Goal: Task Accomplishment & Management: Manage account settings

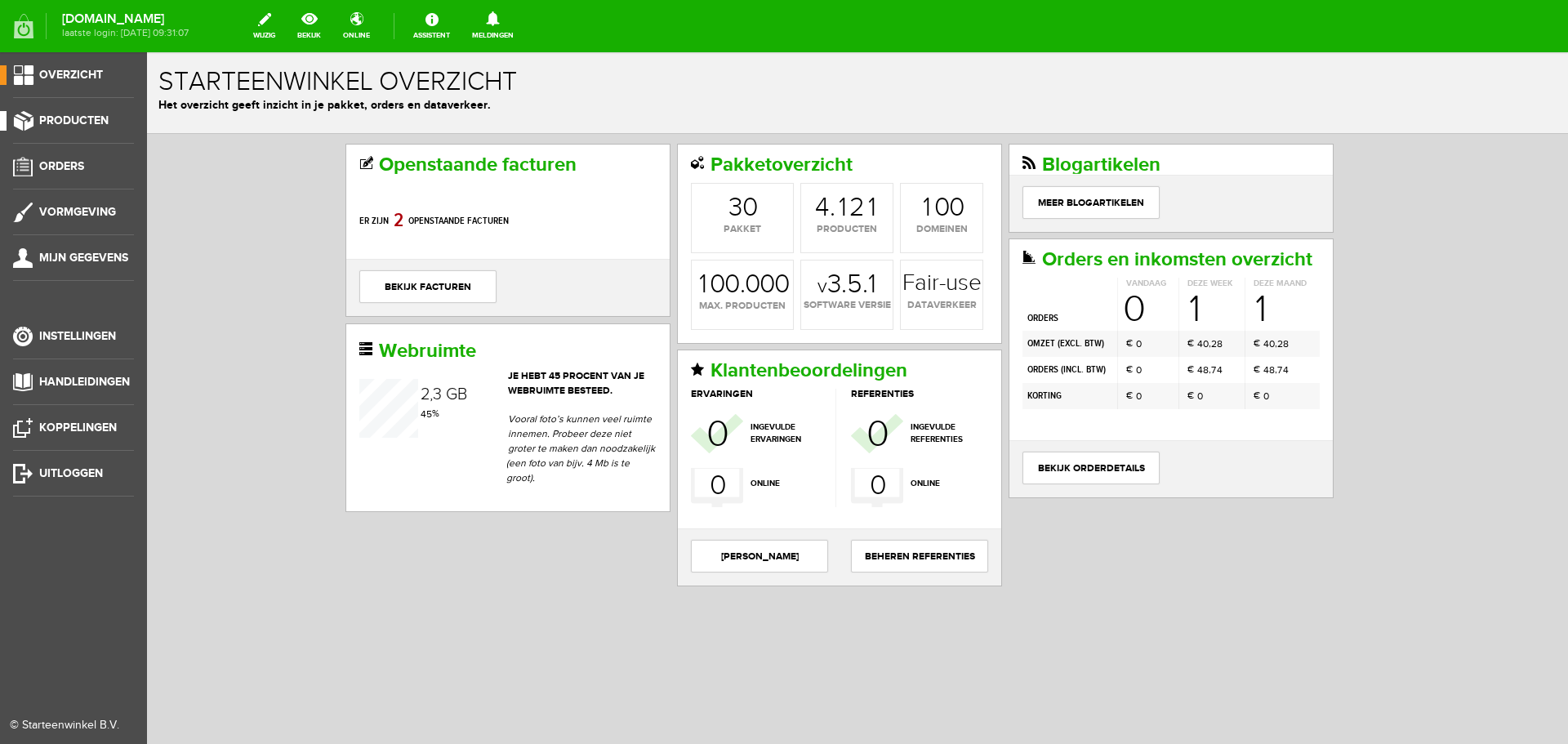
click at [63, 118] on span "Producten" at bounding box center [74, 120] width 69 height 14
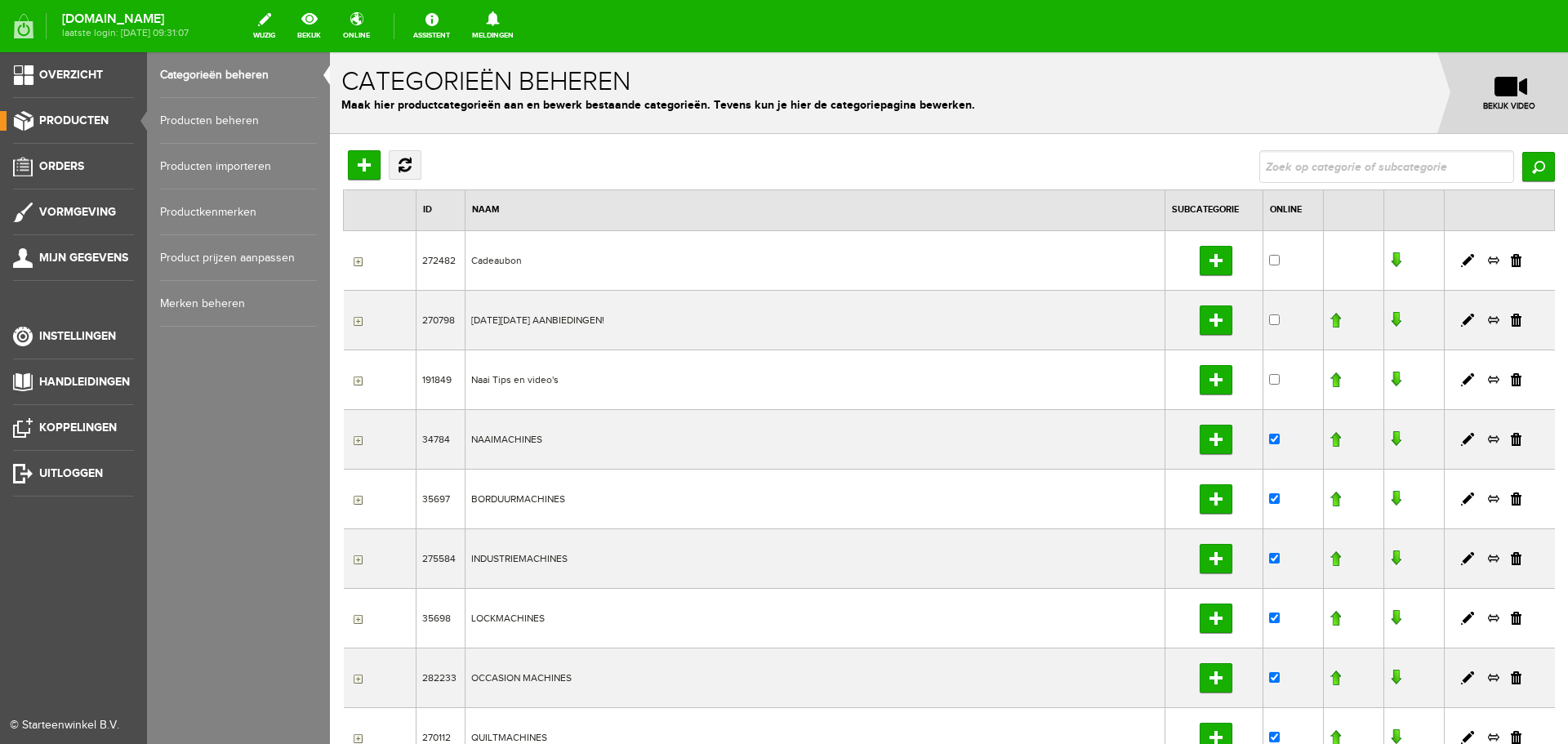
click at [181, 120] on link "Producten beheren" at bounding box center [238, 121] width 157 height 46
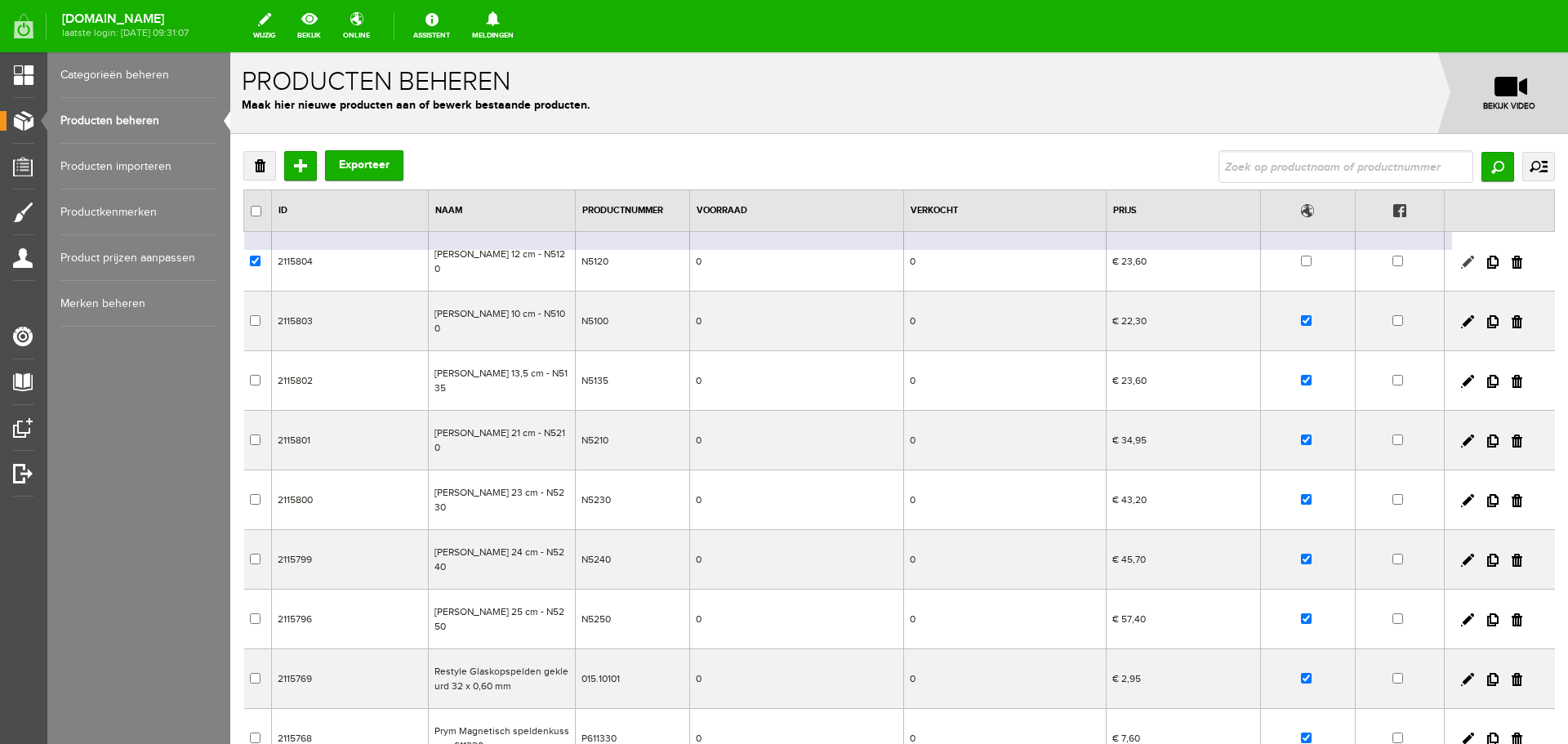
click at [1461, 255] on link at bounding box center [1468, 262] width 13 height 13
checkbox input "true"
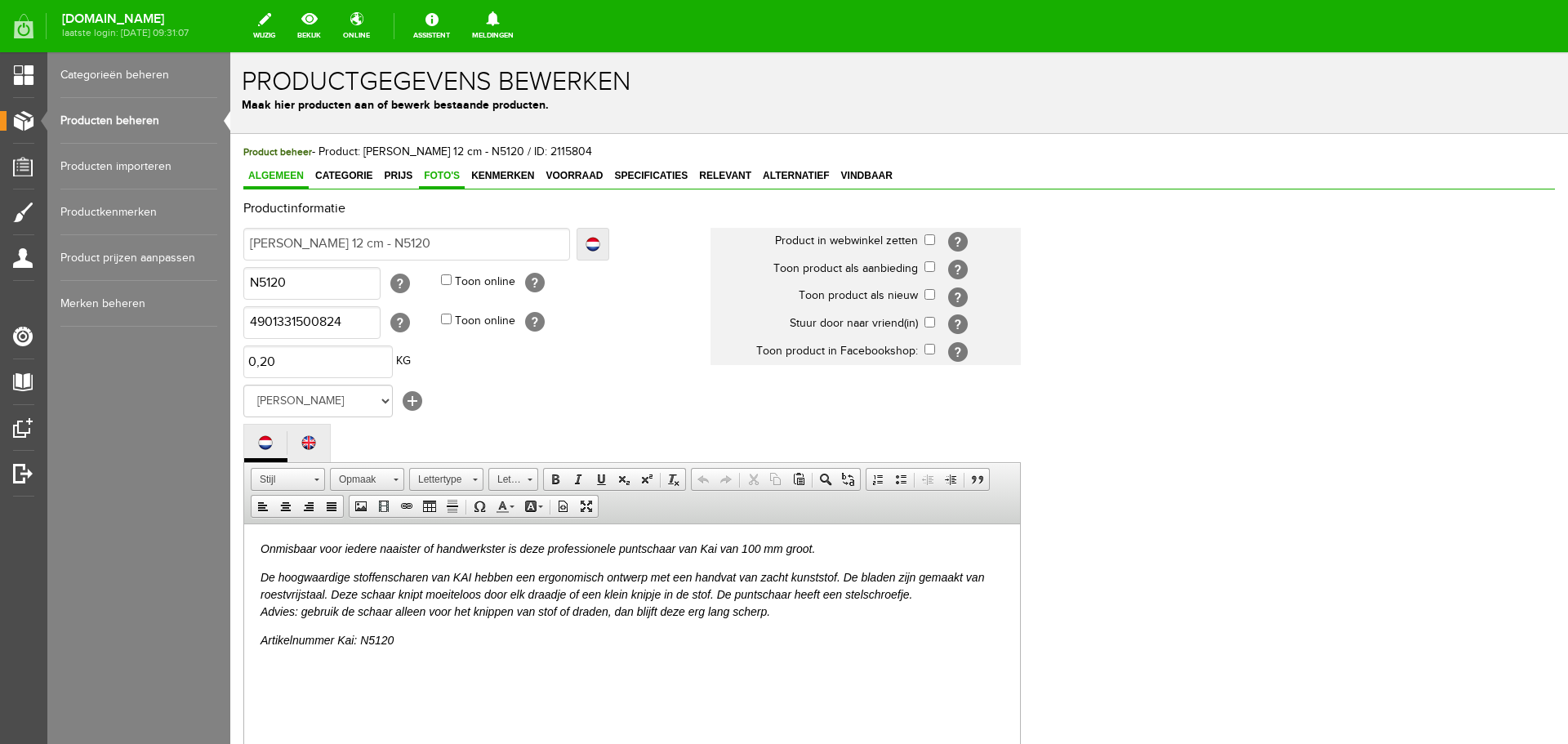
click at [436, 178] on span "Foto's" at bounding box center [441, 176] width 46 height 11
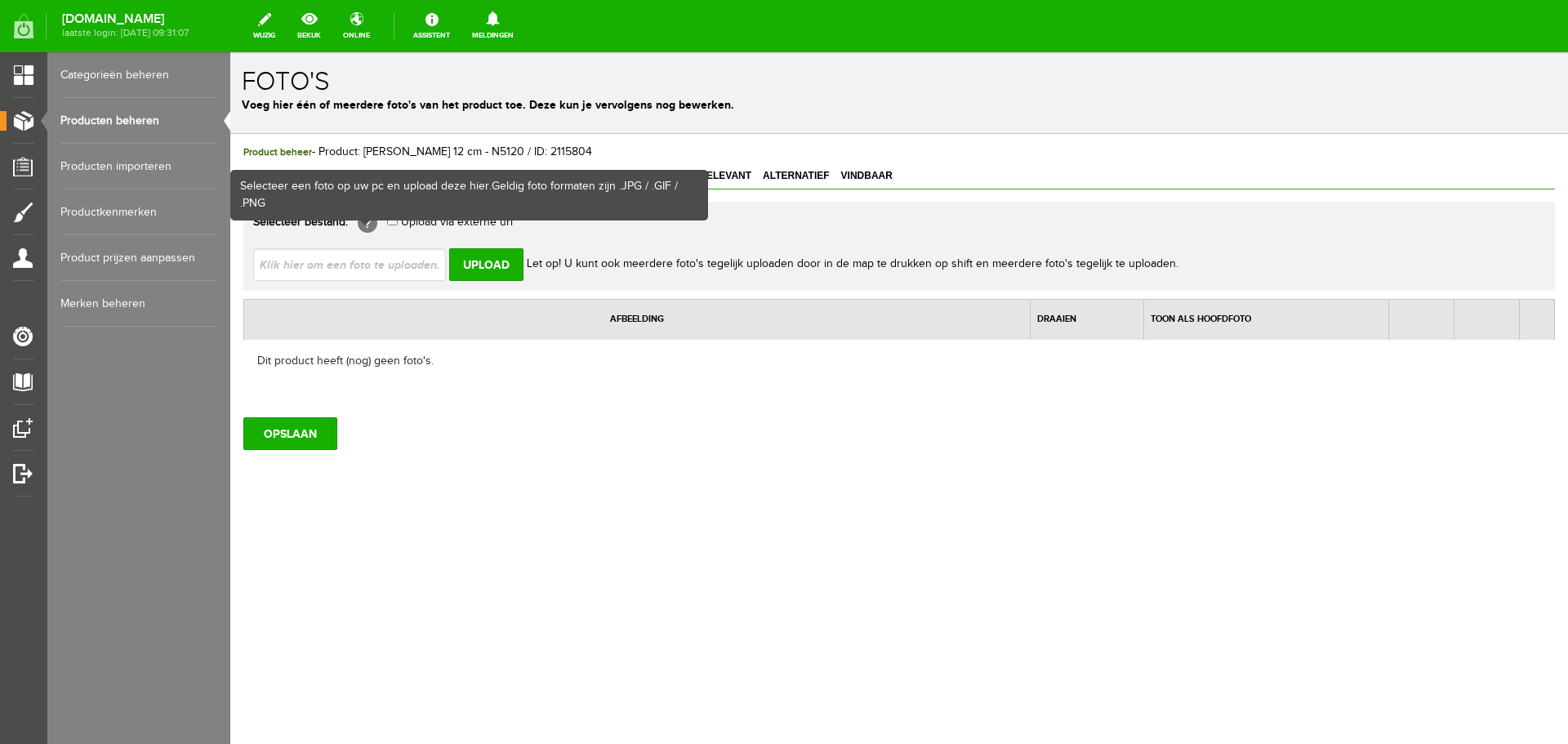
click at [349, 260] on input "file" at bounding box center [356, 264] width 206 height 31
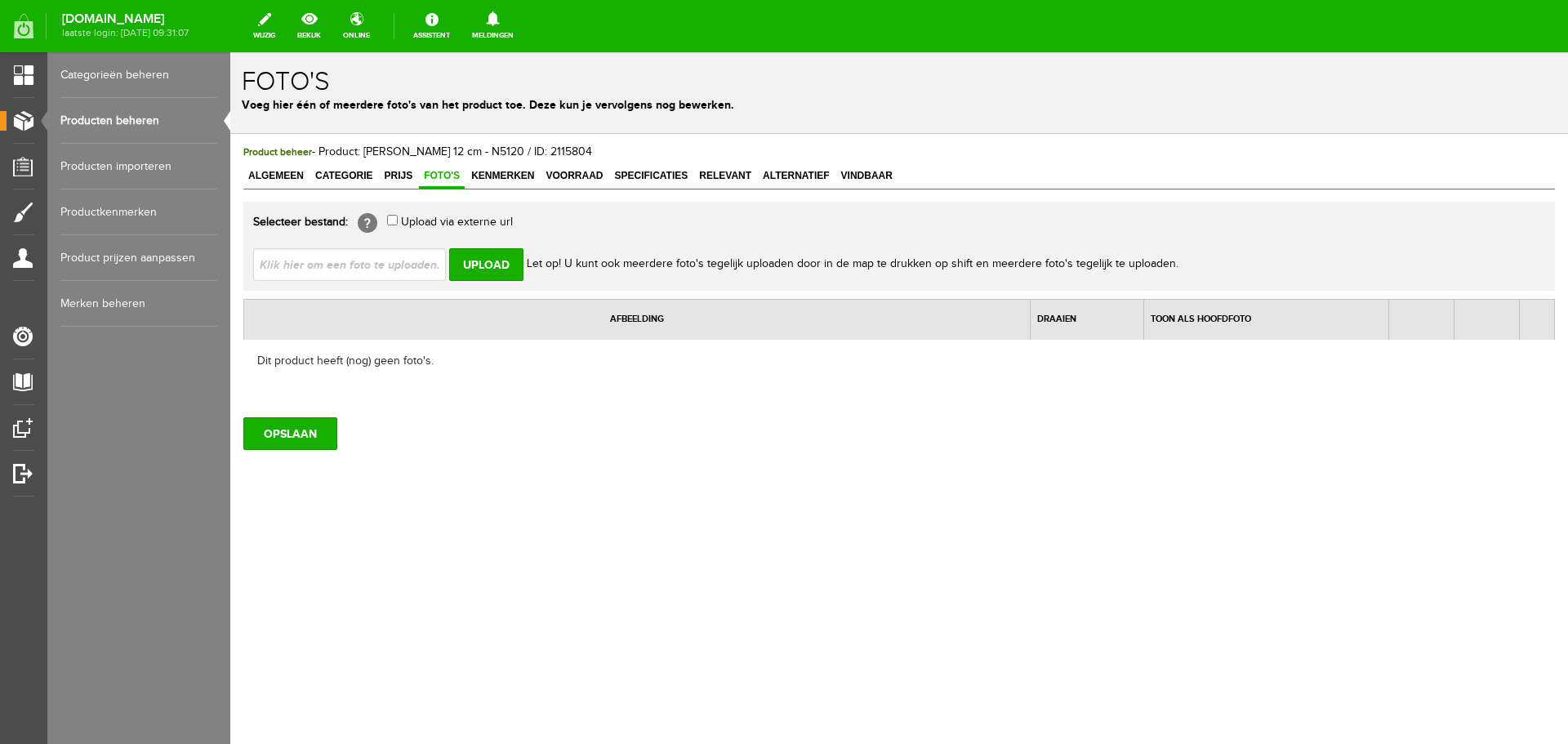
type input "C:\fakepath\Kai-draadschaartje-120mm-zachte-handgreep-N5120-1.jpg"
type input "Kai-draadschaartje-120mm-zachte-handgreep-N5120-1.jpg; Kai-draadschaartje-120mm…"
click at [488, 256] on input "Upload" at bounding box center [485, 265] width 74 height 33
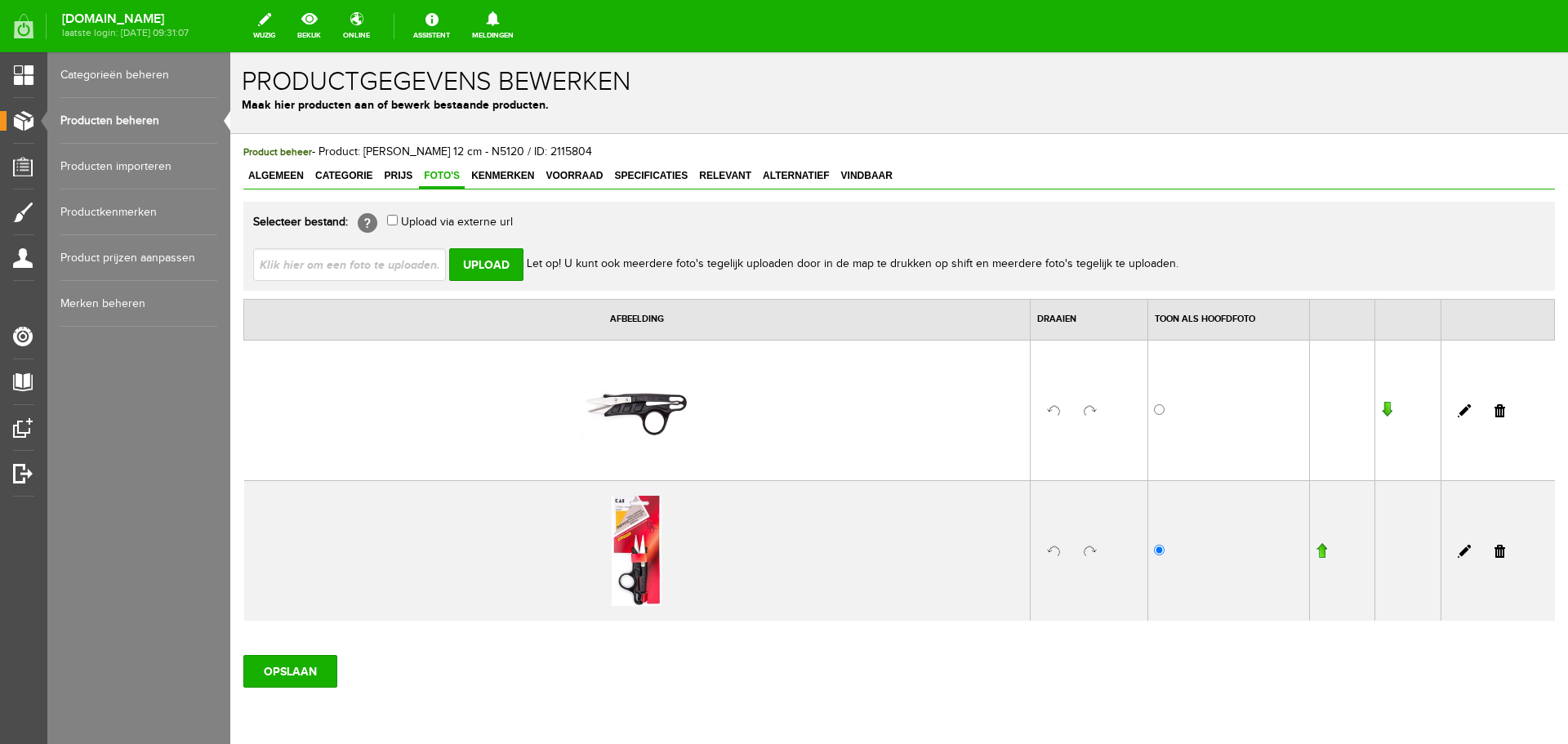
click at [1316, 551] on input "button" at bounding box center [1321, 550] width 11 height 16
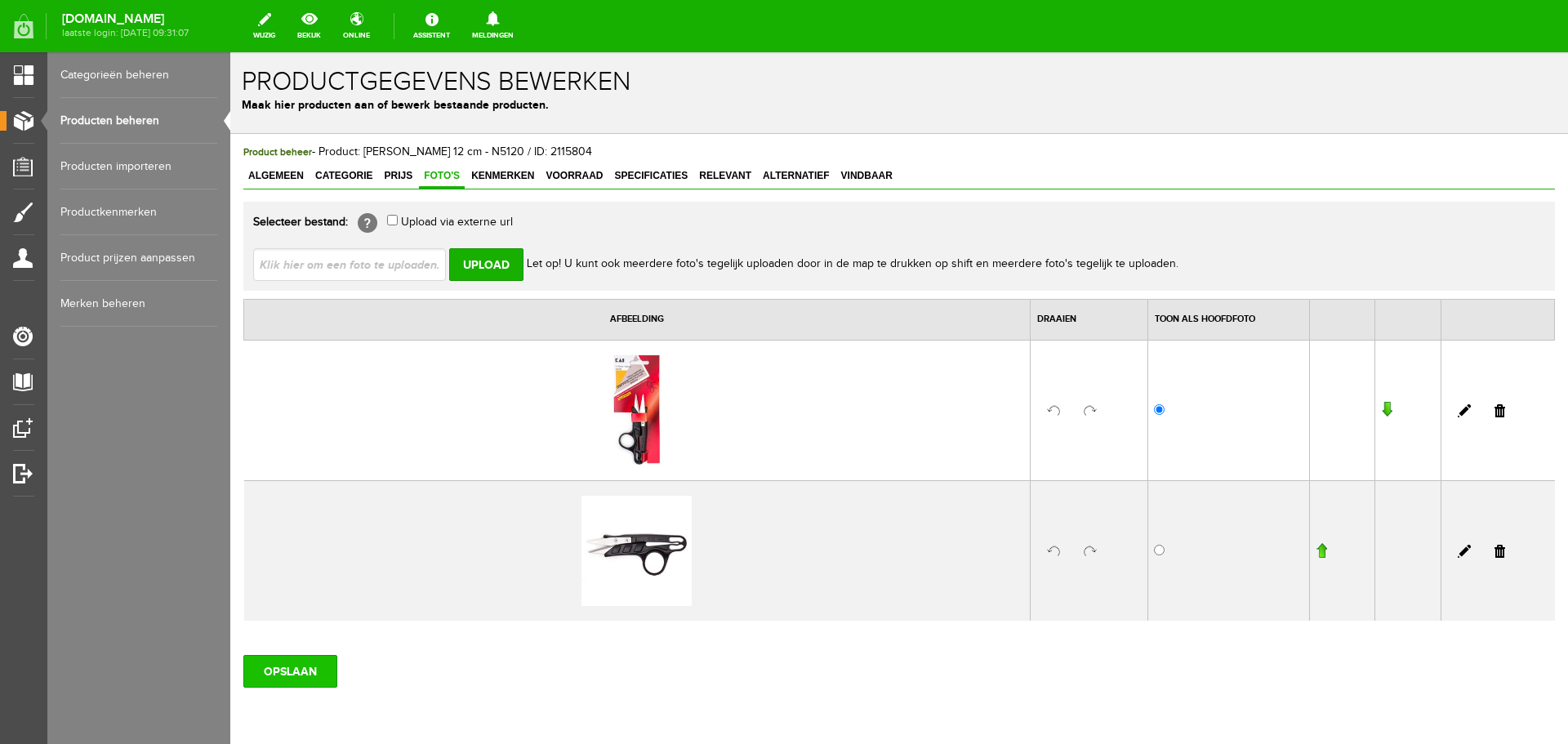
click at [307, 664] on input "OPSLAAN" at bounding box center [290, 671] width 94 height 33
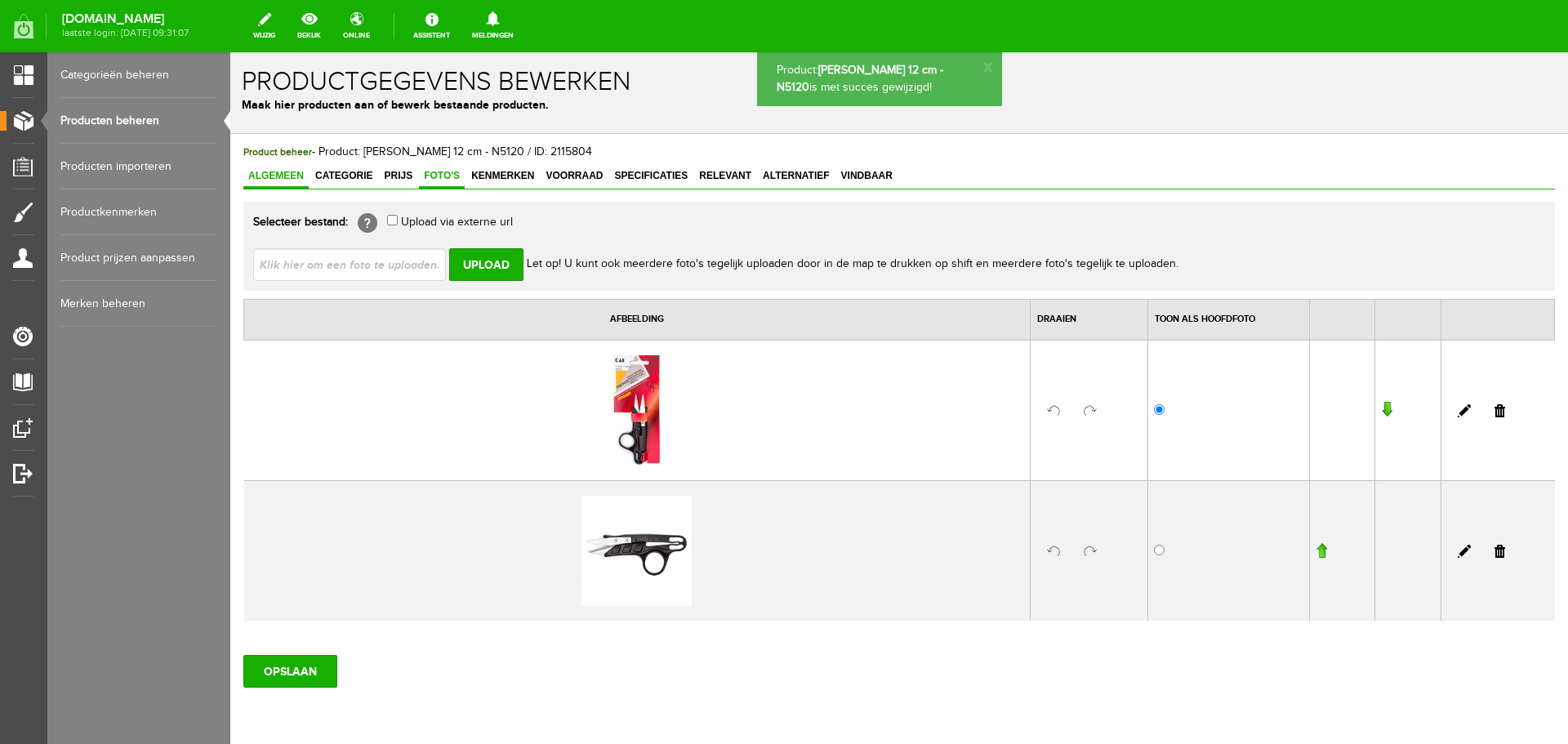
drag, startPoint x: 279, startPoint y: 175, endPoint x: 313, endPoint y: 178, distance: 34.1
click at [279, 176] on span "Algemeen" at bounding box center [276, 176] width 65 height 11
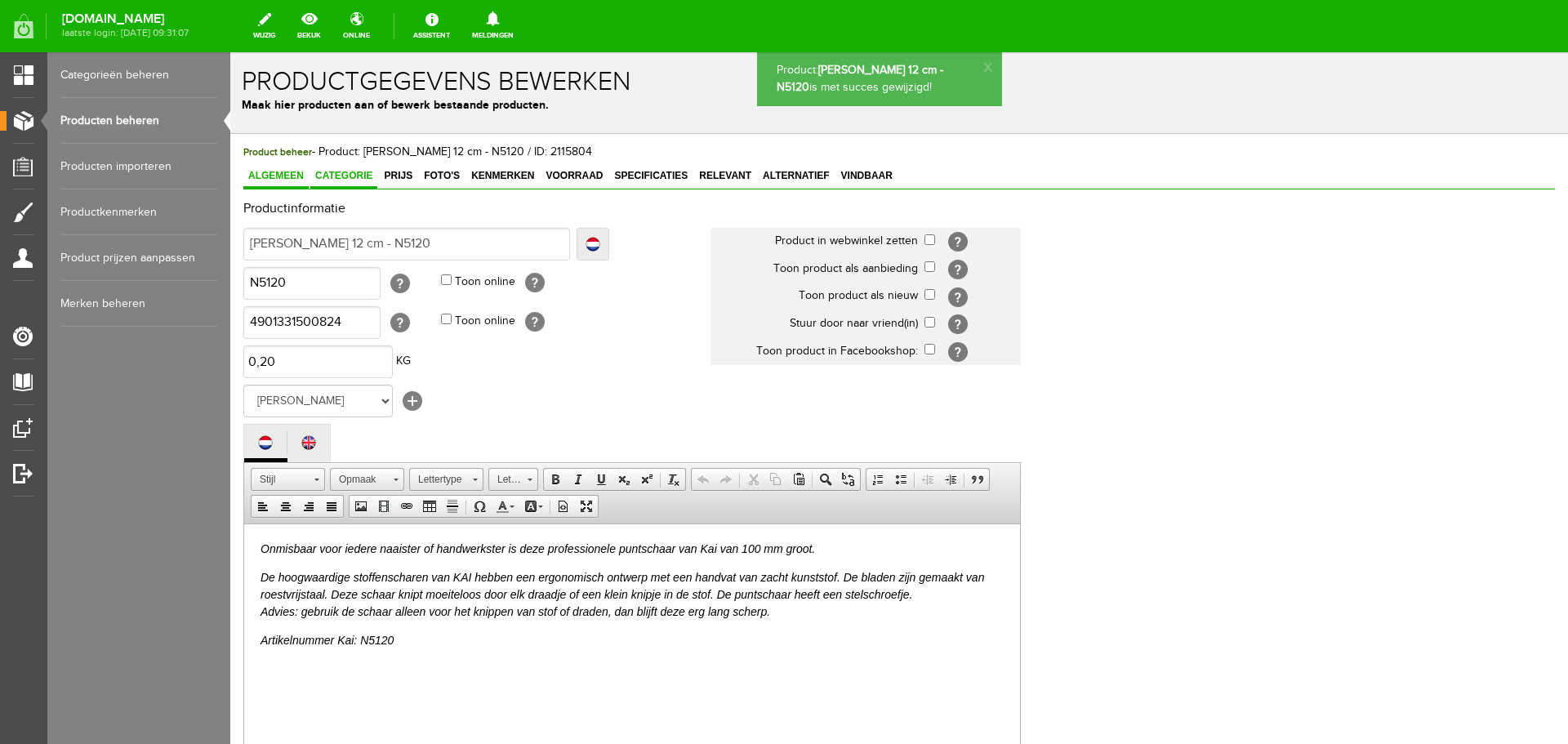
click at [344, 173] on span "Categorie" at bounding box center [344, 176] width 67 height 11
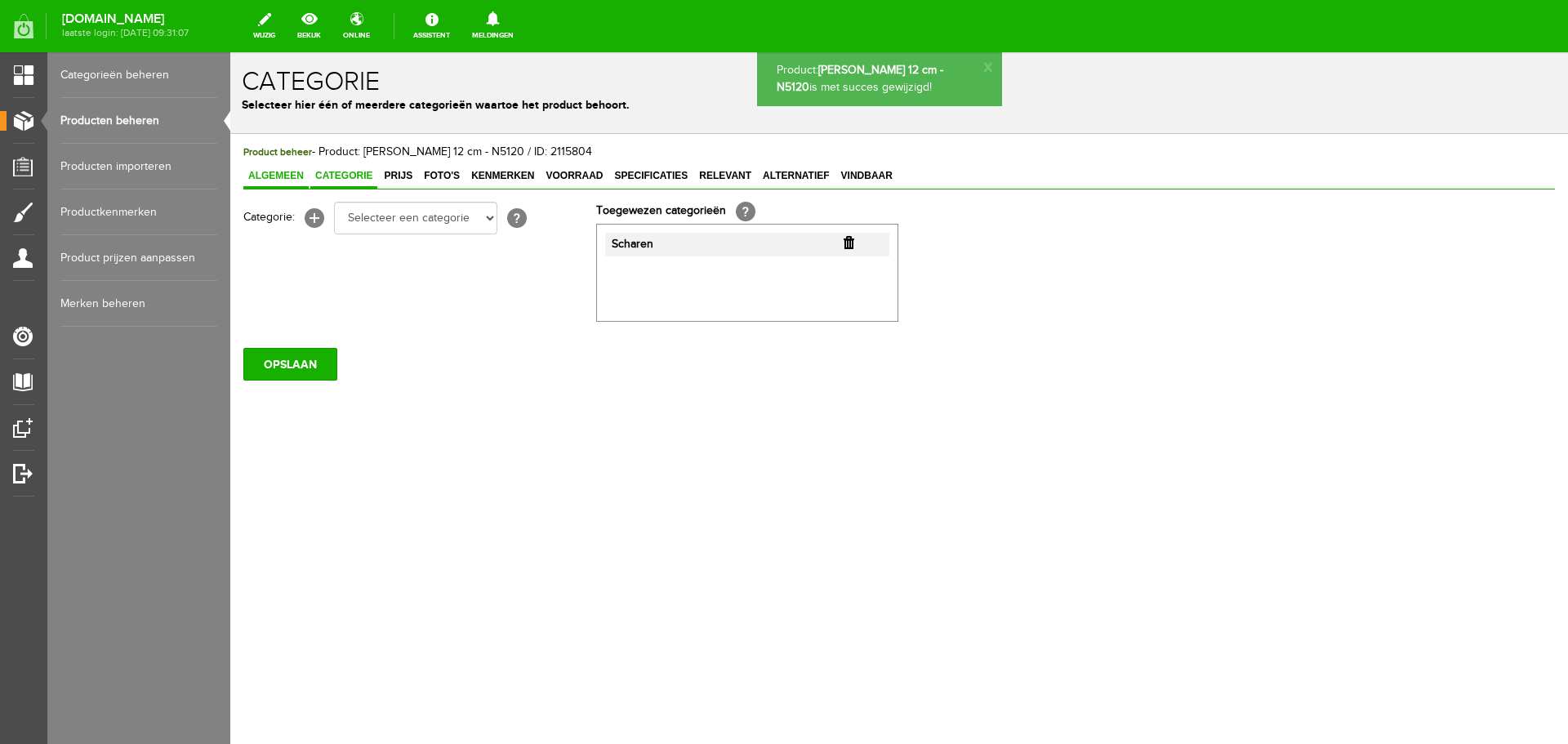
click at [287, 175] on span "Algemeen" at bounding box center [276, 176] width 65 height 11
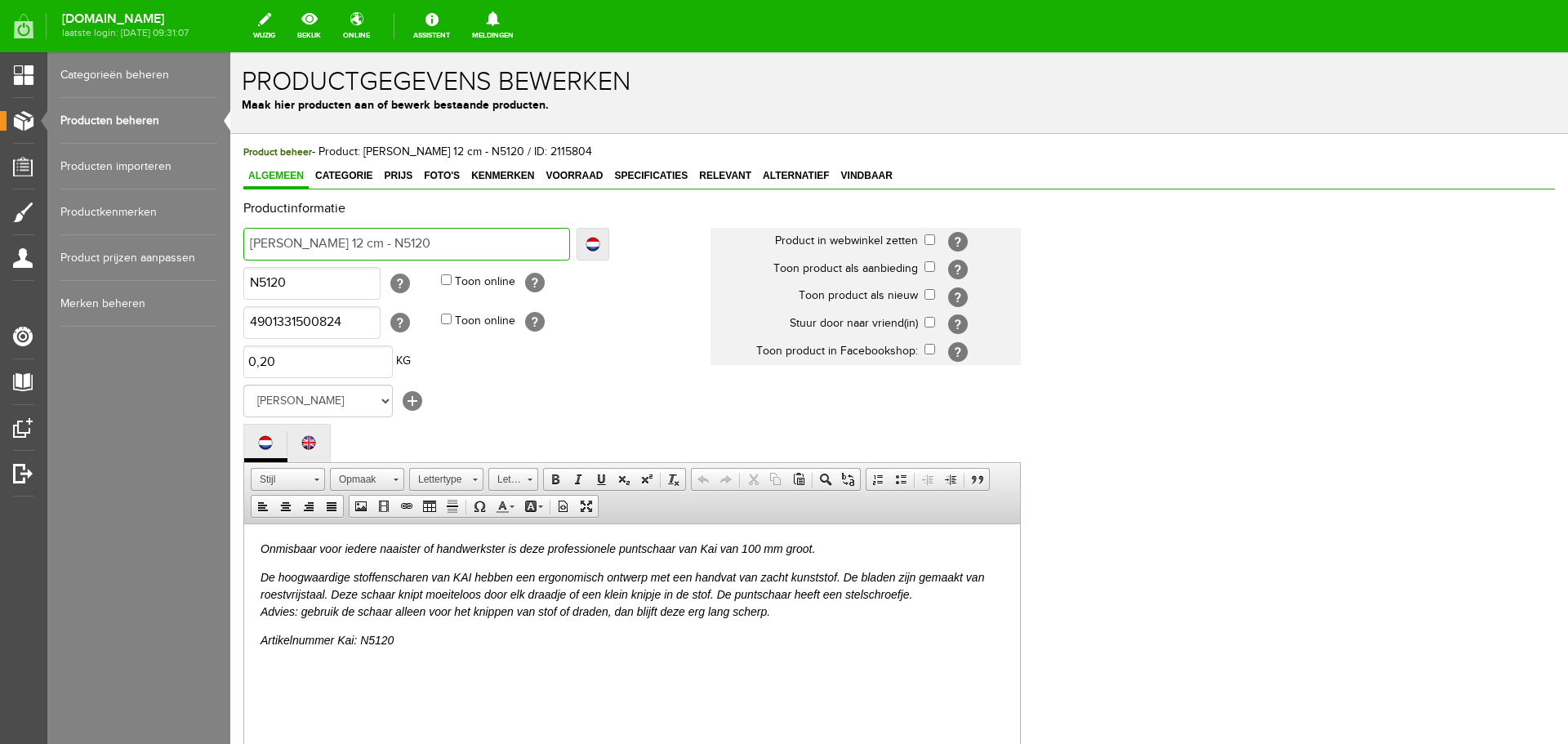
click at [278, 246] on input "[PERSON_NAME] 12 cm - N5120" at bounding box center [406, 244] width 326 height 33
click at [285, 247] on input "[PERSON_NAME] 12 cm - N5120" at bounding box center [406, 244] width 326 height 33
click at [287, 249] on input "[PERSON_NAME] 12 cm - N5120" at bounding box center [406, 244] width 326 height 33
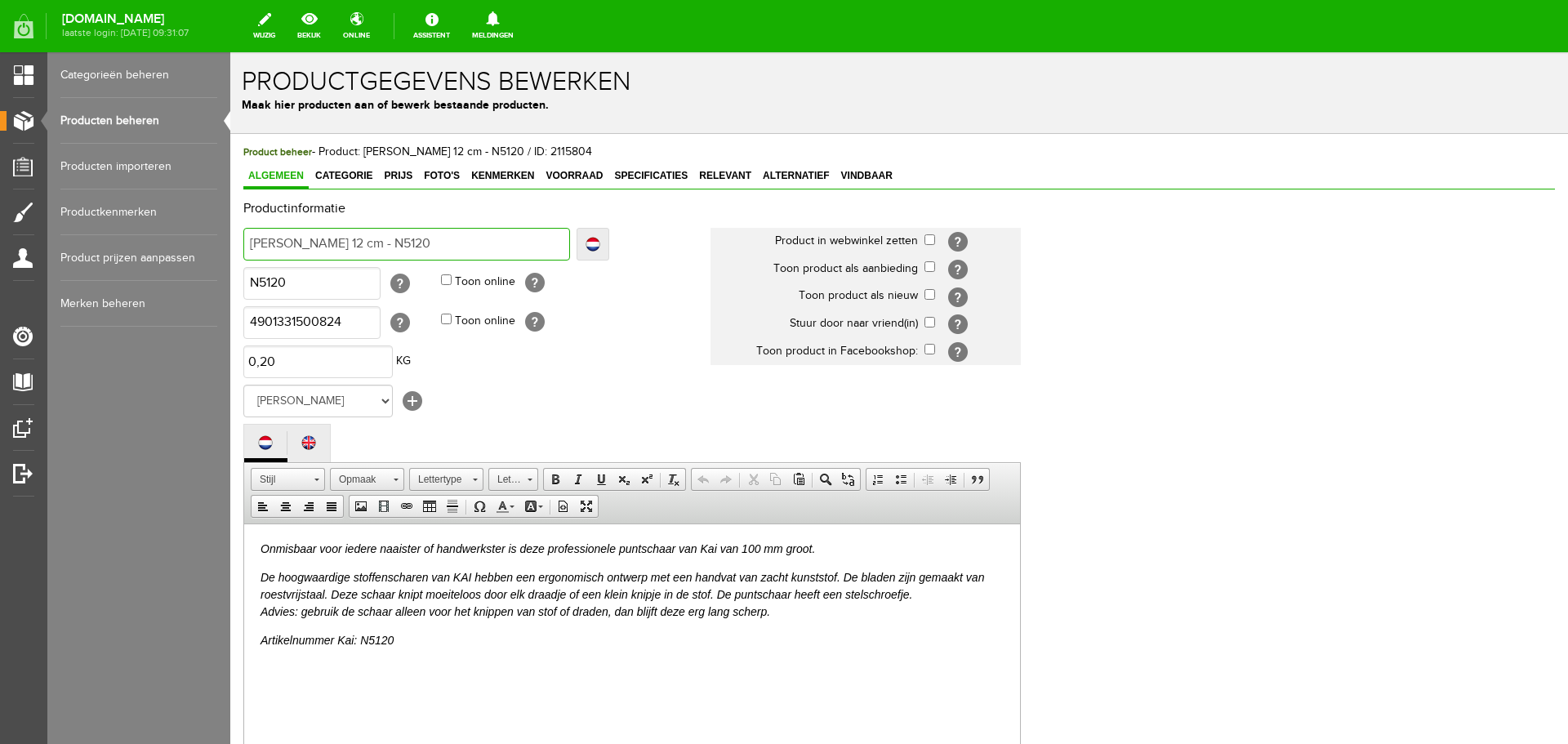
drag, startPoint x: 298, startPoint y: 244, endPoint x: 269, endPoint y: 243, distance: 29.0
click at [269, 243] on input "[PERSON_NAME] 12 cm - N5120" at bounding box center [406, 244] width 326 height 33
type input "Kai dschaar 12 cm - N5120"
type input "Kai drschaar 12 cm - N5120"
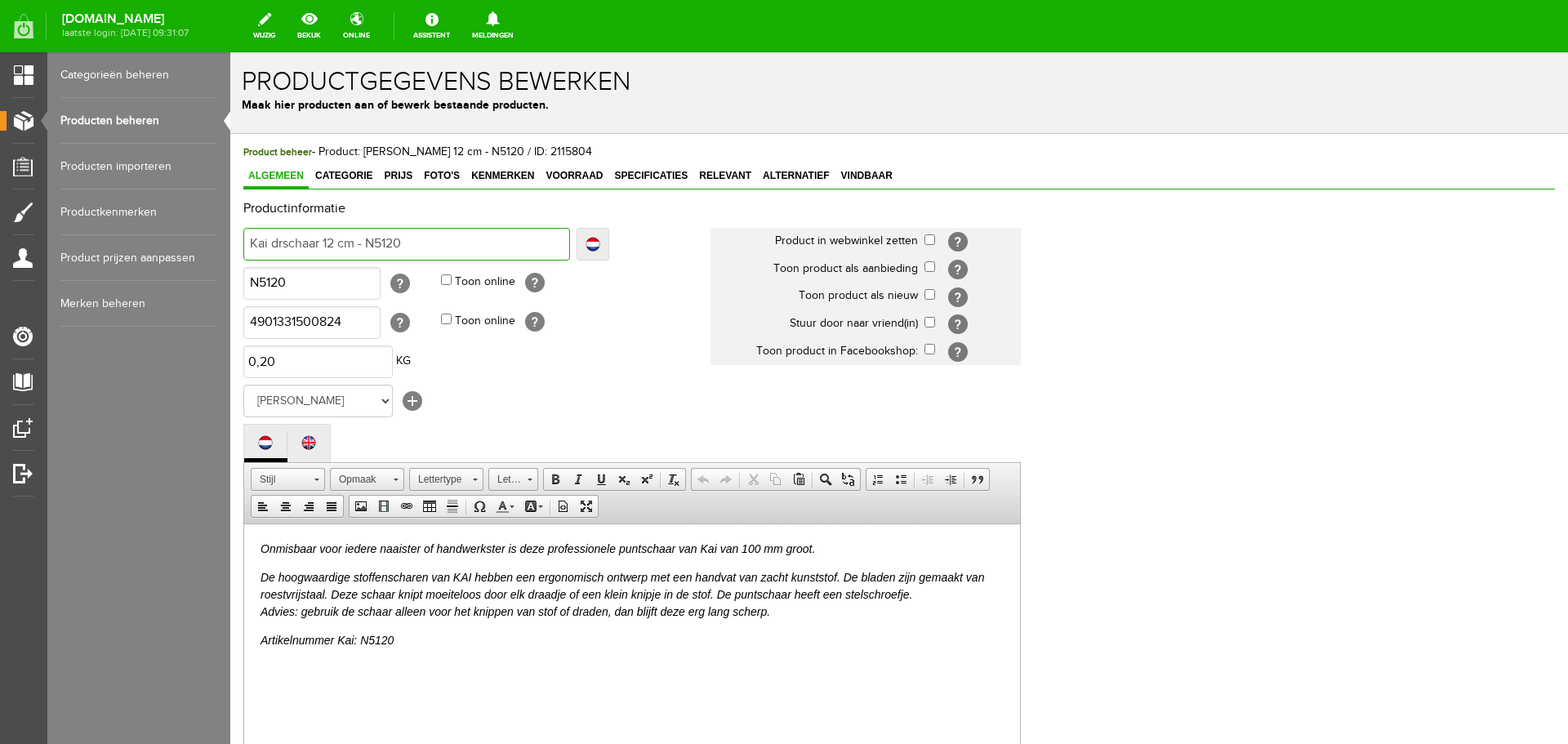
type input "Kai drschaar 12 cm - N5120"
type input "[PERSON_NAME] 12 cm - N5120"
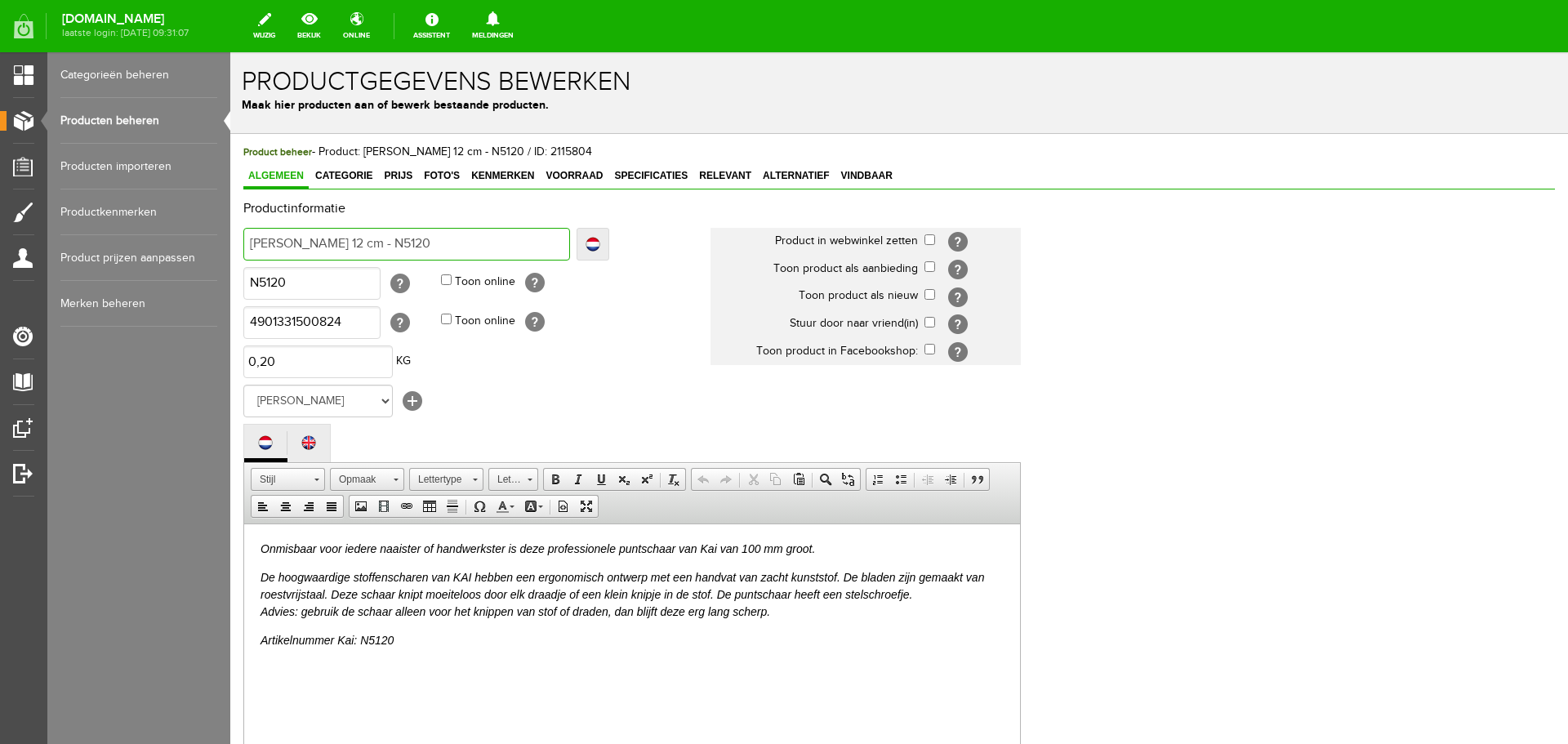
type input "Kai draadschaar 12 cm - N5120"
click at [345, 244] on input "Kai draadschaar 12 cm - N5120" at bounding box center [406, 244] width 326 height 33
type input "Kai draadschaar 12 cm - N5120"
click at [332, 553] on em "Onmisbaar voor iedere naaister of handwerkster is deze professionele puntschaar…" at bounding box center [538, 548] width 554 height 13
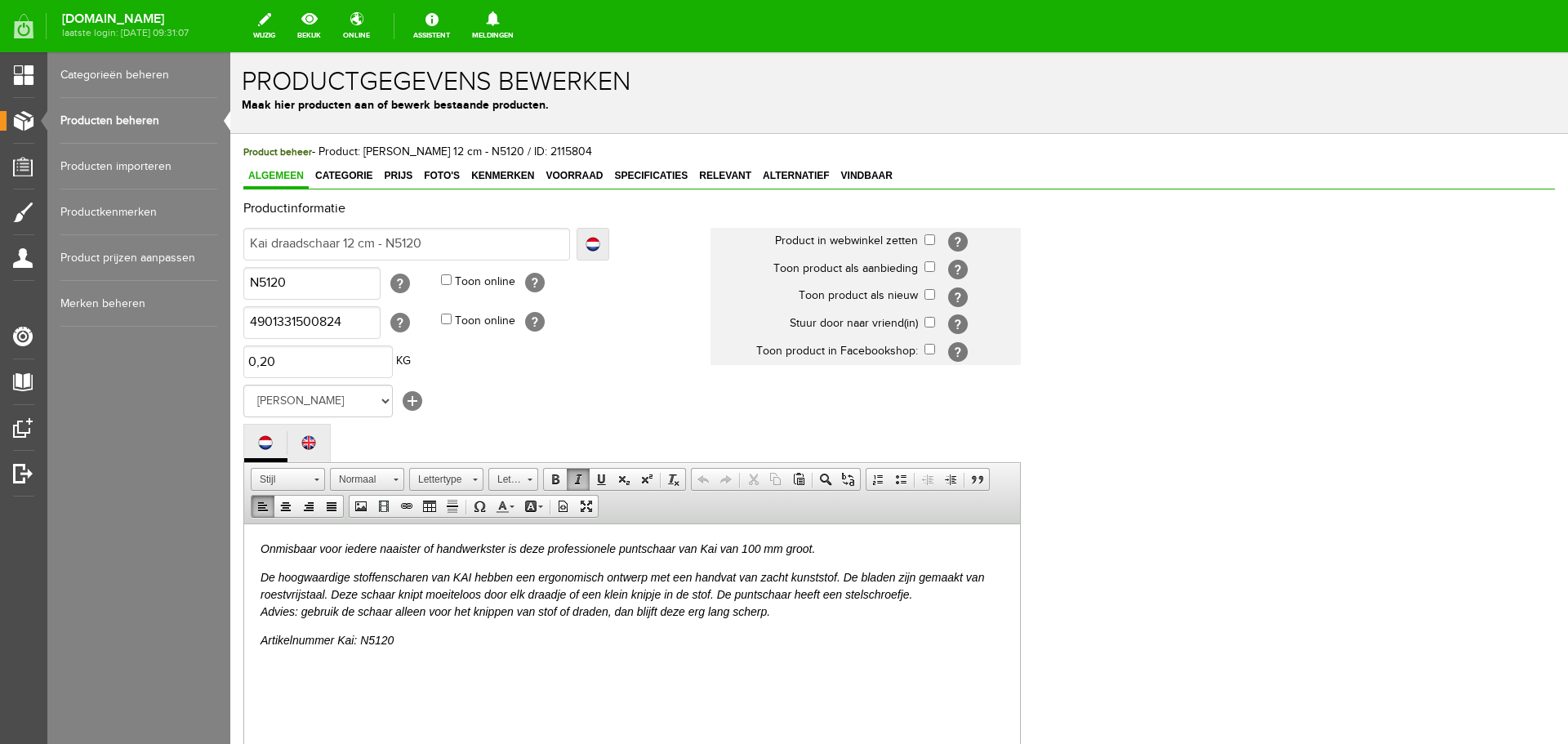
click at [260, 549] on html "Onmisbaar voor iedere naaister of handwerkster is deze professionele puntschaar…" at bounding box center [632, 608] width 776 height 170
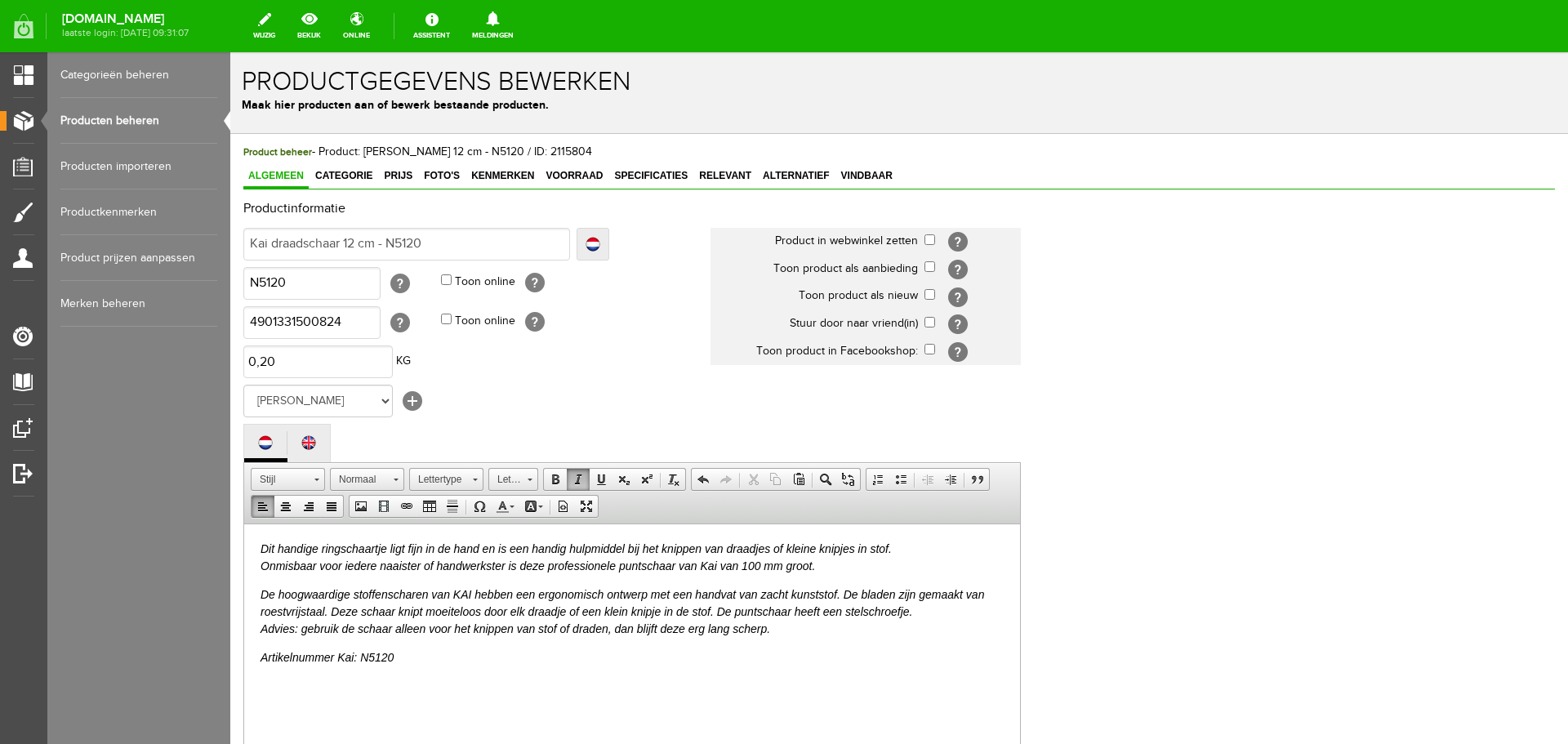
click at [341, 549] on em "Dit handige ringschaartje ligt fijn in de hand en is een handig hulpmiddel bij …" at bounding box center [576, 556] width 631 height 30
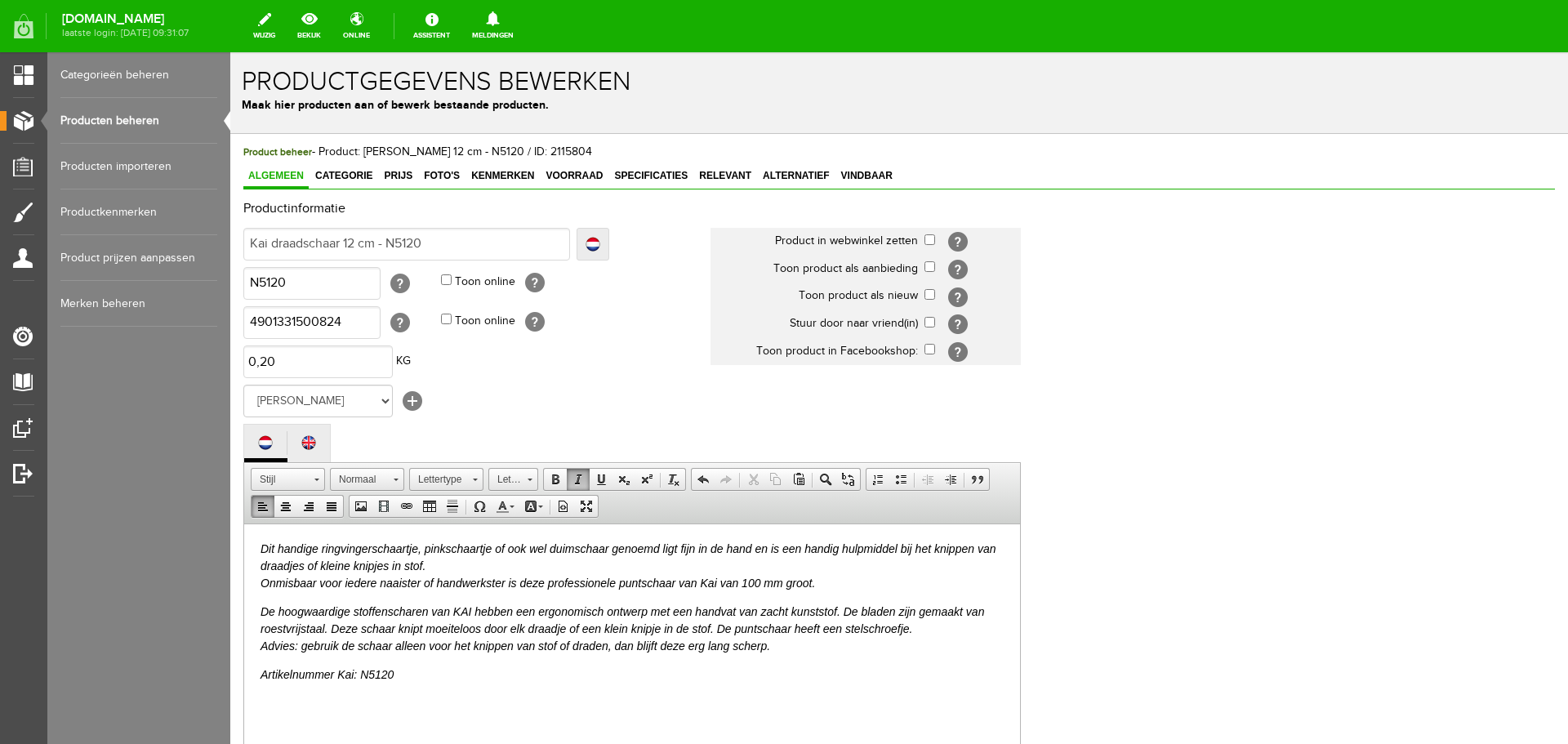
click at [436, 566] on p "Dit handige ringvingerschaartje, pinkschaartje of ook wel duimschaar genoemd li…" at bounding box center [632, 565] width 743 height 51
click at [429, 169] on link "Foto's" at bounding box center [441, 176] width 46 height 23
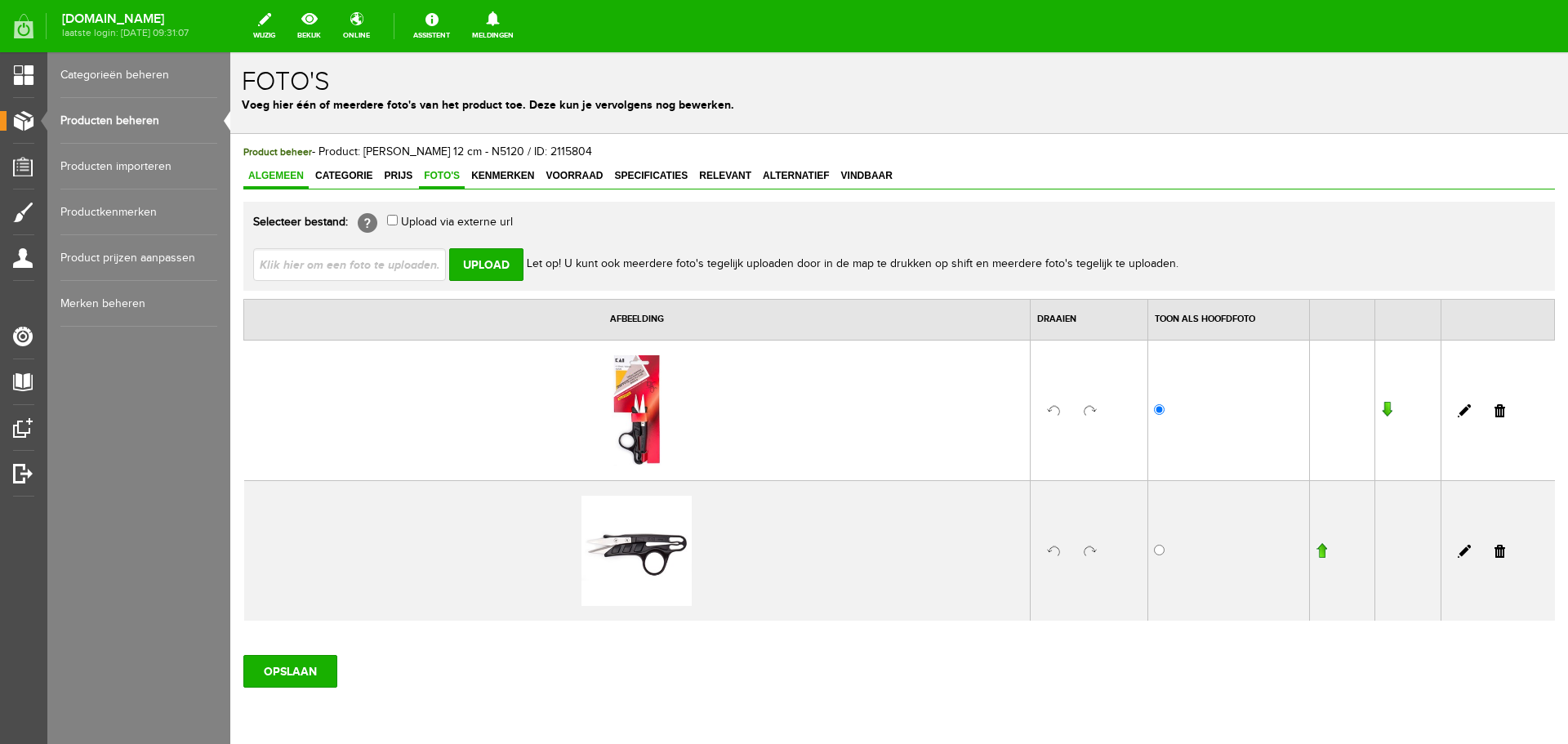
click at [267, 174] on span "Algemeen" at bounding box center [276, 176] width 65 height 11
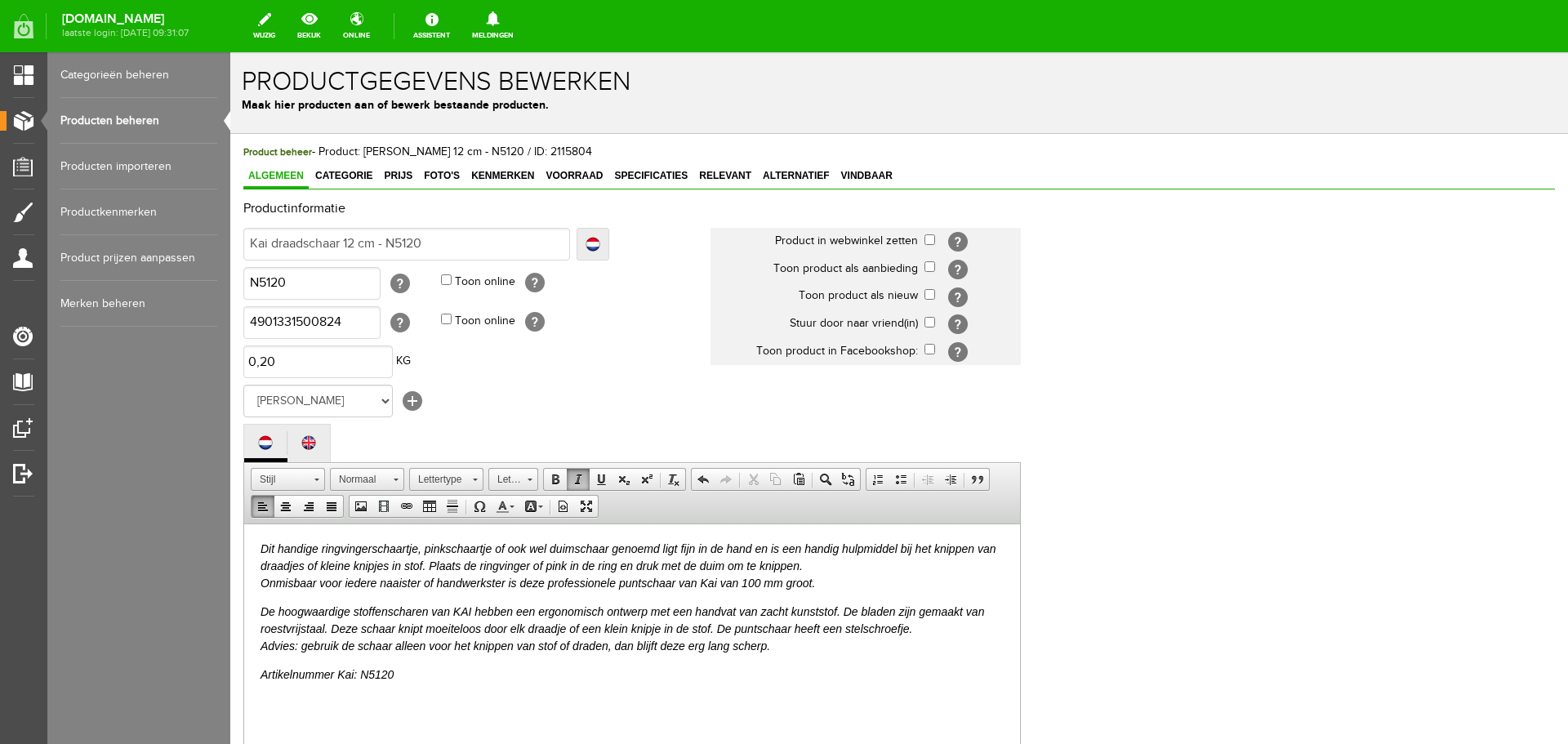
click at [811, 565] on p "Dit handige ringvingerschaartje, pinkschaartje of ook wel duimschaar genoemd li…" at bounding box center [632, 565] width 743 height 51
drag, startPoint x: 417, startPoint y: 579, endPoint x: 425, endPoint y: 587, distance: 11.3
click at [417, 580] on em "Dit handige ringvingerschaartje, pinkschaartje of ook wel duimschaar genoemd li…" at bounding box center [628, 565] width 735 height 48
click at [608, 579] on em "Dit handige ringvingerschaartje, pinkschaartje of ook wel duimschaar genoemd li…" at bounding box center [628, 565] width 735 height 48
drag, startPoint x: 667, startPoint y: 581, endPoint x: 989, endPoint y: 587, distance: 322.1
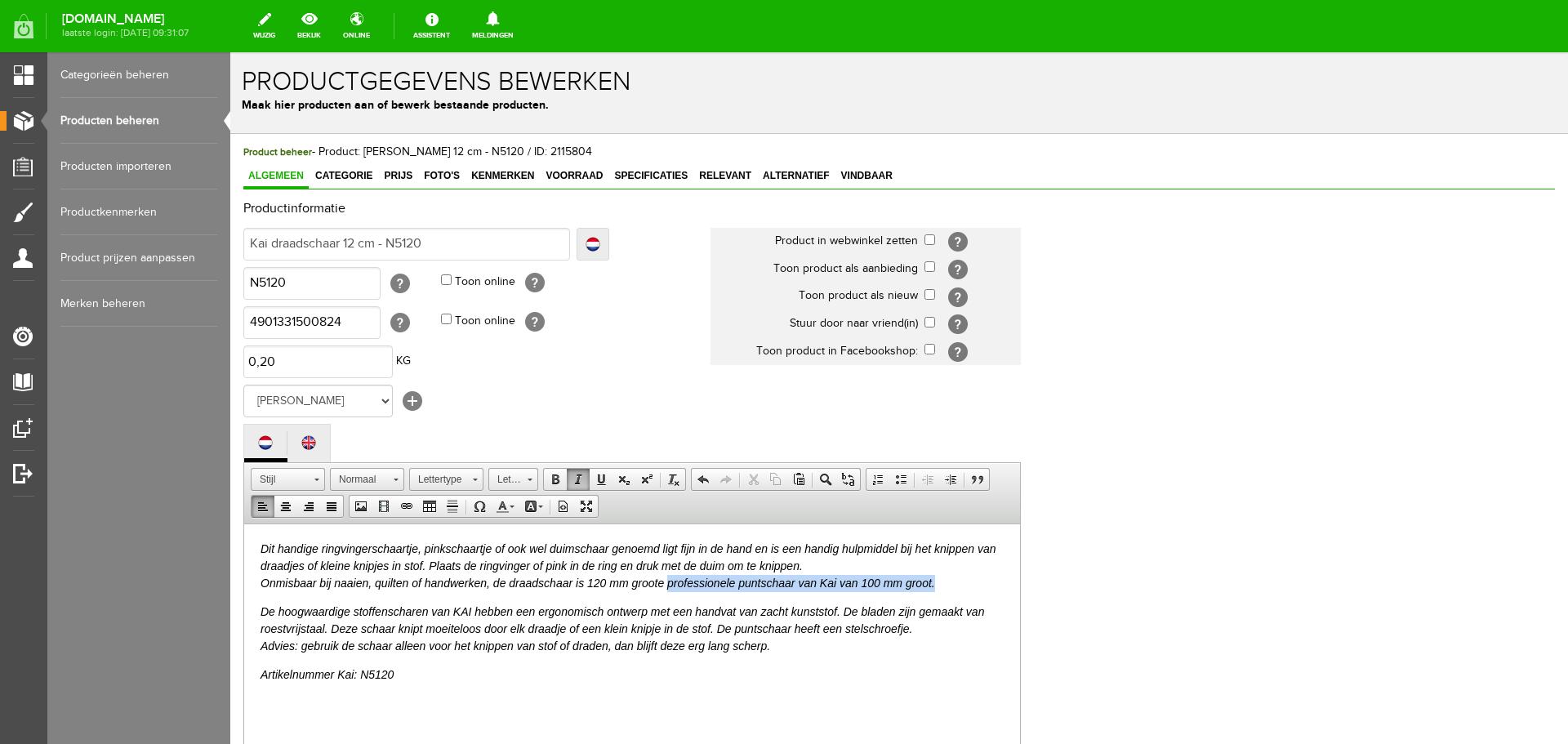
click at [989, 587] on p "Dit handige ringvingerschaartje, pinkschaartje of ook wel duimschaar genoemd li…" at bounding box center [632, 565] width 743 height 51
drag, startPoint x: 716, startPoint y: 628, endPoint x: 918, endPoint y: 630, distance: 202.0
click at [918, 630] on p "De hoogwaardige stoffenscharen van KAI hebben een ergonomisch ontwerp met een h…" at bounding box center [632, 628] width 743 height 51
click at [397, 173] on span "Prijs" at bounding box center [397, 176] width 38 height 11
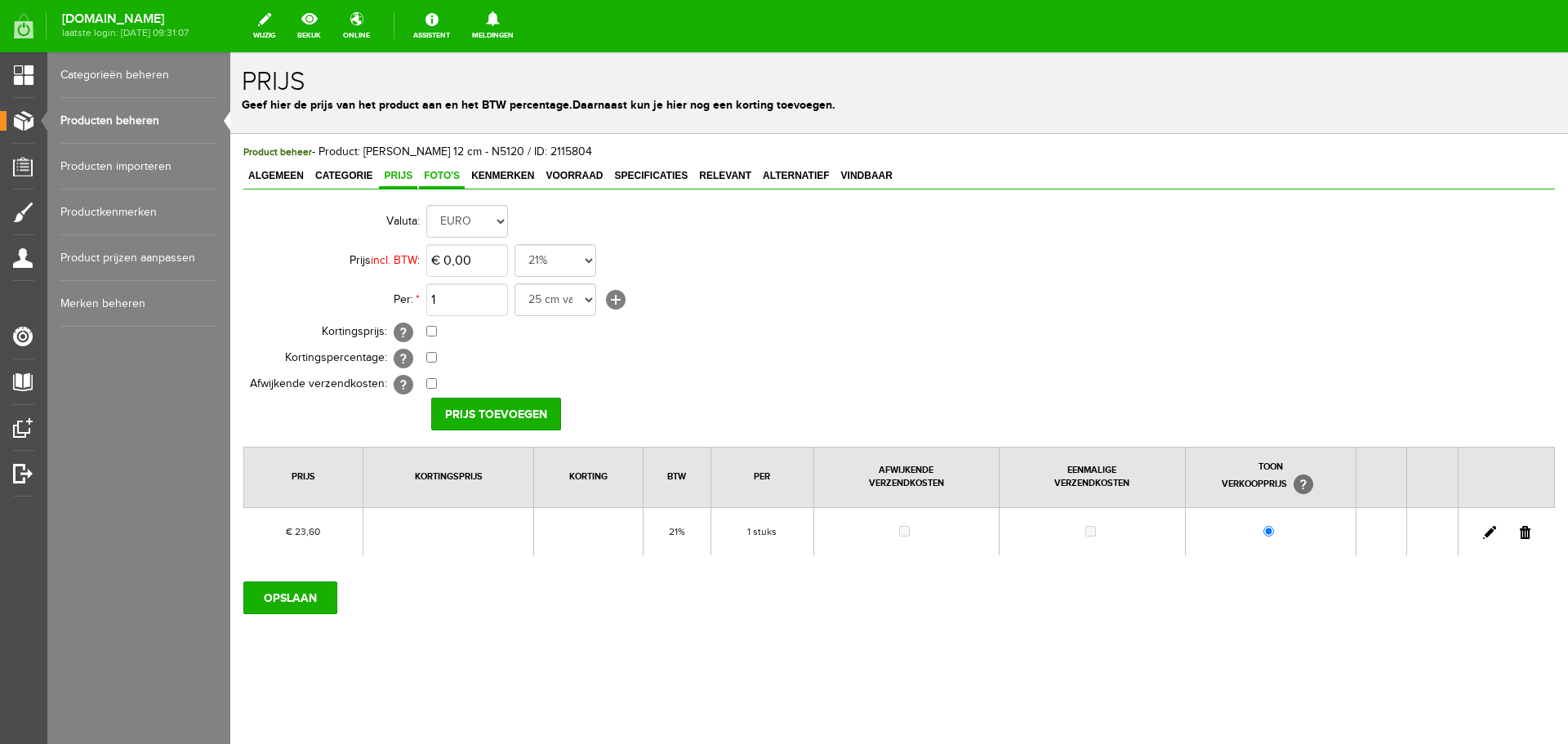
click at [435, 171] on span "Foto's" at bounding box center [441, 176] width 46 height 11
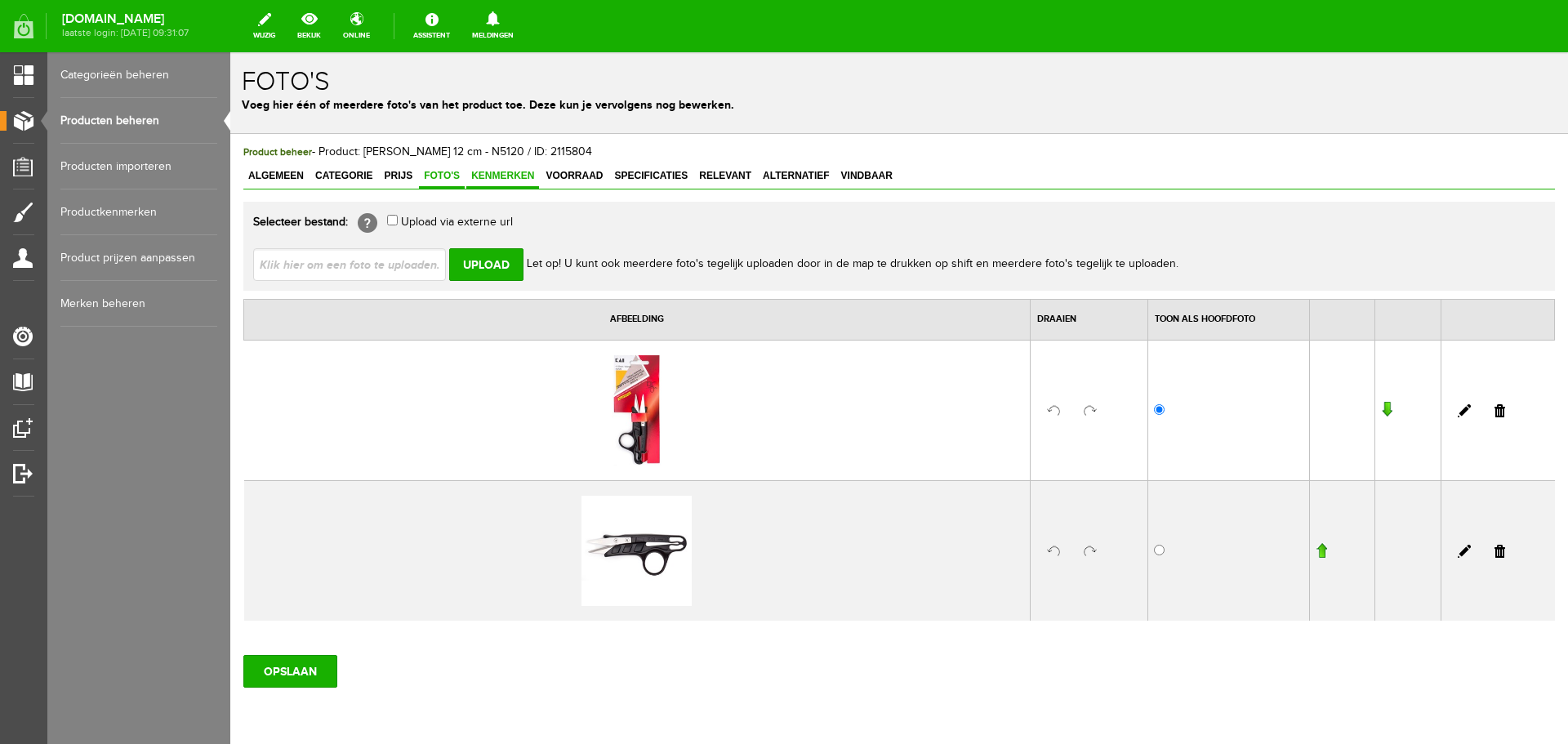
click at [497, 173] on span "Kenmerken" at bounding box center [503, 176] width 73 height 11
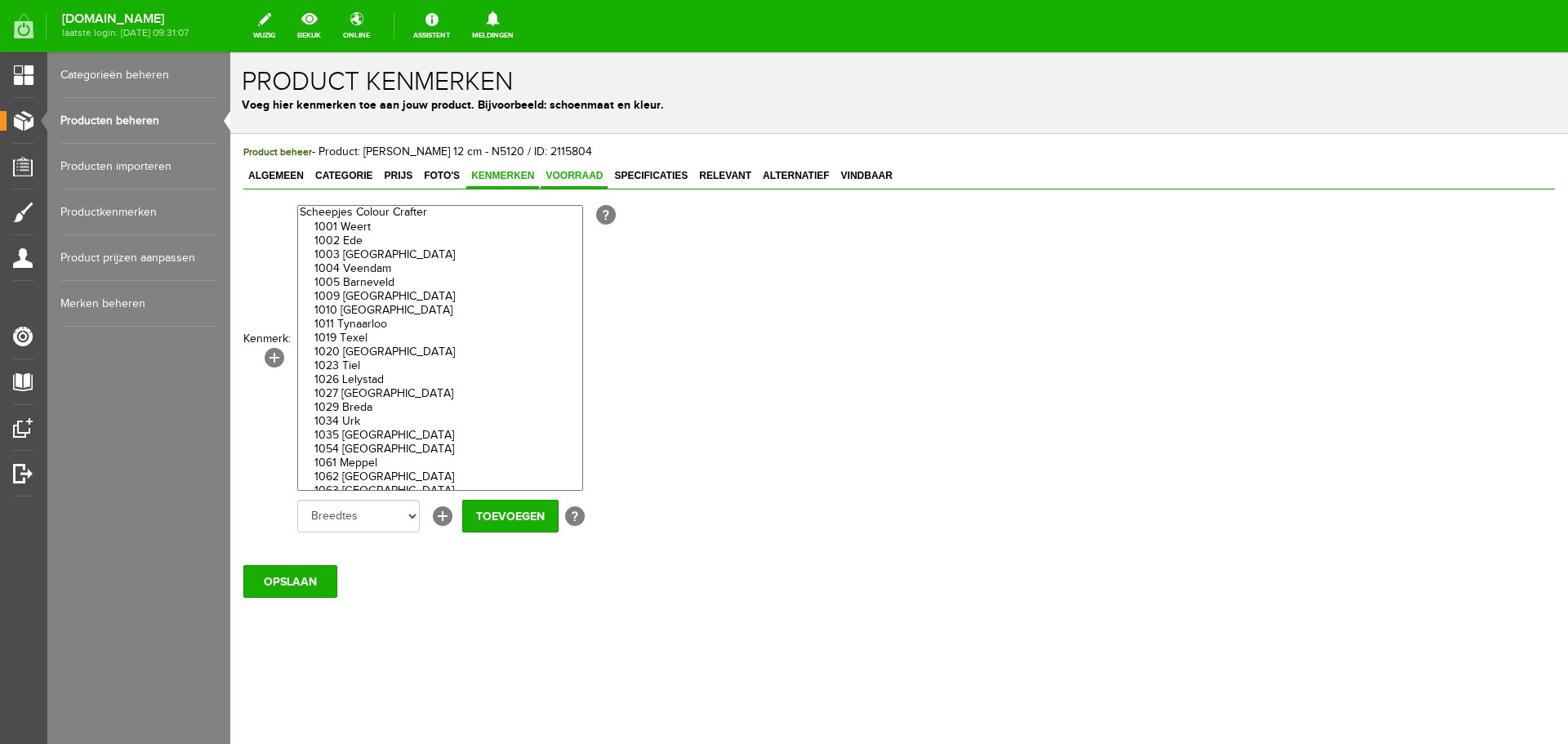
click at [559, 176] on span "Voorraad" at bounding box center [574, 176] width 67 height 11
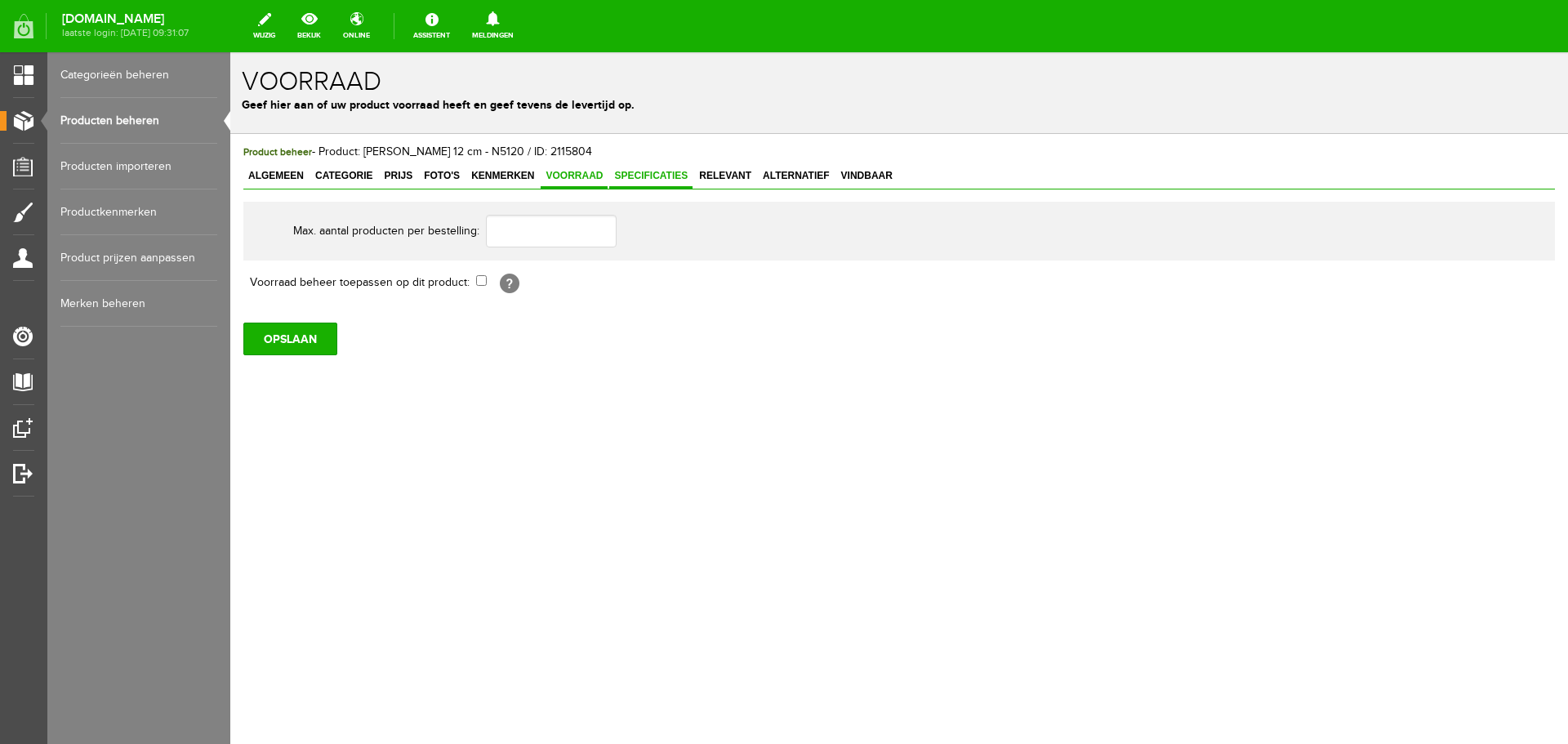
click at [640, 177] on span "Specificaties" at bounding box center [651, 176] width 83 height 11
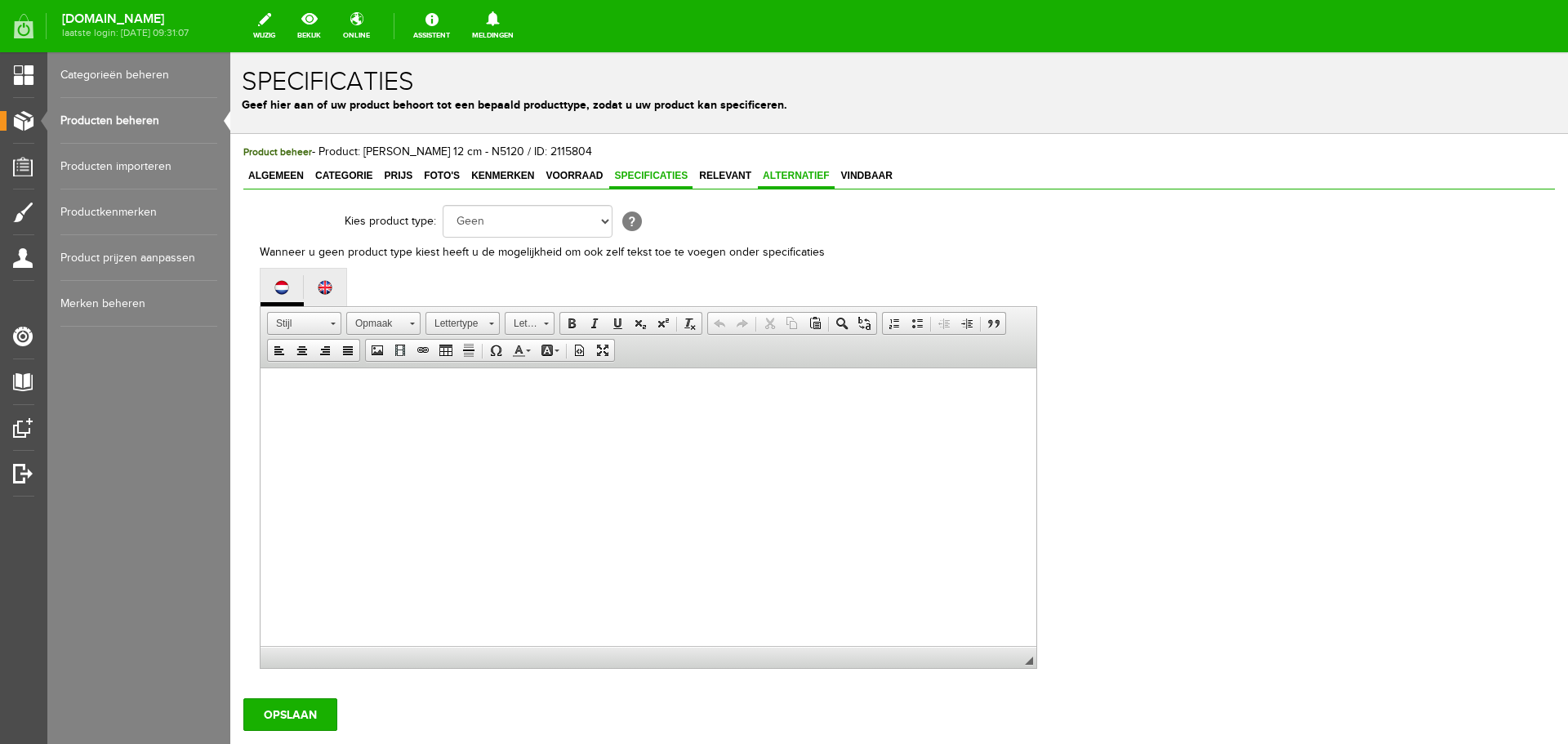
click at [803, 174] on span "Alternatief" at bounding box center [797, 176] width 77 height 11
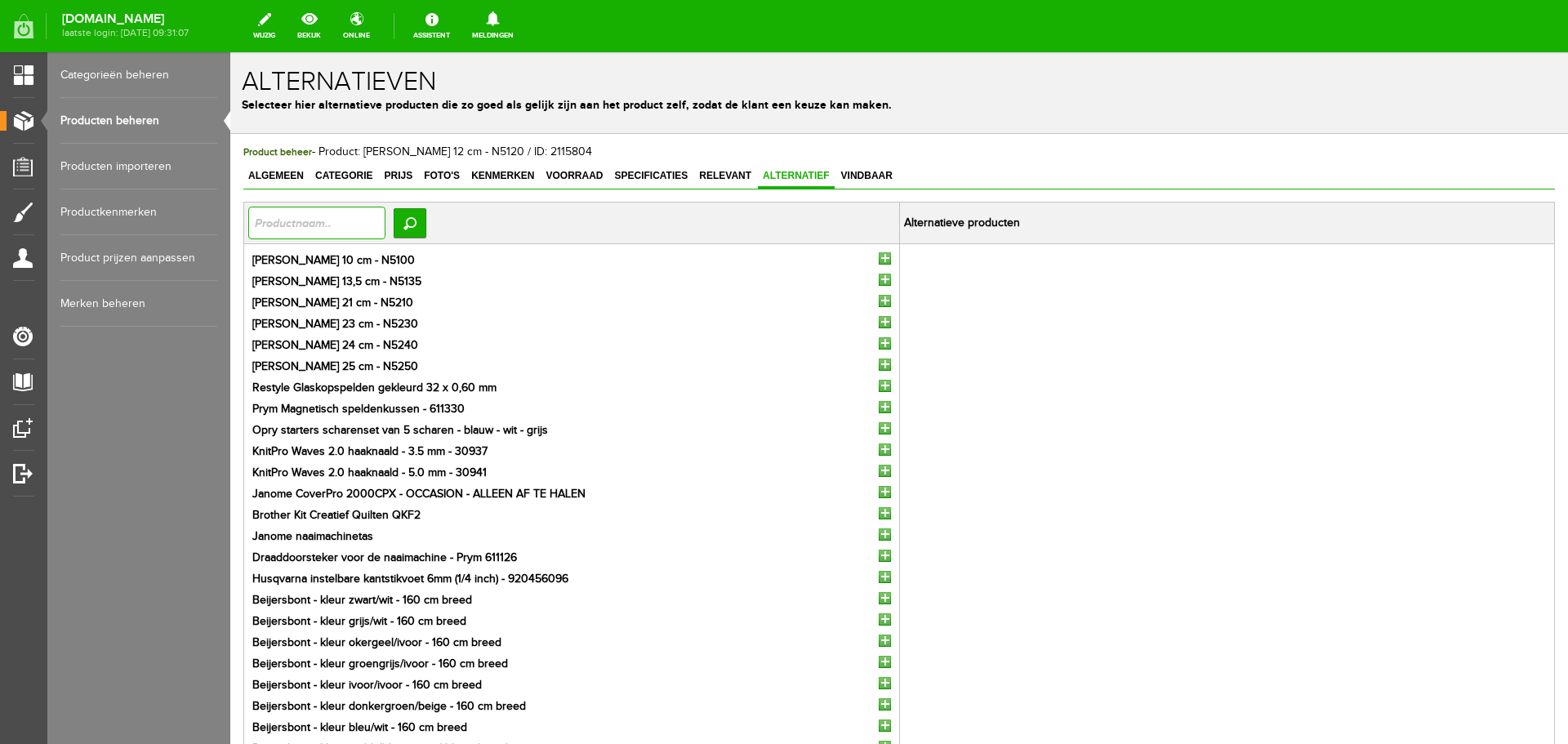
click at [306, 229] on input "text" at bounding box center [317, 222] width 137 height 33
type input "draadschaar"
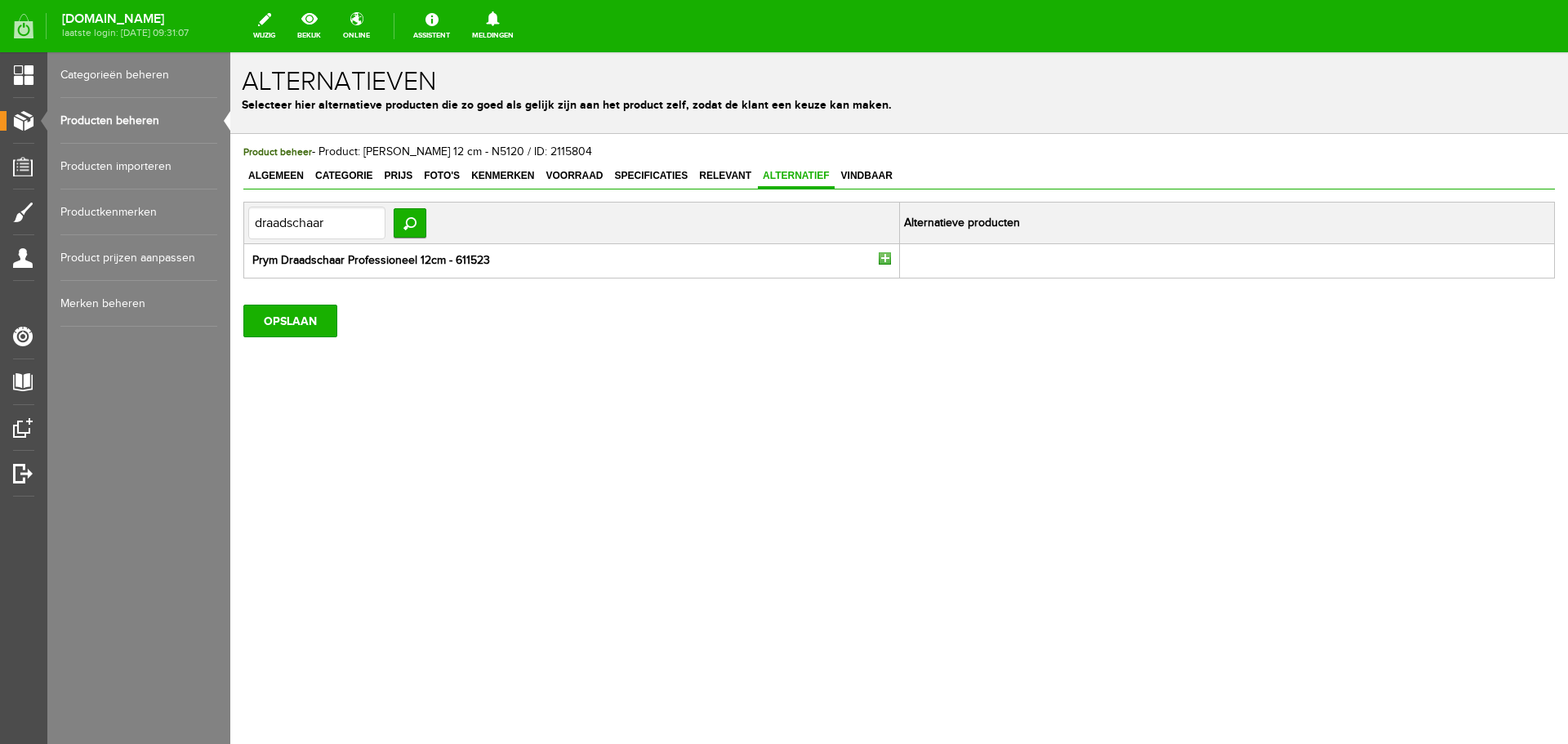
click at [882, 259] on input "button" at bounding box center [885, 258] width 12 height 12
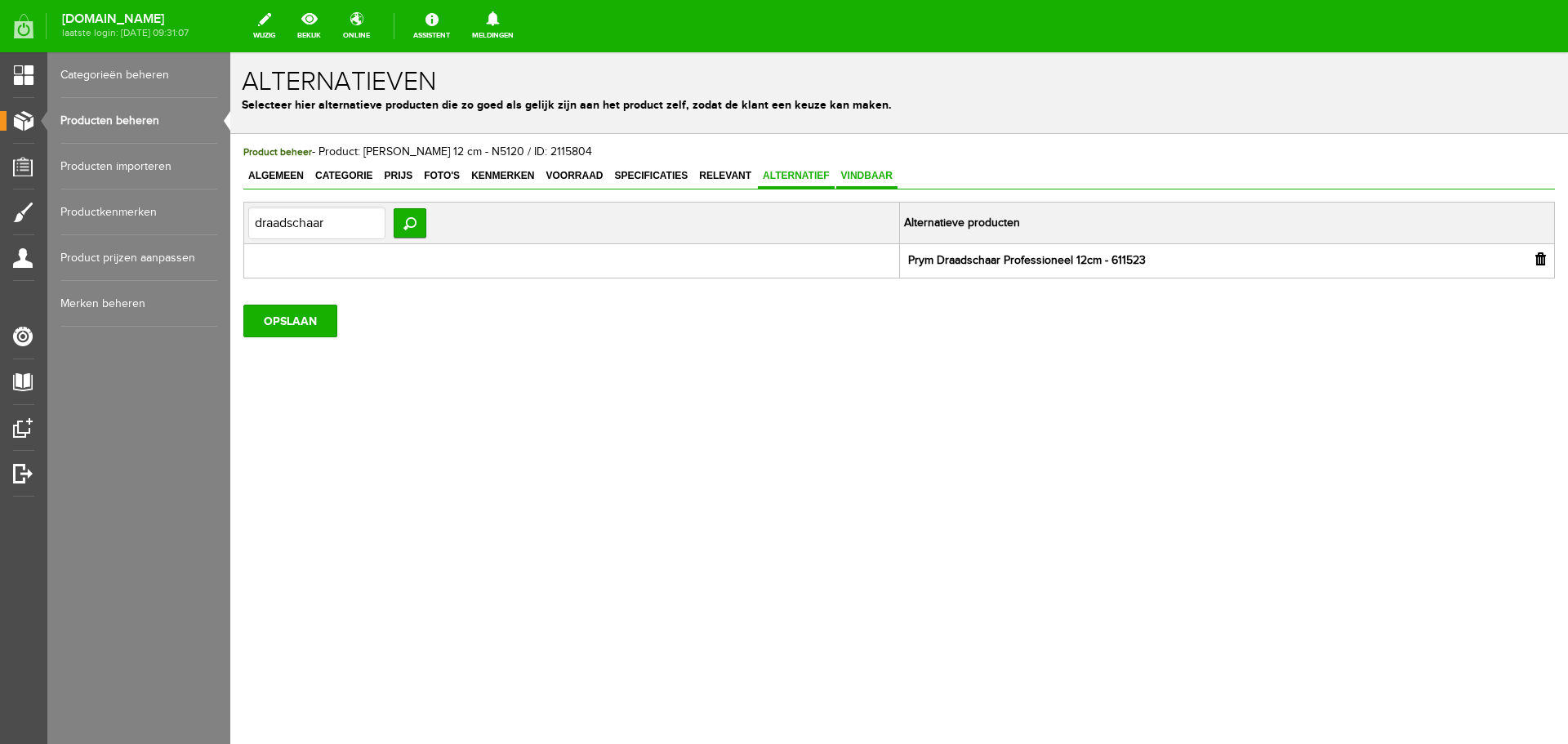
click at [861, 174] on span "Vindbaar" at bounding box center [868, 176] width 62 height 11
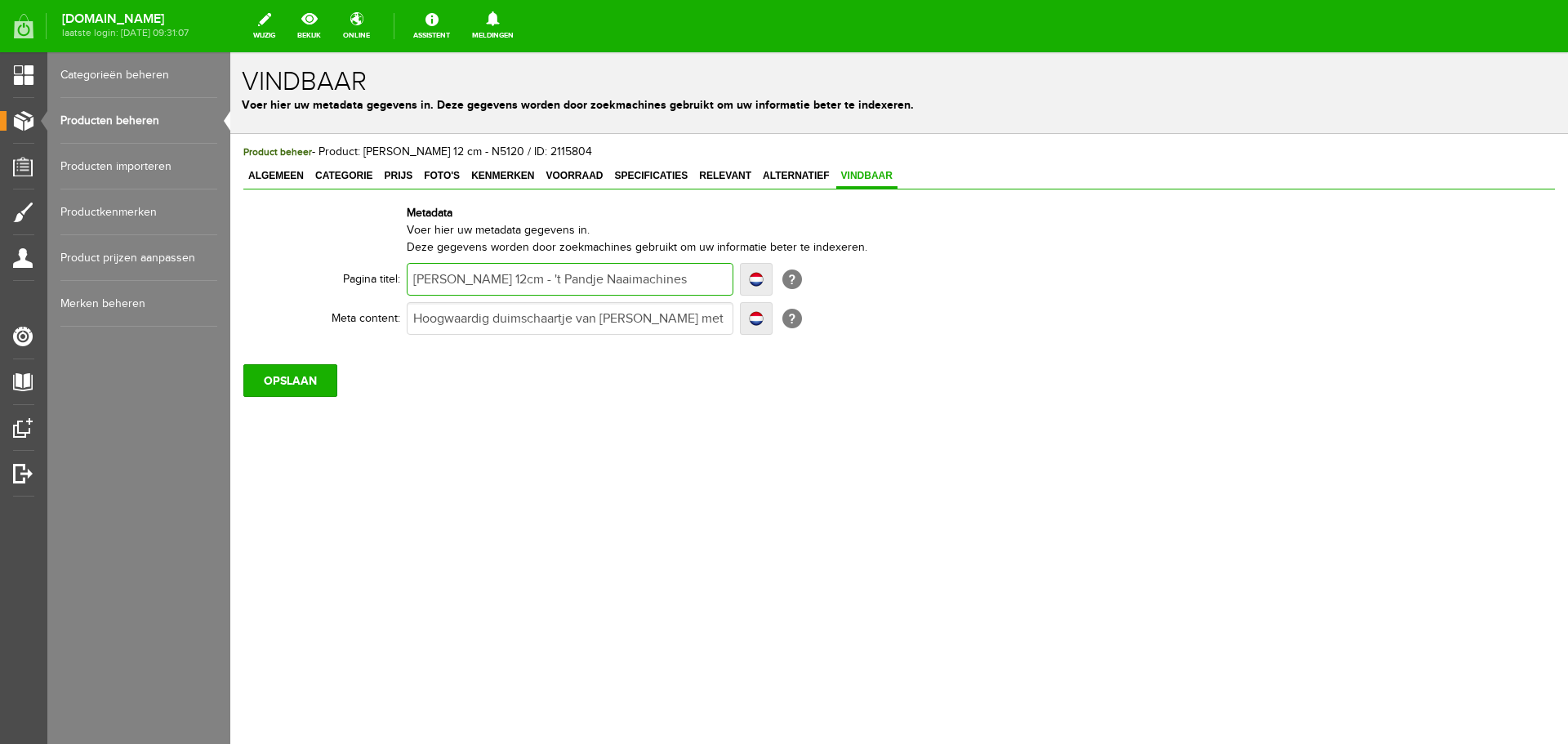
click at [457, 279] on input "[PERSON_NAME] 12cm - 't Pandje Naaimachines" at bounding box center [569, 279] width 326 height 33
type input "Kai d12cm - 't Pandje Naaimachines"
type input "Kai dr12cm - 't Pandje Naaimachines"
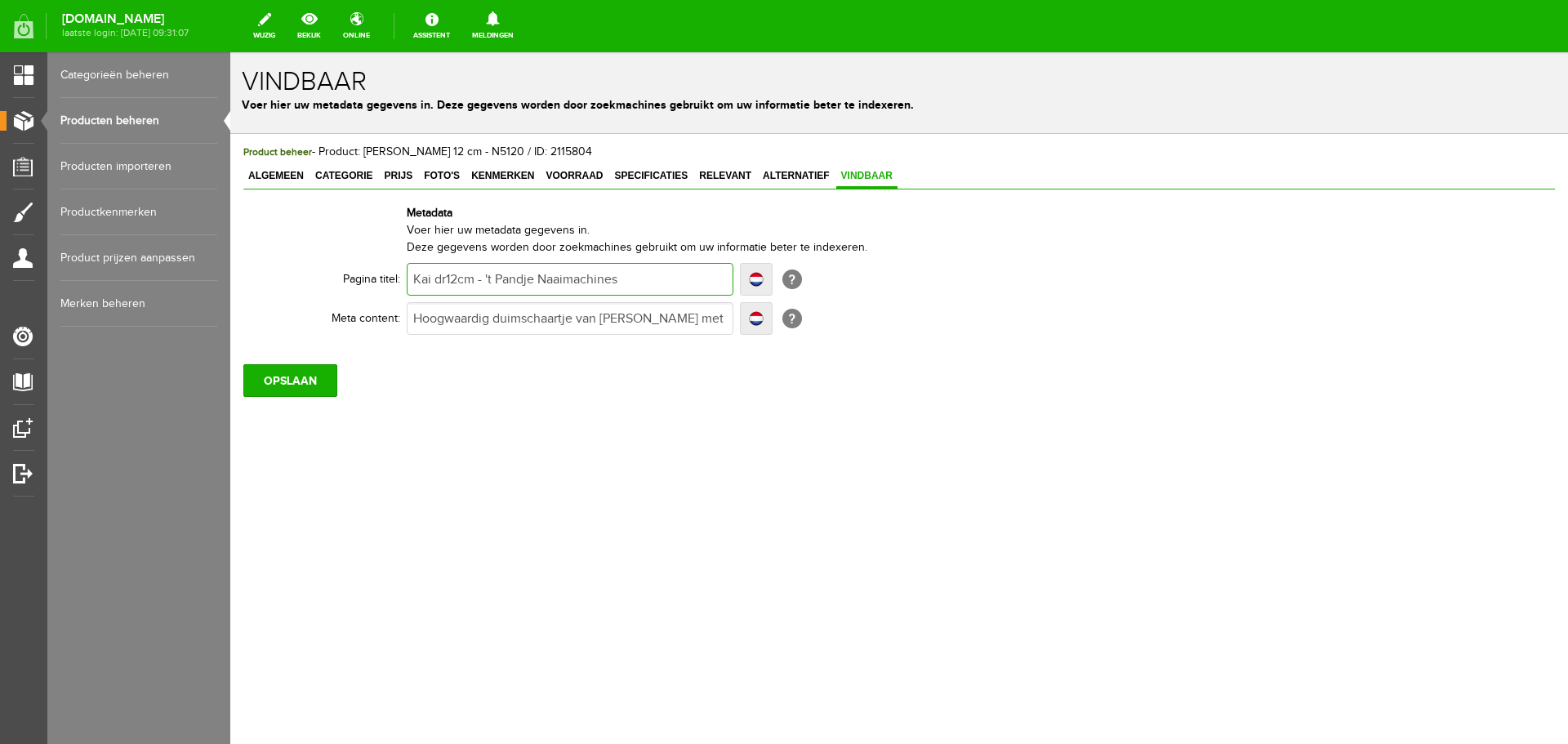
type input "Kai dr12cm - 't Pandje Naaimachines"
type input "Kai dra12cm - 't Pandje Naaimachines"
type input "Kai draa12cm - 't Pandje Naaimachines"
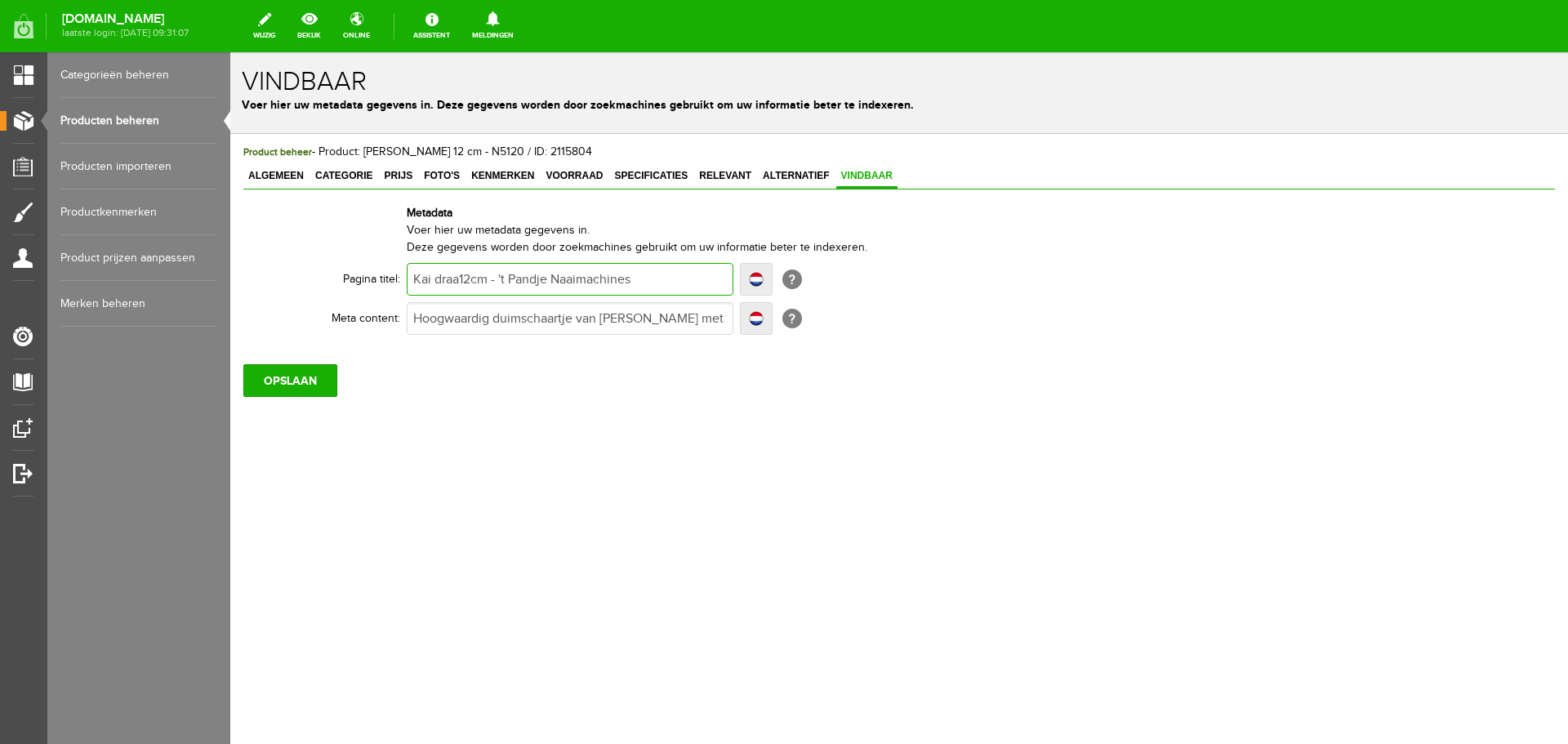
type input "Kai draad12cm - 't Pandje Naaimachines"
type input "Kai draads12cm - 't Pandje Naaimachines"
type input "Kai draadsch12cm - 't Pandje Naaimachines"
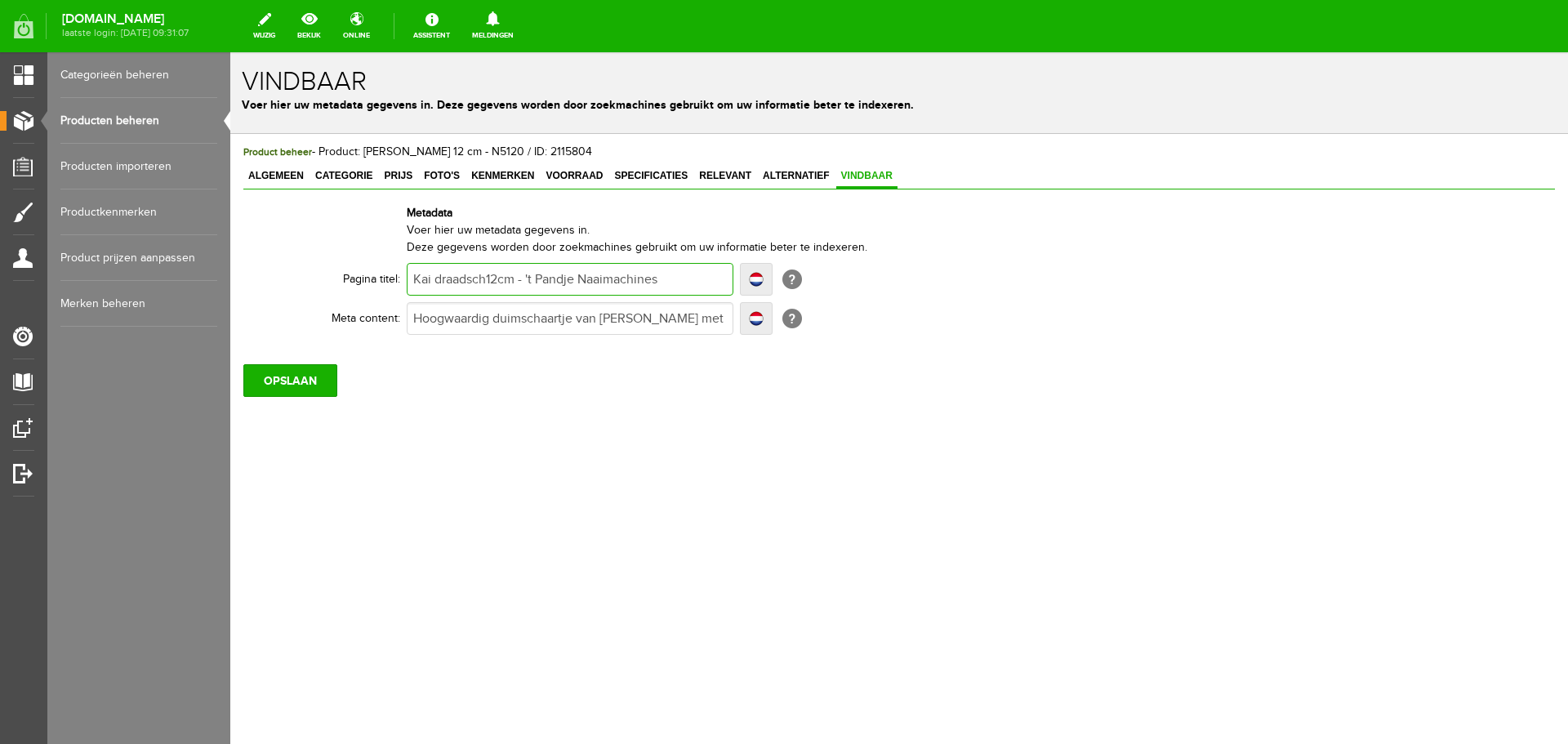
type input "Kai draadsch12cm - 't Pandje Naaimachines"
type input "Kai draadscha12cm - 't Pandje Naaimachines"
type input "Kai draadschaar12cm - 't Pandje Naaimachines"
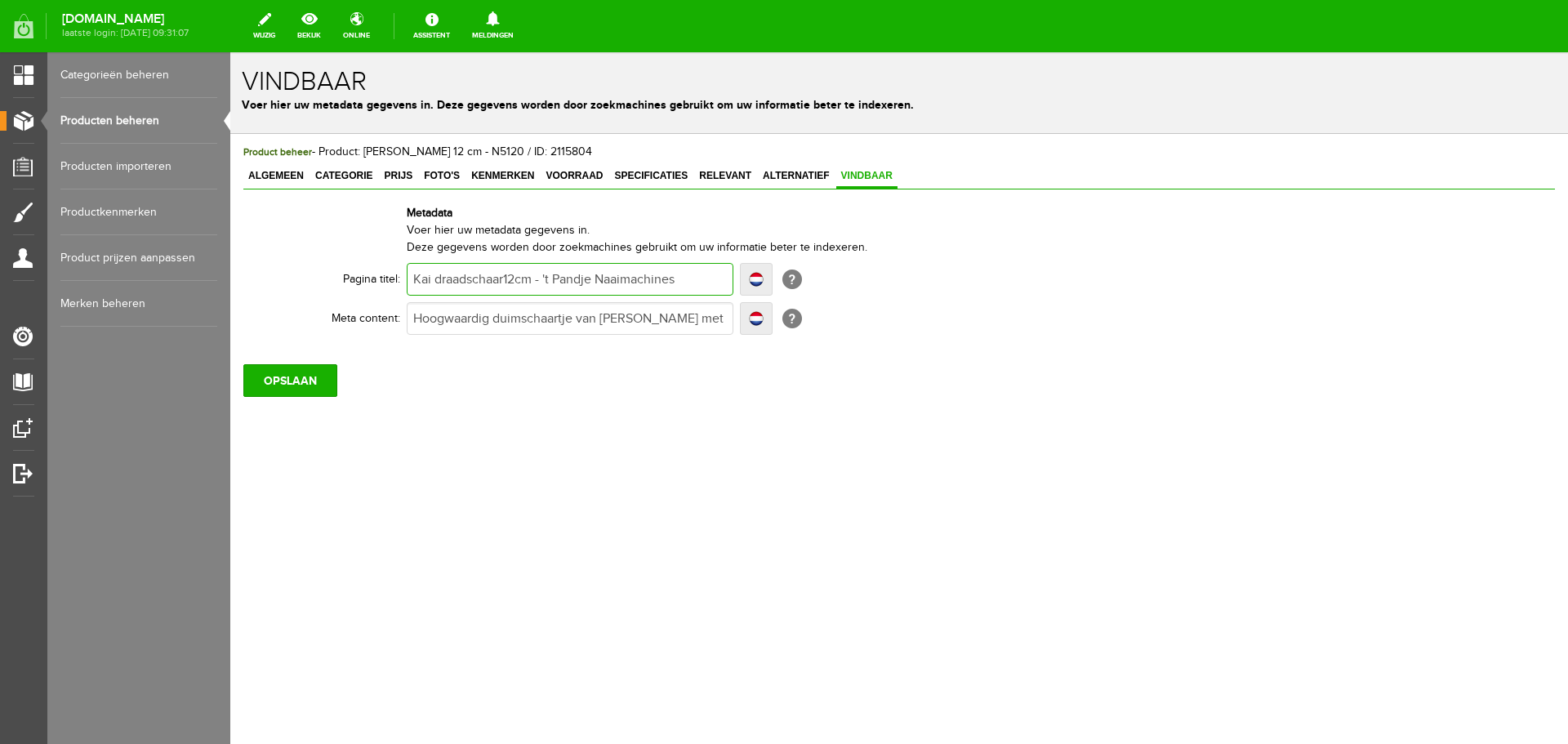
type input "Kai draadschaar 12cm - 't Pandje Naaimachines"
click at [511, 316] on input "Hoogwaardig duimschaartje van [PERSON_NAME] met zachte grip voor handwerken en …" at bounding box center [569, 318] width 326 height 33
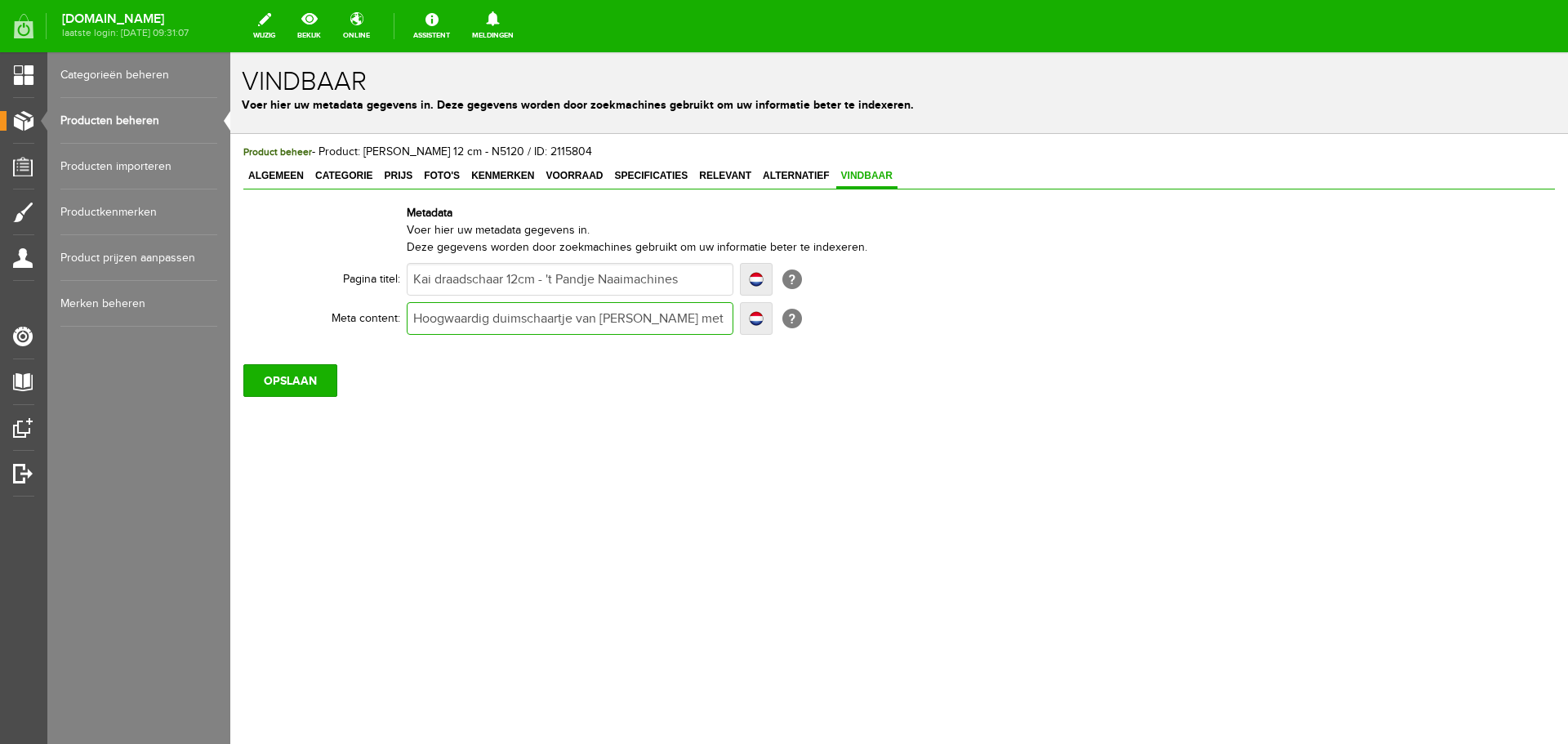
type input "Hoogwaardig dvan KAI met zachte grip voor handwerken en naaiwerk en comfortabel…"
type input "Hoogwaardig drvan [PERSON_NAME] met zachte grip voor handwerken en naaiwerk en …"
type input "Hoogwaardig dravan KAI met zachte grip voor handwerken en naaiwerk en comfortab…"
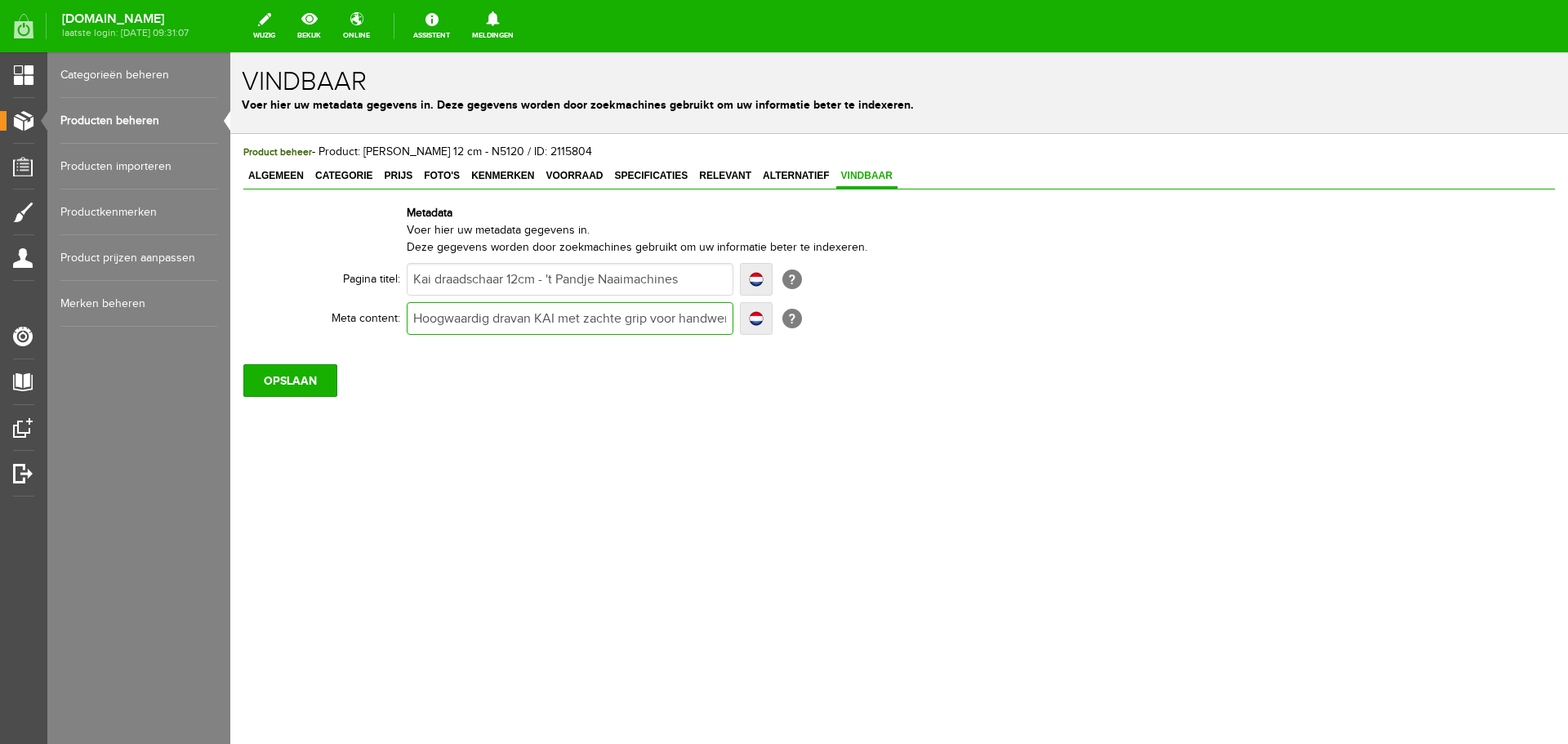
type input "Hoogwaardig dravan KAI met zachte grip voor handwerken en naaiwerk en comfortab…"
type input "Hoogwaardig draavan KAI met zachte grip voor handwerken en naaiwerk en comforta…"
type input "Hoogwaardig draadvan KAI met zachte grip voor handwerken en naaiwerk en comfort…"
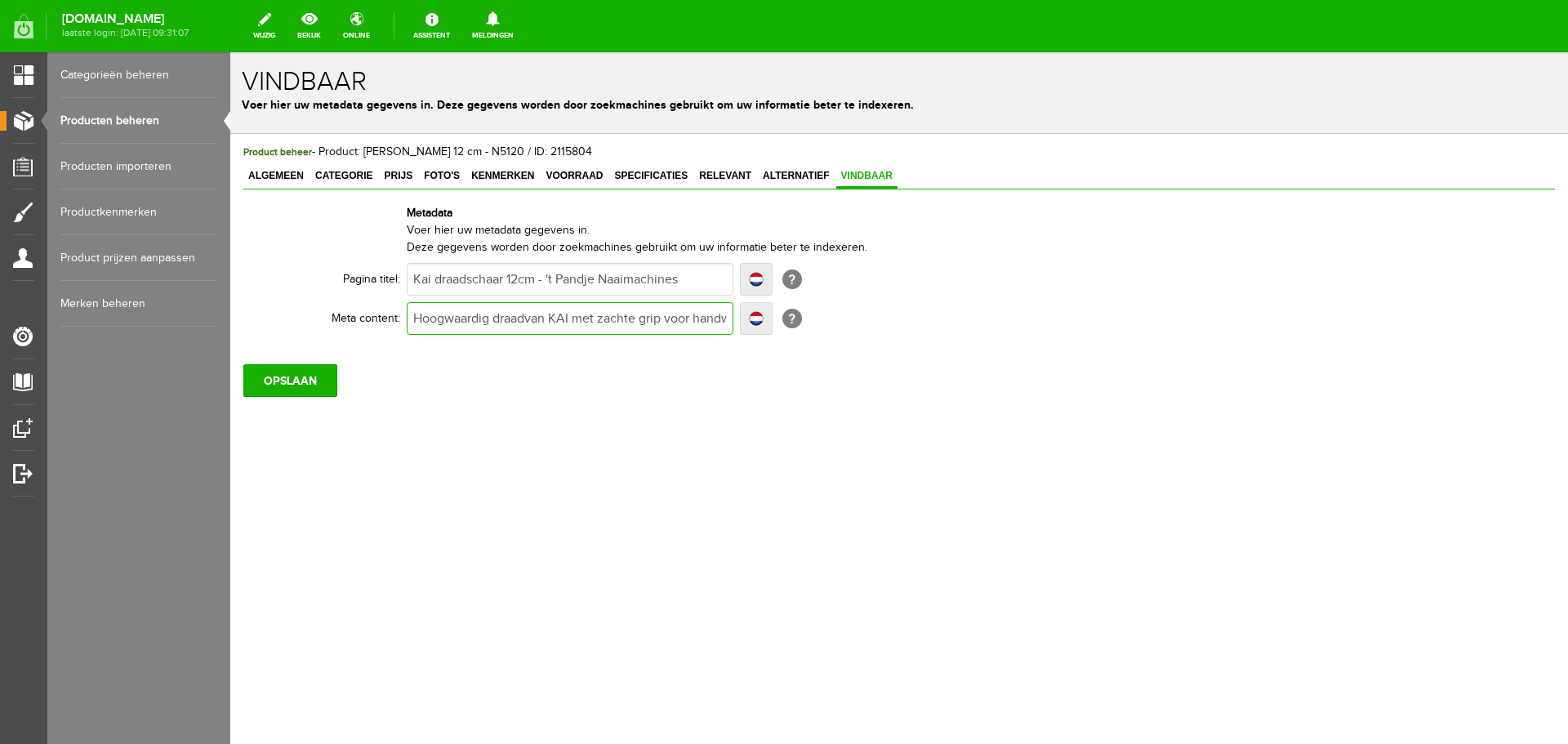
type input "Hoogwaardig draadsvan KAI met zachte grip voor handwerken en naaiwerk en comfor…"
type input "Hoogwaardig draadschvan KAI met zachte grip voor handwerken en naaiwerk en comf…"
type input "Hoogwaardig draadschavan KAI met zachte grip voor handwerken en naaiwerk en com…"
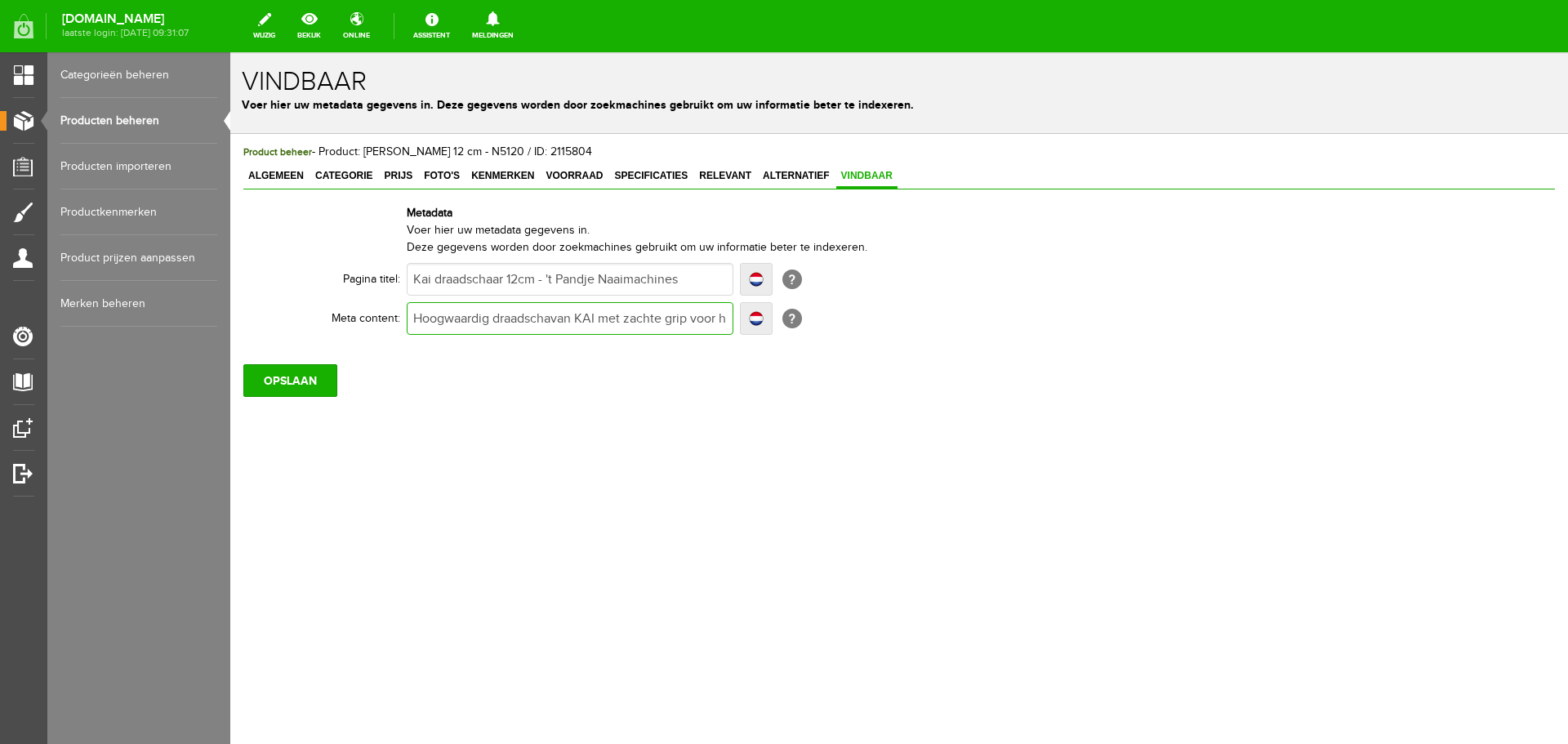
type input "Hoogwaardig draadschavan KAI met zachte grip voor handwerken en naaiwerk en com…"
type input "Hoogwaardig draadschaarvan KAI met zachte grip voor handwerken en naaiwerk en c…"
type input "Hoogwaardig draadschaartvan KAI met zachte grip voor handwerken en naaiwerk en …"
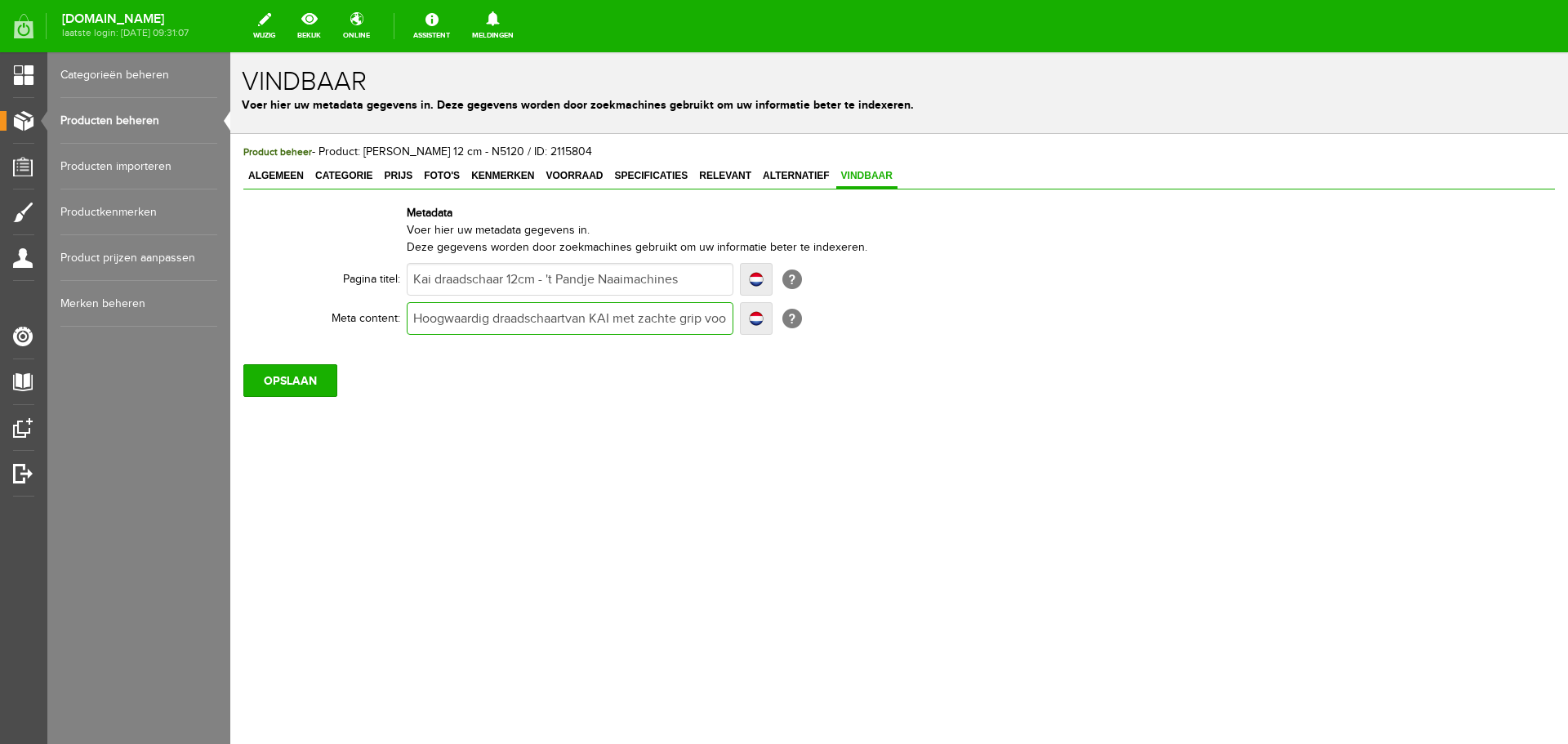
type input "Hoogwaardig draadschaartjvan KAI met zachte grip voor handwerken en naaiwerk en…"
type input "Hoogwaardig draadschaartjevan KAI met zachte grip voor handwerken en naaiwerk e…"
type input "Hoogwaardig draadschaartje van [PERSON_NAME] met zachte grip voor handwerken en…"
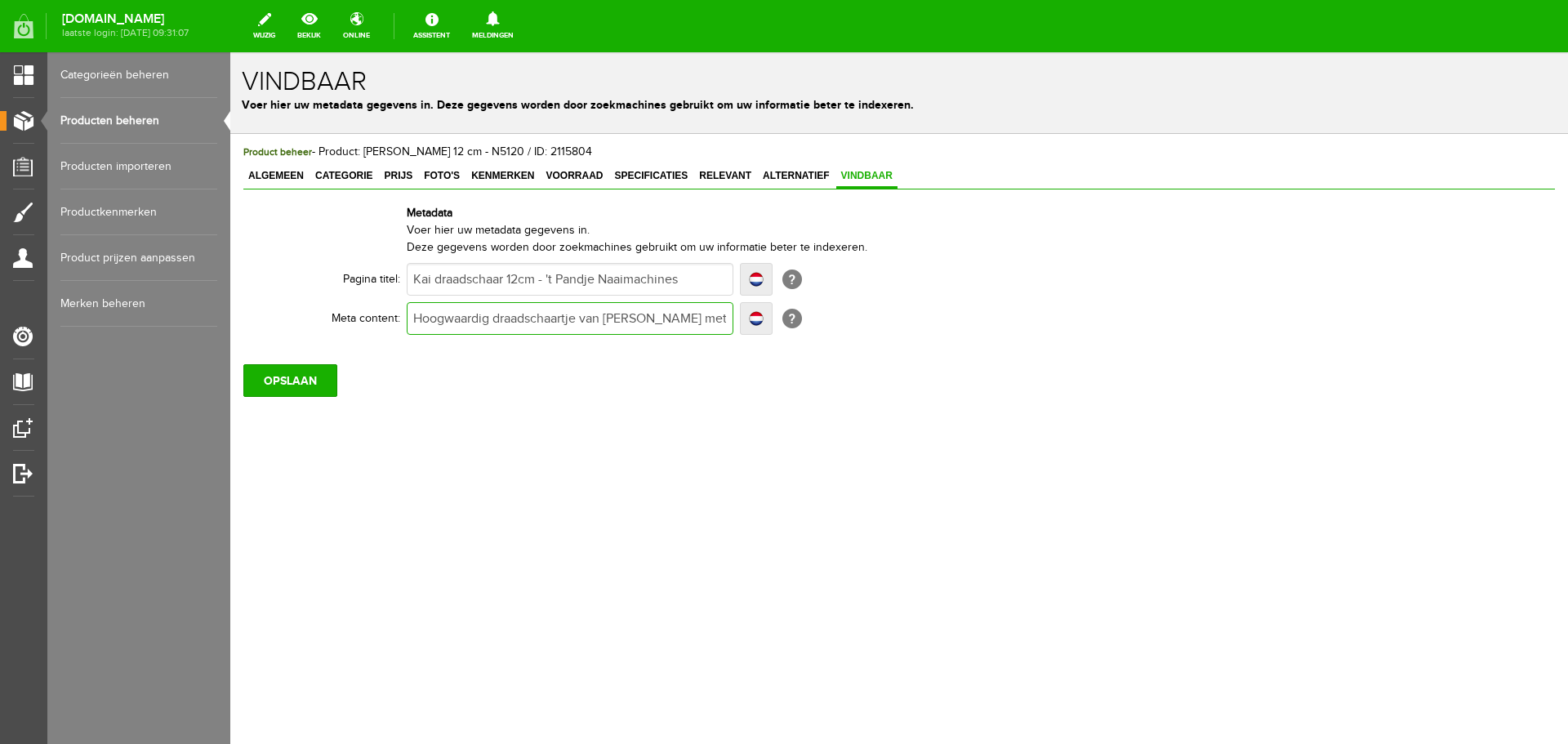
type input "Hoogwaardig draadschaartje van [PERSON_NAME] met zachte grip voor handwerken en…"
click at [290, 378] on input "OPSLAAN" at bounding box center [290, 380] width 94 height 33
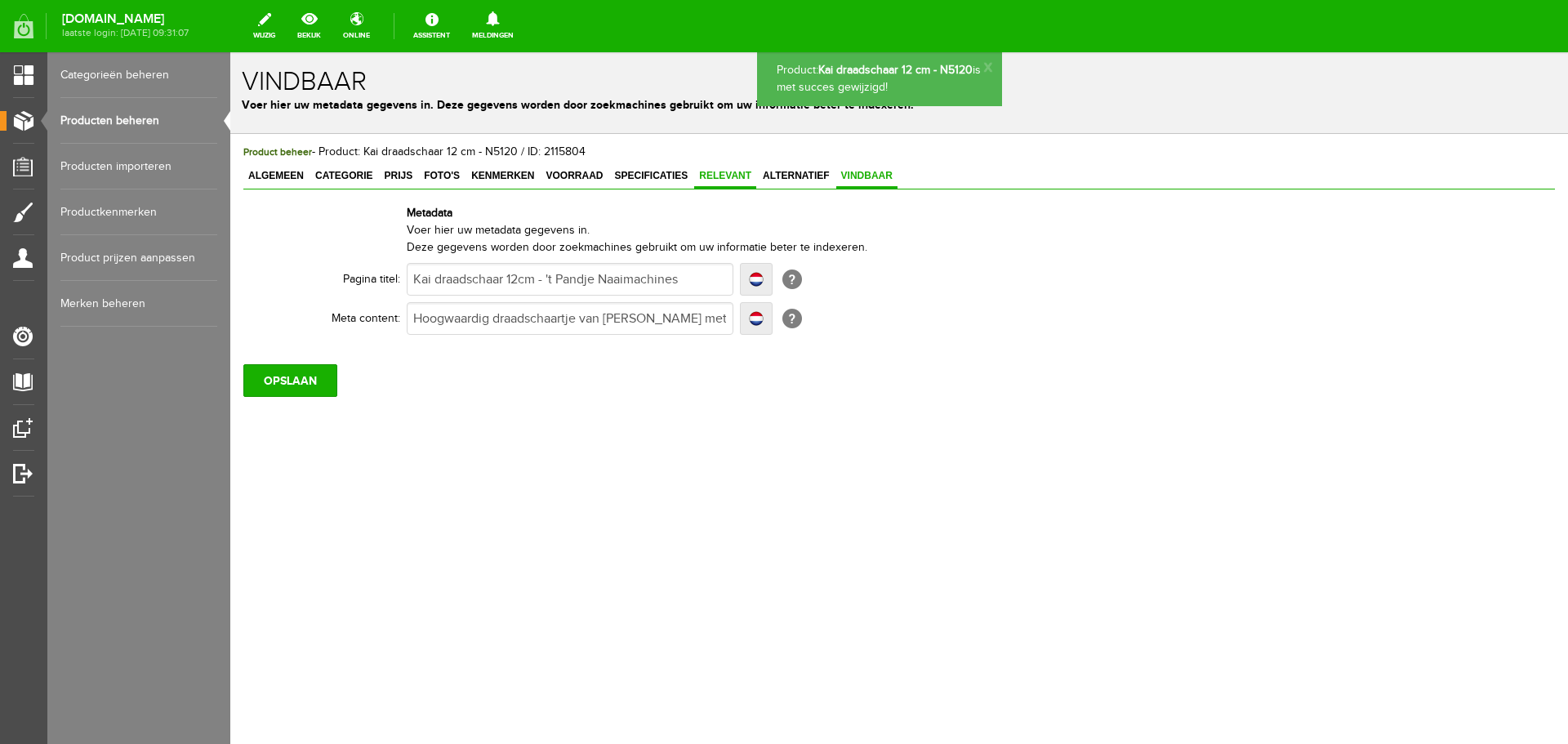
click at [732, 175] on span "Relevant" at bounding box center [726, 176] width 62 height 11
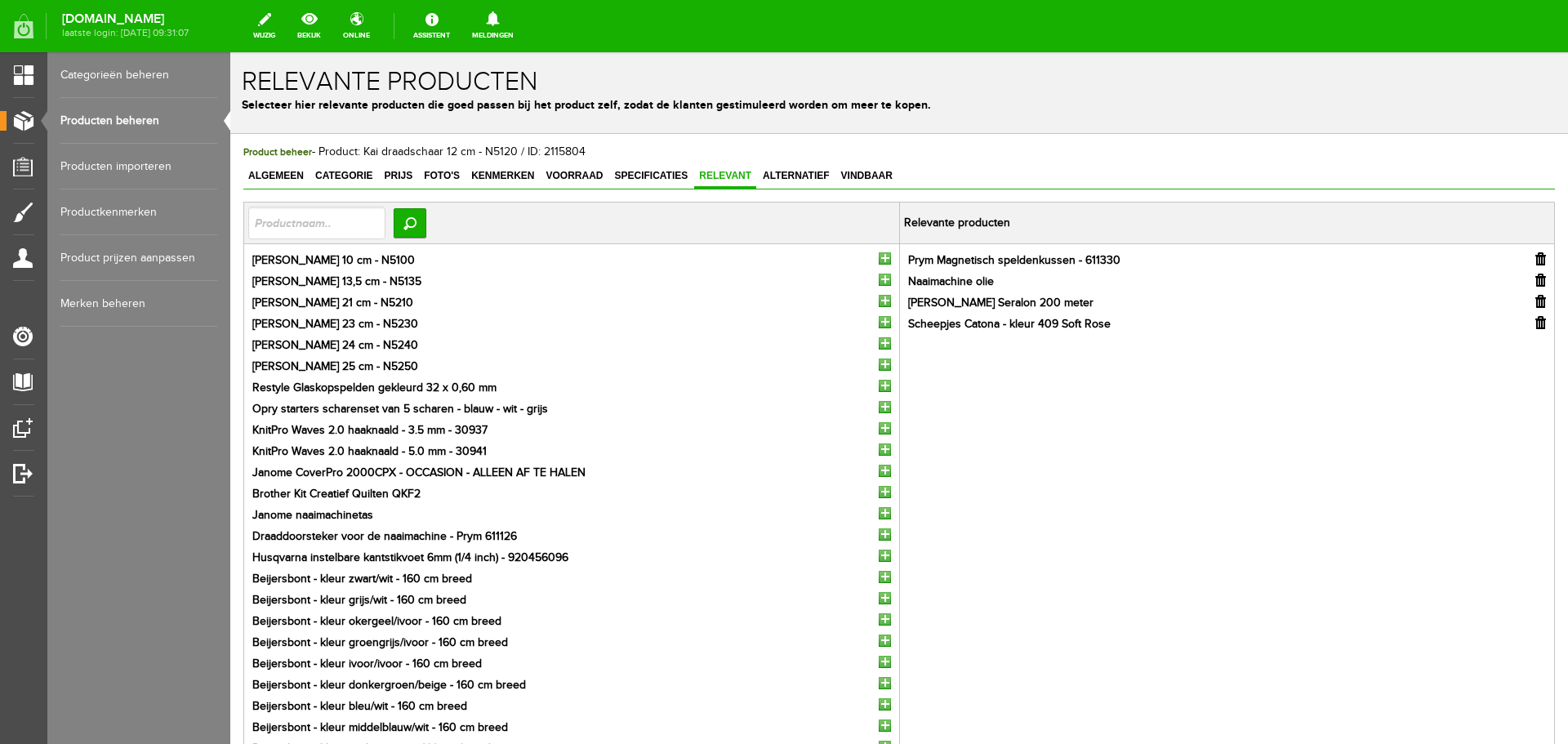
click at [1535, 260] on input "button" at bounding box center [1540, 259] width 10 height 13
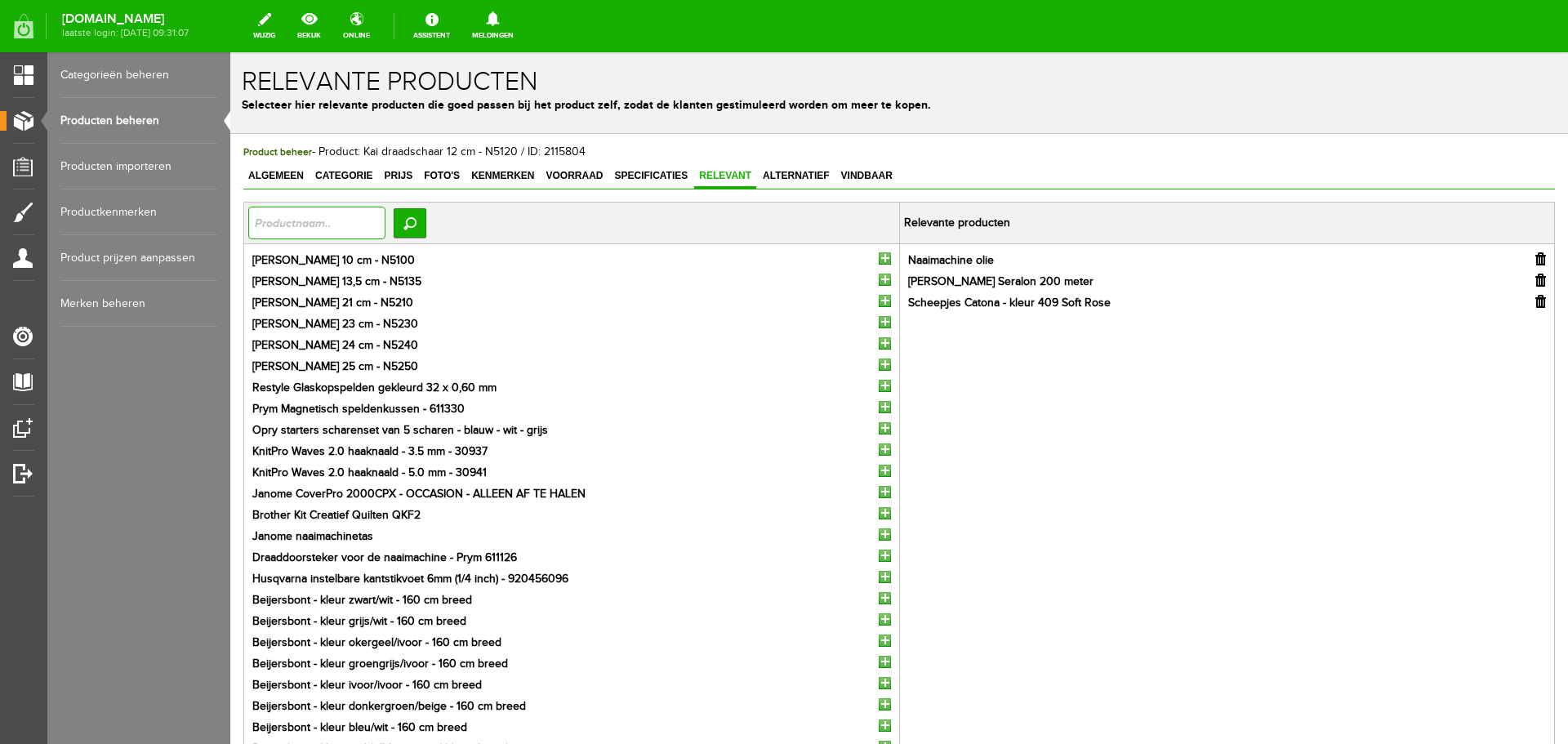
click at [314, 217] on input "text" at bounding box center [317, 222] width 137 height 33
type input "centimeter"
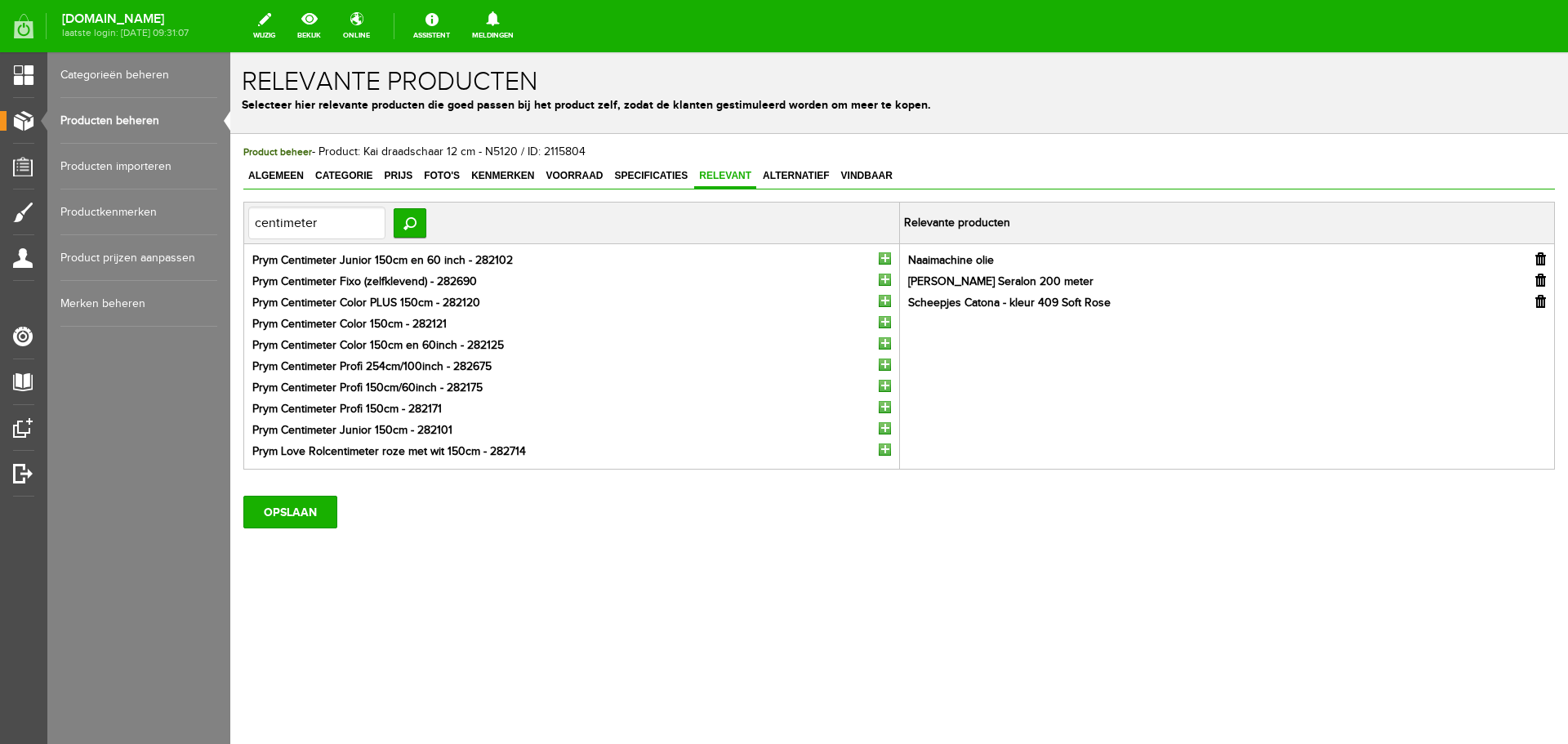
click at [886, 281] on input "button" at bounding box center [885, 279] width 12 height 12
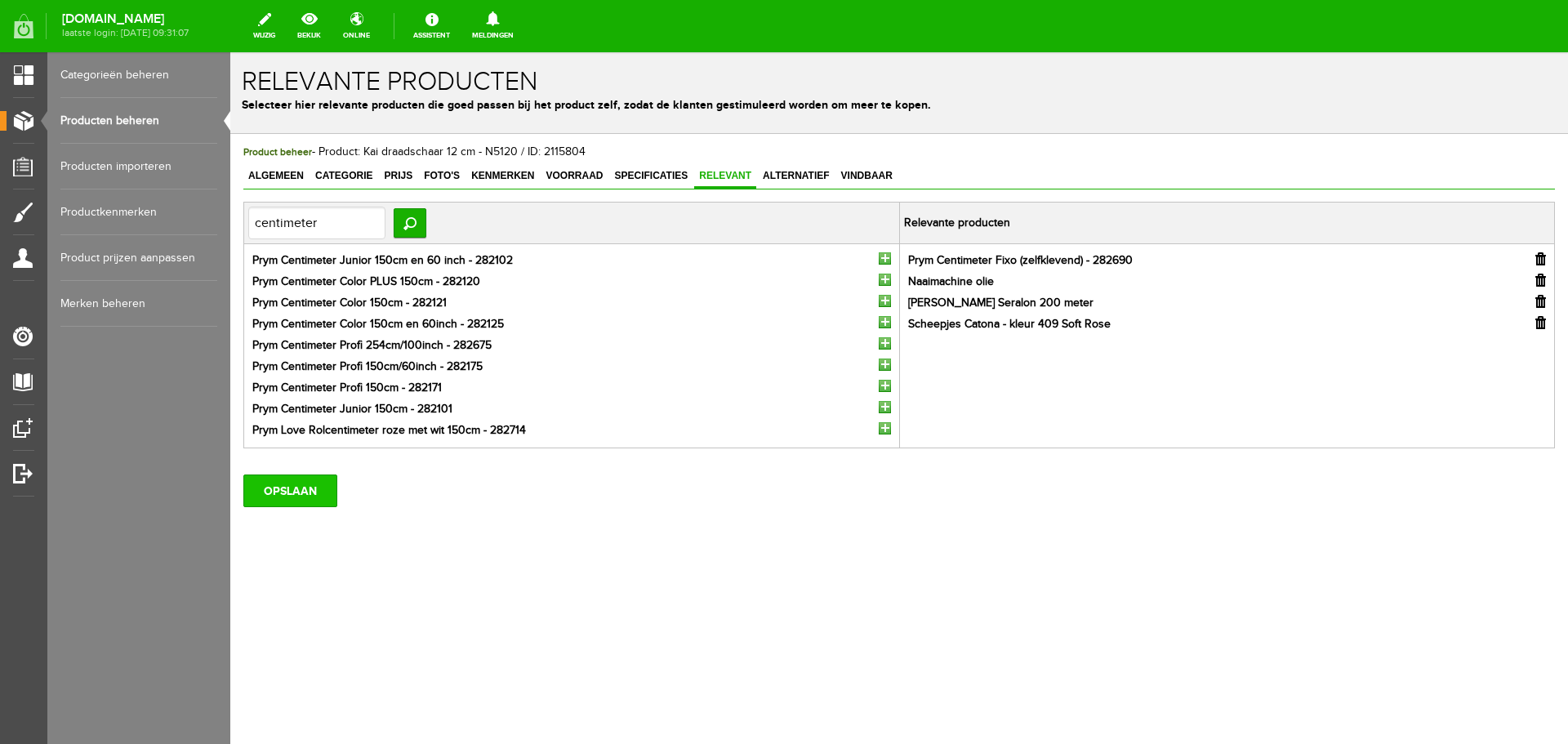
click at [282, 484] on input "OPSLAAN" at bounding box center [290, 491] width 94 height 33
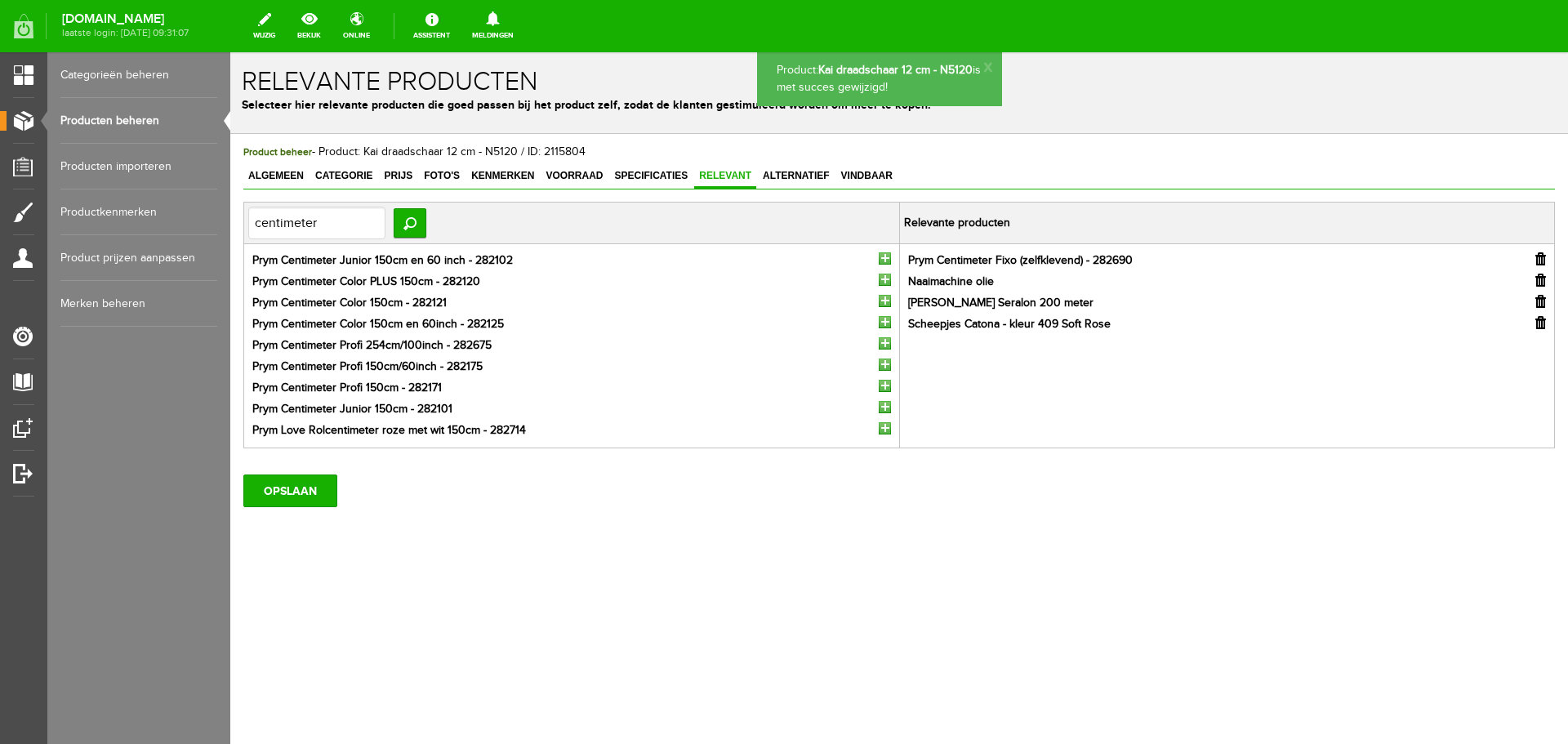
click at [1541, 323] on input "button" at bounding box center [1540, 322] width 10 height 13
click at [289, 218] on input "centimeter" at bounding box center [317, 222] width 137 height 33
drag, startPoint x: 349, startPoint y: 226, endPoint x: 210, endPoint y: 222, distance: 139.1
click at [230, 222] on html "Product: Kai draadschaar 12 cm - N5120 is met succes gewijzigd! x Relevante pro…" at bounding box center [899, 398] width 1338 height 692
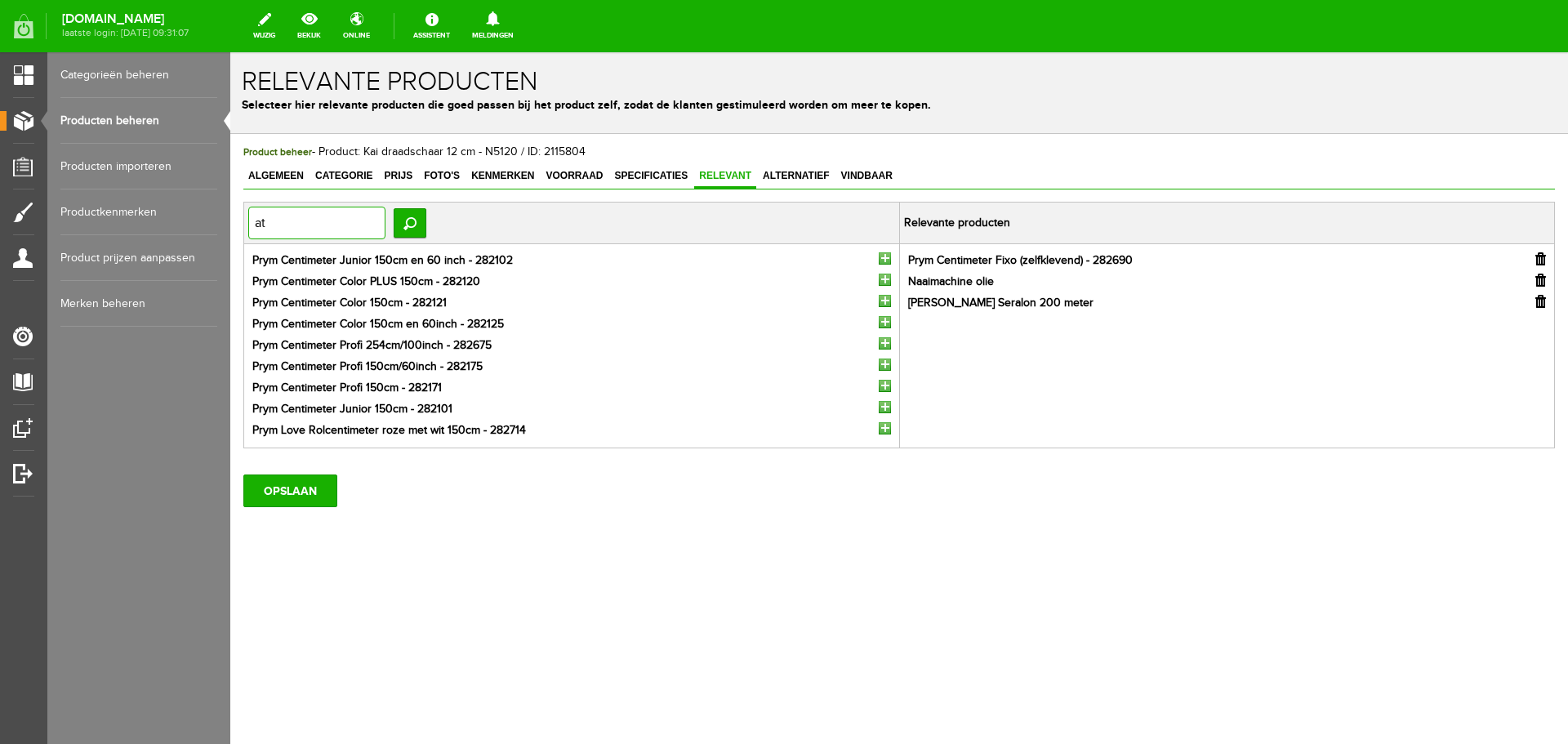
type input "a"
type input "c"
type input "s"
type input "colour crafter"
click at [424, 222] on input "Zoeken" at bounding box center [410, 222] width 33 height 29
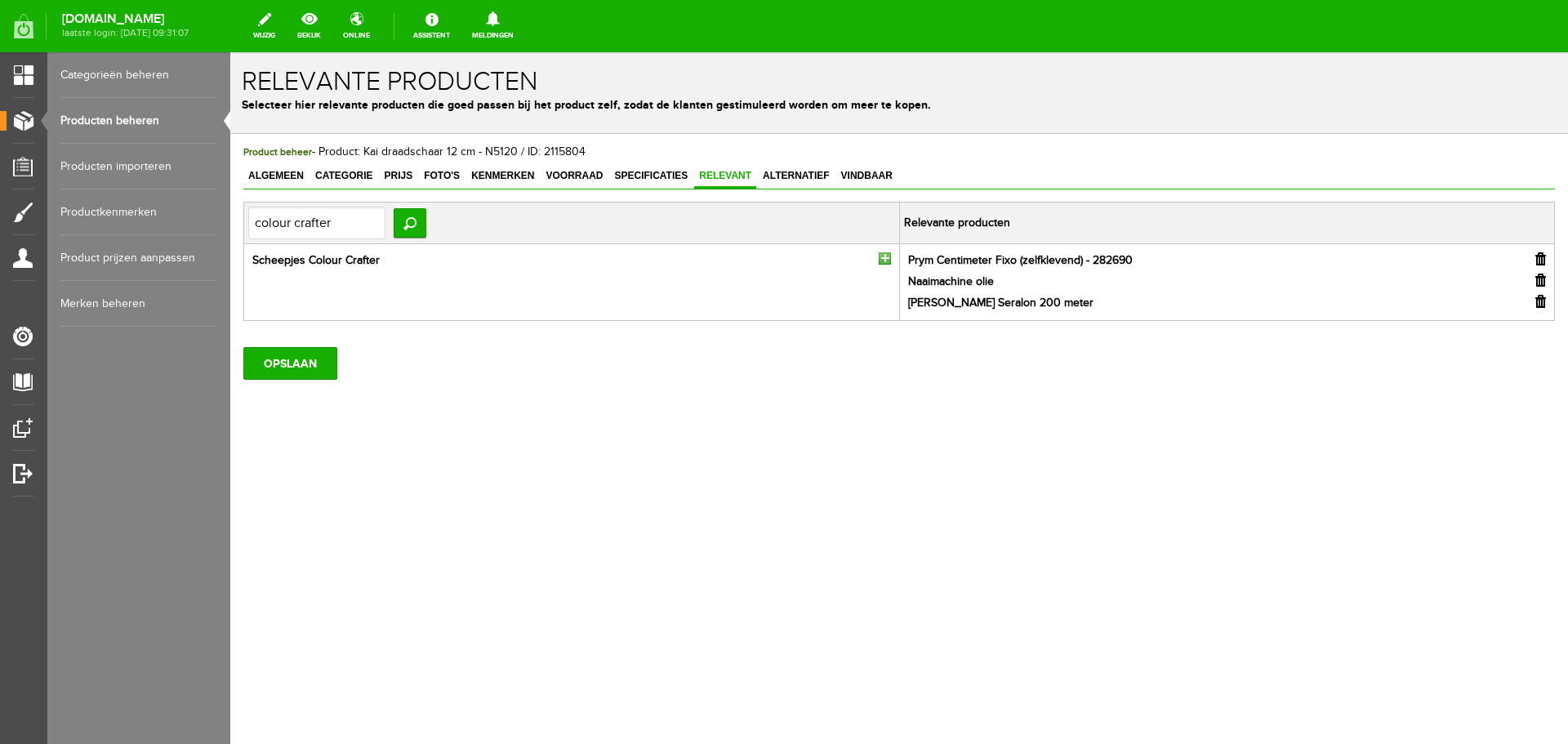
click at [883, 255] on input "button" at bounding box center [885, 258] width 12 height 12
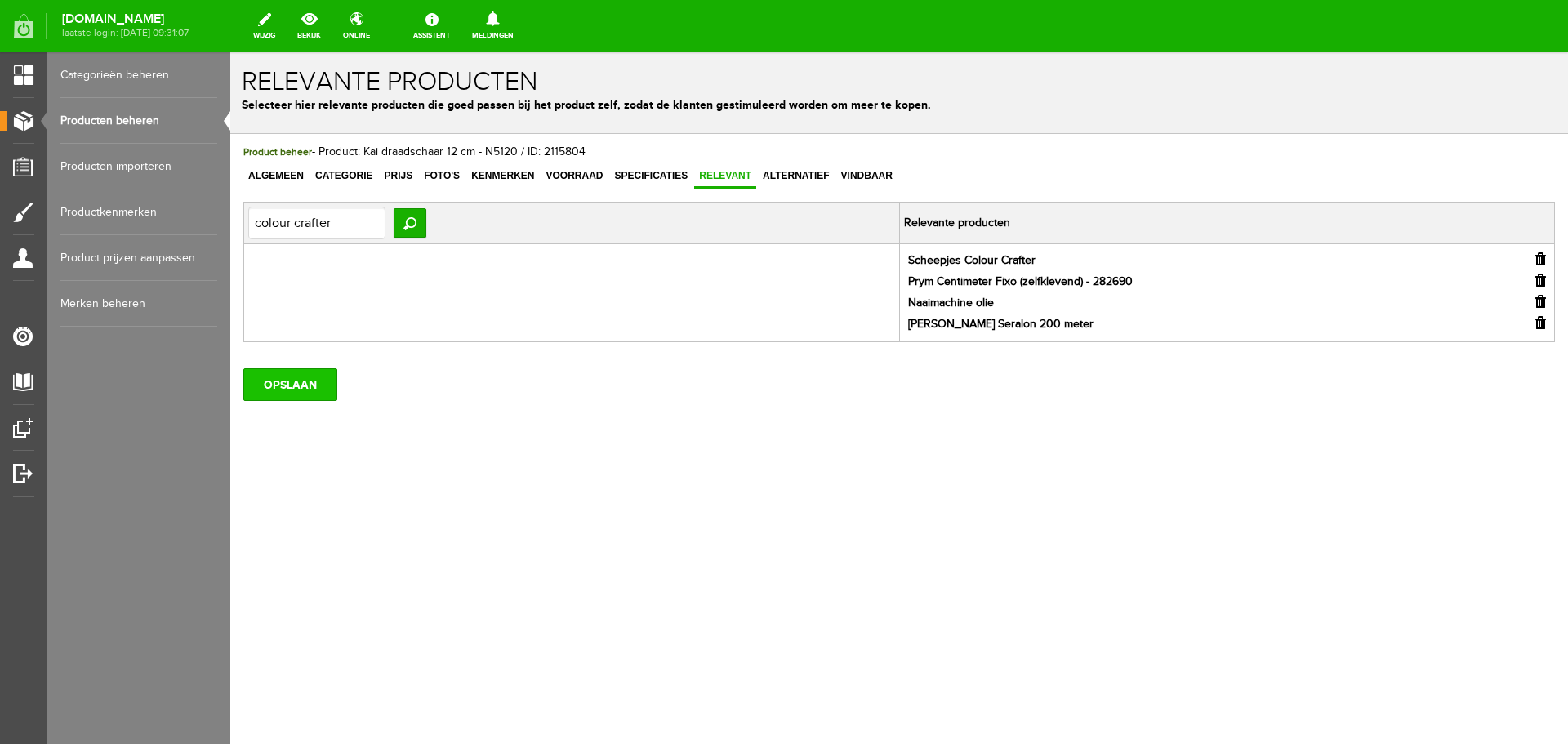
click at [295, 386] on input "OPSLAAN" at bounding box center [290, 384] width 94 height 33
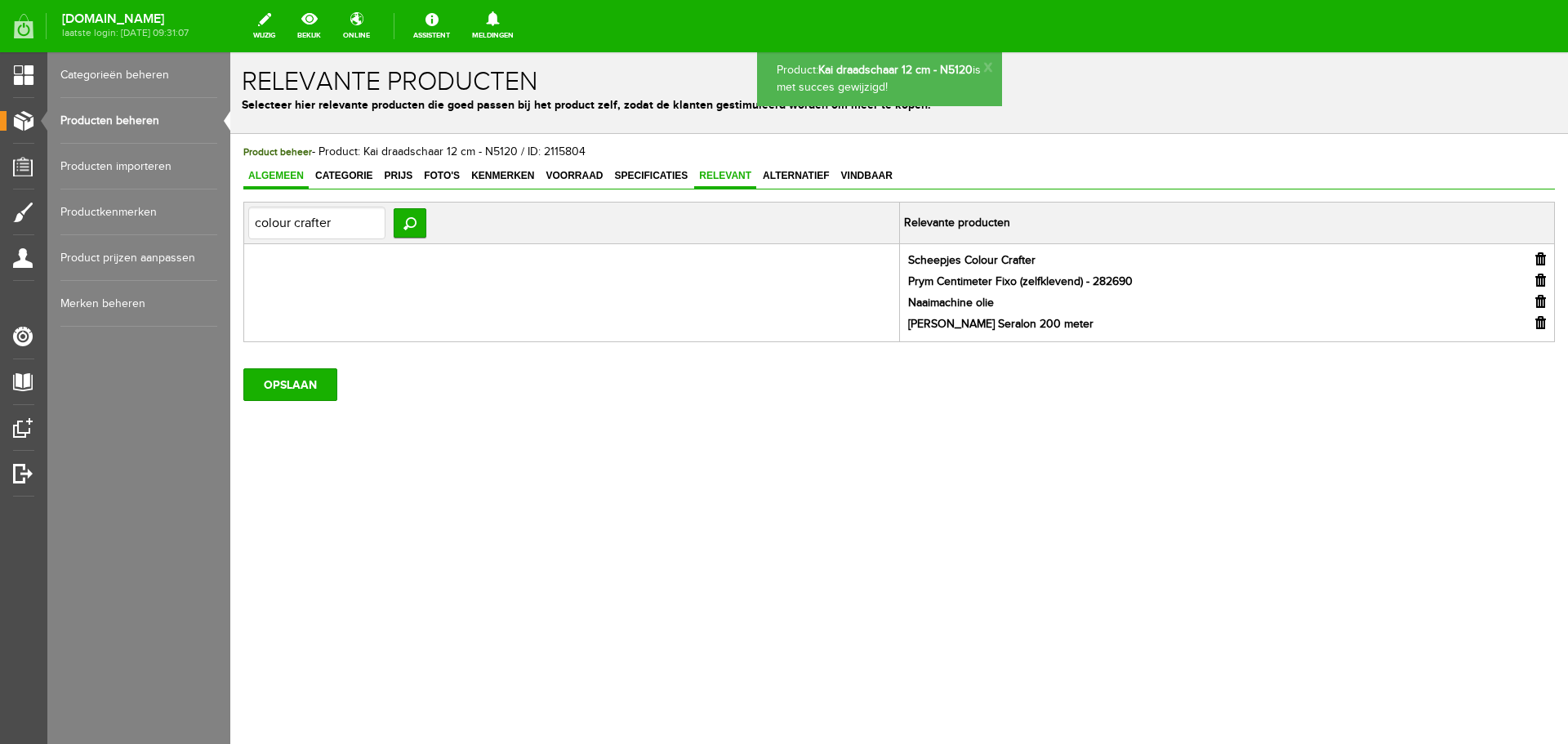
click at [267, 172] on span "Algemeen" at bounding box center [276, 176] width 65 height 11
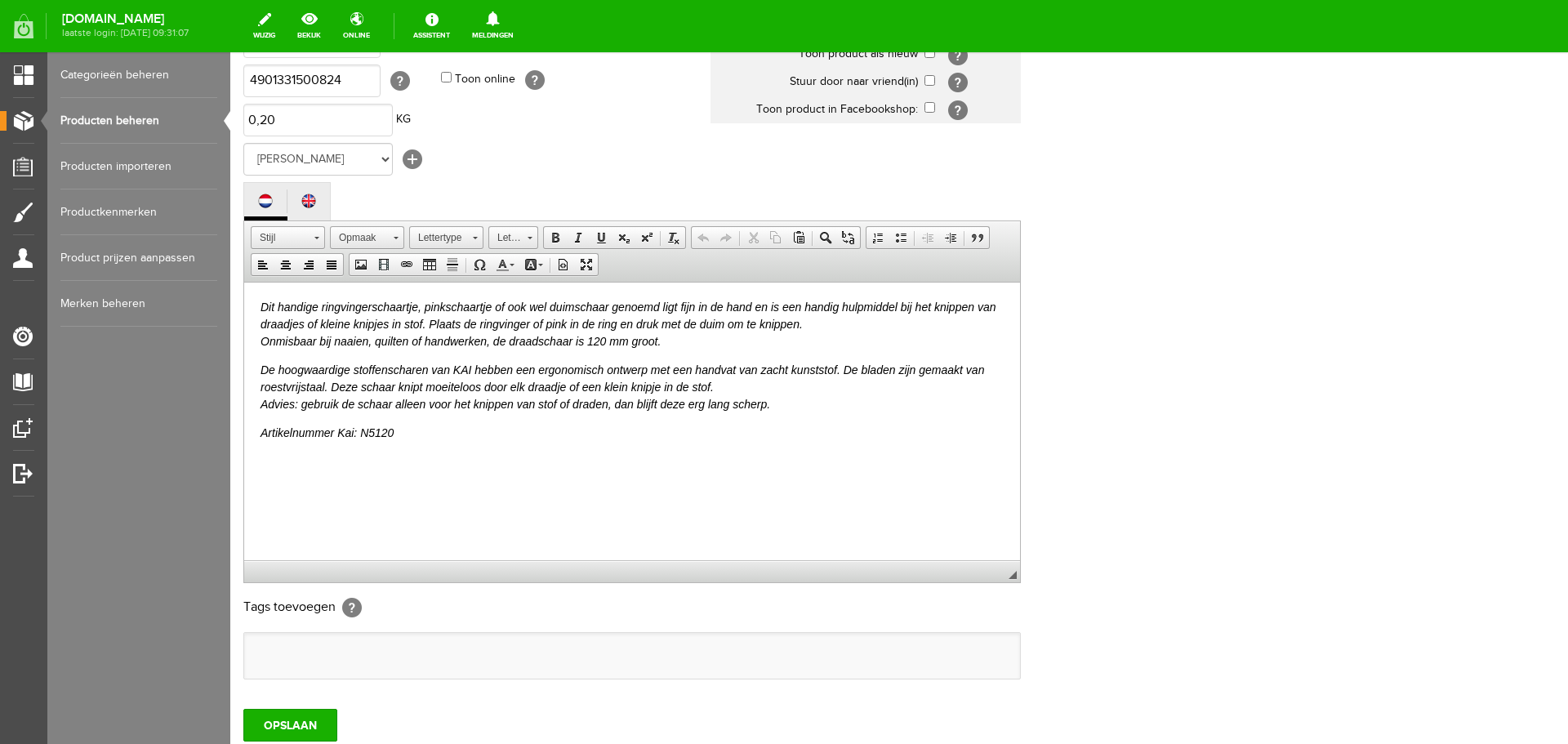
scroll to position [245, 0]
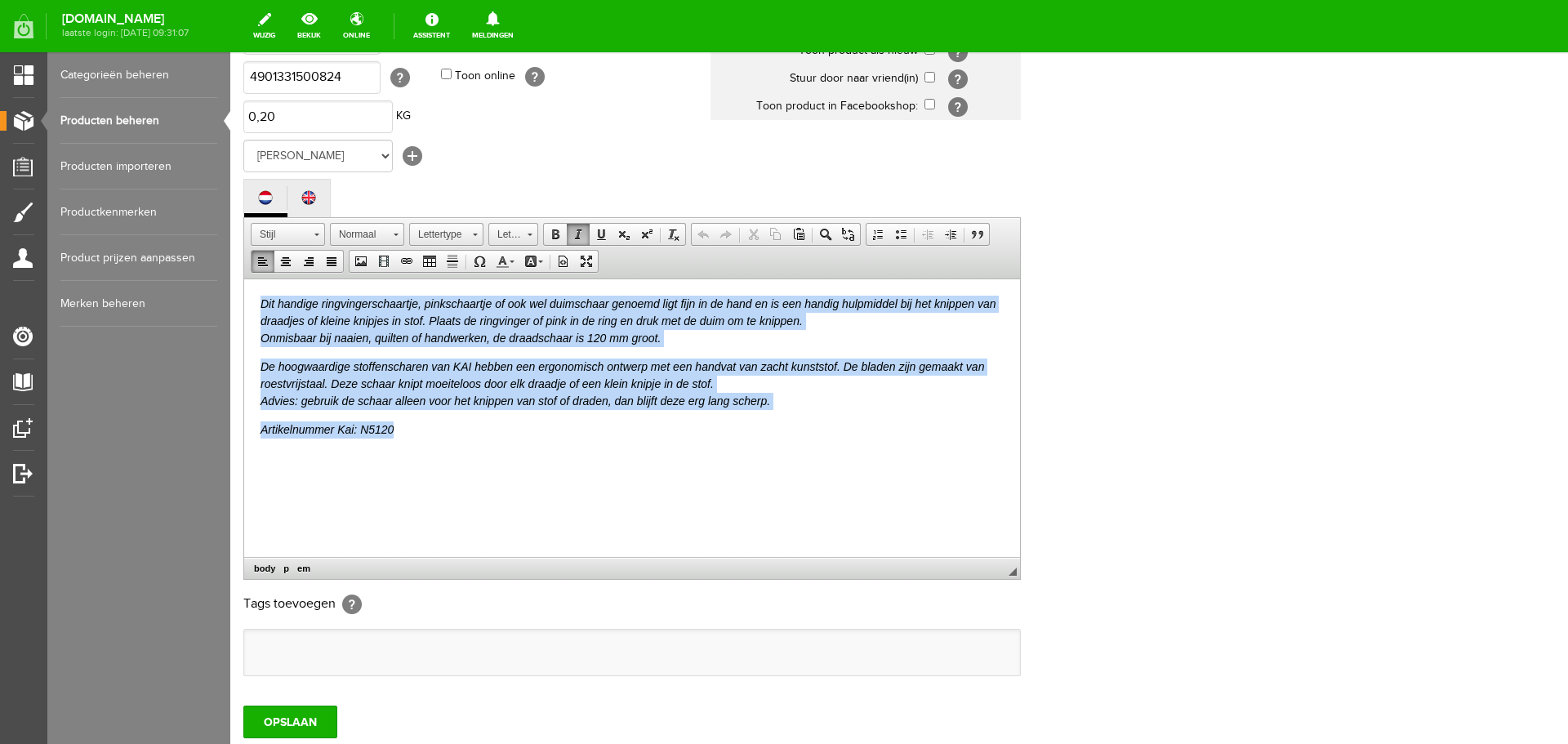
drag, startPoint x: 255, startPoint y: 299, endPoint x: 452, endPoint y: 427, distance: 234.9
click at [452, 427] on html "Dit handige ringvingerschaartje, pinkschaartje of ook wel duimschaar genoemd li…" at bounding box center [632, 380] width 776 height 204
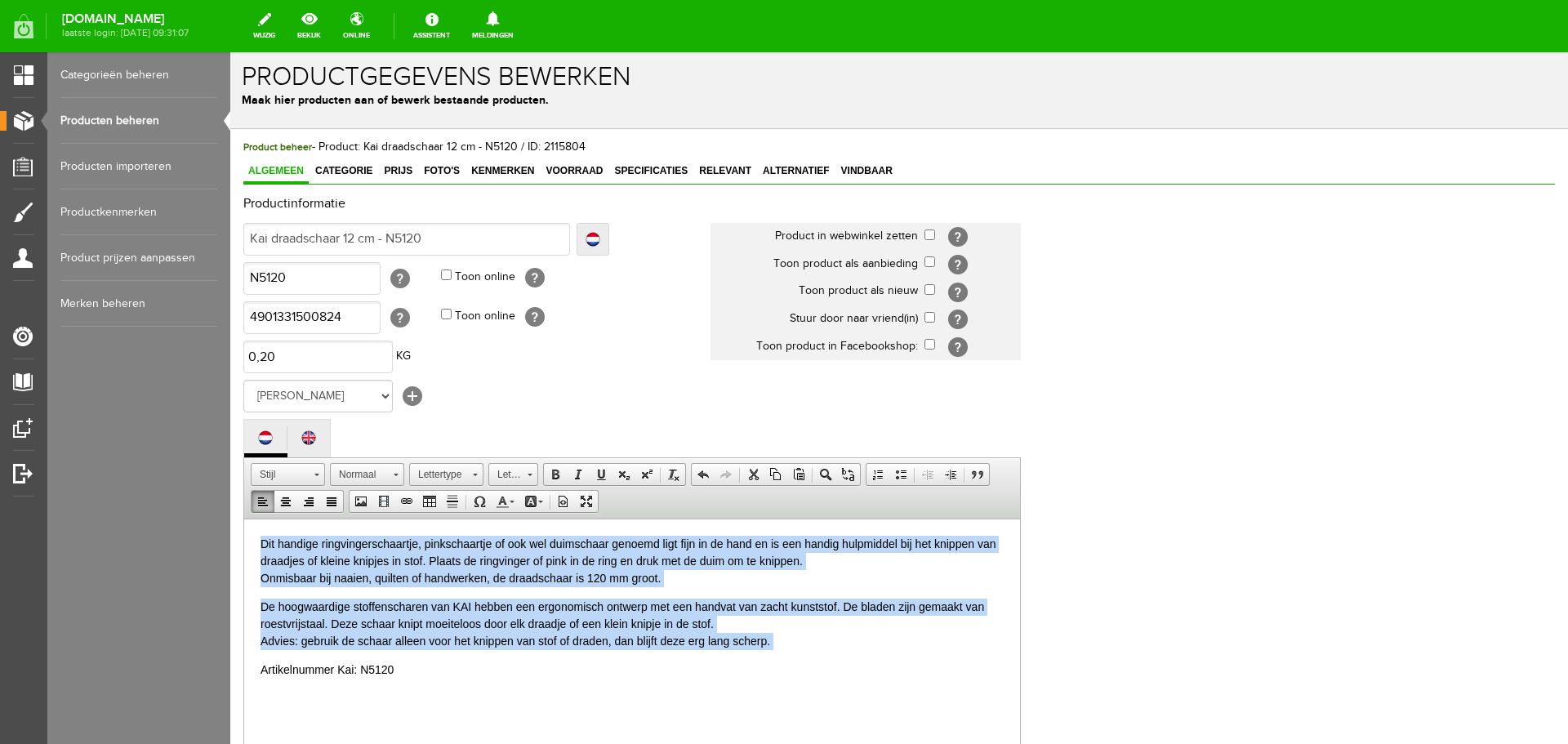
scroll to position [0, 0]
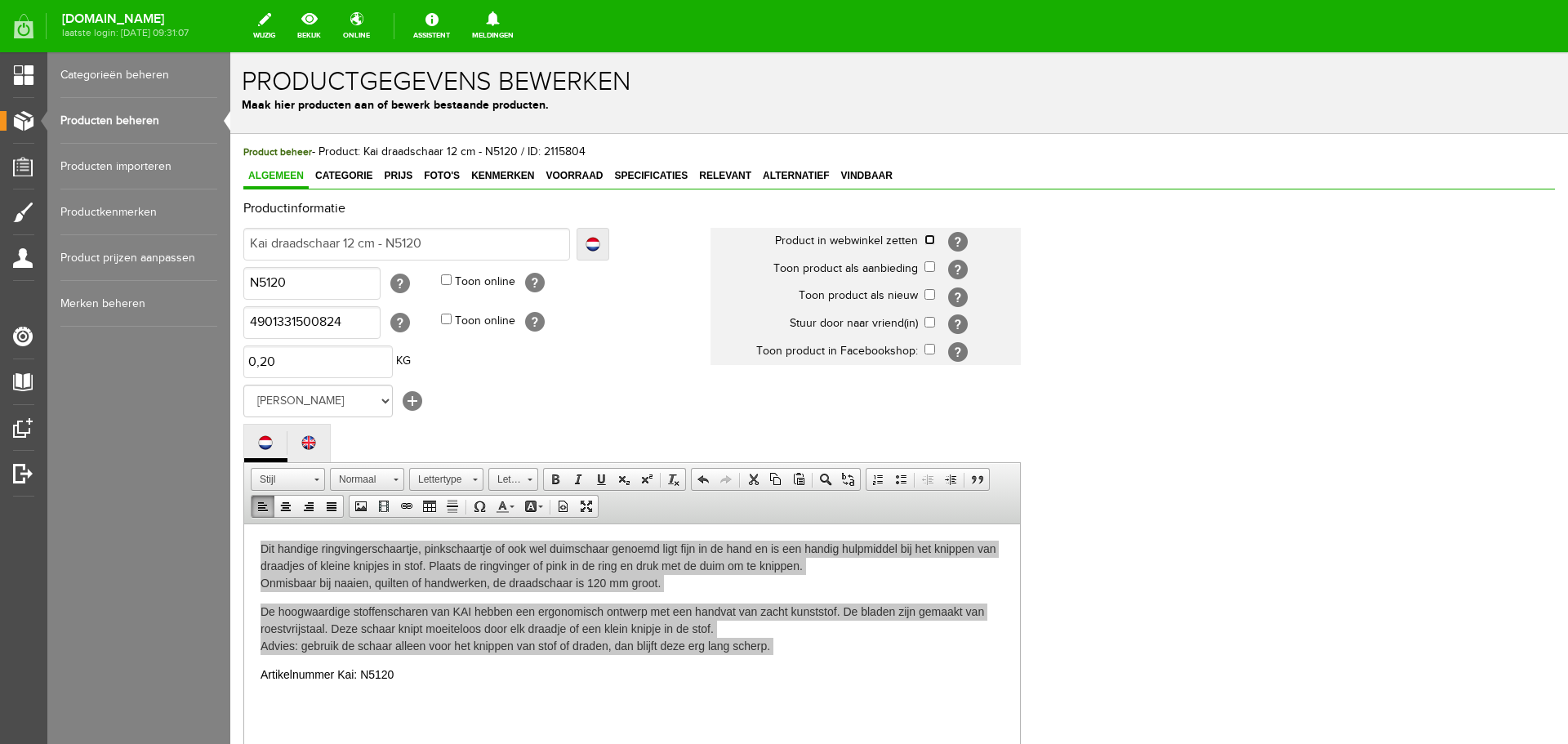
click at [928, 238] on input "checkbox" at bounding box center [929, 239] width 10 height 10
checkbox input "true"
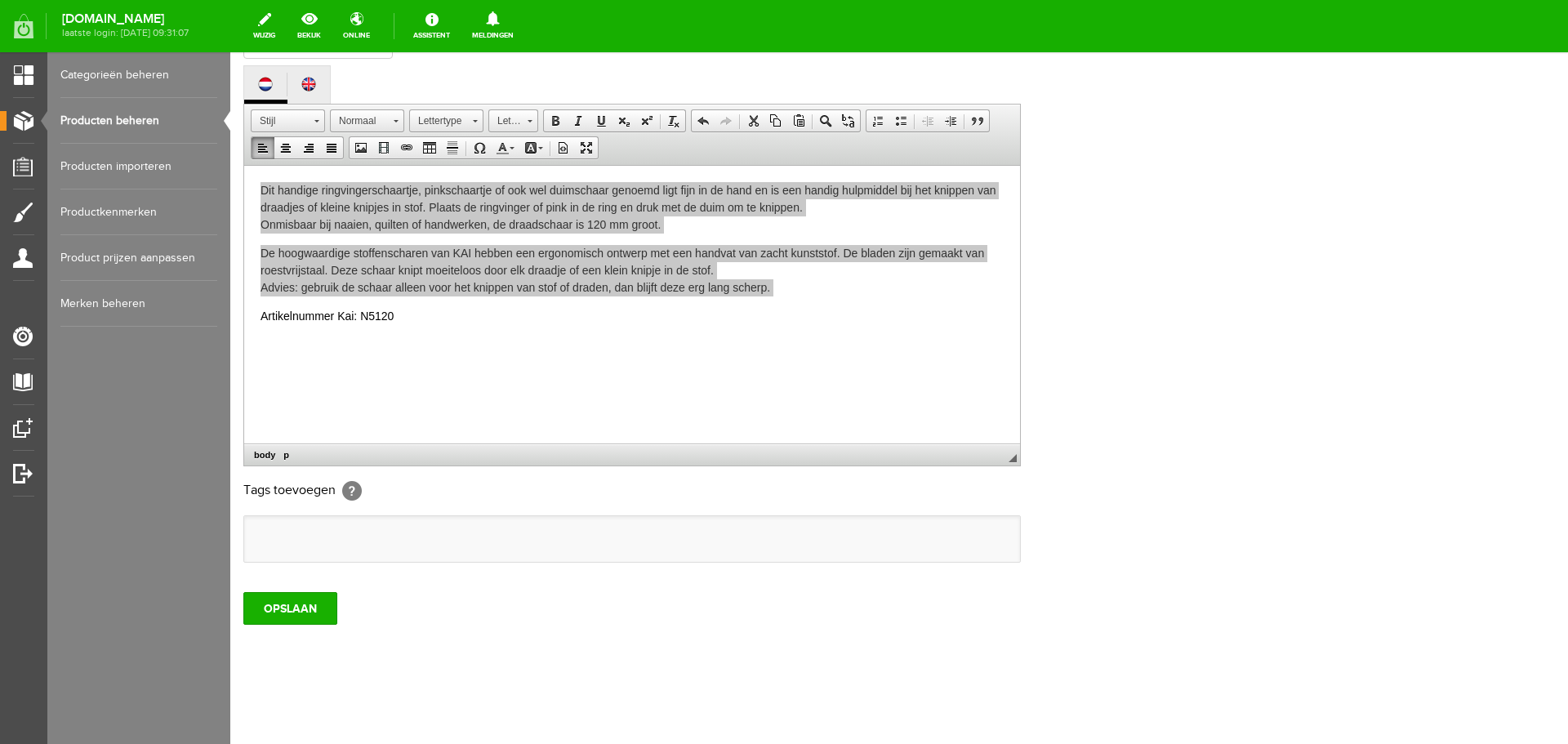
scroll to position [360, 0]
click at [283, 610] on input "OPSLAAN" at bounding box center [290, 607] width 94 height 33
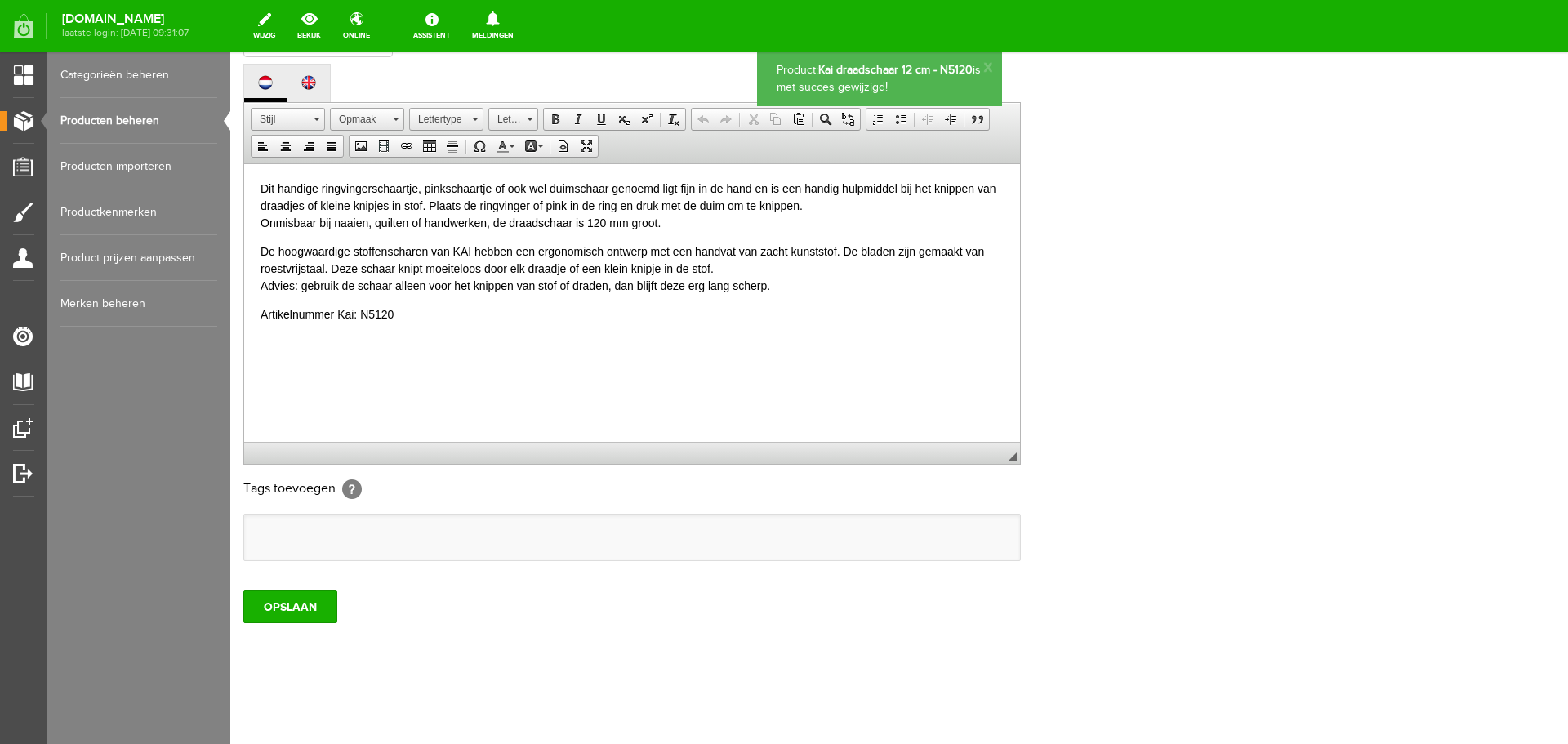
scroll to position [0, 0]
click at [100, 119] on link "Producten beheren" at bounding box center [139, 121] width 157 height 46
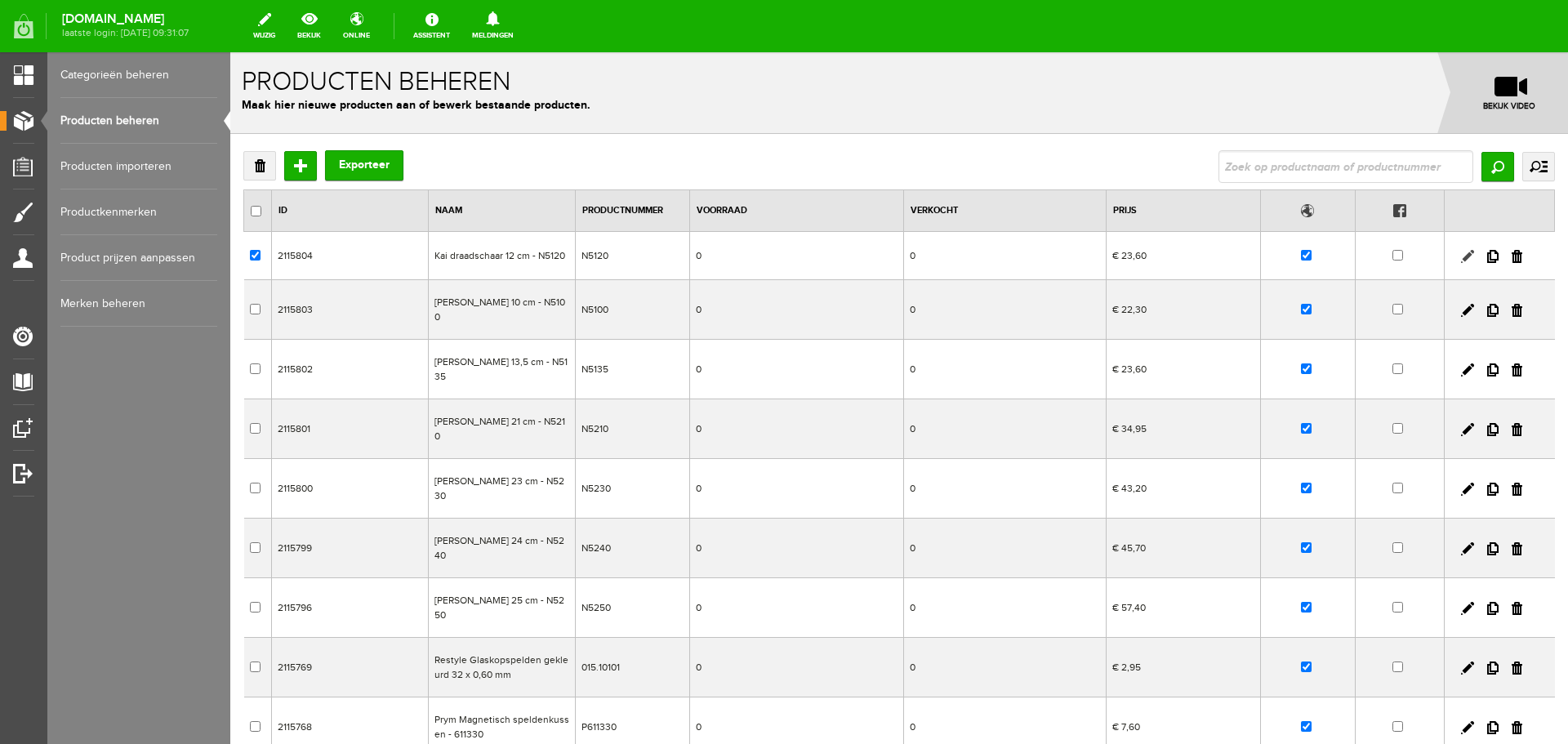
click at [1461, 256] on link at bounding box center [1468, 256] width 13 height 13
checkbox input "true"
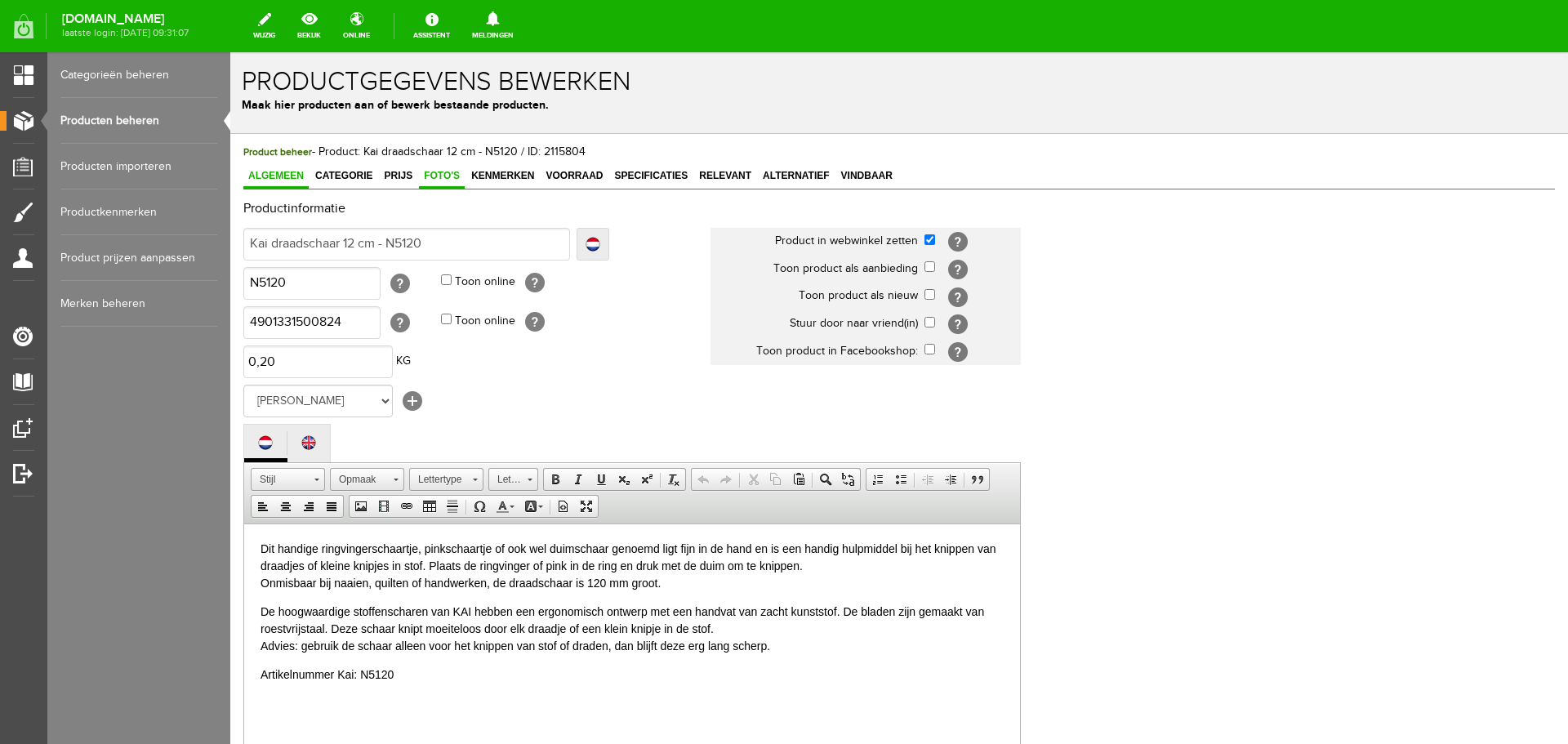
click at [439, 173] on span "Foto's" at bounding box center [441, 176] width 46 height 11
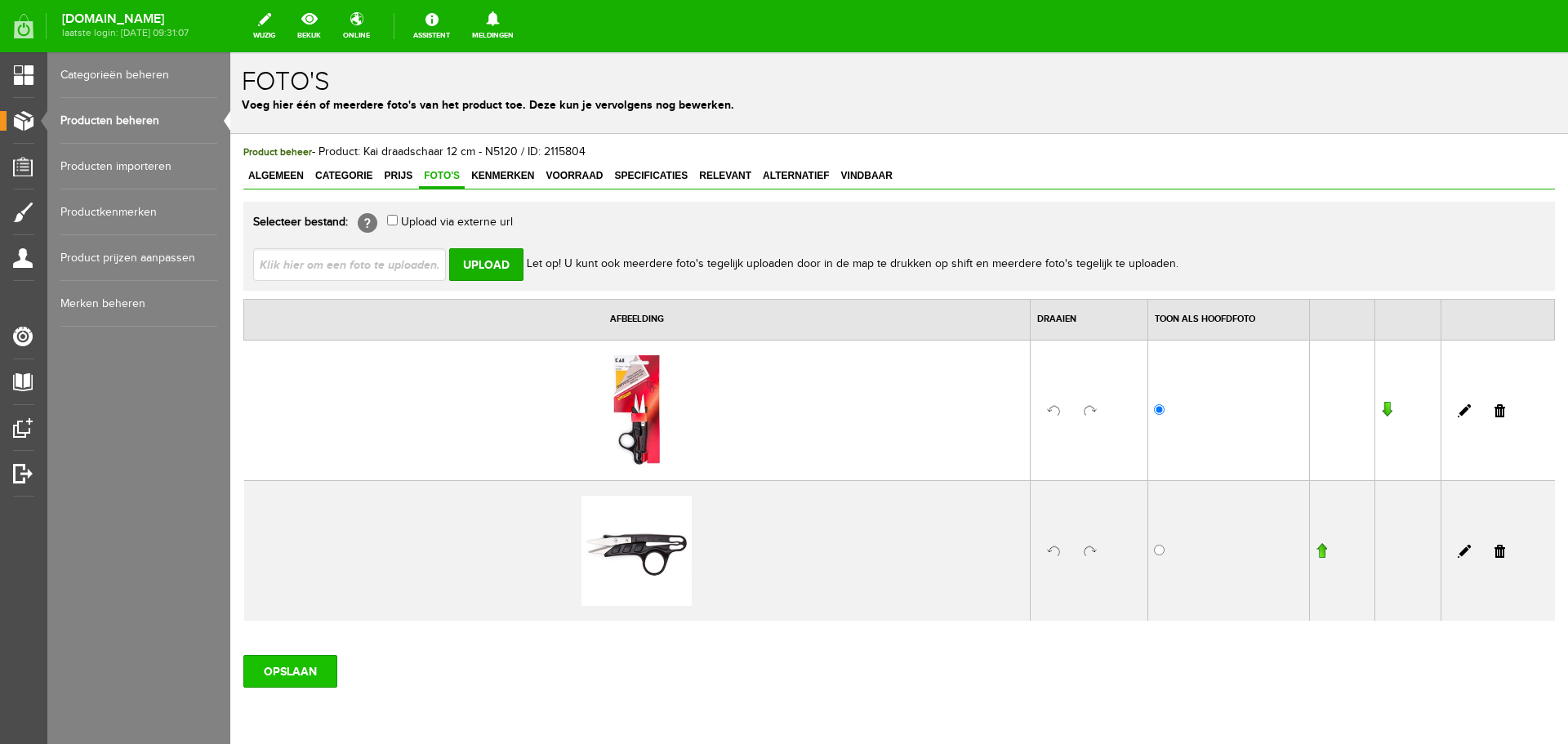
click at [290, 680] on input "OPSLAAN" at bounding box center [290, 671] width 94 height 33
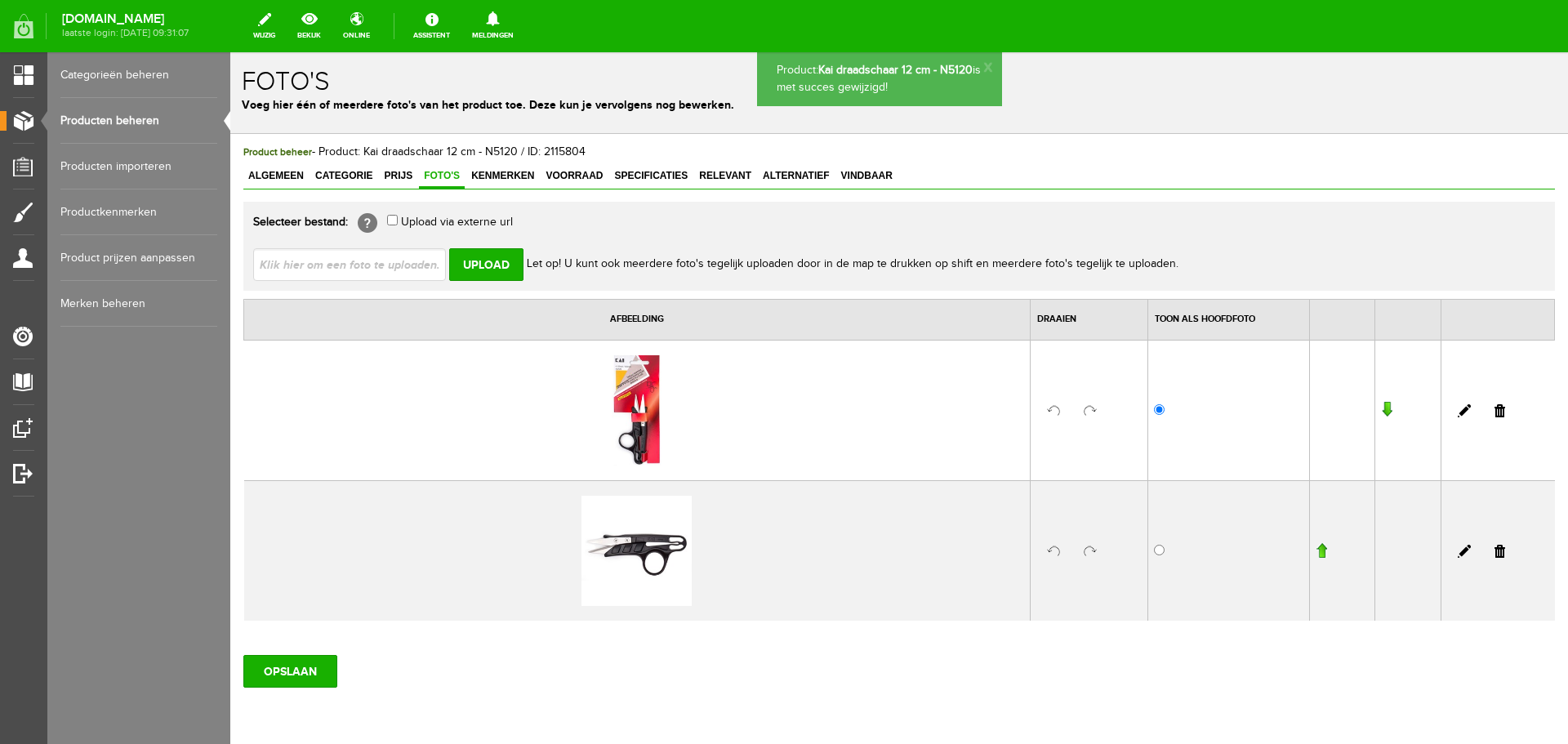
click at [94, 122] on link "Producten beheren" at bounding box center [139, 121] width 157 height 46
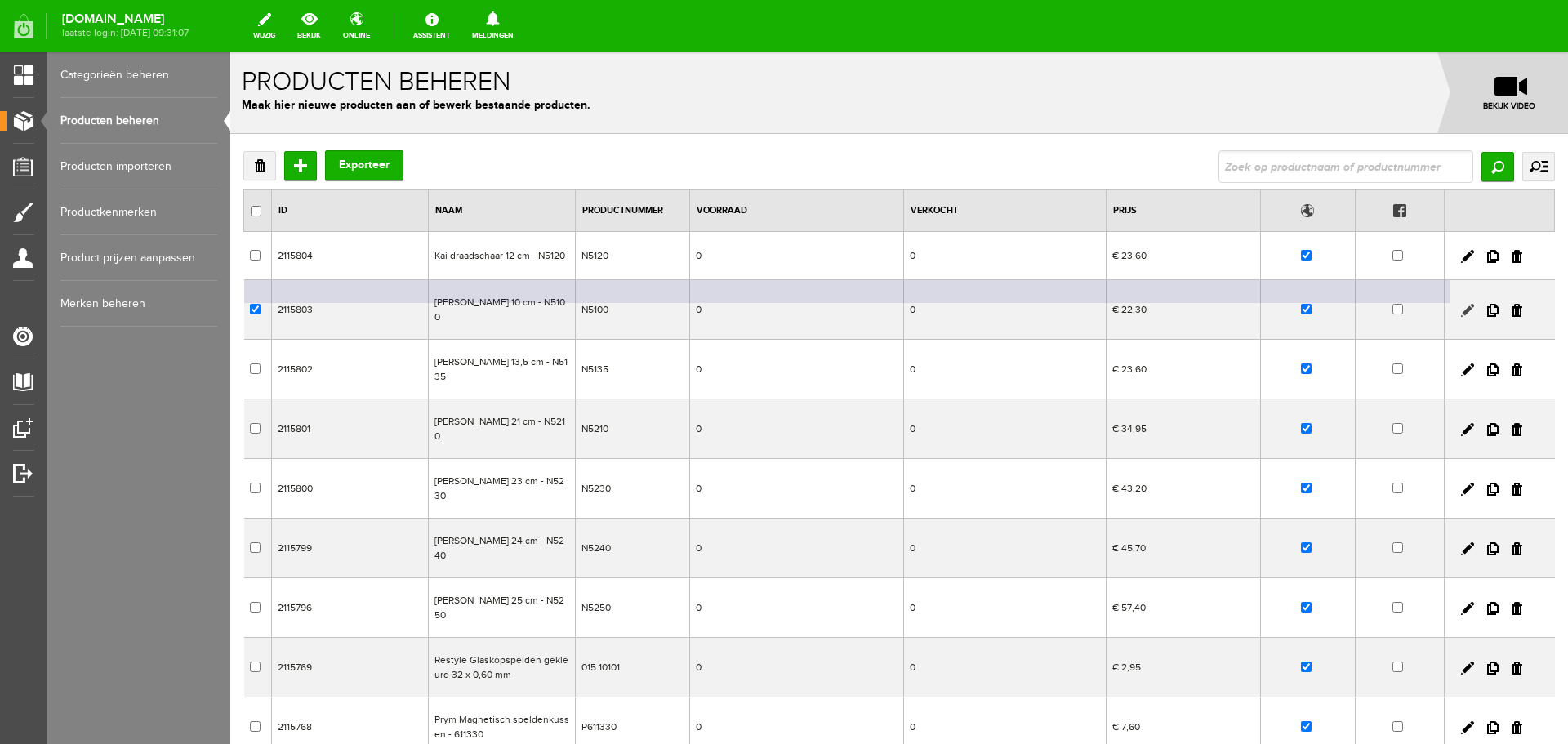
click at [1461, 307] on link at bounding box center [1468, 310] width 13 height 13
checkbox input "true"
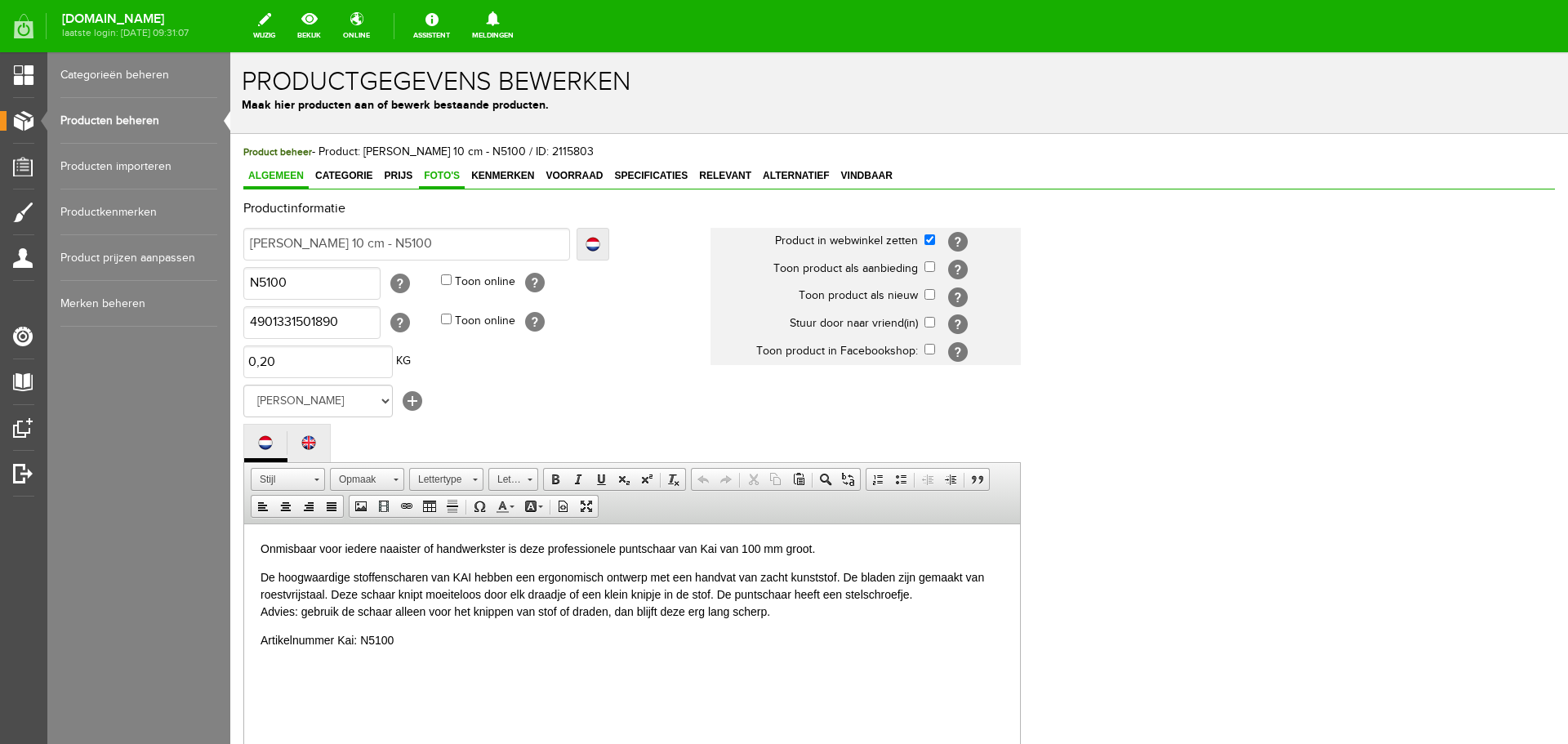
click at [447, 176] on span "Foto's" at bounding box center [441, 176] width 46 height 11
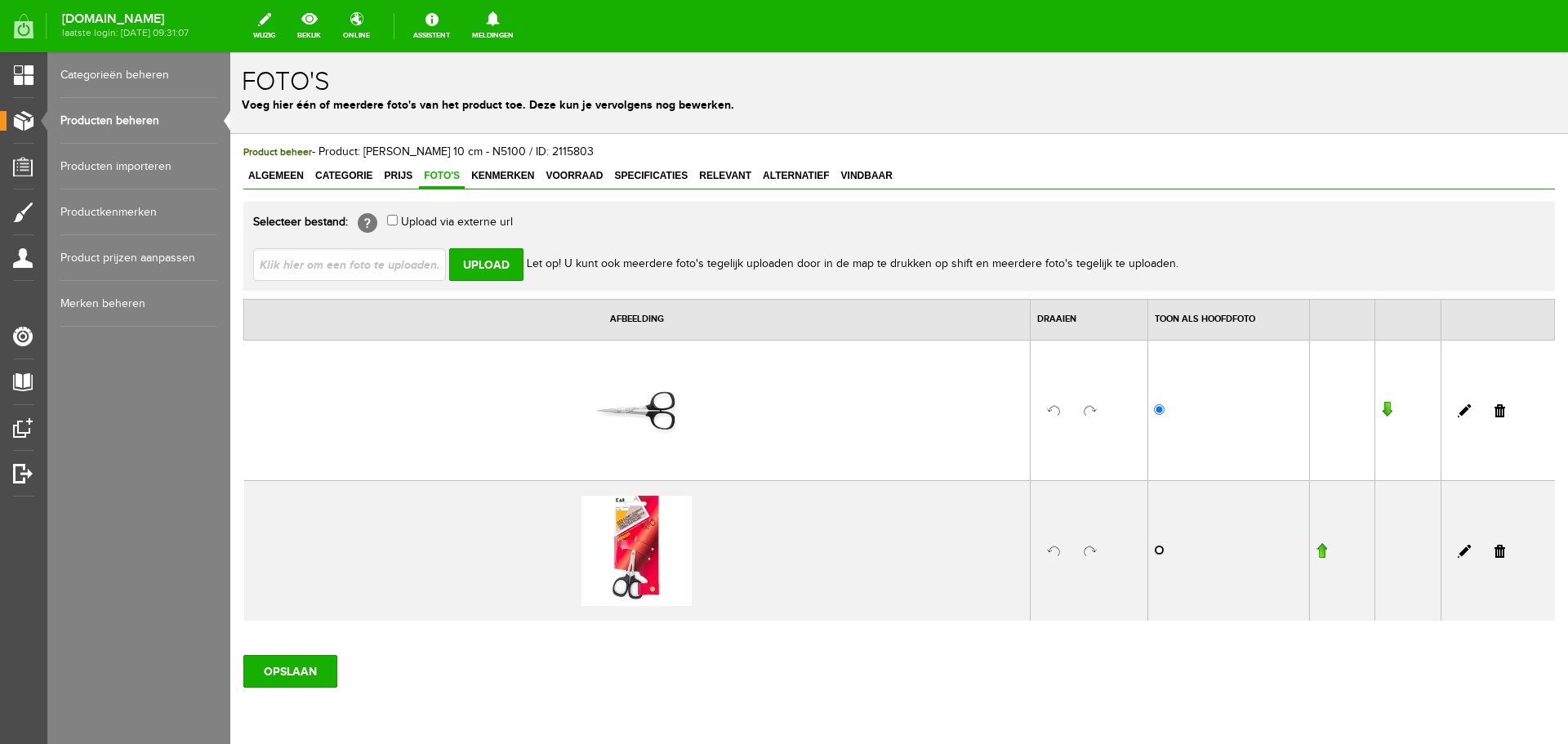
click at [1154, 551] on input "radio" at bounding box center [1158, 550] width 10 height 10
radio input "true"
click at [300, 672] on input "OPSLAAN" at bounding box center [290, 671] width 94 height 33
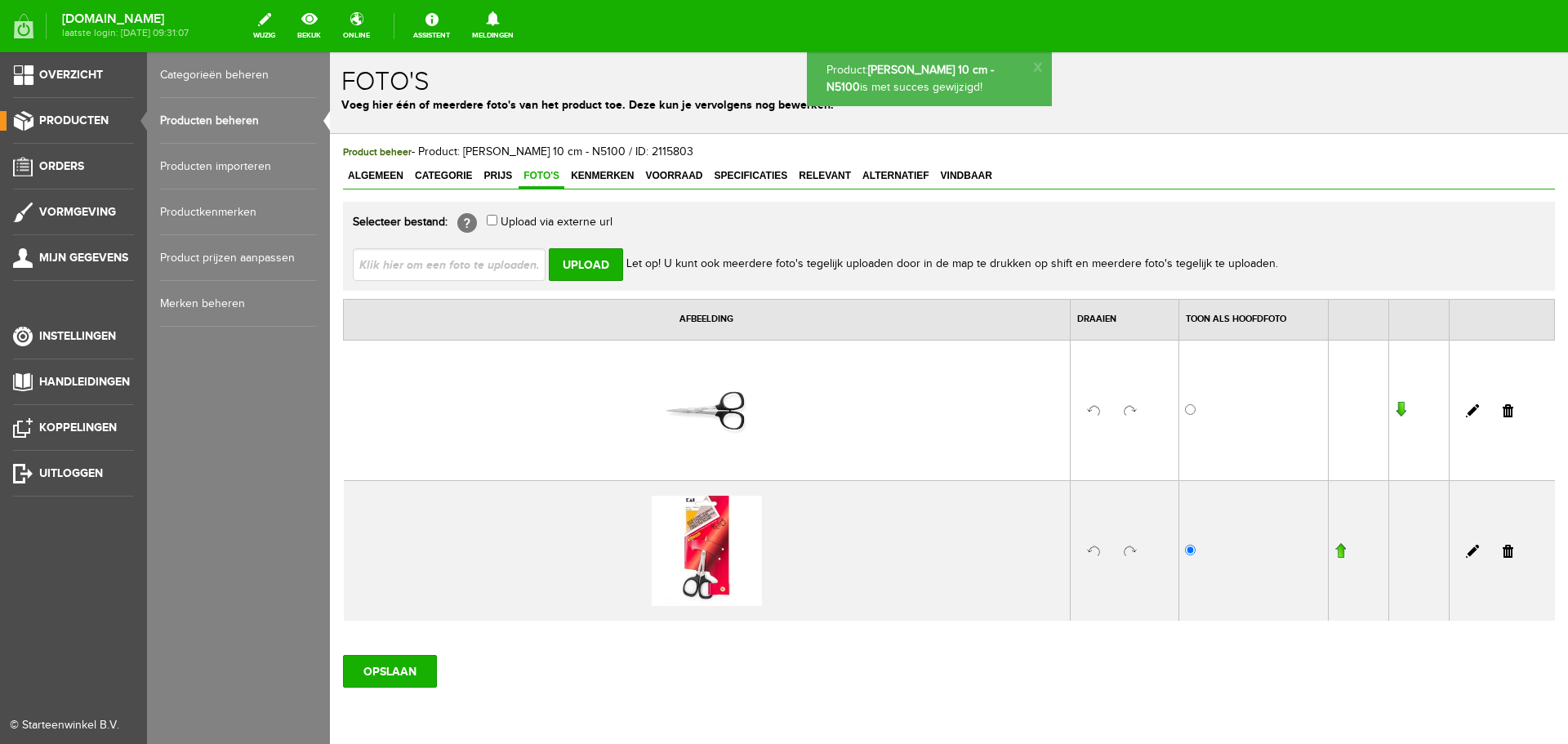
click at [201, 115] on link "Producten beheren" at bounding box center [238, 121] width 157 height 46
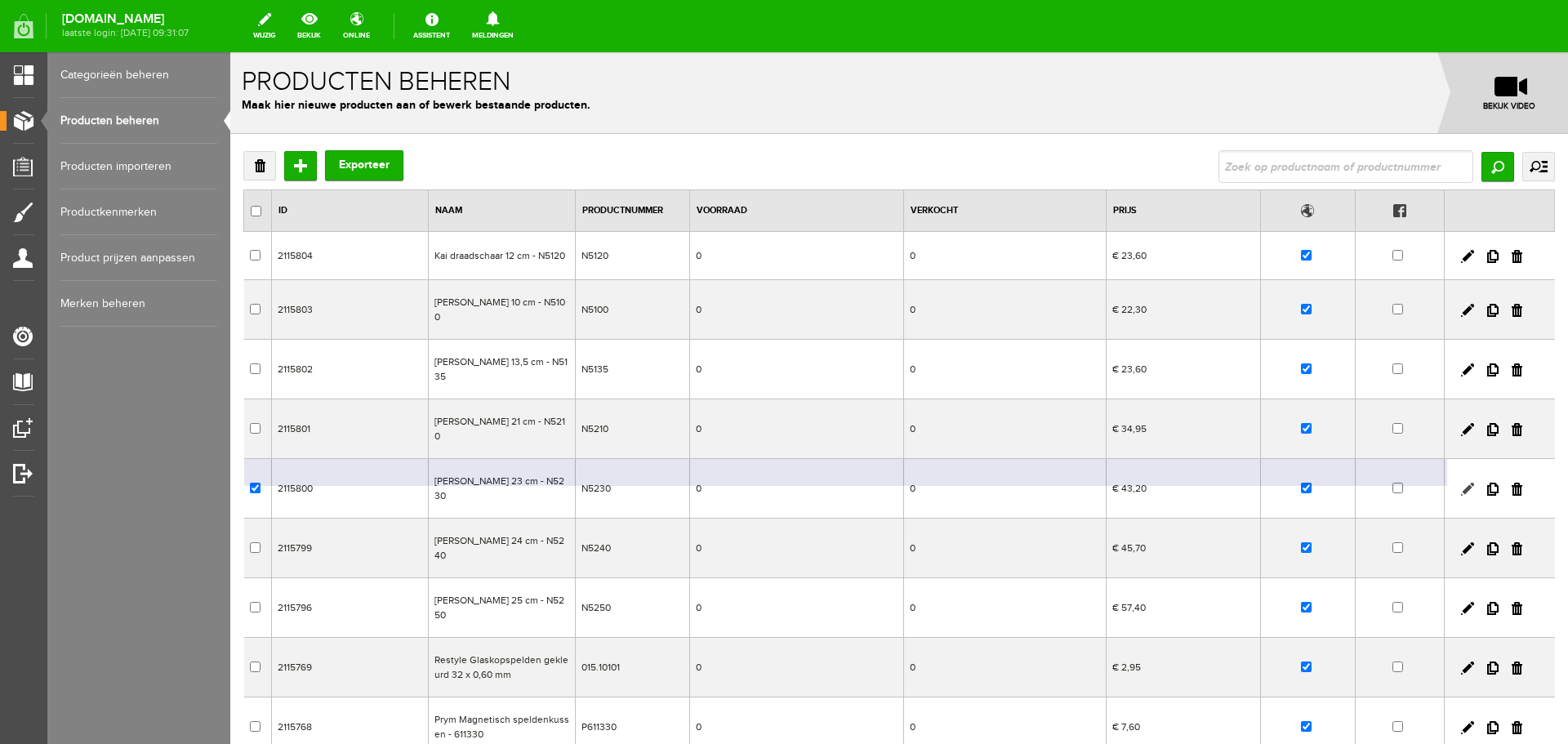
click at [1461, 490] on link at bounding box center [1468, 489] width 13 height 13
checkbox input "true"
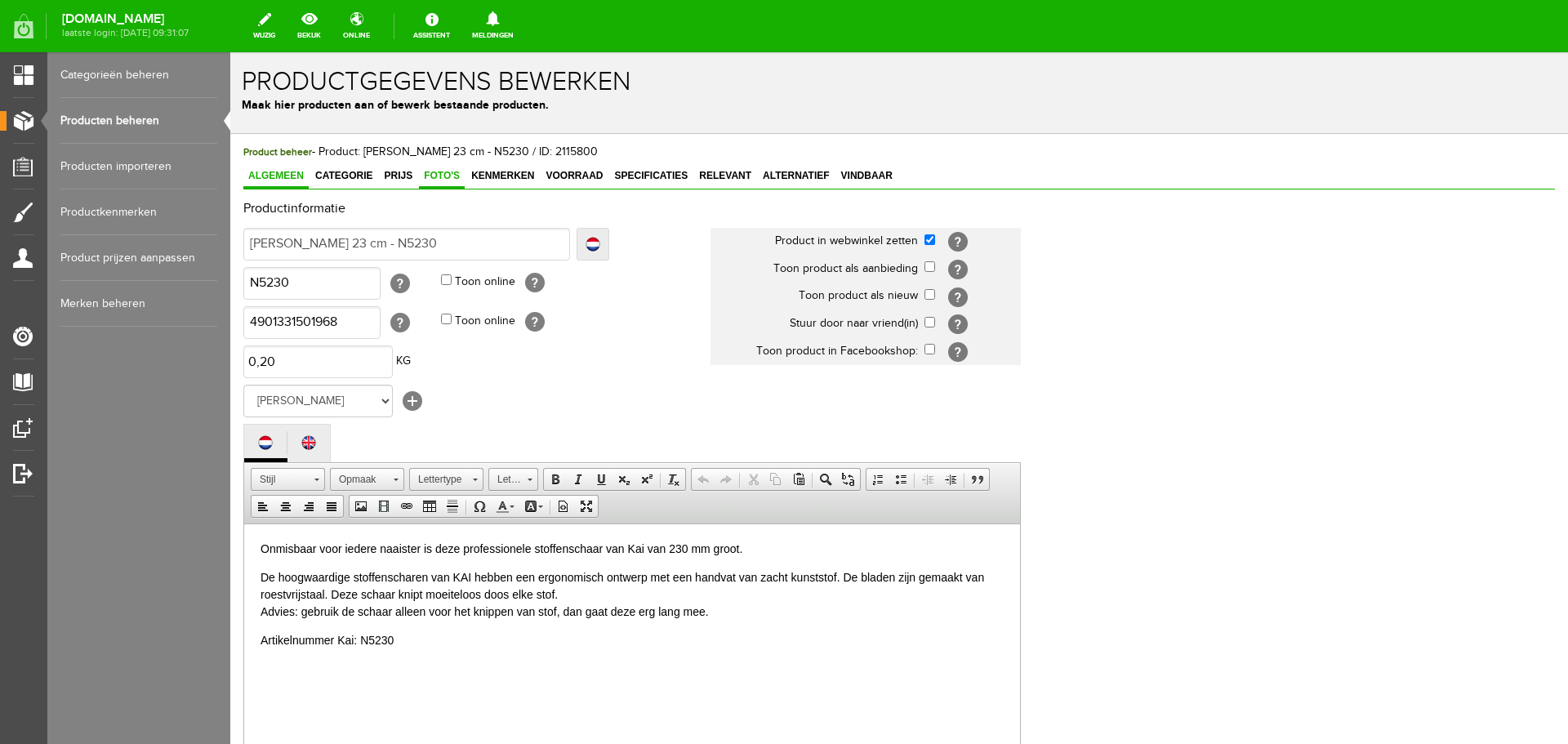
click at [444, 172] on span "Foto's" at bounding box center [441, 176] width 46 height 11
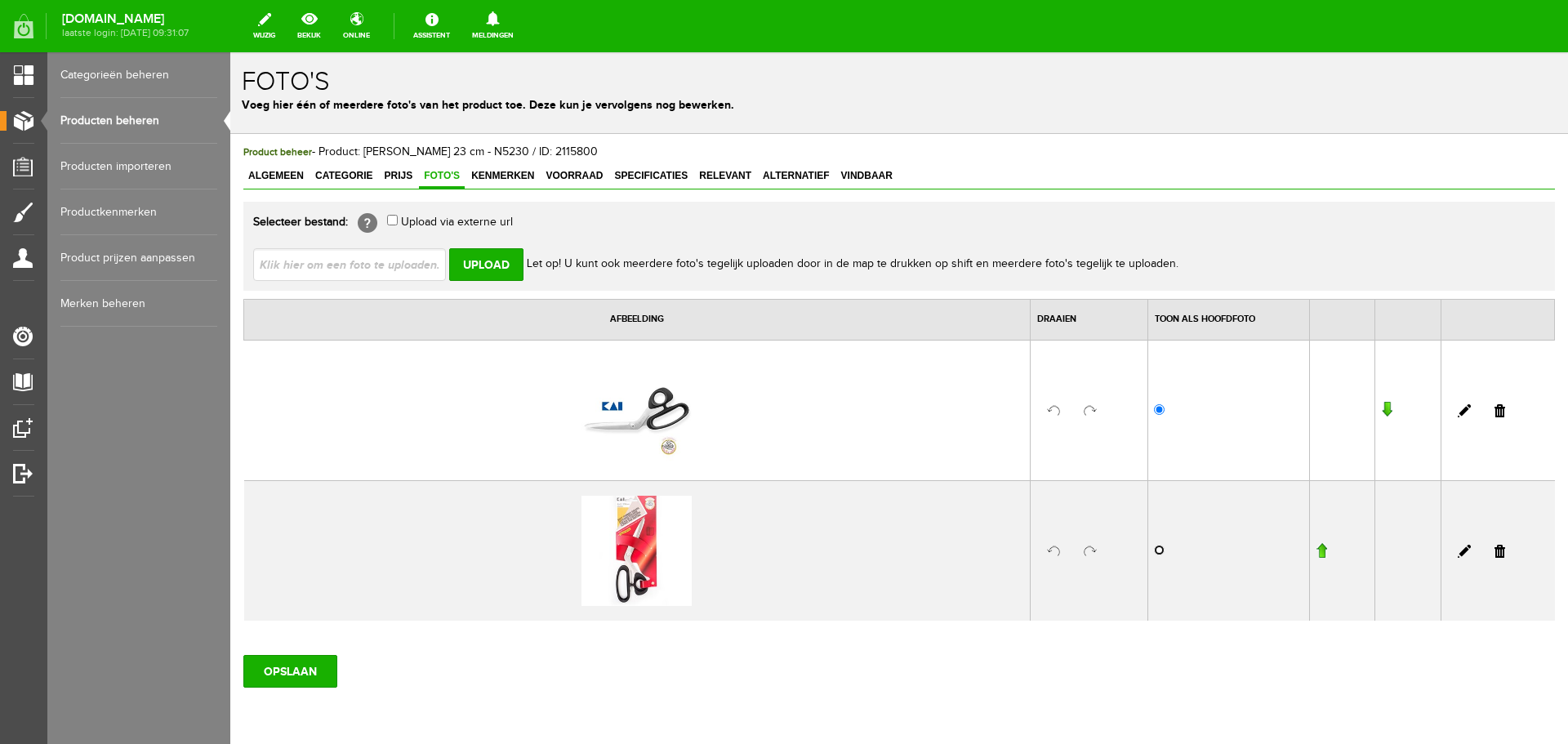
click at [1155, 551] on input "radio" at bounding box center [1158, 550] width 10 height 10
radio input "true"
click at [313, 669] on input "OPSLAAN" at bounding box center [290, 671] width 94 height 33
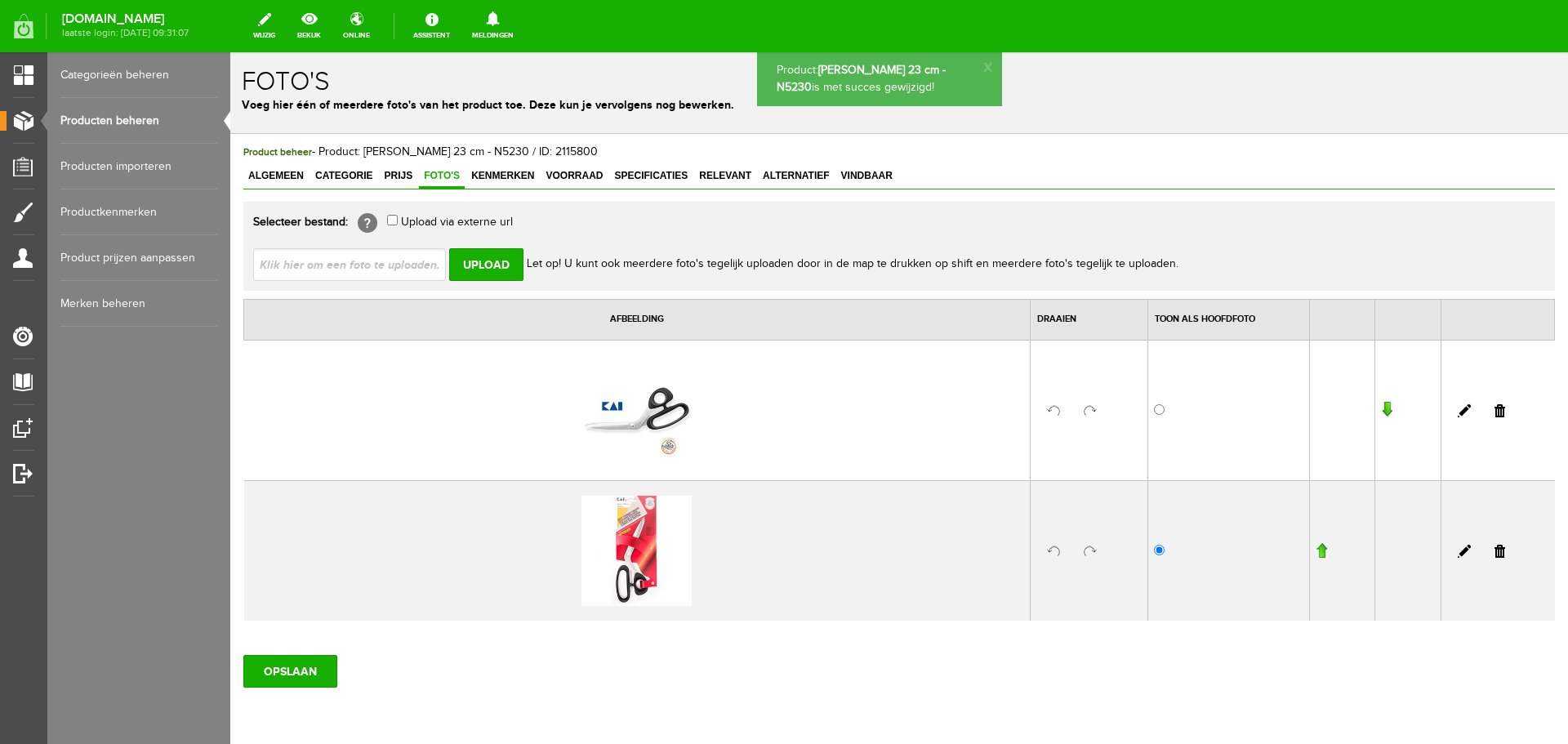
click at [107, 119] on link "Producten beheren" at bounding box center [139, 121] width 157 height 46
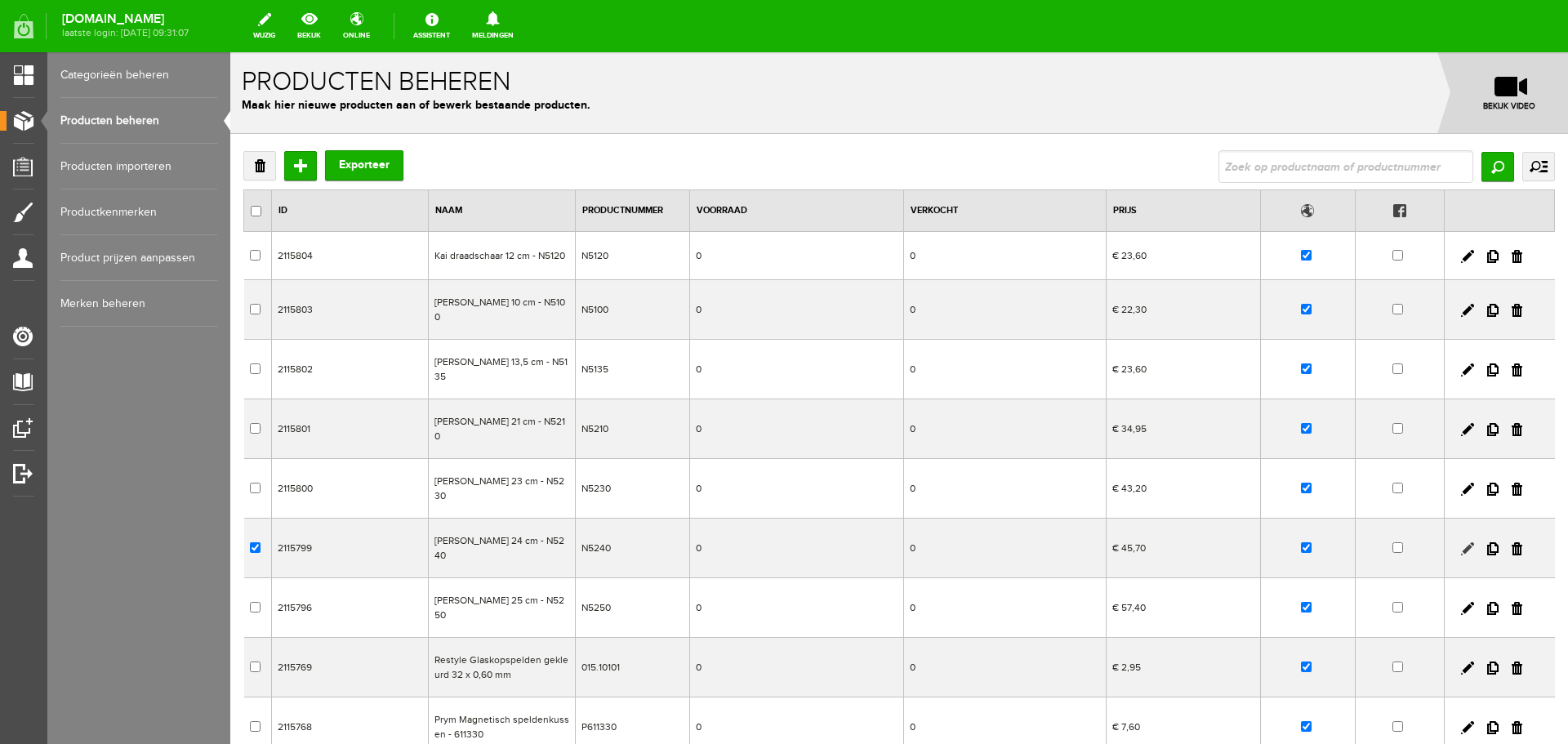
click at [1461, 550] on link at bounding box center [1468, 549] width 13 height 13
checkbox input "true"
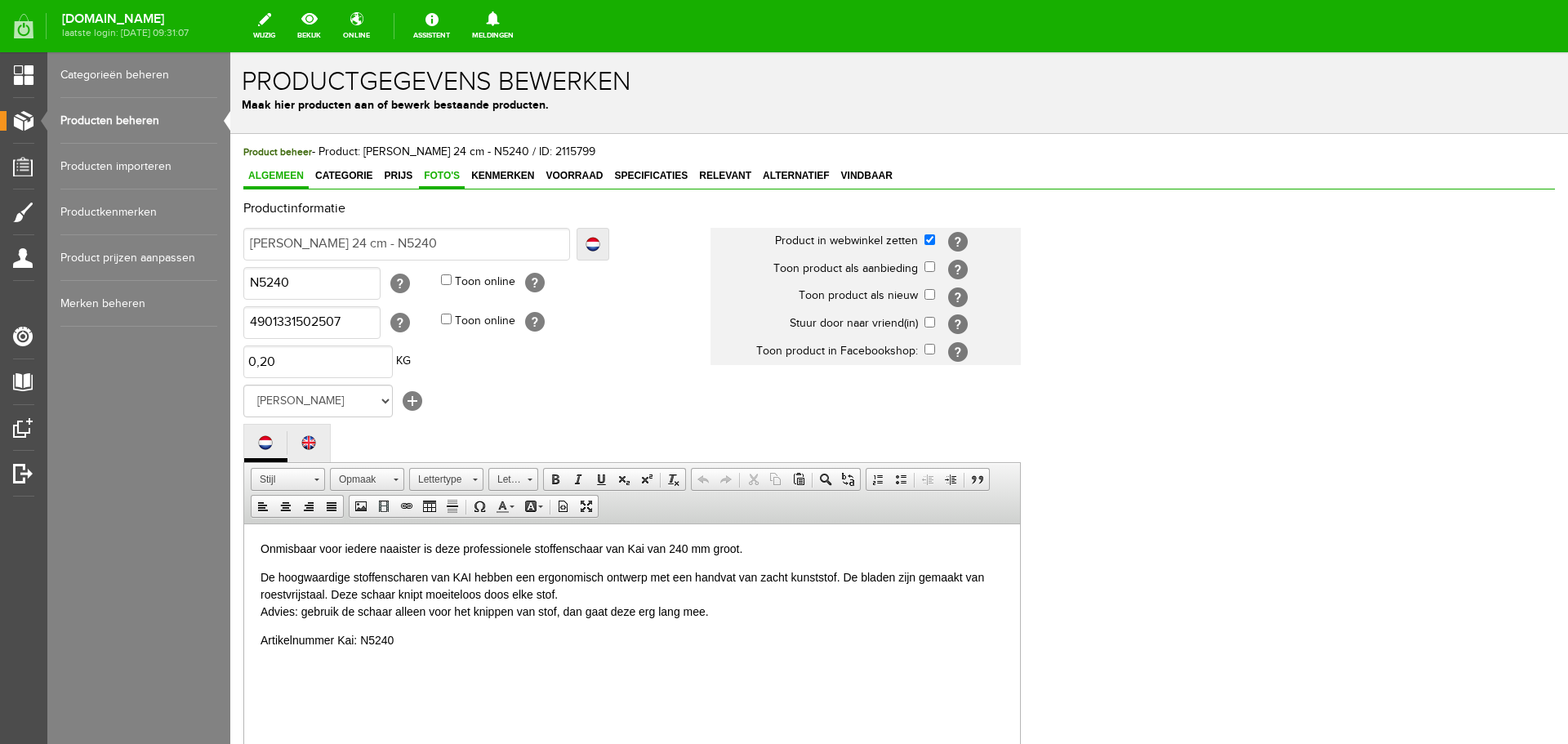
drag, startPoint x: 449, startPoint y: 175, endPoint x: 455, endPoint y: 181, distance: 8.5
click at [449, 176] on span "Foto's" at bounding box center [441, 176] width 46 height 11
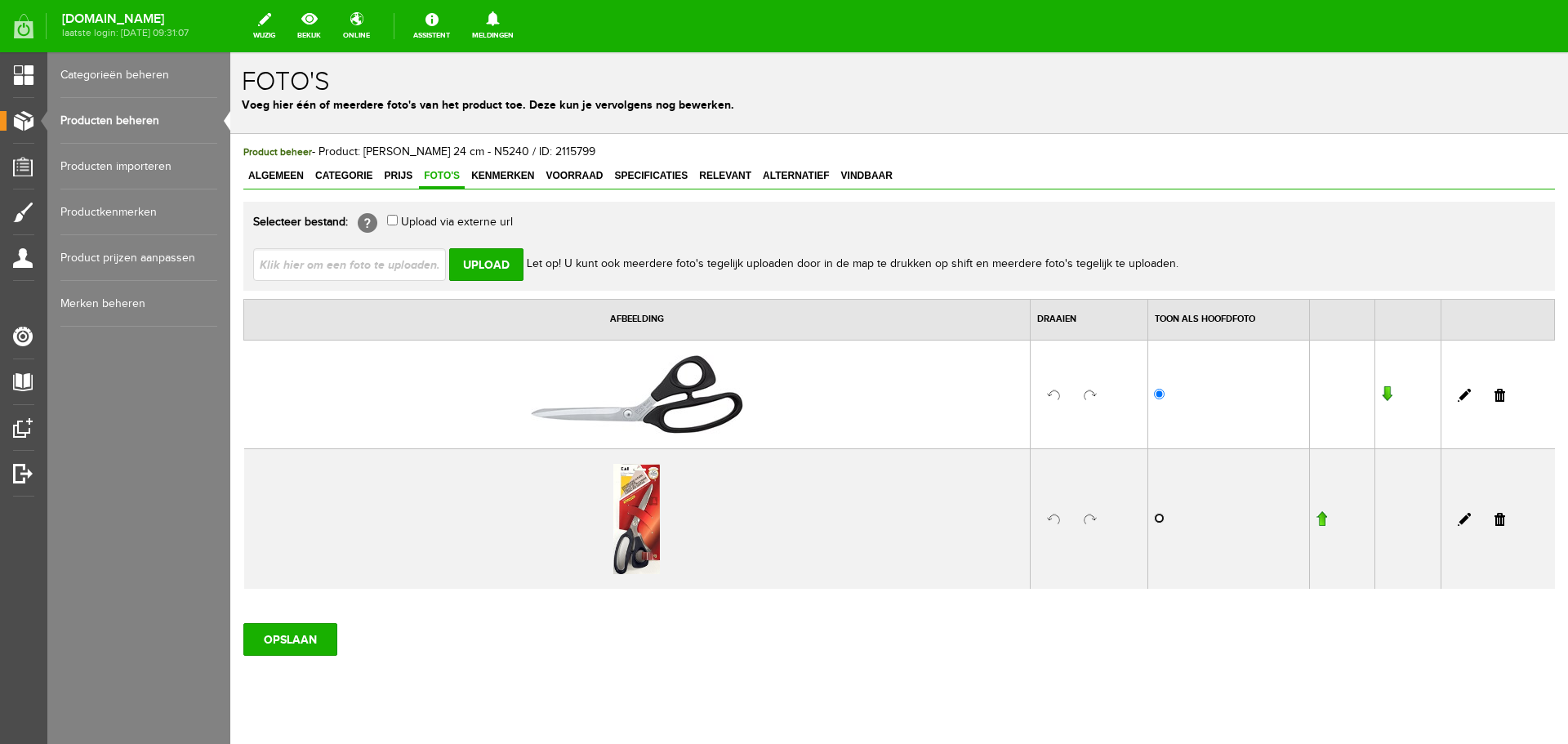
click at [1154, 519] on input "radio" at bounding box center [1158, 518] width 10 height 10
radio input "true"
click at [307, 637] on input "OPSLAAN" at bounding box center [290, 639] width 94 height 33
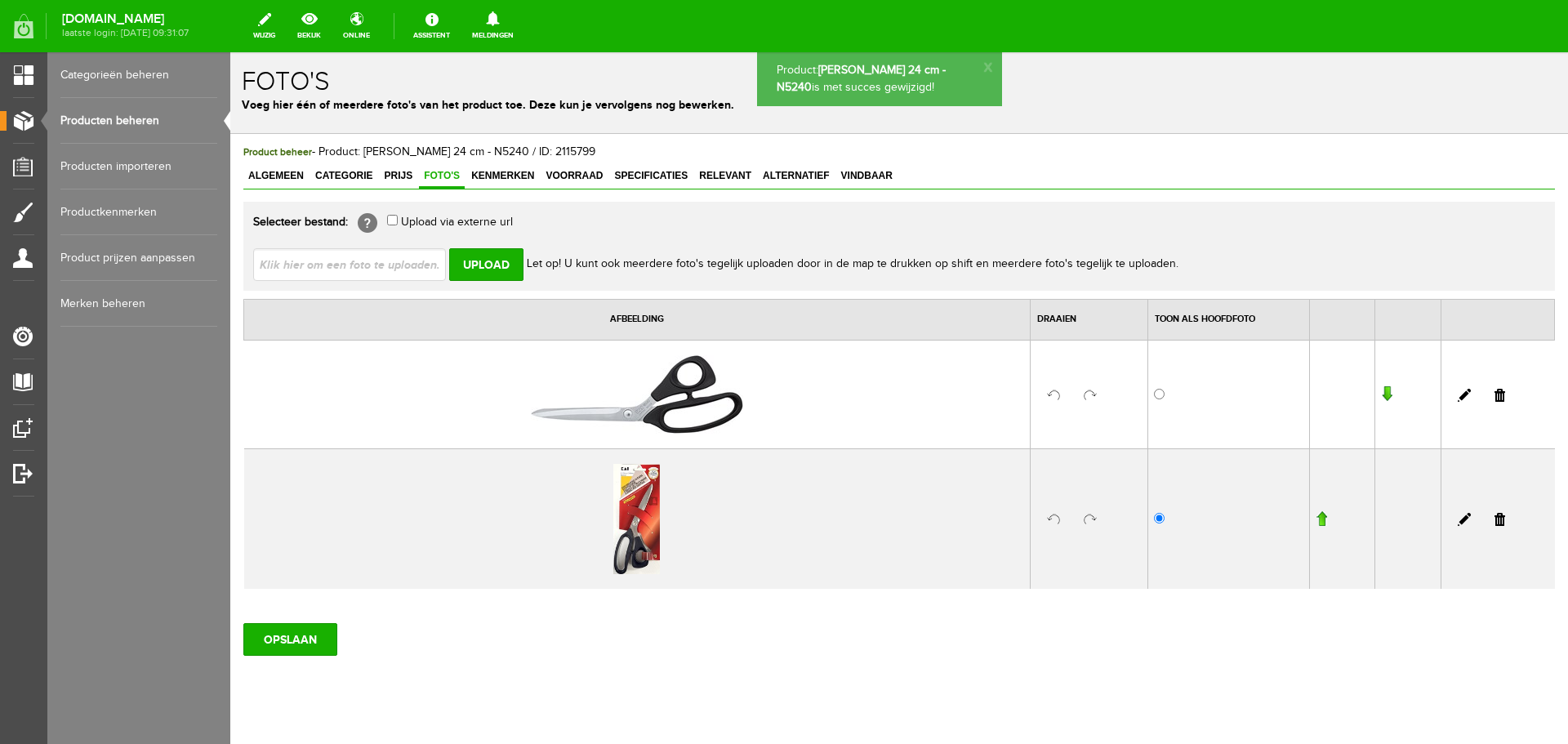
click at [96, 117] on link "Producten beheren" at bounding box center [139, 121] width 157 height 46
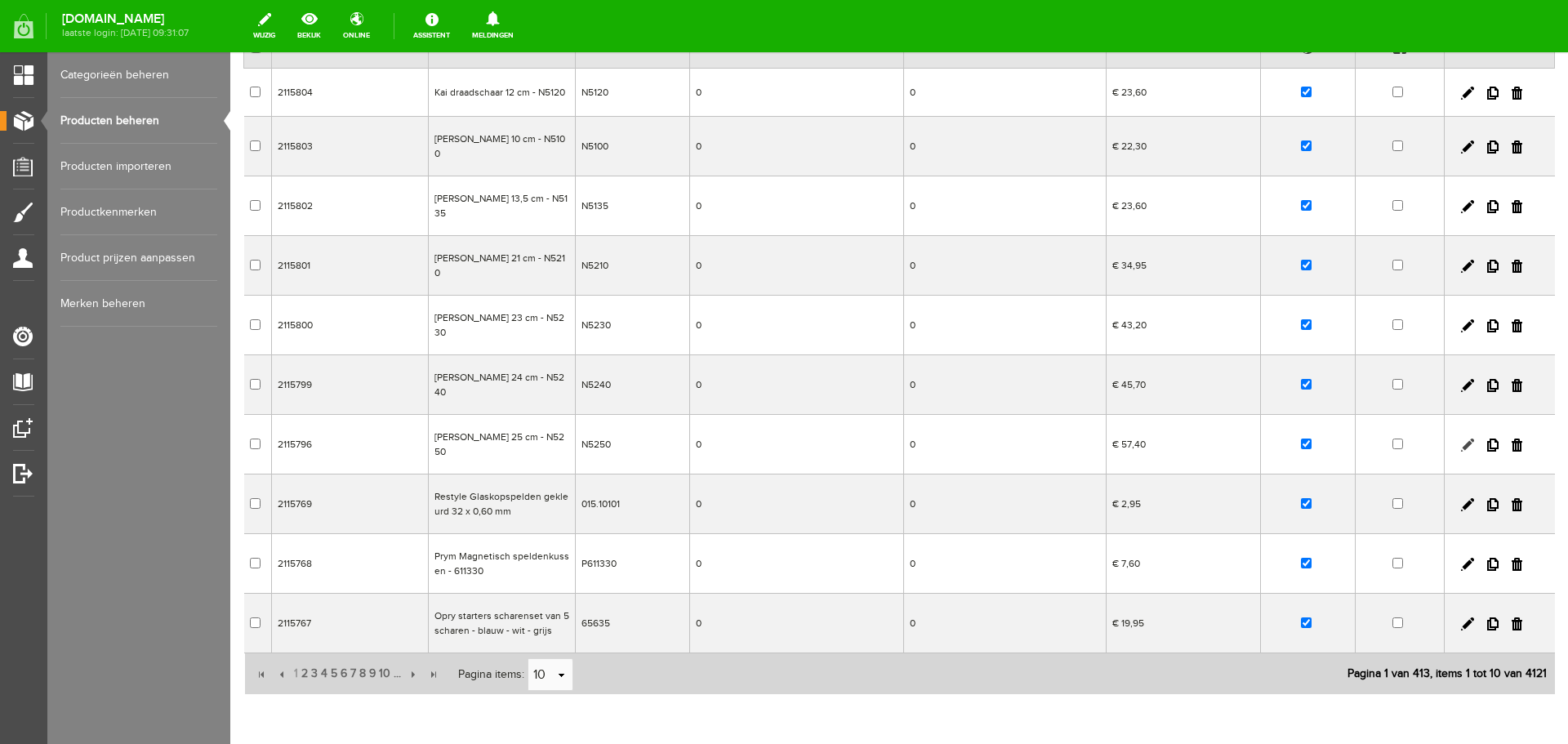
click at [1461, 443] on link at bounding box center [1468, 445] width 13 height 13
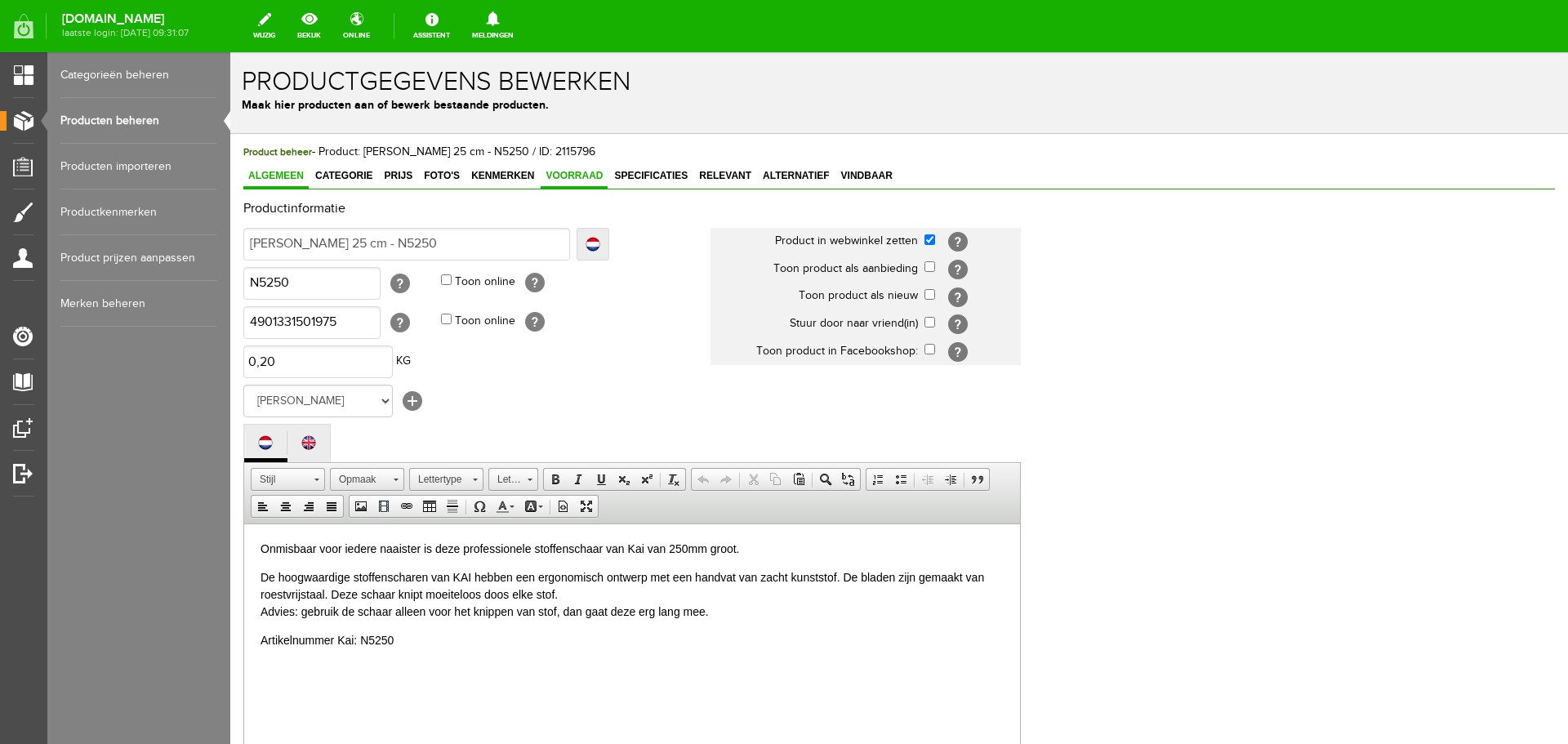
click at [578, 170] on span "Voorraad" at bounding box center [574, 176] width 67 height 11
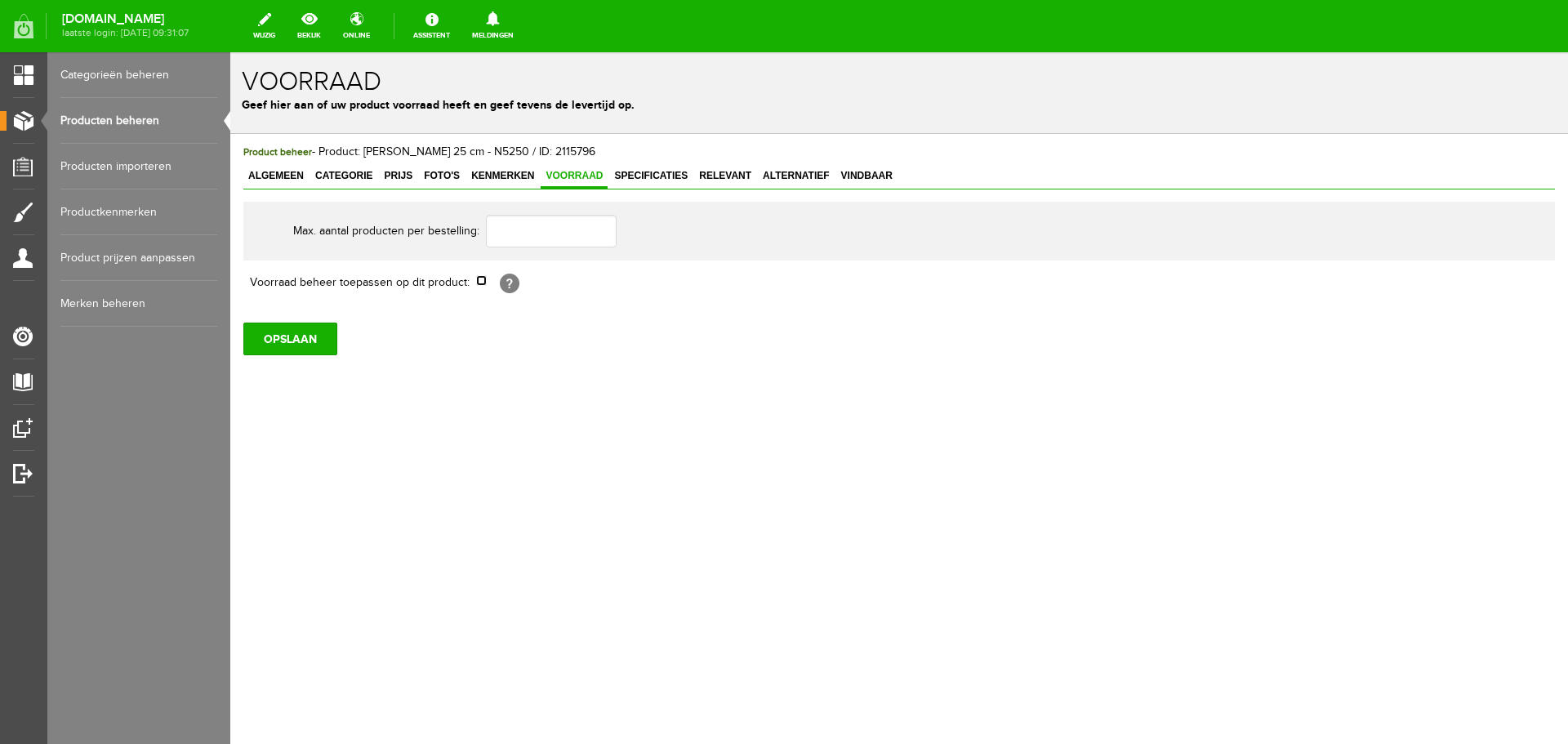
click at [481, 280] on input "checkbox" at bounding box center [481, 279] width 10 height 10
checkbox input "true"
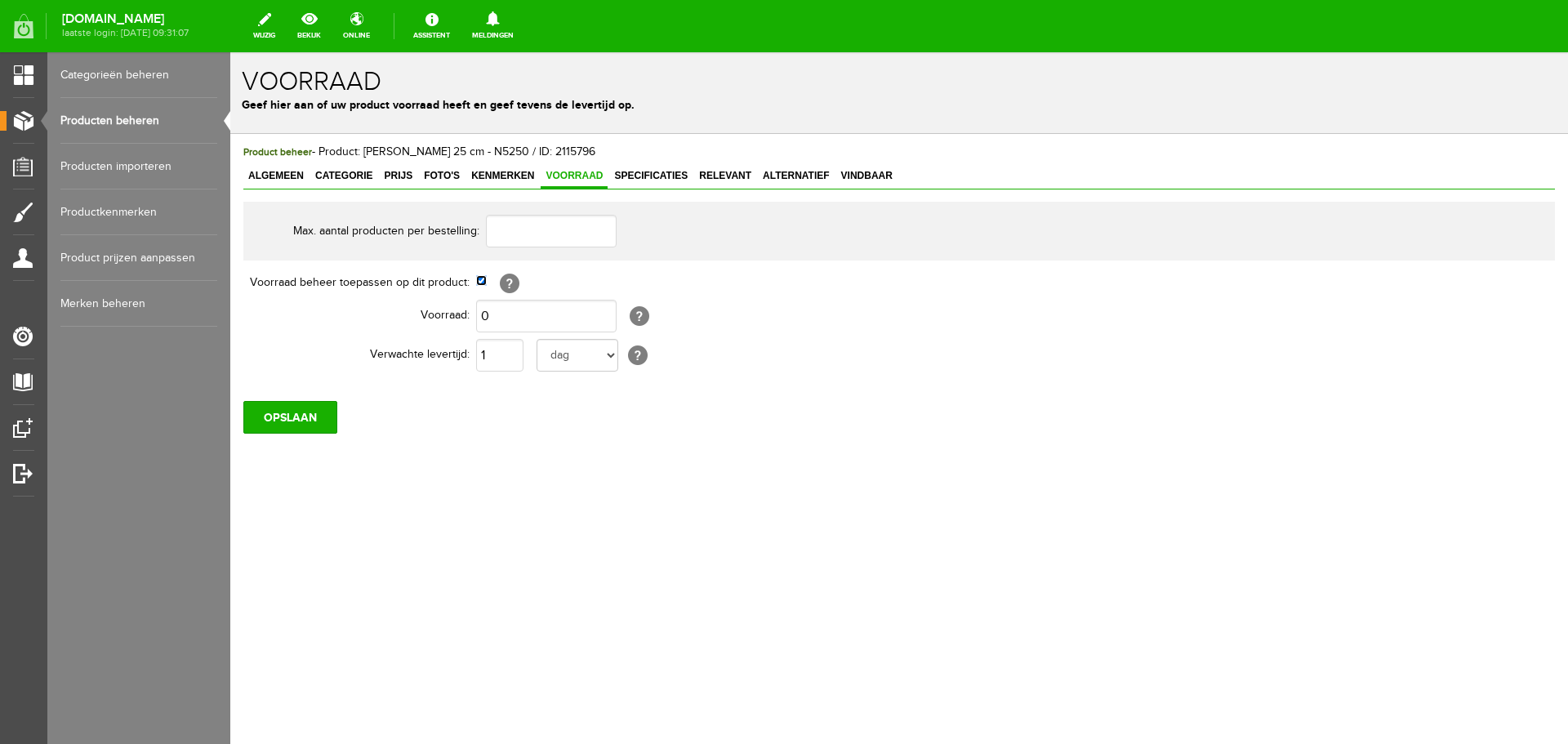
click at [479, 282] on input "checkbox" at bounding box center [481, 279] width 10 height 10
checkbox input "false"
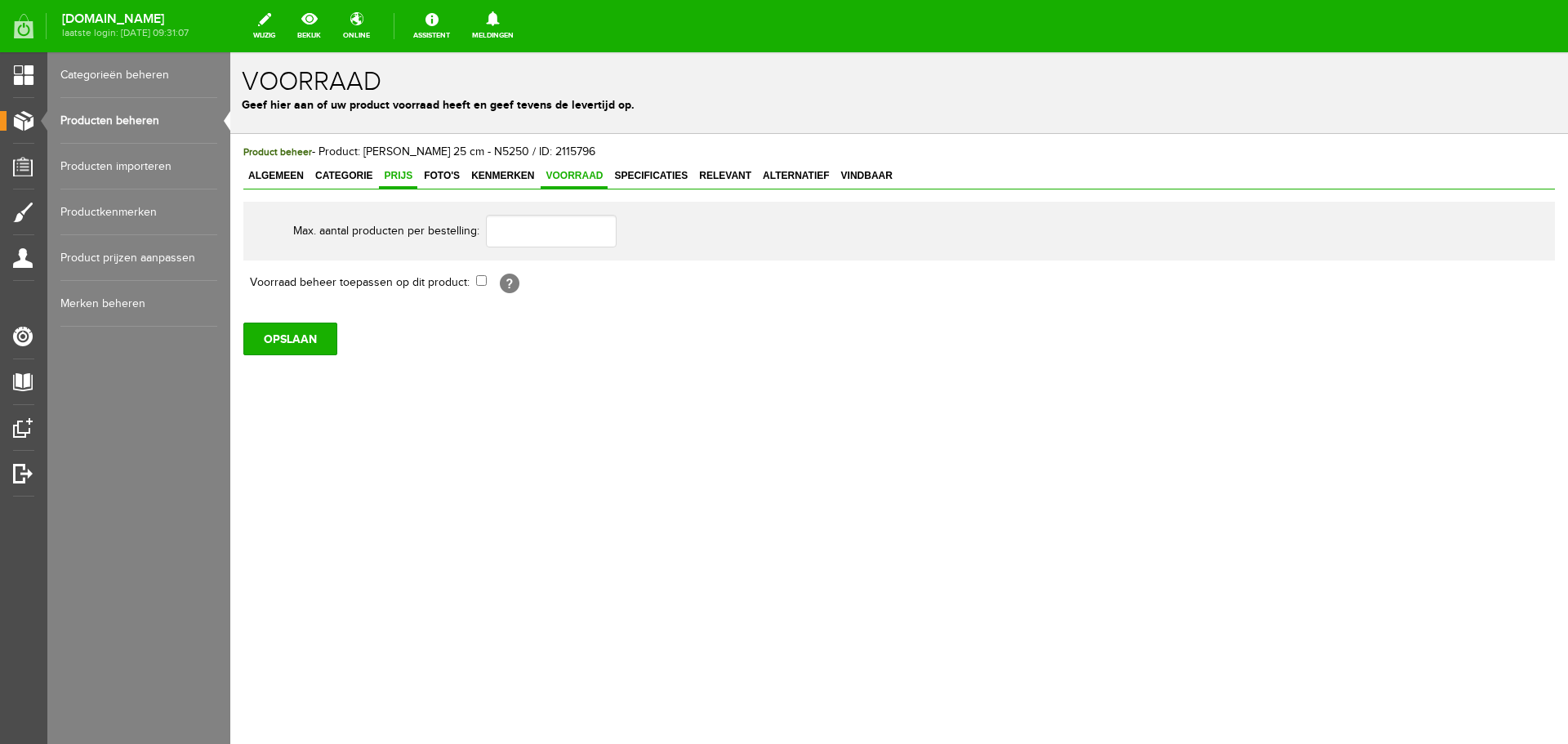
click at [391, 178] on span "Prijs" at bounding box center [397, 176] width 38 height 11
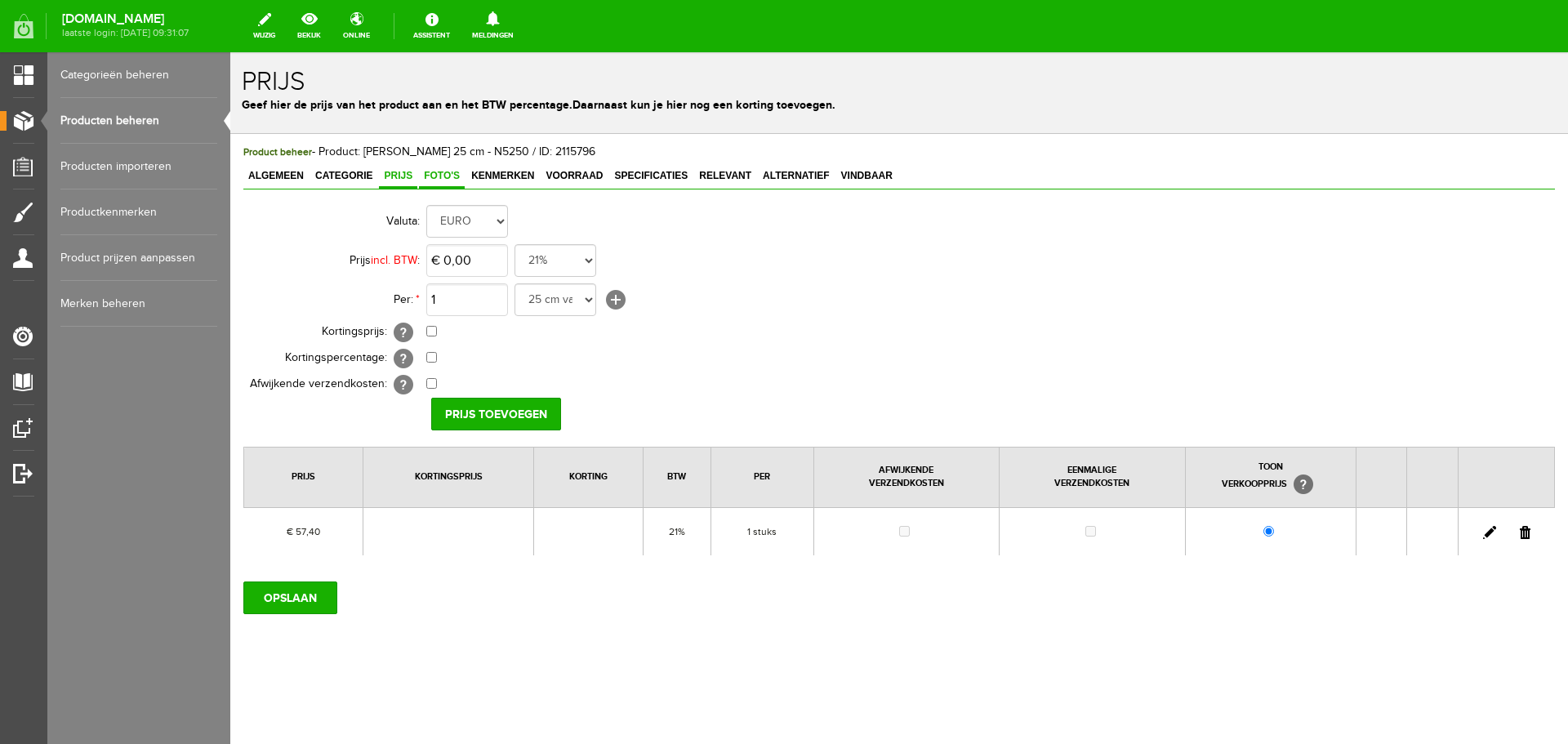
click at [451, 172] on span "Foto's" at bounding box center [441, 176] width 46 height 11
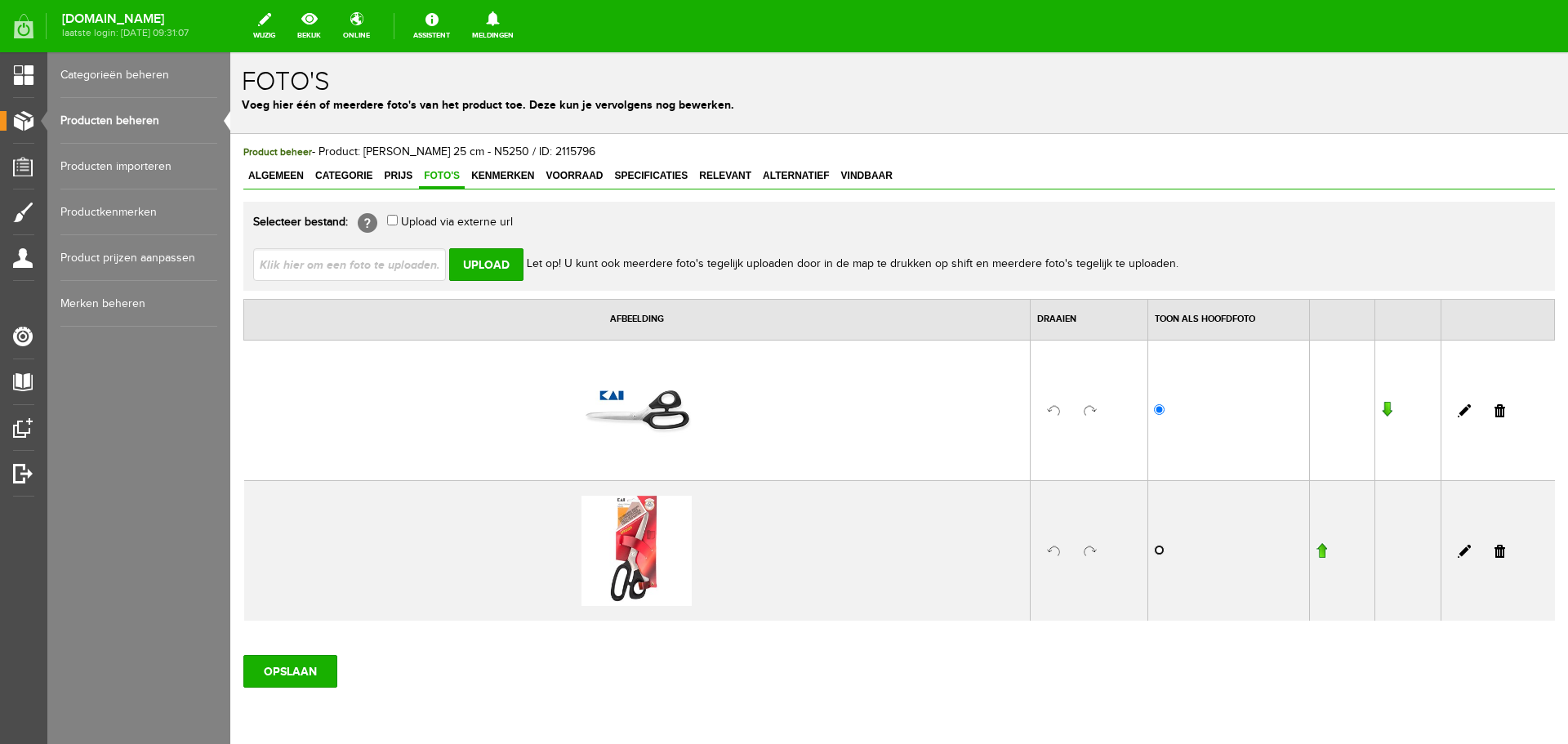
click at [1154, 551] on input "radio" at bounding box center [1158, 550] width 10 height 10
radio input "true"
click at [309, 668] on input "OPSLAAN" at bounding box center [290, 671] width 94 height 33
click at [139, 119] on link "Producten beheren" at bounding box center [139, 121] width 157 height 46
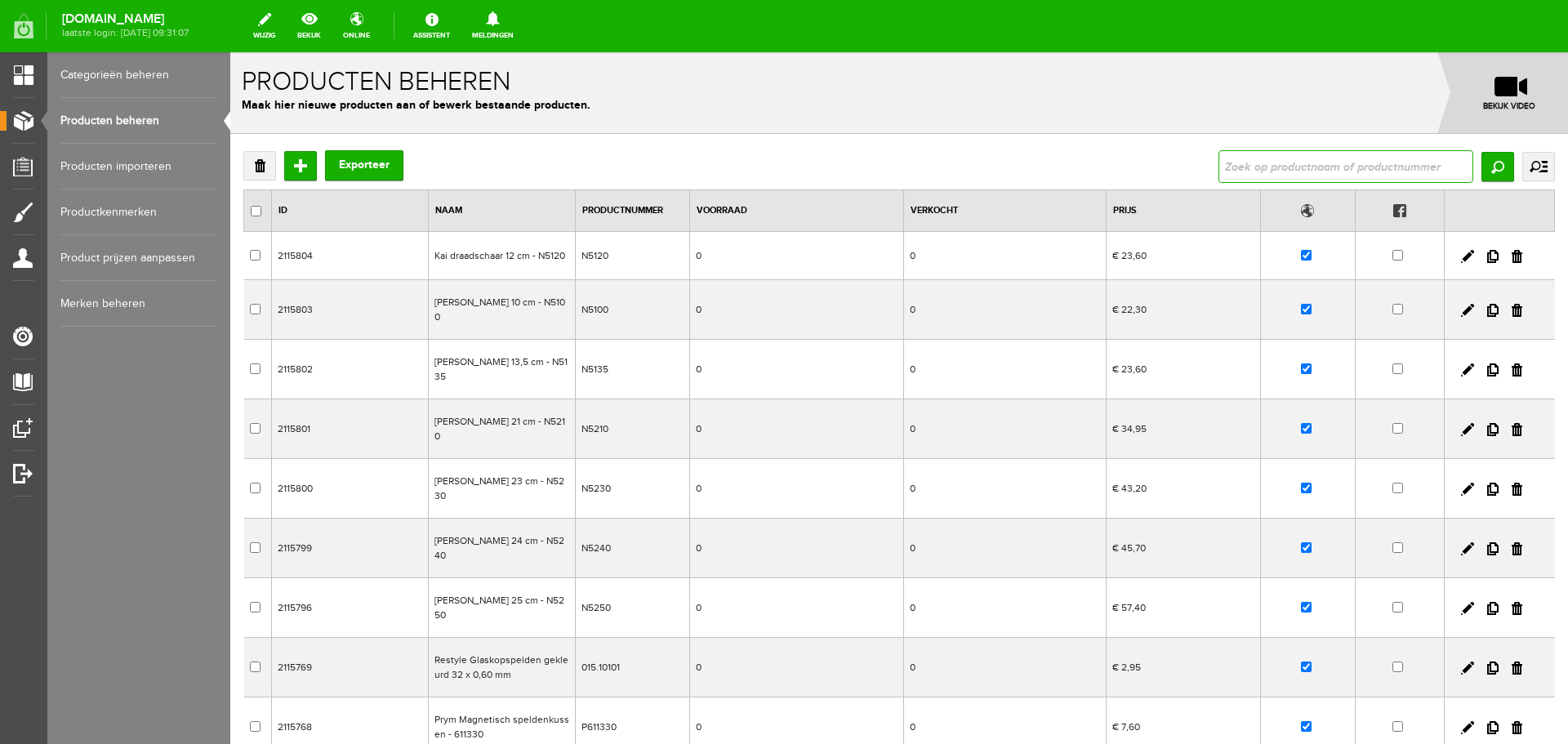
click at [1254, 172] on input "text" at bounding box center [1345, 166] width 255 height 33
type input "applicatqie"
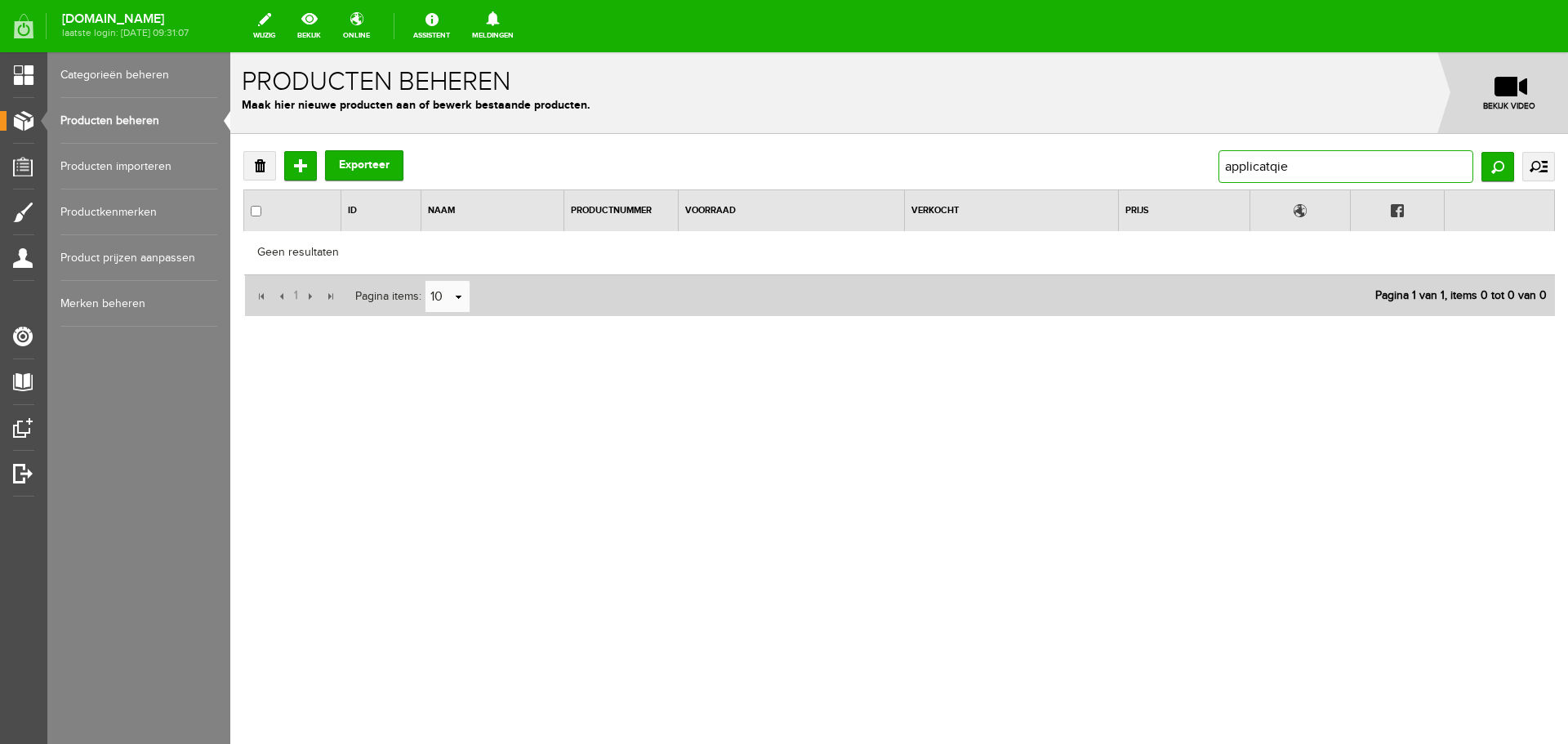
drag, startPoint x: 1292, startPoint y: 168, endPoint x: 1273, endPoint y: 172, distance: 19.4
click at [1273, 172] on input "applicatqie" at bounding box center [1345, 166] width 255 height 33
type input "applicatie"
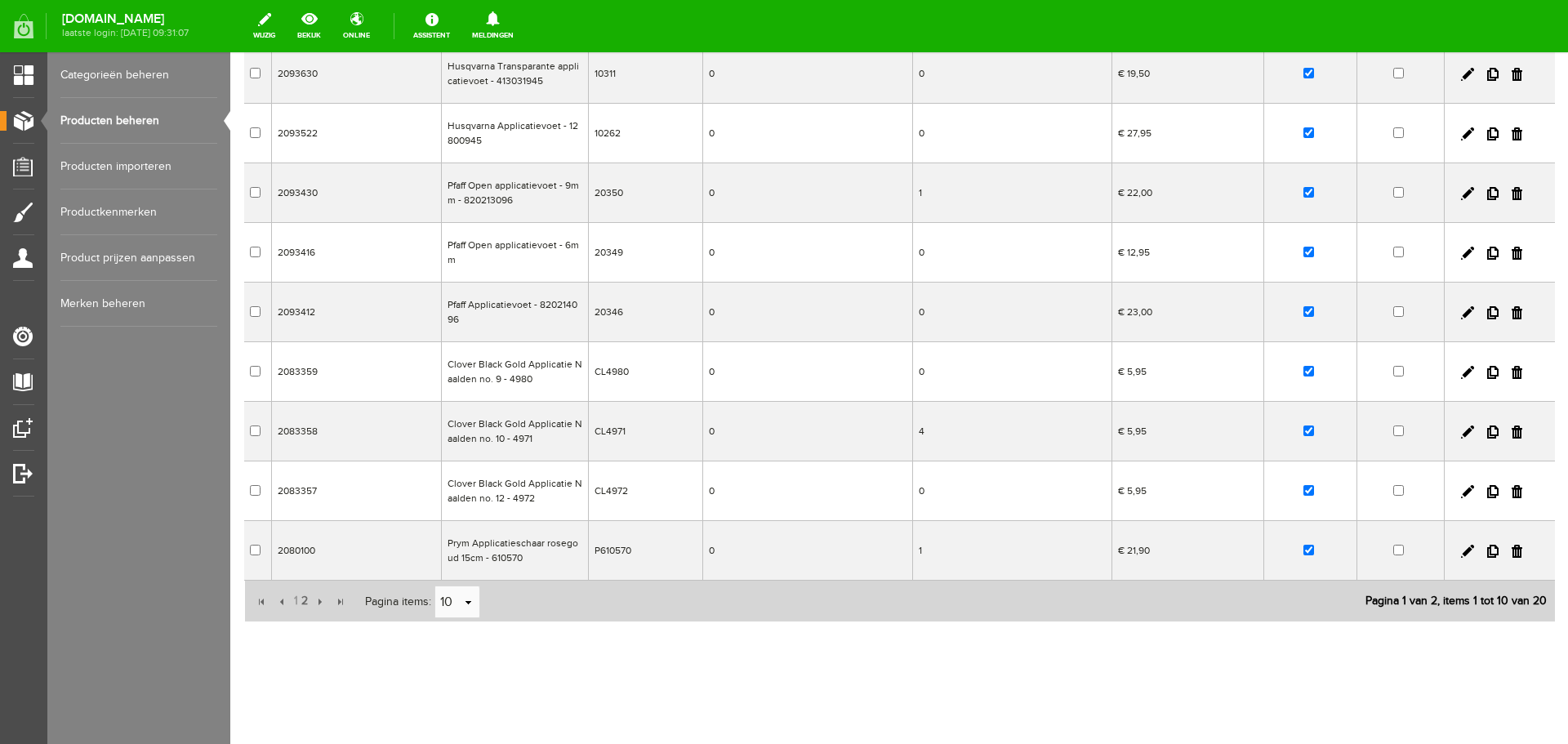
scroll to position [249, 0]
drag, startPoint x: 1482, startPoint y: 548, endPoint x: 844, endPoint y: 55, distance: 806.3
click at [1488, 548] on link at bounding box center [1493, 551] width 11 height 13
checkbox input "true"
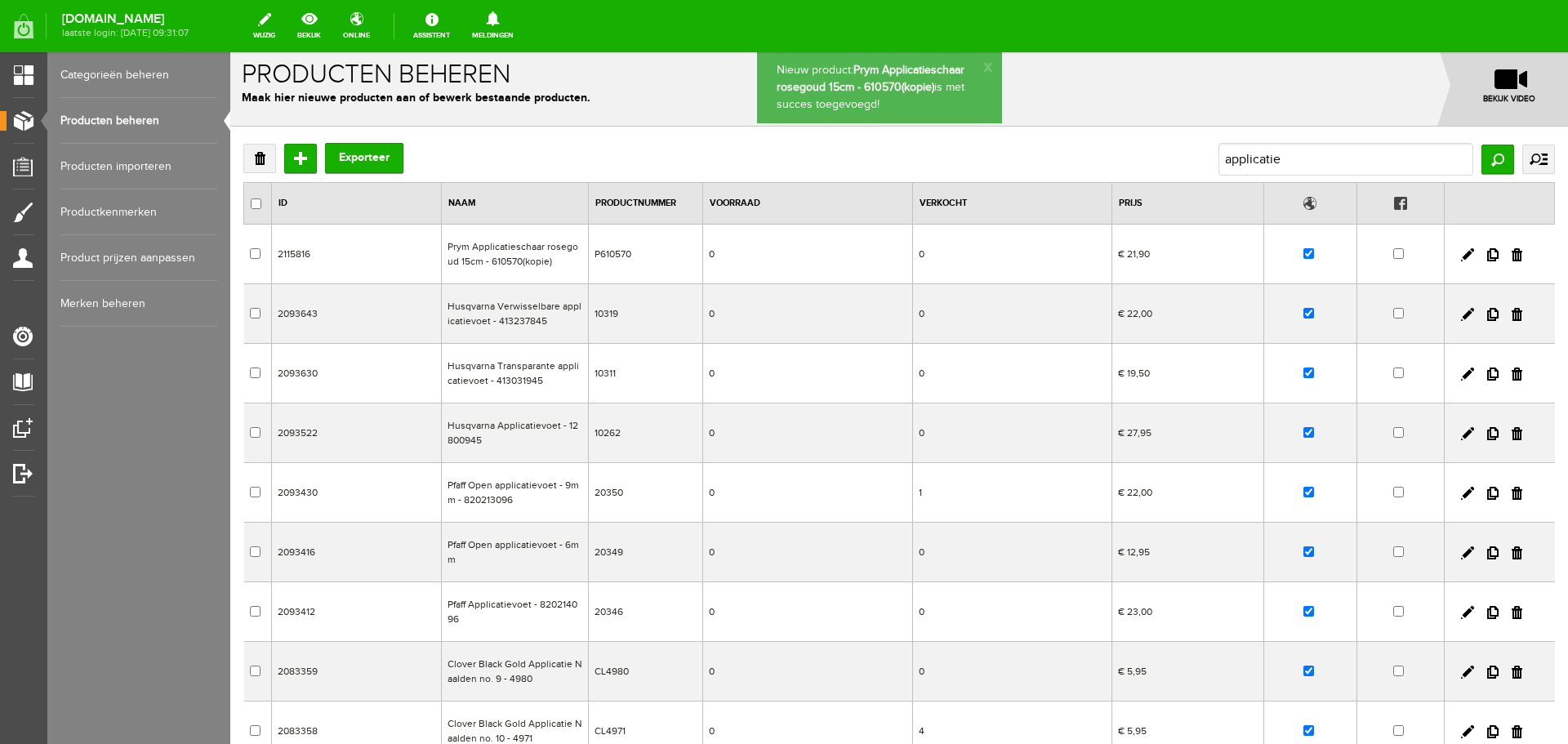
scroll to position [0, 0]
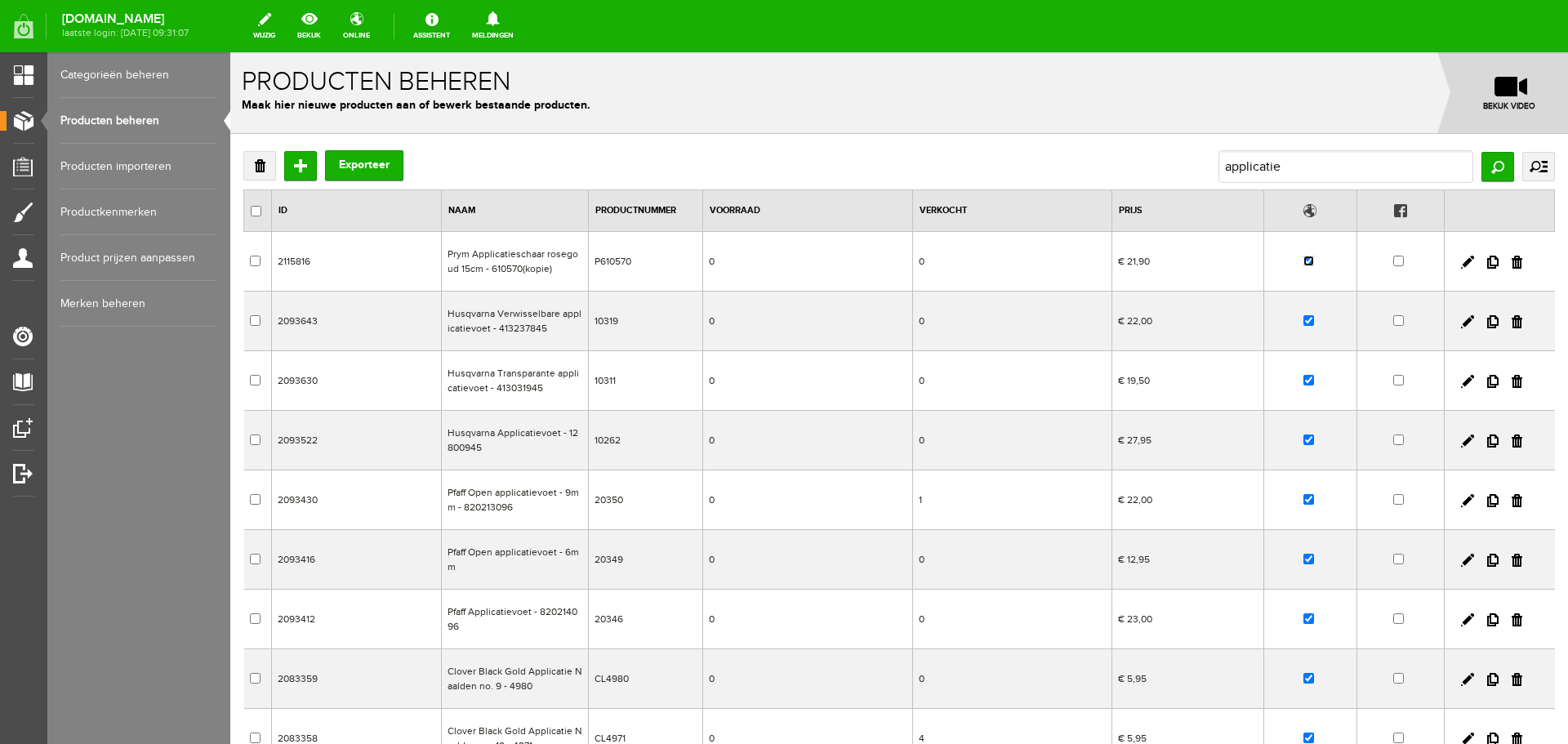
click at [1303, 265] on input "checkbox" at bounding box center [1308, 260] width 10 height 10
checkbox input "false"
click at [1461, 262] on link at bounding box center [1468, 262] width 13 height 13
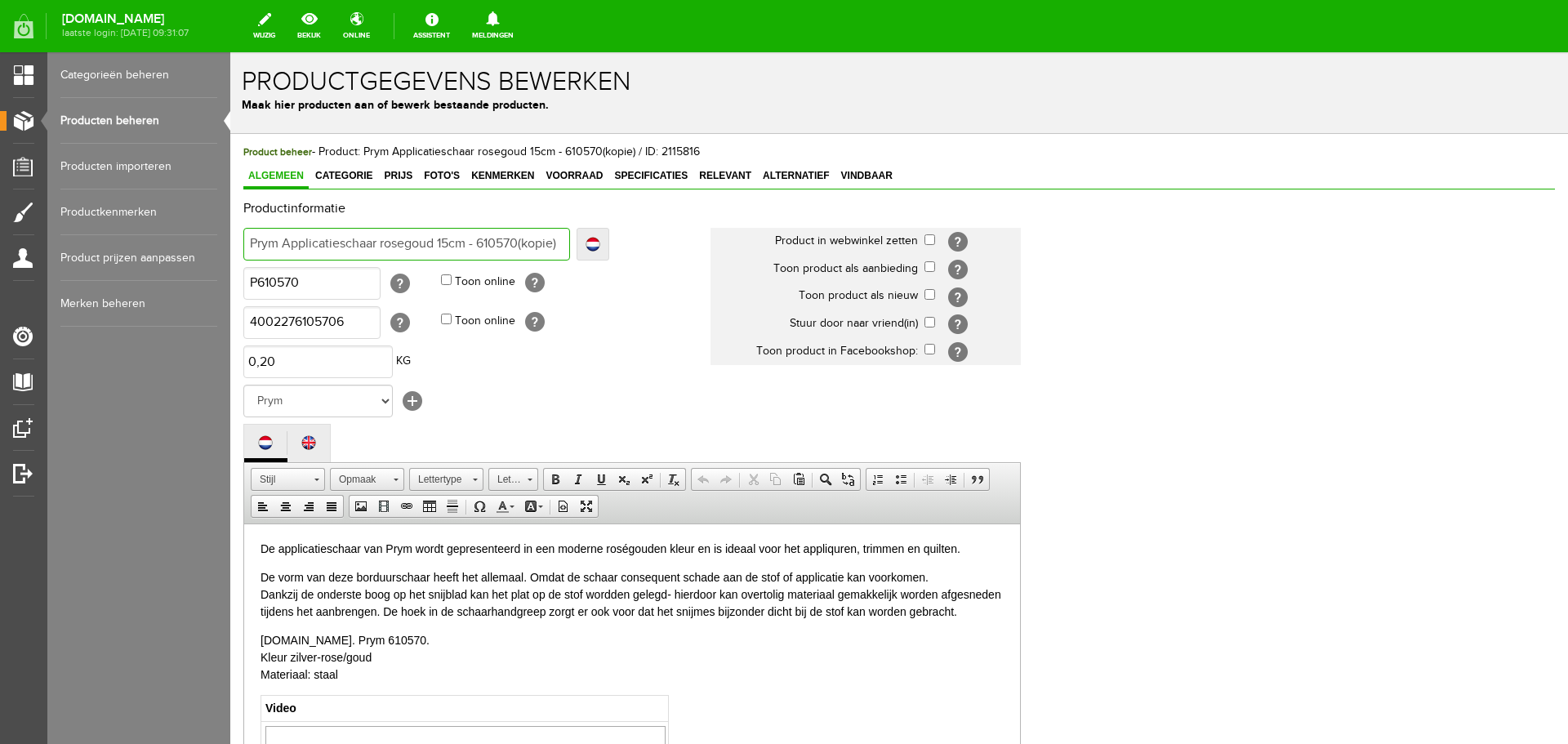
drag, startPoint x: 279, startPoint y: 244, endPoint x: 213, endPoint y: 244, distance: 66.0
click at [230, 244] on html "x Productgegevens bewerken Maak hier producten aan of bewerk bestaande producte…" at bounding box center [899, 398] width 1338 height 692
type input "P Applicatieschaar rosegoud 15cm - 610570(kopie)"
type input "Pf Applicatieschaar rosegoud 15cm - 610570(kopie)"
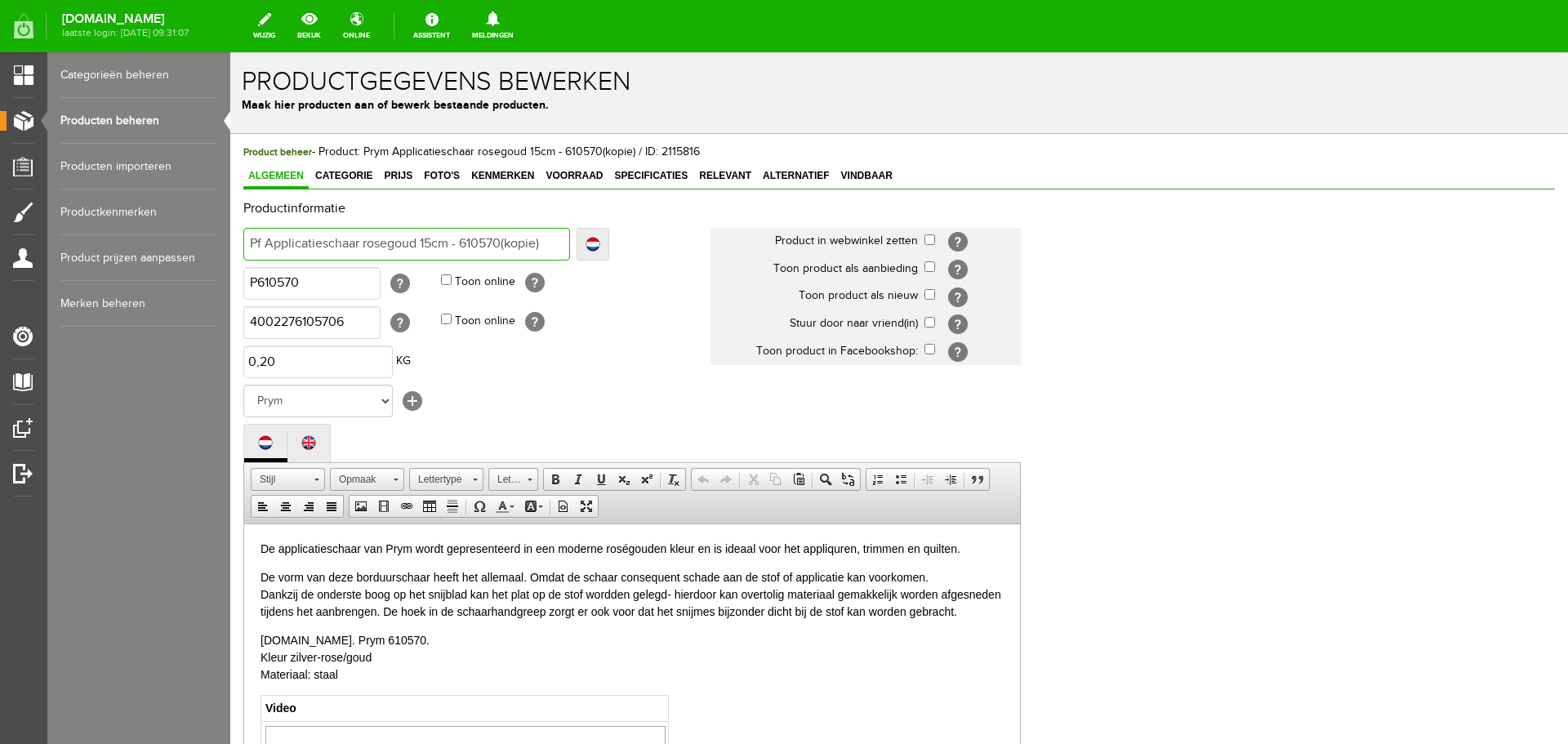
type input "Pf Applicatieschaar rosegoud 15cm - 610570(kopie)"
type input "Pfa Applicatieschaar rosegoud 15cm - 610570(kopie)"
type input "Pfaf Applicatieschaar rosegoud 15cm - 610570(kopie)"
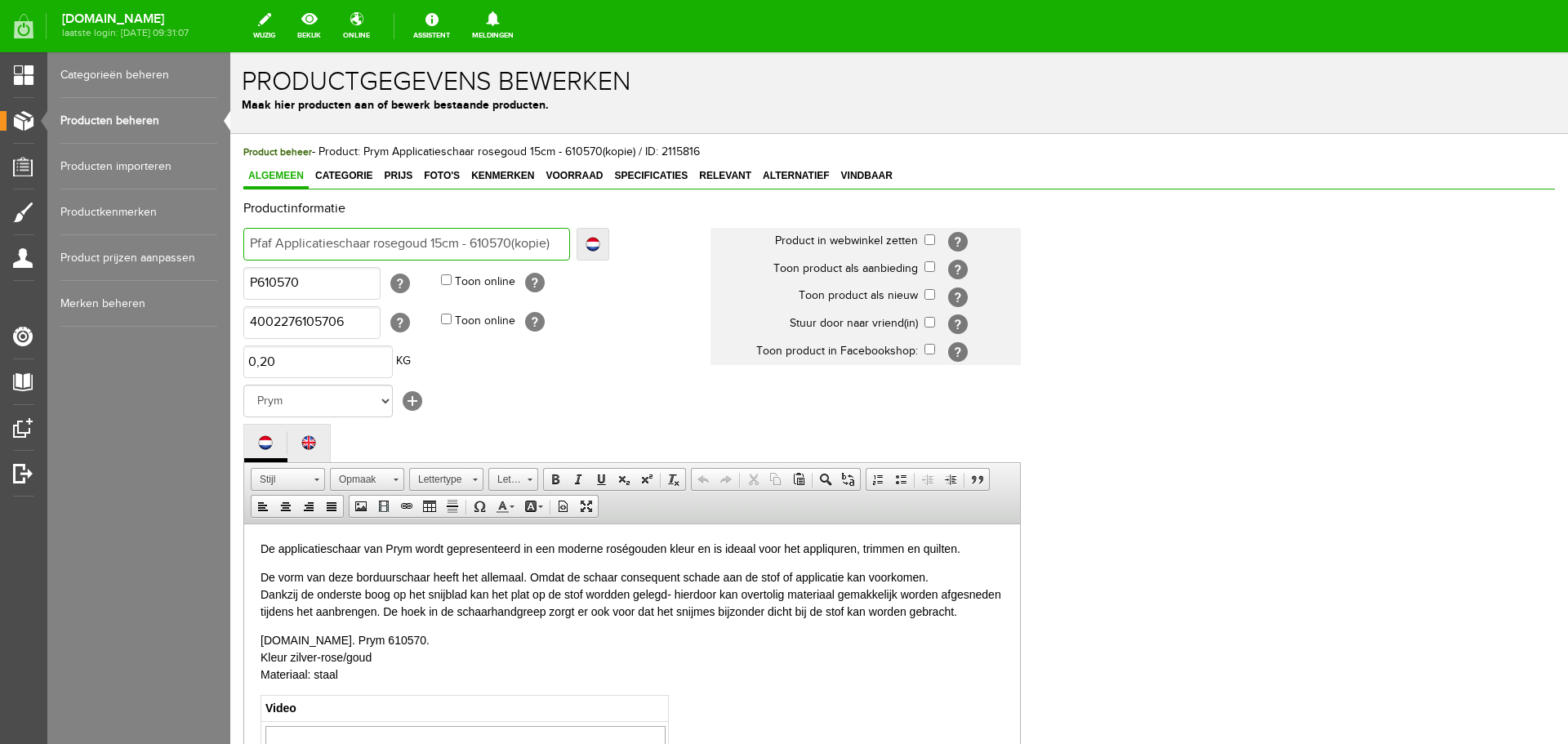
type input "Pfaff Applicatieschaar rosegoud 15cm - 610570(kopie)"
click at [396, 238] on input "Pfaff Applicatieschaar rosegoud 15cm - 610570(kopie)" at bounding box center [406, 244] width 326 height 33
click at [396, 237] on input "Pfaff Applicatieschaar rosegoud 15cm - 610570(kopie)" at bounding box center [406, 244] width 326 height 33
drag, startPoint x: 378, startPoint y: 242, endPoint x: 429, endPoint y: 243, distance: 51.0
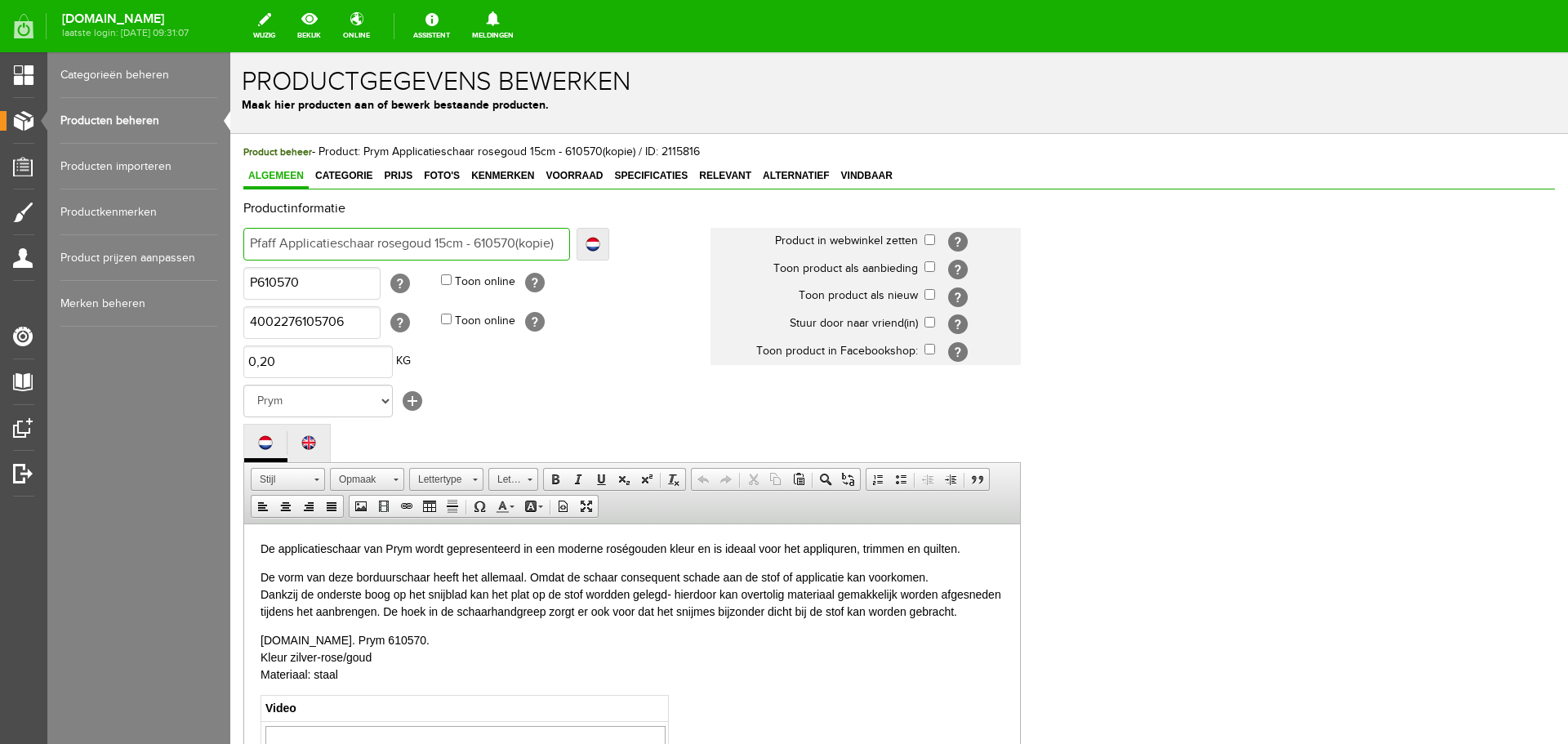
click at [429, 243] on input "Pfaff Applicatieschaar rosegoud 15cm - 610570(kopie)" at bounding box center [406, 244] width 326 height 33
type input "Pfaff Applicatieschaar 15cm - 610570(kopie)"
type input "Pfaff Applicatieschaar 15cm - 610570"
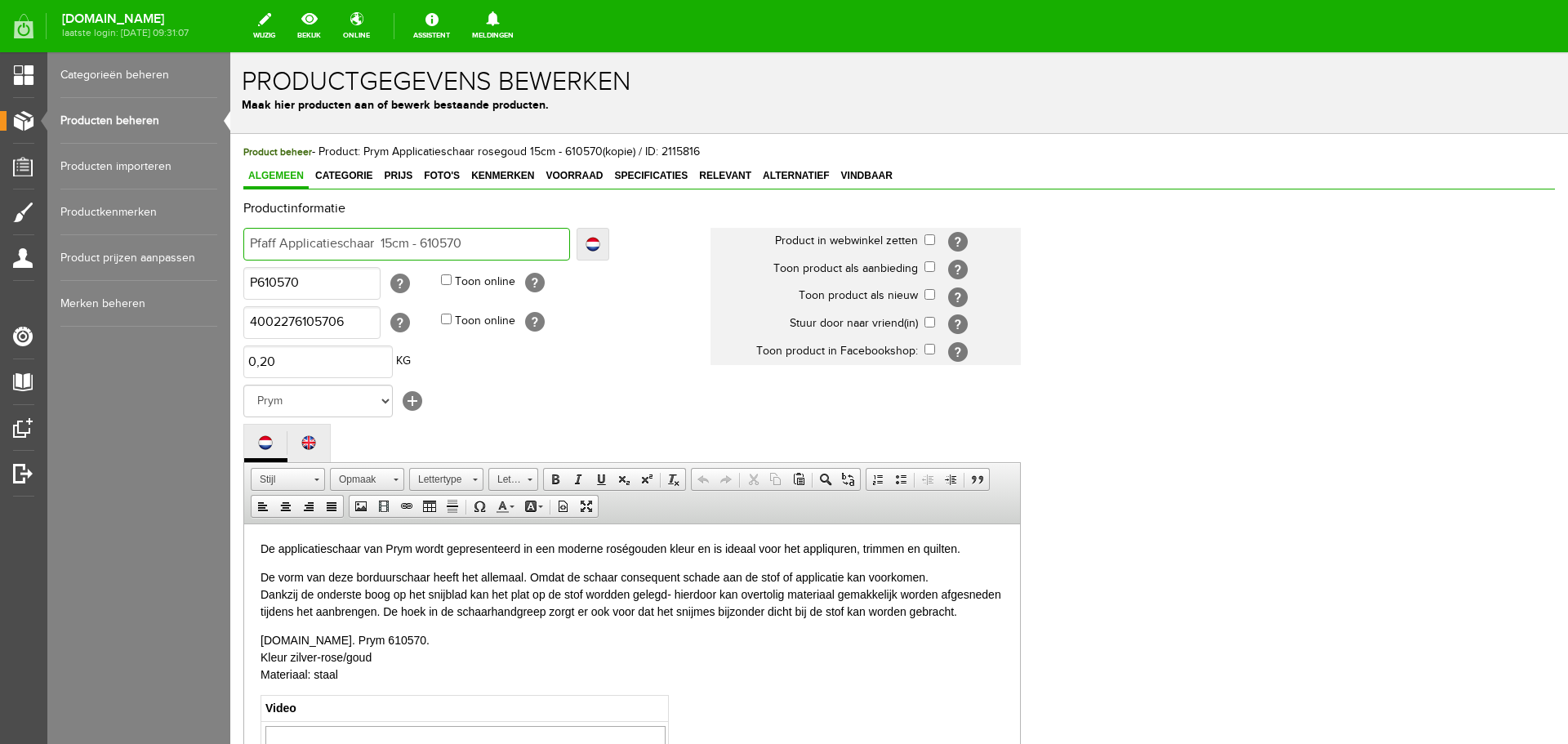
type input "Pfaff Applicatieschaar 15cm - 61057"
type input "Pfaff Applicatieschaar 15cm - 6105"
type input "Pfaff Applicatieschaar 15cm - 610"
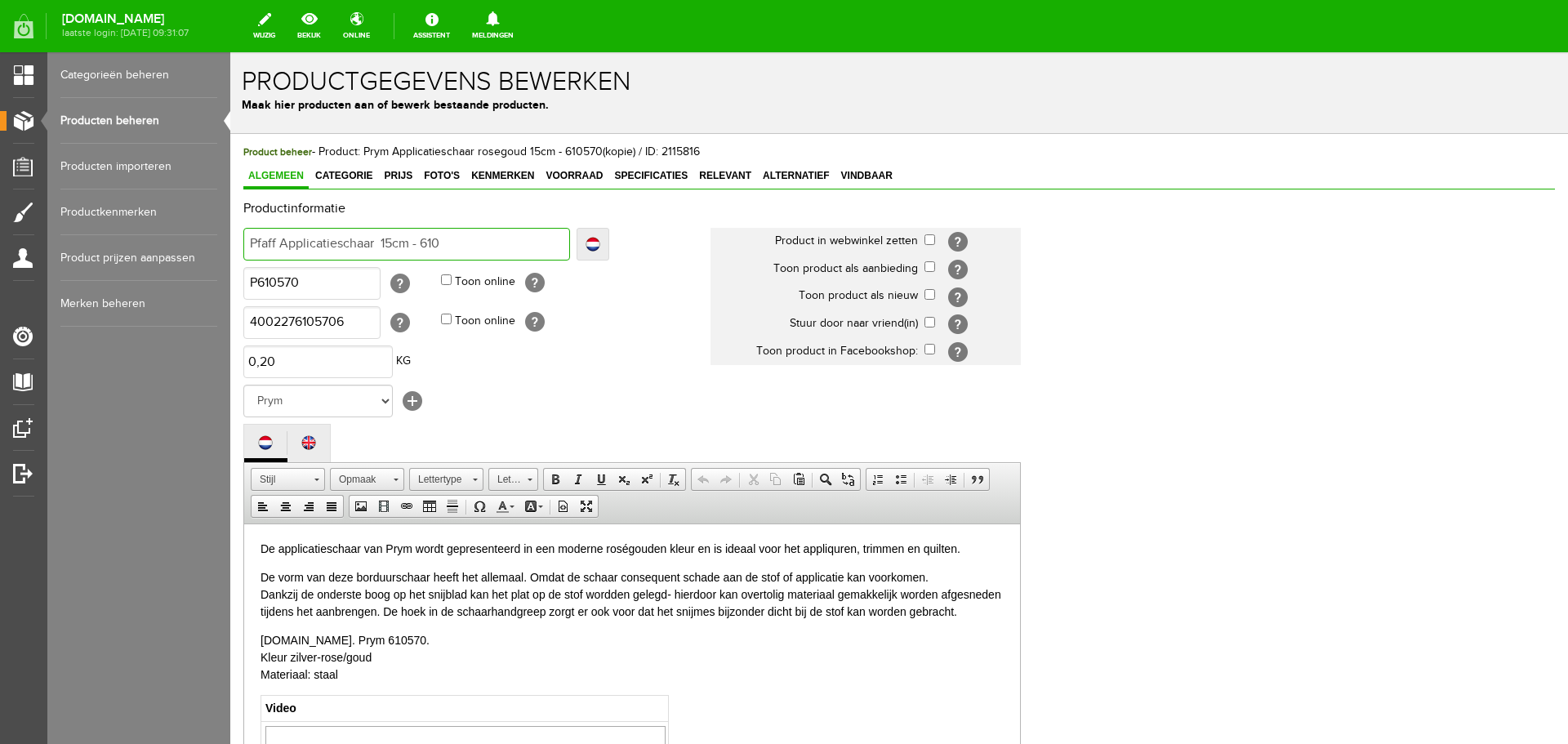
type input "Pfaff Applicatieschaar 15cm - 610"
type input "Pfaff Applicatieschaar 15cm - 61"
type input "Pfaff Applicatieschaar 15cm - 6"
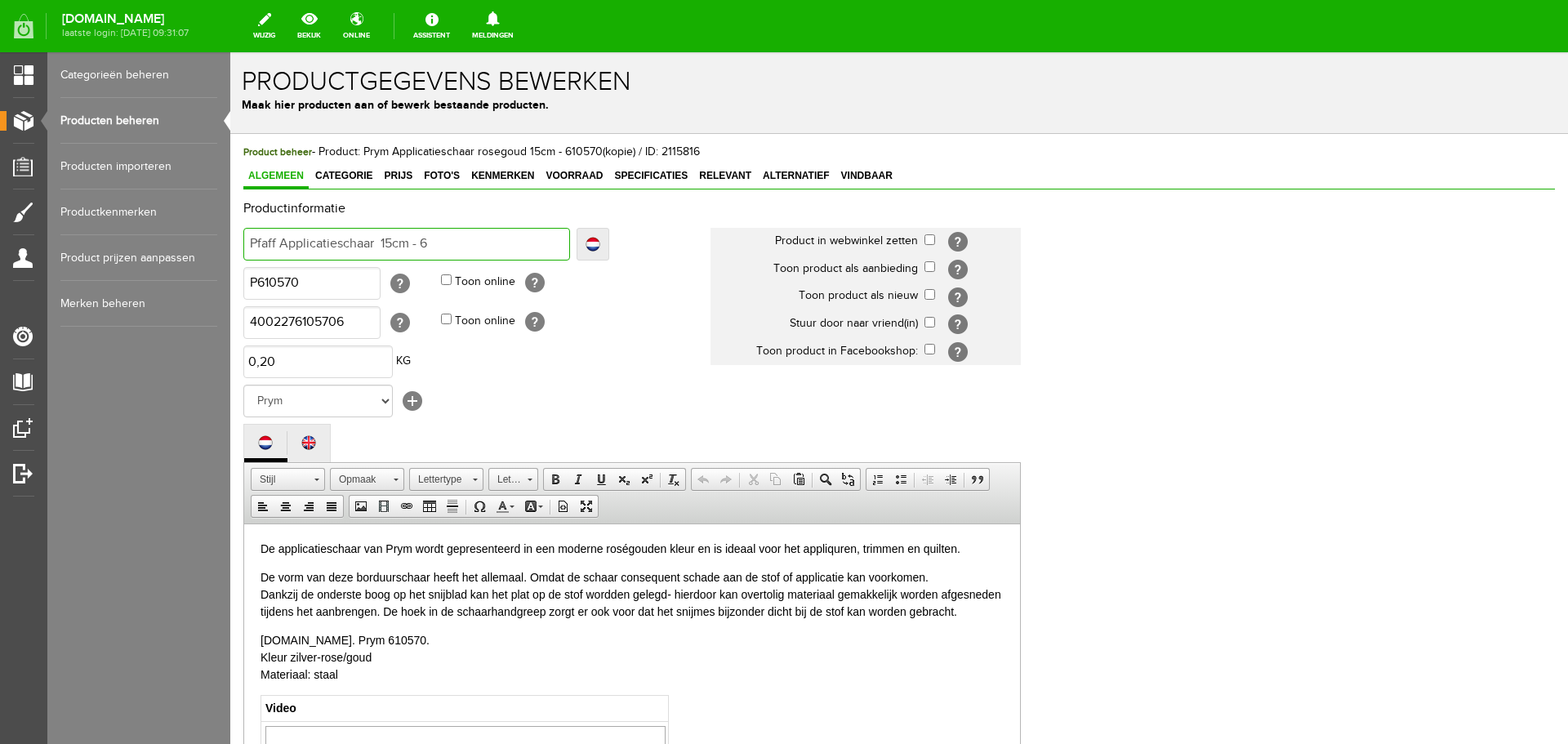
type input "Pfaff Applicatieschaar 15cm -"
click at [316, 620] on p "De vorm van deze borduurschaar heeft het allemaal. Omdat de schaar consequent s…" at bounding box center [632, 594] width 743 height 51
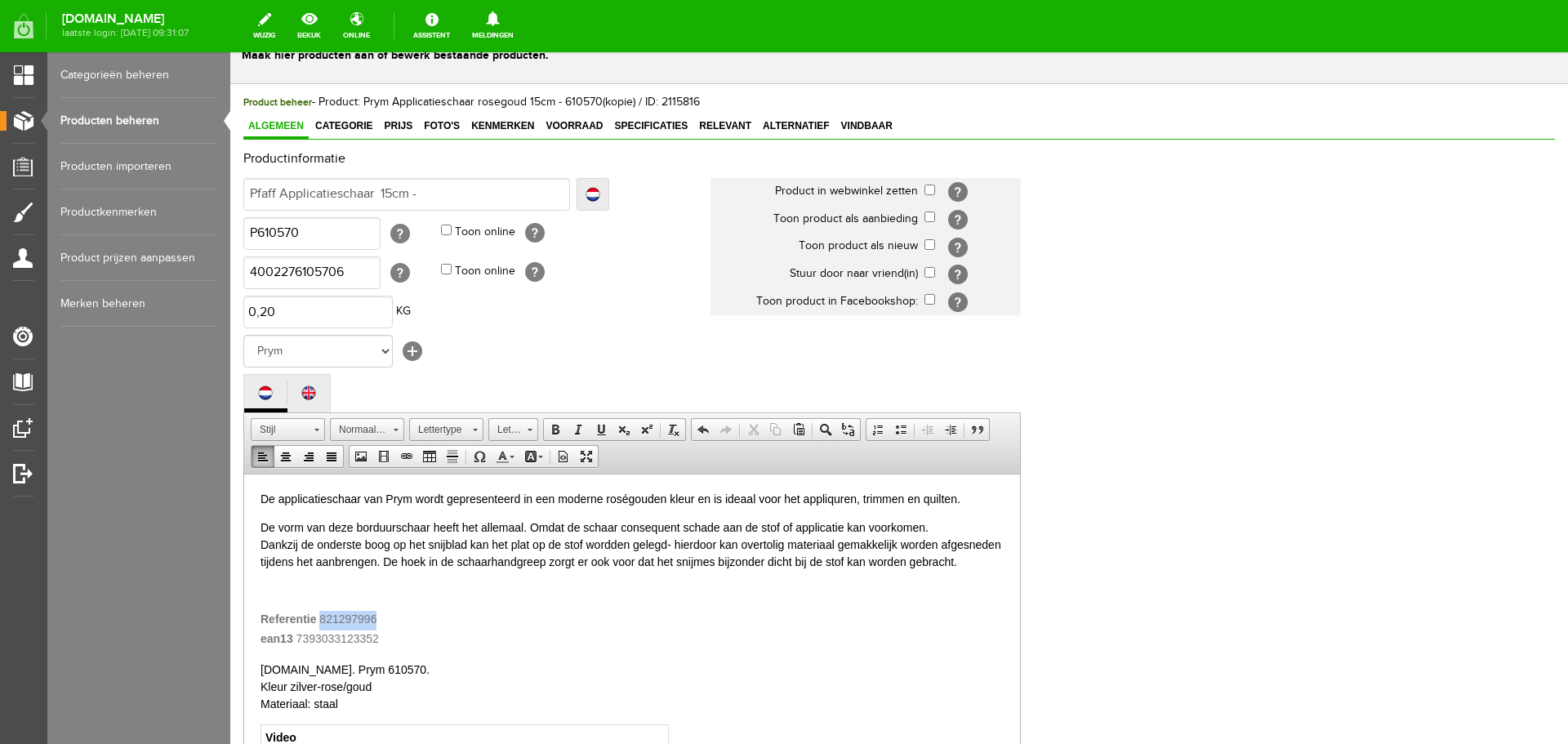
drag, startPoint x: 321, startPoint y: 637, endPoint x: 392, endPoint y: 636, distance: 71.0
click at [392, 630] on div "Referentie 821297996" at bounding box center [632, 620] width 743 height 20
copy span "821297996"
click at [442, 193] on input "Pfaff Applicatieschaar 15cm -" at bounding box center [406, 193] width 326 height 33
paste input "821297996"
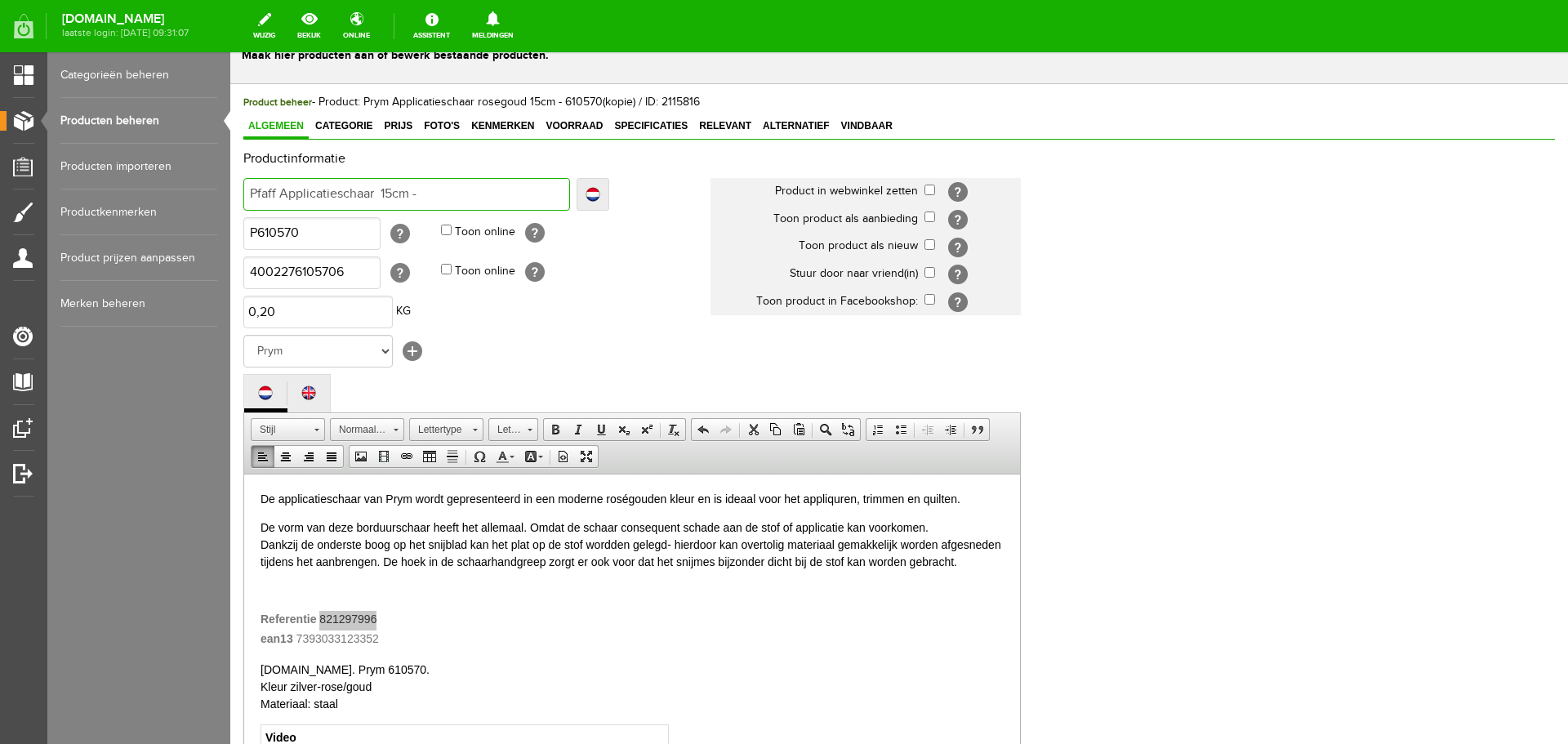
type input "Pfaff Applicatieschaar 15cm - 821297996"
click at [378, 193] on input "Pfaff Applicatieschaar 15cm - 821297996" at bounding box center [406, 193] width 326 height 33
type input "Pfaff Applicatieschaar 15cm - 821297996"
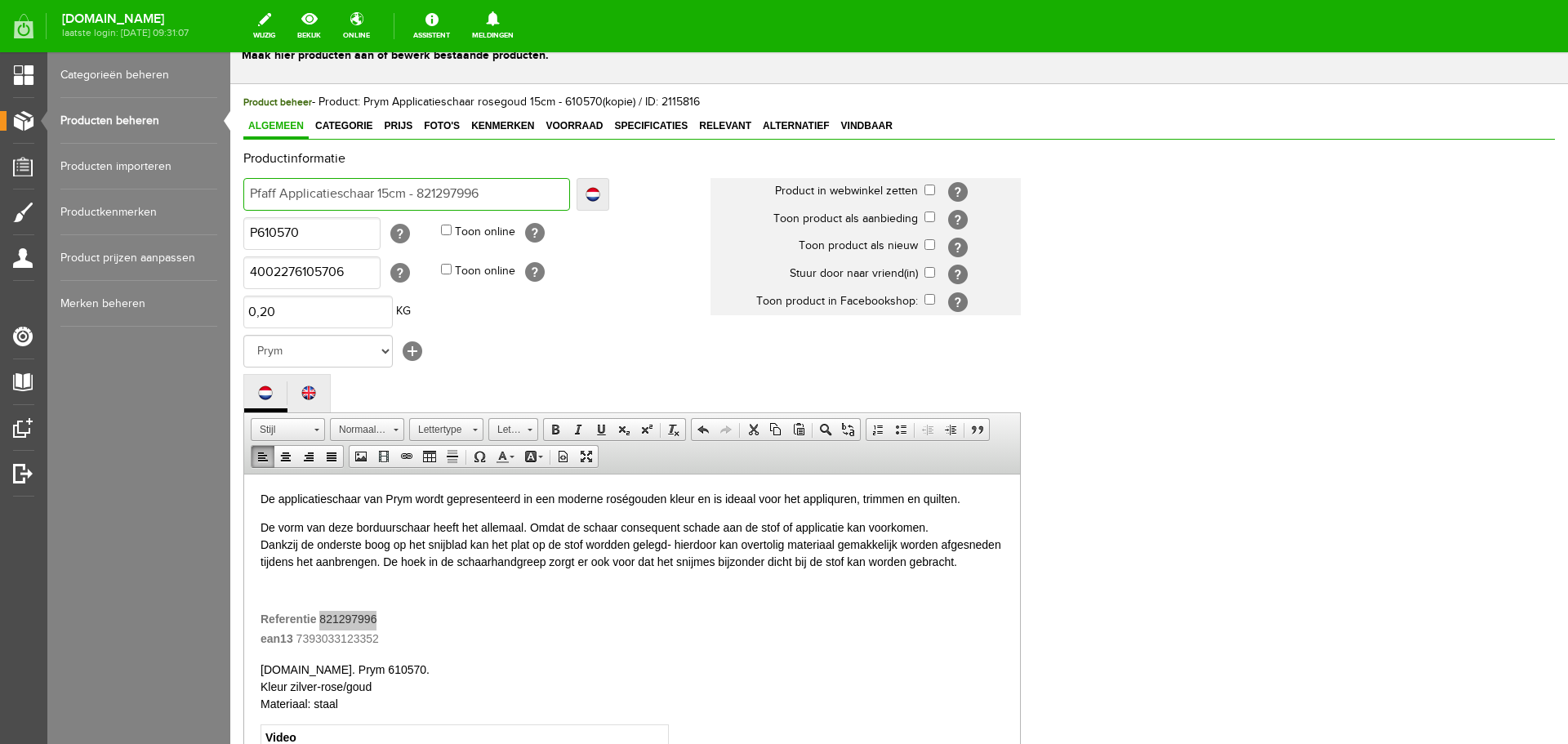
drag, startPoint x: 414, startPoint y: 193, endPoint x: 482, endPoint y: 193, distance: 68.0
click at [482, 193] on input "Pfaff Applicatieschaar 15cm - 821297996" at bounding box center [406, 193] width 326 height 33
type input "Pfaff Applicatieschaar 15cm - 821297996"
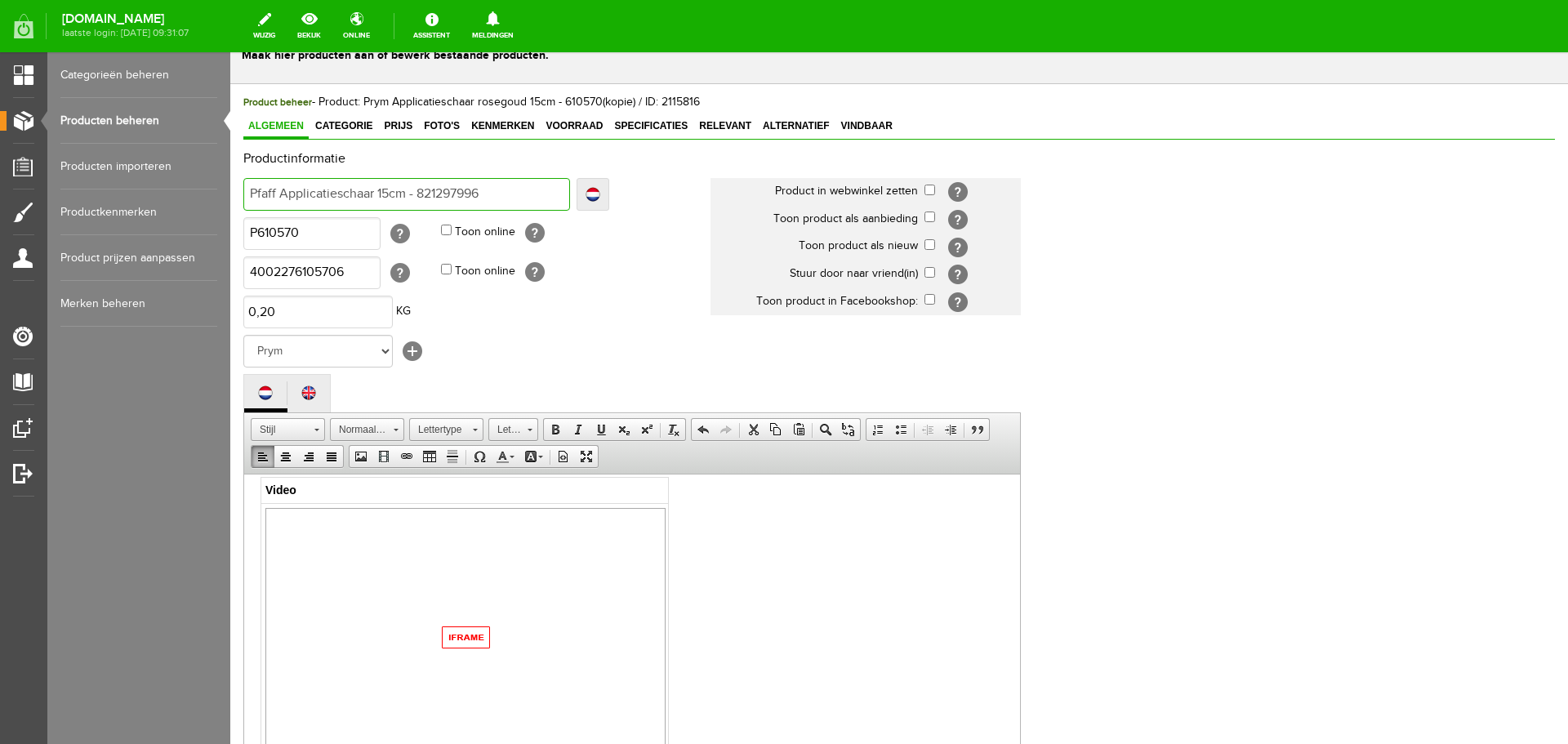
scroll to position [326, 0]
click at [454, 571] on img at bounding box center [466, 566] width 400 height 259
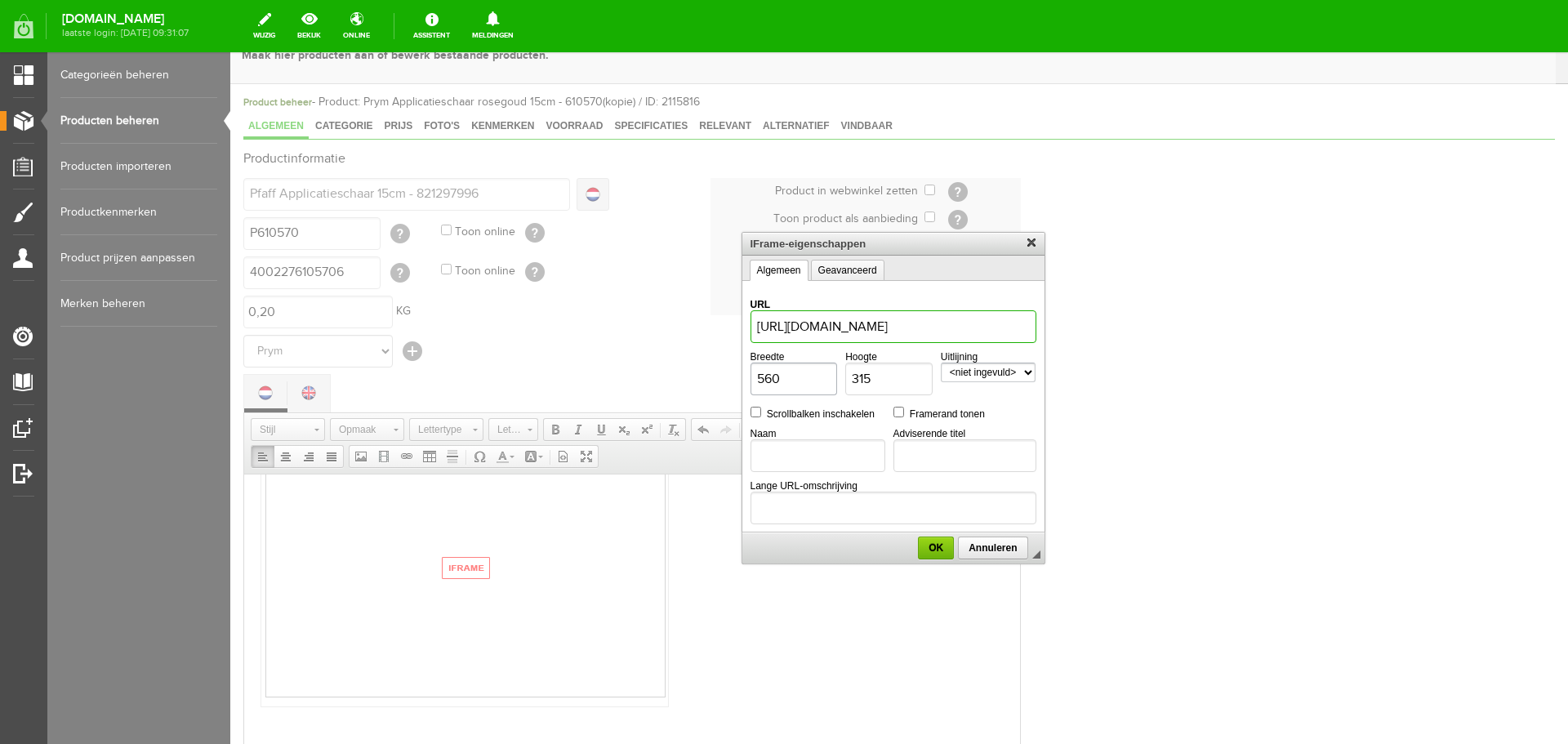
paste input "<iframe width="560" height="315" src="[URL][DOMAIN_NAME]" title="YouTube video …"
drag, startPoint x: 779, startPoint y: 332, endPoint x: 1066, endPoint y: 330, distance: 287.0
click at [1066, 330] on body "x Productgegevens bewerken Maak hier producten aan of bewerk bestaande producte…" at bounding box center [899, 528] width 1338 height 1052
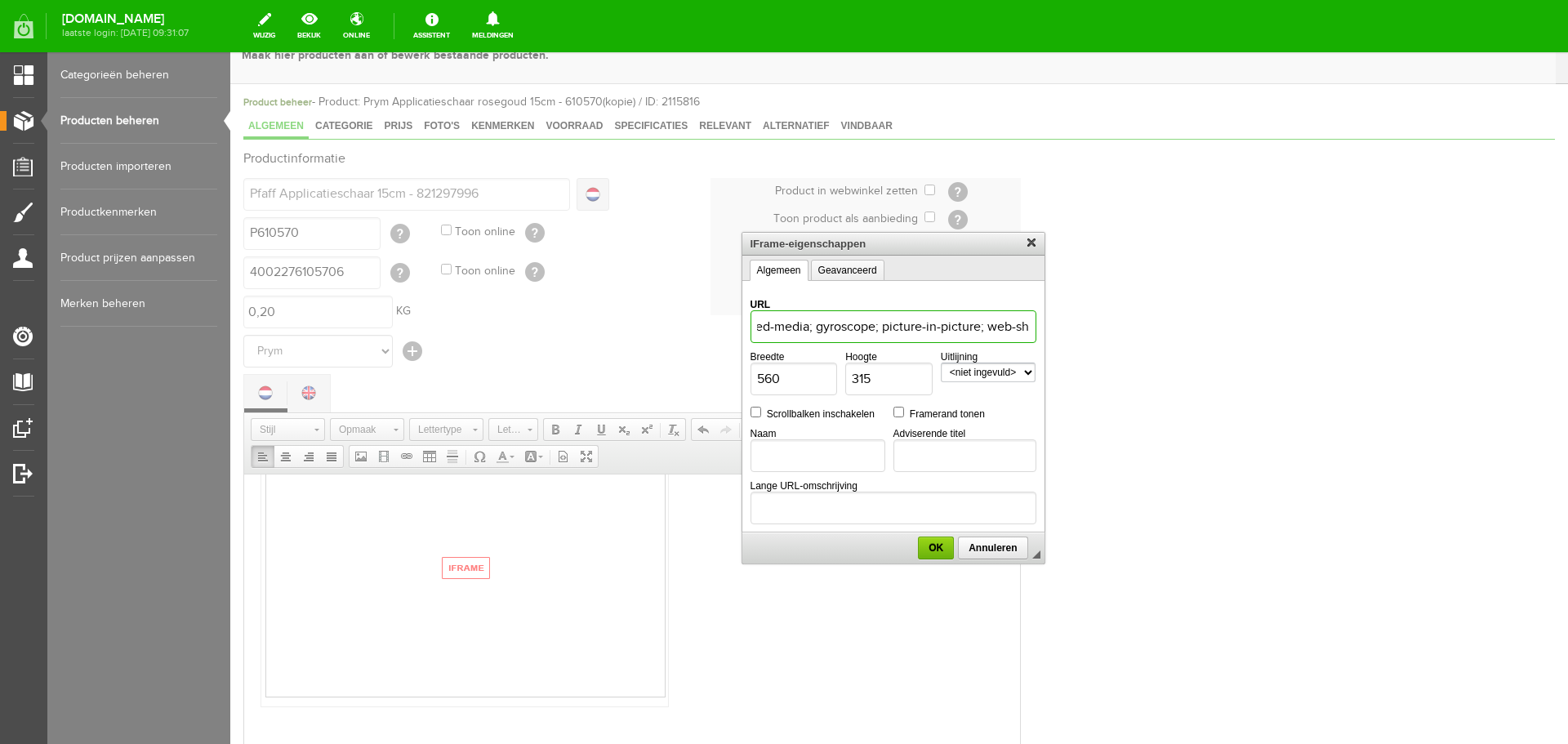
drag, startPoint x: 780, startPoint y: 330, endPoint x: 1122, endPoint y: 318, distance: 342.2
click at [1122, 318] on body "x Productgegevens bewerken Maak hier producten aan of bewerk bestaande producte…" at bounding box center [899, 528] width 1338 height 1052
drag, startPoint x: 766, startPoint y: 328, endPoint x: 1126, endPoint y: 314, distance: 360.3
click at [1126, 314] on body "x Productgegevens bewerken Maak hier producten aan of bewerk bestaande producte…" at bounding box center [899, 528] width 1338 height 1052
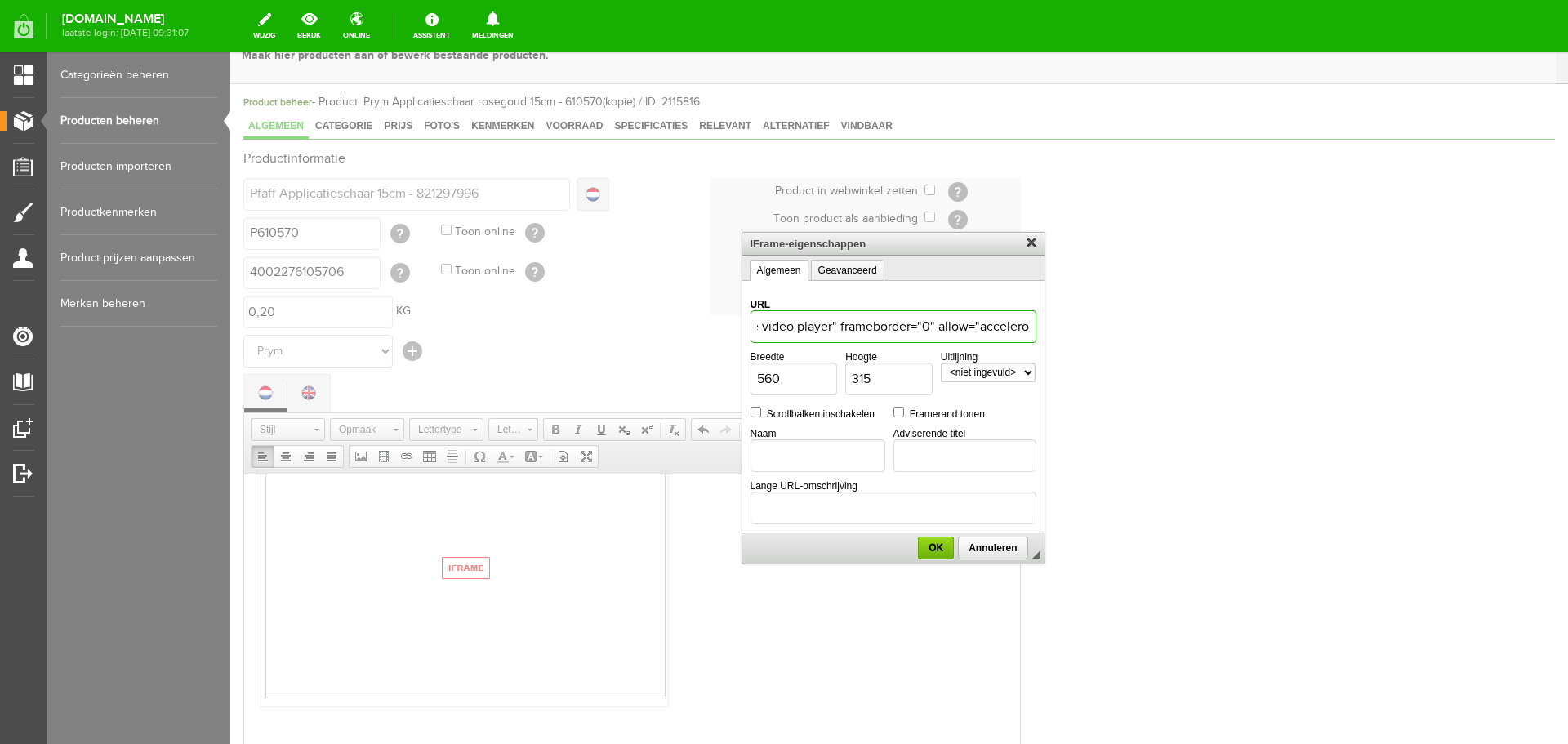
scroll to position [0, 709]
drag, startPoint x: 776, startPoint y: 327, endPoint x: 1178, endPoint y: 314, distance: 402.2
click at [1178, 314] on body "x Productgegevens bewerken Maak hier producten aan of bewerk bestaande producte…" at bounding box center [899, 528] width 1338 height 1052
drag, startPoint x: 917, startPoint y: 326, endPoint x: 1061, endPoint y: 326, distance: 144.0
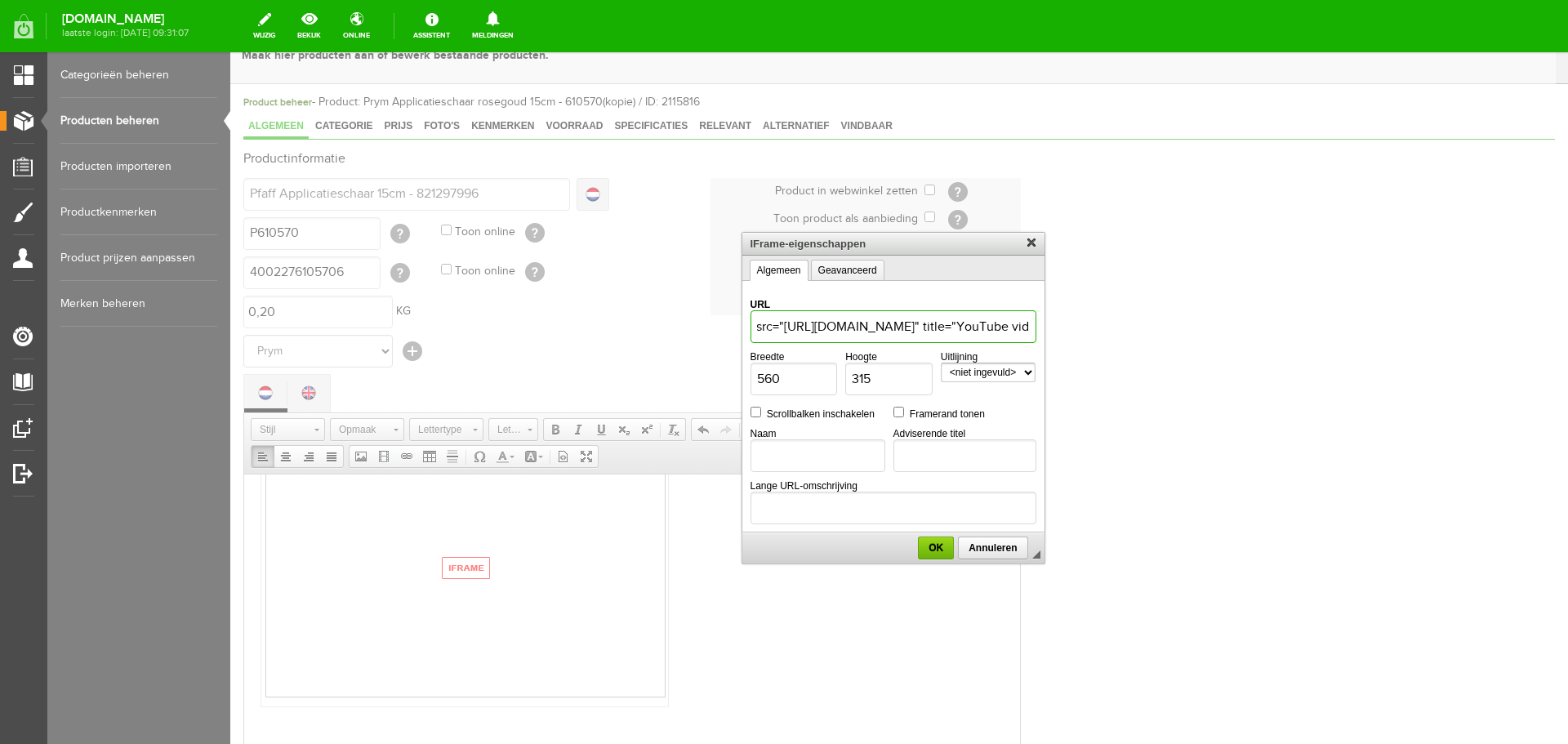
click at [1061, 326] on body "x Productgegevens bewerken Maak hier producten aan of bewerk bestaande producte…" at bounding box center [899, 528] width 1338 height 1052
type input "[URL][DOMAIN_NAME]"
click at [934, 551] on span "OK" at bounding box center [936, 548] width 33 height 11
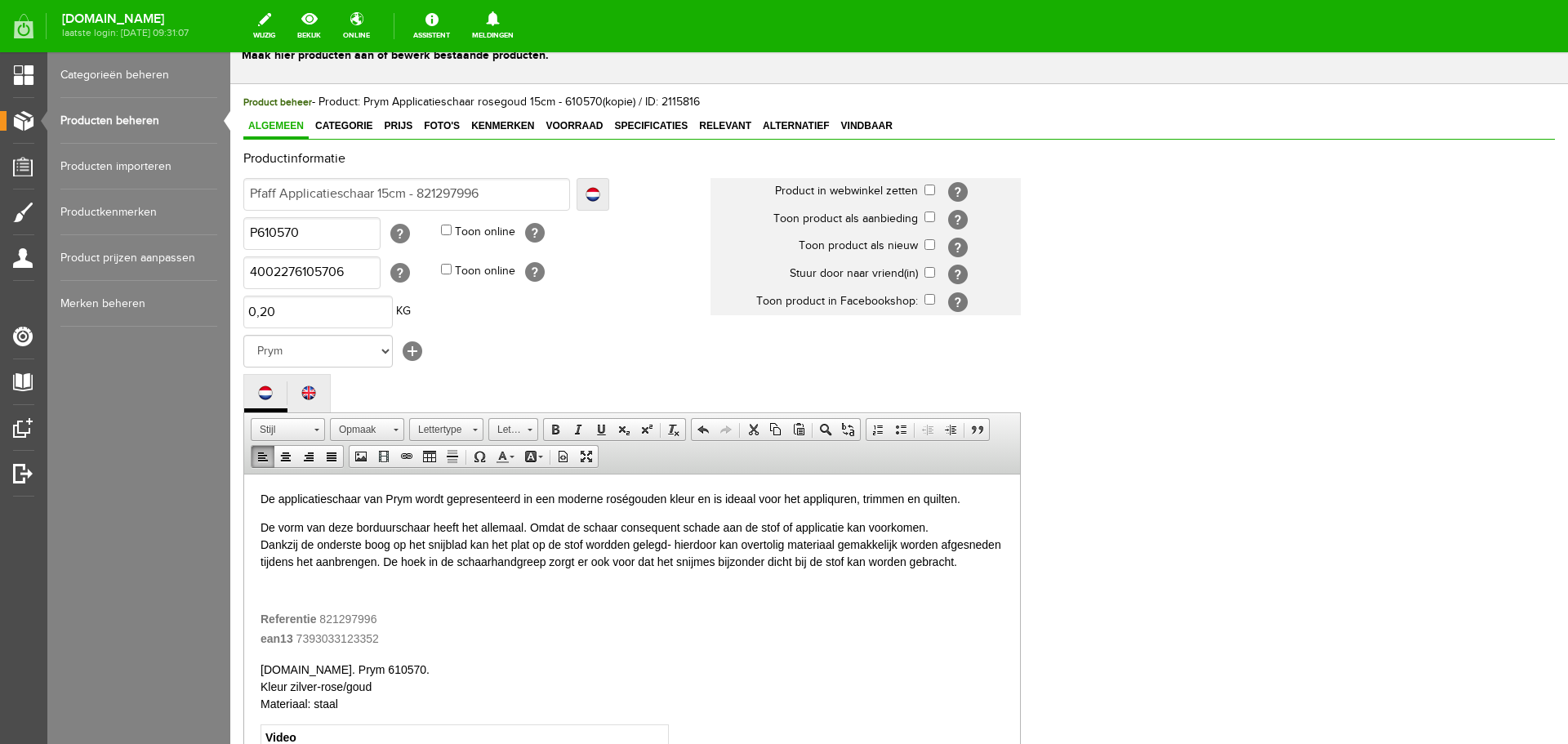
click at [397, 685] on p "[DOMAIN_NAME]. Prym 610570. Kleur zilver-rose/goud Materiaal: staal" at bounding box center [632, 686] width 743 height 51
click at [298, 685] on p "[DOMAIN_NAME]. Prym 610570. Kleur zilver-rose/goud Materiaal: staal" at bounding box center [632, 686] width 743 height 51
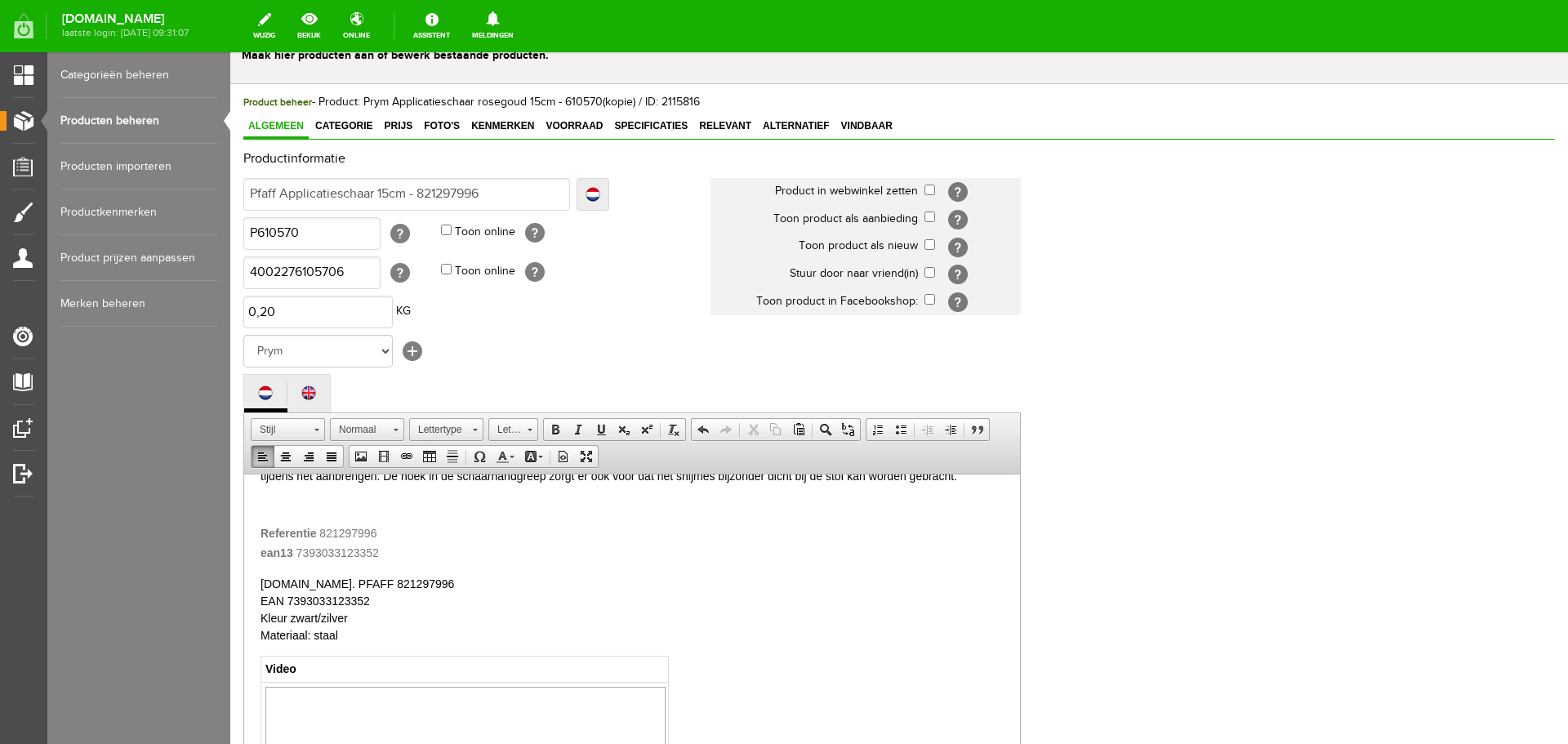
scroll to position [81, 0]
click at [409, 548] on div "Referentie 821297996" at bounding box center [632, 537] width 743 height 20
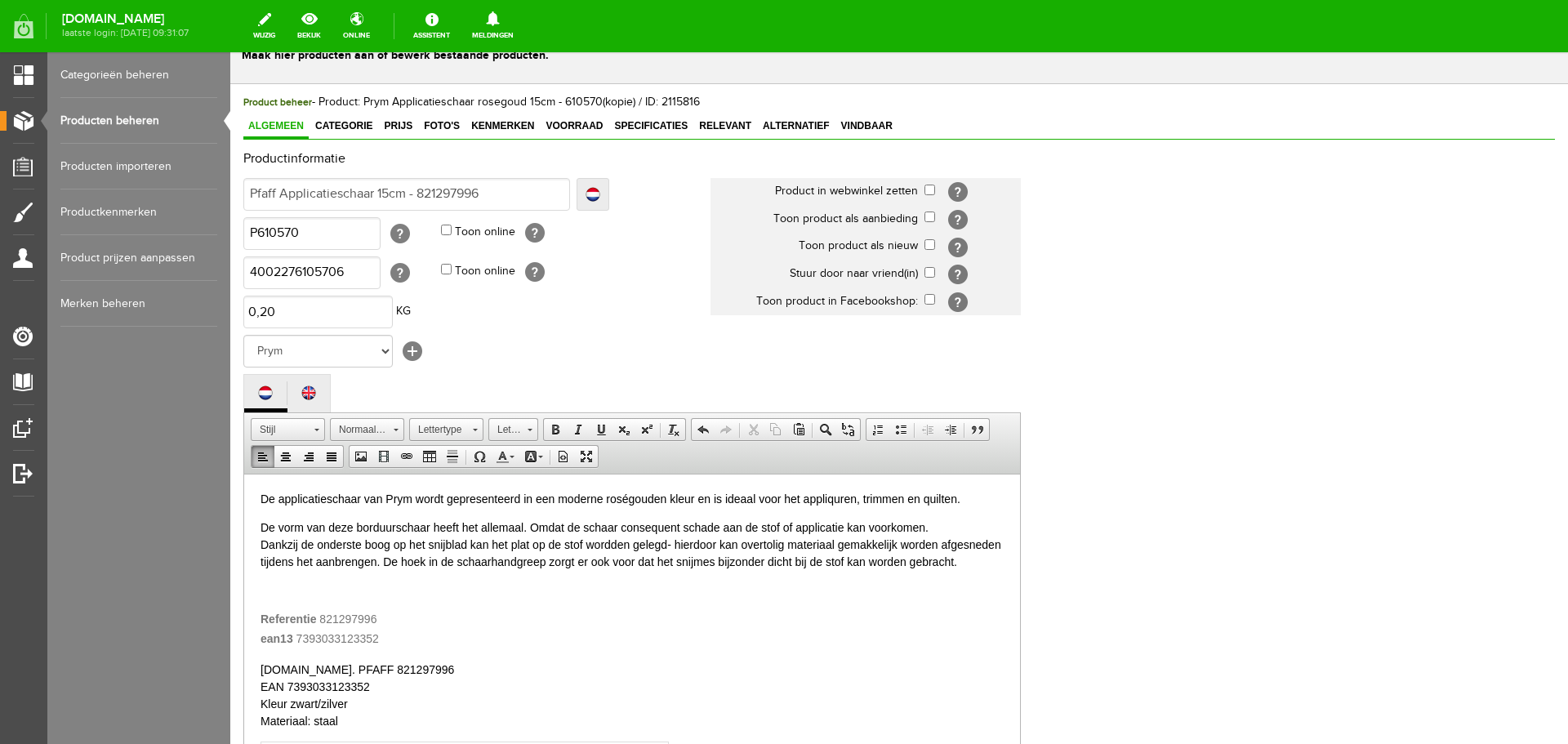
click at [272, 499] on p "De applicatieschaar van Prym wordt gepresenteerd in een moderne roségouden kleu…" at bounding box center [632, 498] width 743 height 17
click at [282, 193] on input "Pfaff Applicatieschaar 15cm - 821297996" at bounding box center [406, 193] width 326 height 33
type input "Pfaff BApplicatieschaar 15cm - 821297996"
type input "Pfaff BoApplicatieschaar 15cm - 821297996"
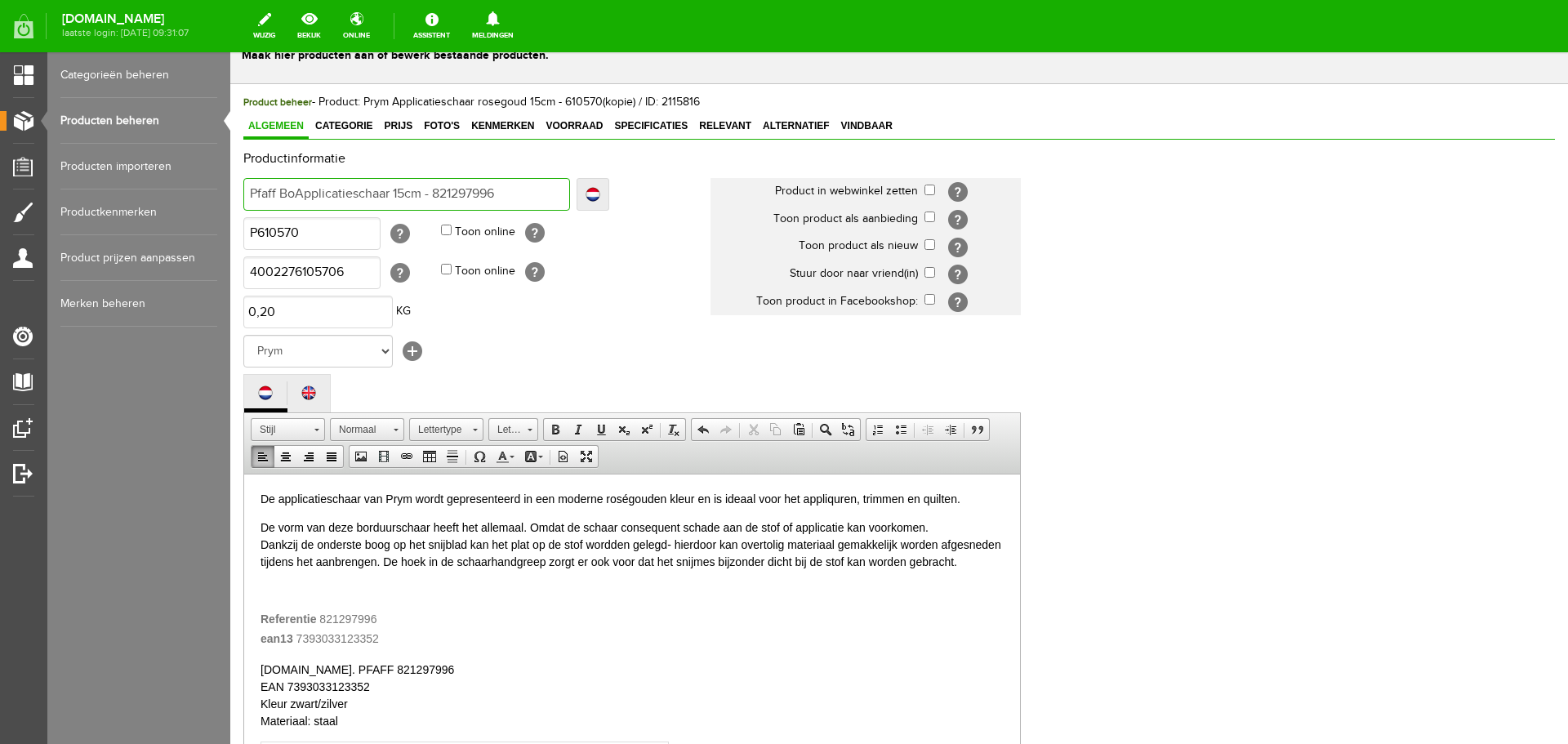
type input "Pfaff BoApplicatieschaar 15cm - 821297996"
type input "Pfaff BorApplicatieschaar 15cm - 821297996"
type input "Pfaff BordApplicatieschaar 15cm - 821297996"
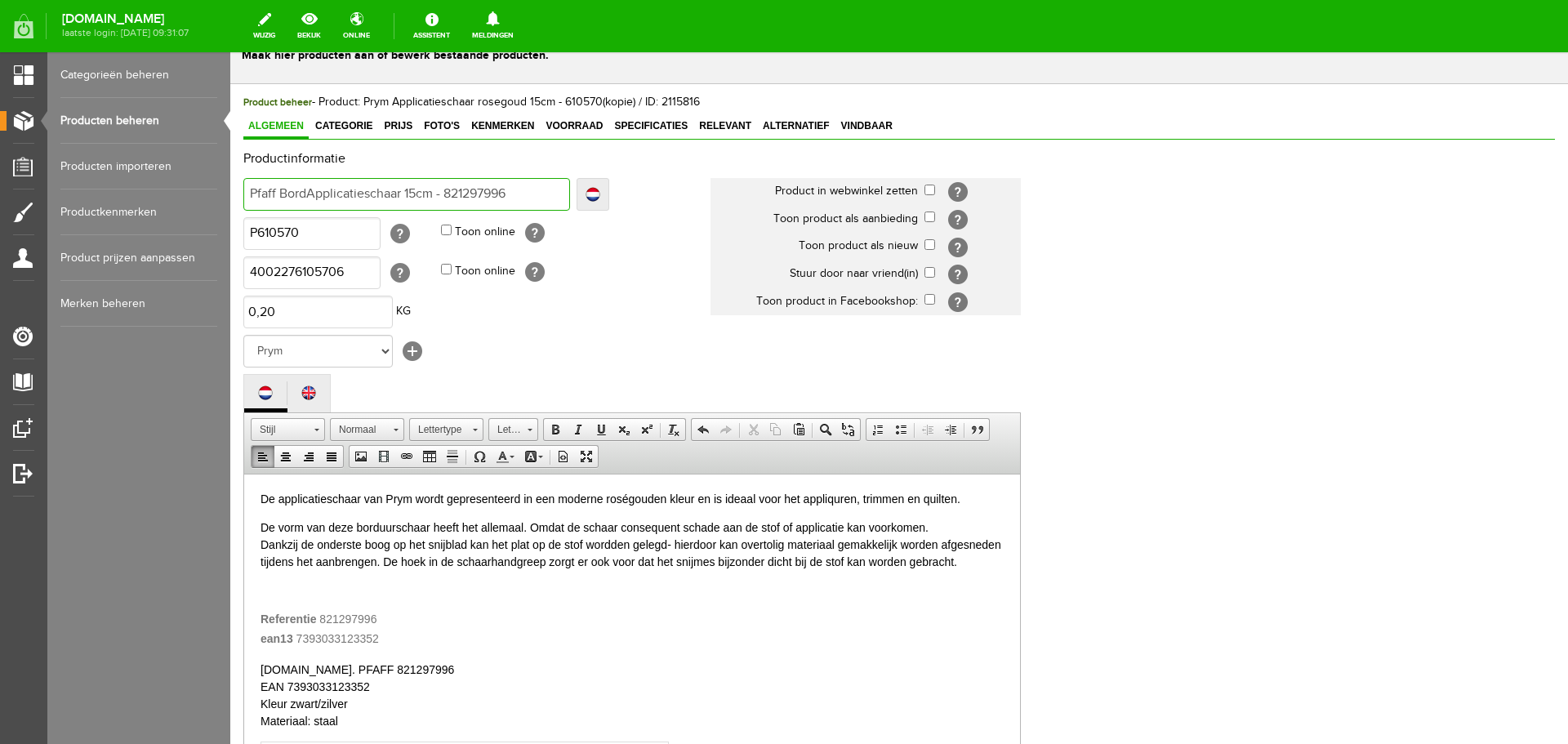
type input "Pfaff BorduApplicatieschaar 15cm - 821297996"
type input "Pfaff BorduurApplicatieschaar 15cm - 821297996"
type input "Pfaff BorduursApplicatieschaar 15cm - 821297996"
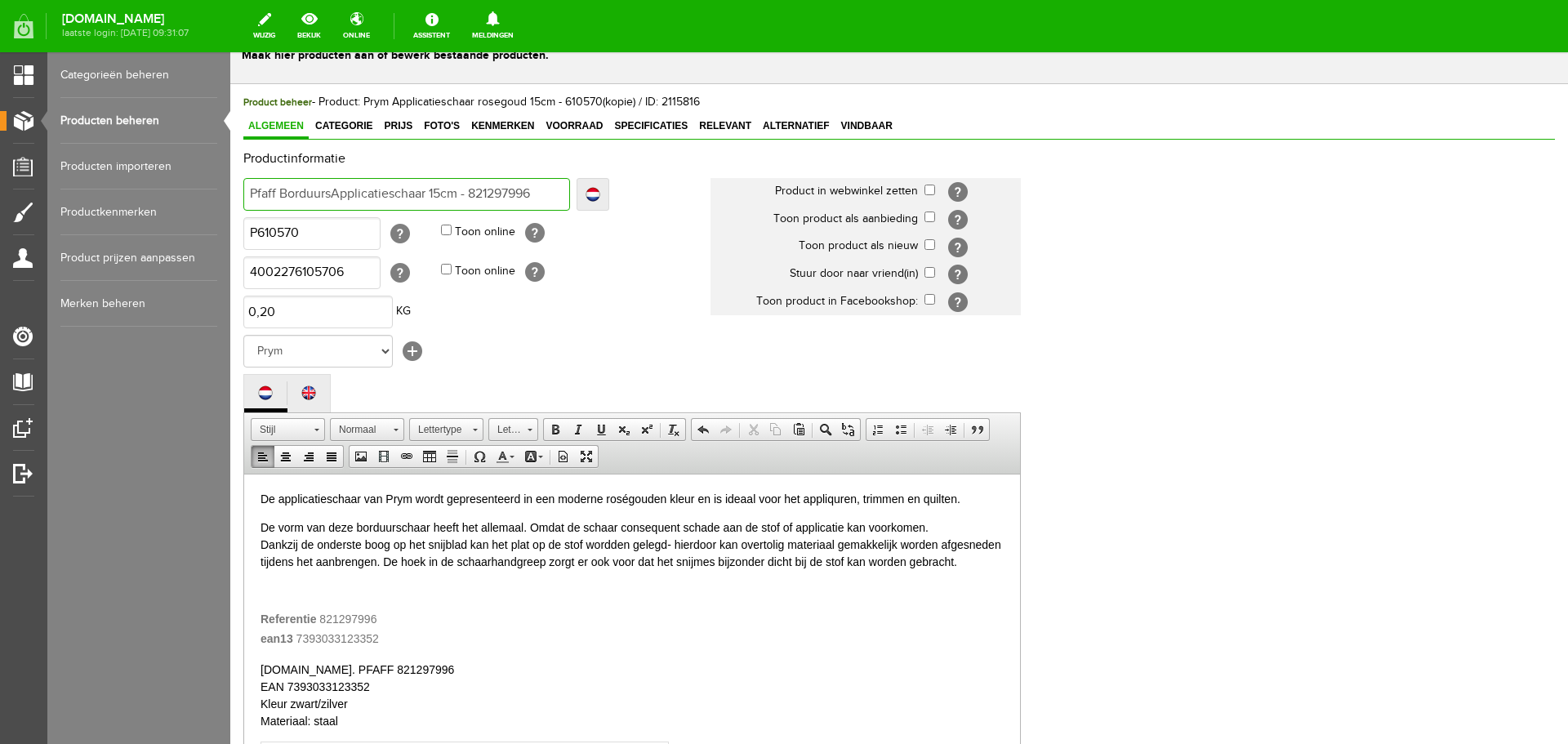
type input "Pfaff BorduursApplicatieschaar 15cm - 821297996"
type input "Pfaff BorduurschApplicatieschaar 15cm - 821297996"
type input "Pfaff BorduurschaApplicatieschaar 15cm - 821297996"
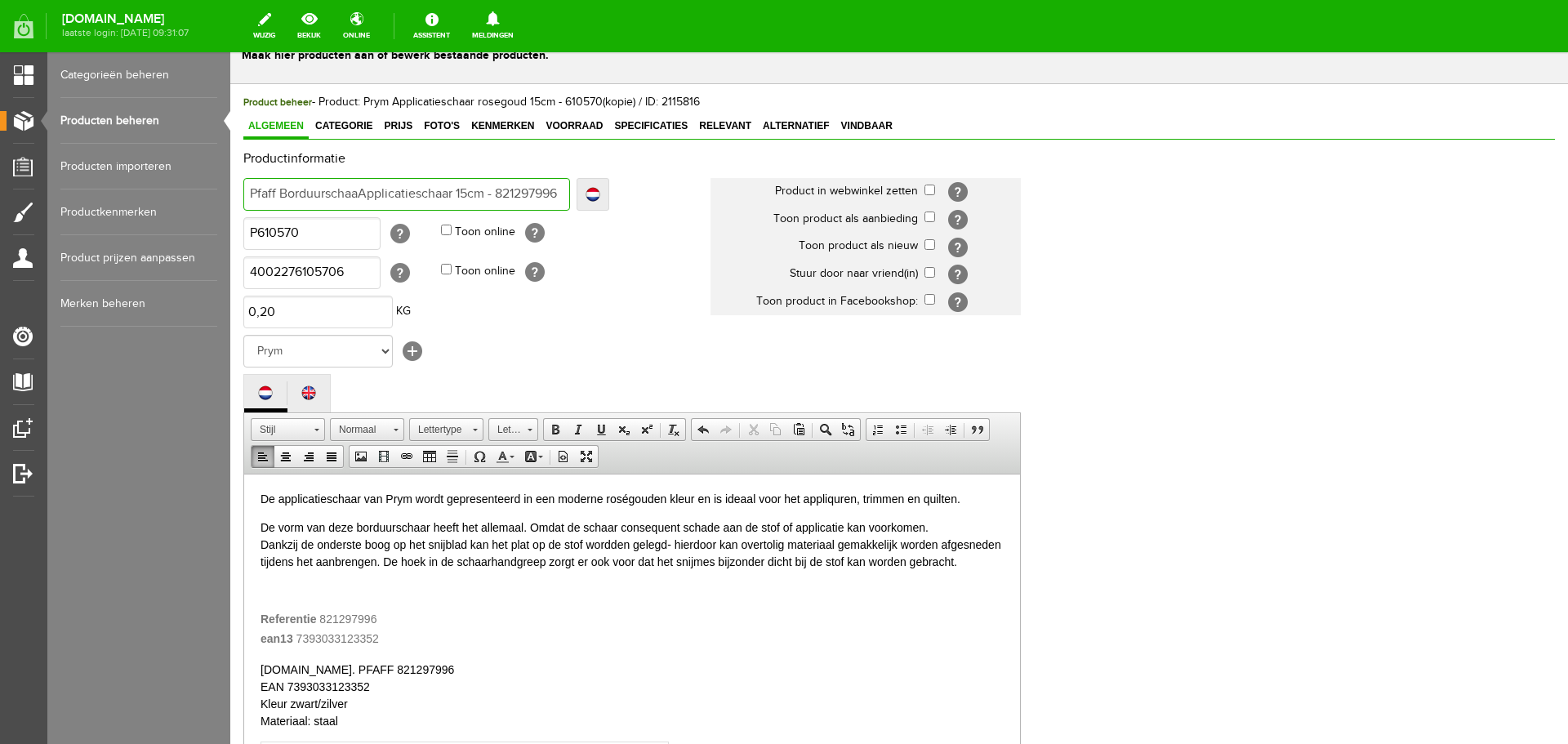
type input "Pfaff BorduurschaarApplicatieschaar 15cm - 821297996"
type input "Pfaff Borduurschaar Applicatieschaar 15cm - 821297996"
type input "Pfaff Borduurschaar geApplicatieschaar 15cm - 821297996"
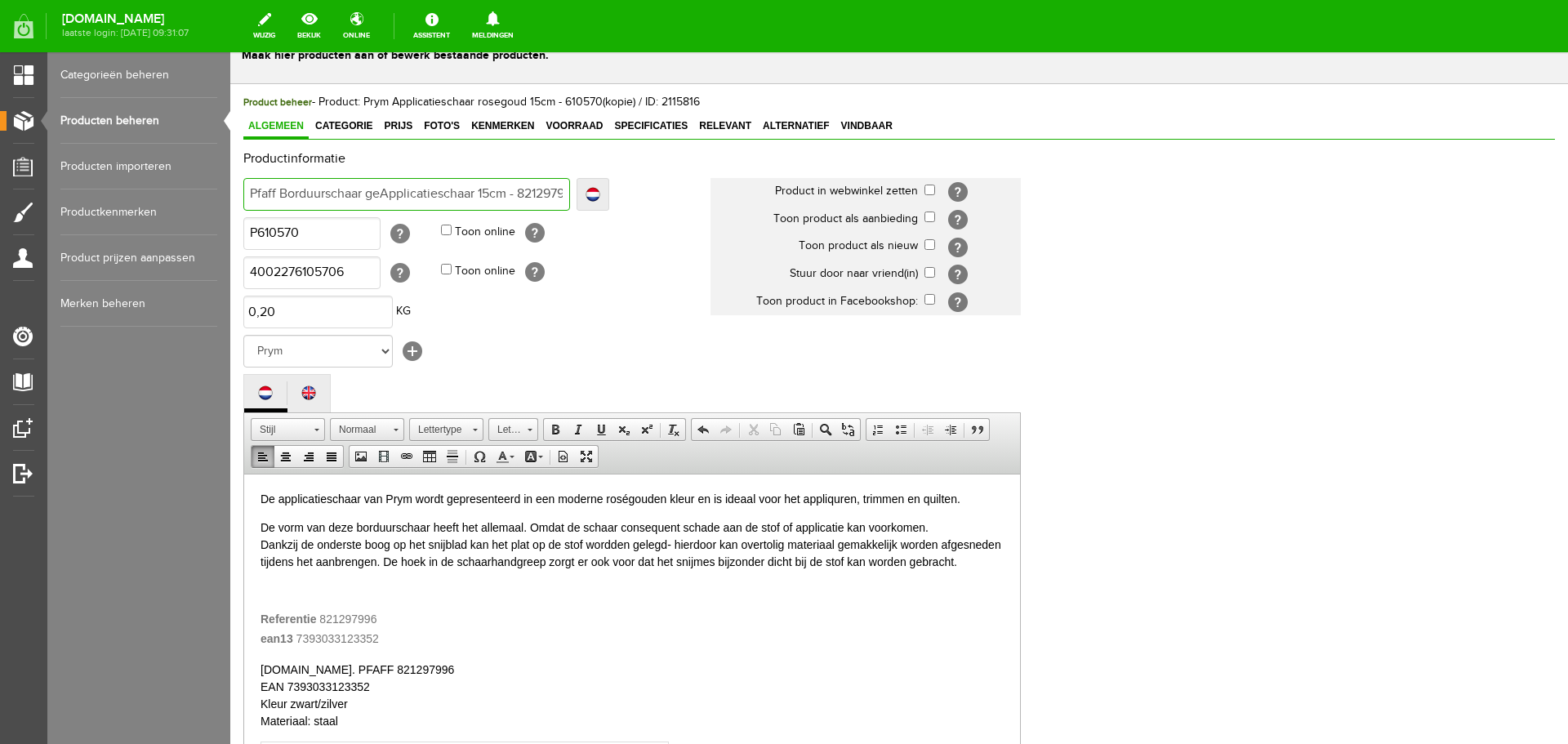
type input "Pfaff Borduurschaar geApplicatieschaar 15cm - 821297996"
type input "Pfaff Borduurschaar gebApplicatieschaar 15cm - 821297996"
type input "Pfaff Borduurschaar geboApplicatieschaar 15cm - 821297996"
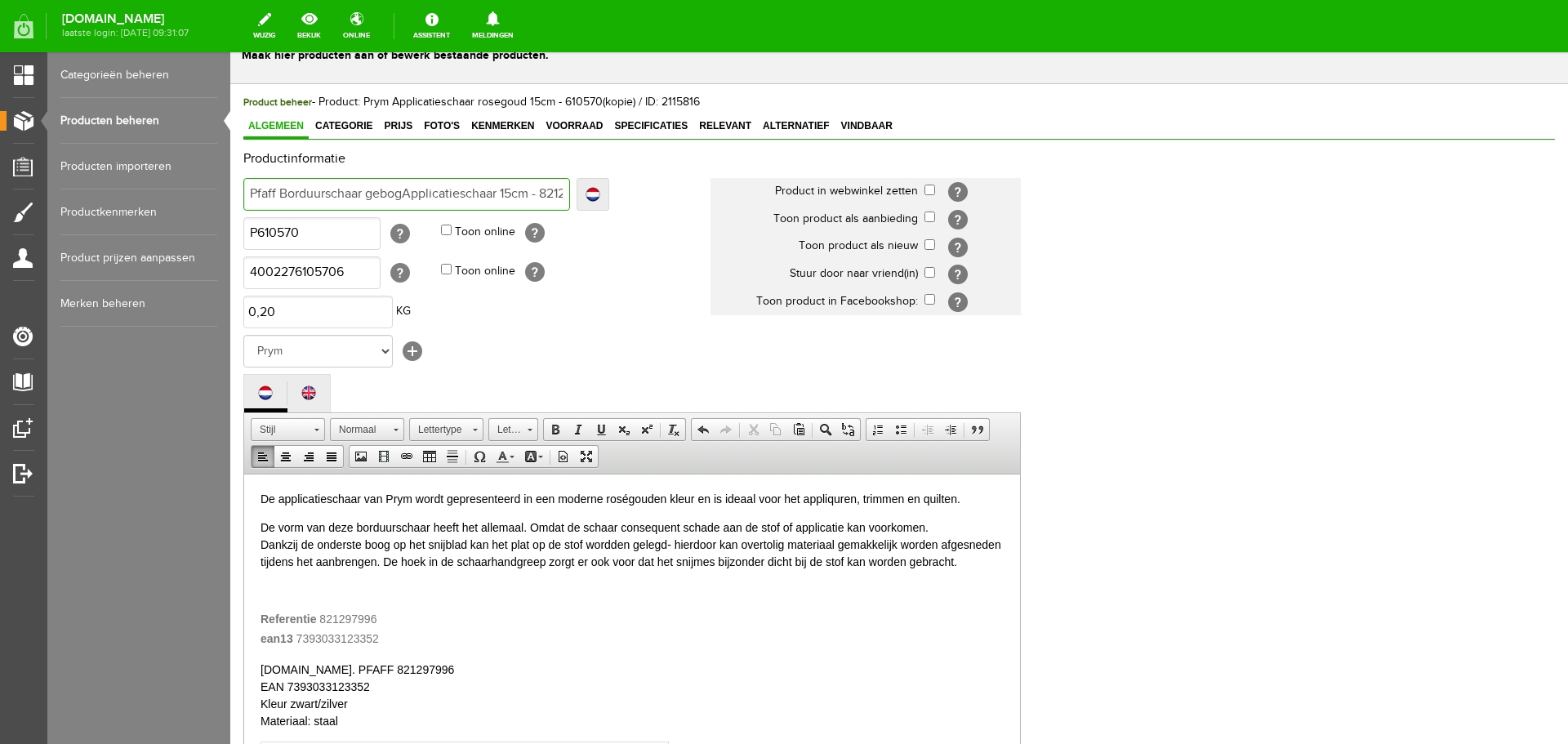
type input "Pfaff Borduurschaar gebogeApplicatieschaar 15cm - 821297996"
type input "Pfaff Borduurschaar gebogenApplicatieschaar 15cm - 821297996"
type input "Pfaff Borduurschaar gebogenhaar 15cm - 821297996"
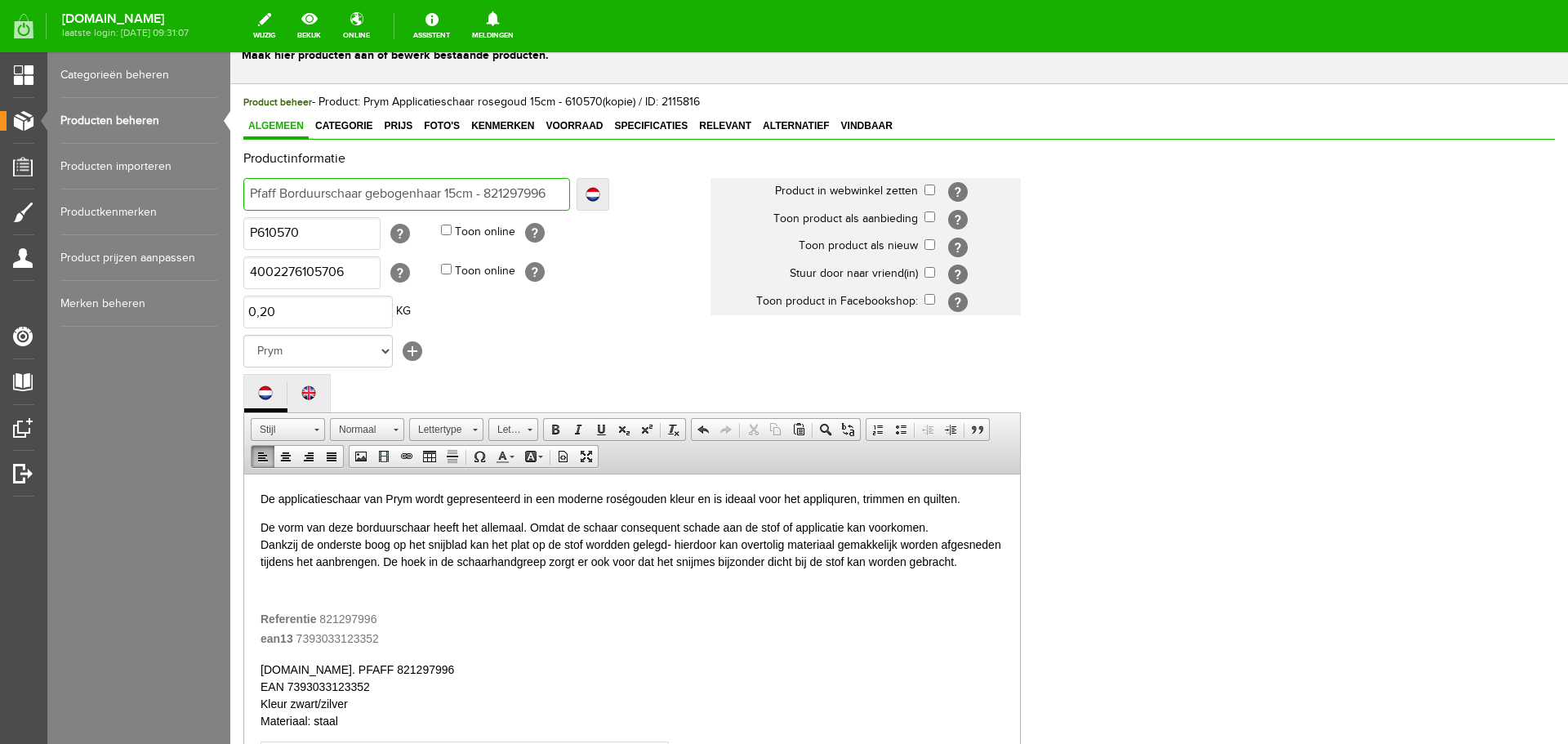
type input "Pfaff Borduurschaar gebogenhaar 15cm - 821297996"
type input "Pfaff Borduurschaar gebogenaar 15cm - 821297996"
type input "Pfaff Borduurschaar gebogenar 15cm - 821297996"
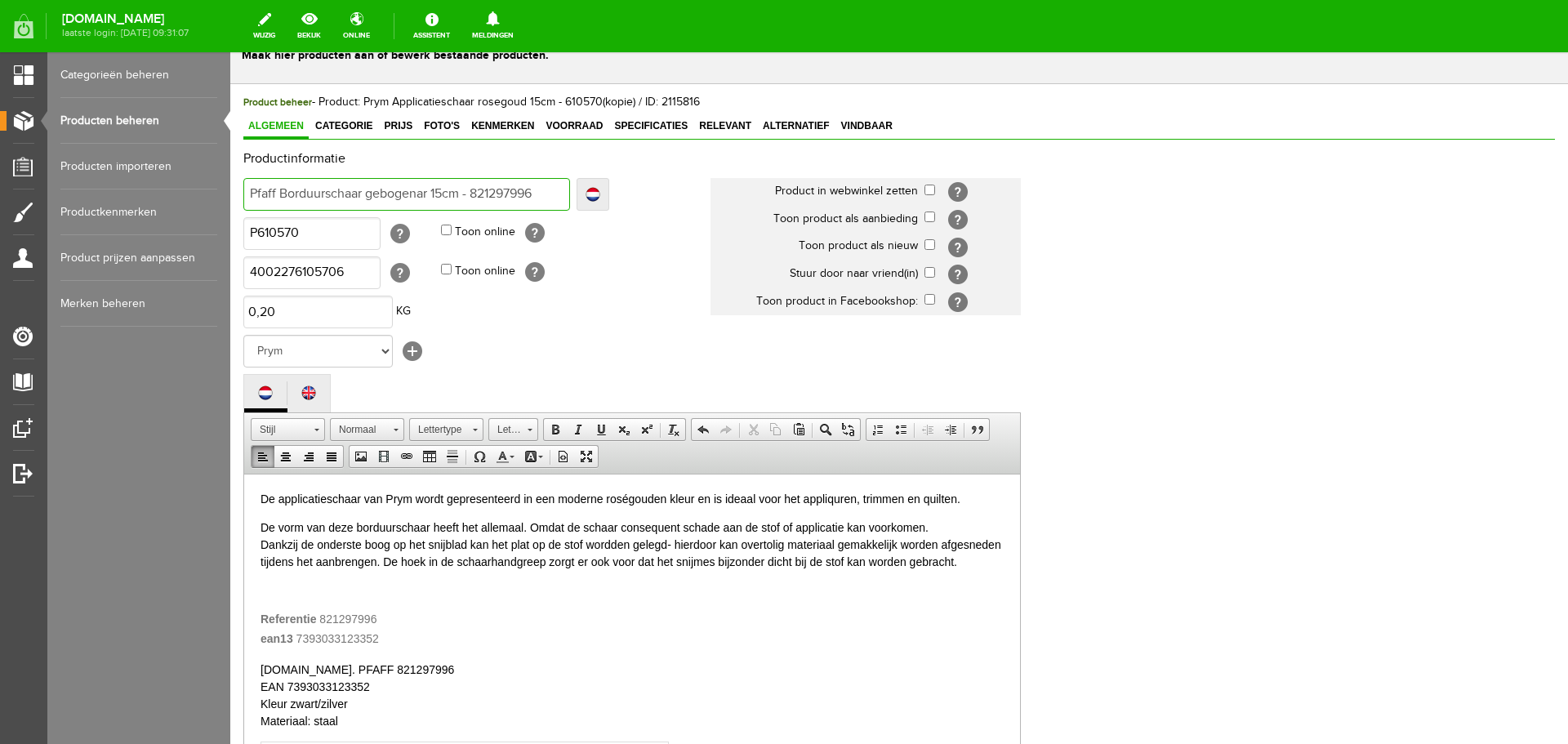
type input "Pfaff Borduurschaar gebogenr 15cm - 821297996"
type input "Pfaff Borduurschaar gebogen 15cm - 821297996"
type input "Pfaff Borduurschaar gebogen 15,cm - 821297996"
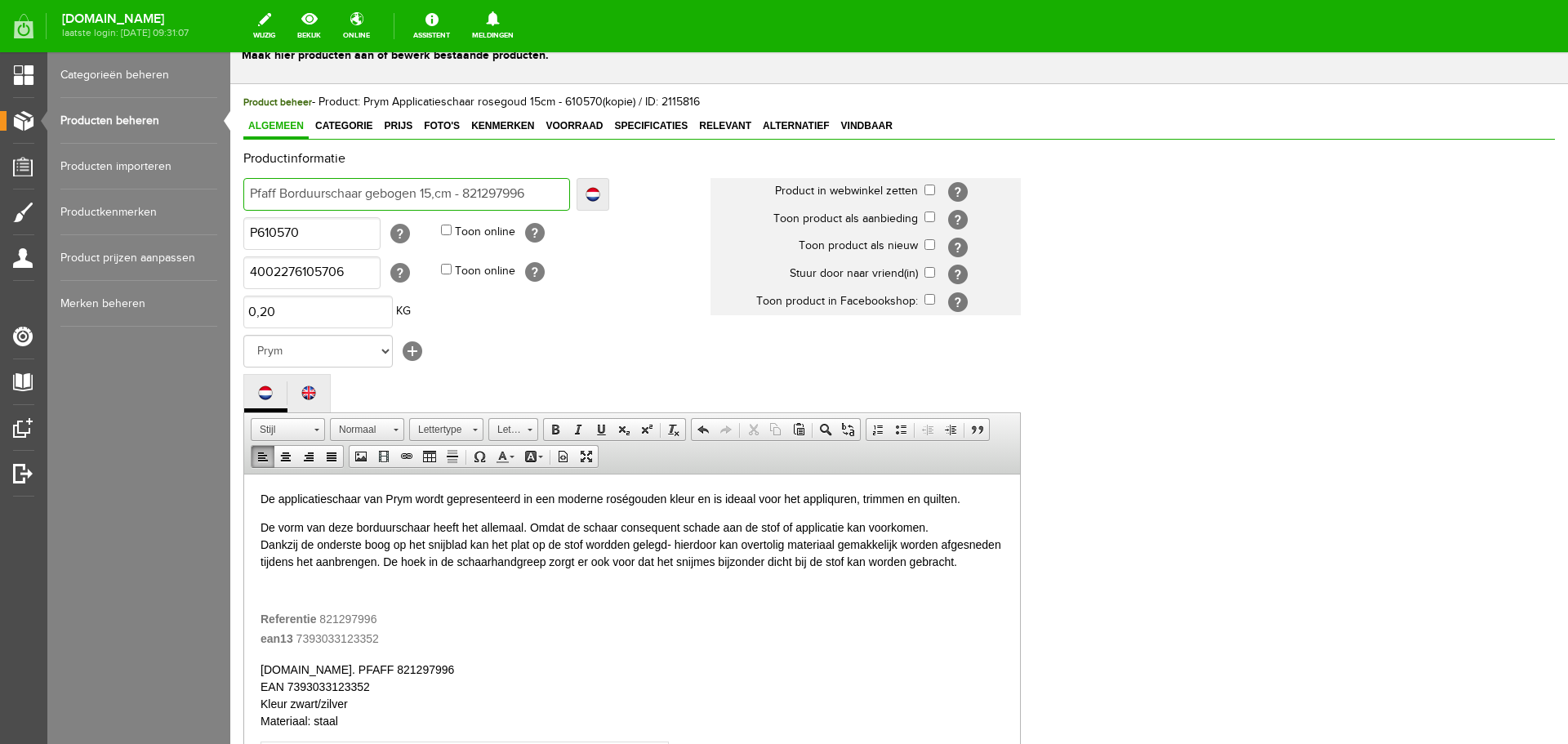
type input "Pfaff Borduurschaar gebogen 15,cm - 821297996"
type input "Pfaff Borduurschaar gebogen 15,2cm - 821297996"
type input "Pfaff Borduurschaar gebogen 15,2 cm - 821297996"
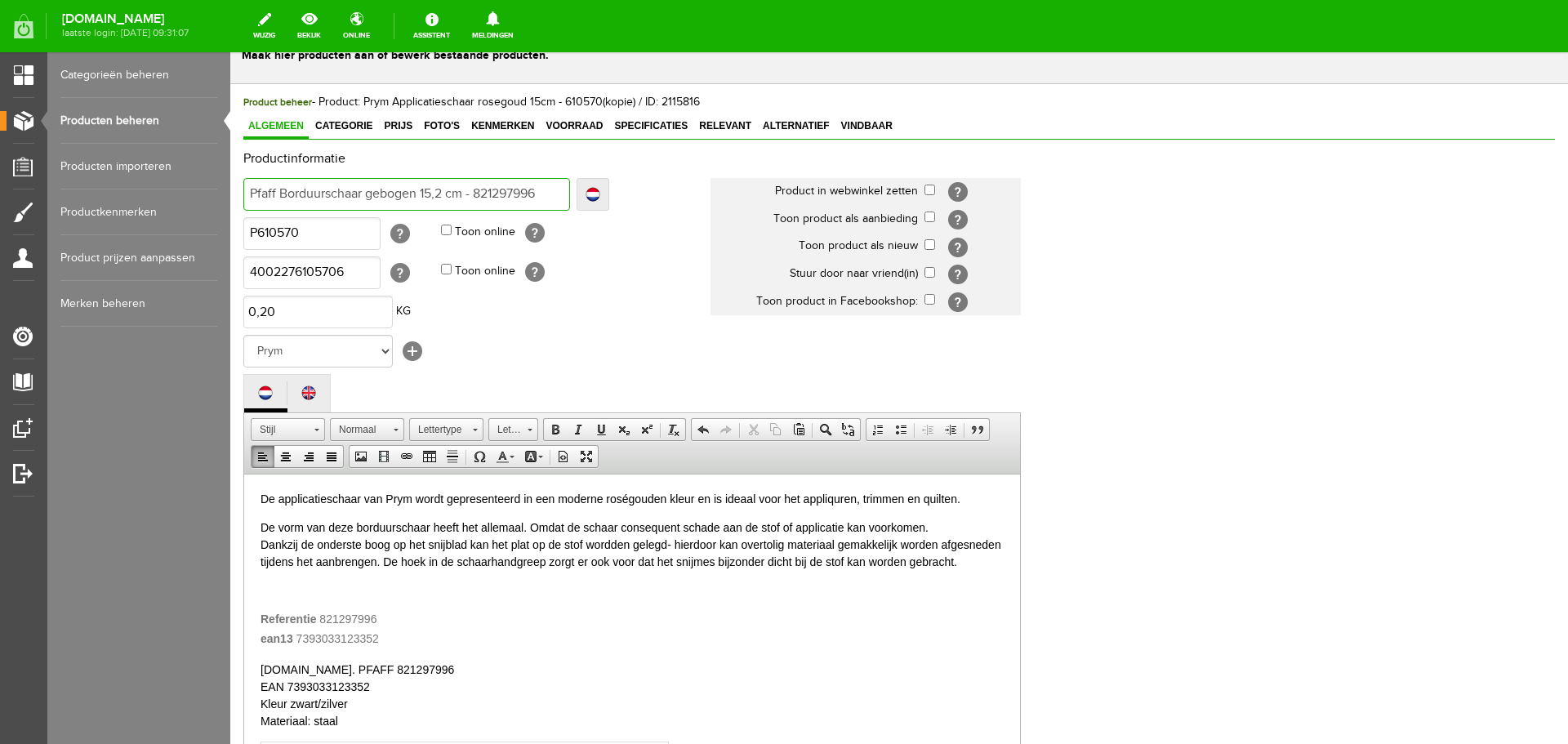
type input "Pfaff Borduurschaar gebogen 15,2 cm - 821297996"
drag, startPoint x: 321, startPoint y: 235, endPoint x: 223, endPoint y: 236, distance: 98.0
click at [230, 236] on html "x Productgegevens bewerken Maak hier producten aan of bewerk bestaande producte…" at bounding box center [899, 349] width 1338 height 692
type input "821297996"
drag, startPoint x: 349, startPoint y: 277, endPoint x: 180, endPoint y: 278, distance: 169.0
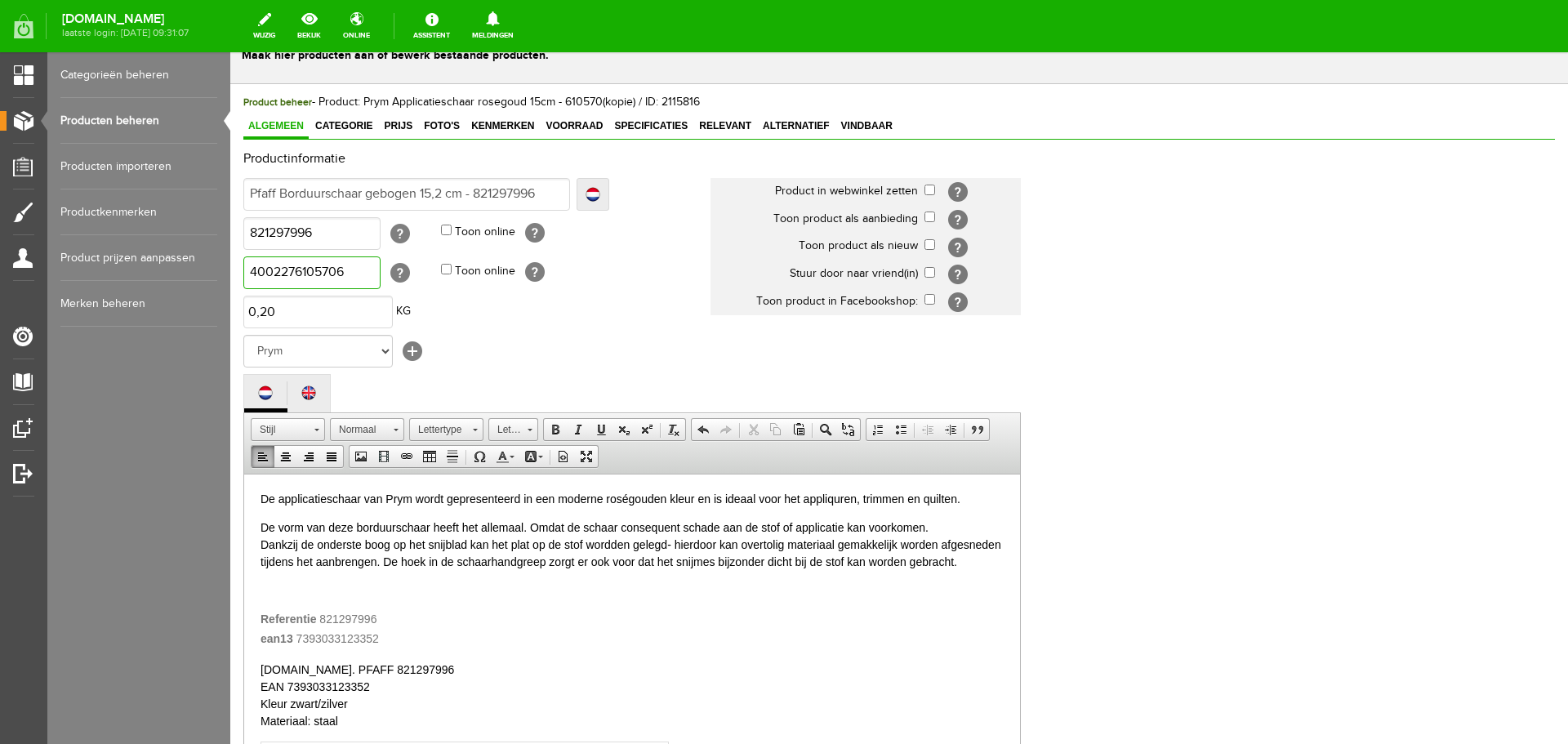
click at [230, 278] on html "x Productgegevens bewerken Maak hier producten aan of bewerk bestaande producte…" at bounding box center [899, 349] width 1338 height 692
type input "7393033123352"
click at [388, 351] on select "Geen merk Kai Organ [PERSON_NAME] Own Fixit Odif MUUD Bohin Beijer Hoechstmass …" at bounding box center [318, 351] width 150 height 33
select select "13972"
click at [243, 335] on select "Geen merk Kai Organ [PERSON_NAME] Own Fixit Odif MUUD Bohin Beijer Hoechstmass …" at bounding box center [318, 351] width 150 height 33
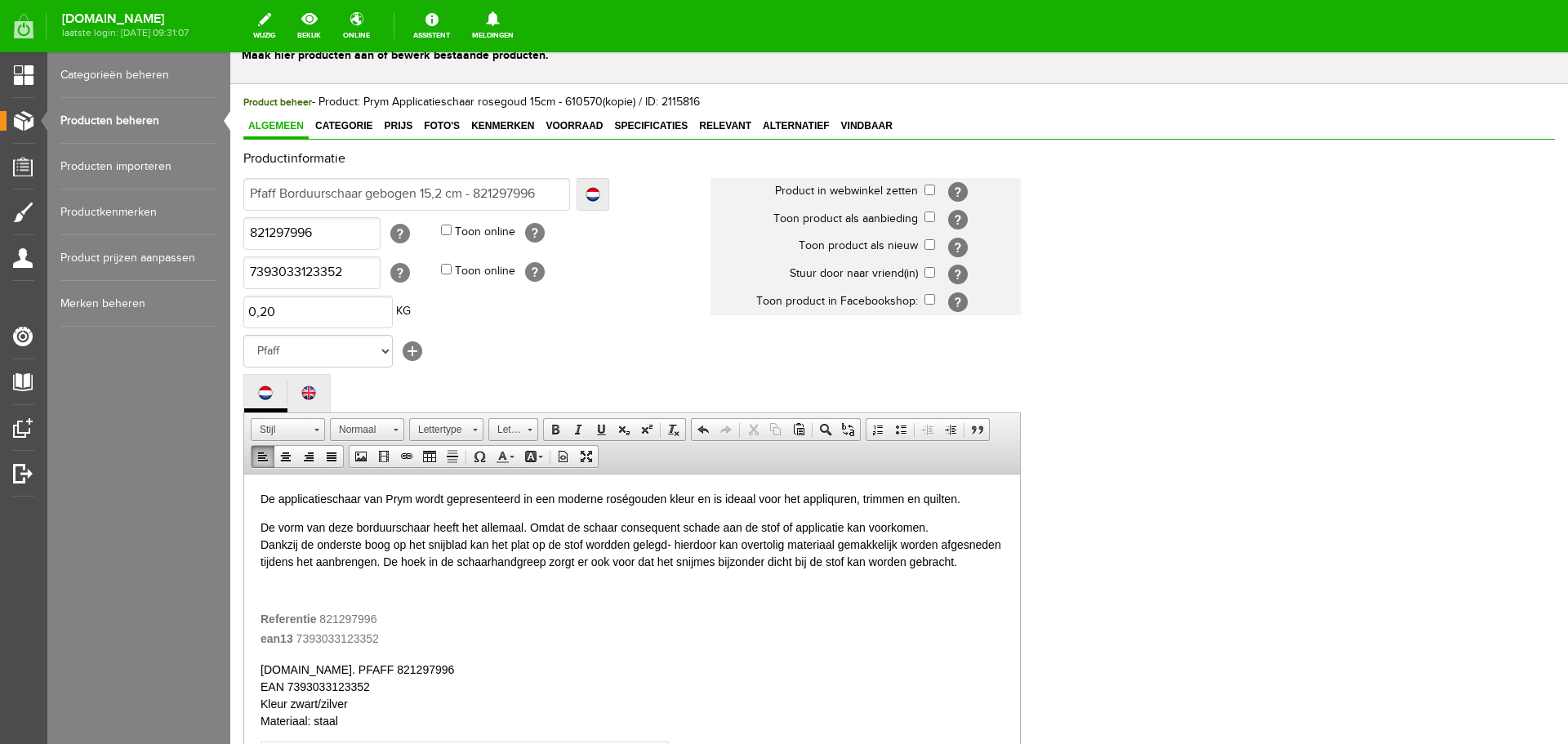
click at [394, 500] on p "De applicatieschaar van Prym wordt gepresenteerd in een moderne roségouden kleu…" at bounding box center [632, 498] width 743 height 17
click at [262, 597] on p at bounding box center [632, 590] width 743 height 17
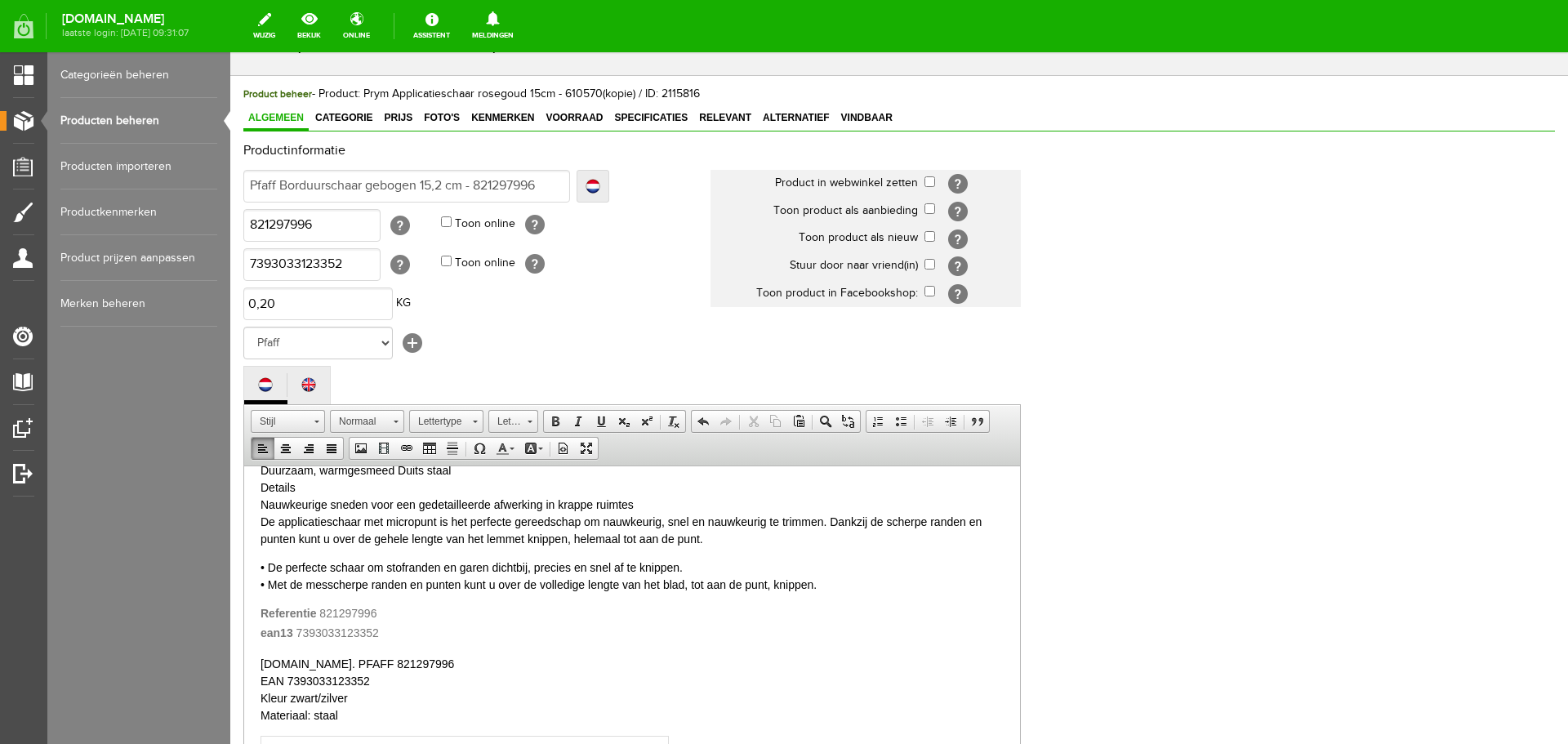
scroll to position [254, 0]
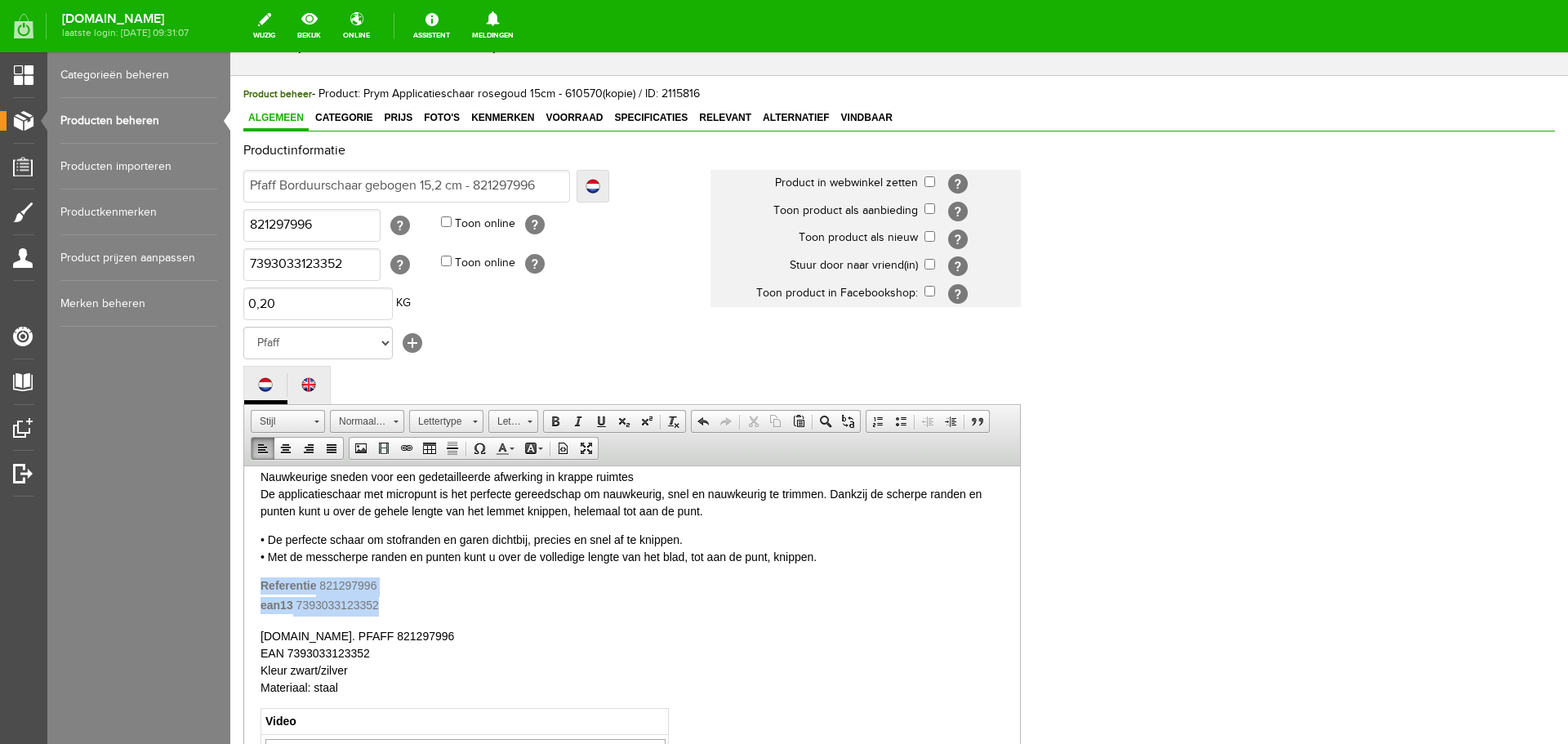
drag, startPoint x: 258, startPoint y: 599, endPoint x: 388, endPoint y: 620, distance: 131.7
click at [388, 620] on html "De applicatieschaar van Pfaff wordt gepresenteerd in een moderne roségouden kle…" at bounding box center [632, 631] width 776 height 840
click at [409, 616] on div "ean13 7393033123352" at bounding box center [632, 606] width 743 height 20
drag, startPoint x: 260, startPoint y: 600, endPoint x: 378, endPoint y: 619, distance: 119.5
click at [378, 619] on html "De applicatieschaar van Pfaff wordt gepresenteerd in een moderne roségouden kle…" at bounding box center [632, 631] width 776 height 840
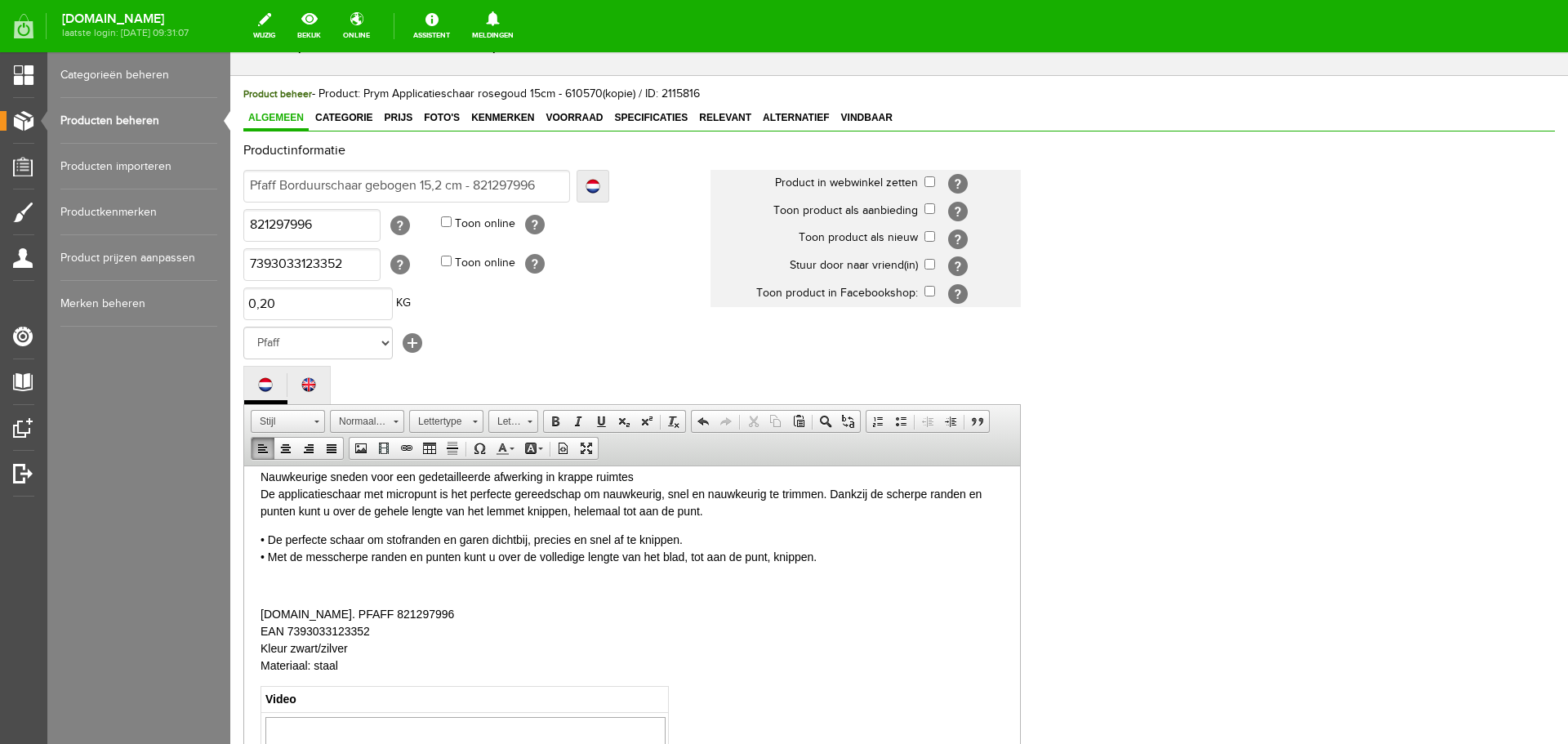
click at [257, 630] on html "De applicatieschaar van Pfaff wordt gepresenteerd in een moderne roségouden kle…" at bounding box center [632, 620] width 776 height 818
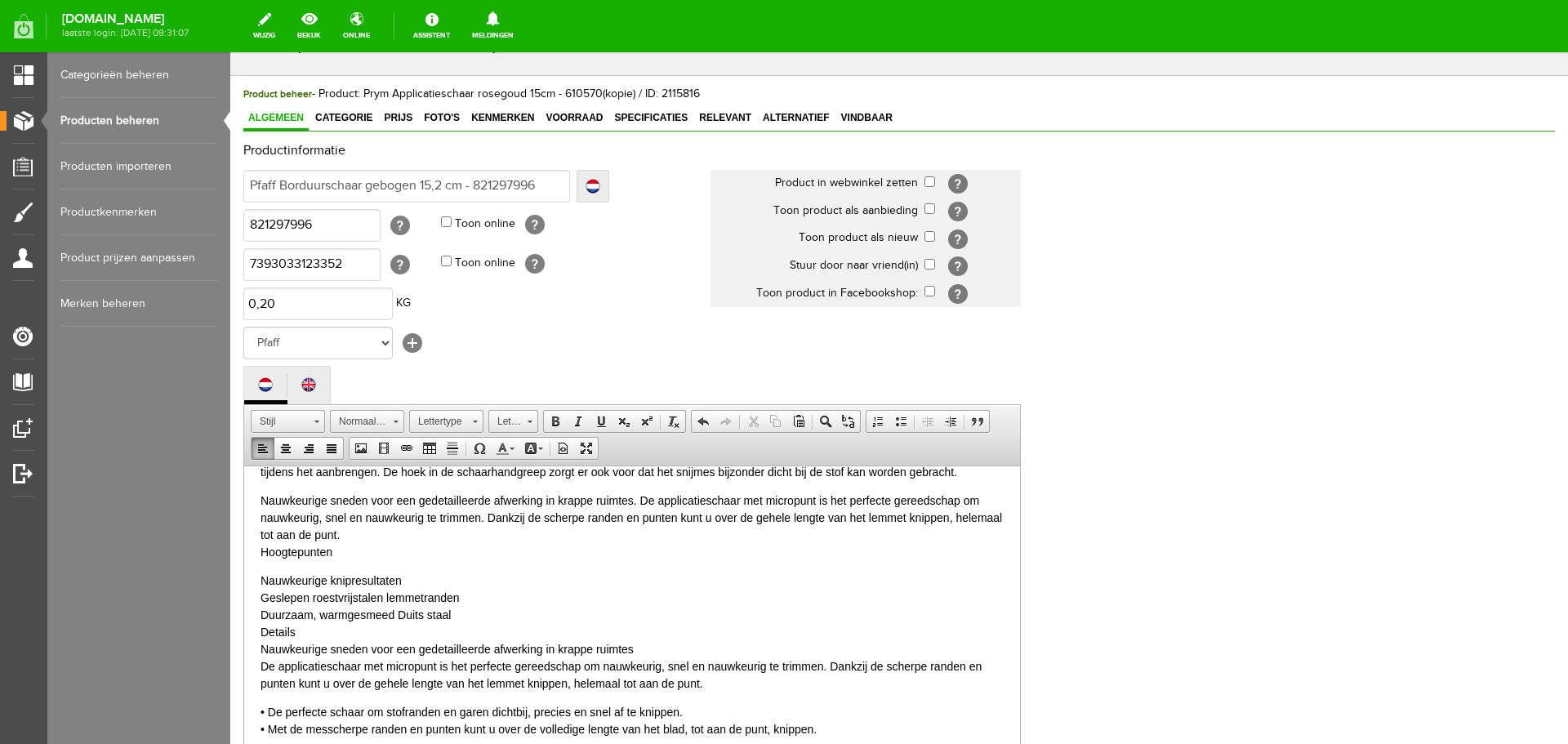
scroll to position [0, 0]
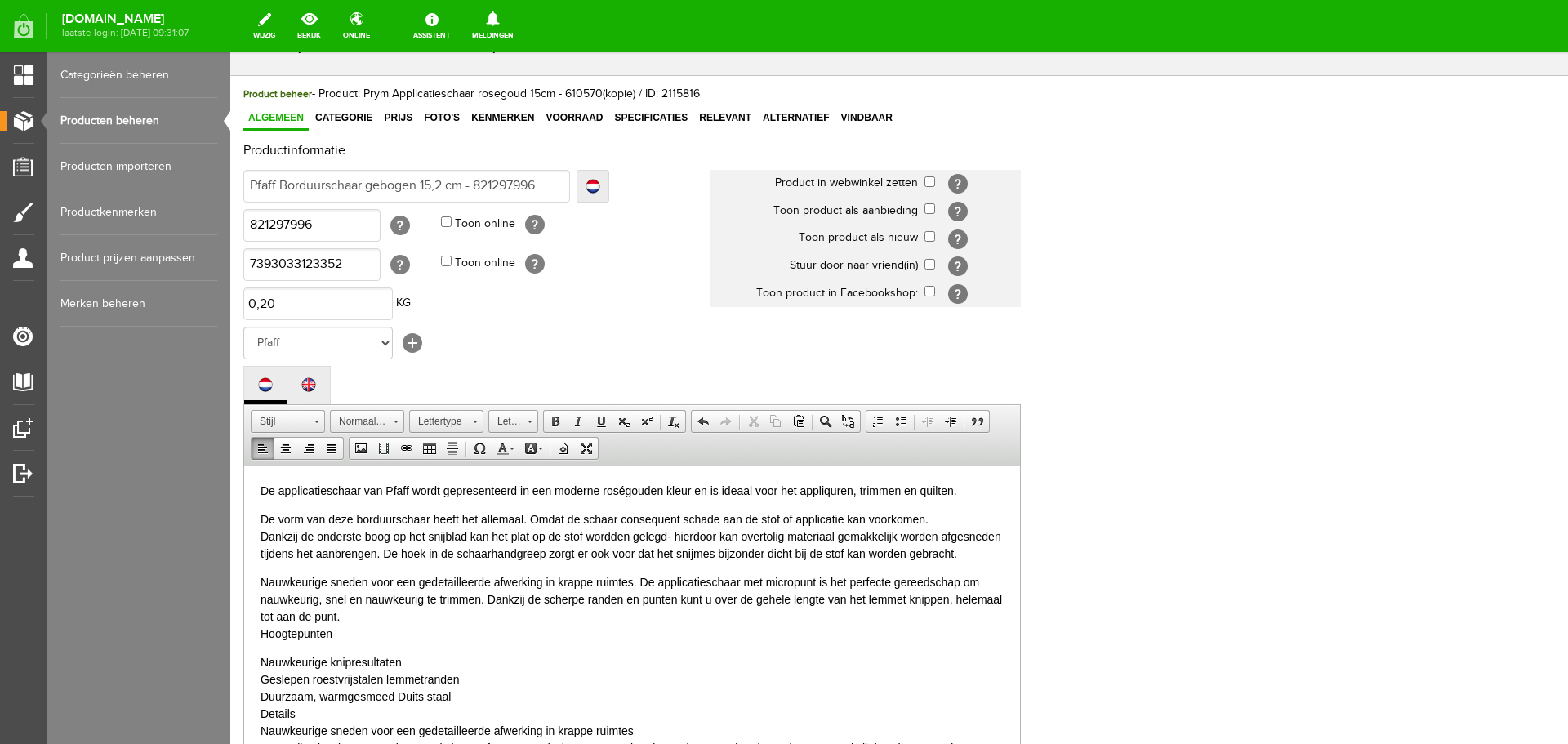
click at [773, 599] on p "Nauwkeurige sneden voor een gedetailleerde afwerking in krappe ruimtes. De appl…" at bounding box center [632, 607] width 743 height 68
click at [468, 617] on p "Nauwkeurige sneden voor een gedetailleerde afwerking in krappe ruimtes. De appl…" at bounding box center [632, 607] width 743 height 68
click at [513, 615] on p "Nauwkeurige sneden voor een gedetailleerde afwerking in krappe ruimtes. De appl…" at bounding box center [632, 607] width 743 height 68
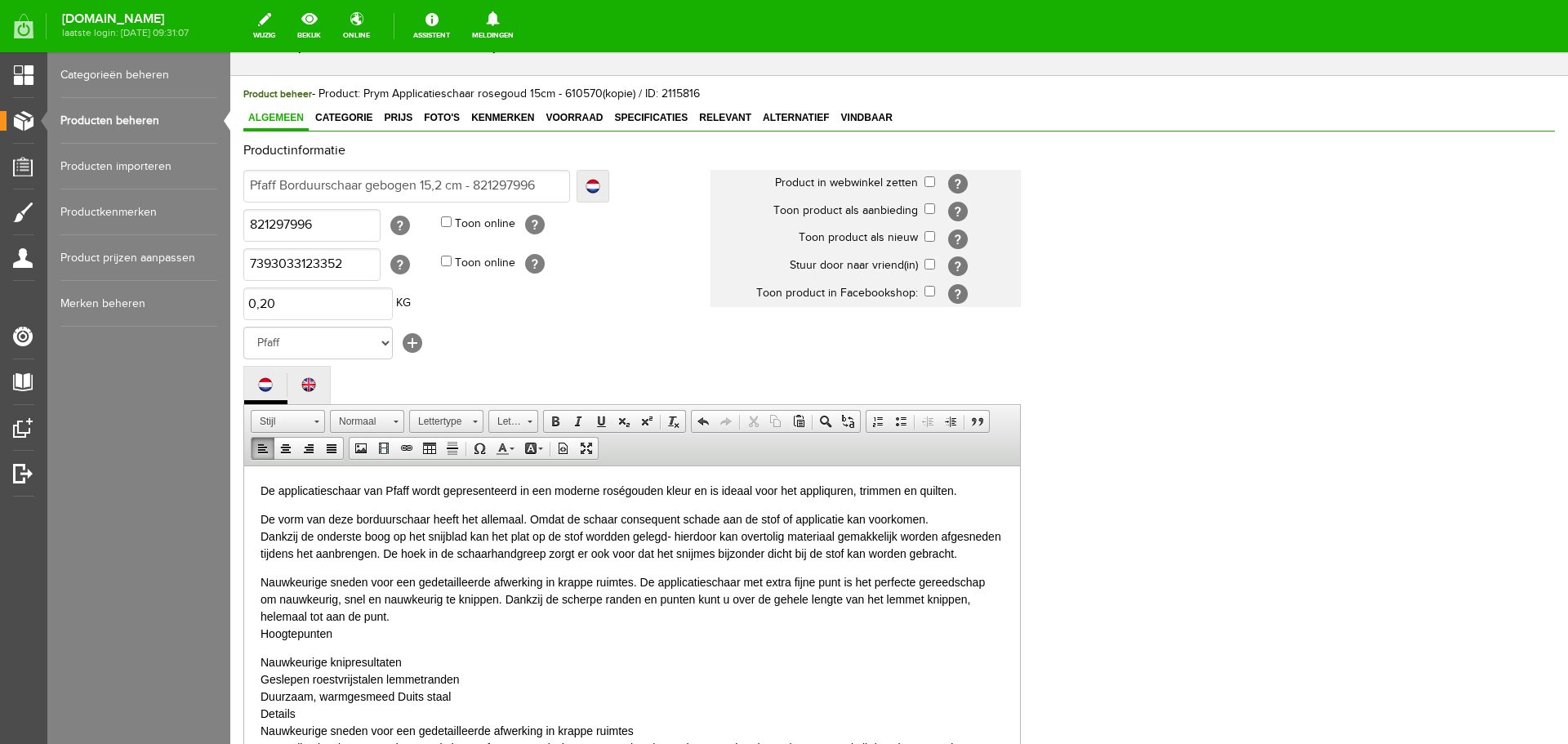
click at [505, 615] on p "Nauwkeurige sneden voor een gedetailleerde afwerking in krappe ruimtes. De appl…" at bounding box center [632, 607] width 743 height 68
click at [610, 616] on p "Nauwkeurige sneden voor een gedetailleerde afwerking in krappe ruimtes. De appl…" at bounding box center [632, 607] width 743 height 68
click at [893, 619] on p "Nauwkeurige sneden voor een gedetailleerde afwerking in krappe ruimtes. De appl…" at bounding box center [632, 607] width 743 height 68
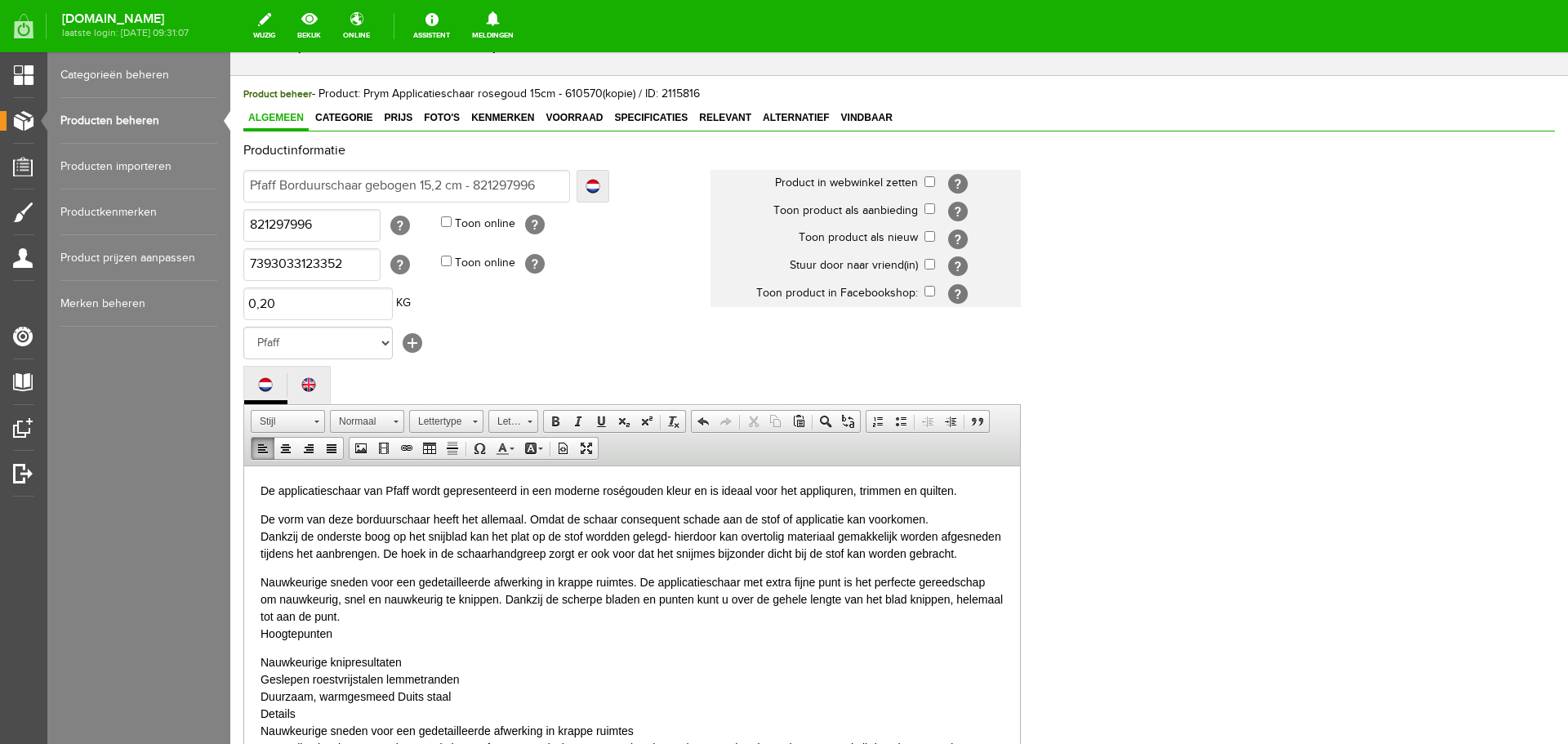
click at [882, 491] on p "De applicatieschaar van Pfaff wordt gepresenteerd in een moderne roségouden kle…" at bounding box center [632, 490] width 743 height 17
drag, startPoint x: 412, startPoint y: 490, endPoint x: 806, endPoint y: 494, distance: 394.0
click at [806, 494] on p "De applicatieschaar van Pfaff wordt gepresenteerd in een moderne roségouden kle…" at bounding box center [632, 490] width 743 height 17
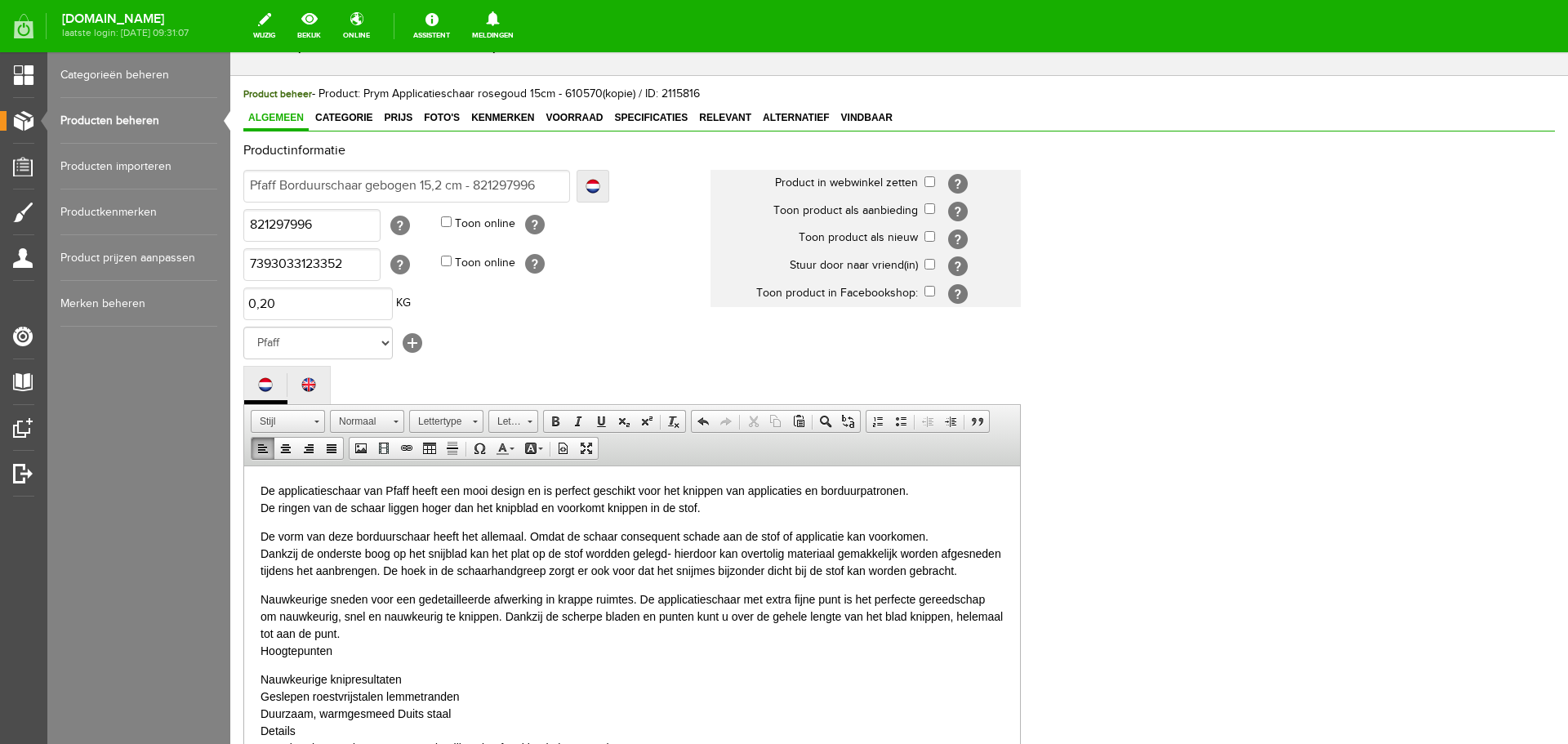
click at [708, 508] on p "De applicatieschaar van Pfaff heeft een mooi design en is perfect geschikt voor…" at bounding box center [632, 498] width 743 height 35
click at [559, 508] on p "De applicatieschaar van Pfaff heeft een mooi design en is perfect geschikt voor…" at bounding box center [632, 498] width 743 height 35
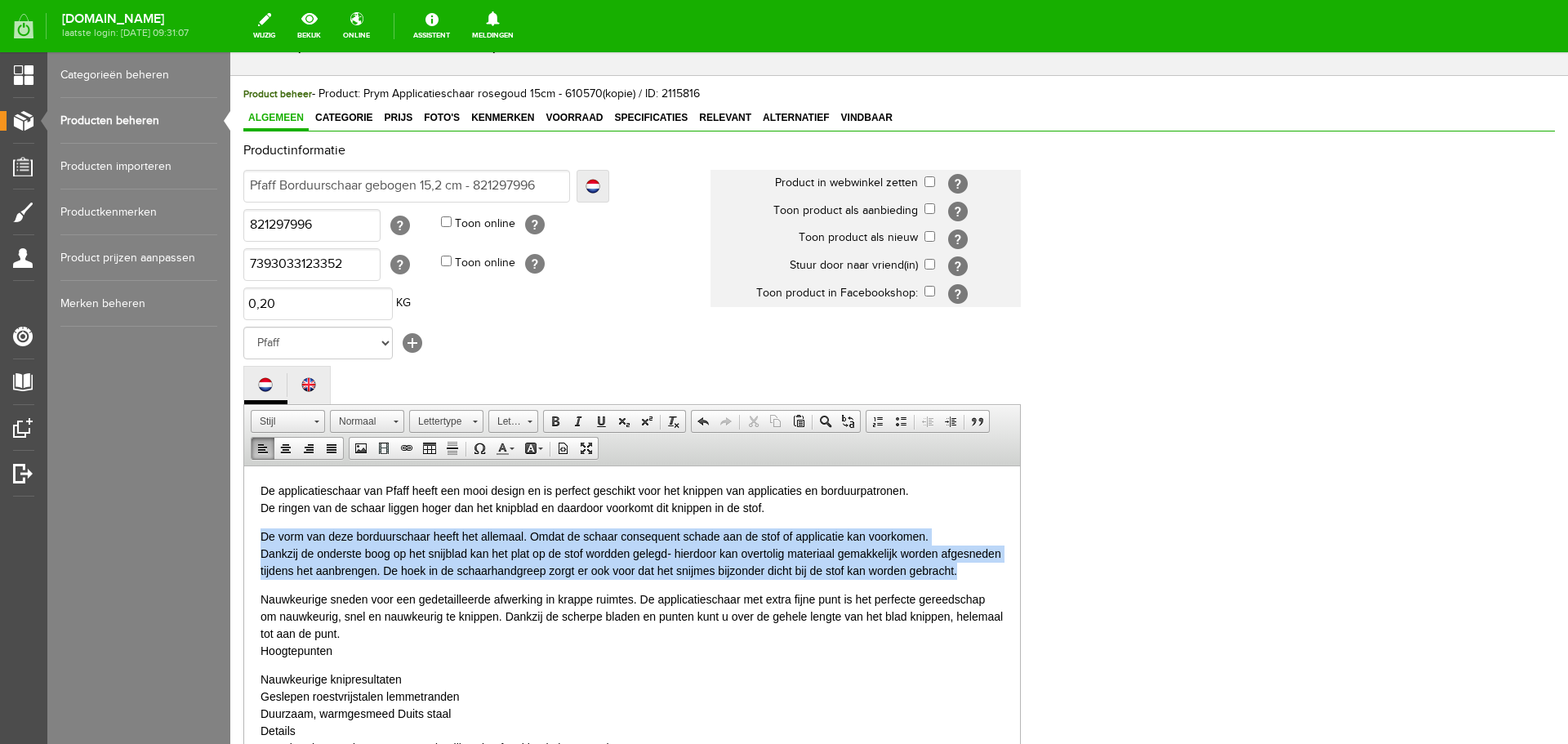
drag, startPoint x: 259, startPoint y: 529, endPoint x: 313, endPoint y: 586, distance: 78.5
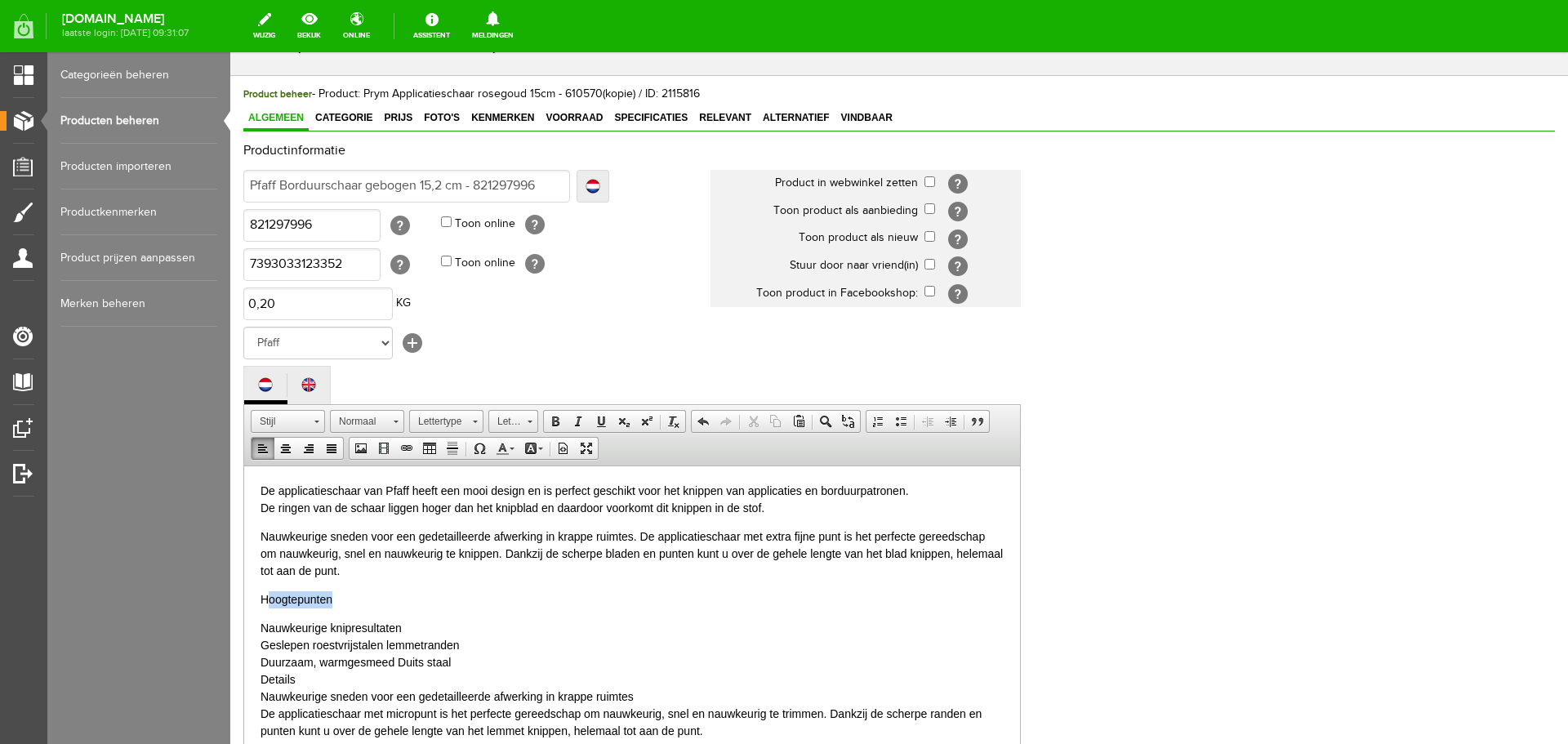
drag, startPoint x: 266, startPoint y: 601, endPoint x: 351, endPoint y: 600, distance: 85.0
click at [351, 600] on p "Hoogtepunten" at bounding box center [632, 599] width 743 height 17
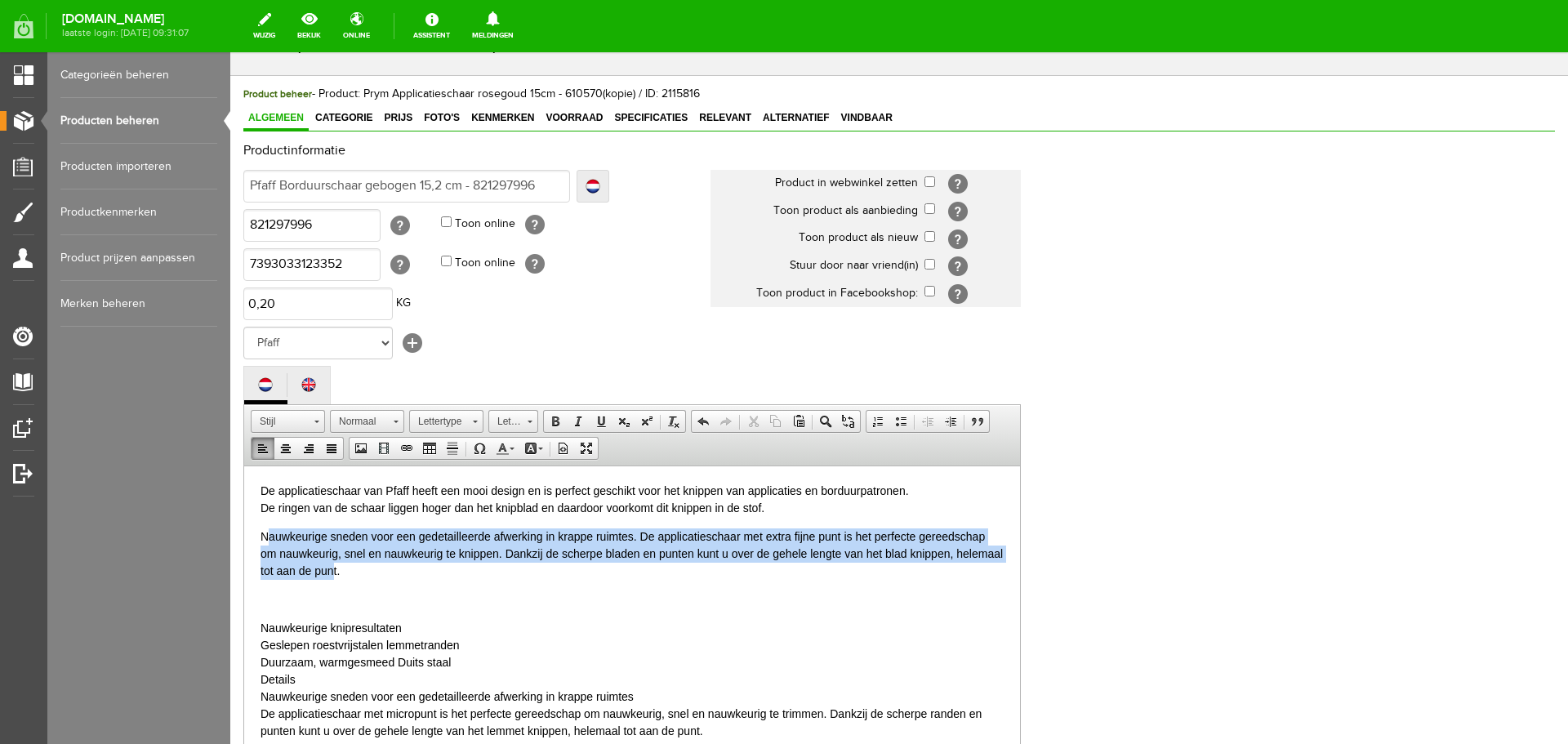
drag, startPoint x: 267, startPoint y: 531, endPoint x: 384, endPoint y: 565, distance: 121.8
click at [384, 565] on p "Nauwkeurige sneden voor een gedetailleerde afwerking in krappe ruimtes. De appl…" at bounding box center [632, 552] width 743 height 51
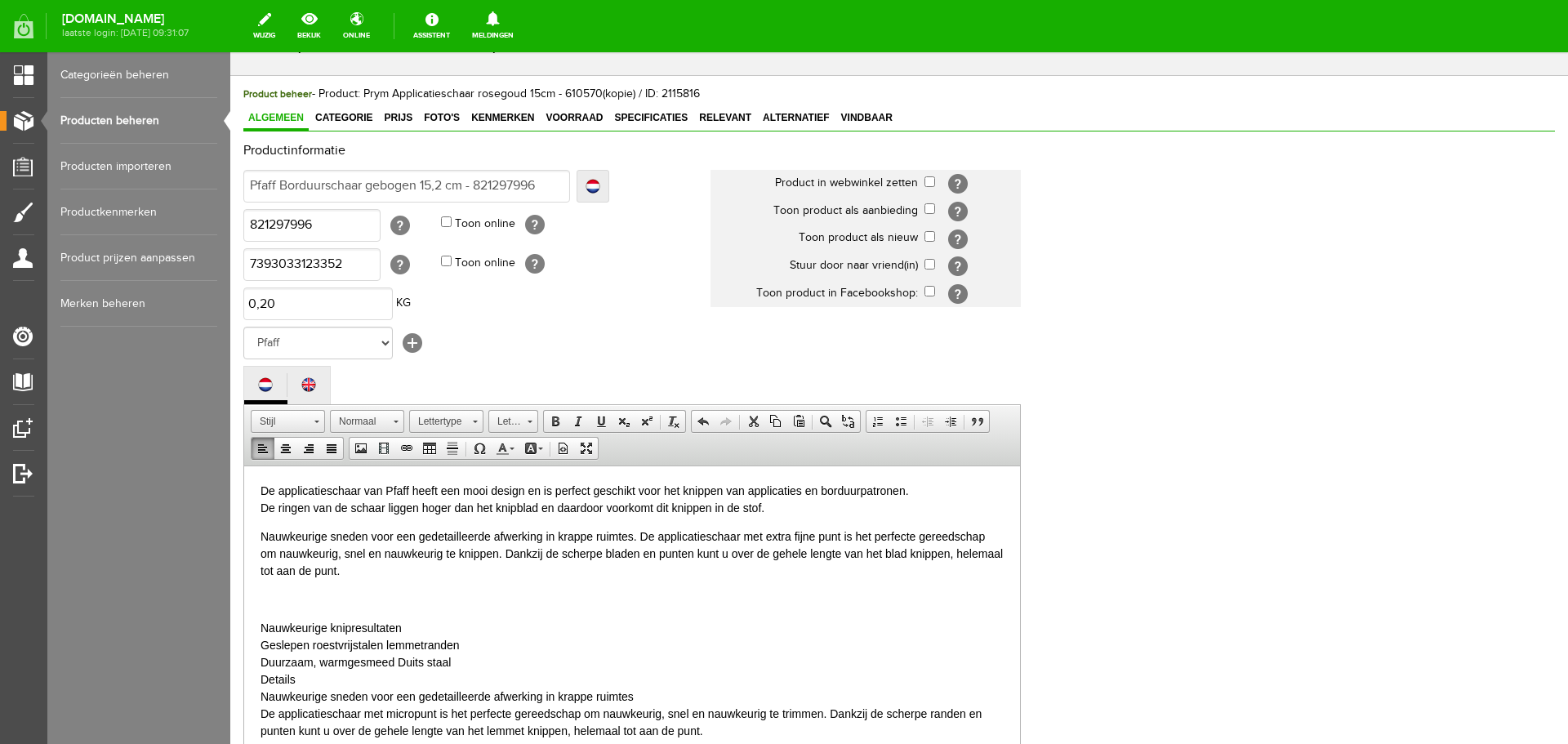
drag, startPoint x: 637, startPoint y: 536, endPoint x: 254, endPoint y: 537, distance: 383.0
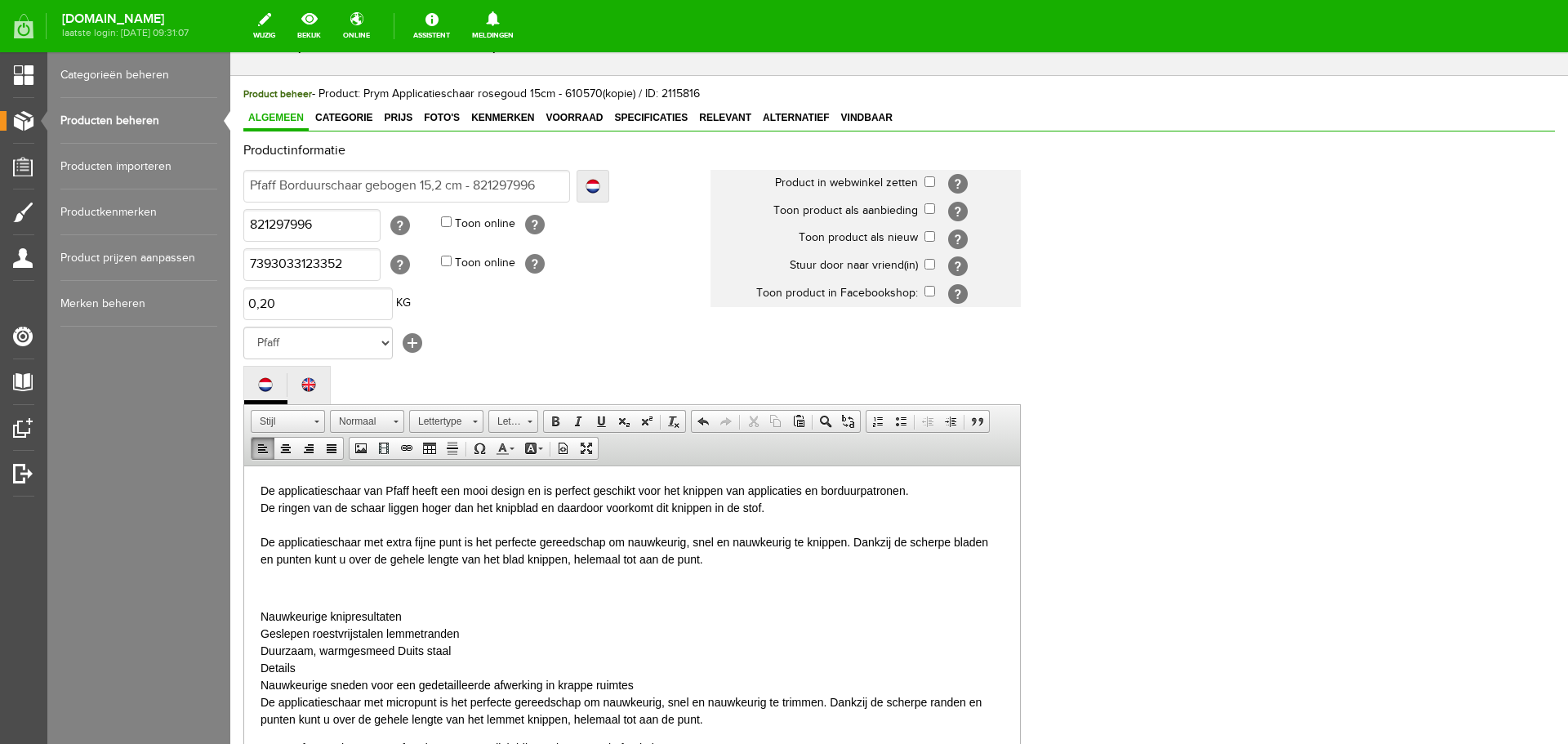
click at [514, 539] on p "De applicatieschaar van Pfaff heeft een mooi design en is perfect geschikt voor…" at bounding box center [632, 524] width 743 height 86
click at [728, 541] on p "De applicatieschaar van Pfaff heeft een mooi design en is perfect geschikt voor…" at bounding box center [632, 524] width 743 height 86
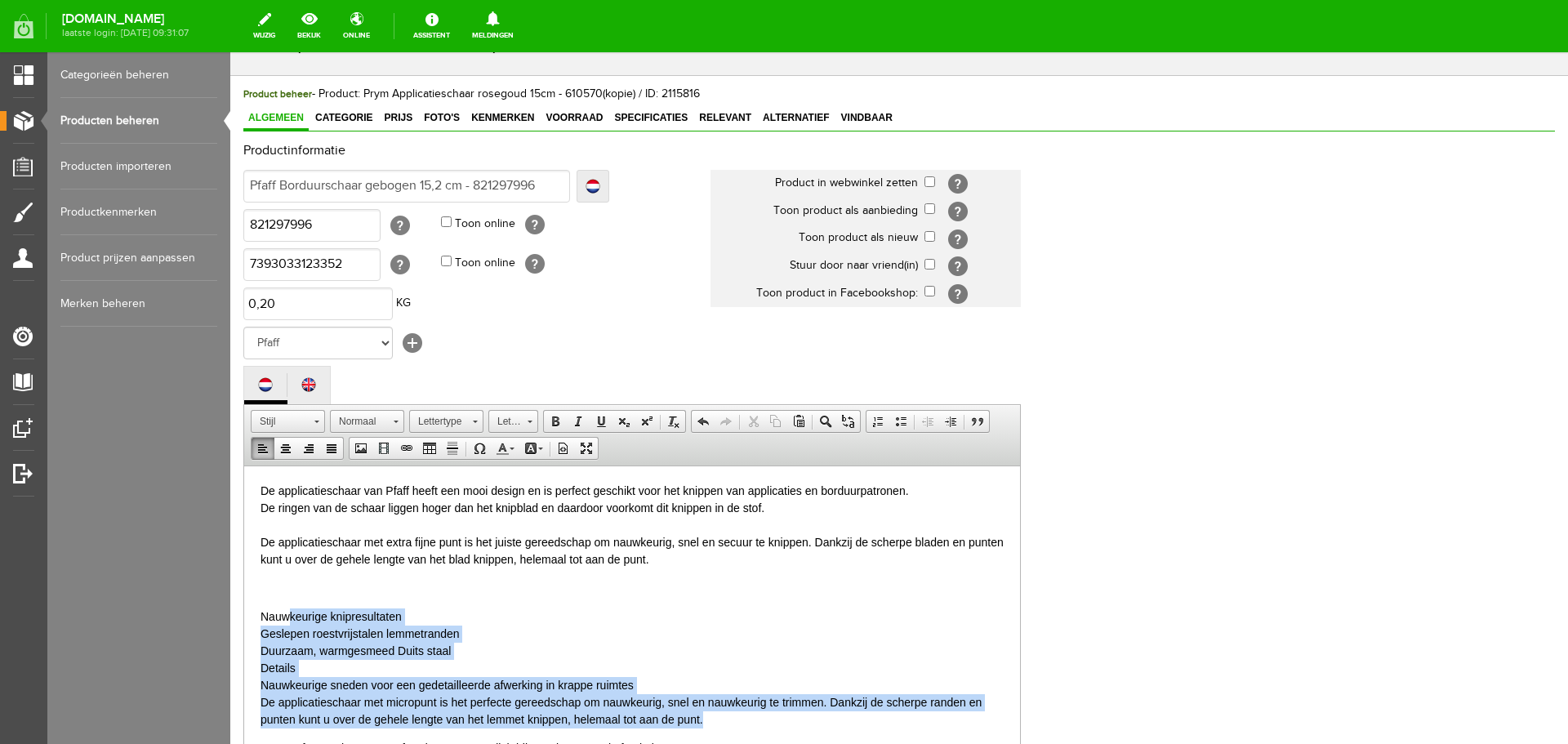
drag, startPoint x: 291, startPoint y: 608, endPoint x: 713, endPoint y: 724, distance: 437.7
click at [713, 724] on p "Nauwkeurige knipresultaten Geslepen roestvrijstalen lemmetranden Duurzaam, warm…" at bounding box center [632, 667] width 743 height 120
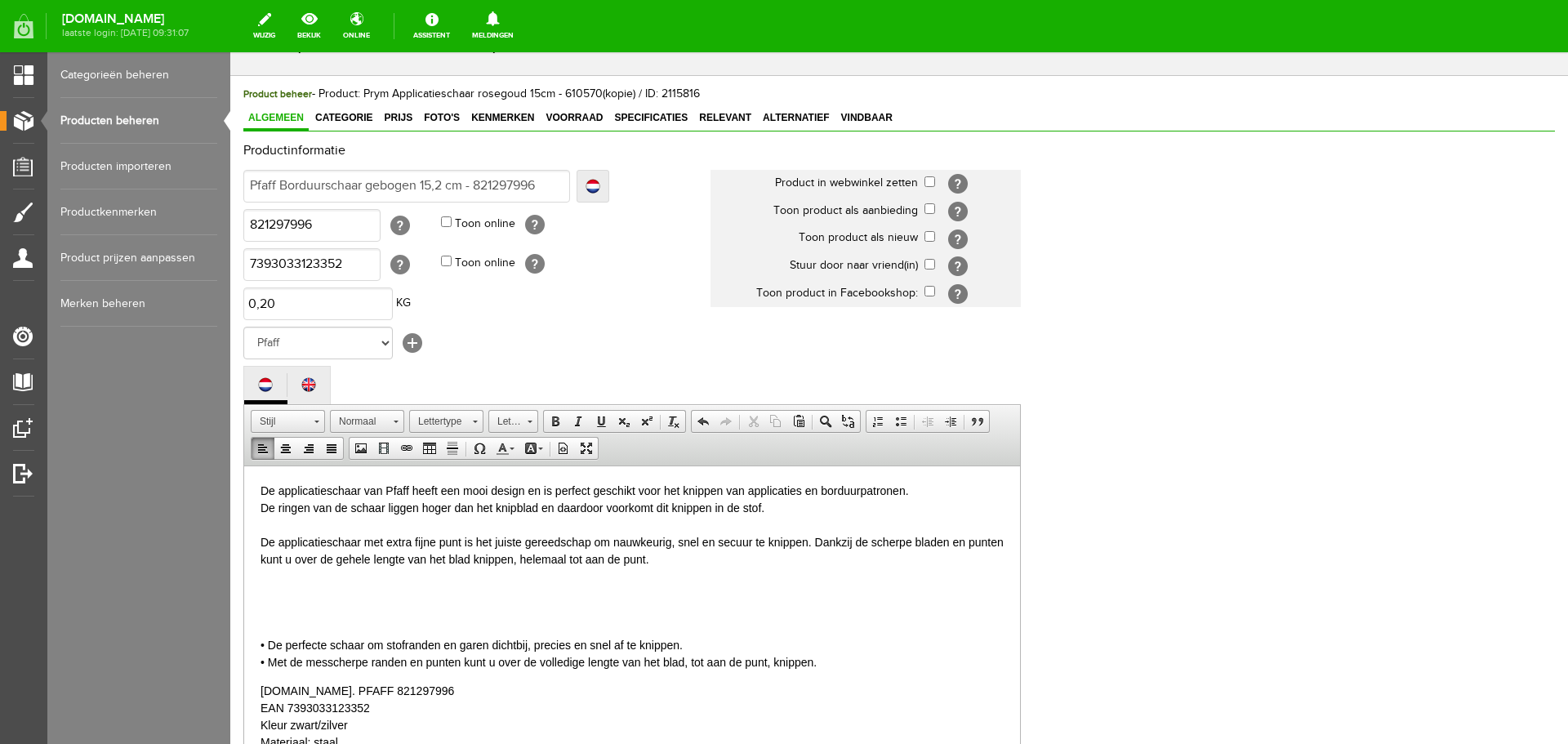
click at [297, 584] on p at bounding box center [632, 587] width 743 height 17
click at [385, 541] on p "De applicatieschaar van Pfaff heeft een mooi design en is perfect geschikt voor…" at bounding box center [632, 524] width 743 height 86
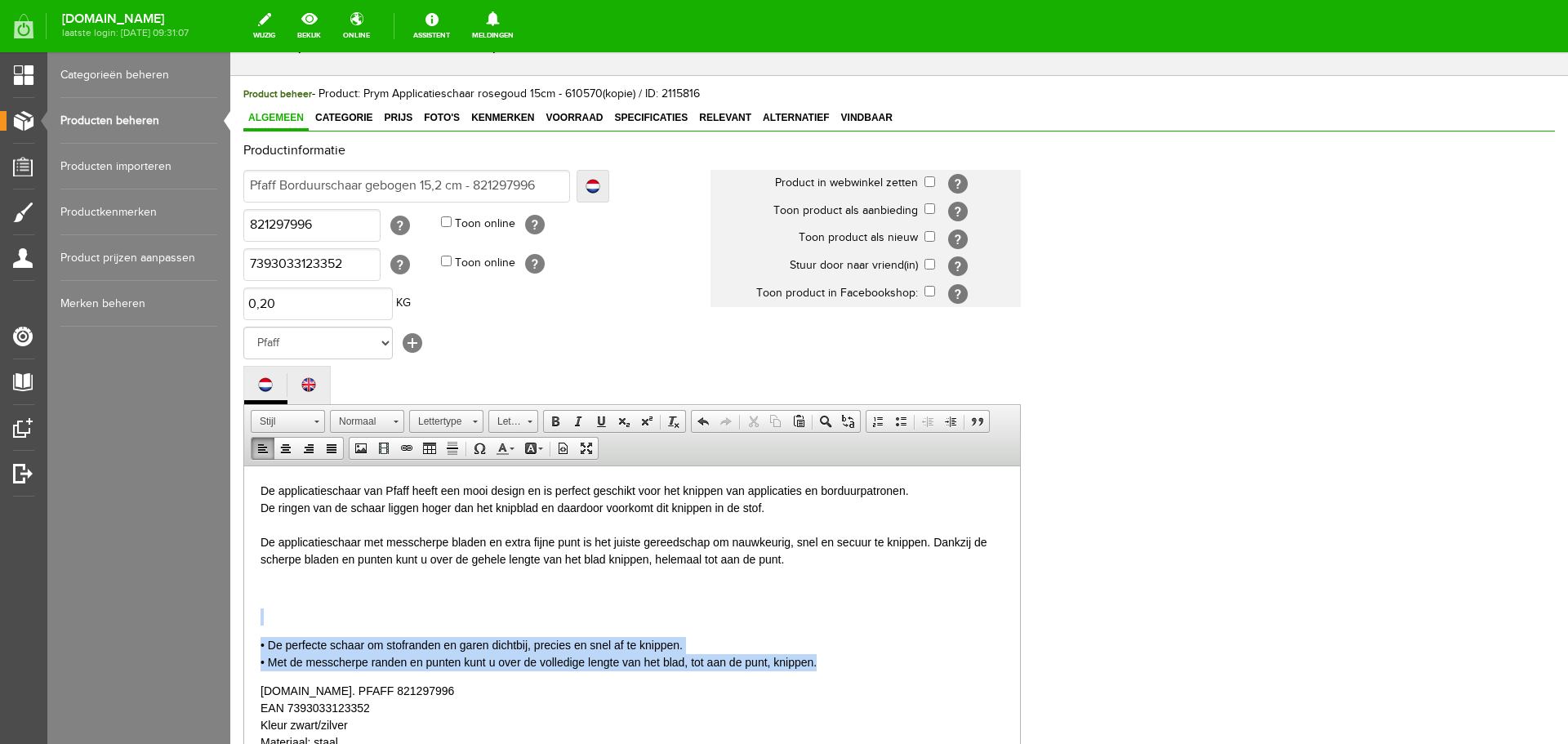
drag, startPoint x: 294, startPoint y: 604, endPoint x: 833, endPoint y: 661, distance: 542.0
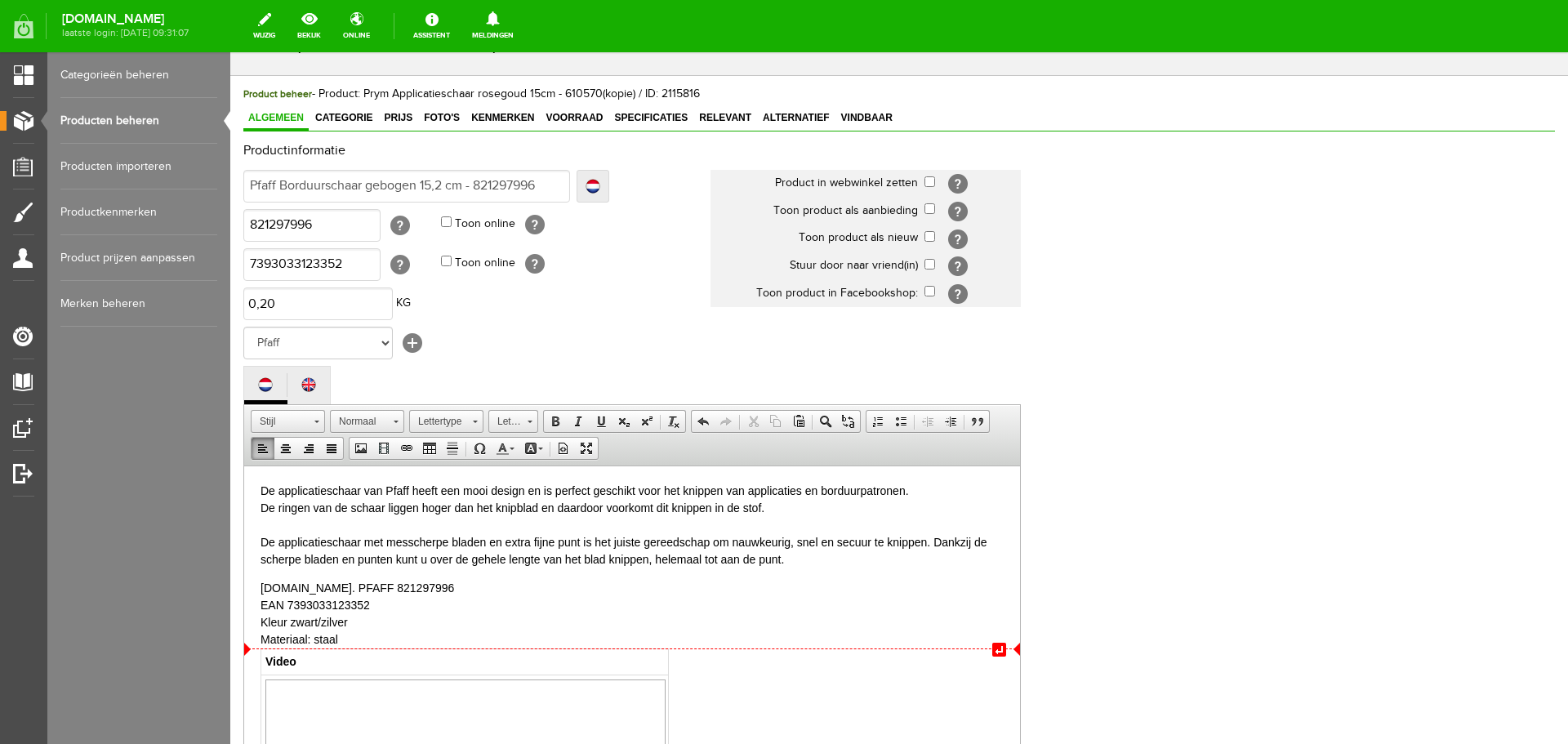
click at [343, 637] on div "[DOMAIN_NAME]. PFAFF 821297996 EAN 7393033123352 Kleur zwart/zilver Materiaal: …" at bounding box center [632, 612] width 743 height 68
click at [314, 637] on span "Materiaal: staal ​" at bounding box center [299, 638] width 78 height 13
click at [390, 637] on span "Materiaal: duurzaam heet staal" at bounding box center [339, 638] width 157 height 13
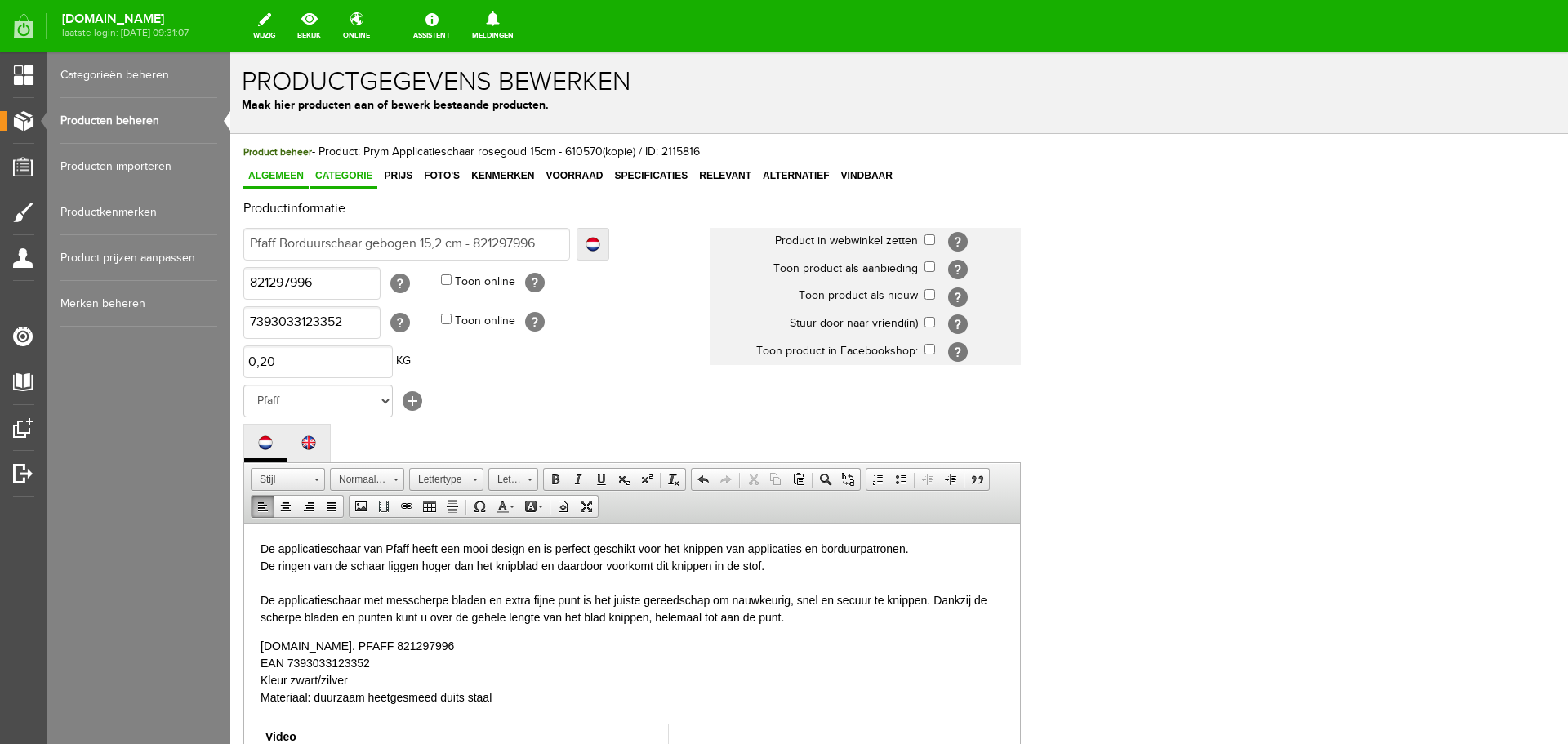
click at [359, 173] on span "Categorie" at bounding box center [344, 176] width 67 height 11
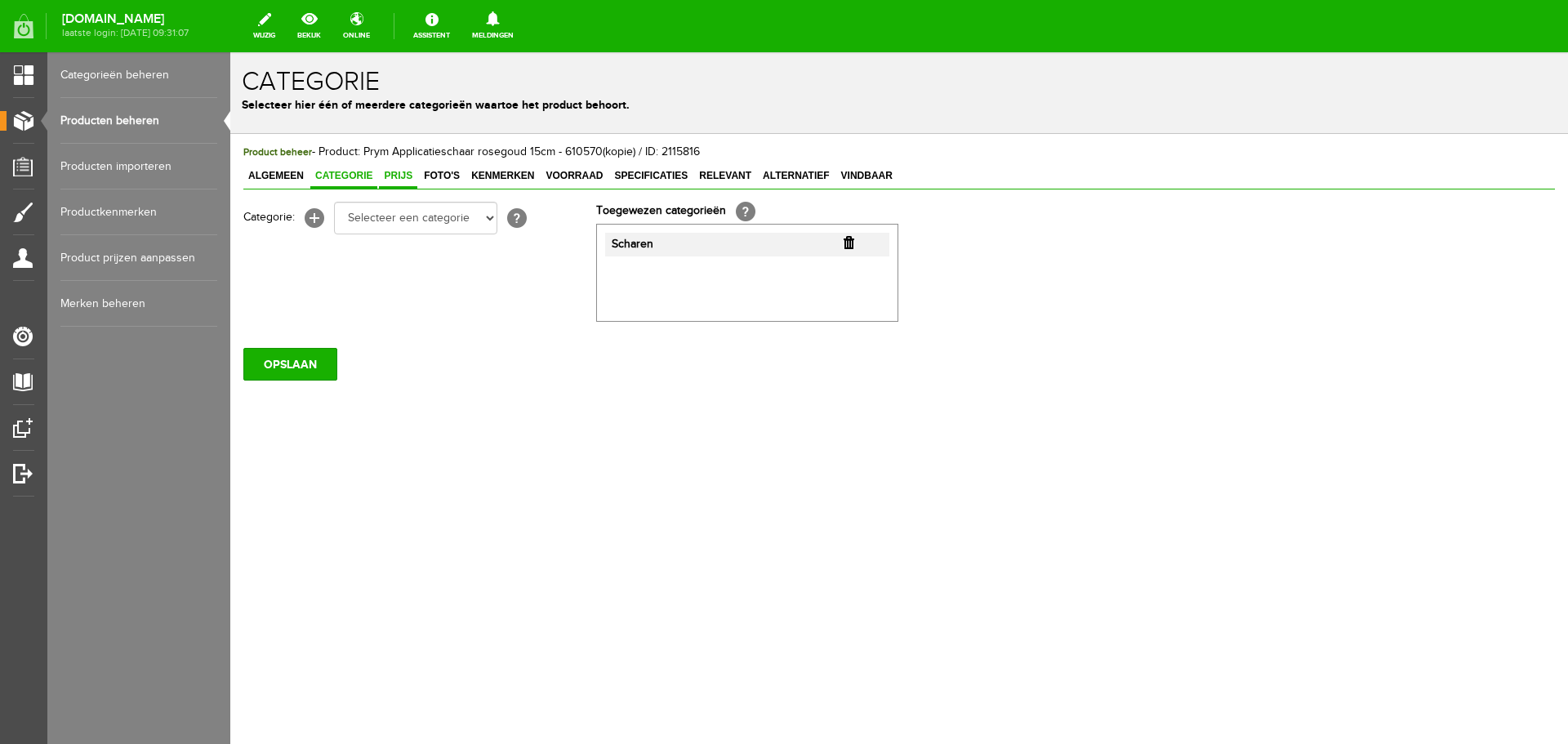
click at [397, 174] on span "Prijs" at bounding box center [397, 176] width 38 height 11
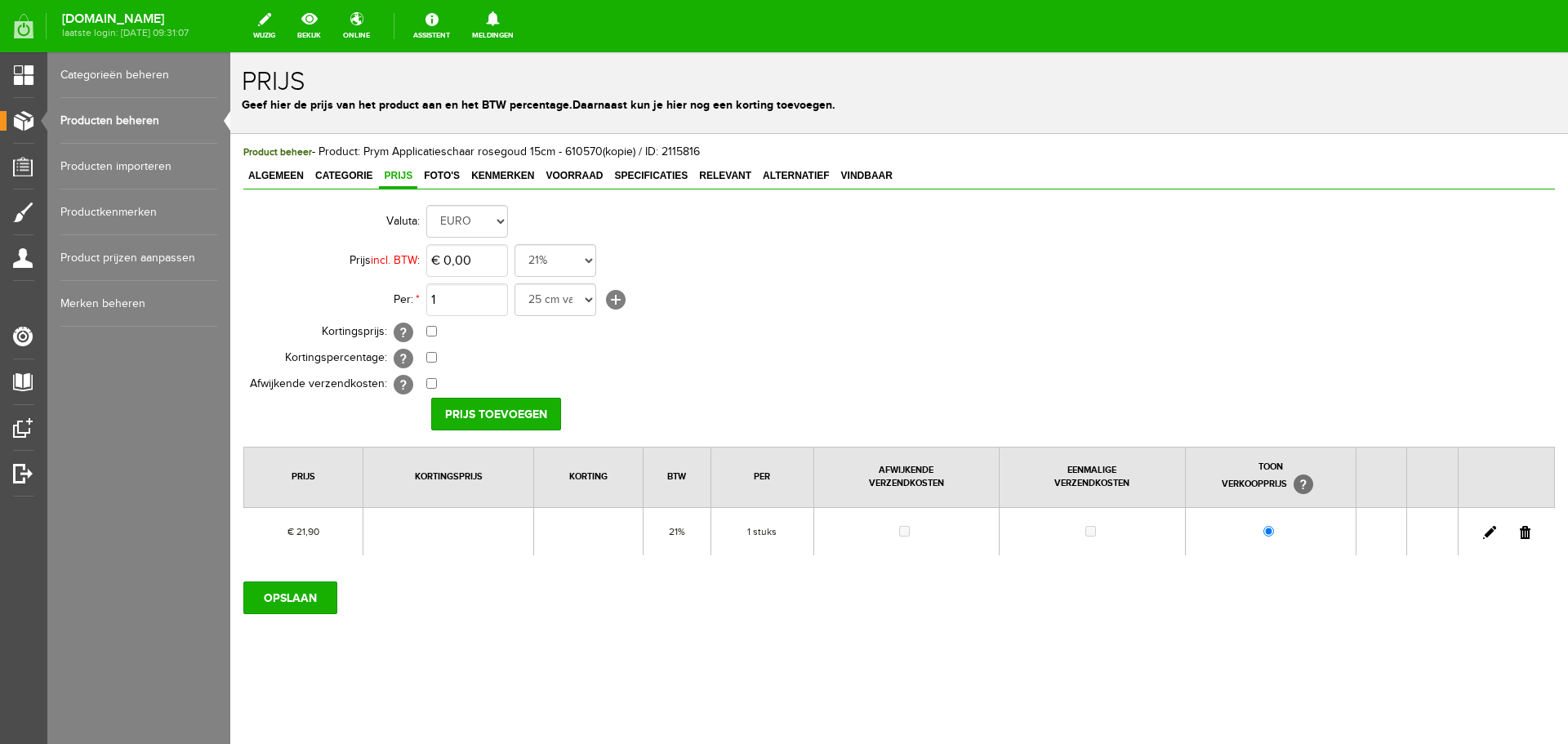
click at [1489, 532] on link at bounding box center [1489, 533] width 13 height 13
click at [496, 255] on input "21,9" at bounding box center [467, 260] width 81 height 33
type input "€ 43,95"
click at [469, 414] on input "[PERSON_NAME]" at bounding box center [490, 413] width 119 height 33
click at [298, 595] on input "OPSLAAN" at bounding box center [290, 597] width 94 height 33
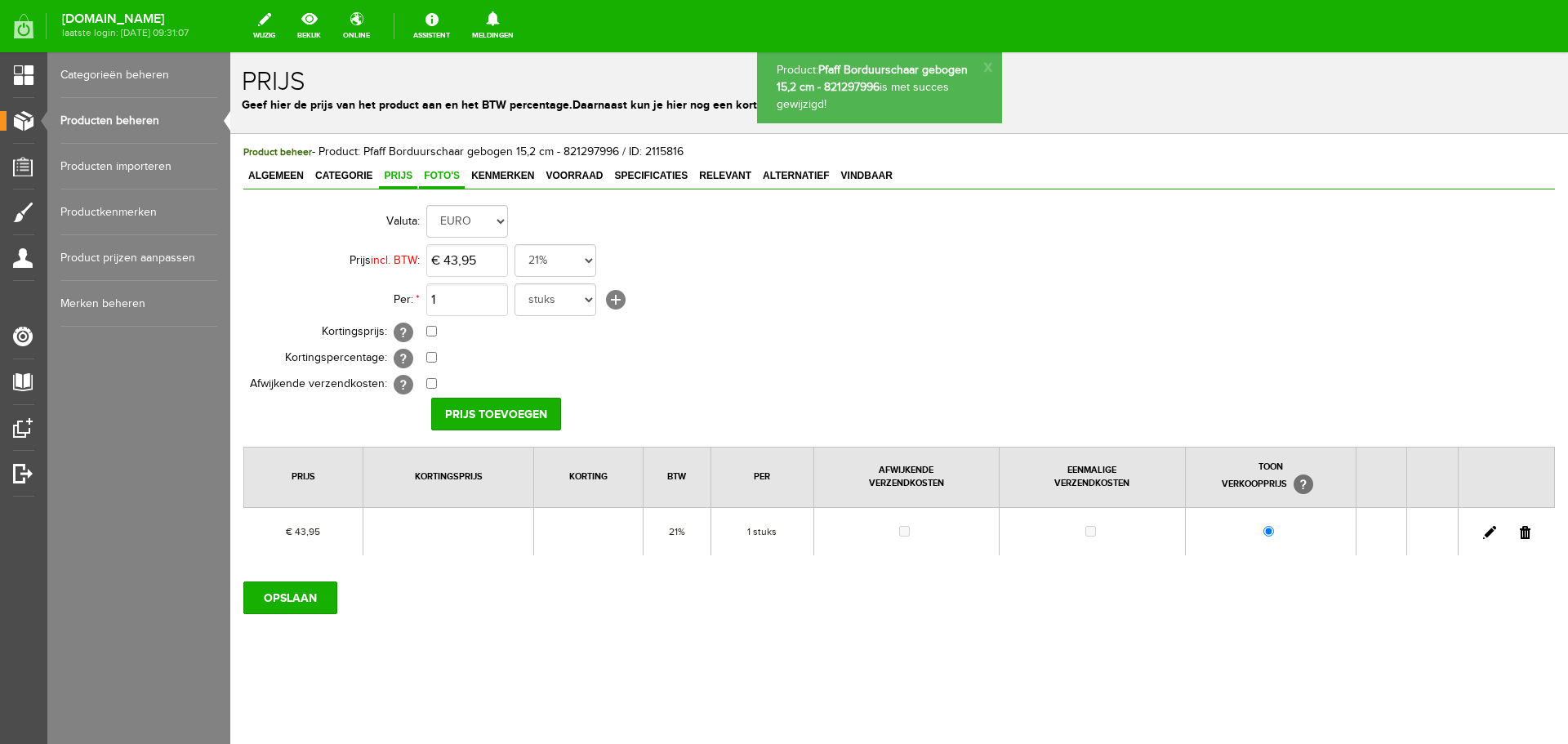
click at [449, 177] on span "Foto's" at bounding box center [441, 176] width 46 height 11
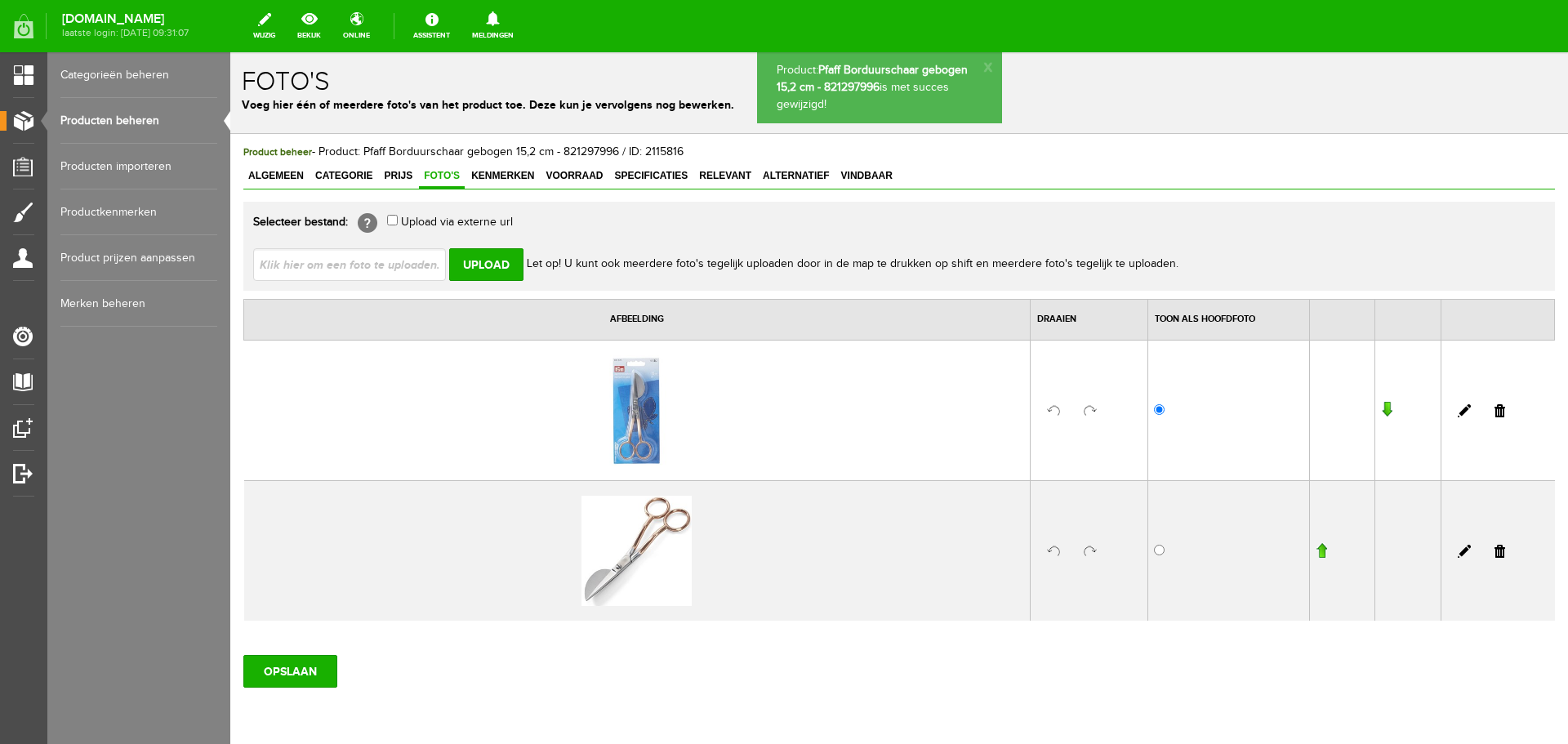
click at [1495, 410] on link at bounding box center [1500, 410] width 10 height 13
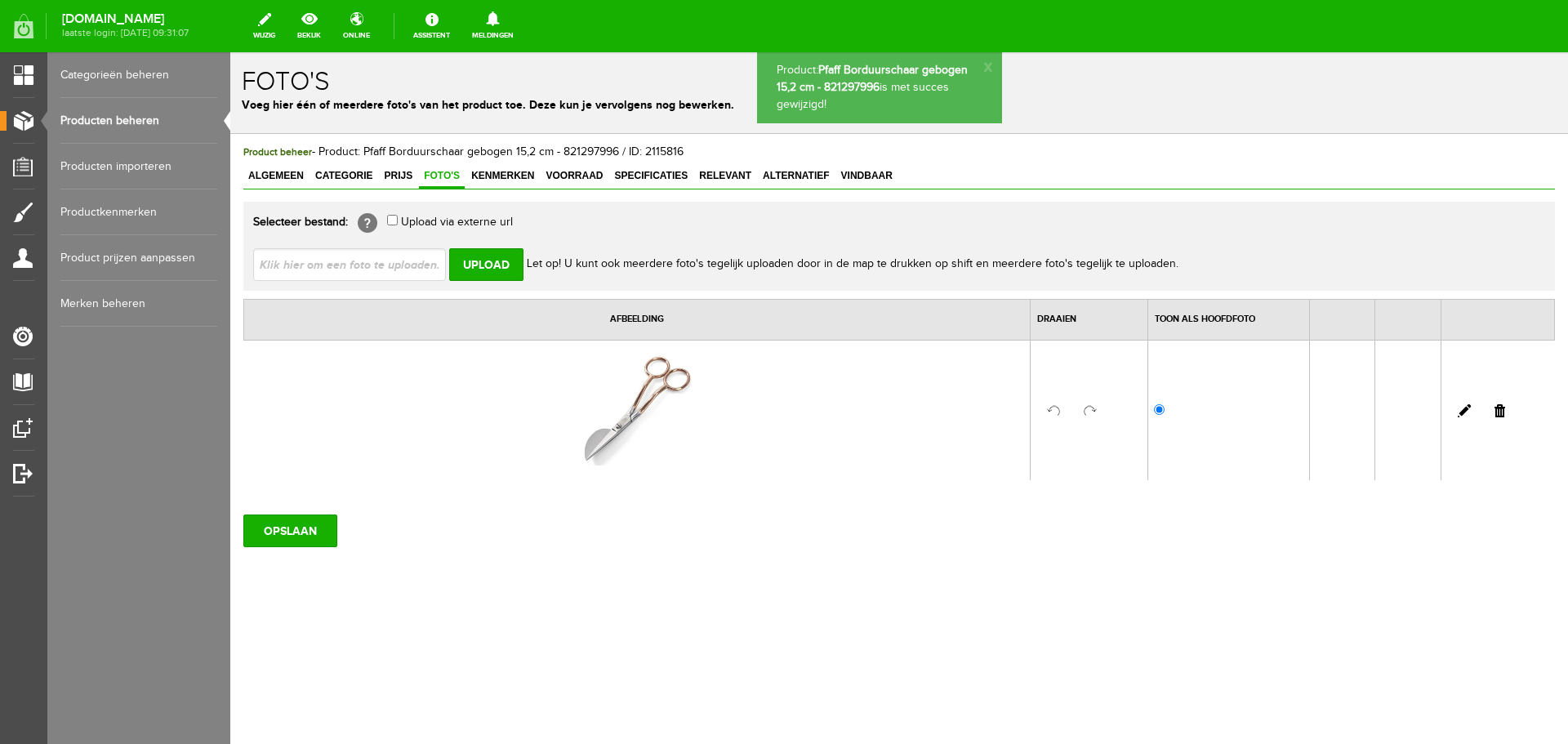
click at [1503, 408] on link at bounding box center [1500, 410] width 10 height 13
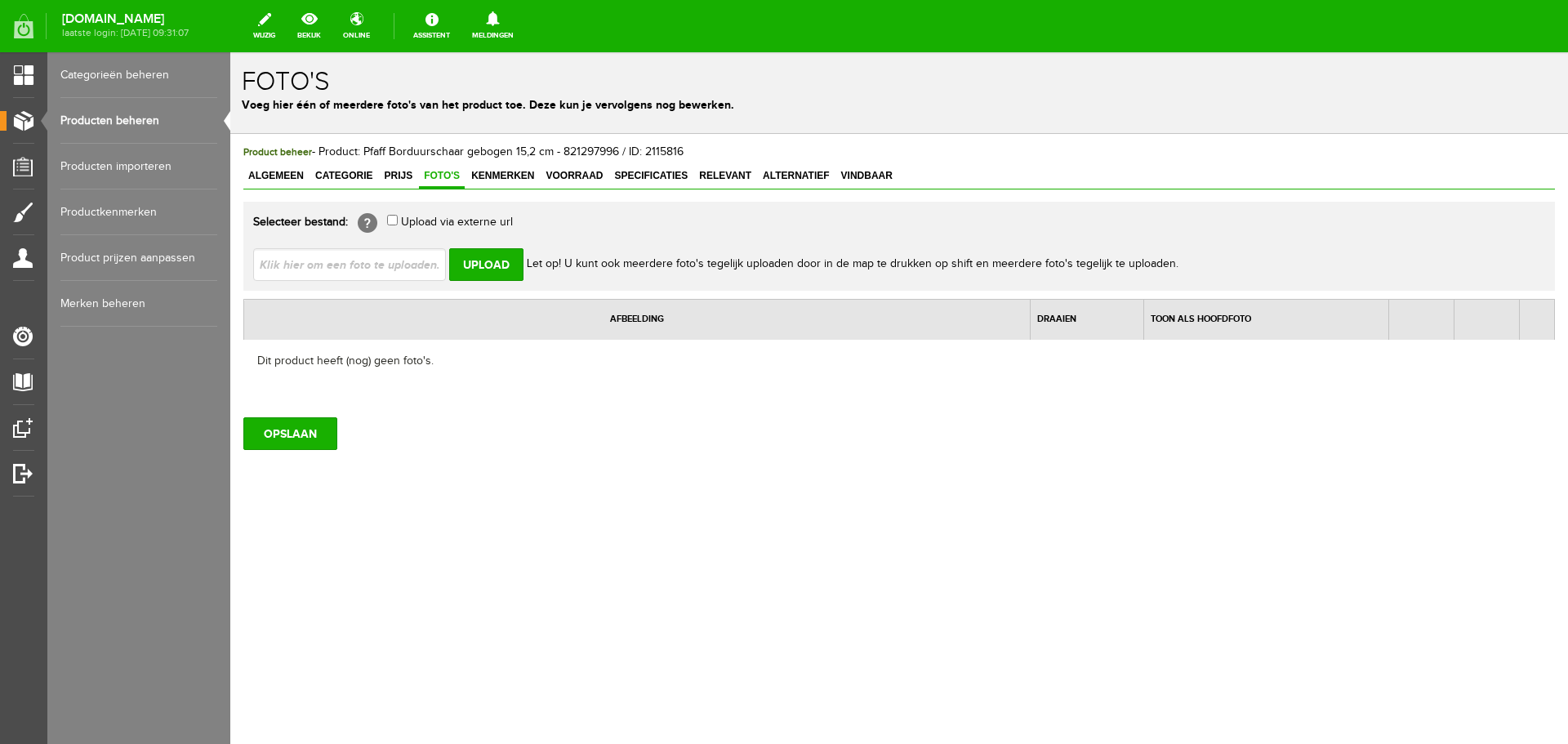
click at [319, 265] on input "file" at bounding box center [356, 264] width 206 height 31
type input "C:\fakepath\Pfaff-gebogen-applicatieschaar-152mm-821297966-1.jpg"
type input "Pfaff-gebogen-applicatieschaar-152mm-821297966-1.jpg; Pfaff-gebogen-applicaties…"
click at [479, 275] on input "Upload" at bounding box center [485, 265] width 74 height 33
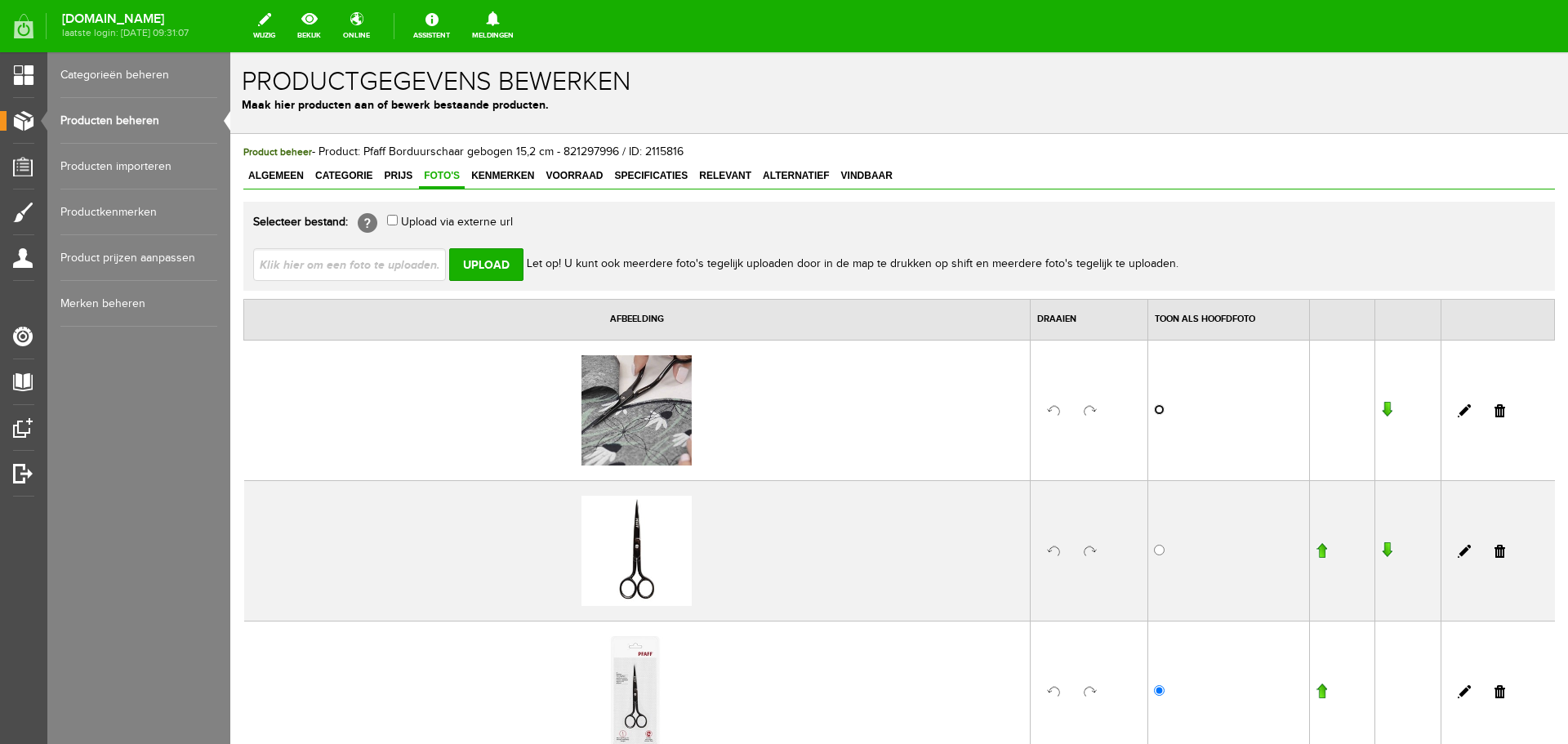
click at [1154, 410] on input "radio" at bounding box center [1158, 408] width 10 height 10
radio input "true"
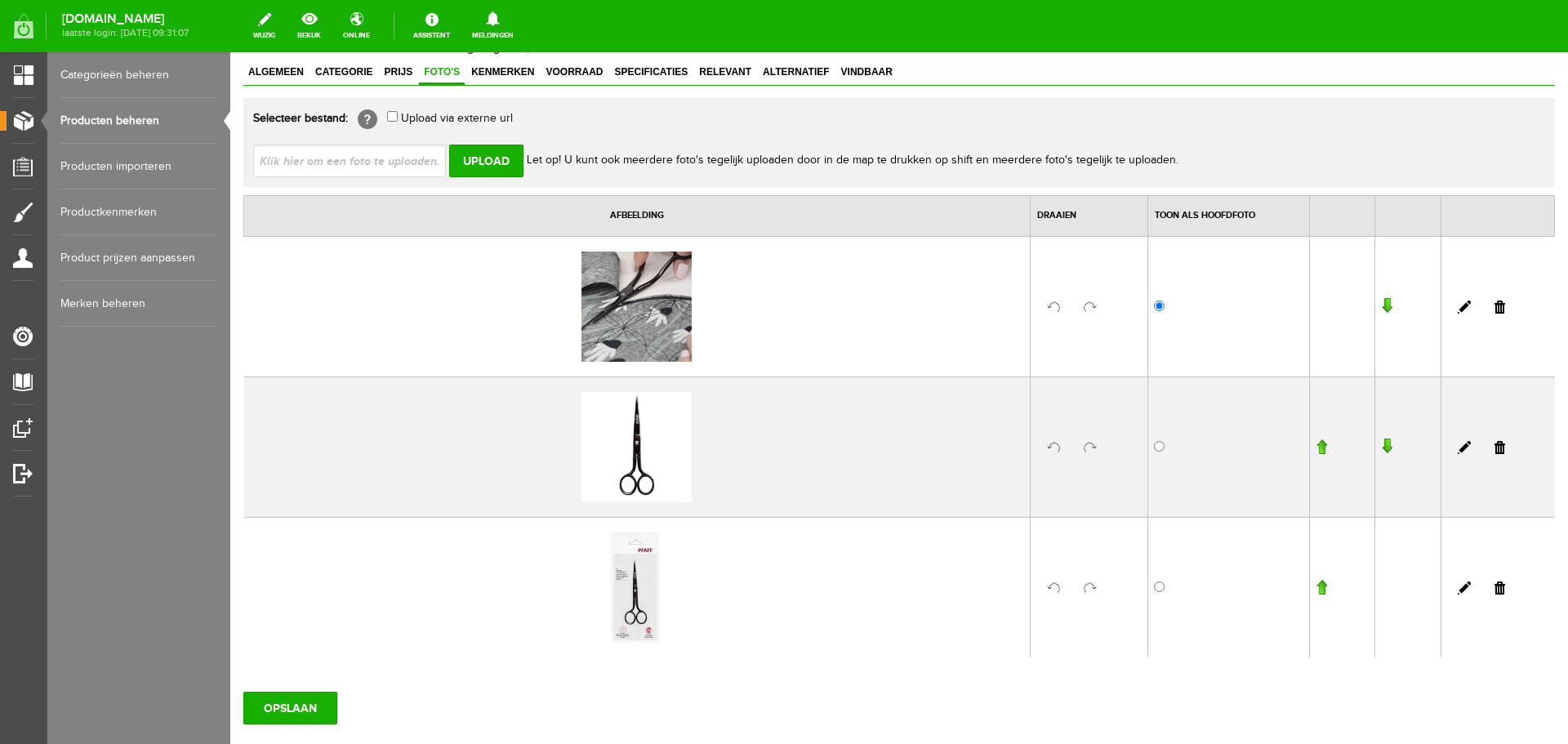
scroll to position [205, 0]
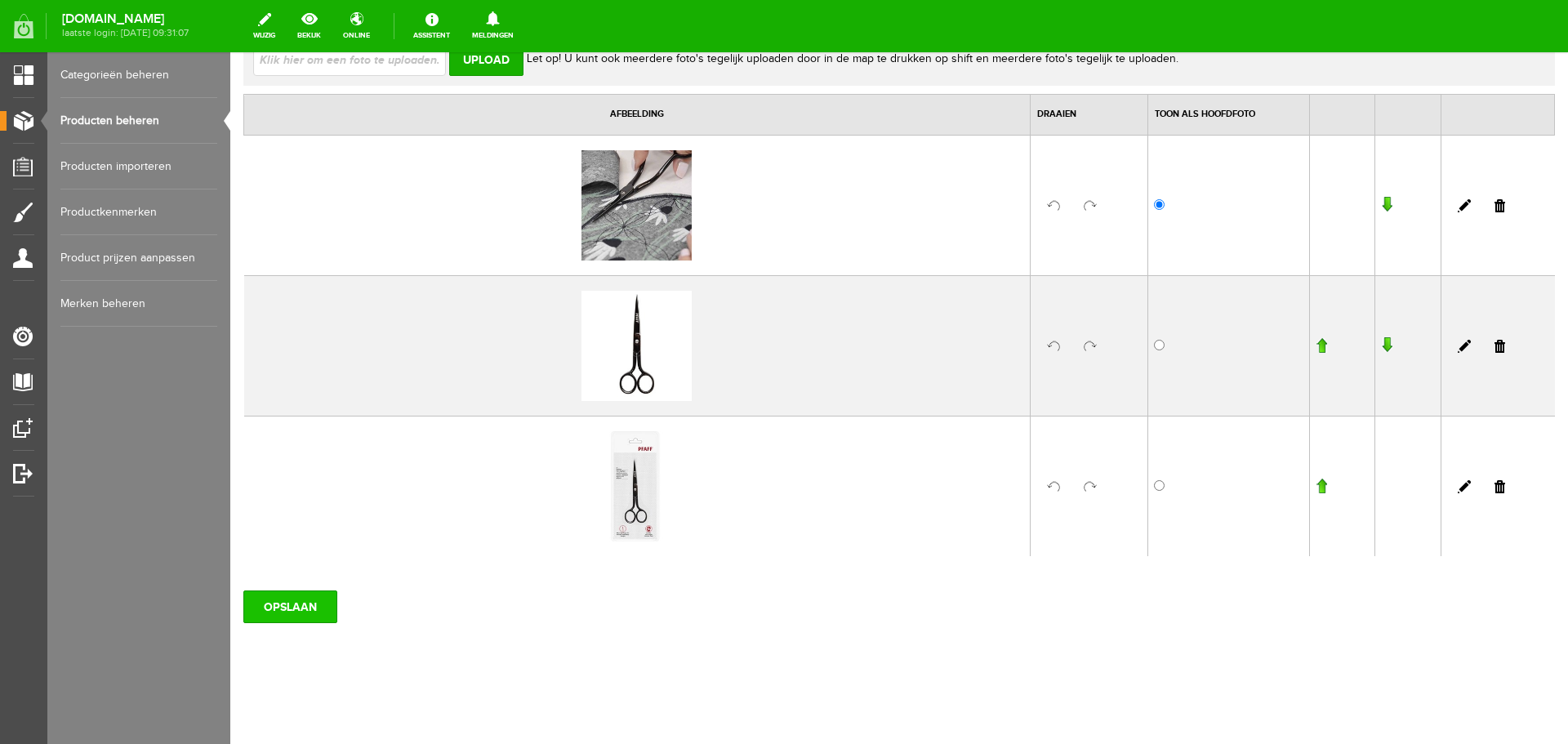
click at [280, 603] on input "OPSLAAN" at bounding box center [290, 607] width 94 height 33
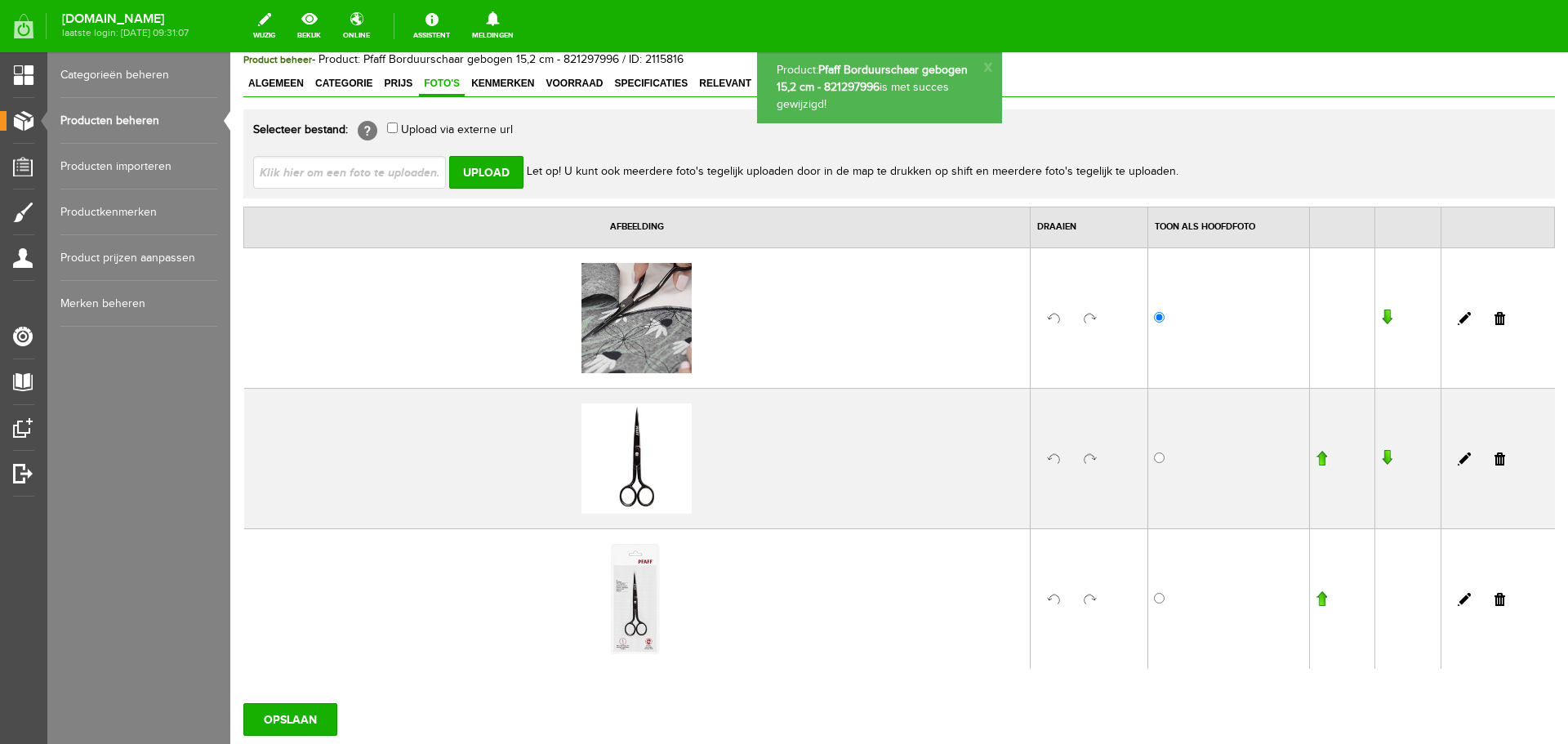
scroll to position [0, 0]
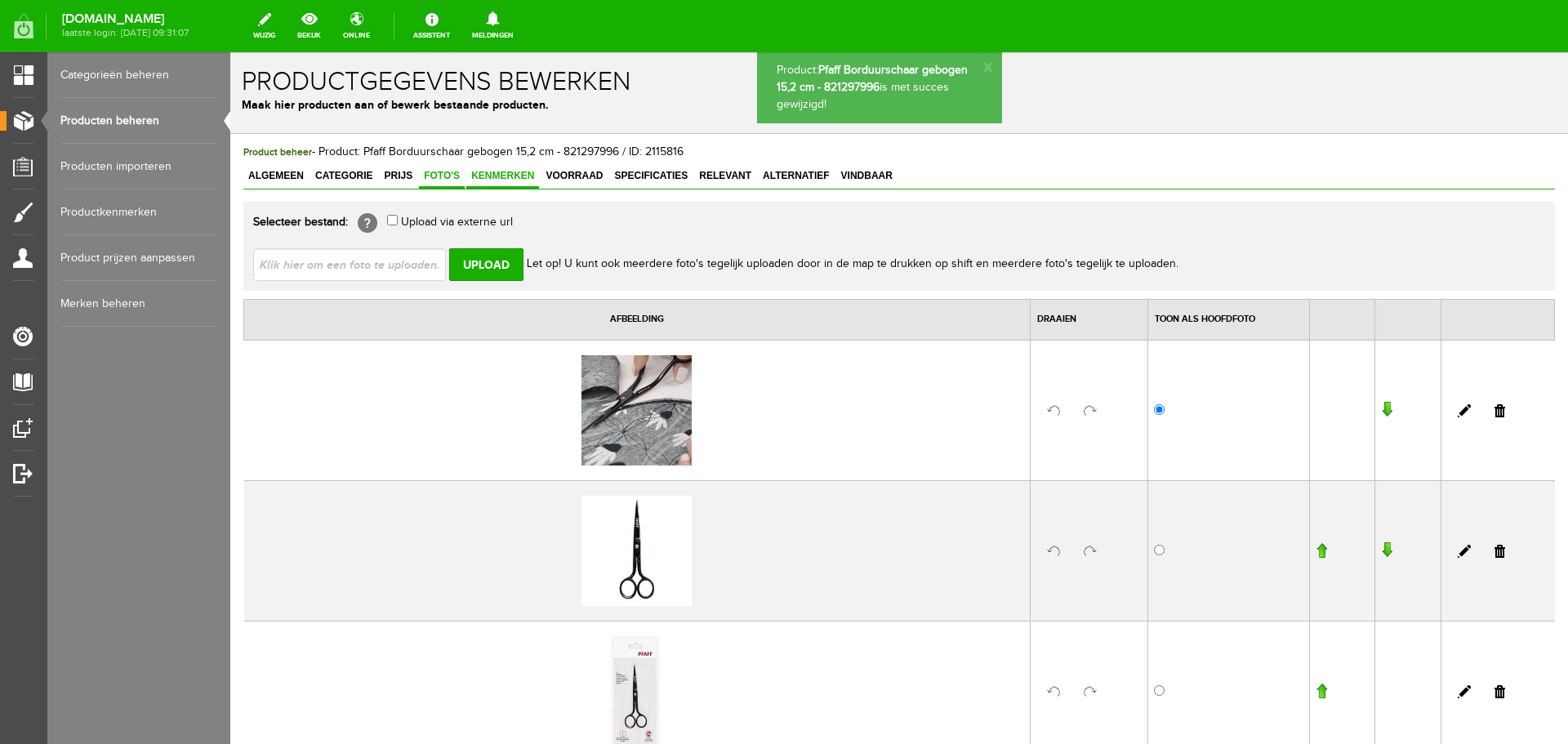
click at [513, 177] on span "Kenmerken" at bounding box center [503, 176] width 73 height 11
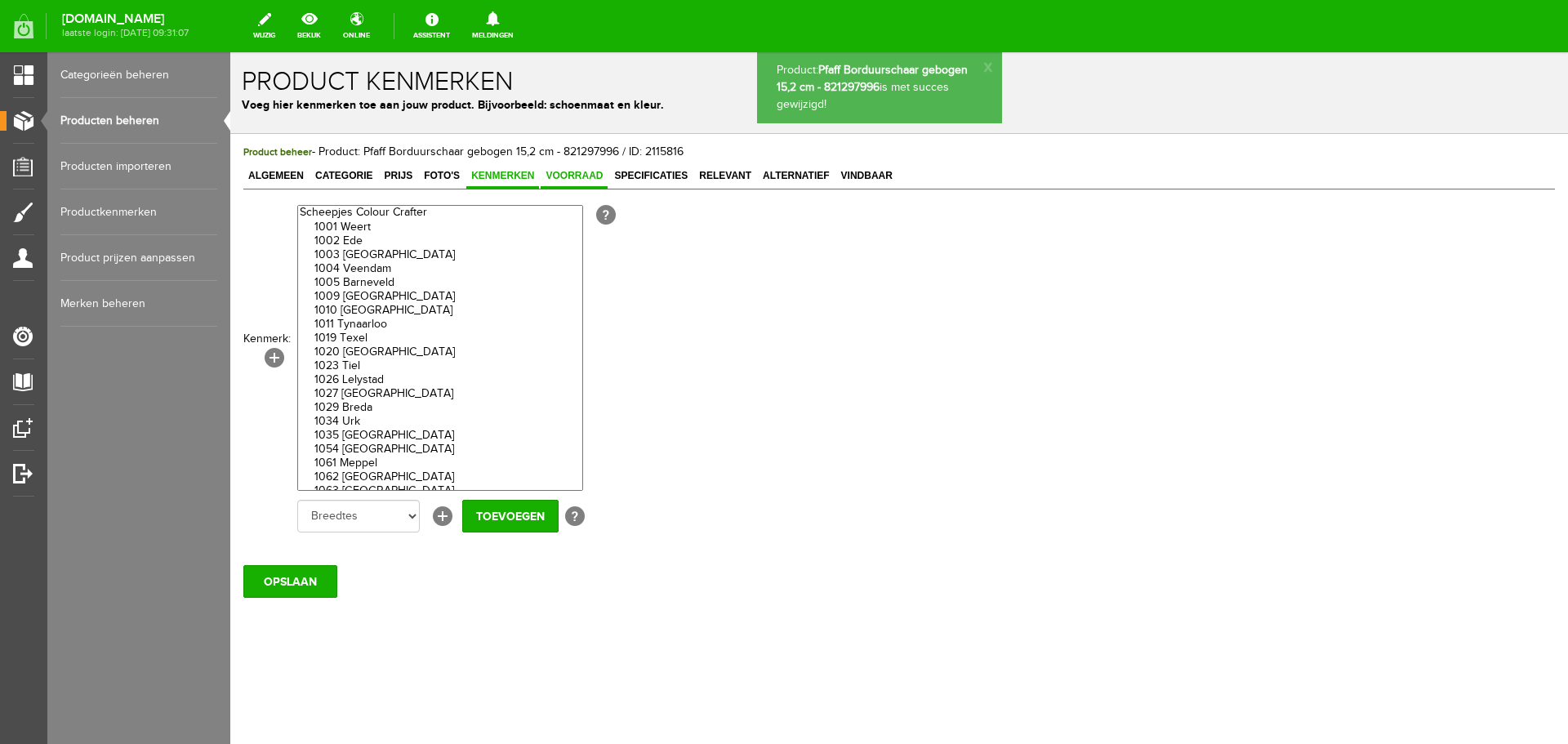
click at [559, 175] on span "Voorraad" at bounding box center [574, 176] width 67 height 11
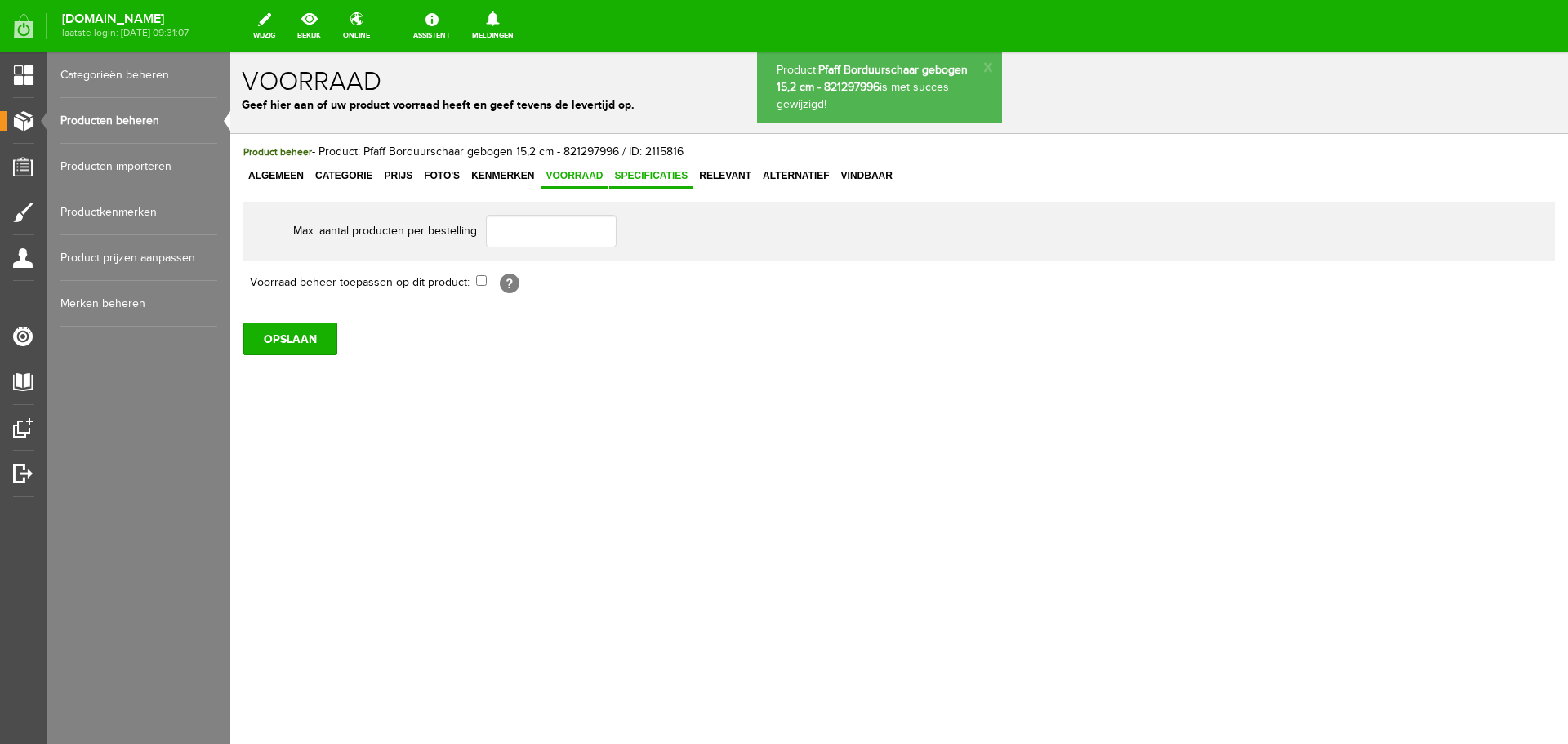
click at [630, 176] on span "Specificaties" at bounding box center [651, 176] width 83 height 11
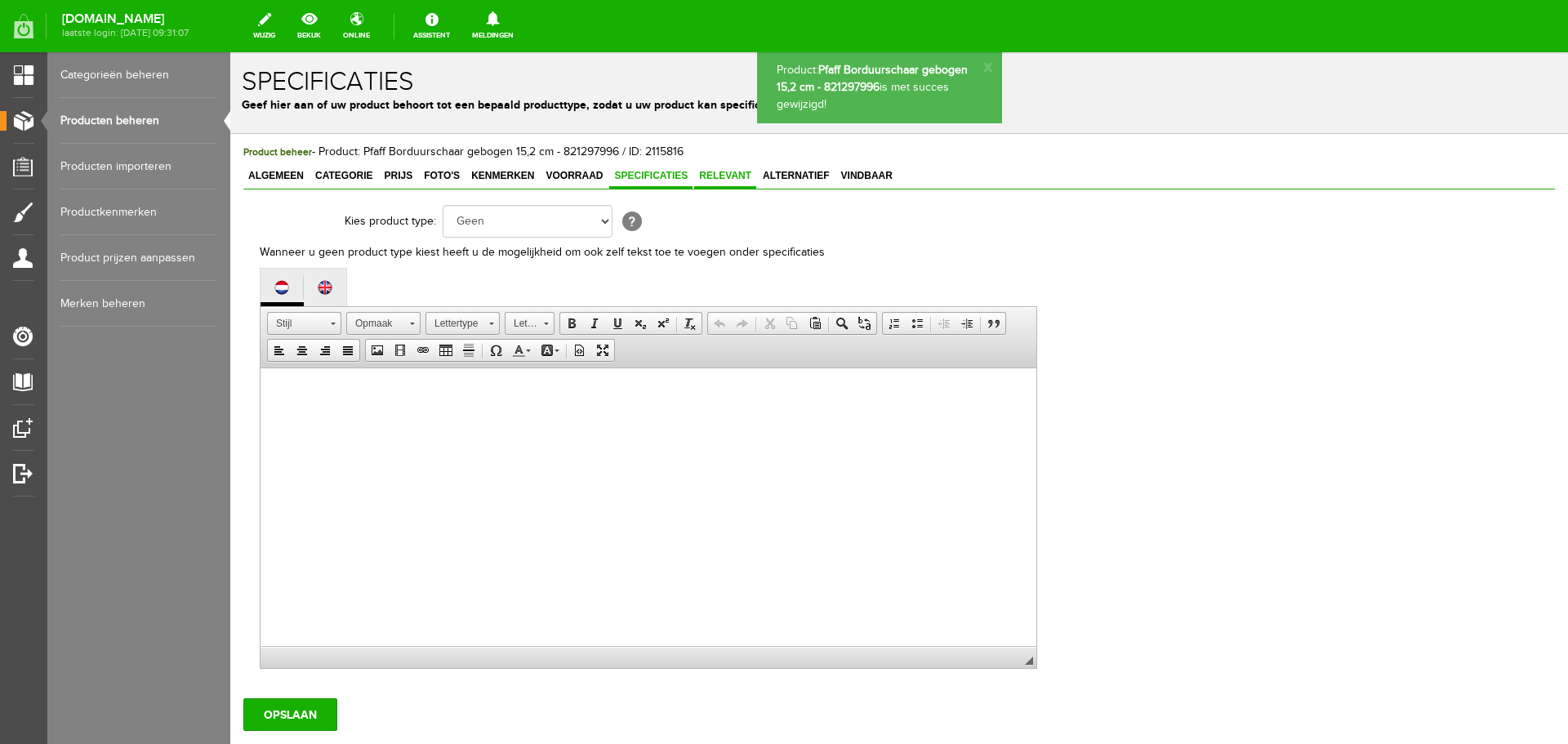
click at [713, 176] on span "Relevant" at bounding box center [726, 176] width 62 height 11
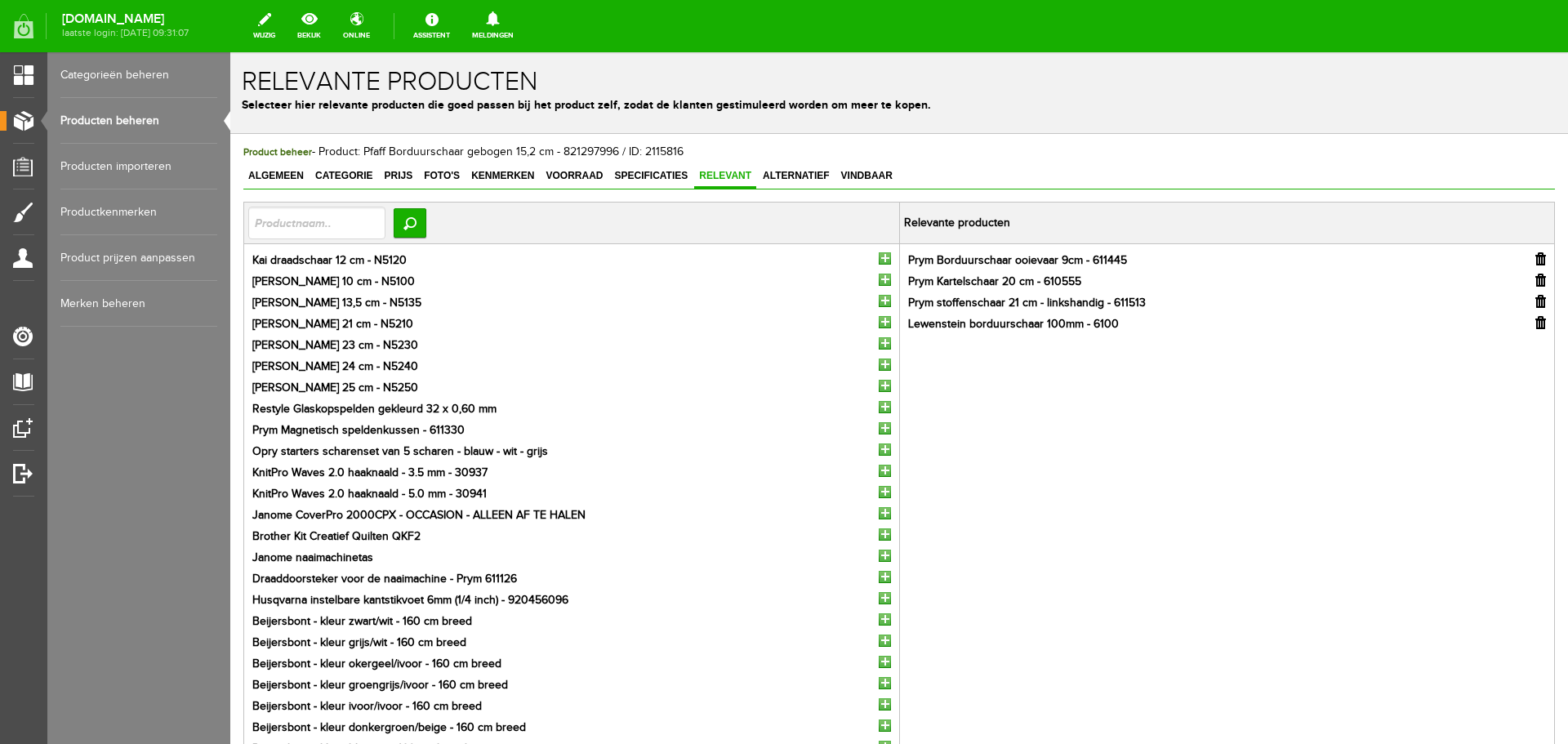
click at [1535, 281] on input "button" at bounding box center [1540, 280] width 10 height 13
click at [304, 222] on input "text" at bounding box center [317, 222] width 137 height 33
type input "opry"
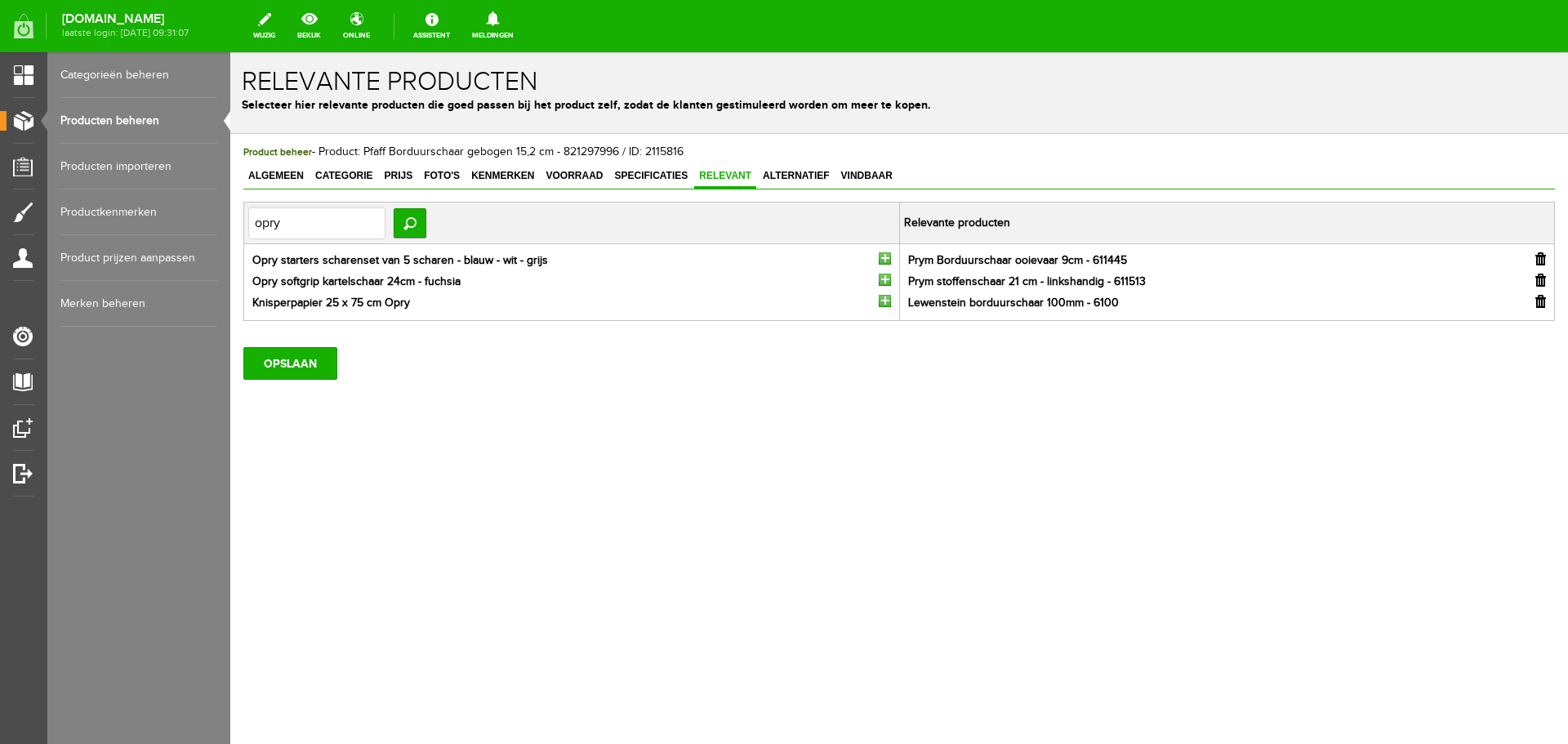
click at [886, 284] on input "button" at bounding box center [885, 279] width 12 height 12
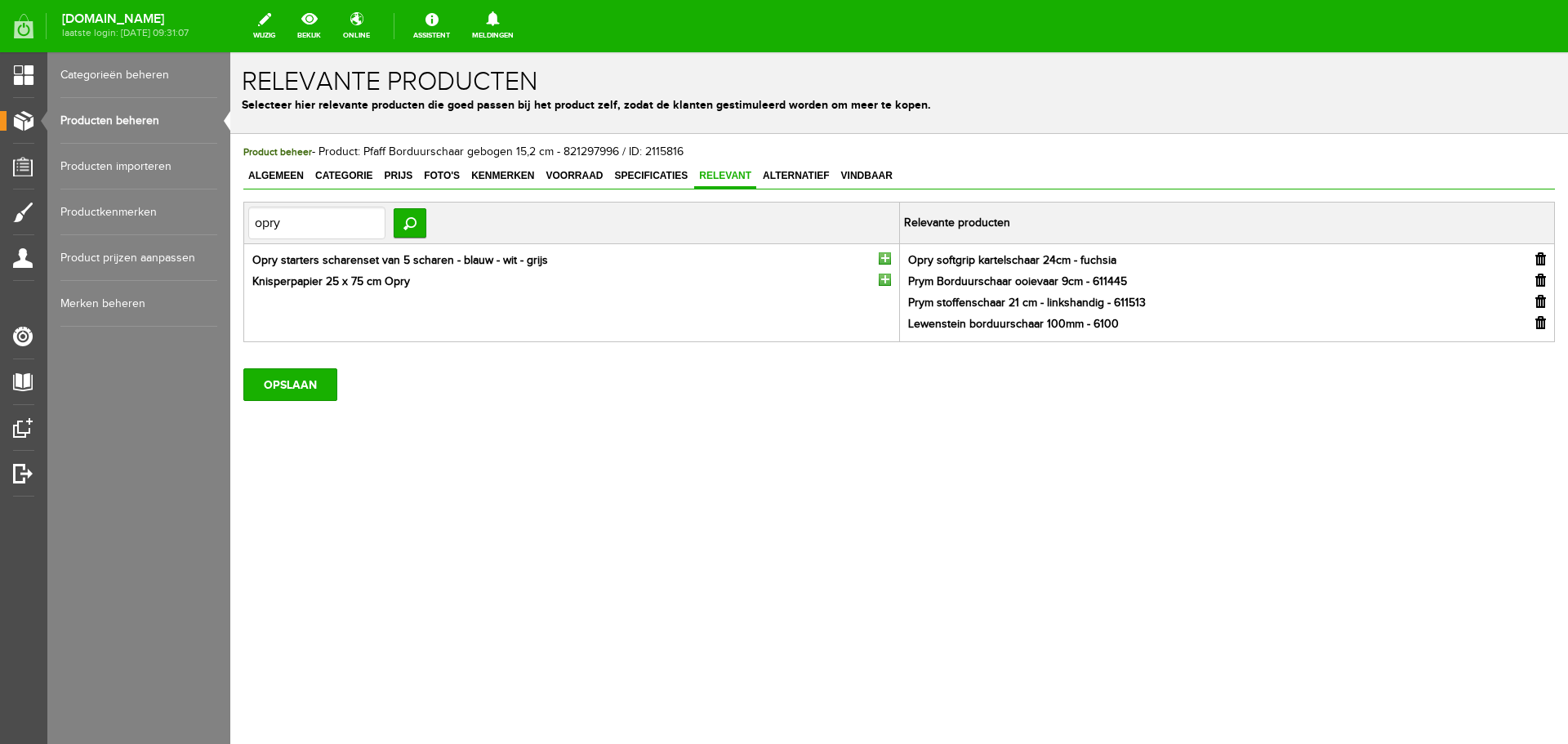
click at [1542, 279] on input "button" at bounding box center [1540, 280] width 10 height 13
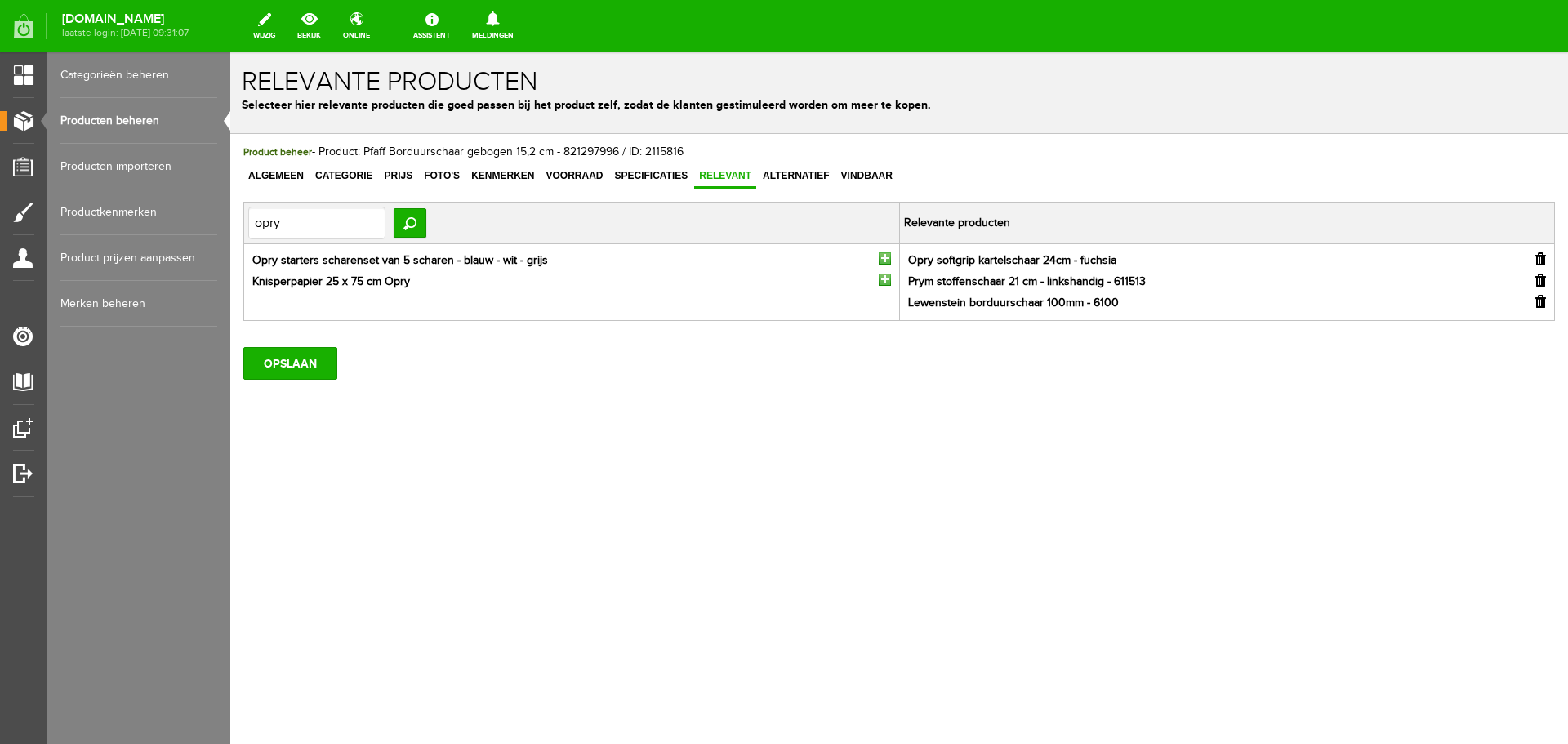
click at [1542, 280] on input "button" at bounding box center [1540, 280] width 10 height 13
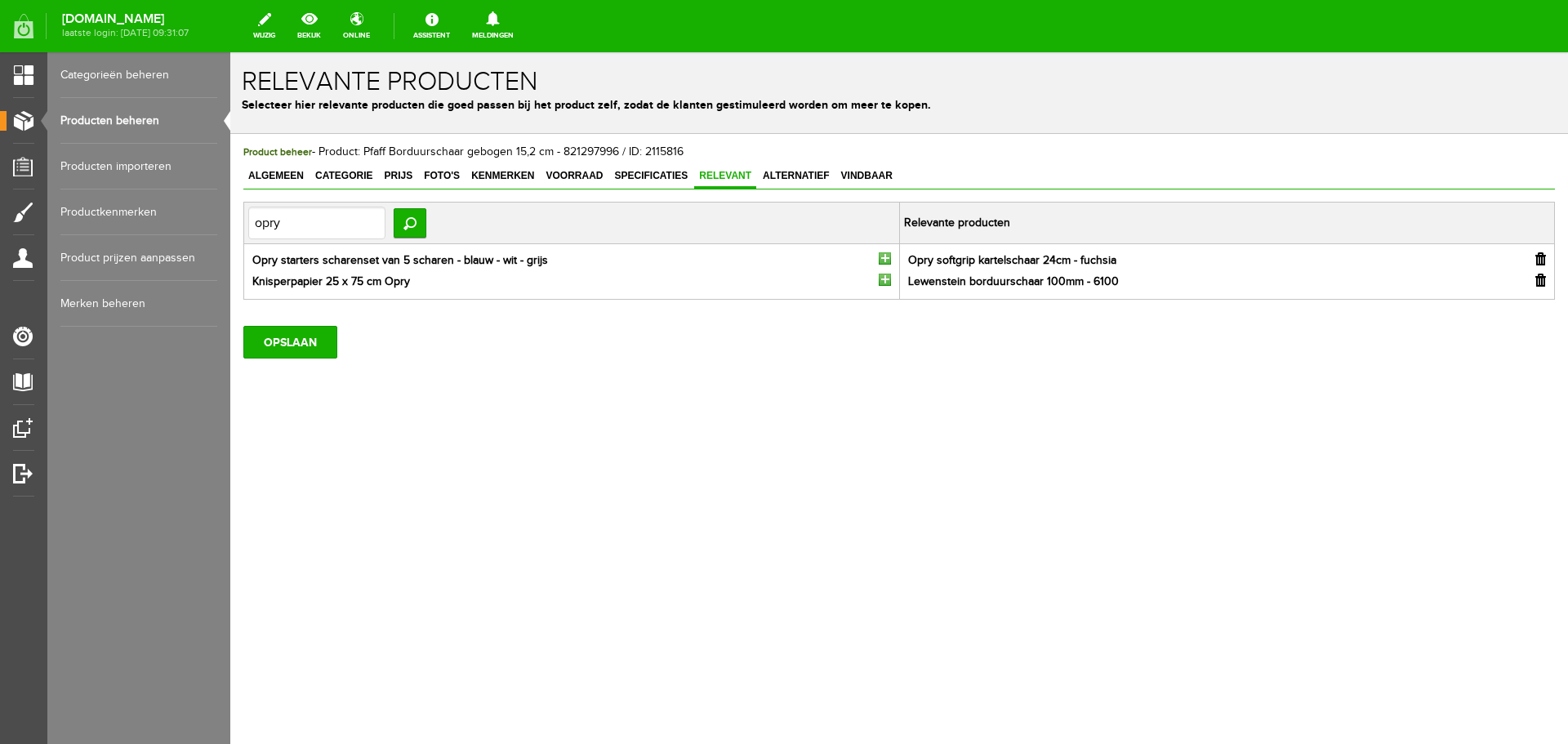
click at [1543, 281] on input "button" at bounding box center [1540, 280] width 10 height 13
drag, startPoint x: 296, startPoint y: 231, endPoint x: 223, endPoint y: 230, distance: 73.0
click at [230, 230] on html "Product: Pfaff Borduurschaar gebogen 15,2 cm - 821297996 is met succes gewijzig…" at bounding box center [899, 398] width 1338 height 692
type input "b"
type input "schmetz"
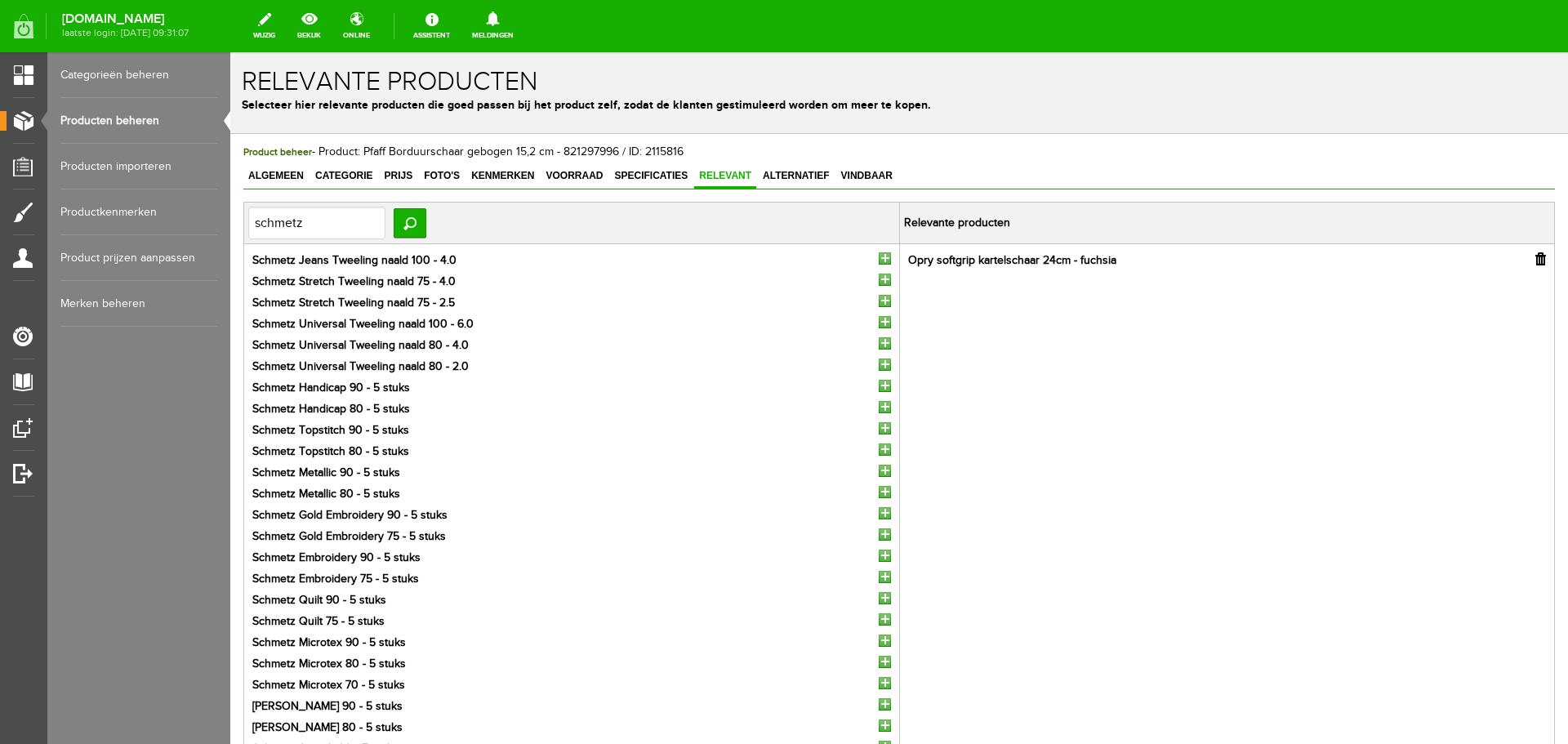
click at [879, 508] on input "button" at bounding box center [885, 512] width 12 height 12
drag, startPoint x: 330, startPoint y: 216, endPoint x: 229, endPoint y: 219, distance: 101.0
click at [230, 219] on html "Product: Pfaff Borduurschaar gebogen 15,2 cm - 821297996 is met succes gewijzig…" at bounding box center [899, 398] width 1338 height 692
type input "demara"
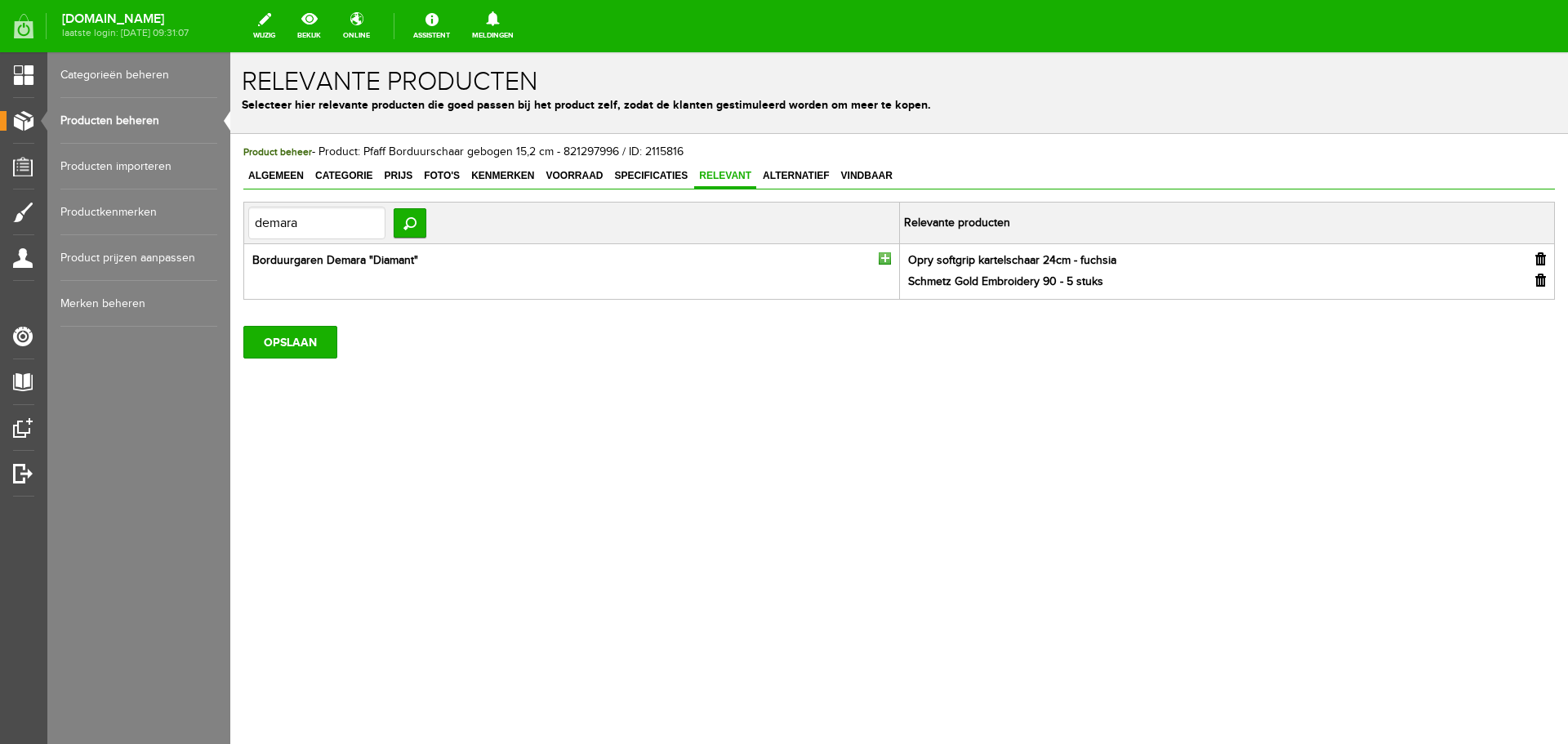
click at [883, 259] on input "button" at bounding box center [885, 258] width 12 height 12
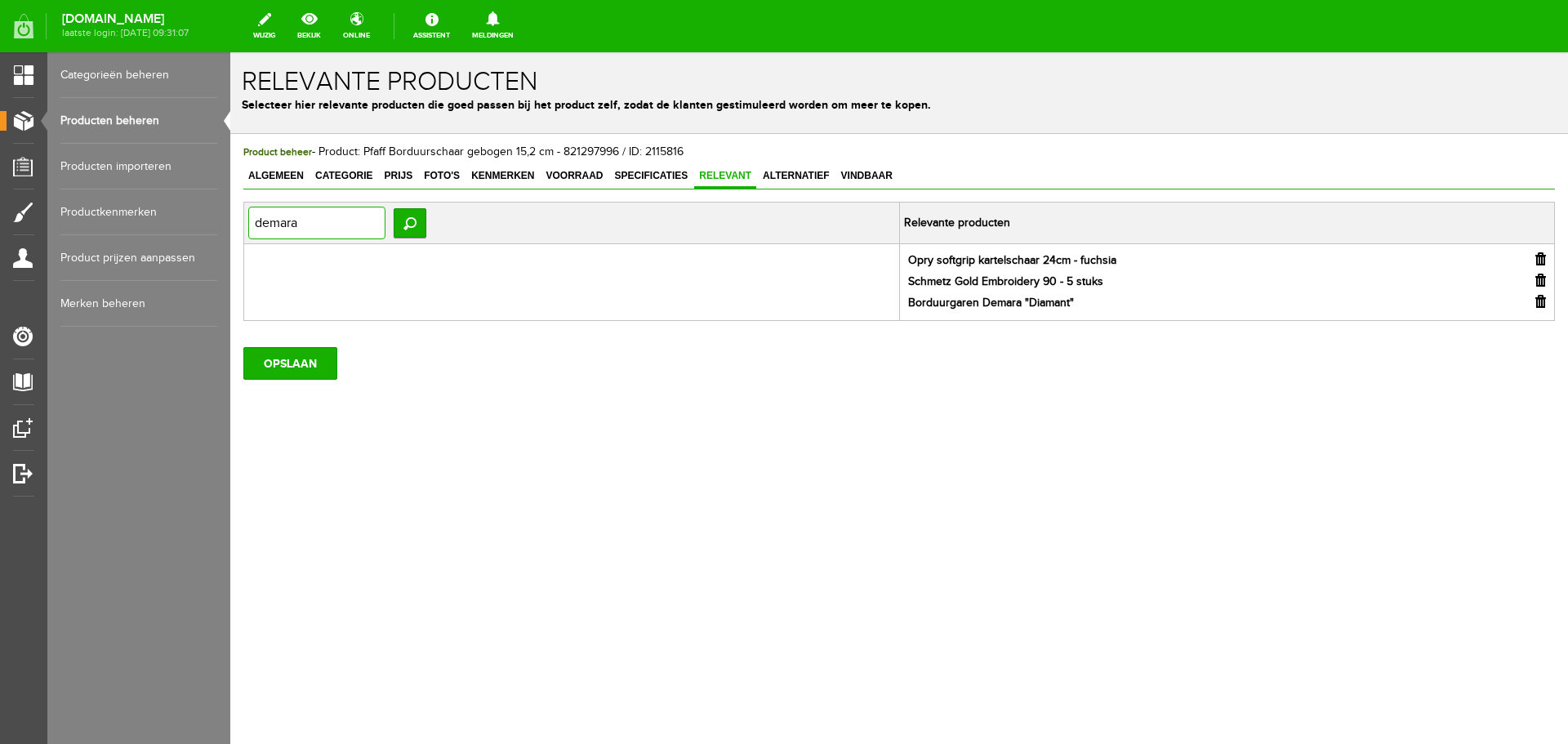
drag, startPoint x: 316, startPoint y: 227, endPoint x: 231, endPoint y: 226, distance: 85.0
click at [231, 226] on div "Product beheer - Product: Pfaff Borduurschaar gebogen 15,2 cm - 821297996 / ID:…" at bounding box center [899, 317] width 1338 height 366
type input "635"
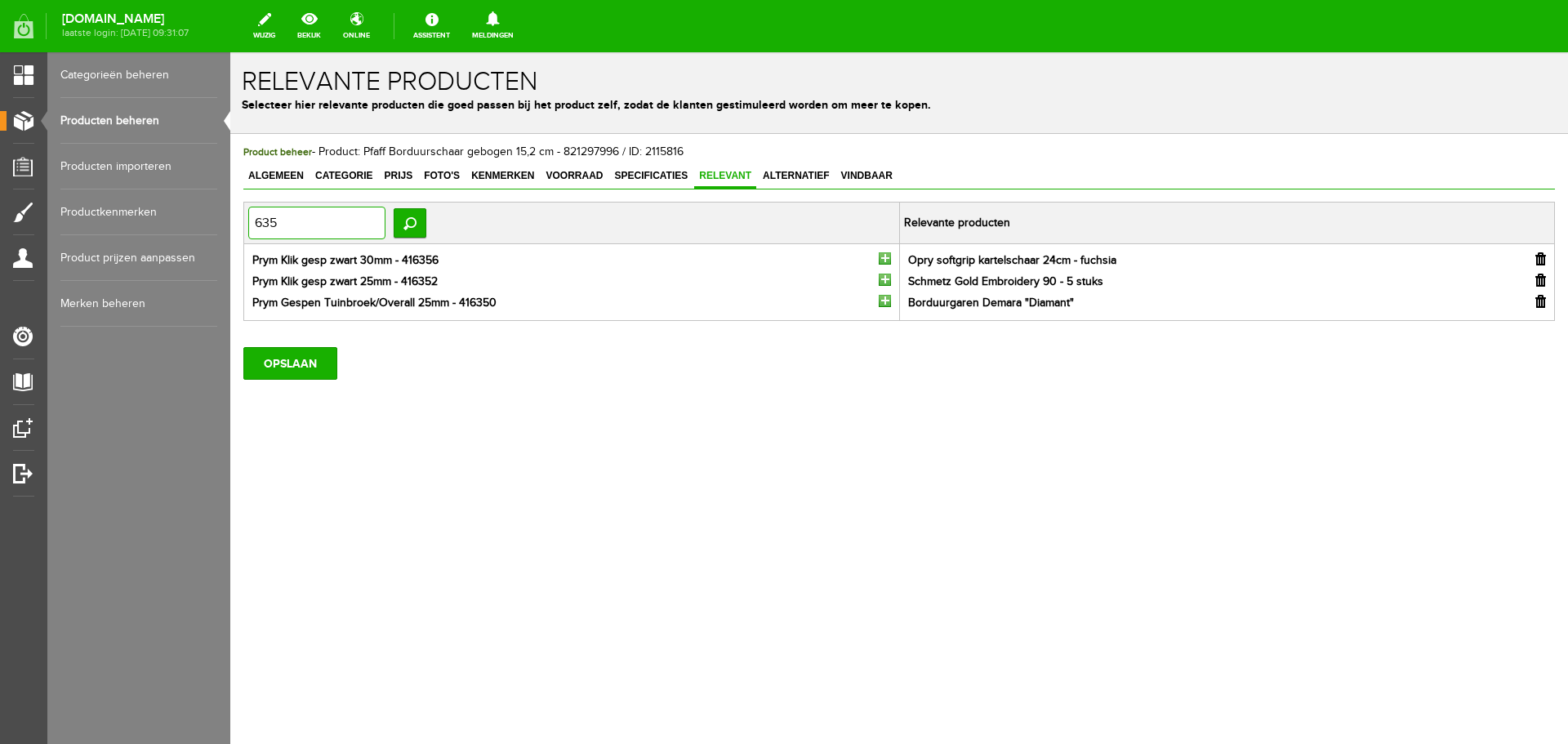
drag, startPoint x: 286, startPoint y: 223, endPoint x: 237, endPoint y: 222, distance: 49.0
click at [237, 222] on div "Product beheer - Product: Pfaff Borduurschaar gebogen 15,2 cm - 821297996 / ID:…" at bounding box center [899, 317] width 1338 height 366
type input "pfaff ambition"
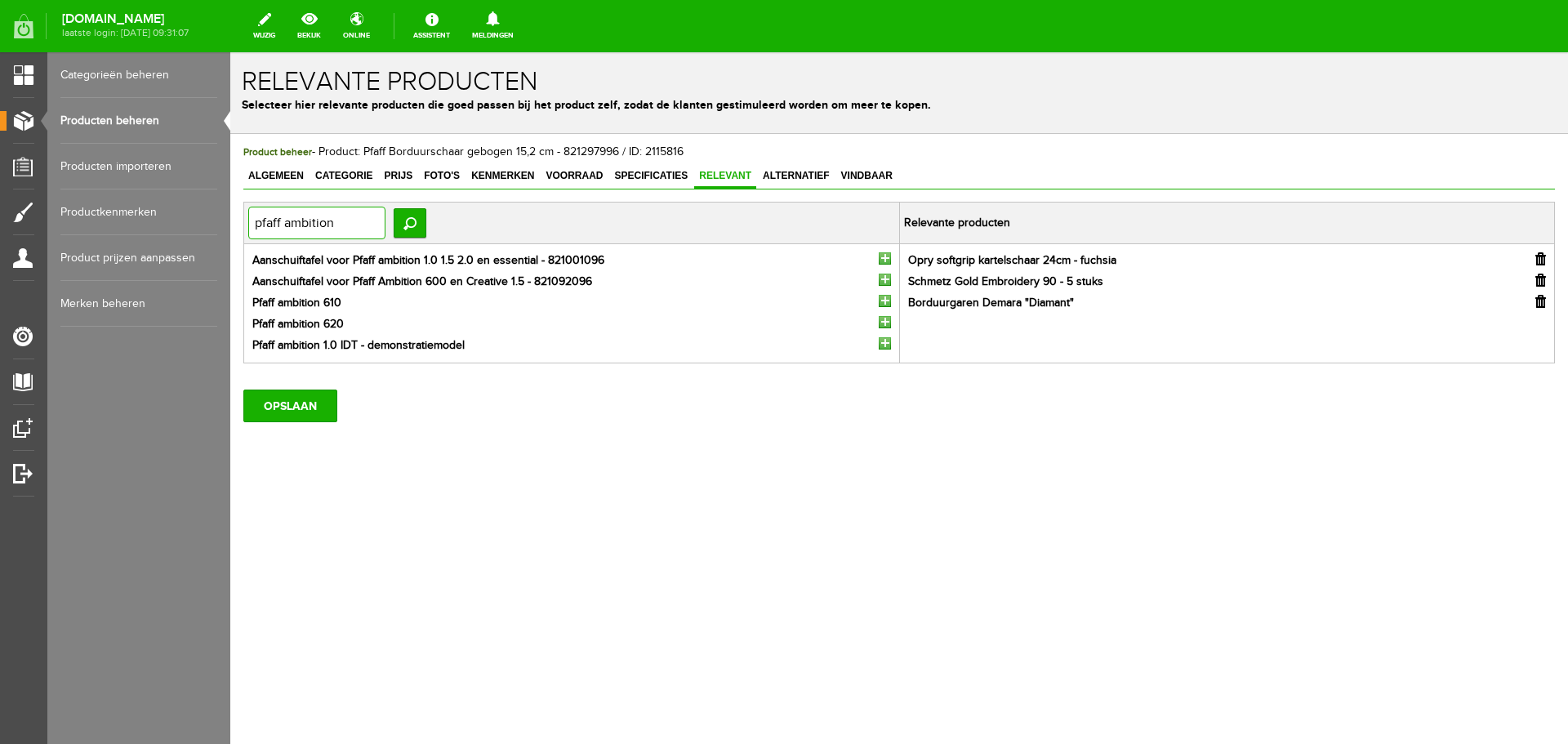
drag, startPoint x: 281, startPoint y: 222, endPoint x: 444, endPoint y: 279, distance: 172.7
click at [230, 226] on html "Product: Pfaff Borduurschaar gebogen 15,2 cm - 821297996 is met succes gewijzig…" at bounding box center [899, 398] width 1338 height 692
type input "quilt ambition"
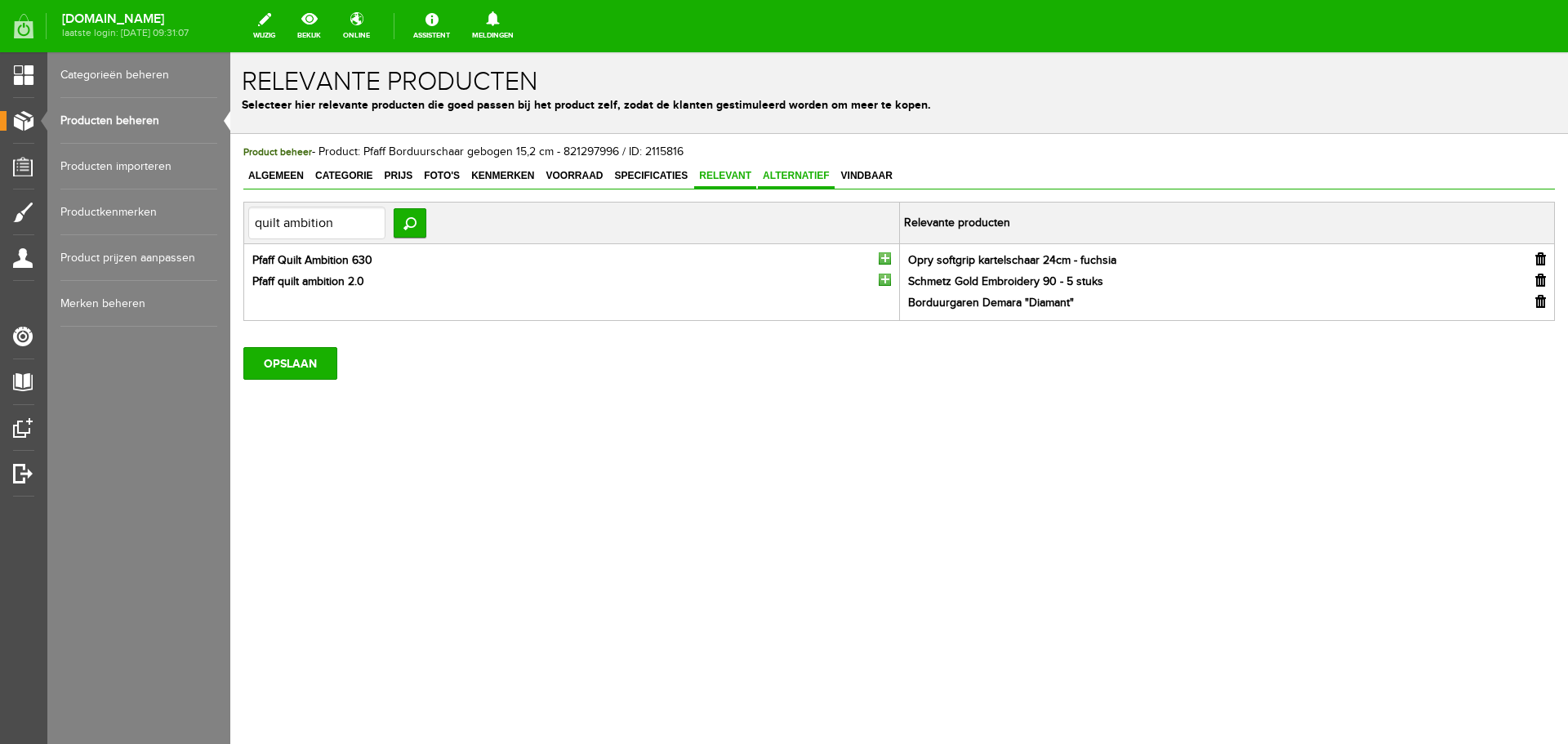
click at [793, 173] on span "Alternatief" at bounding box center [797, 176] width 77 height 11
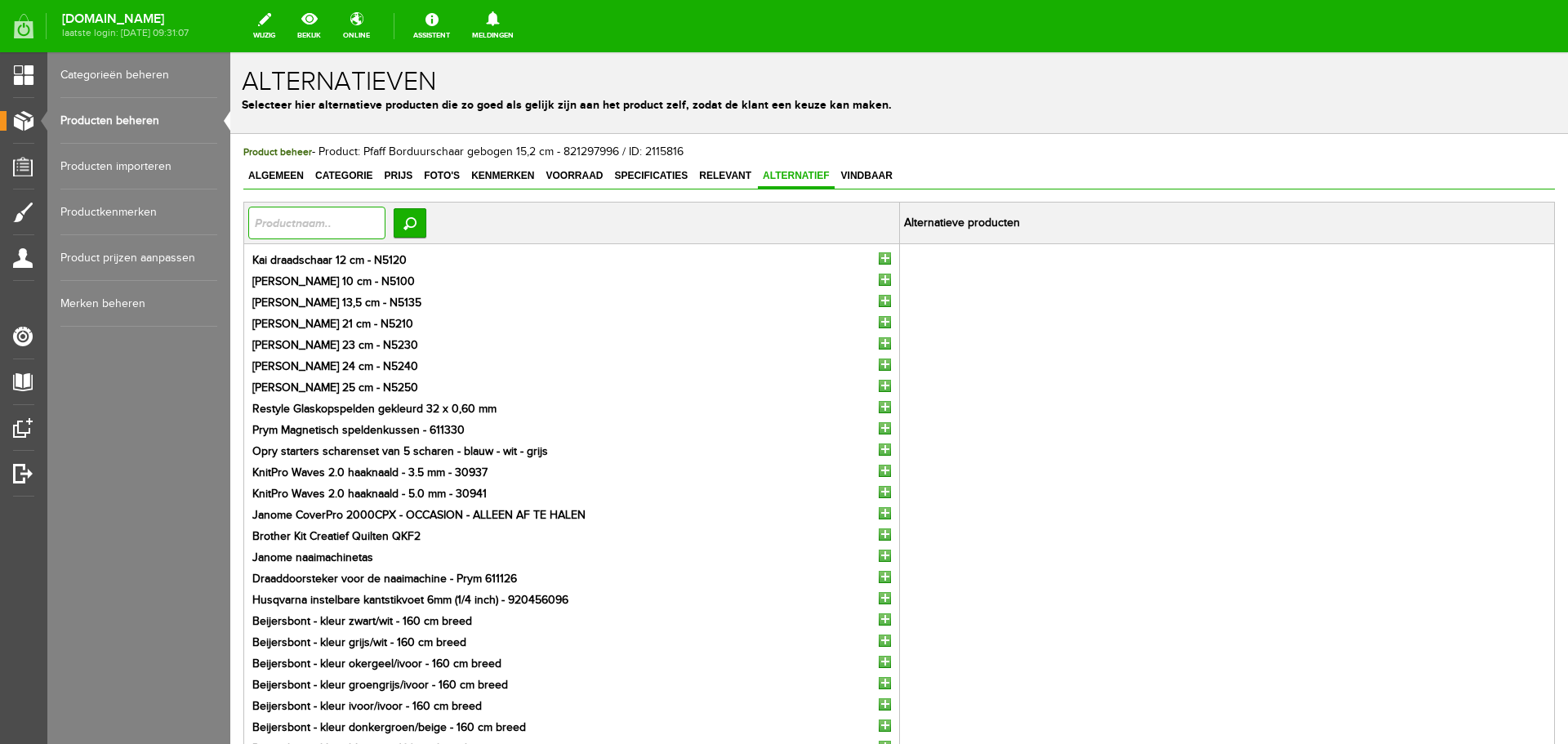
click at [287, 222] on input "text" at bounding box center [317, 222] width 137 height 33
type input "applicatie"
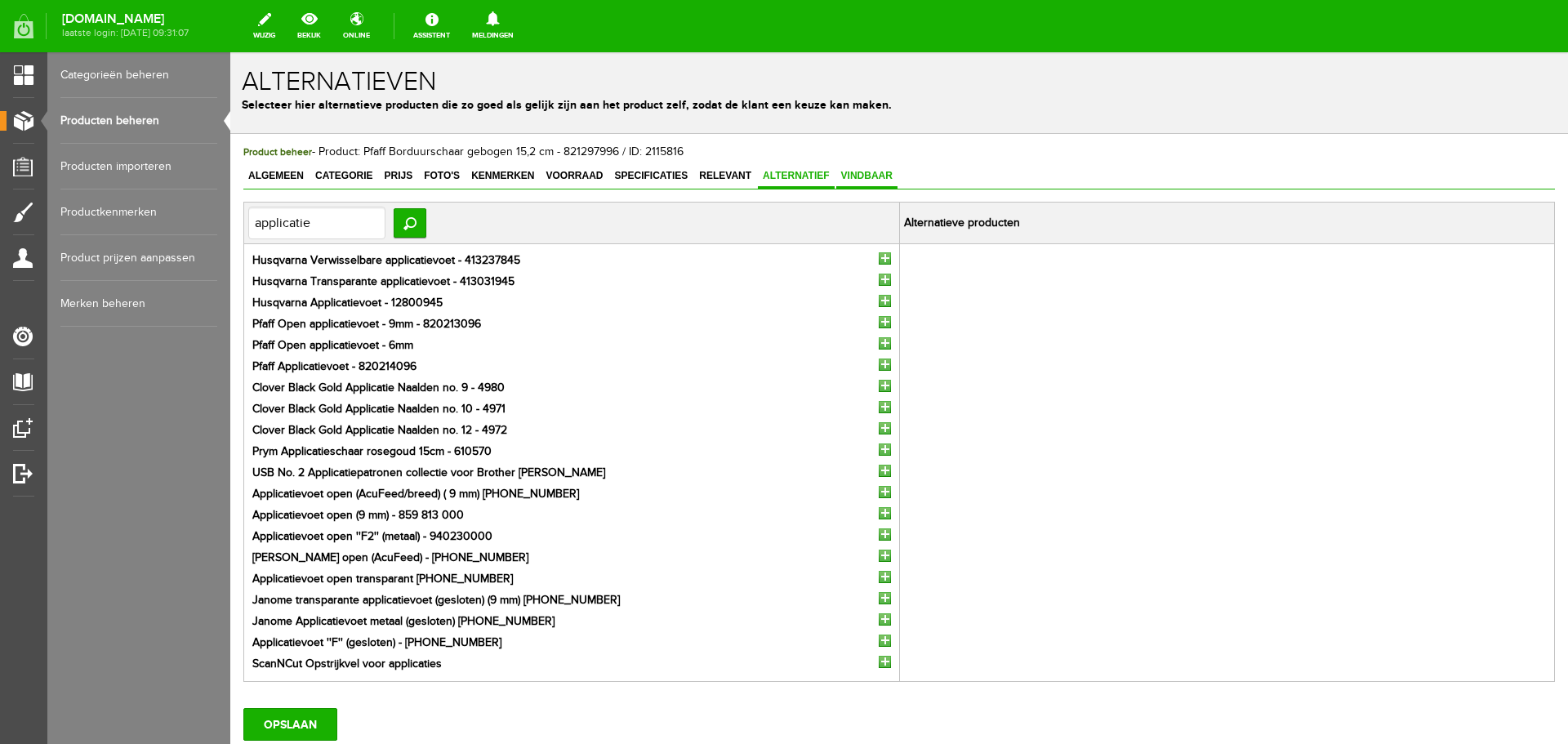
click at [860, 170] on span "Vindbaar" at bounding box center [868, 176] width 62 height 11
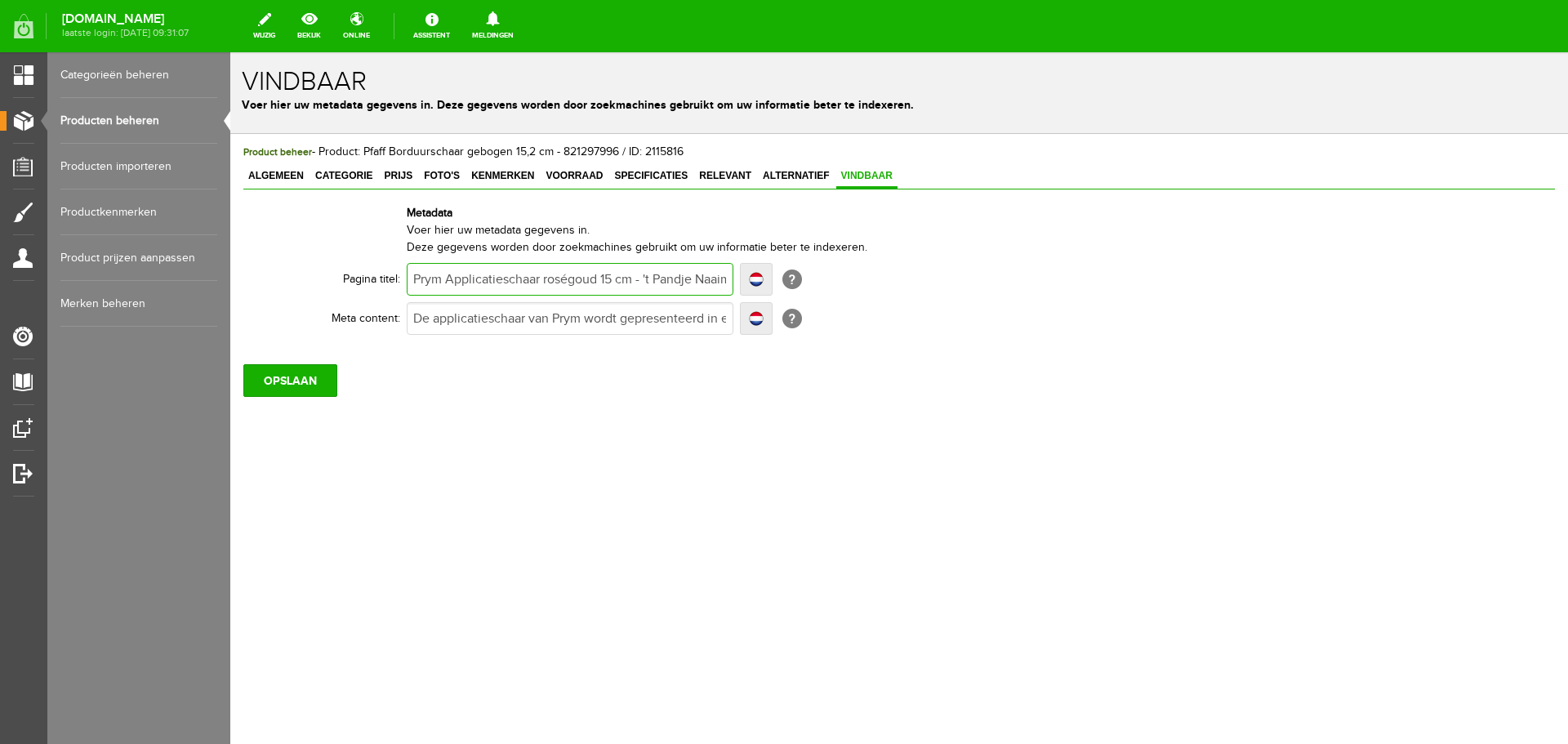
click at [424, 280] on input "Prym Applicatieschaar roségoud 15 cm - 't Pandje Naaimachines" at bounding box center [569, 279] width 326 height 33
type input "PApplicatieschaar roségoud 15 cm - 't Pandje Naaimachines"
type input "PfApplicatieschaar roségoud 15 cm - 't Pandje Naaimachines"
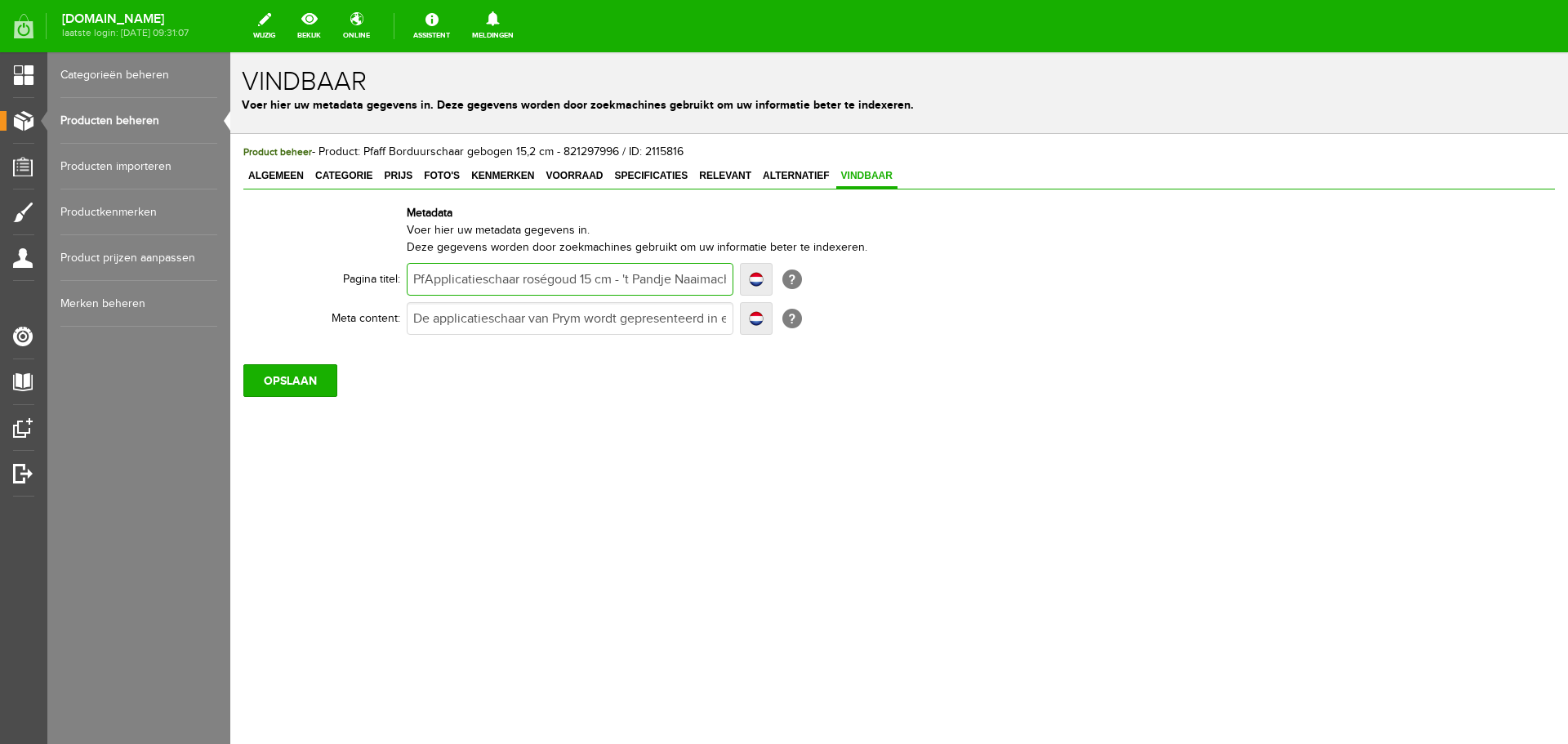
type input "PfApplicatieschaar roségoud 15 cm - 't Pandje Naaimachines"
type input "PfaApplicatieschaar roségoud 15 cm - 't Pandje Naaimachines"
type input "PfafApplicatieschaar roségoud 15 cm - 't Pandje Naaimachines"
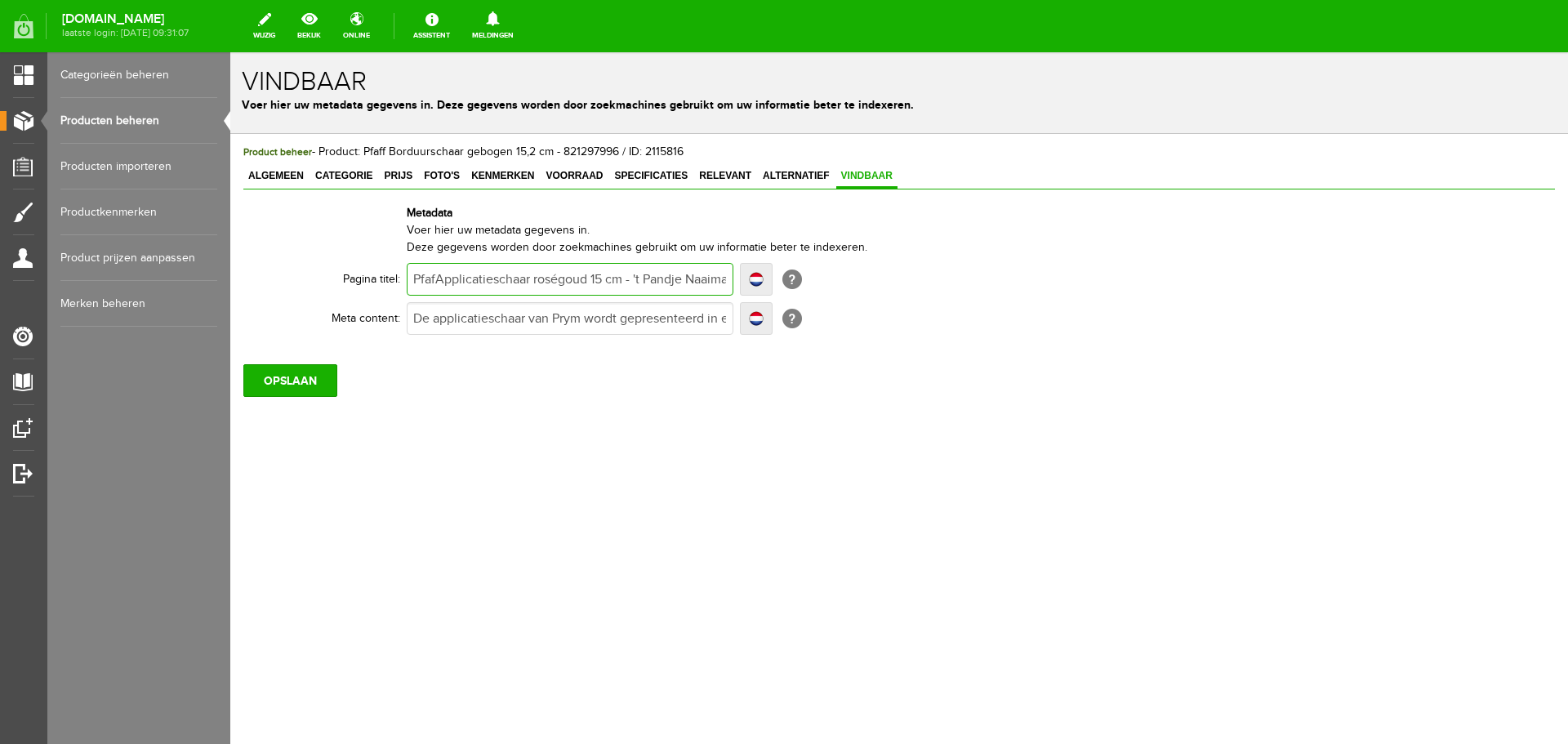
type input "PfaffApplicatieschaar roségoud 15 cm - 't Pandje Naaimachines"
type input "Pfaff Applicatieschaar roségoud 15 cm - 't Pandje Naaimachines"
type input "Pfaff Applicatieschaar oségoud 15 cm - 't Pandje Naaimachines"
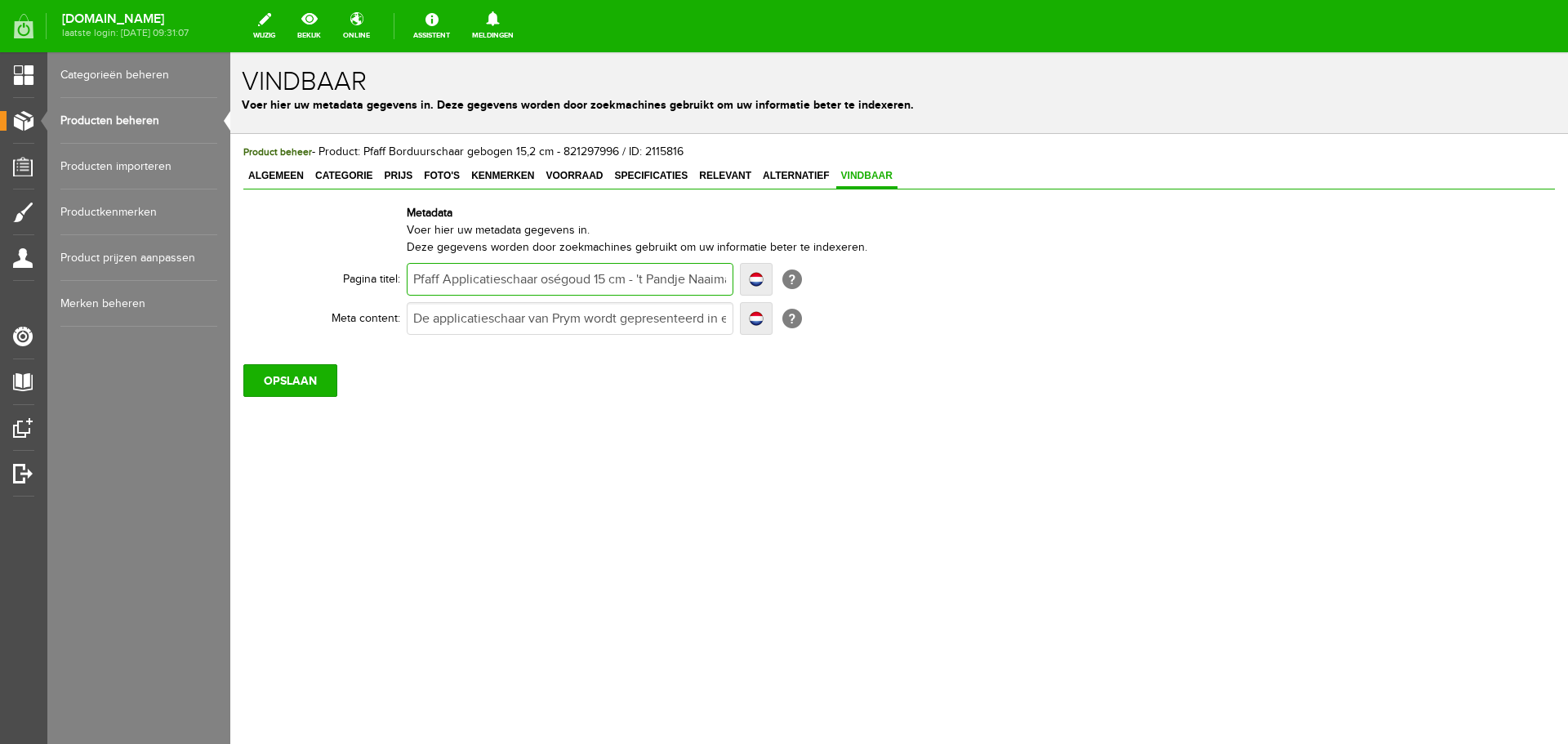
type input "Pfaff Applicatieschaar oségoud 15 cm - 't Pandje Naaimachines"
type input "Pfaff Applicatieschaar ségoud 15 cm - 't Pandje Naaimachines"
type input "Pfaff Applicatieschaar égoud 15 cm - 't Pandje Naaimachines"
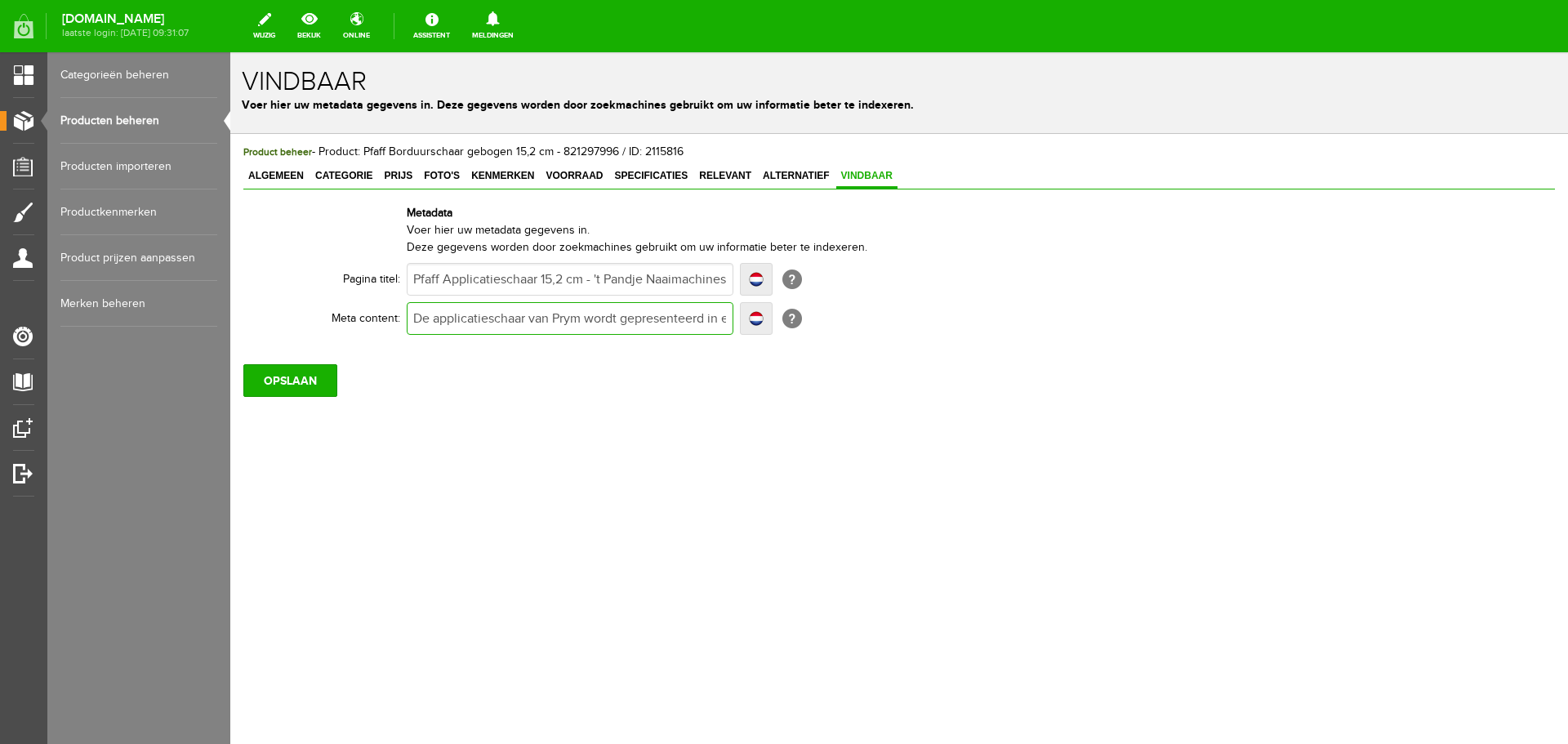
click at [436, 320] on input "De applicatieschaar van Prym wordt gepresenteerd in een moderne roségouden kleu…" at bounding box center [569, 318] width 326 height 33
click at [266, 169] on link "Algemeen" at bounding box center [276, 176] width 65 height 23
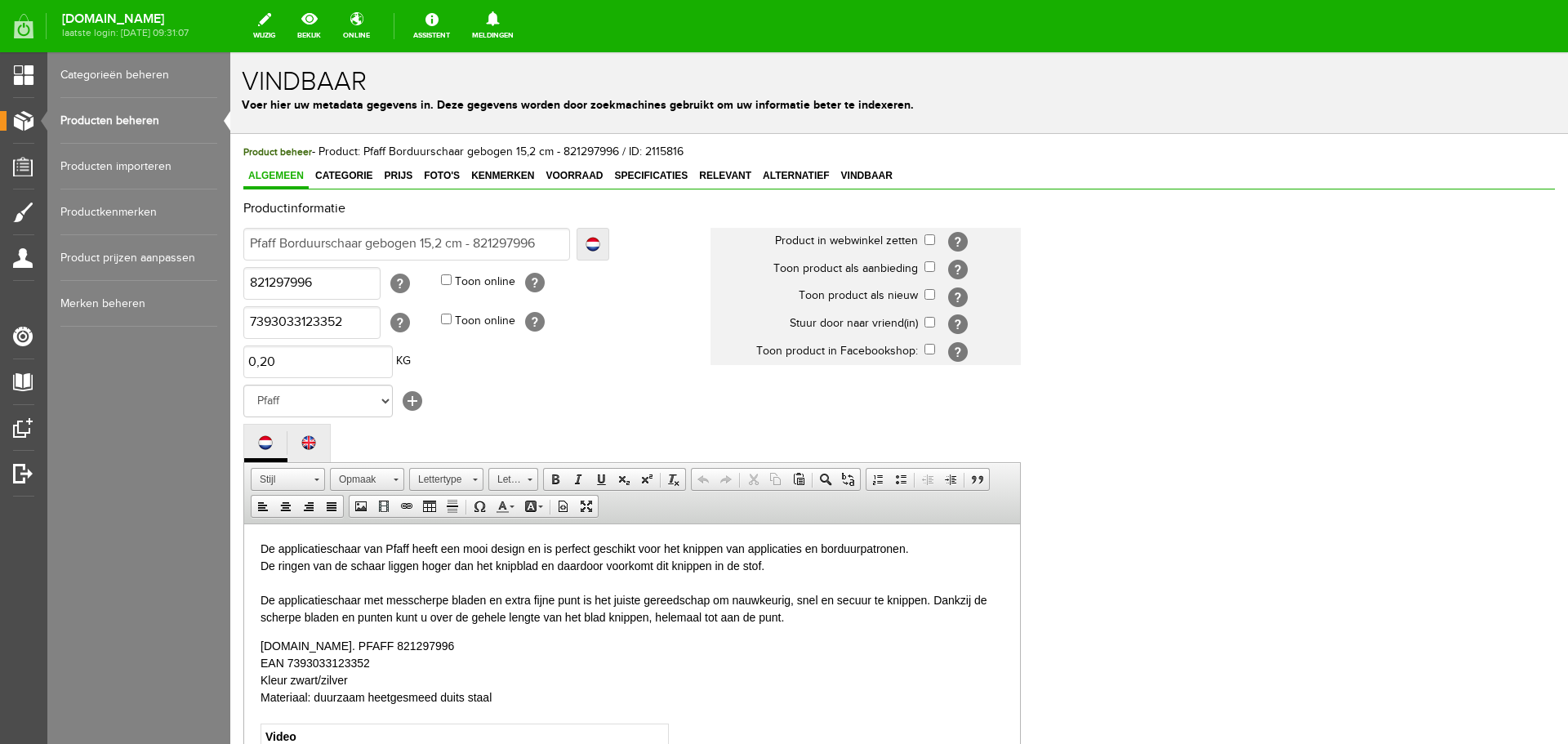
scroll to position [0, 0]
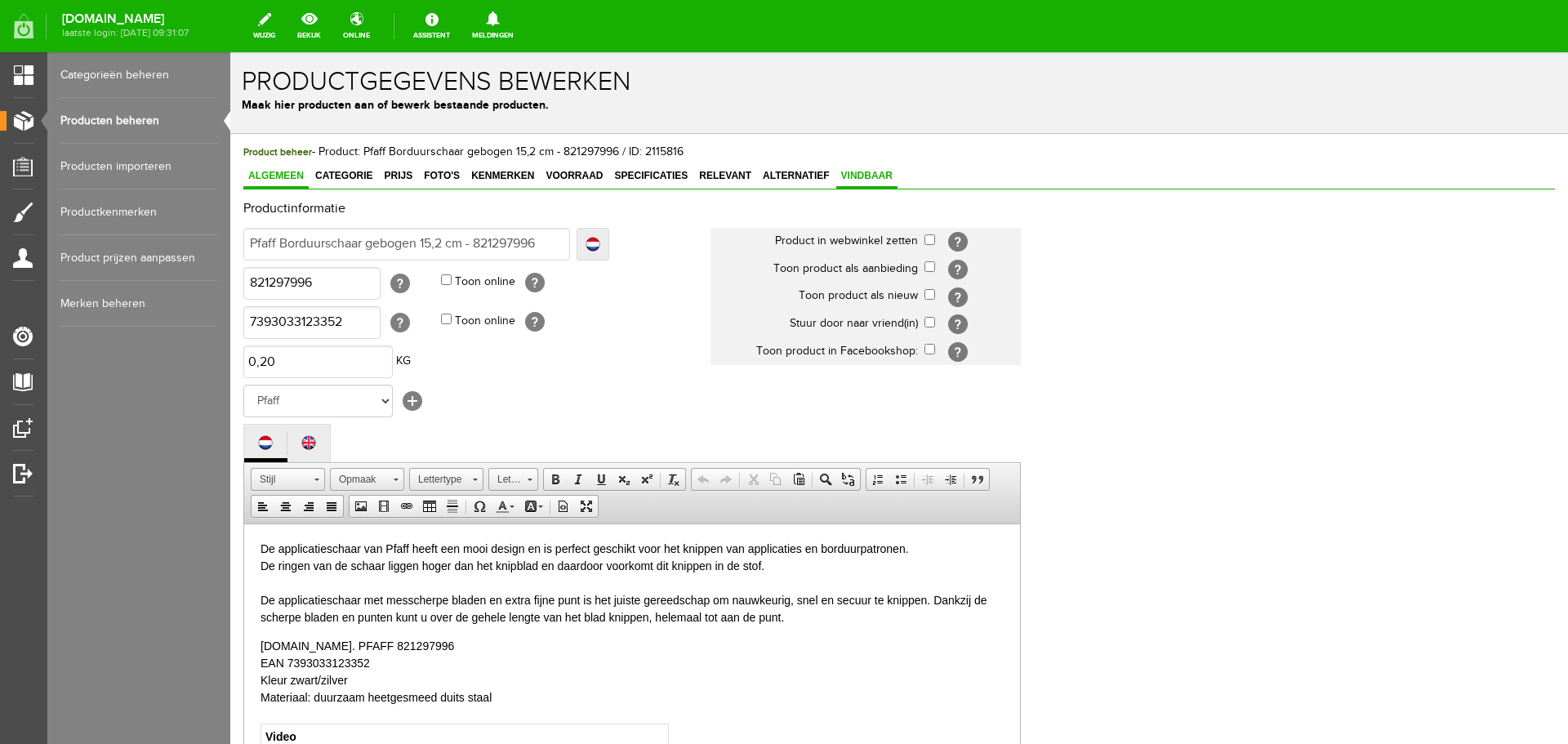
click at [859, 175] on span "Vindbaar" at bounding box center [868, 176] width 62 height 11
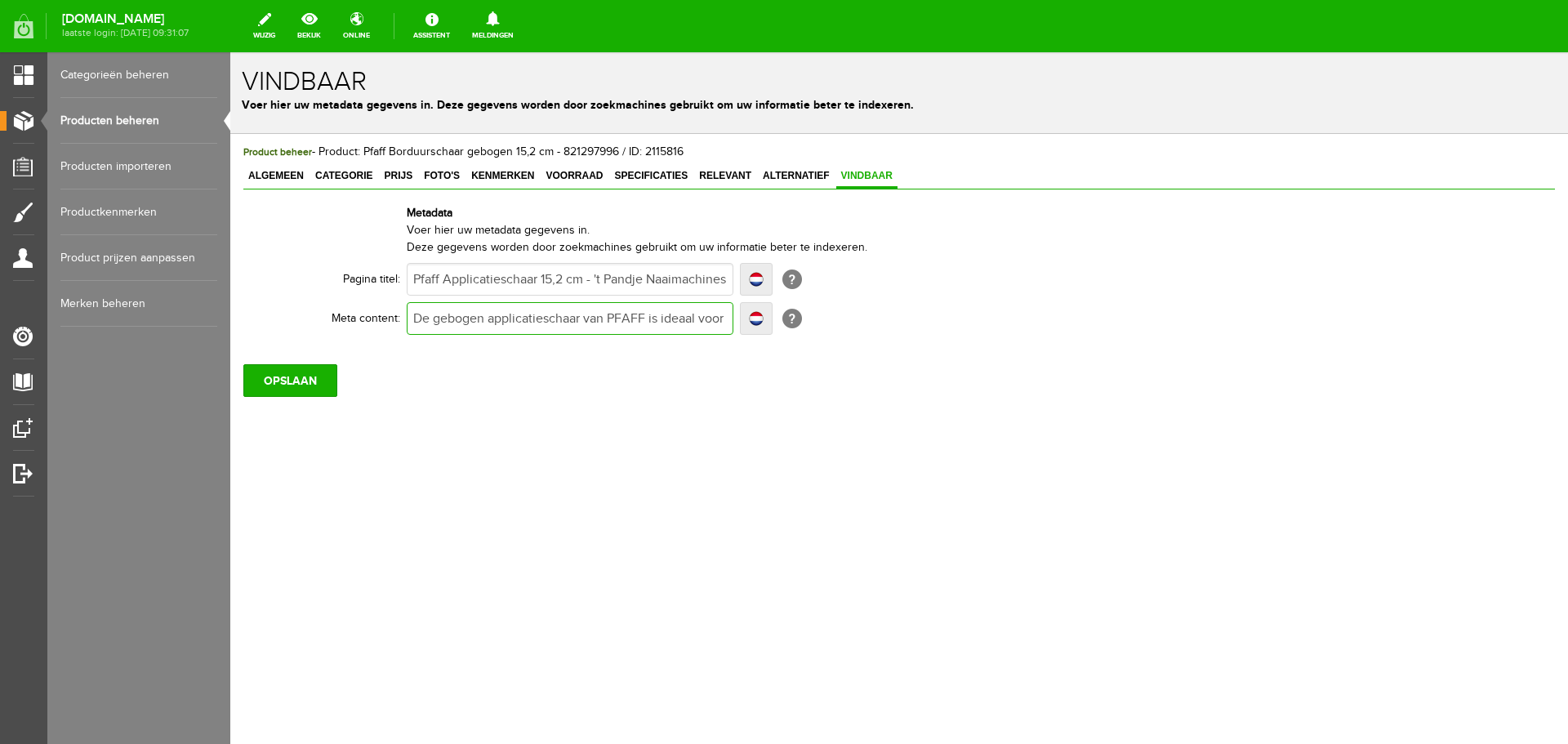
click at [649, 319] on input "De gebogen applicatieschaar van PFAFF is ideaal voor hen quilten. Bestel online…" at bounding box center [569, 318] width 326 height 33
click at [496, 316] on input "De gebogen applicatieschaar van PFAFF knipt scherp langs applicaties en borduur…" at bounding box center [569, 318] width 326 height 33
click at [518, 320] on input "De gebogen applicatieschaar van PFAFF knipt scherp langs applicaties en borduur…" at bounding box center [569, 318] width 326 height 33
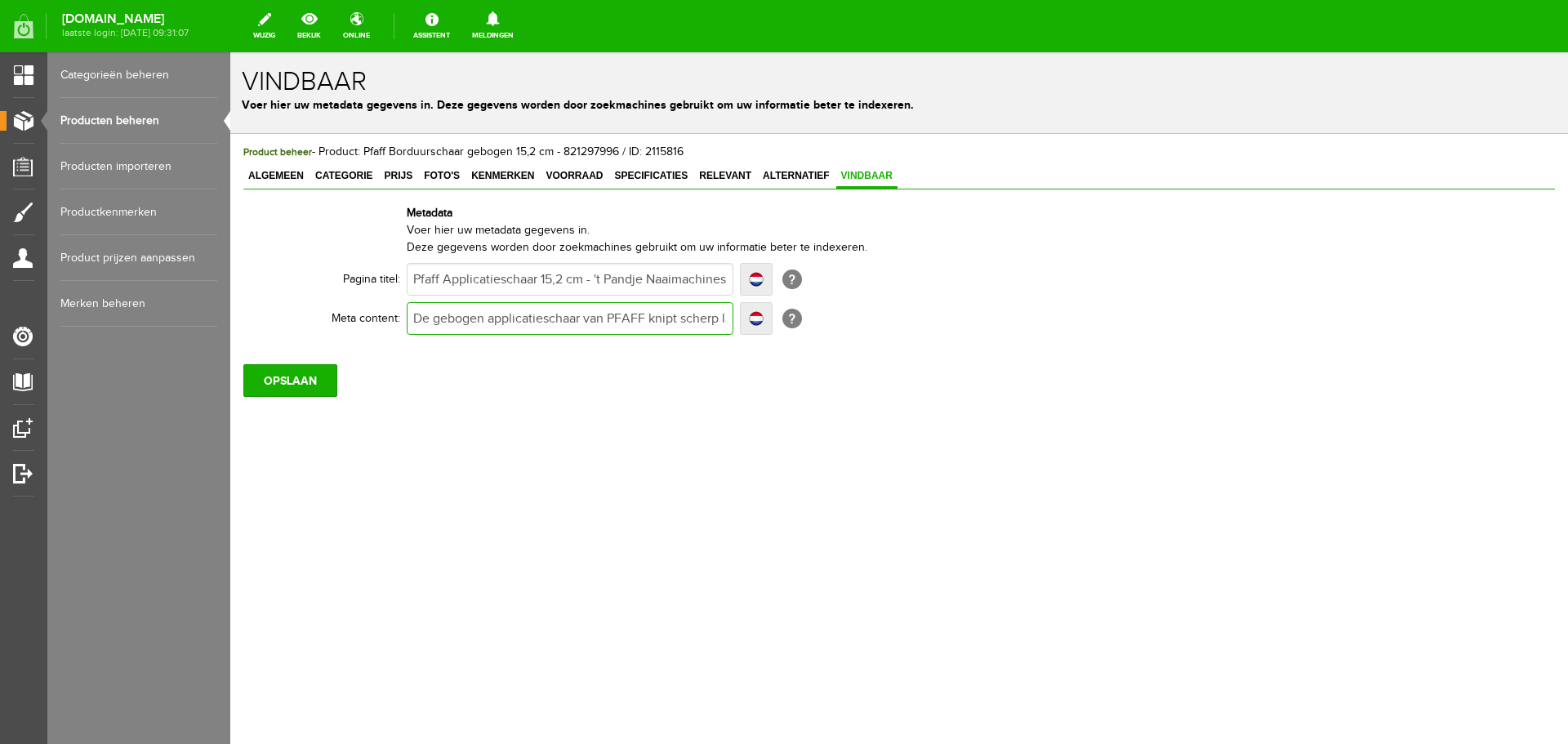
click at [518, 320] on input "De gebogen applicatieschaar van PFAFF knipt scherp langs applicaties en borduur…" at bounding box center [569, 318] width 326 height 33
click at [270, 381] on input "OPSLAAN" at bounding box center [290, 380] width 94 height 33
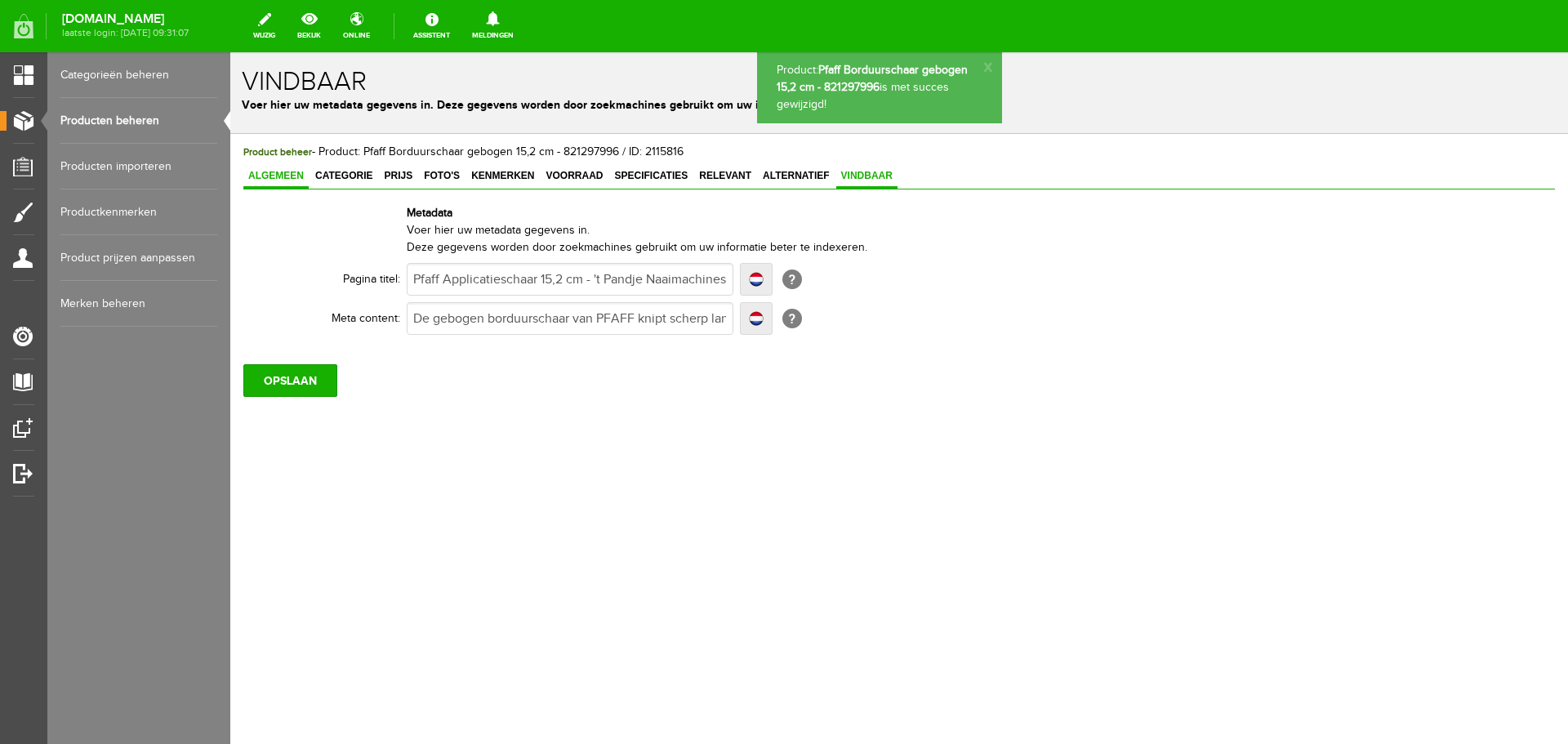
click at [259, 178] on span "Algemeen" at bounding box center [276, 176] width 65 height 11
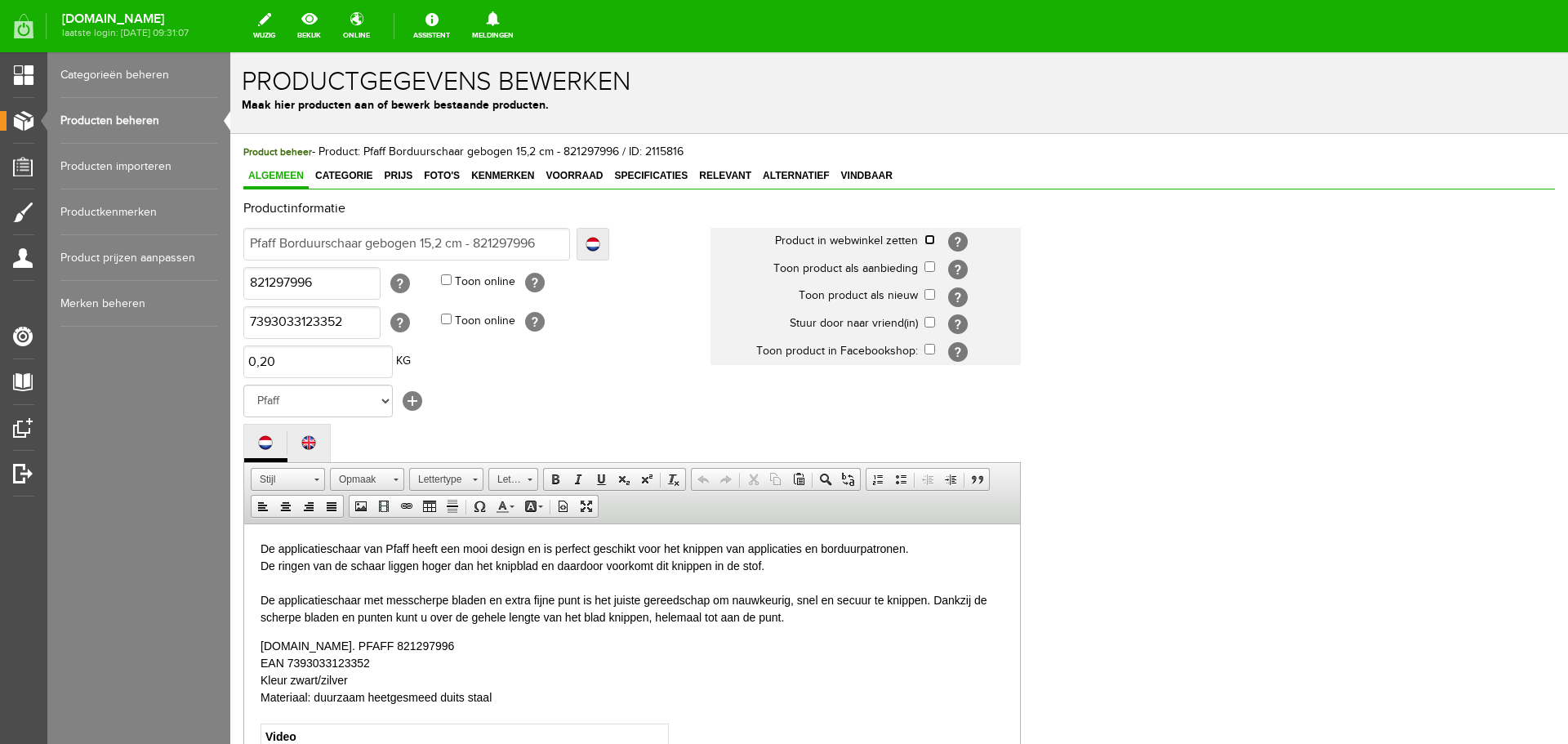
click at [928, 242] on input "checkbox" at bounding box center [929, 239] width 10 height 10
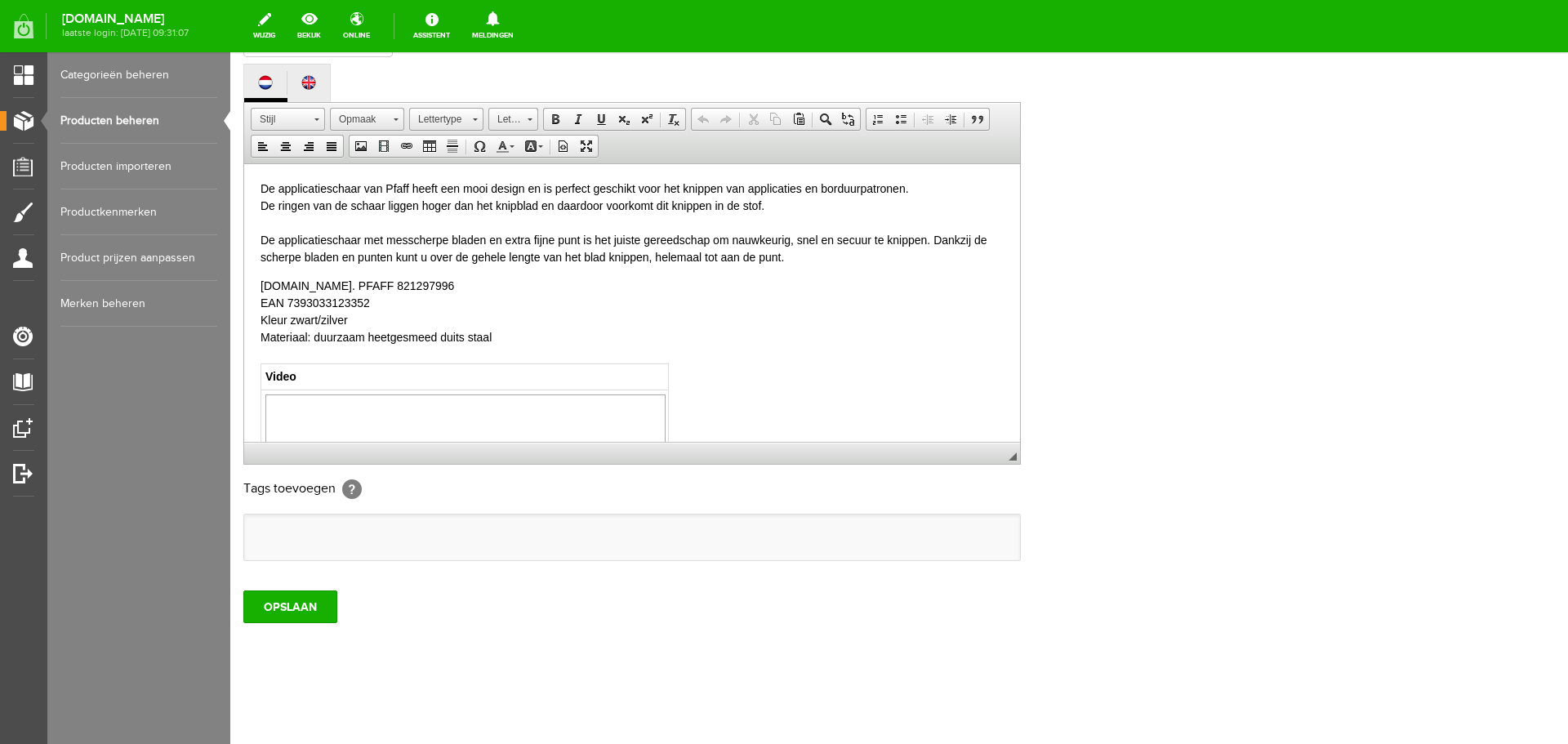
click at [280, 623] on div "Product beheer - Product: Pfaff Borduurschaar gebogen 15,2 cm - 821297996 / ID:…" at bounding box center [899, 259] width 1338 height 970
click at [281, 603] on input "OPSLAAN" at bounding box center [290, 607] width 94 height 33
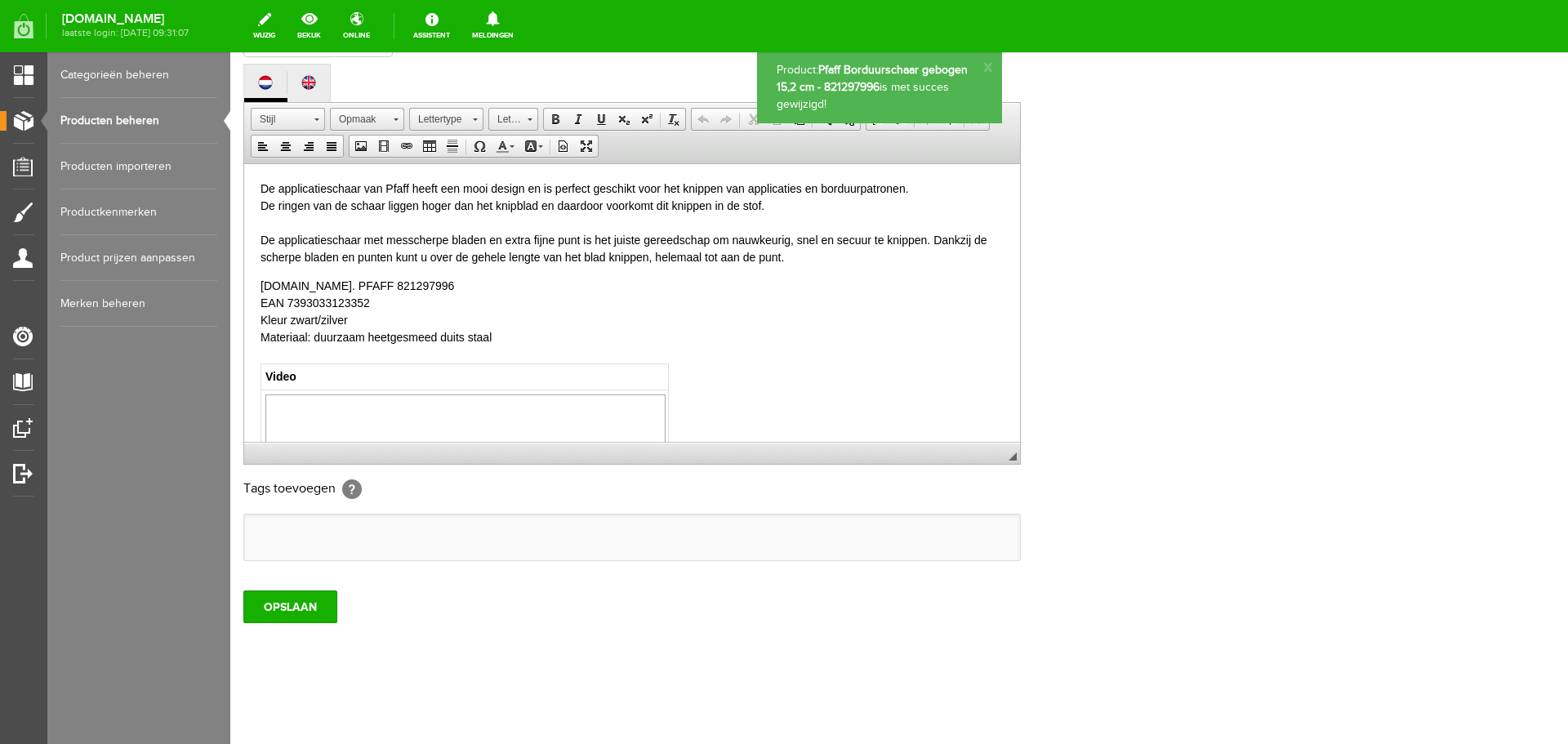
scroll to position [0, 0]
click at [100, 124] on link "Producten beheren" at bounding box center [139, 121] width 157 height 46
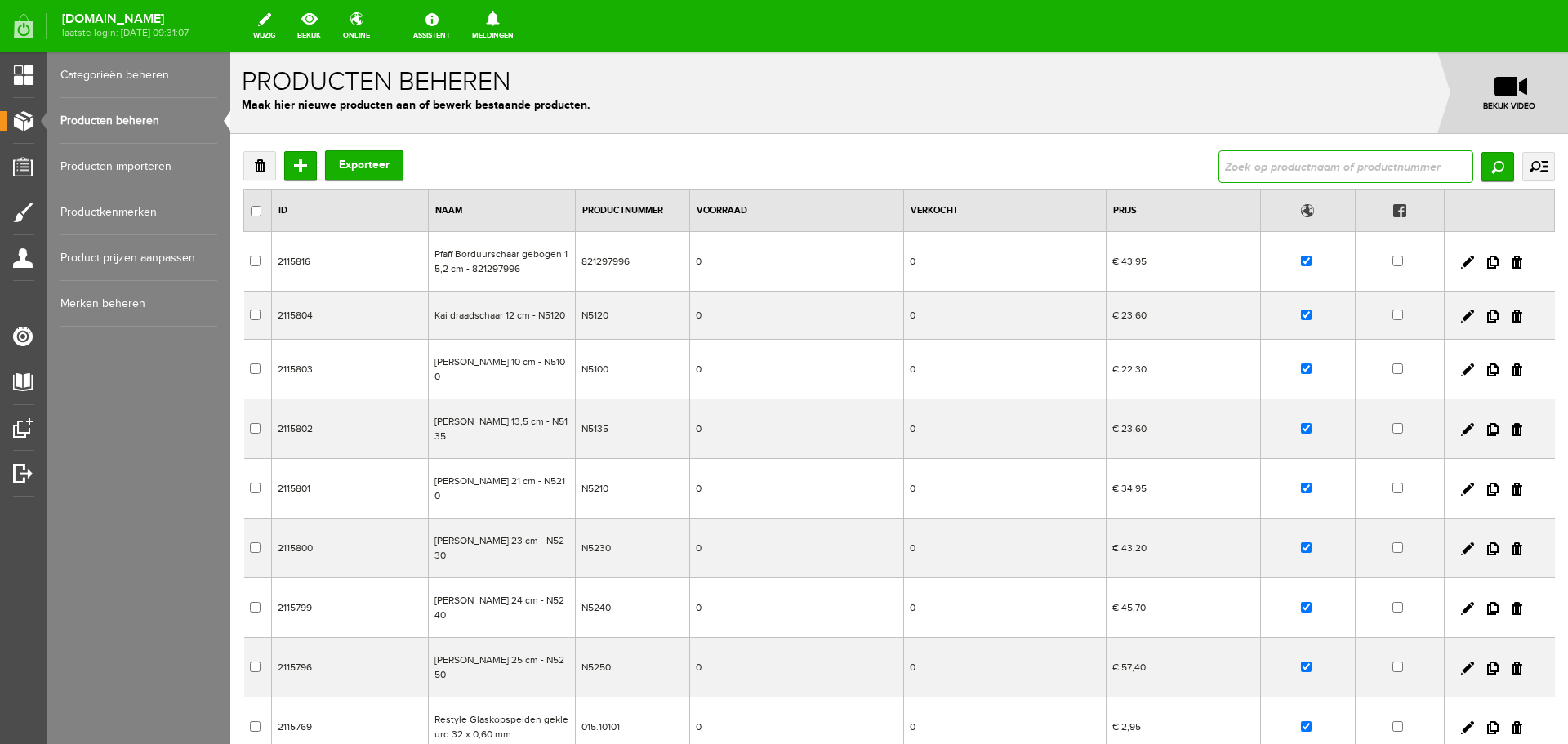
click at [1233, 169] on input "text" at bounding box center [1345, 166] width 255 height 33
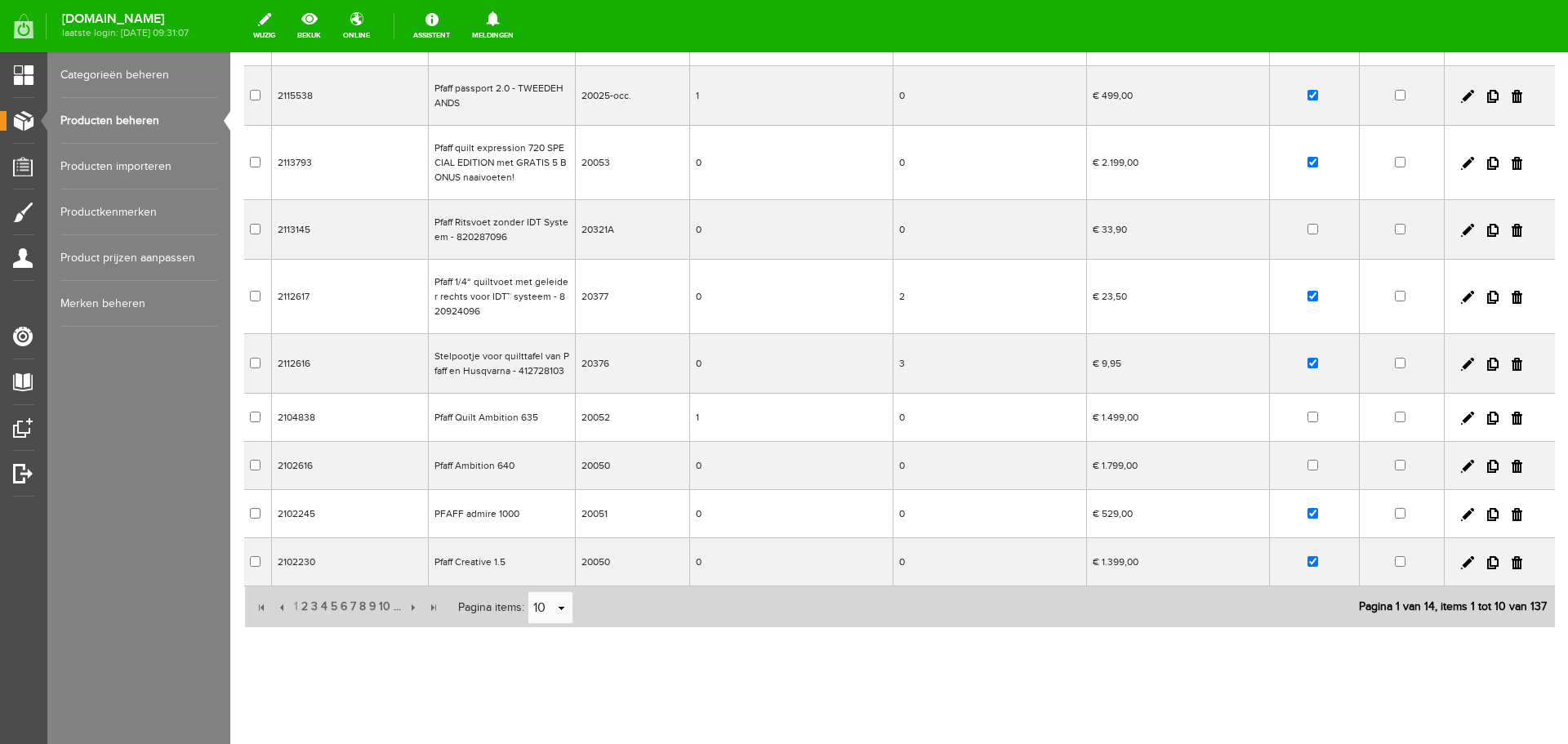
scroll to position [232, 0]
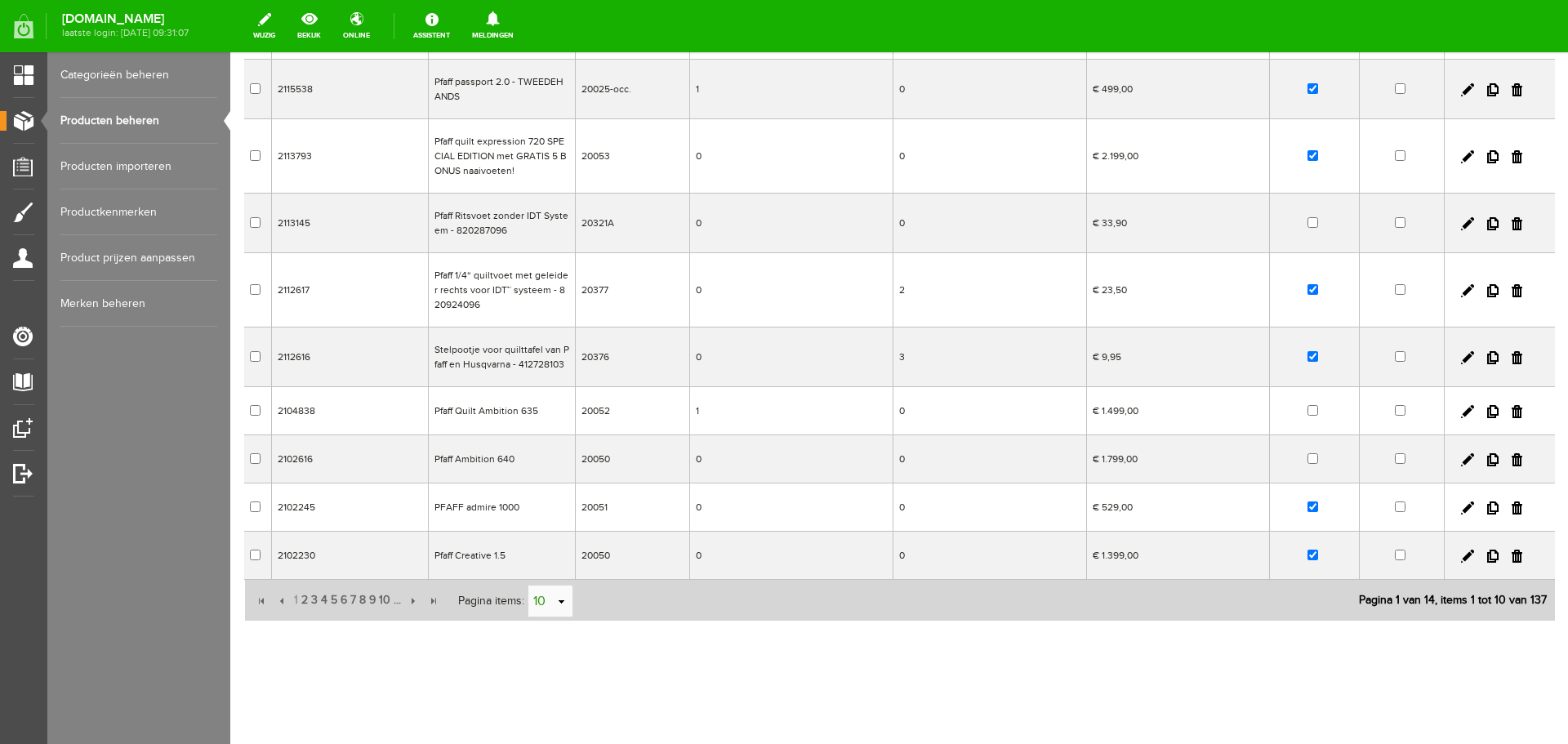
click at [561, 603] on link "select" at bounding box center [562, 601] width 13 height 31
click at [545, 571] on li "50" at bounding box center [550, 570] width 44 height 27
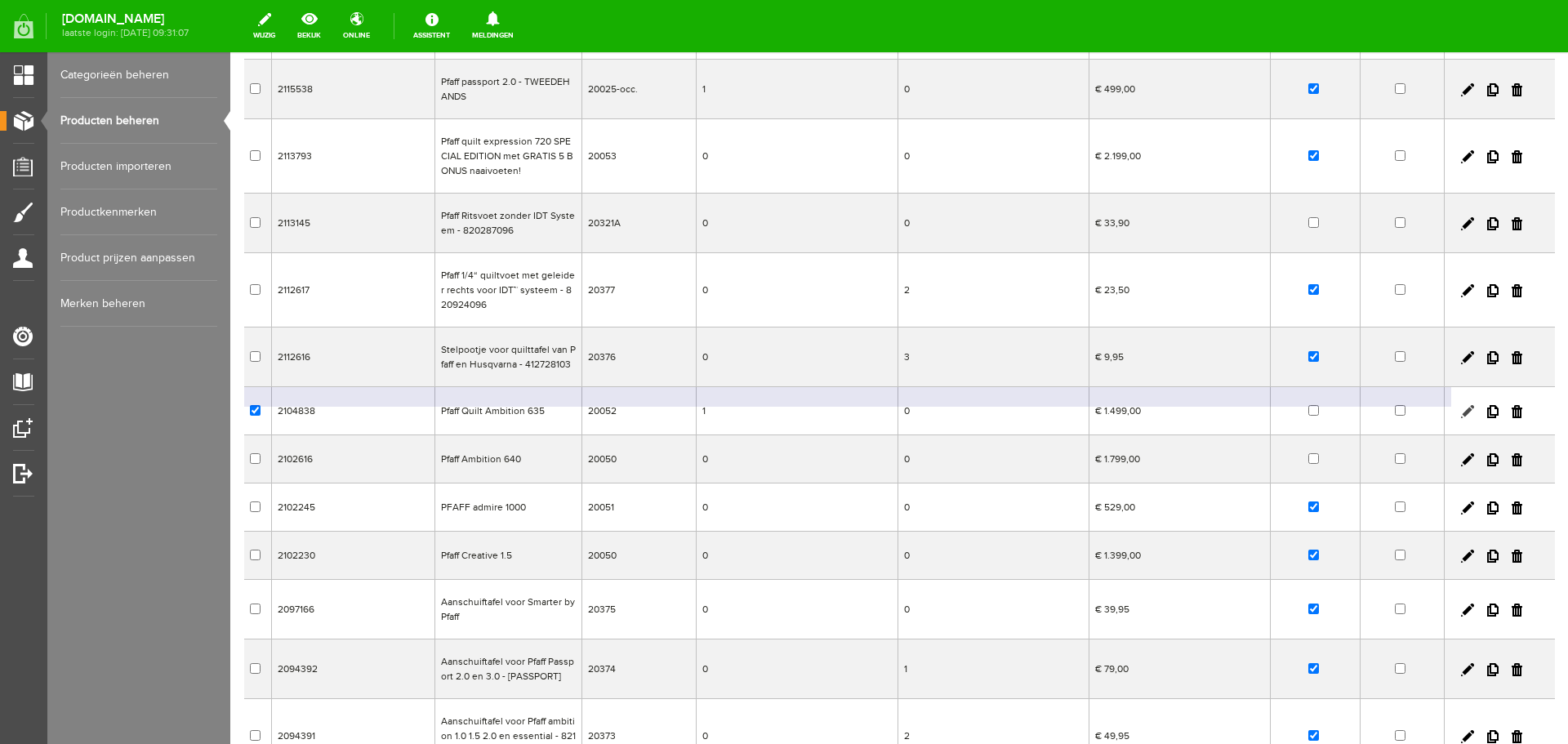
click at [1461, 410] on link at bounding box center [1468, 411] width 13 height 13
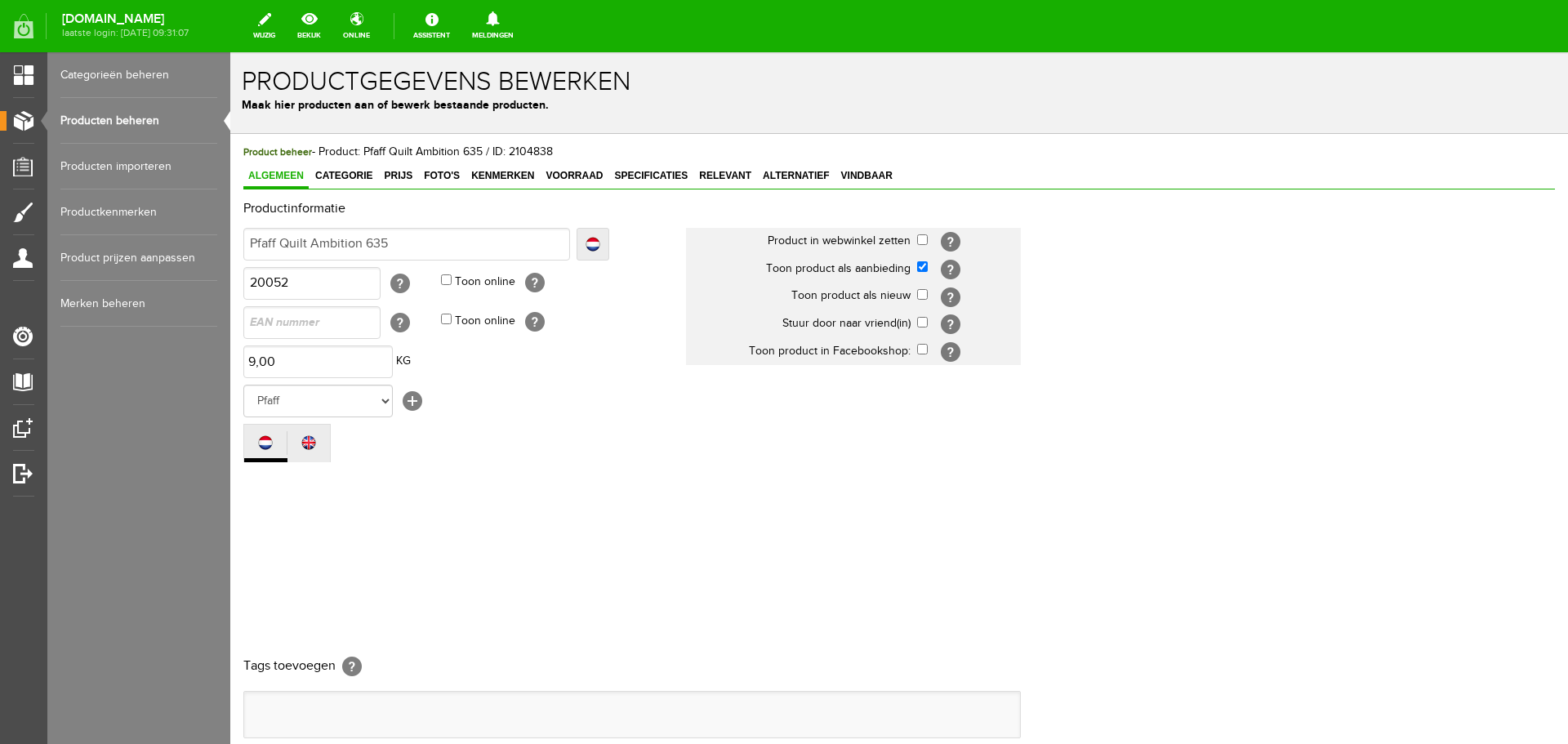
scroll to position [0, 0]
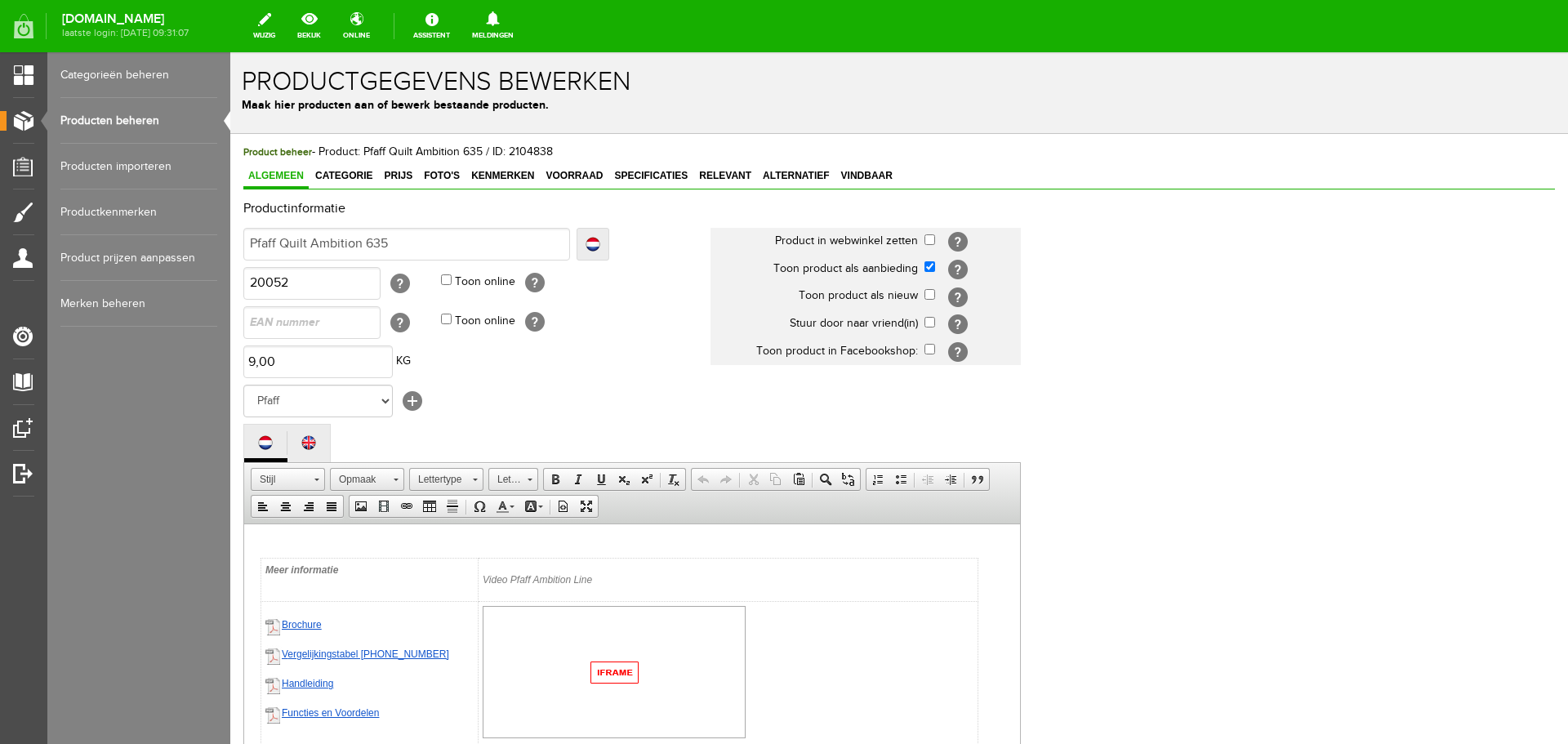
scroll to position [1097, 0]
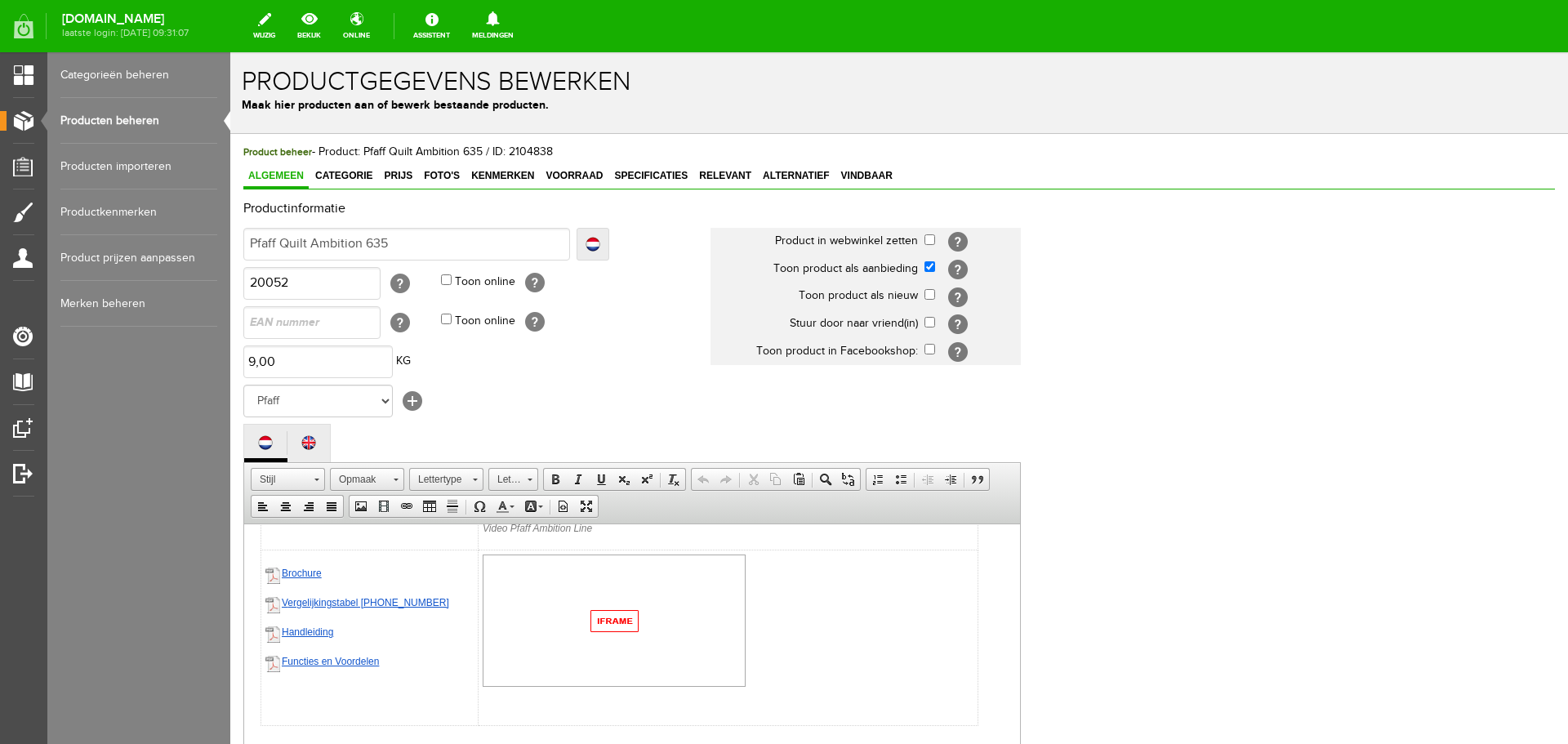
click at [296, 574] on link "Brochure" at bounding box center [301, 572] width 40 height 11
click at [296, 572] on link "Brochure" at bounding box center [301, 572] width 40 height 11
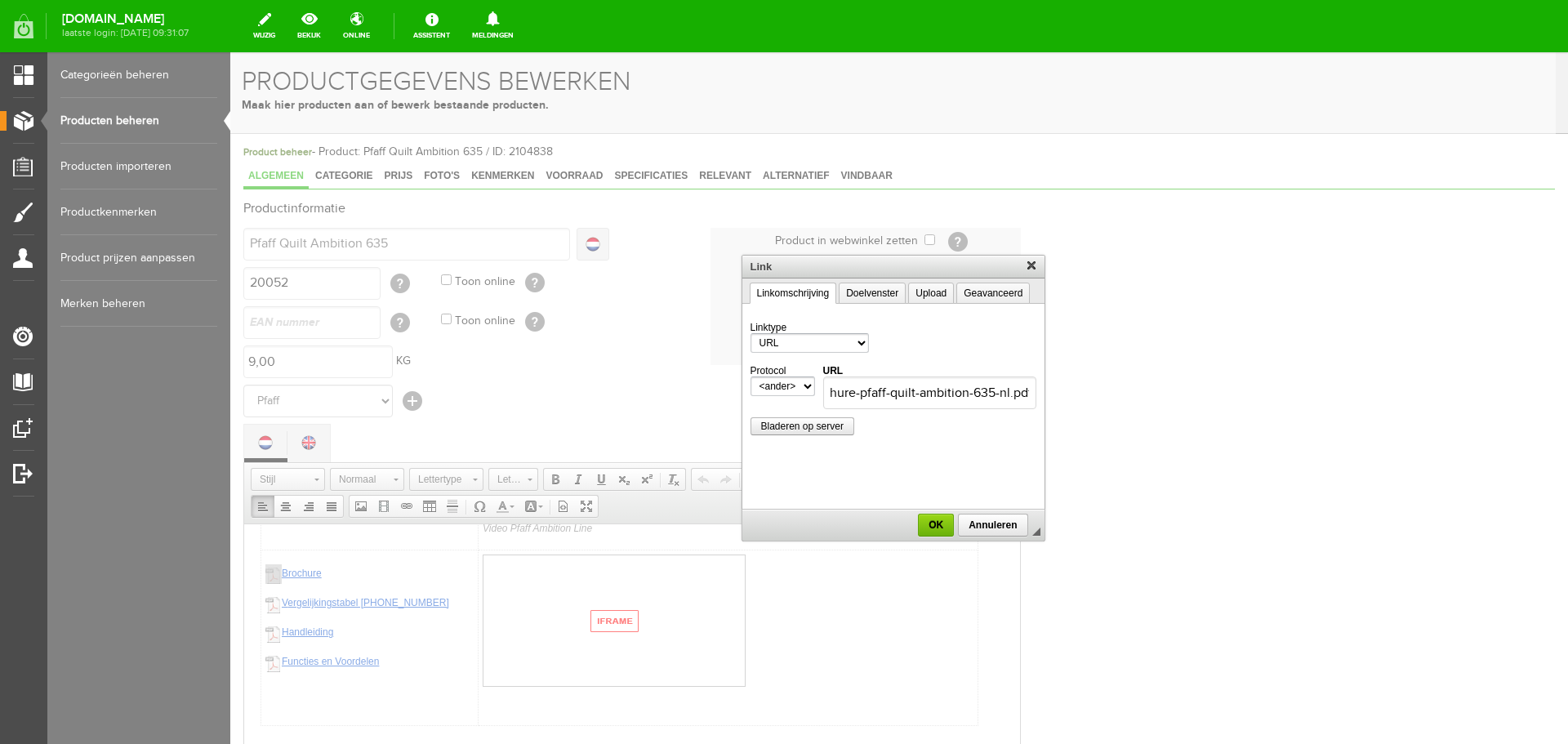
scroll to position [0, 0]
click at [299, 603] on div at bounding box center [893, 398] width 1326 height 692
click at [934, 526] on span "OK" at bounding box center [936, 525] width 33 height 11
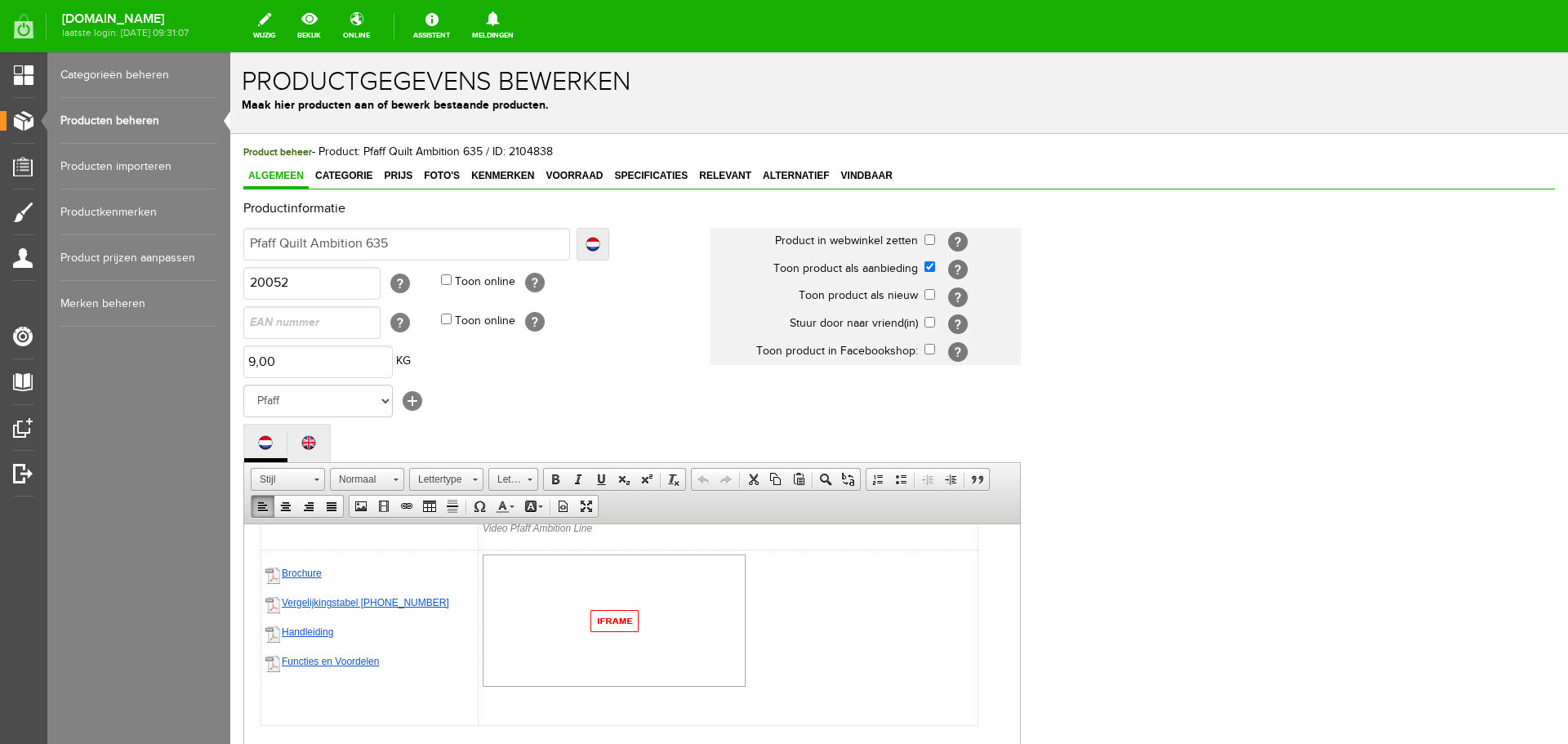
click at [305, 598] on link "ergelijkingstabel [PHONE_NUMBER]" at bounding box center [367, 602] width 161 height 11
click at [305, 601] on link "ergelijkingstabel [PHONE_NUMBER]" at bounding box center [367, 602] width 161 height 11
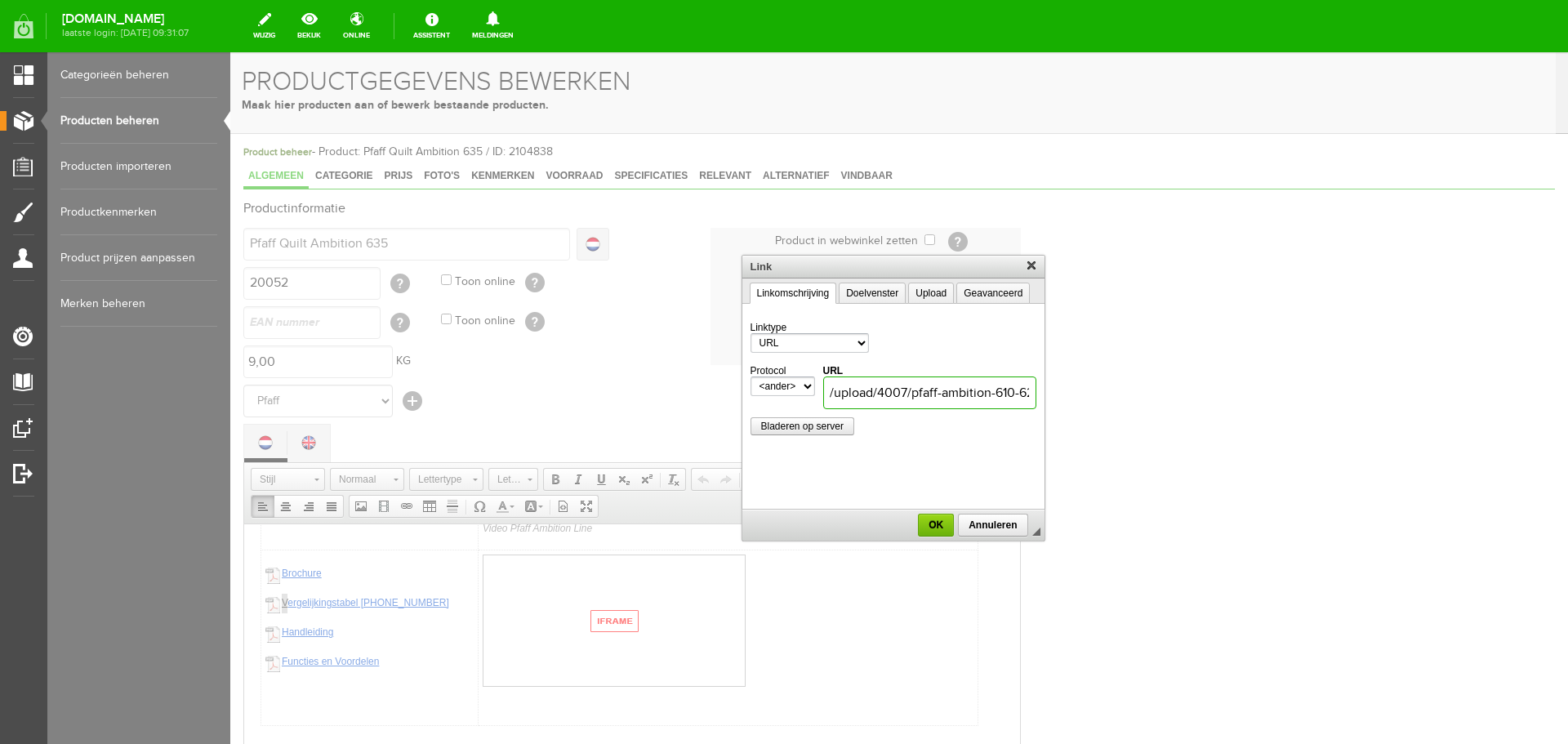
scroll to position [0, 165]
click at [304, 632] on div at bounding box center [893, 398] width 1326 height 692
click at [941, 529] on span "OK" at bounding box center [936, 525] width 33 height 11
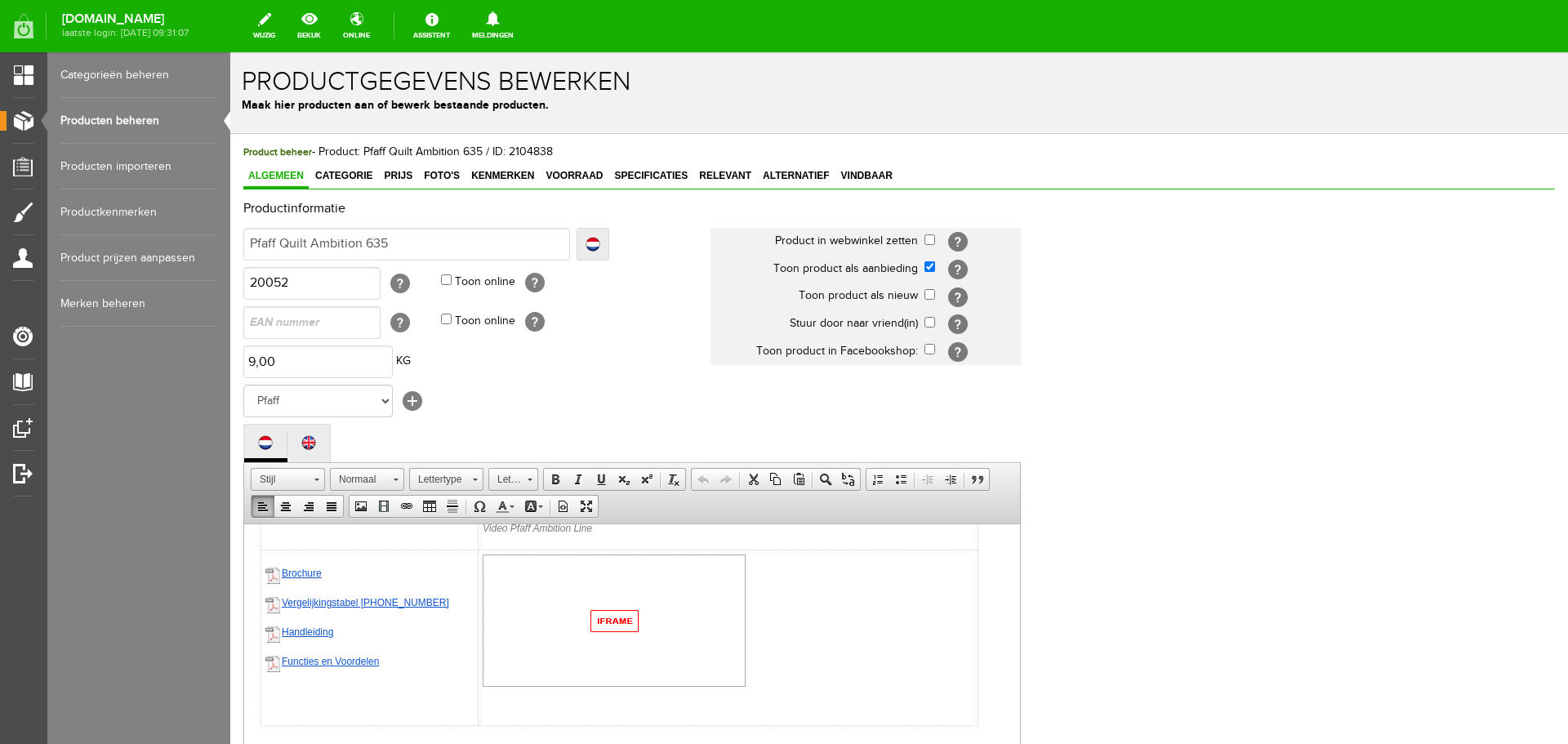
click at [306, 630] on link "Handleiding" at bounding box center [307, 631] width 51 height 11
click at [305, 630] on link "Handleiding" at bounding box center [307, 631] width 51 height 11
select select "http://"
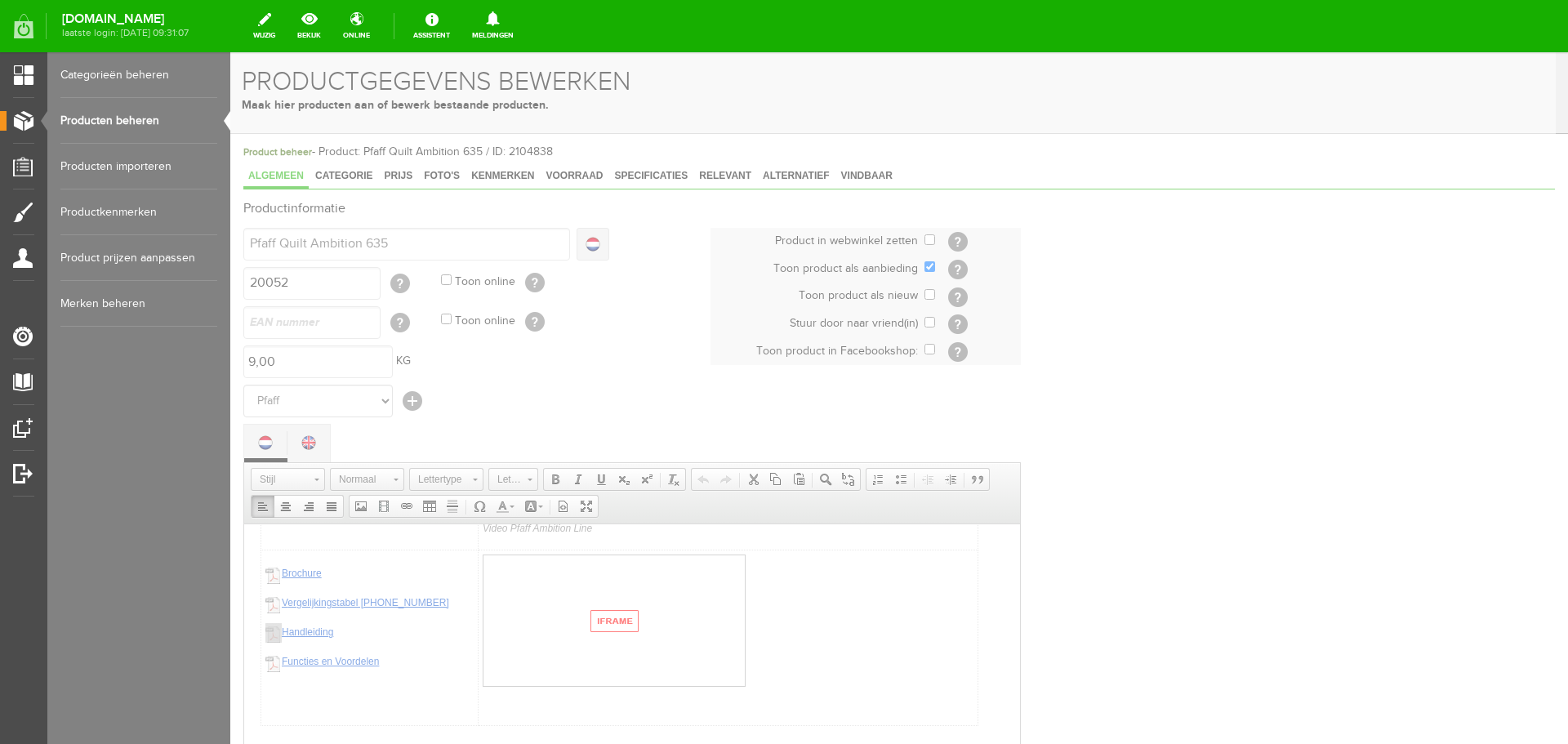
select select
type input "/upload/4007/handleiding-pfaff-quilt-ambition-635.pdf"
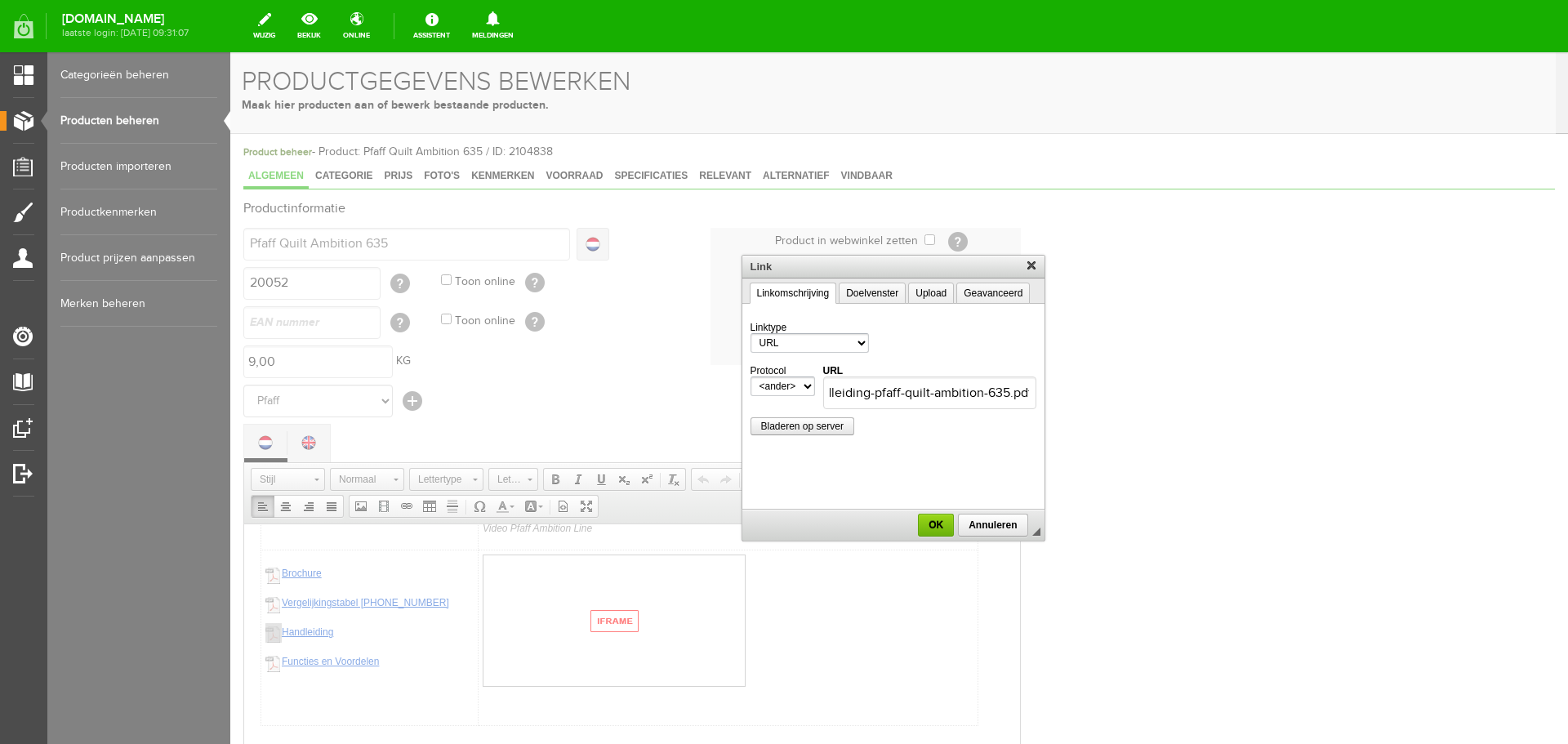
click at [310, 660] on div at bounding box center [893, 398] width 1326 height 692
click at [329, 660] on div at bounding box center [893, 398] width 1326 height 692
click at [941, 523] on span "OK" at bounding box center [936, 525] width 33 height 11
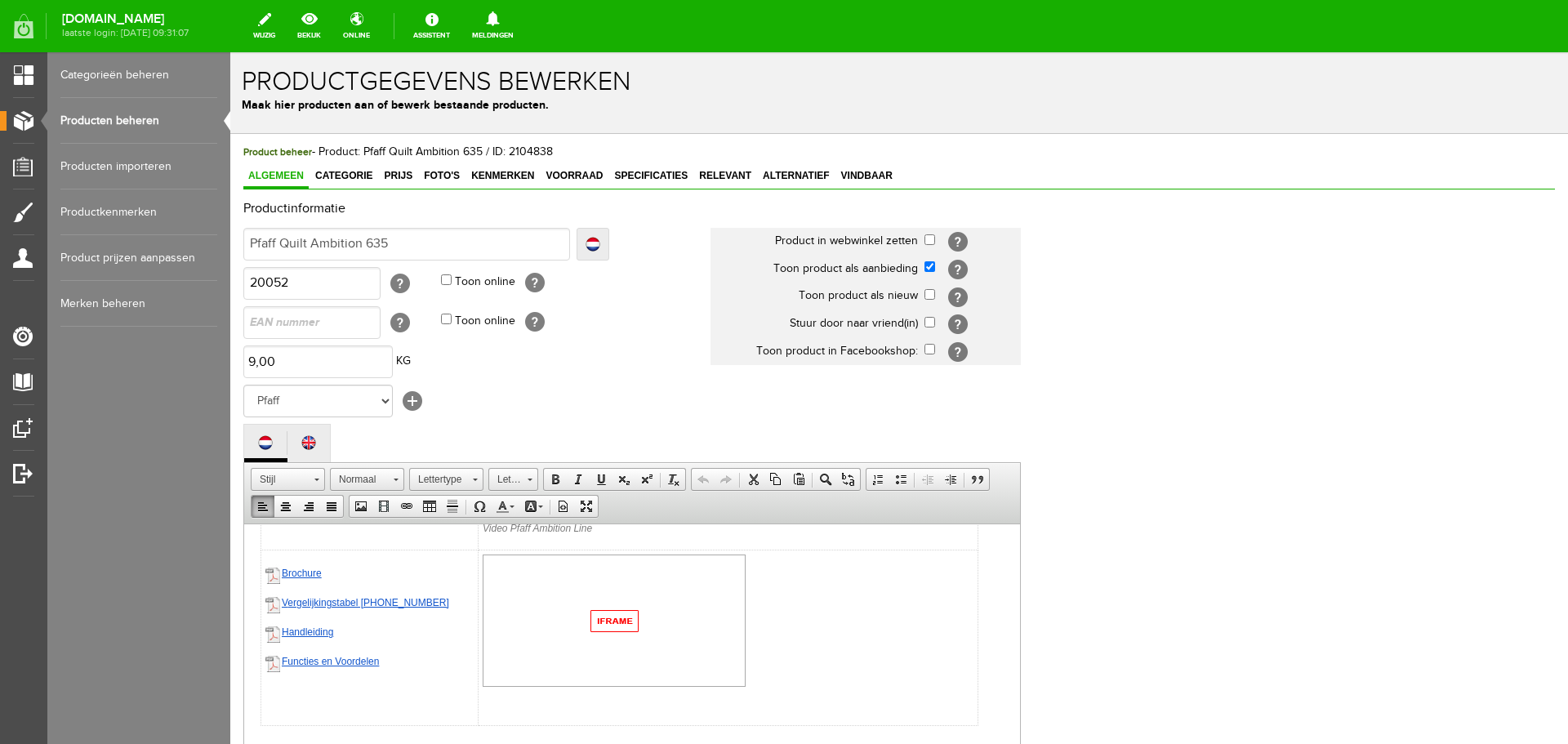
click at [326, 655] on link "Functies en Voordelen" at bounding box center [330, 661] width 97 height 11
select select "http://"
select select
type input "/upload/4007/pfaff-ambition-620-functies-en-voordelen(2).pdf"
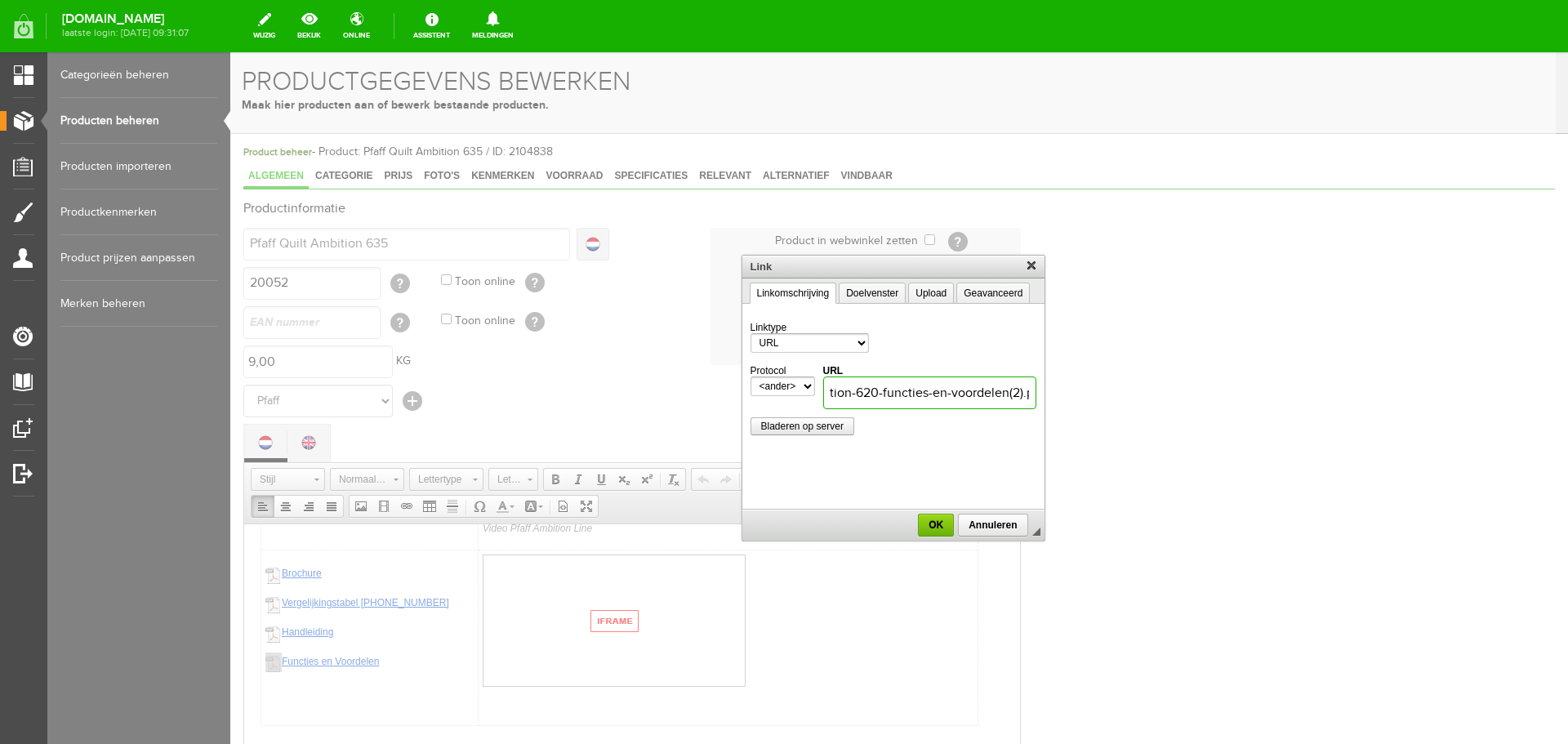
scroll to position [0, 152]
drag, startPoint x: 829, startPoint y: 392, endPoint x: 1064, endPoint y: 394, distance: 235.0
click at [1064, 394] on body "x Productgegevens bewerken Maak hier producten aan of bewerk bestaande producte…" at bounding box center [899, 578] width 1338 height 1052
click at [798, 425] on span "Bladeren op server" at bounding box center [802, 426] width 102 height 11
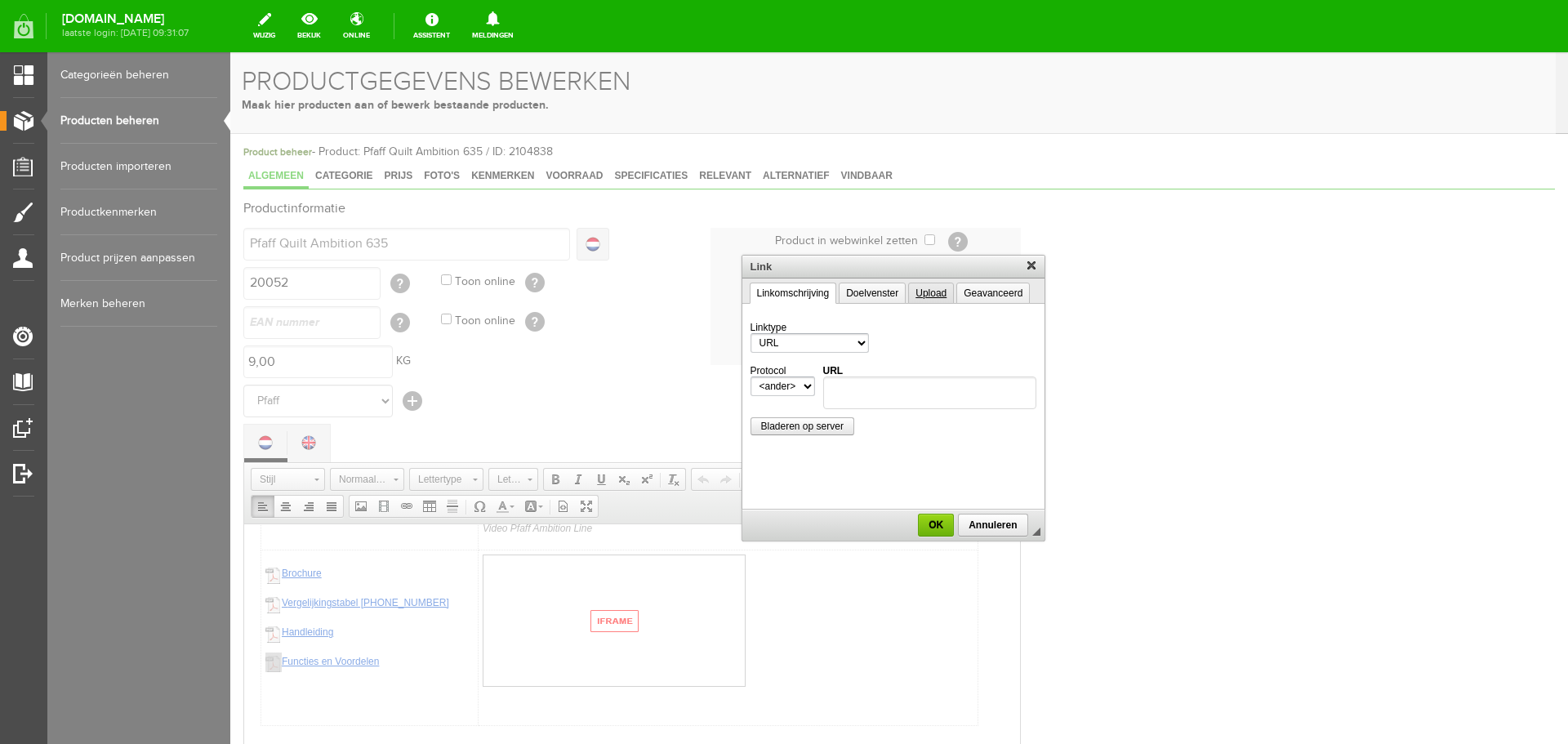
click at [940, 289] on link "Upload" at bounding box center [930, 293] width 46 height 21
click at [799, 344] on input "Upload" at bounding box center [893, 341] width 286 height 17
type input "C:\fakepath\PFAFF_quilt_ambition_635_voordelen_en_functies.pdf"
click at [834, 367] on span "Naar server verzenden" at bounding box center [812, 371] width 120 height 11
type input "/upload/4007/pfaff-quilt-ambition-635-voordelen-en-functies.pdf"
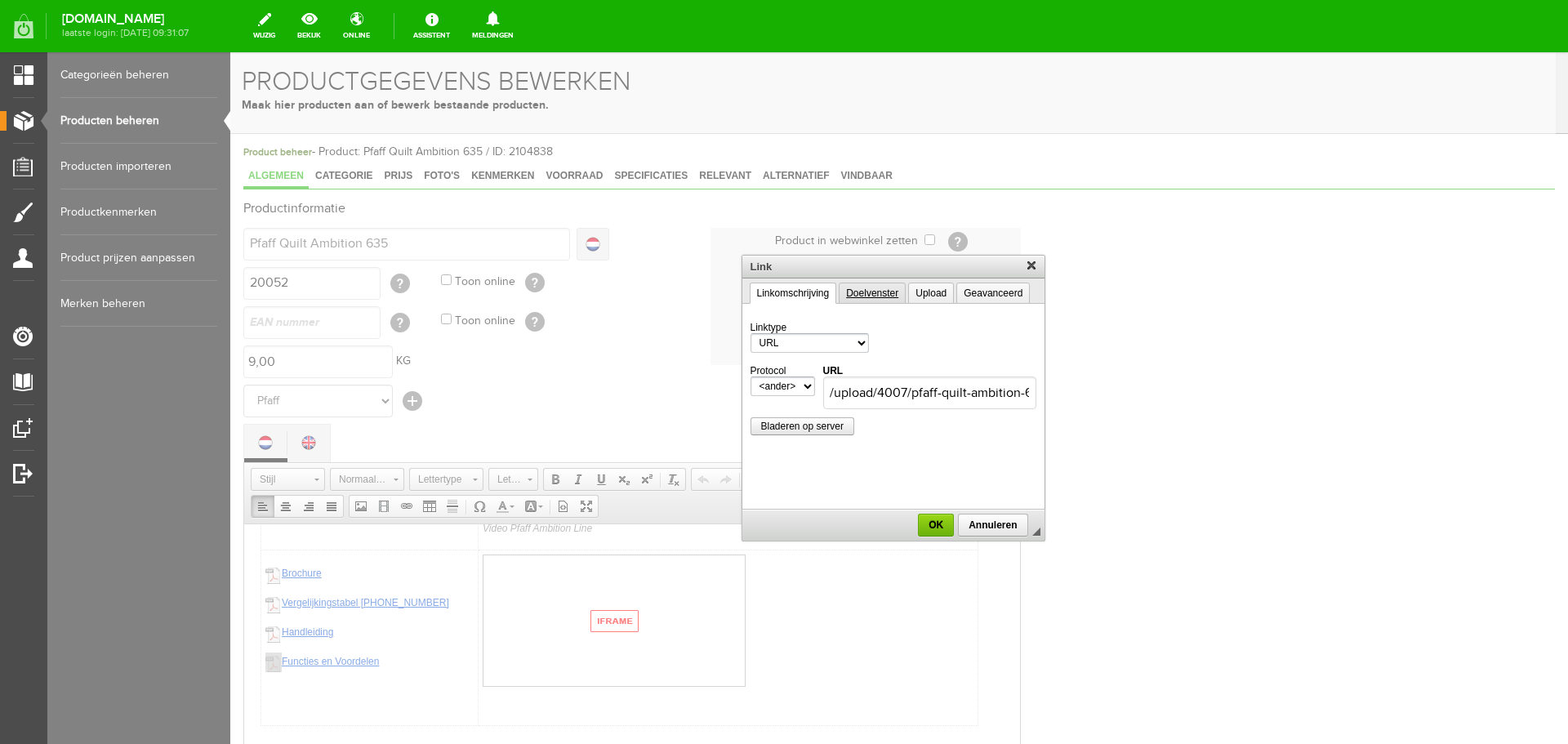
click at [874, 289] on link "Doelvenster" at bounding box center [872, 293] width 67 height 21
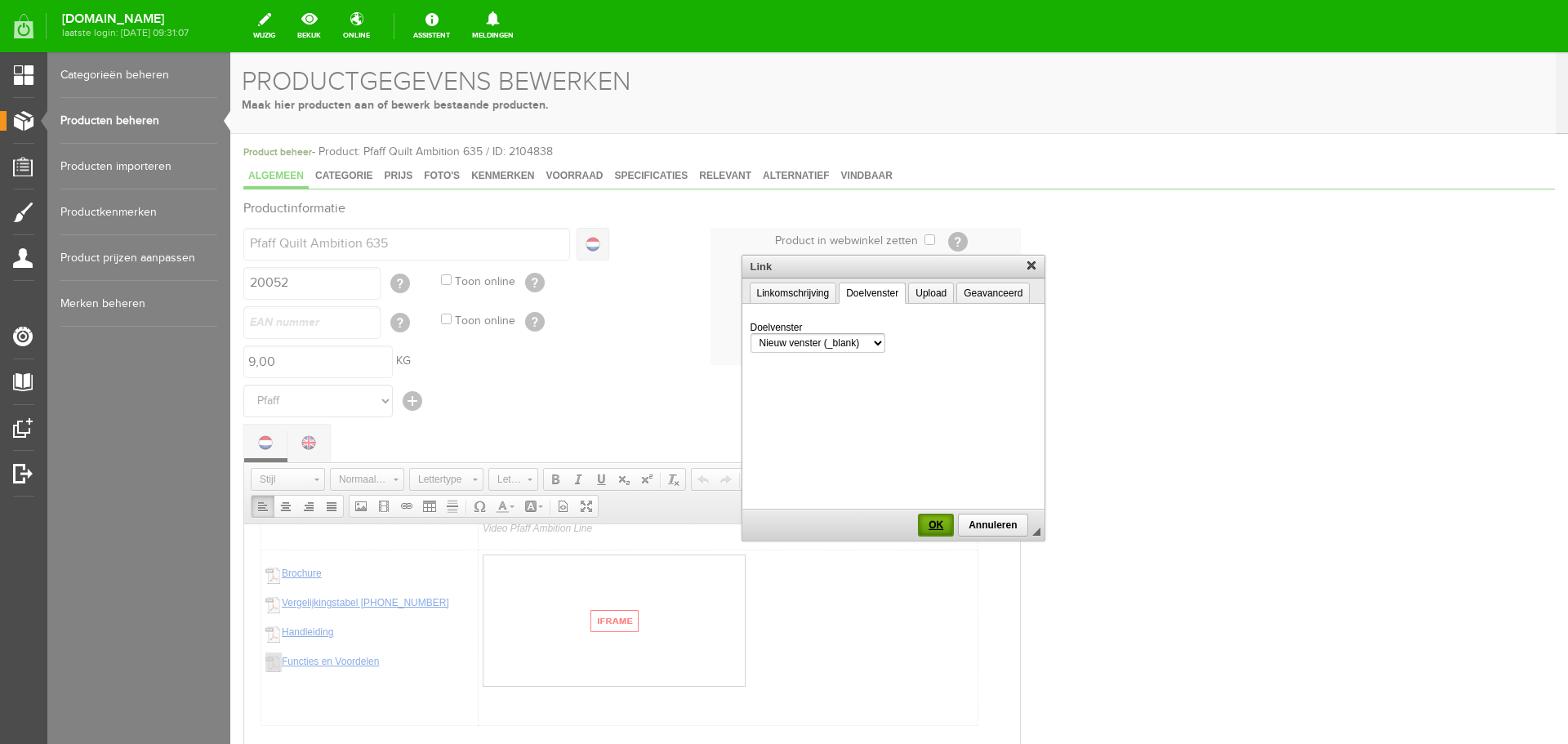
click at [934, 522] on span "OK" at bounding box center [936, 525] width 33 height 11
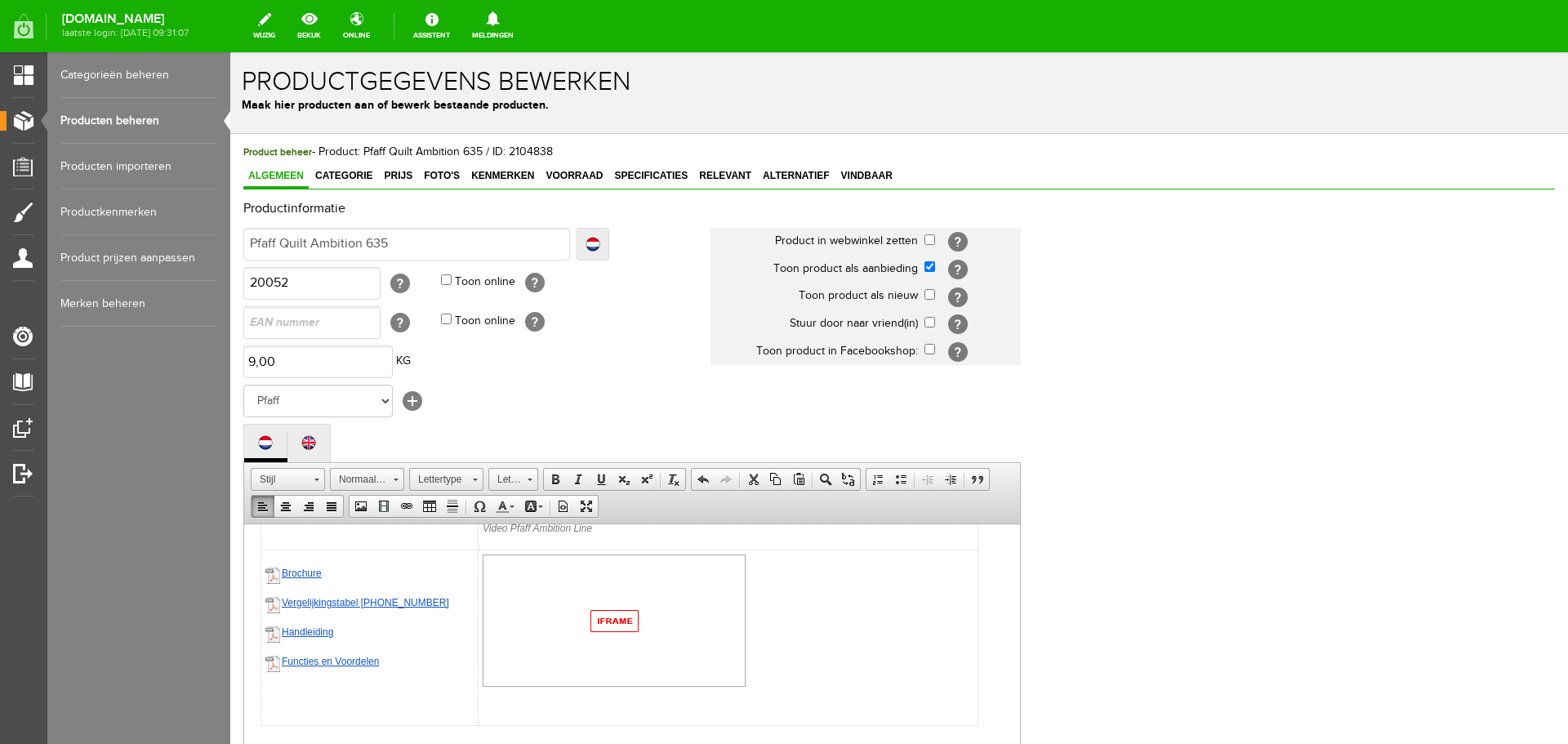
click at [411, 599] on link "ergelijkingstabel [PHONE_NUMBER]" at bounding box center [367, 602] width 161 height 11
click at [410, 651] on div "Functies en Voordelen" at bounding box center [369, 661] width 209 height 20
click at [333, 600] on link "ergelijkingstabel 610-620-635" at bounding box center [367, 602] width 161 height 11
select select "http://"
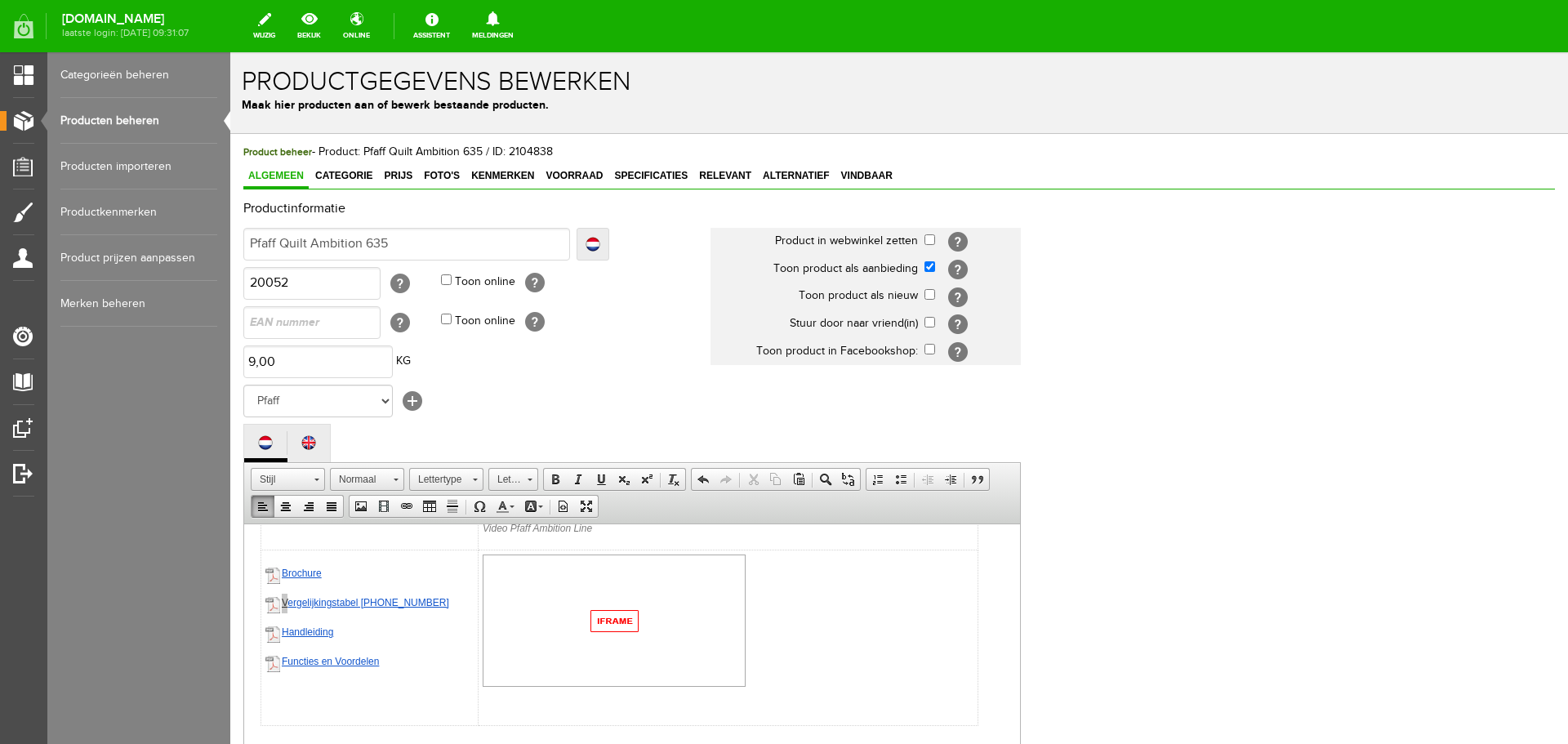
select select
type input "/upload/4007/pfaff-ambition-610-620-630-vergelijkingstabel.pdf"
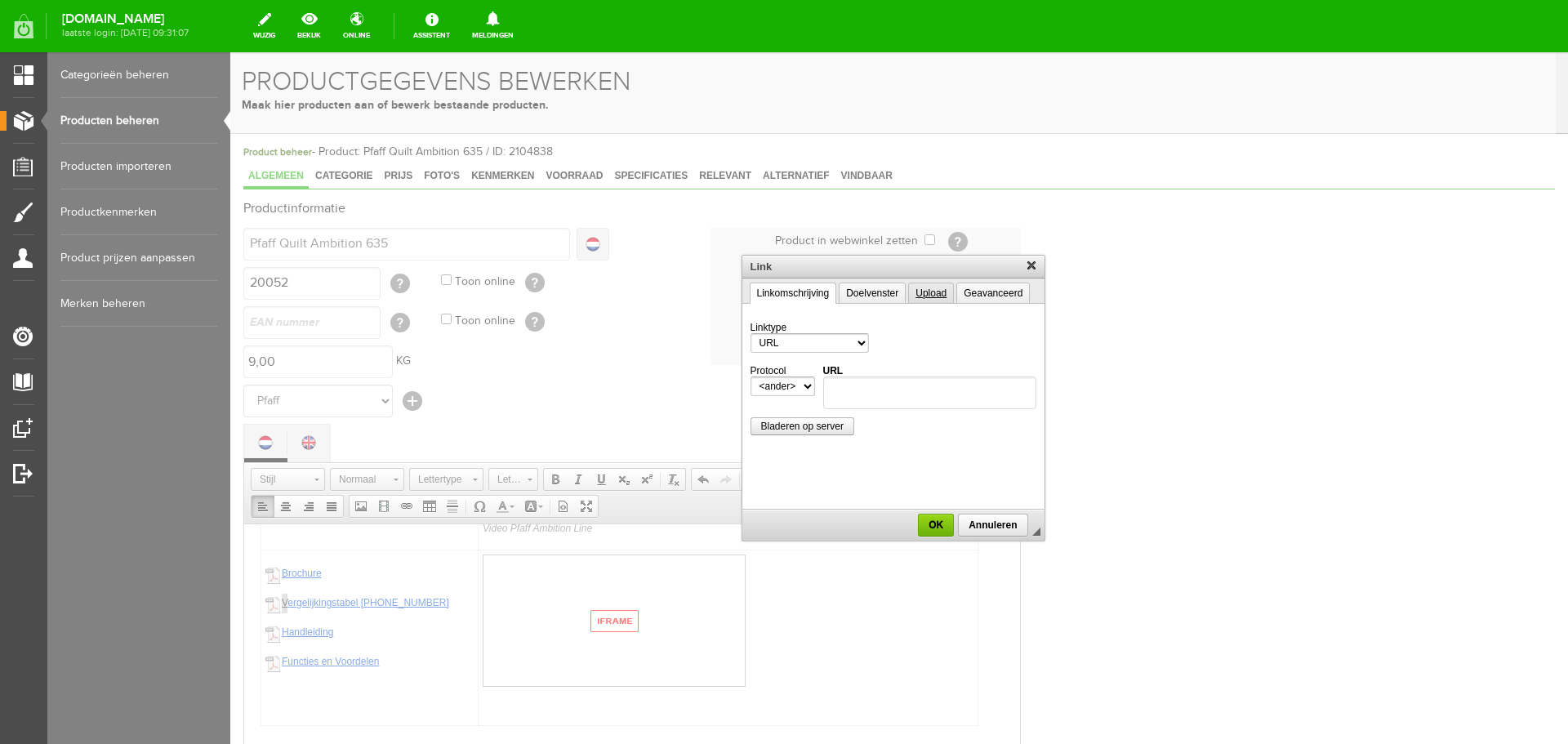
click at [940, 293] on link "Upload" at bounding box center [930, 293] width 46 height 21
click at [799, 372] on span "Naar server verzenden" at bounding box center [812, 371] width 120 height 11
type input "/upload/4007/vergelijkingstabel-ambition-line-2025-nl.pdf"
drag, startPoint x: 932, startPoint y: 526, endPoint x: 918, endPoint y: 53, distance: 473.2
click at [932, 525] on span "OK" at bounding box center [936, 525] width 33 height 11
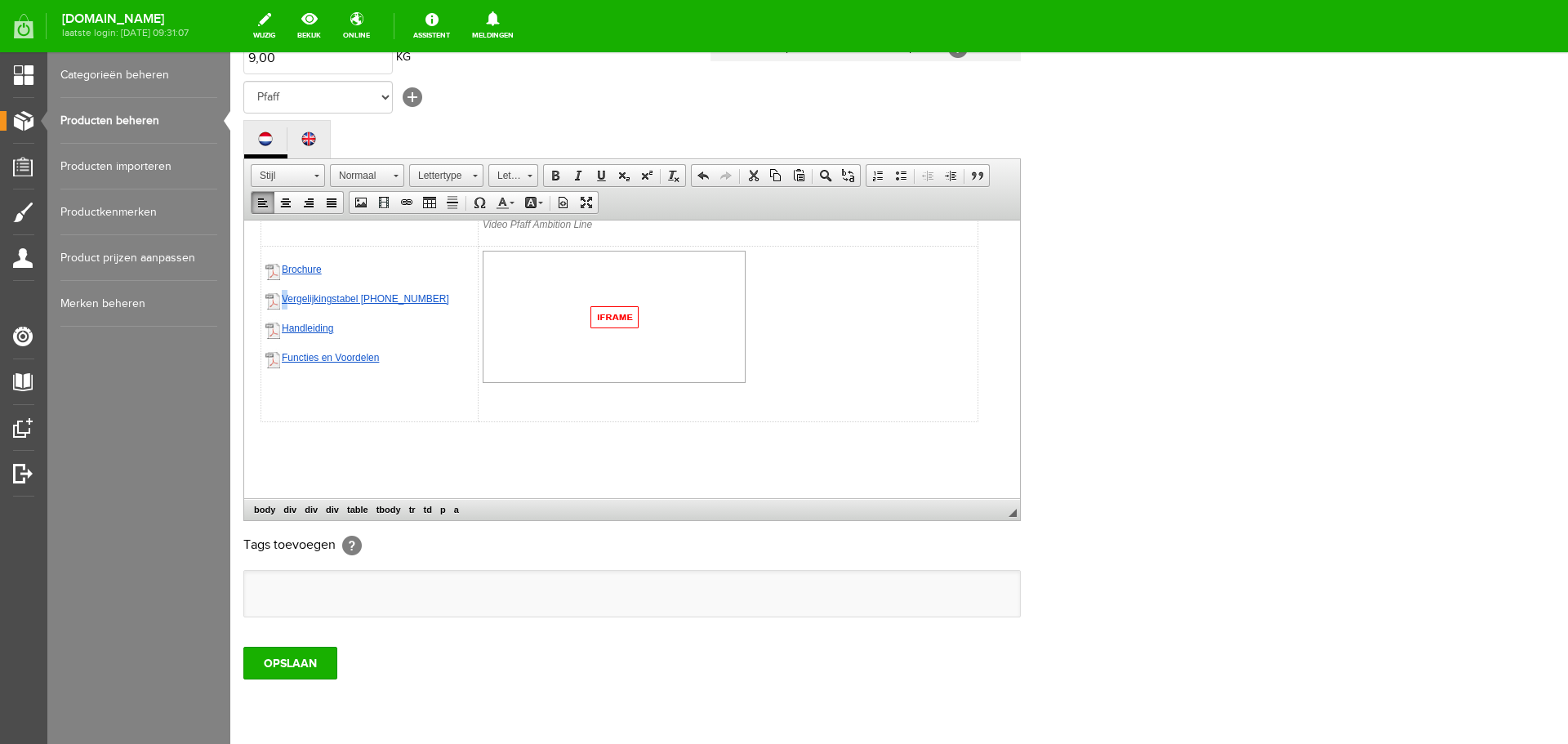
scroll to position [326, 0]
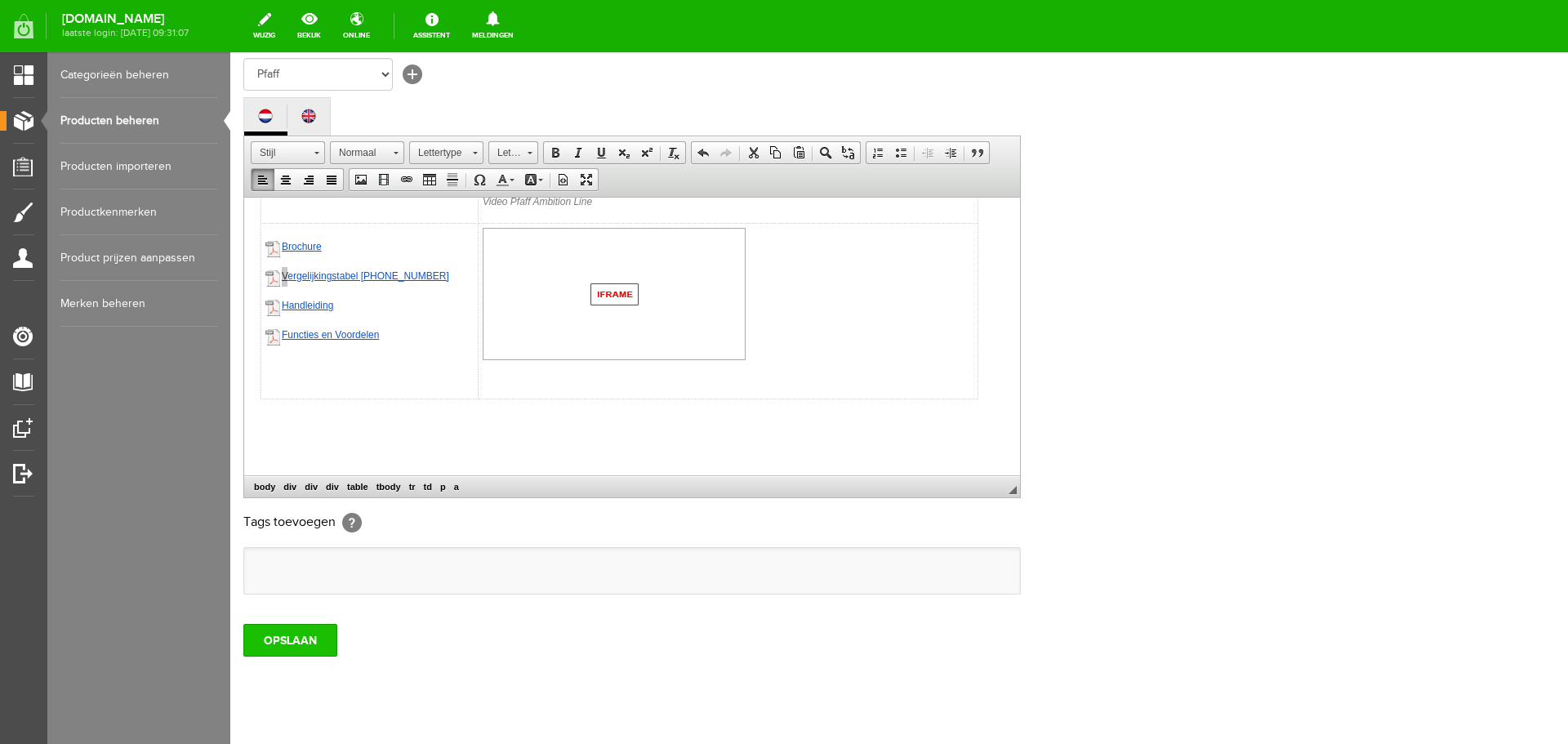
click at [294, 637] on input "OPSLAAN" at bounding box center [290, 639] width 94 height 33
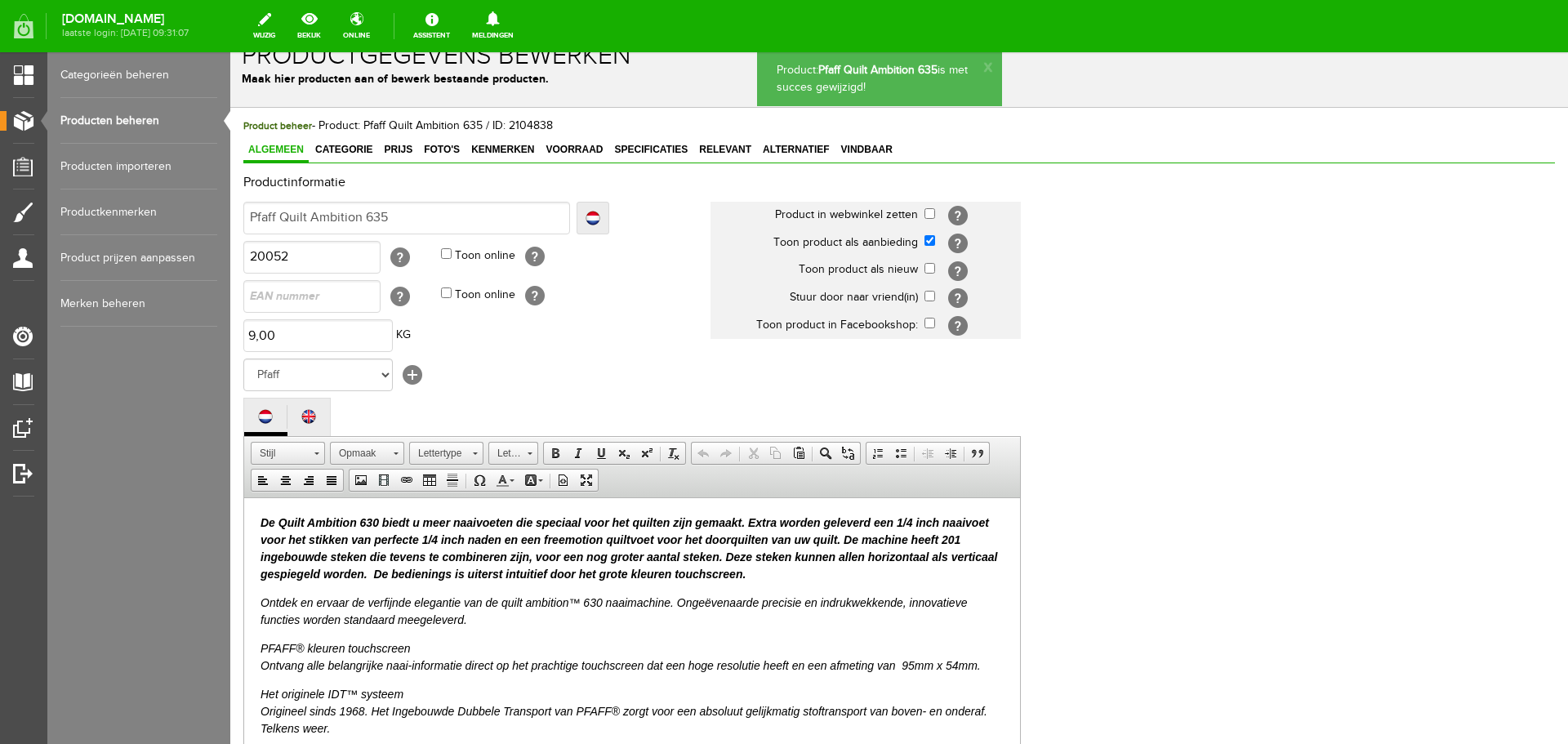
scroll to position [0, 0]
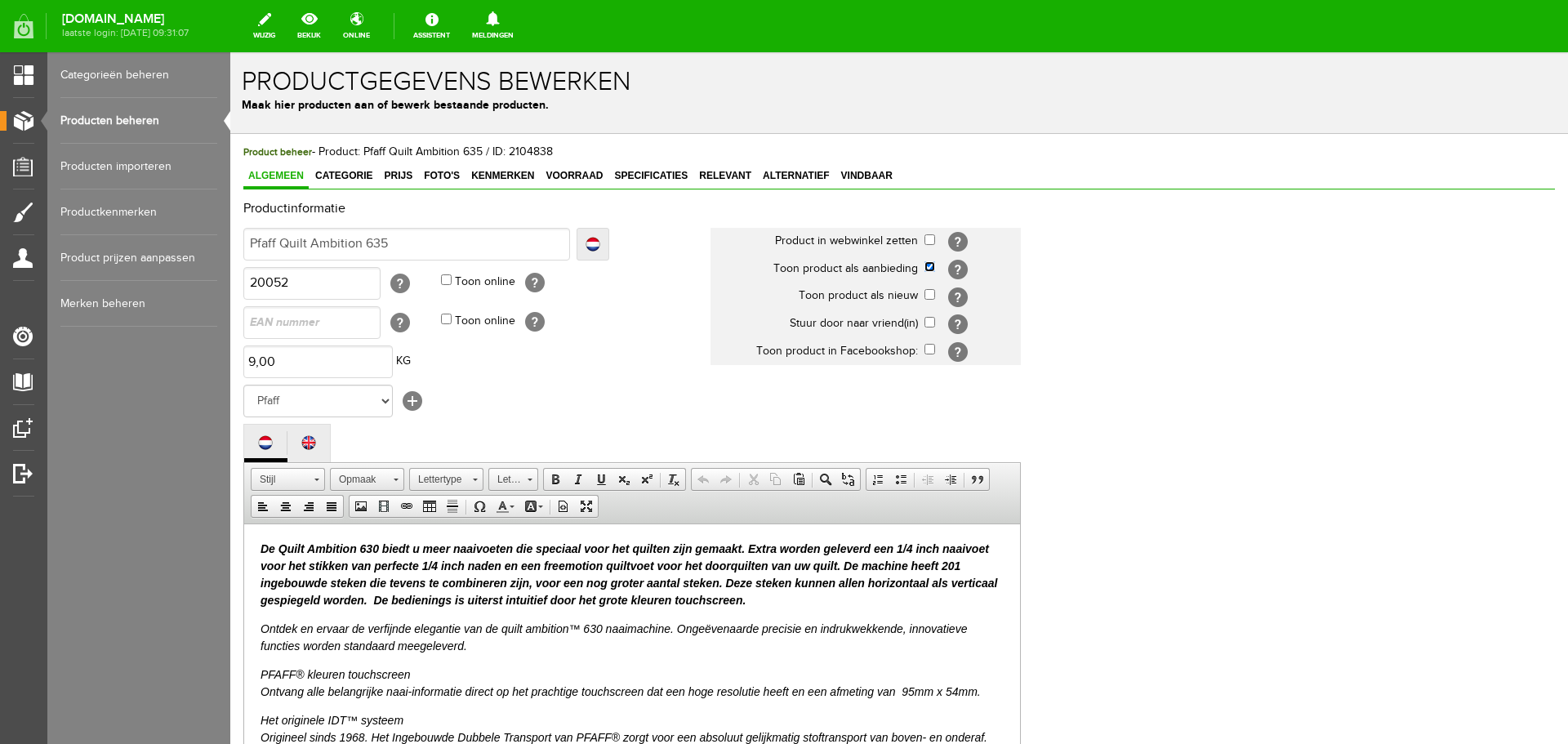
click at [927, 267] on input "checkbox" at bounding box center [929, 266] width 10 height 10
checkbox input "false"
click at [356, 180] on span "Categorie" at bounding box center [344, 176] width 67 height 11
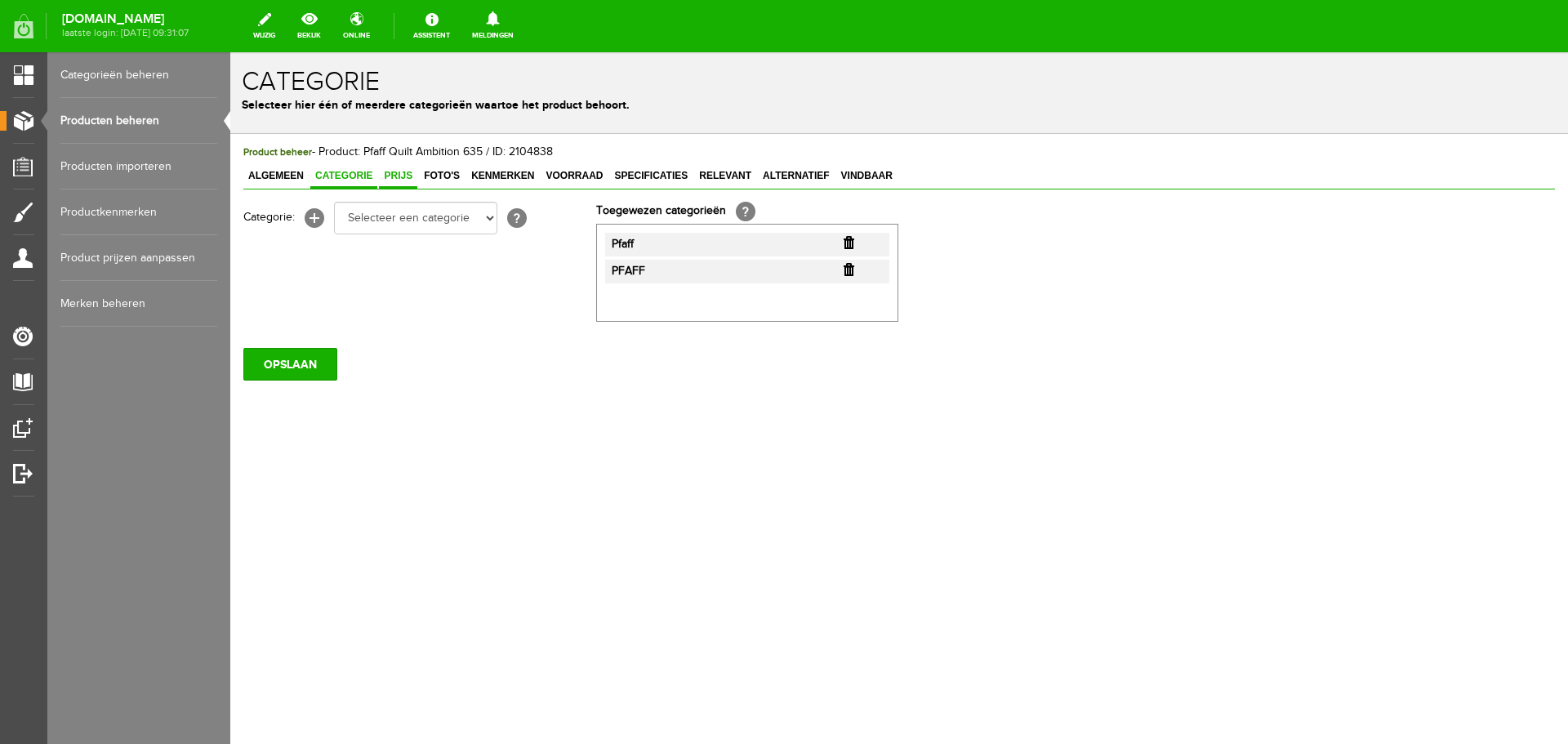
click at [402, 178] on span "Prijs" at bounding box center [397, 176] width 38 height 11
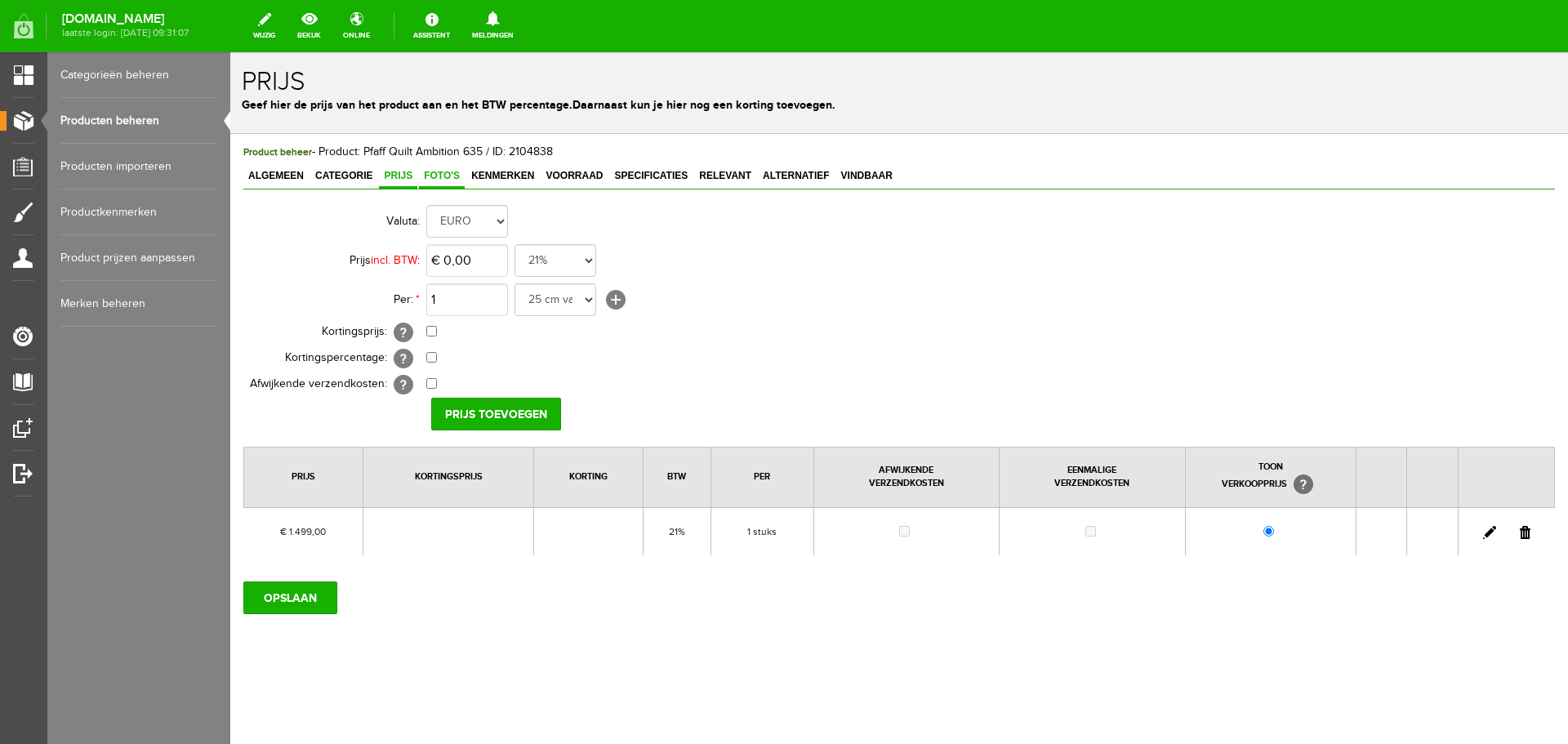
click at [444, 178] on span "Foto's" at bounding box center [441, 176] width 46 height 11
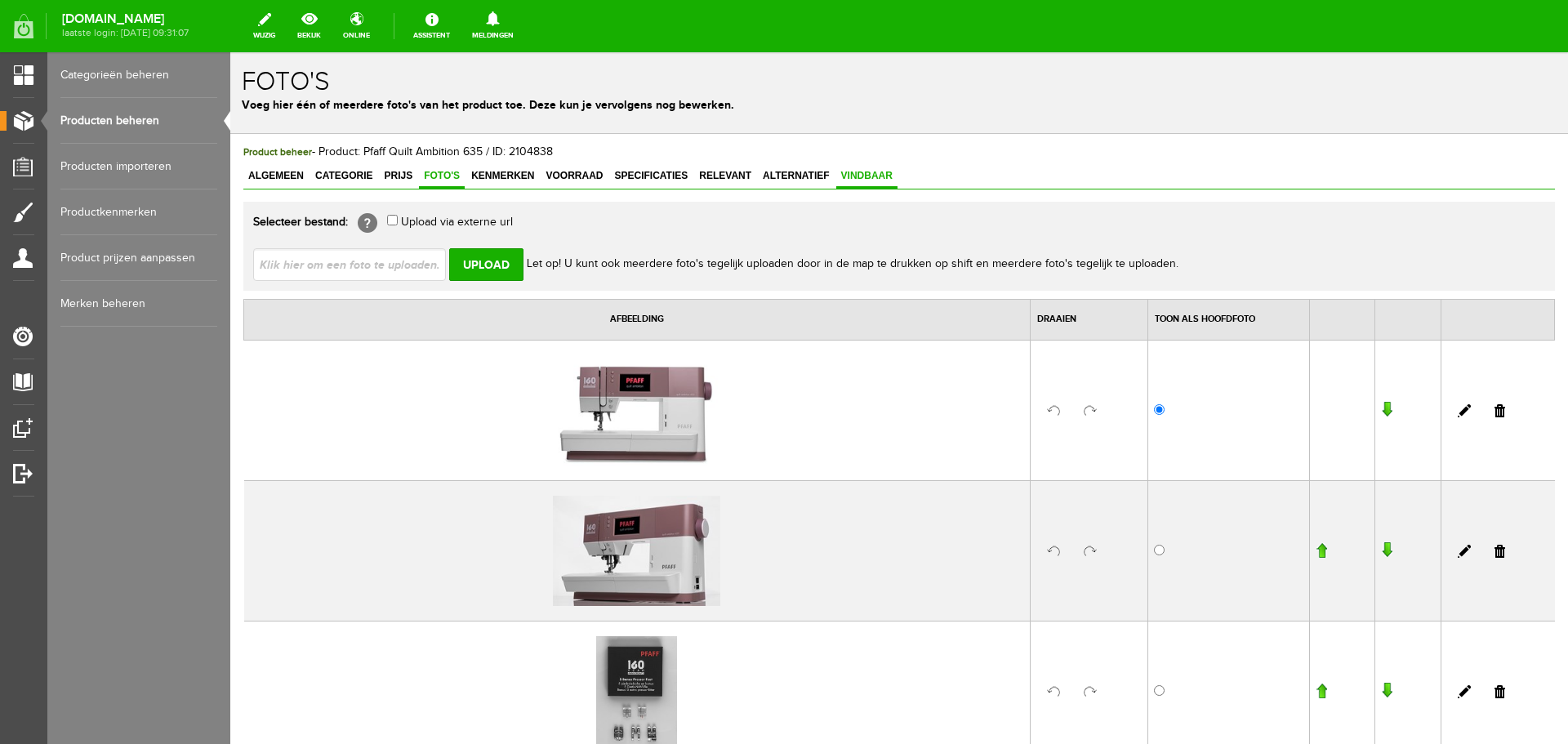
click at [883, 171] on span "Vindbaar" at bounding box center [868, 176] width 62 height 11
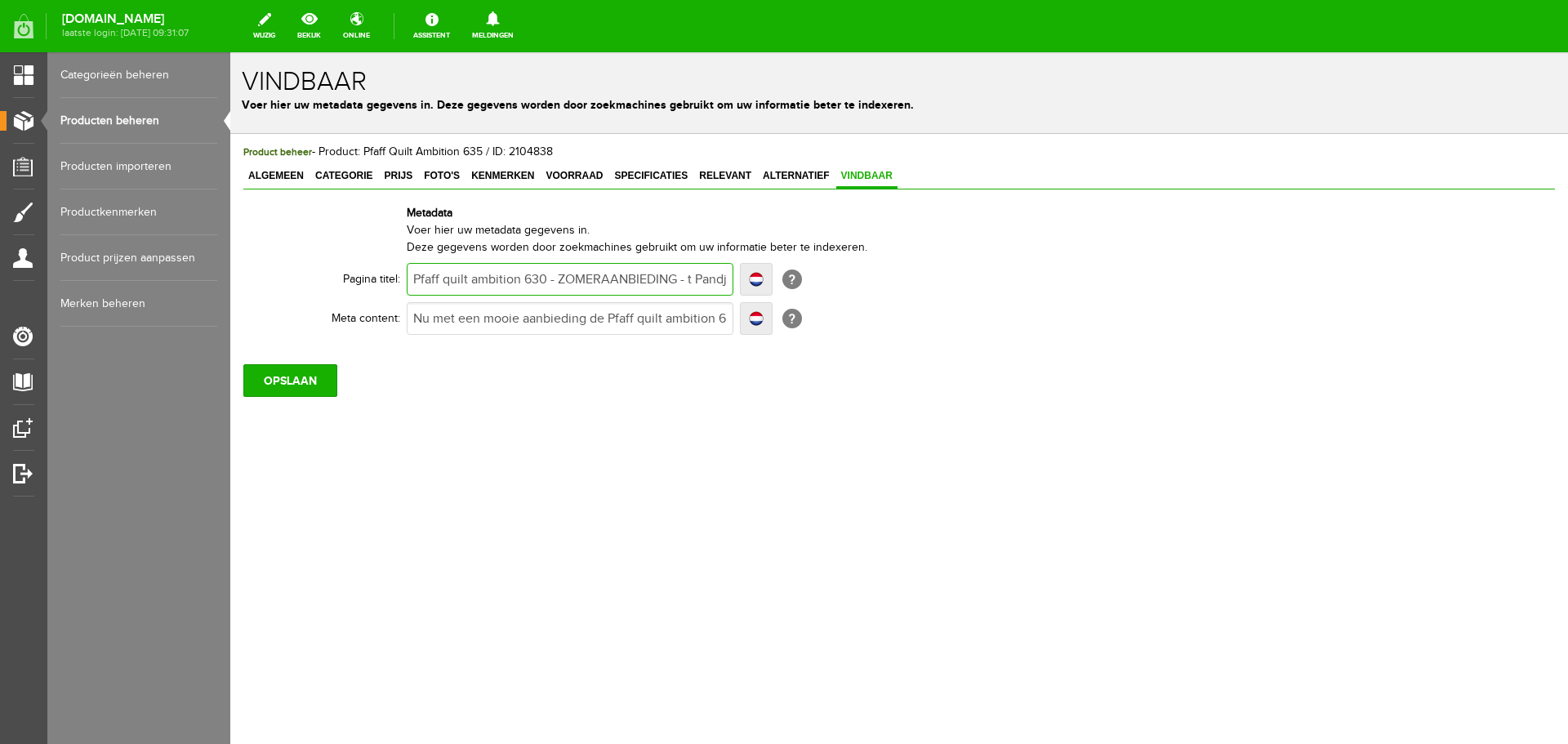
drag, startPoint x: 559, startPoint y: 279, endPoint x: 673, endPoint y: 280, distance: 114.0
click at [673, 280] on input "Pfaff quilt ambition 630 - ZOMERAANBIEDING - t Pandje Naaimachines" at bounding box center [569, 279] width 326 height 33
type input "Pfaff quilt ambition 630 - - t Pandje Naaimachines"
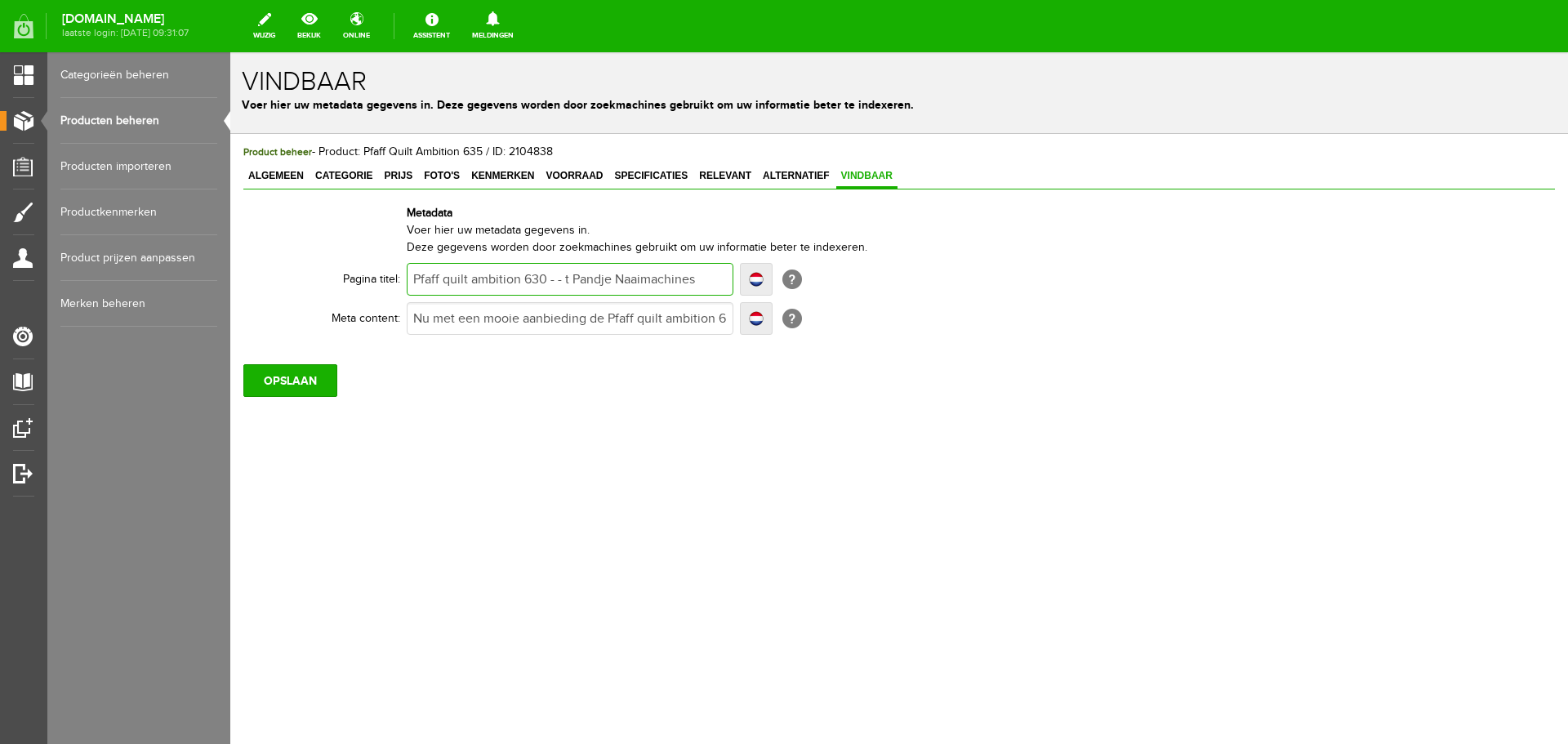
type input "Pfaff quilt ambition 630 - - t Pandje Naaimachines"
type input "Pfaff quilt ambition 630 - t Pandje Naaimachines"
type input "Pfaff quilt ambition 63 - t Pandje Naaimachines"
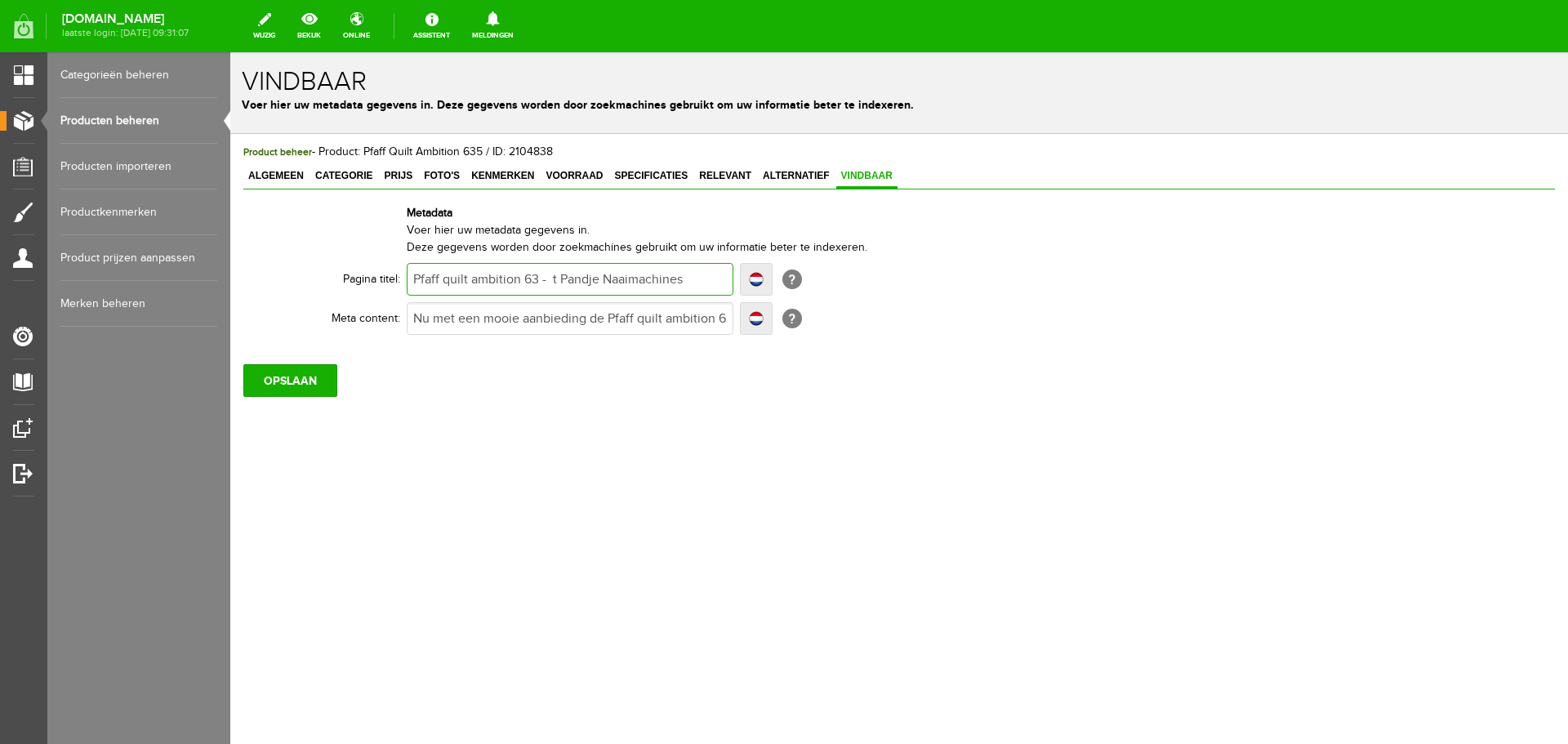
type input "Pfaff quilt ambition 635 - t Pandje Naaimachines"
click at [482, 320] on input "Nu met een mooie aanbieding de Pfaff quilt ambition 630 om met plezier te naaie…" at bounding box center [569, 318] width 326 height 33
click at [281, 177] on span "Algemeen" at bounding box center [276, 176] width 65 height 11
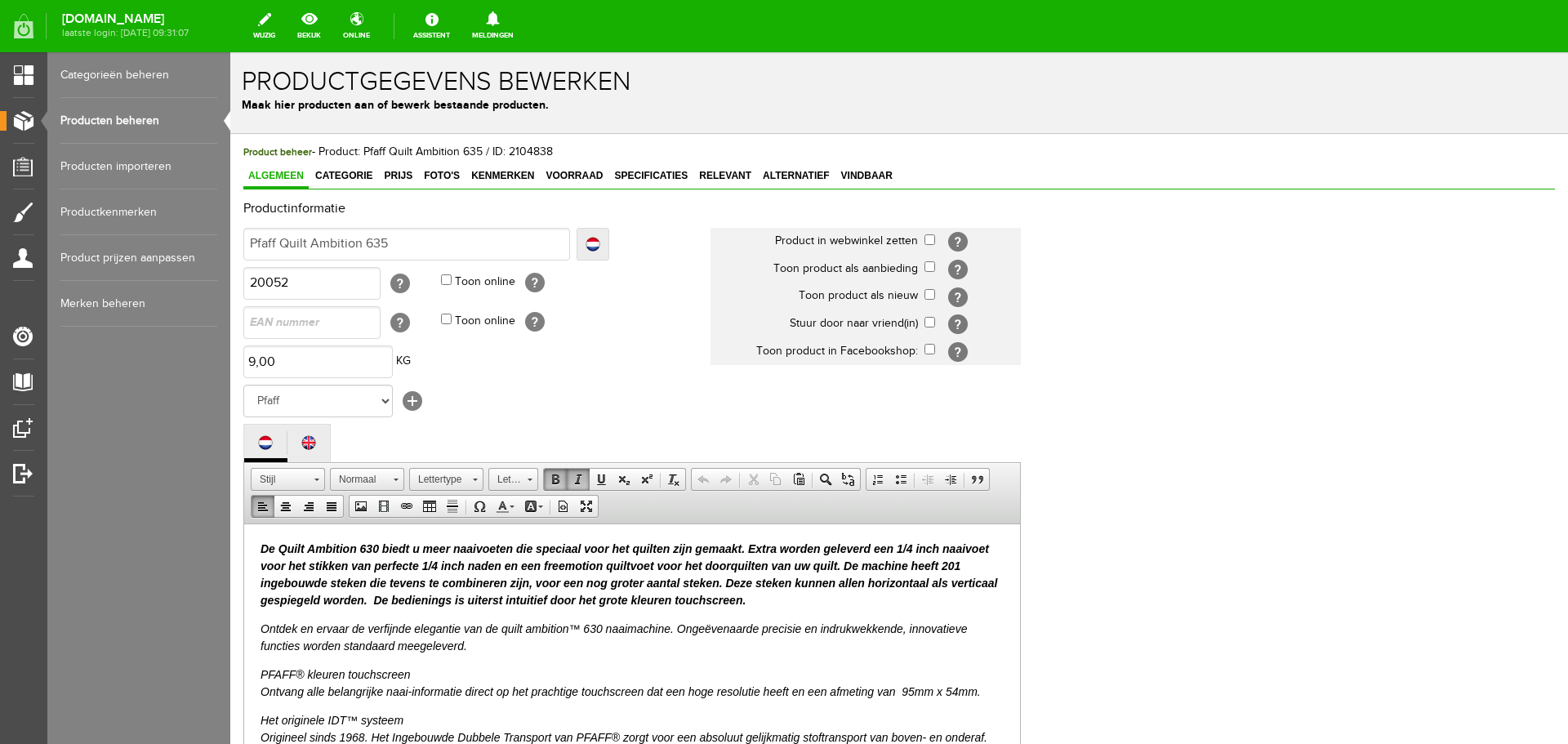
click at [262, 544] on b "De Quilt Ambition 630 biedt u meer naaivoeten die speciaal voor het quilten zij…" at bounding box center [629, 573] width 737 height 64
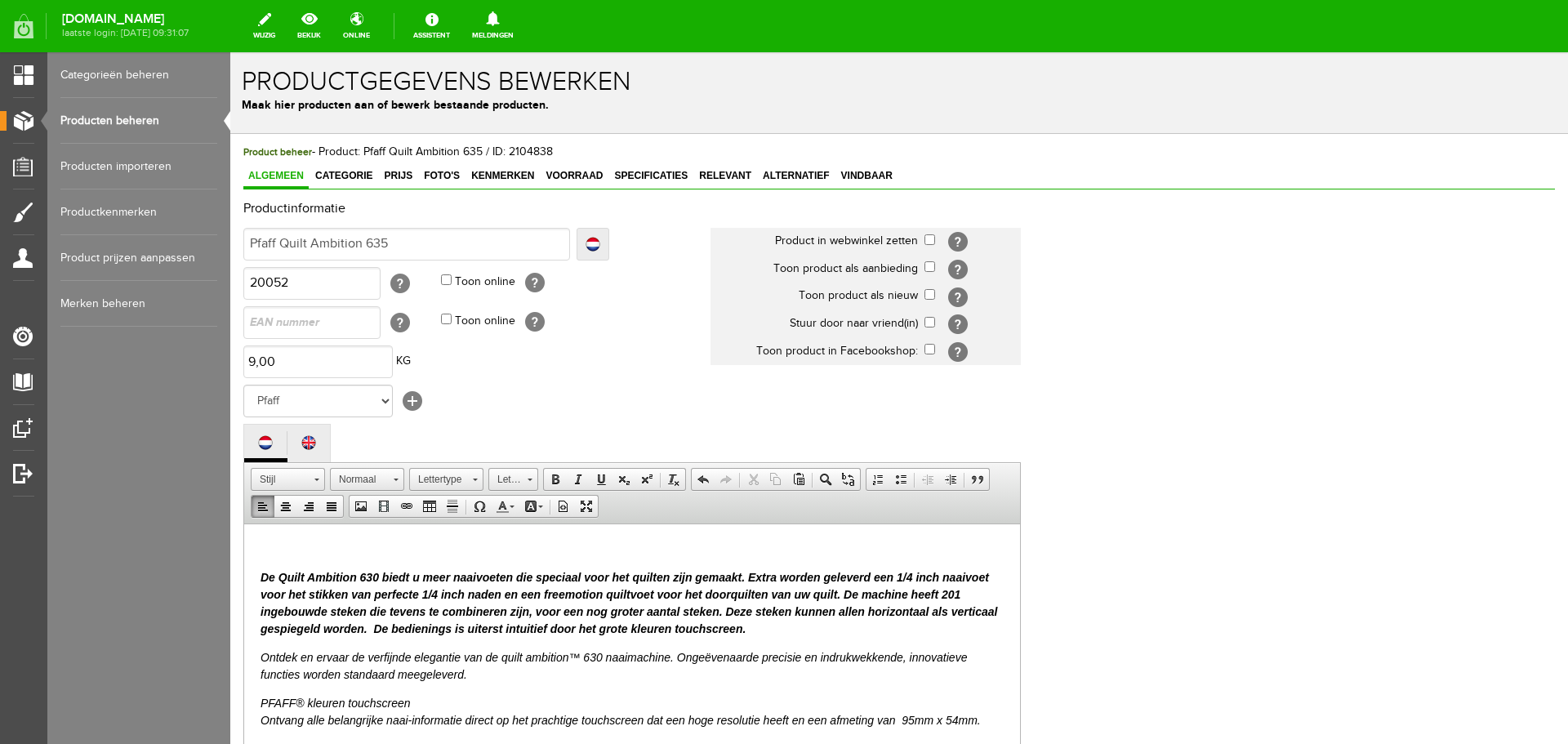
paste body
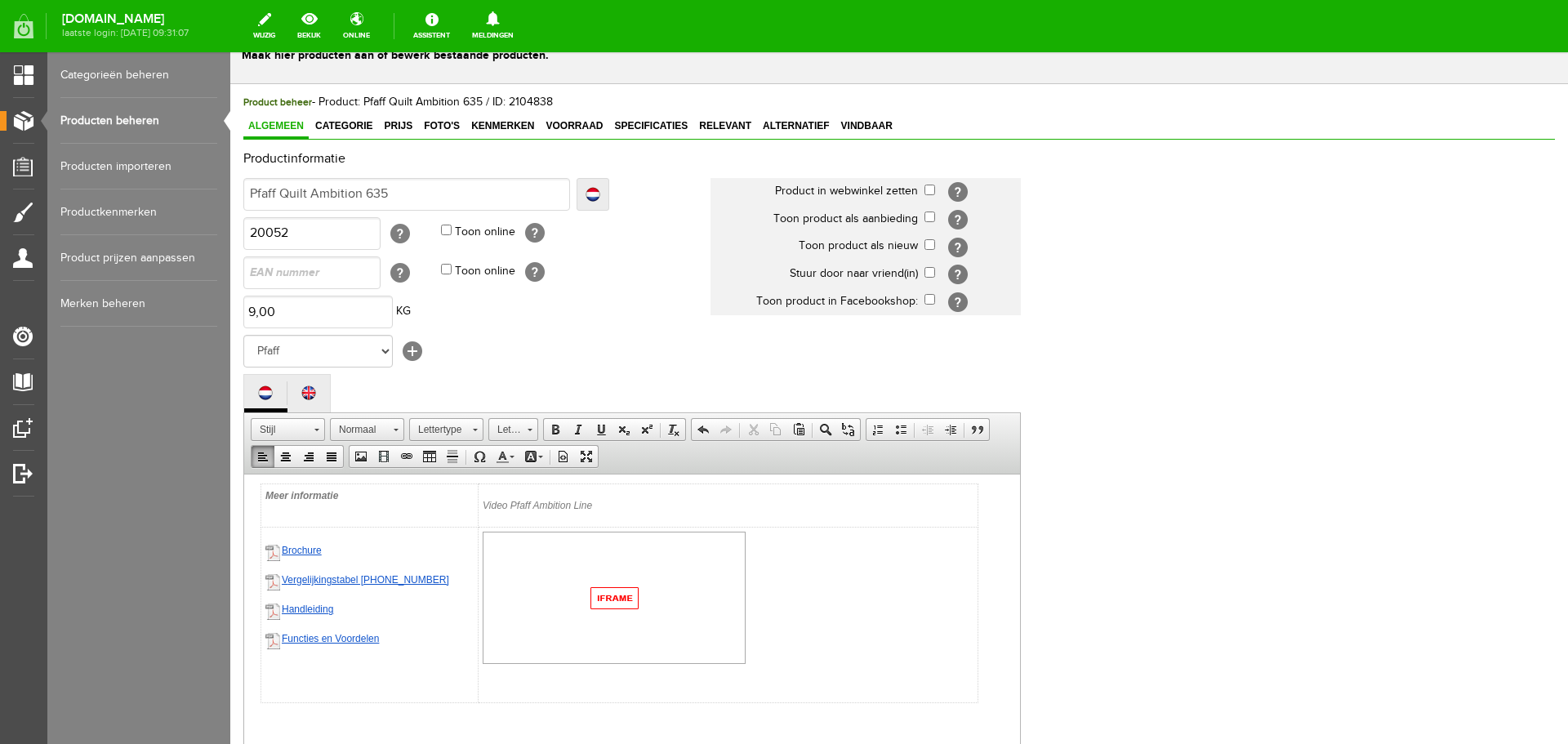
scroll to position [1126, 0]
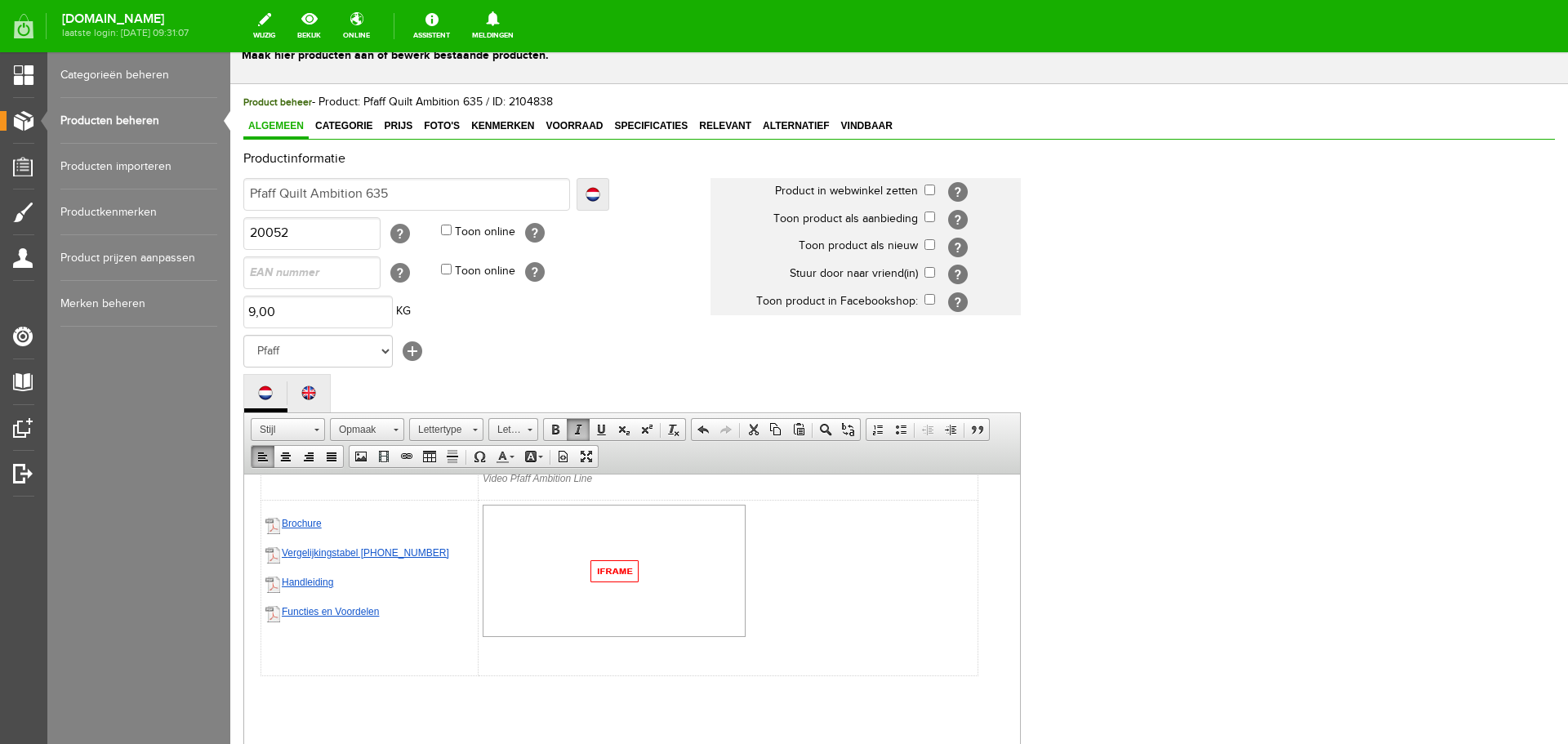
click at [616, 565] on img at bounding box center [613, 570] width 263 height 133
click at [616, 567] on img at bounding box center [613, 570] width 263 height 133
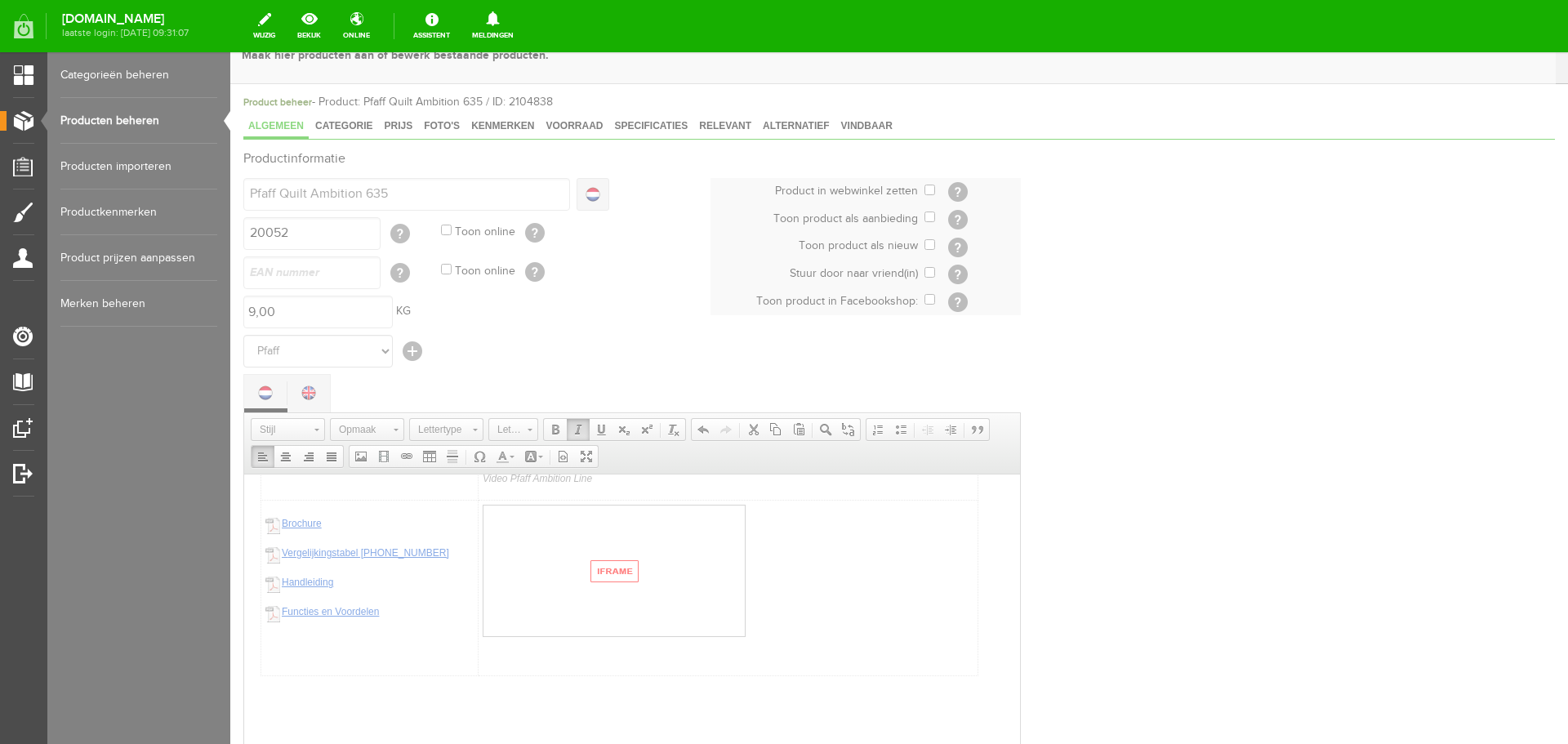
type input "https://www.youtube.com/embed/pHykxKqdKM0"
type input "320"
type input "160"
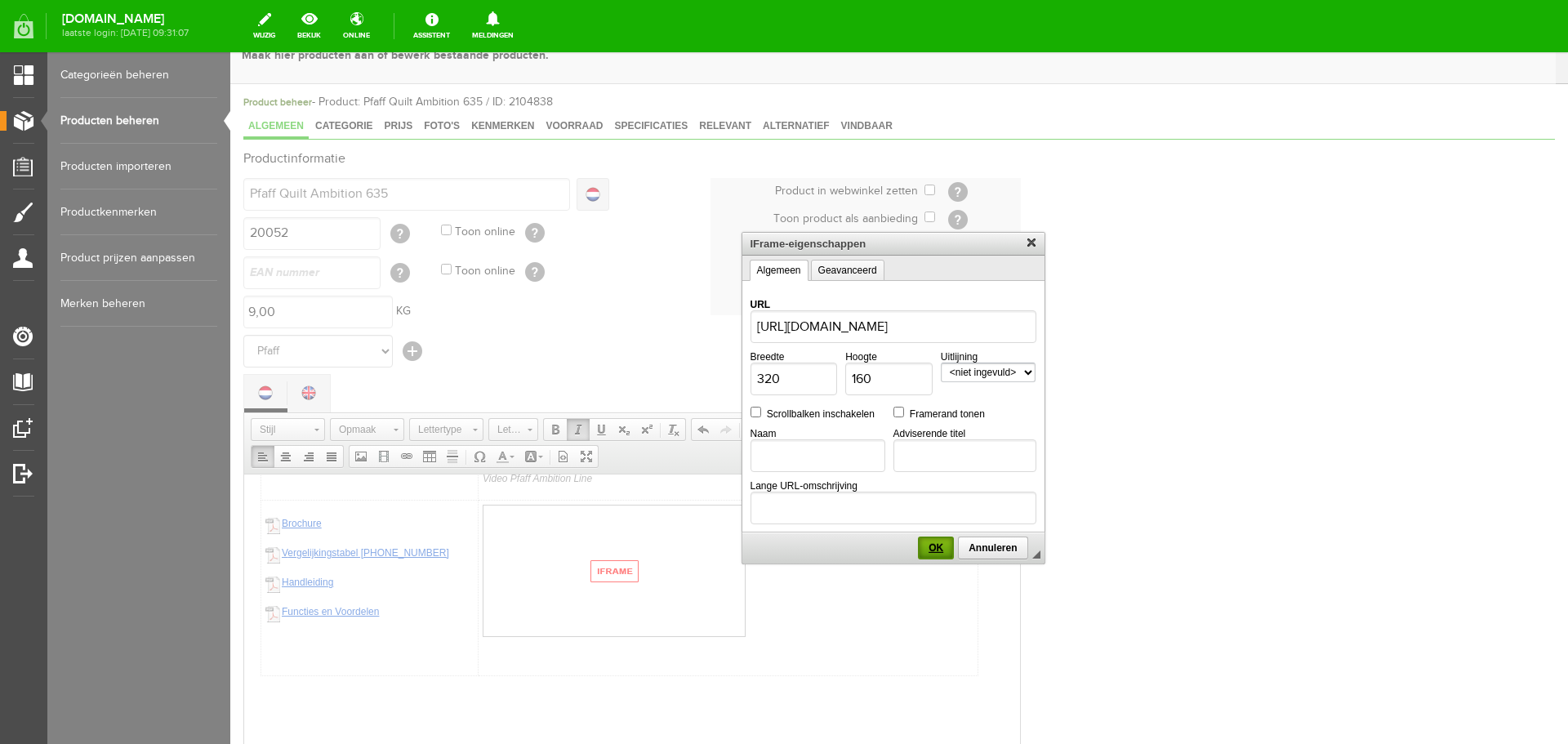
scroll to position [0, 0]
click at [942, 548] on span "OK" at bounding box center [936, 548] width 33 height 11
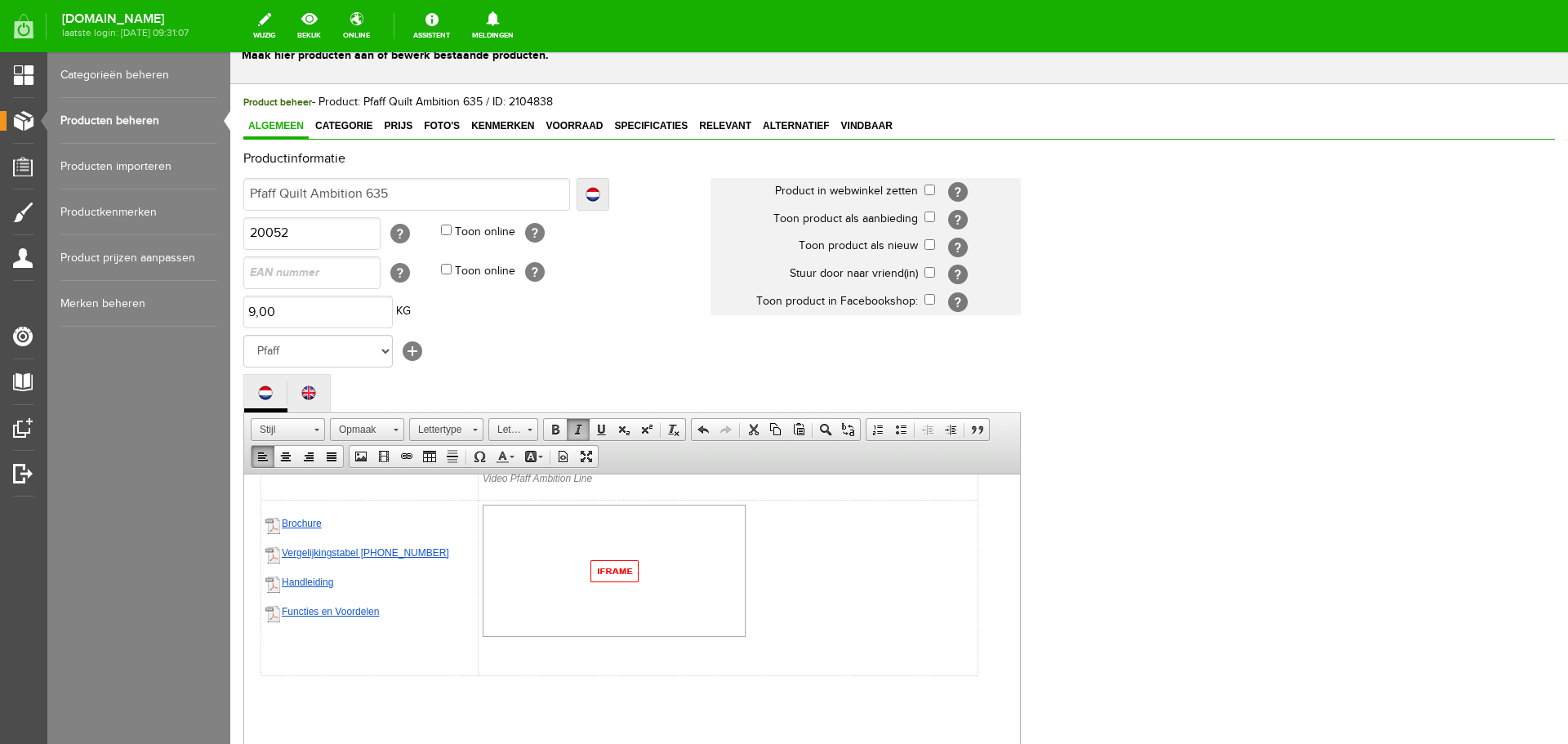
click at [314, 522] on link "Brochure" at bounding box center [301, 522] width 40 height 11
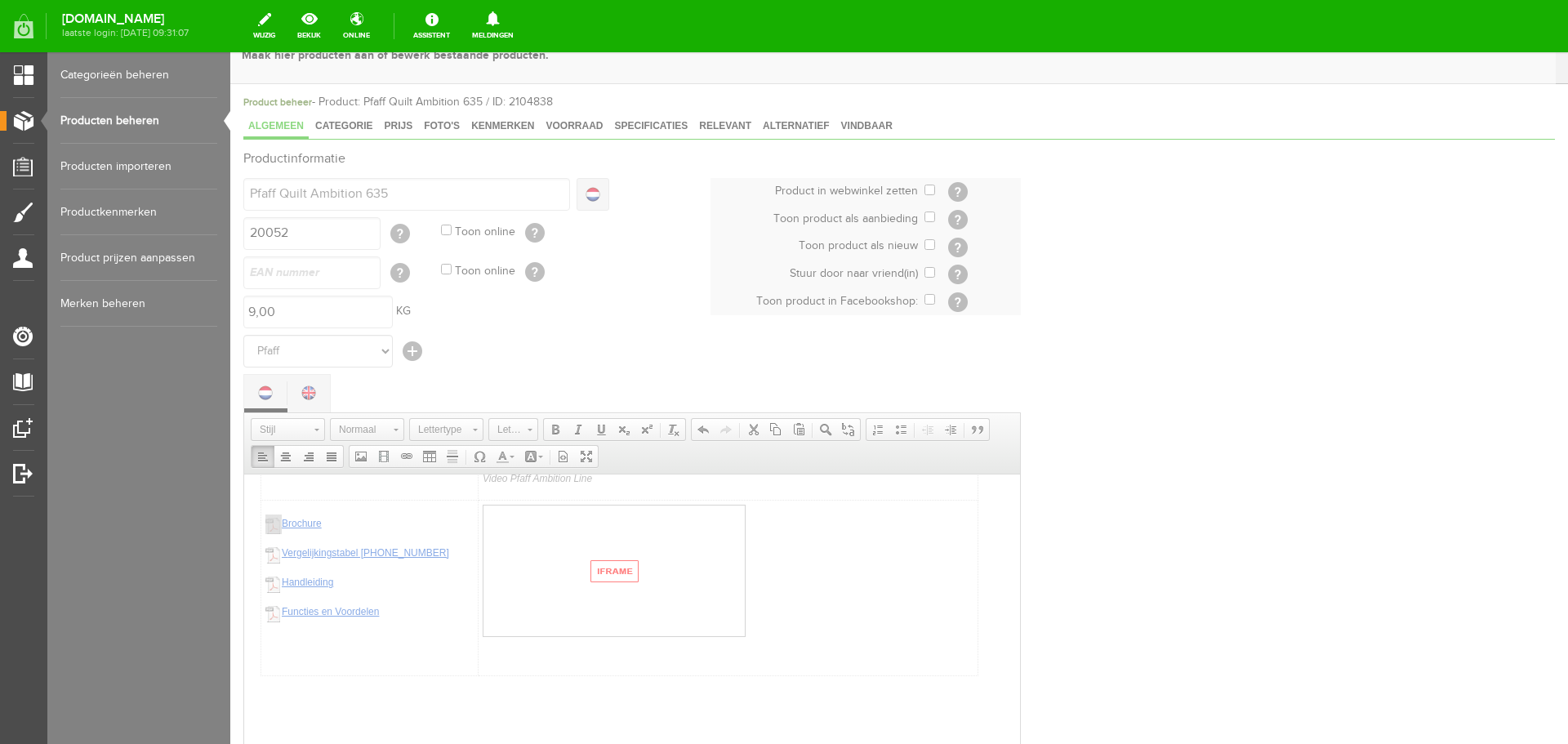
select select
type input "/upload/4007/brochure-pfaff-quilt-ambition-635-nl.pdf"
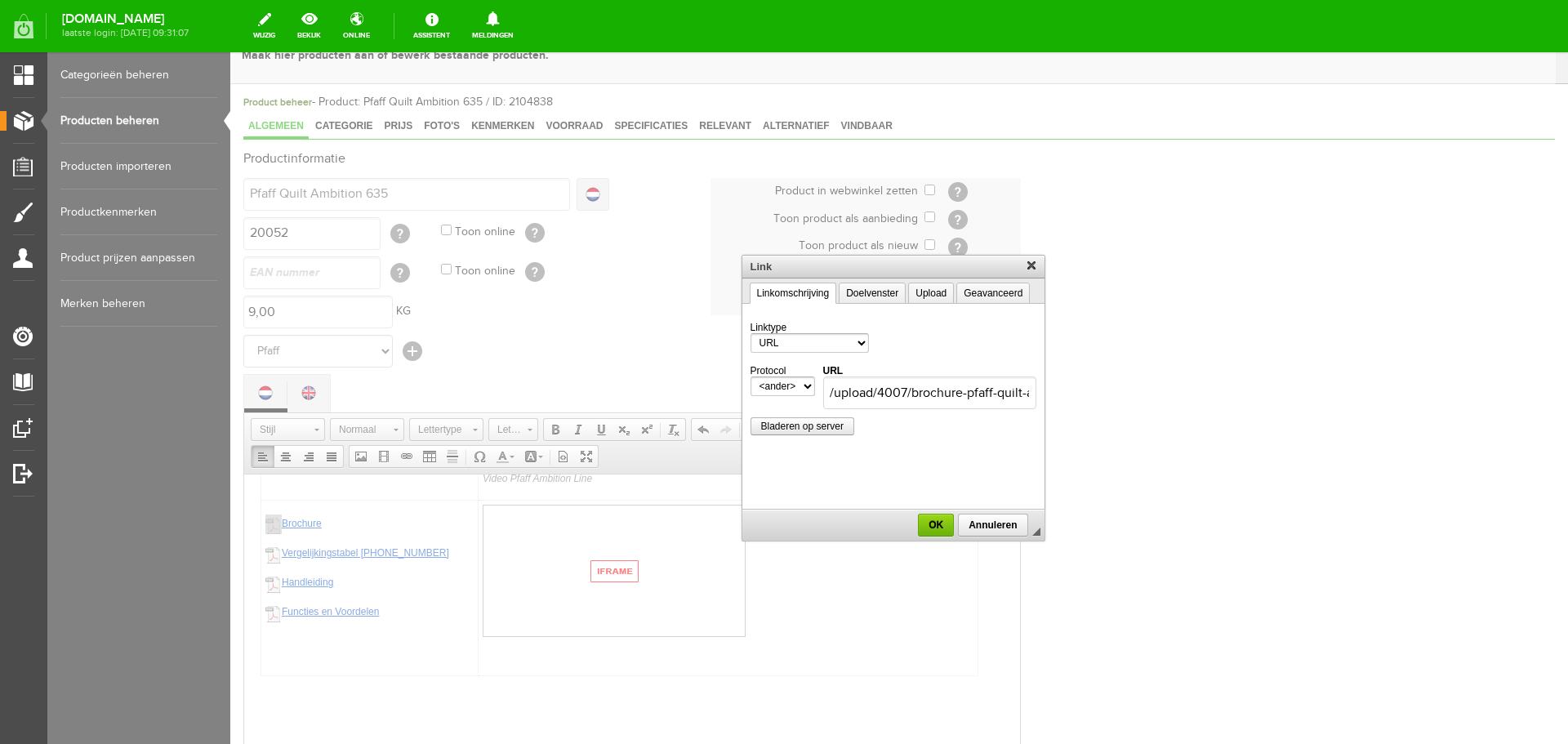
click at [309, 552] on div at bounding box center [893, 398] width 1326 height 692
click at [316, 556] on div at bounding box center [893, 398] width 1326 height 692
click at [943, 528] on span "OK" at bounding box center [936, 525] width 33 height 11
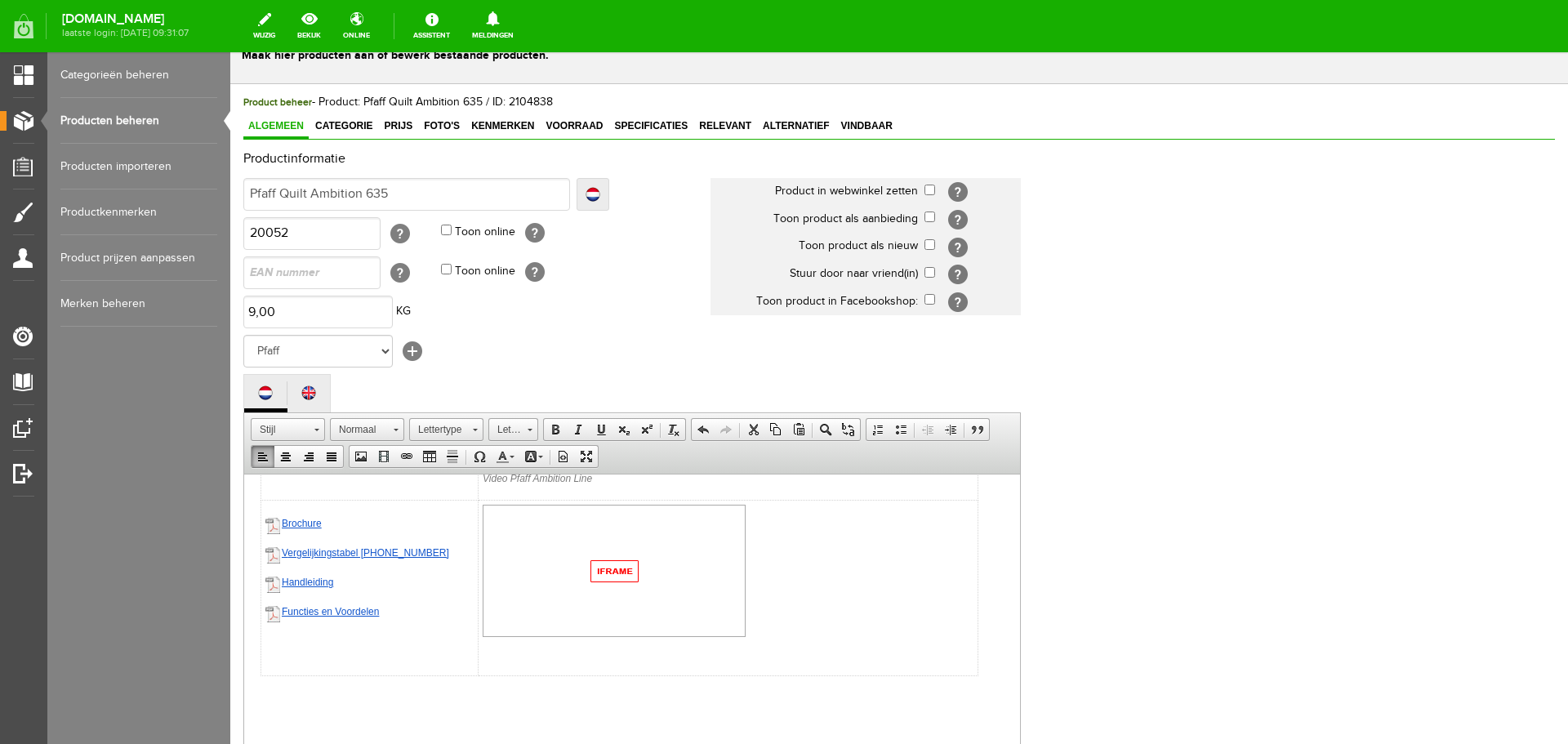
click at [268, 555] on img at bounding box center [273, 552] width 16 height 20
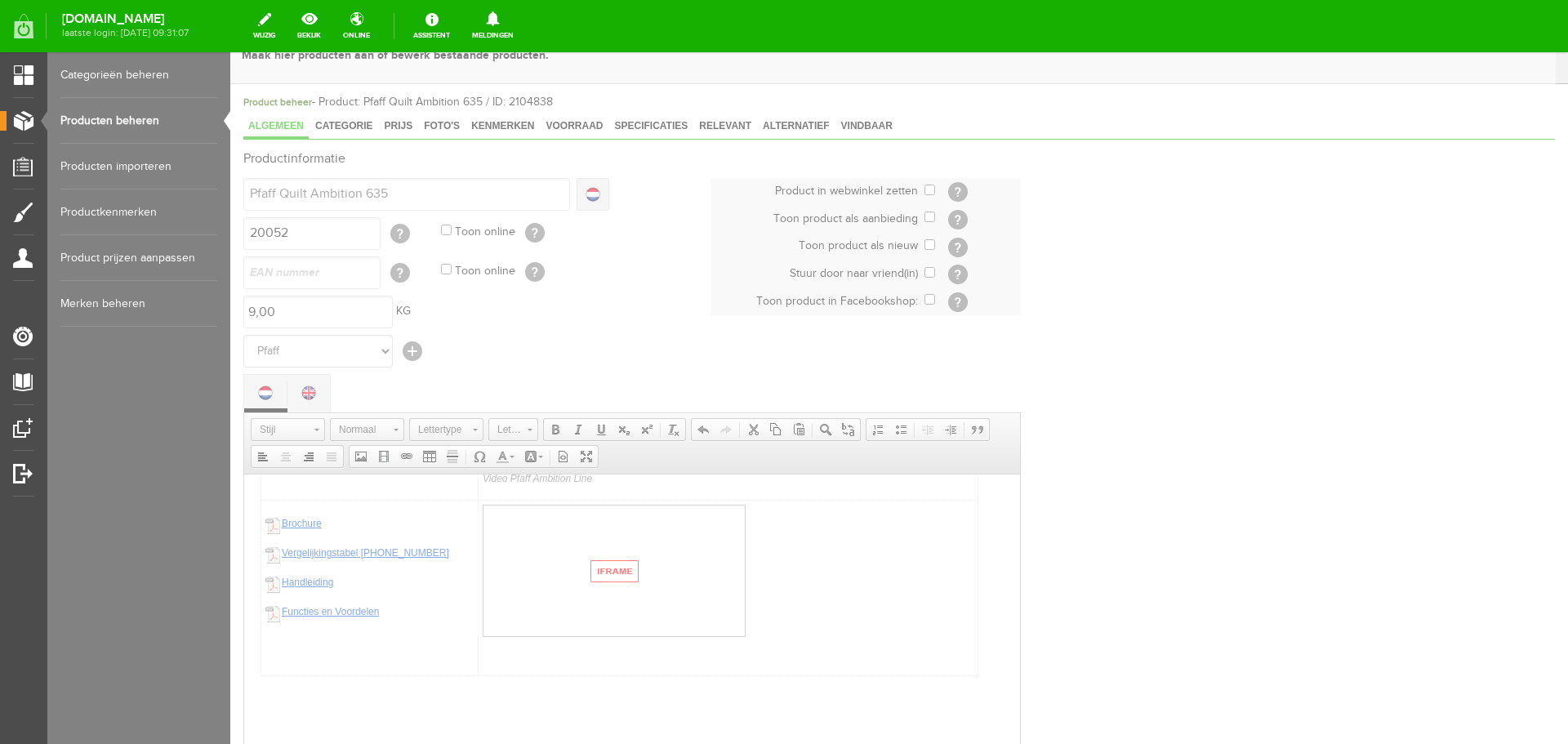
type input "http://www.naaimachines-flevoland.nl/Upload/4007/pdf/pdf-icon.jpg"
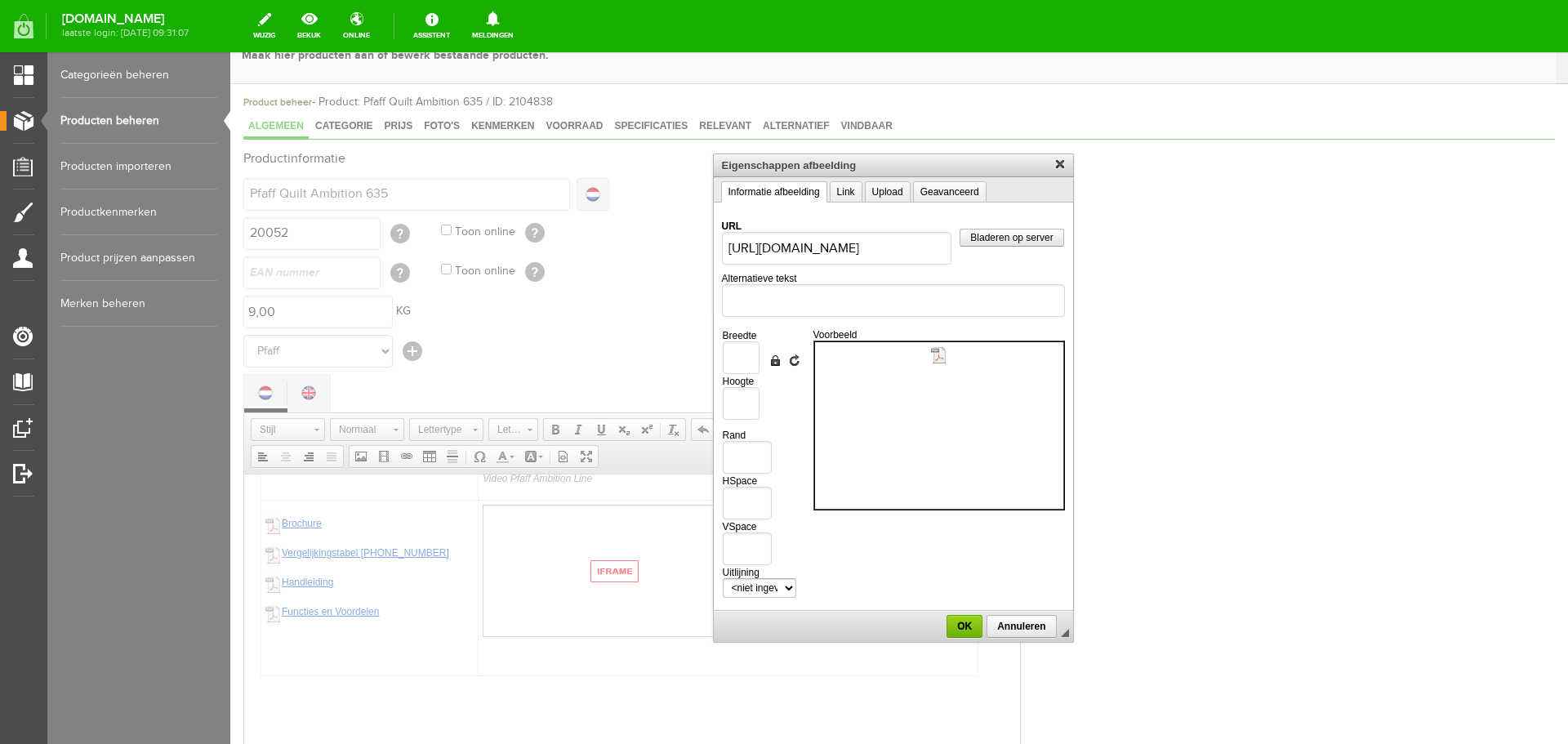
click at [301, 556] on div at bounding box center [893, 398] width 1326 height 692
click at [381, 547] on div at bounding box center [893, 398] width 1326 height 692
click at [1012, 623] on span "Annuleren" at bounding box center [1021, 626] width 66 height 11
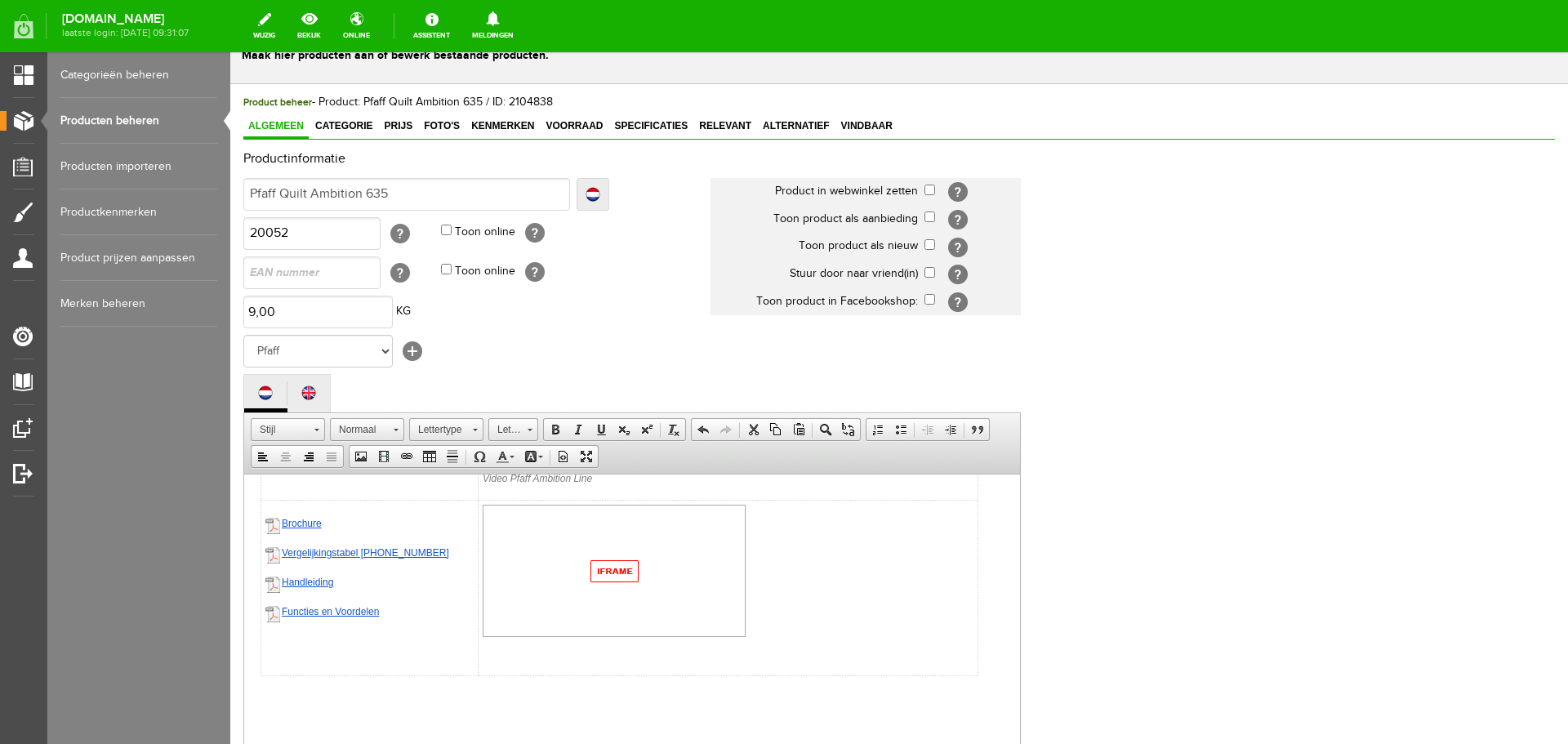
click at [303, 553] on link "ergelijkingstabel 610-620-635" at bounding box center [367, 551] width 161 height 11
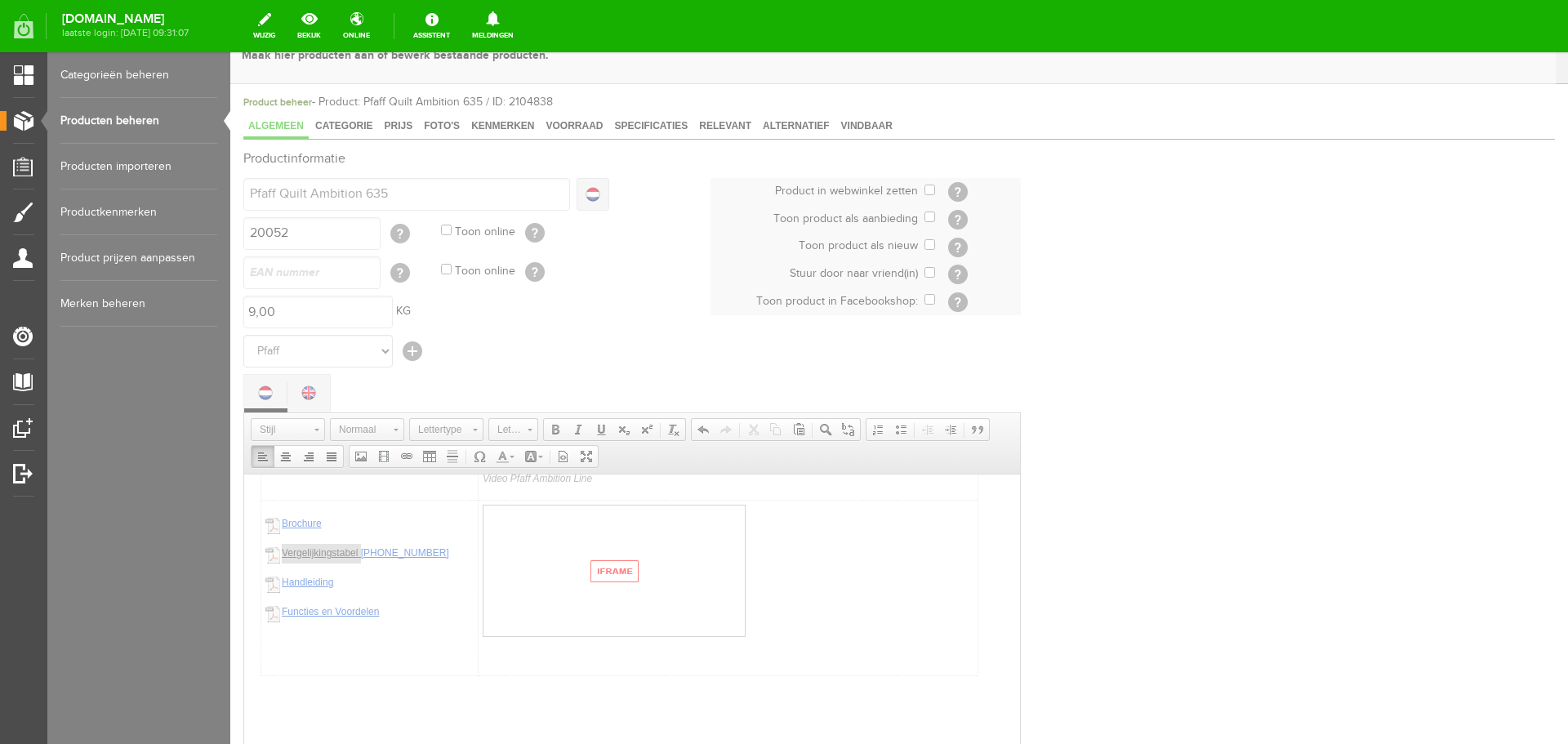
select select "http://"
select select
type input "/upload/4007/vergelijkingstabel-ambition-line-2025-nl.pdf"
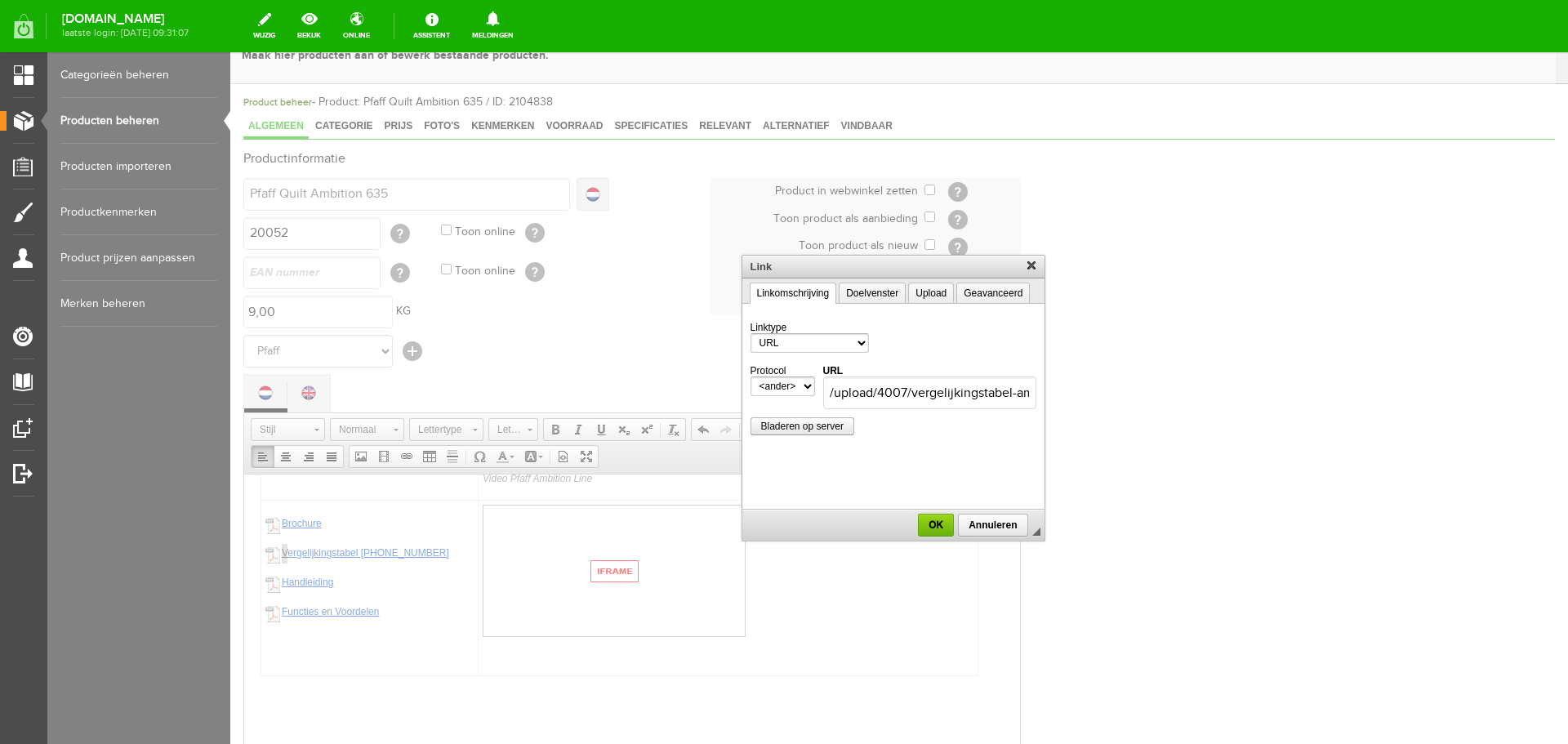
click at [303, 554] on div at bounding box center [893, 398] width 1326 height 692
click at [295, 581] on div at bounding box center [893, 398] width 1326 height 692
click at [931, 524] on span "OK" at bounding box center [936, 525] width 33 height 11
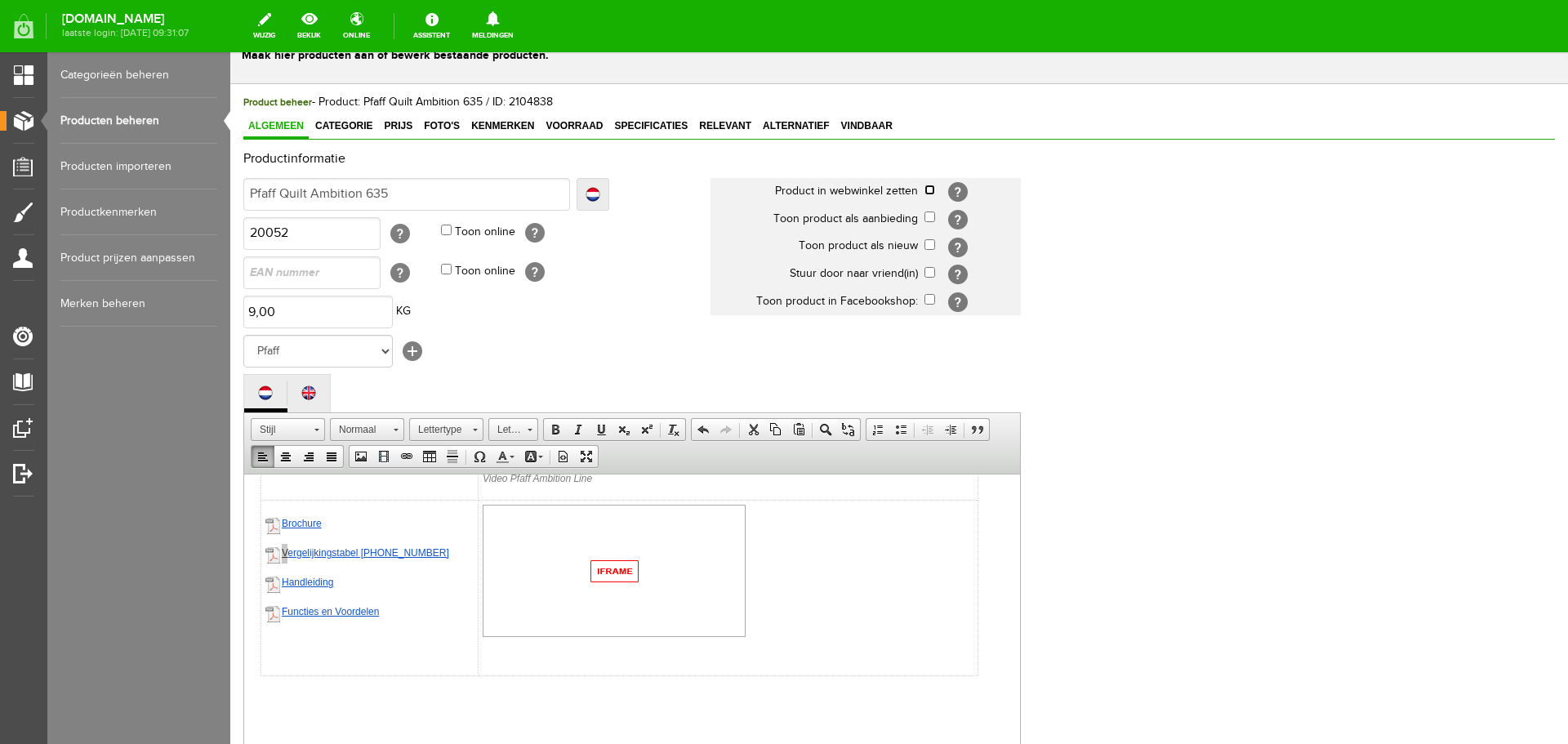
click at [932, 192] on input "checkbox" at bounding box center [929, 189] width 10 height 10
checkbox input "true"
click at [871, 127] on span "Vindbaar" at bounding box center [868, 125] width 62 height 11
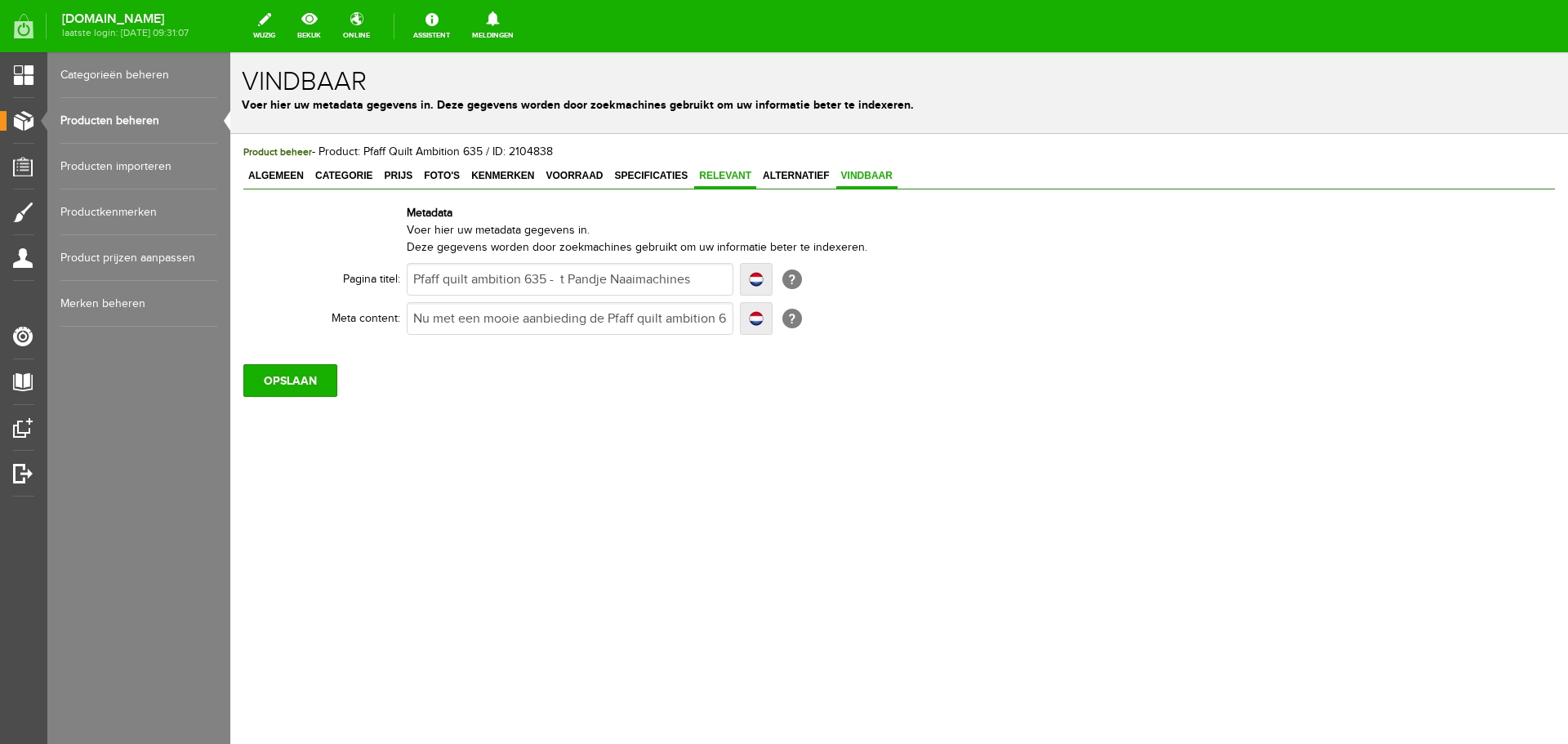
click at [719, 176] on span "Relevant" at bounding box center [726, 176] width 62 height 11
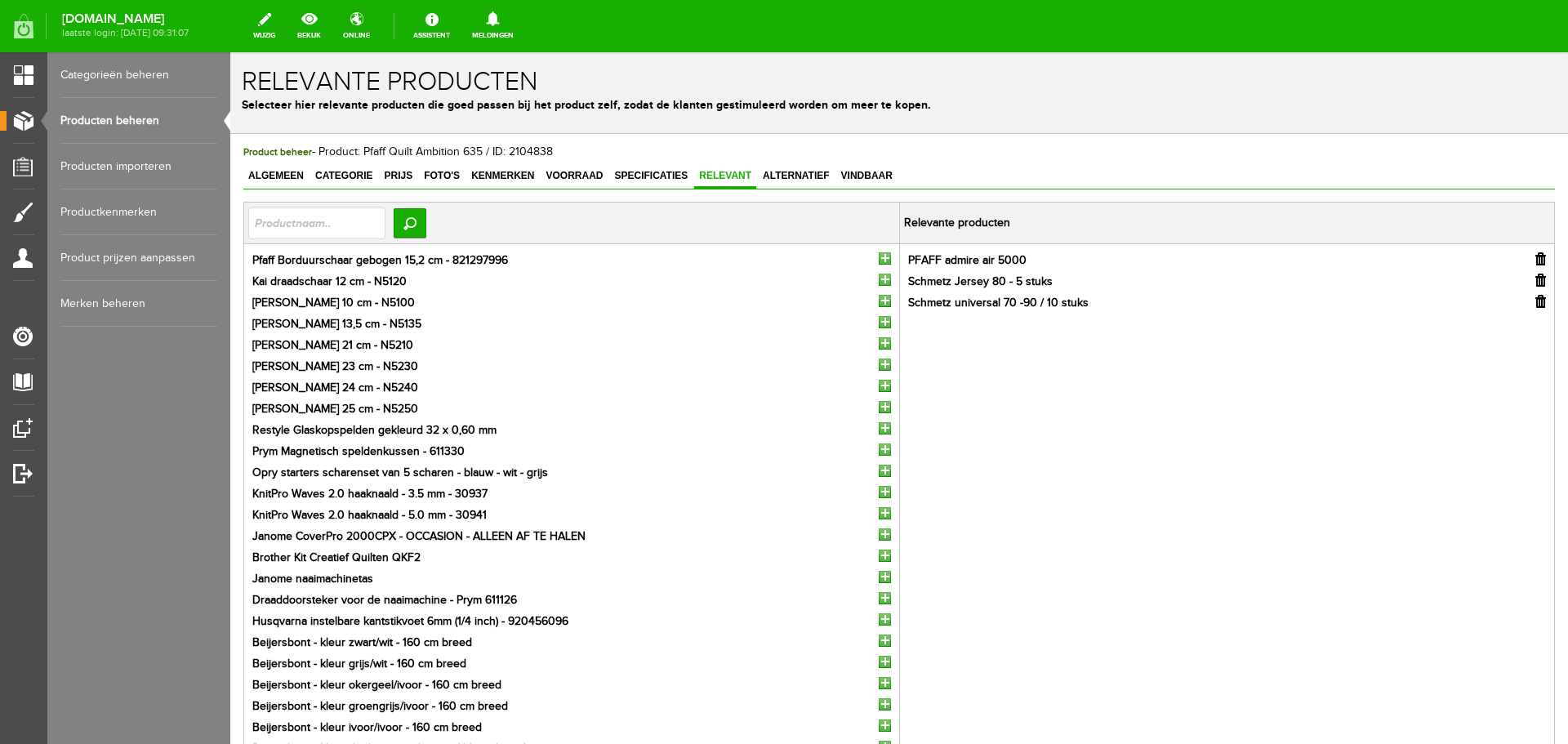
click at [879, 257] on input "button" at bounding box center [885, 258] width 12 height 12
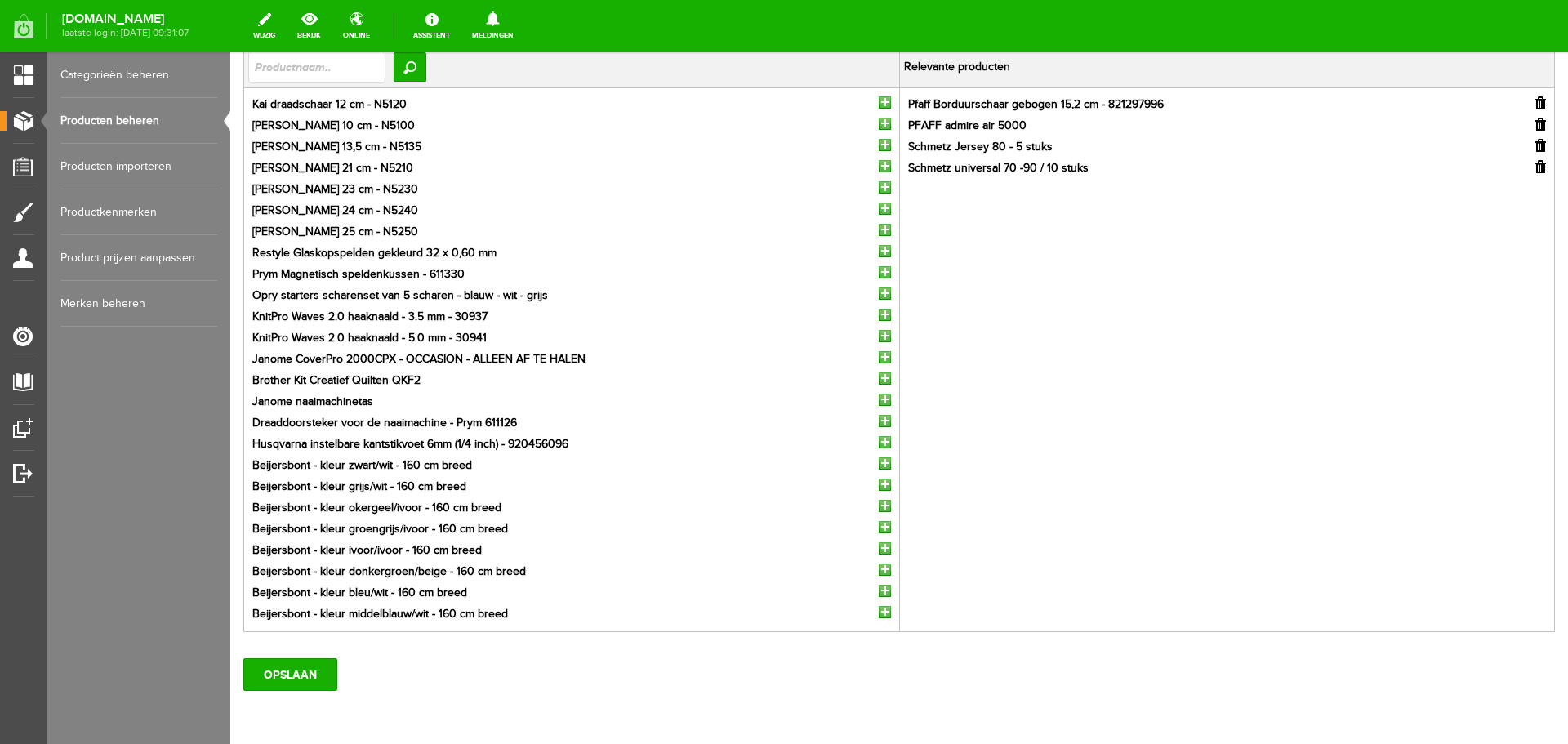
scroll to position [223, 0]
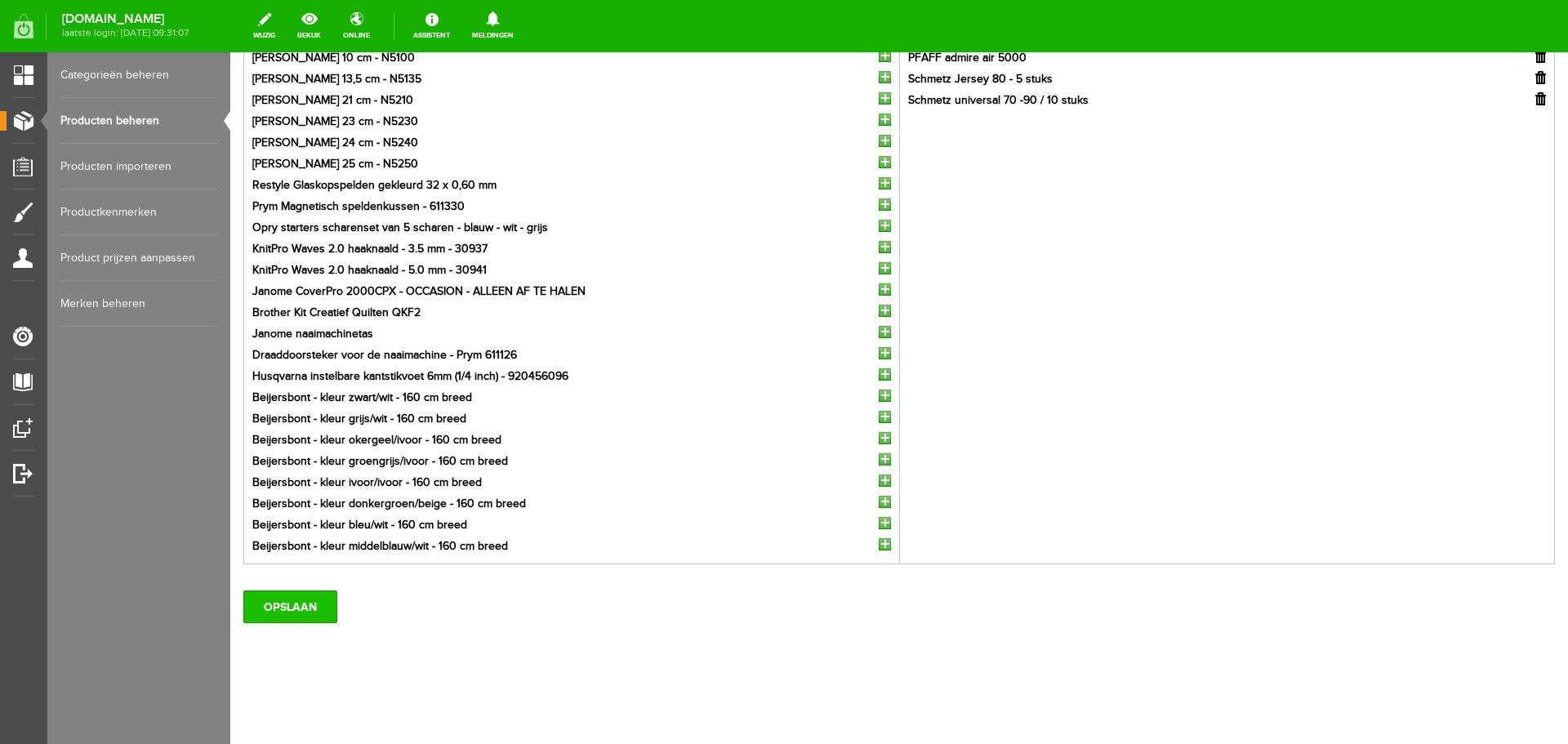
click at [255, 601] on input "OPSLAAN" at bounding box center [290, 607] width 94 height 33
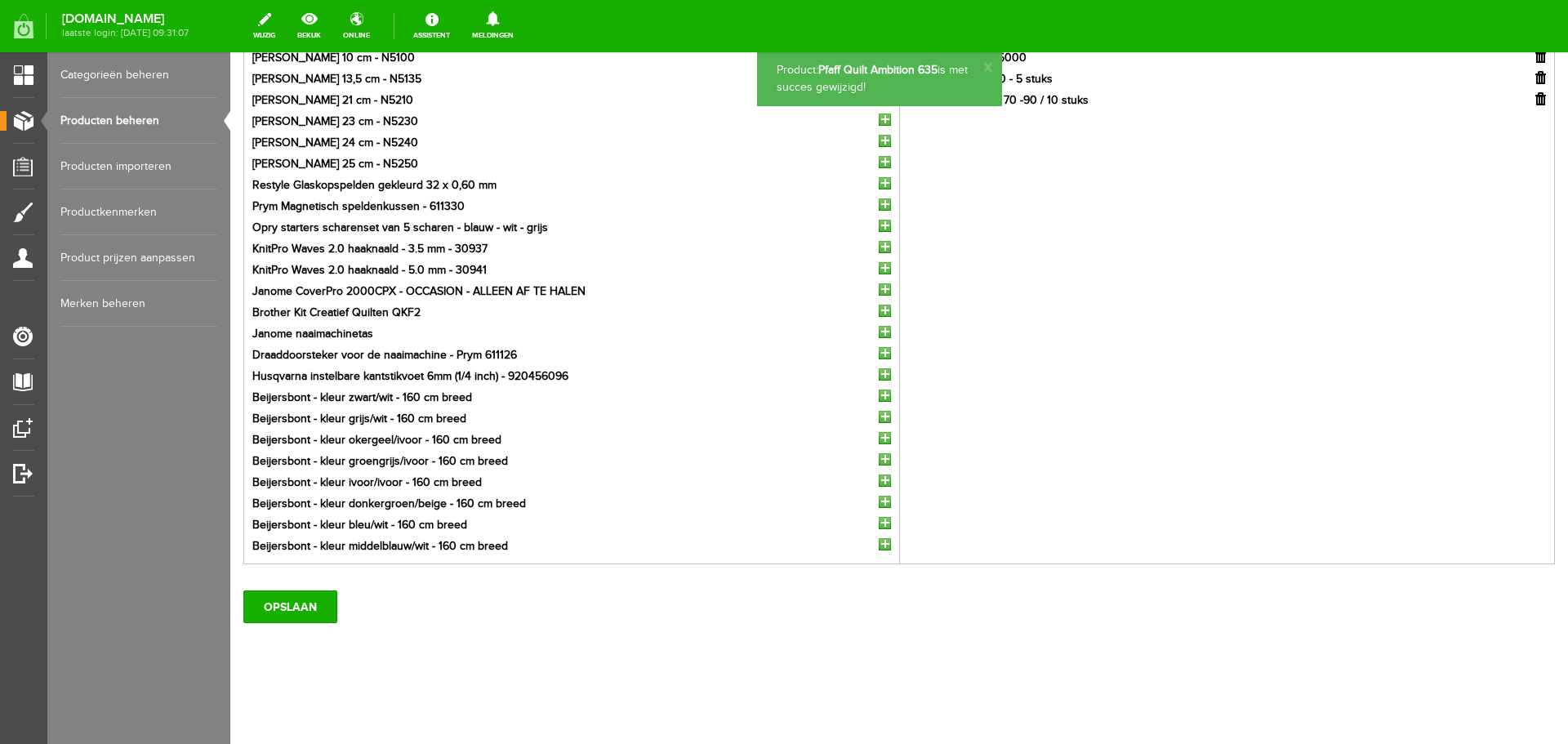
scroll to position [0, 0]
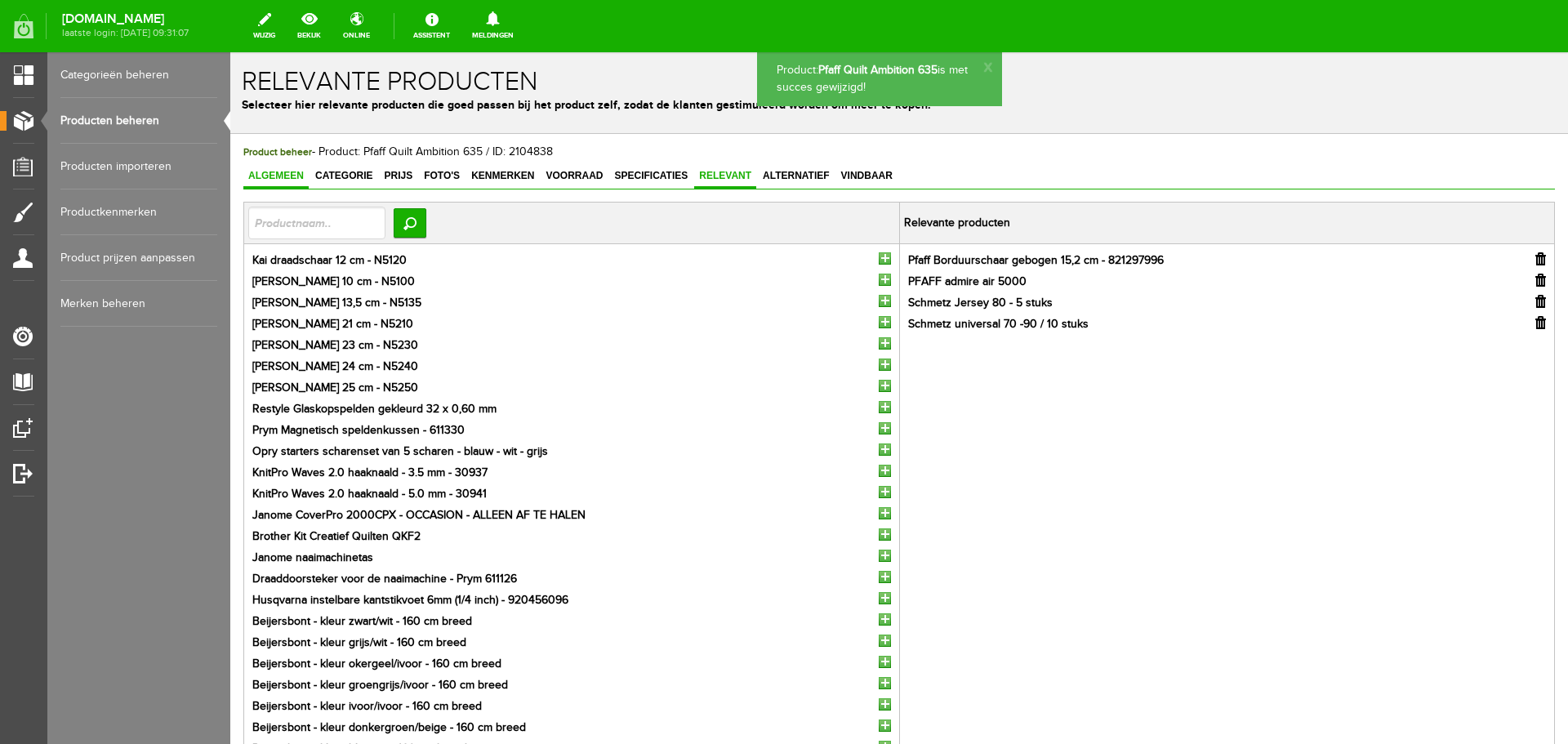
click at [273, 178] on span "Algemeen" at bounding box center [276, 176] width 65 height 11
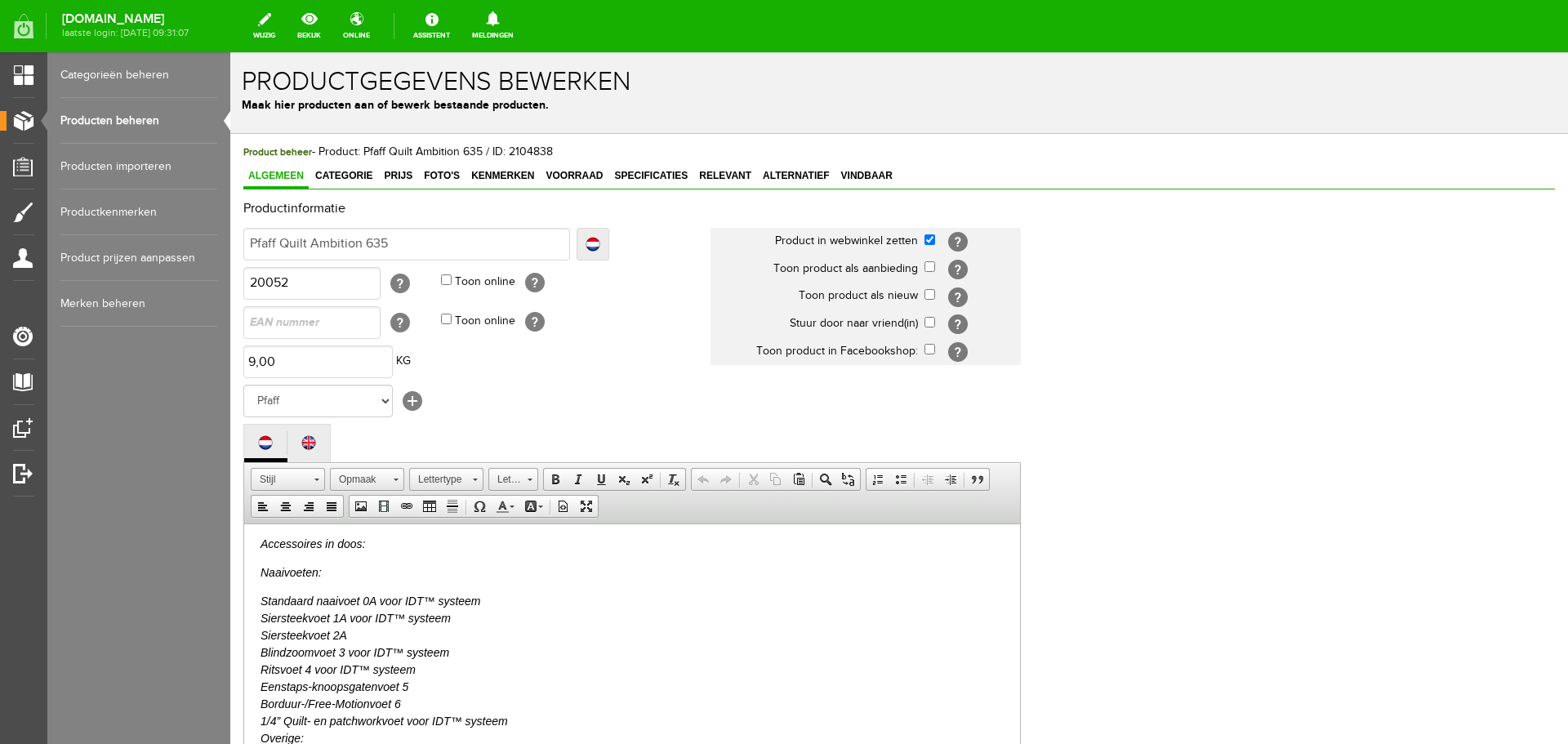
scroll to position [1126, 0]
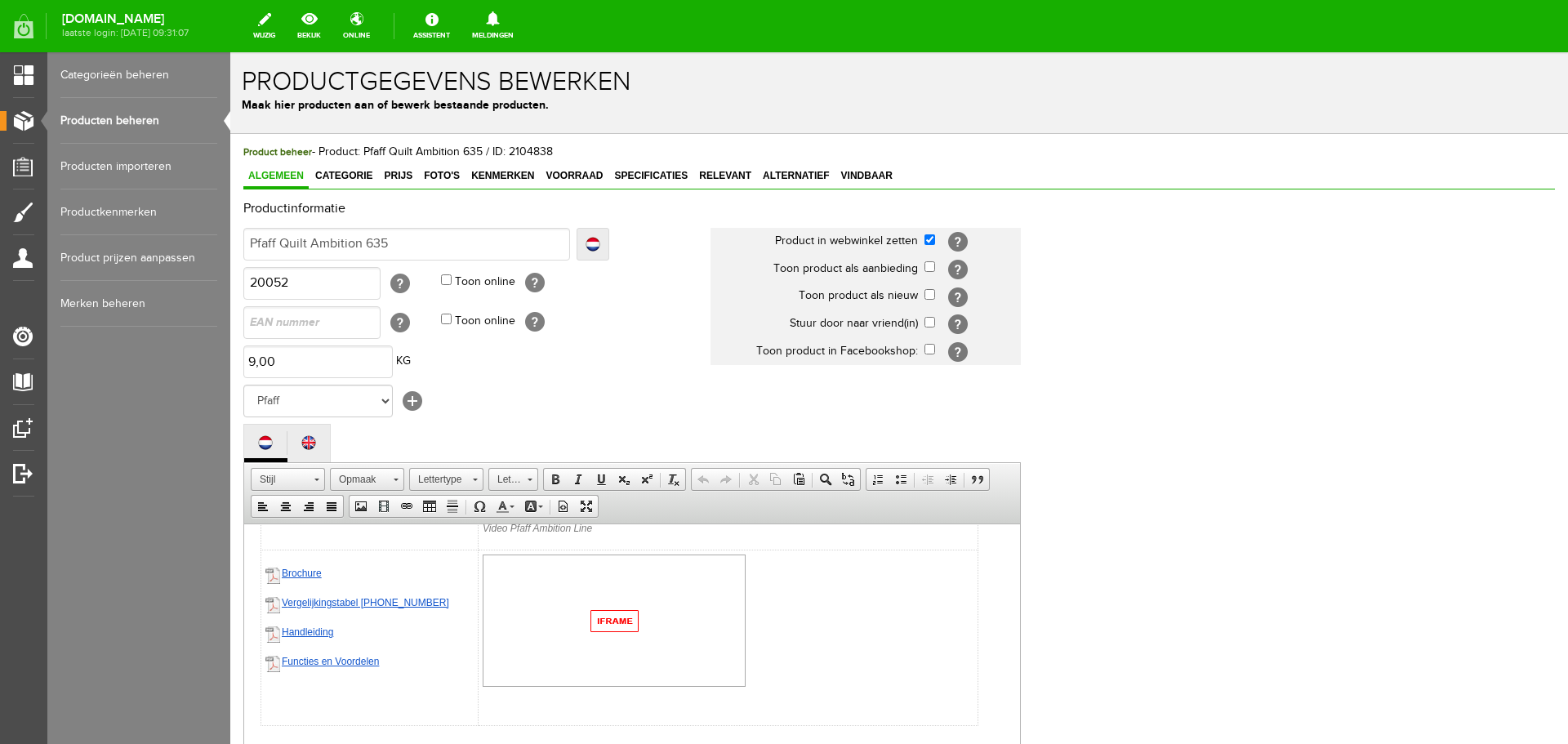
click at [597, 622] on img at bounding box center [613, 620] width 263 height 133
click at [598, 622] on img at bounding box center [613, 620] width 263 height 133
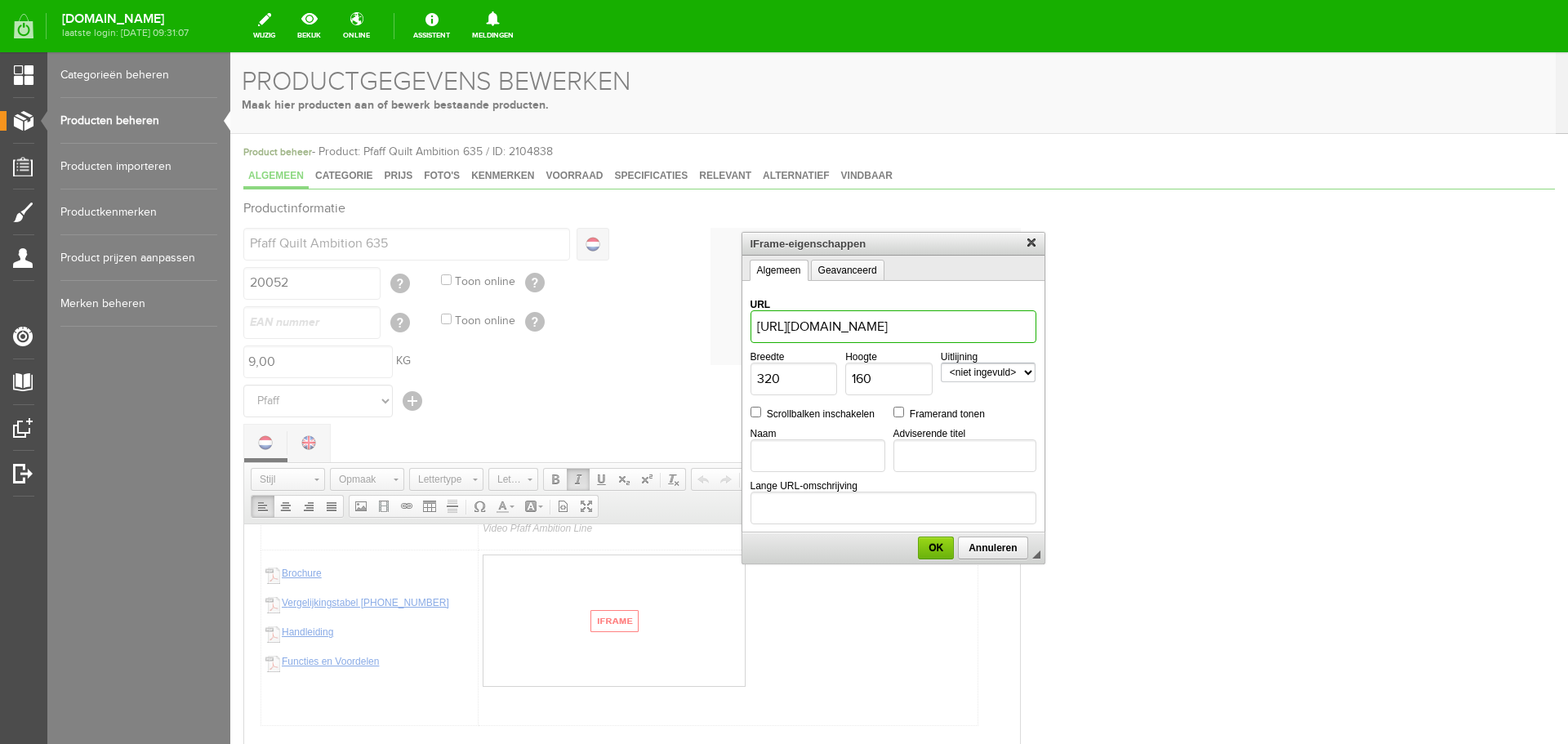
scroll to position [0, 0]
click at [943, 546] on span "OK" at bounding box center [936, 548] width 33 height 11
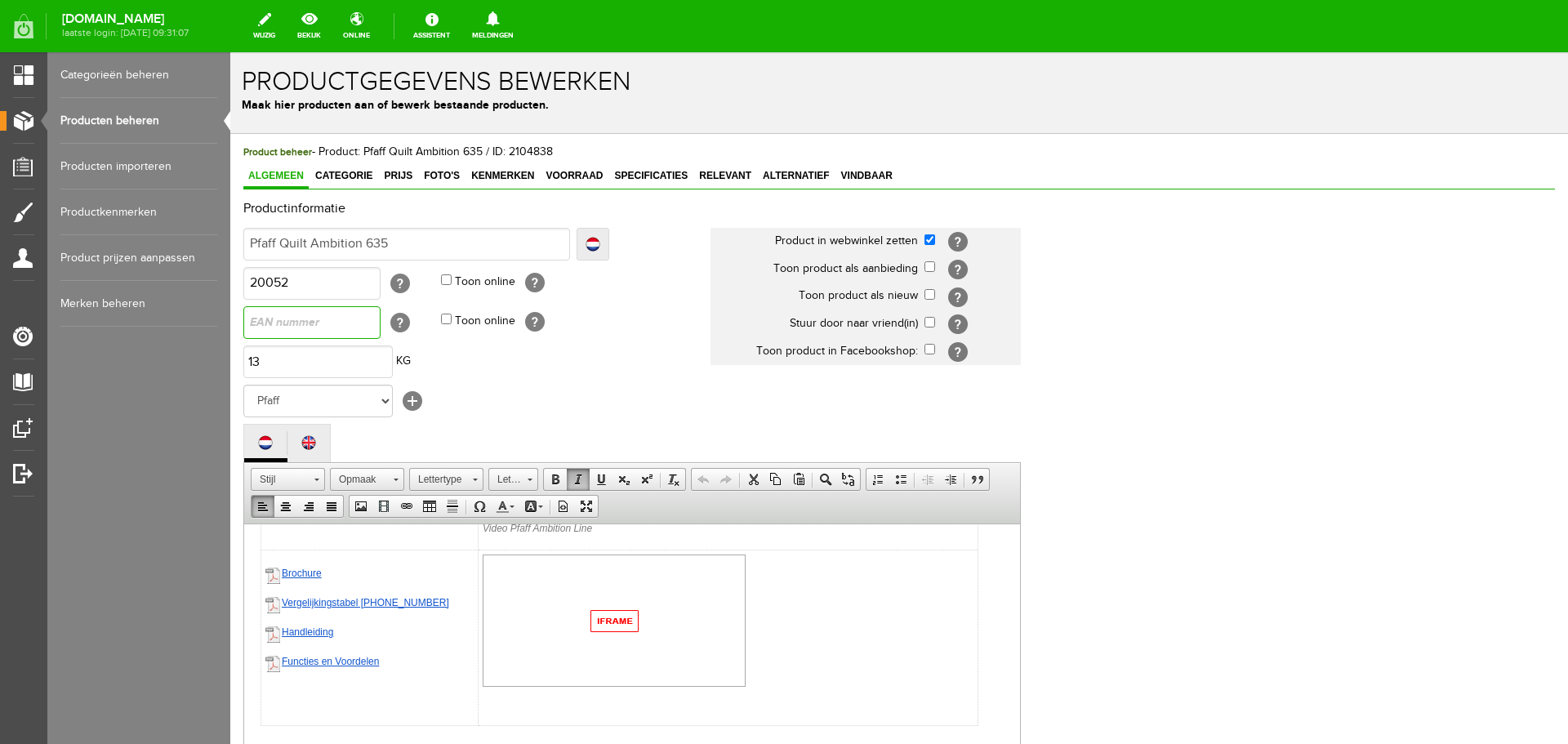
type input "13,00"
click at [266, 326] on input "text" at bounding box center [311, 322] width 137 height 33
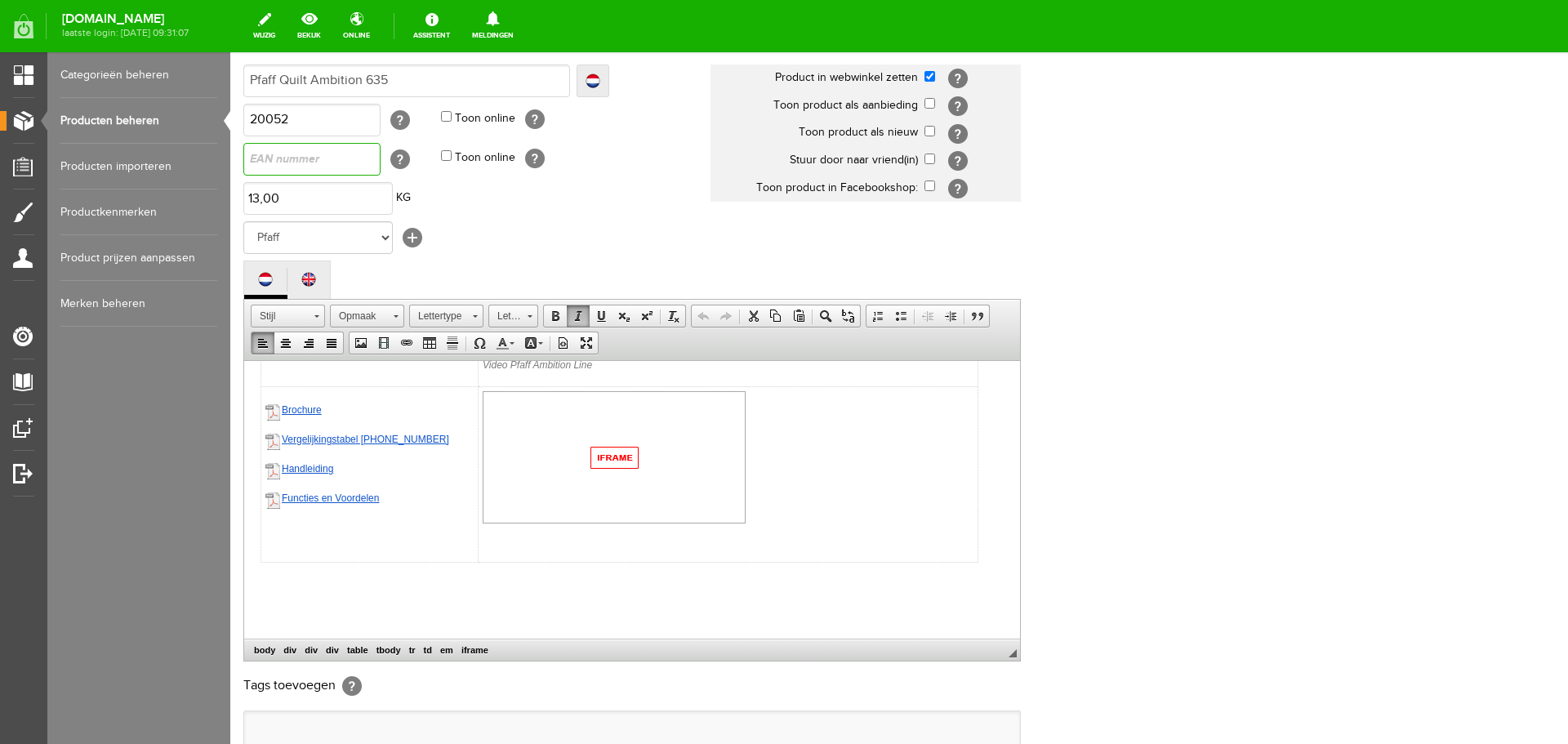
scroll to position [360, 0]
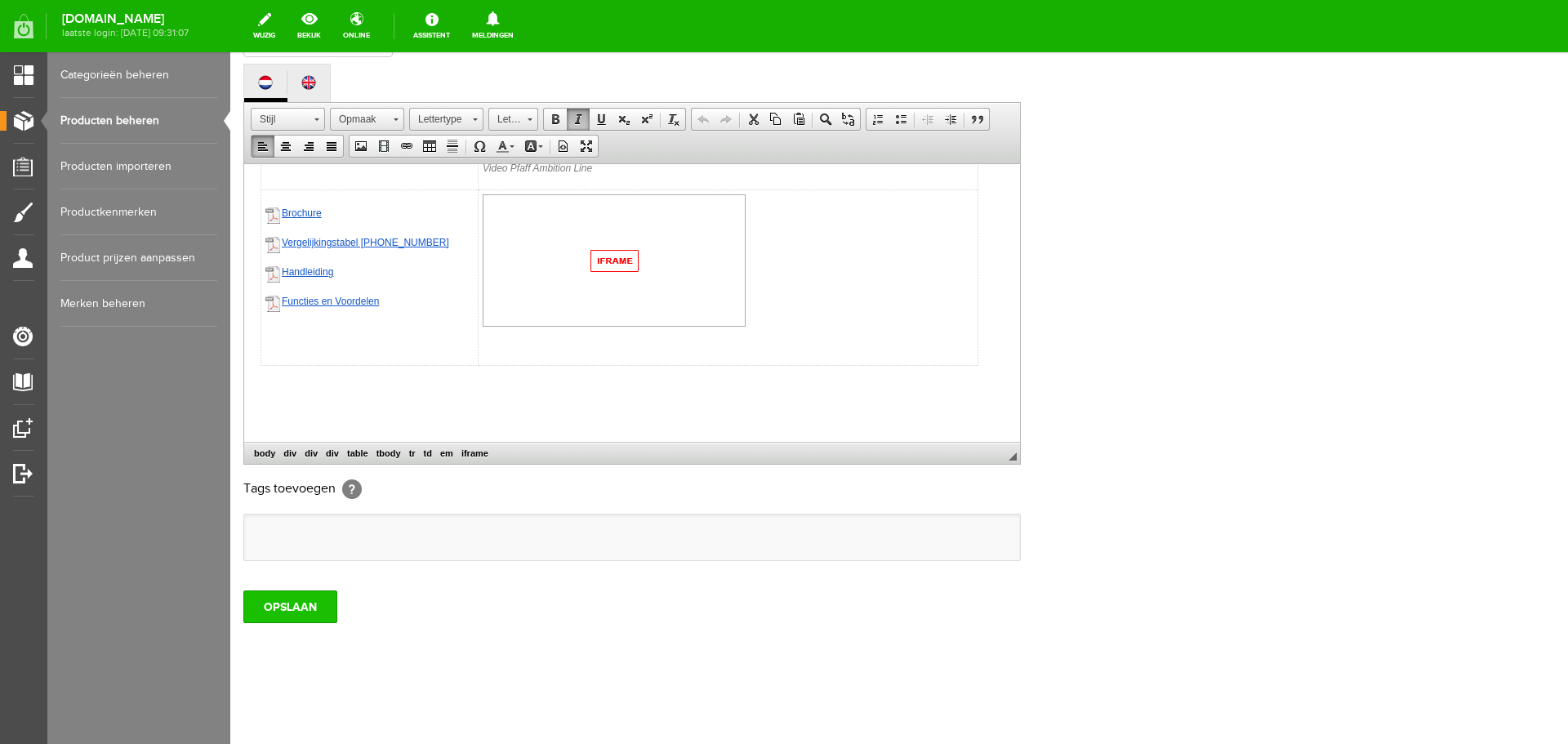
click at [273, 606] on input "OPSLAAN" at bounding box center [290, 607] width 94 height 33
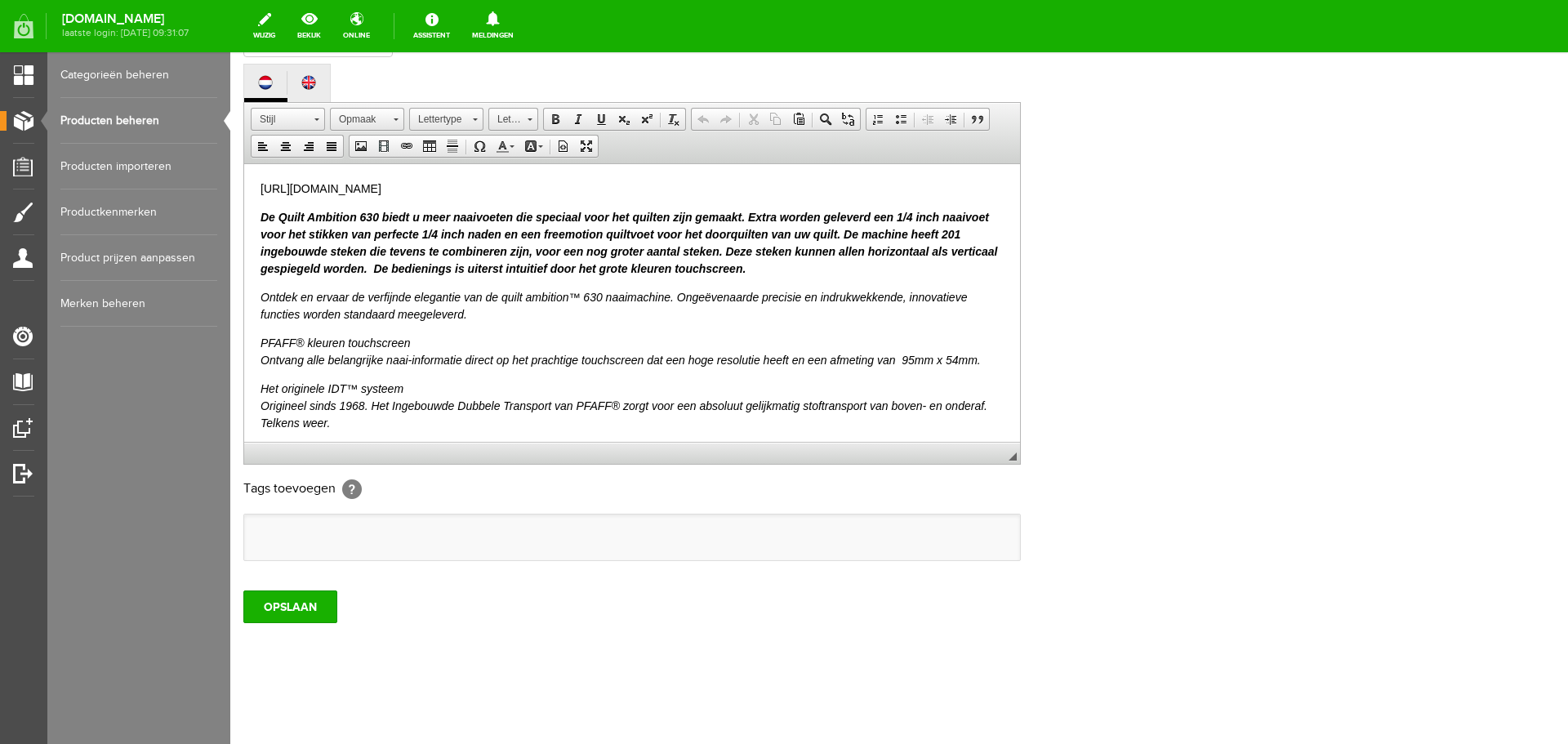
scroll to position [0, 0]
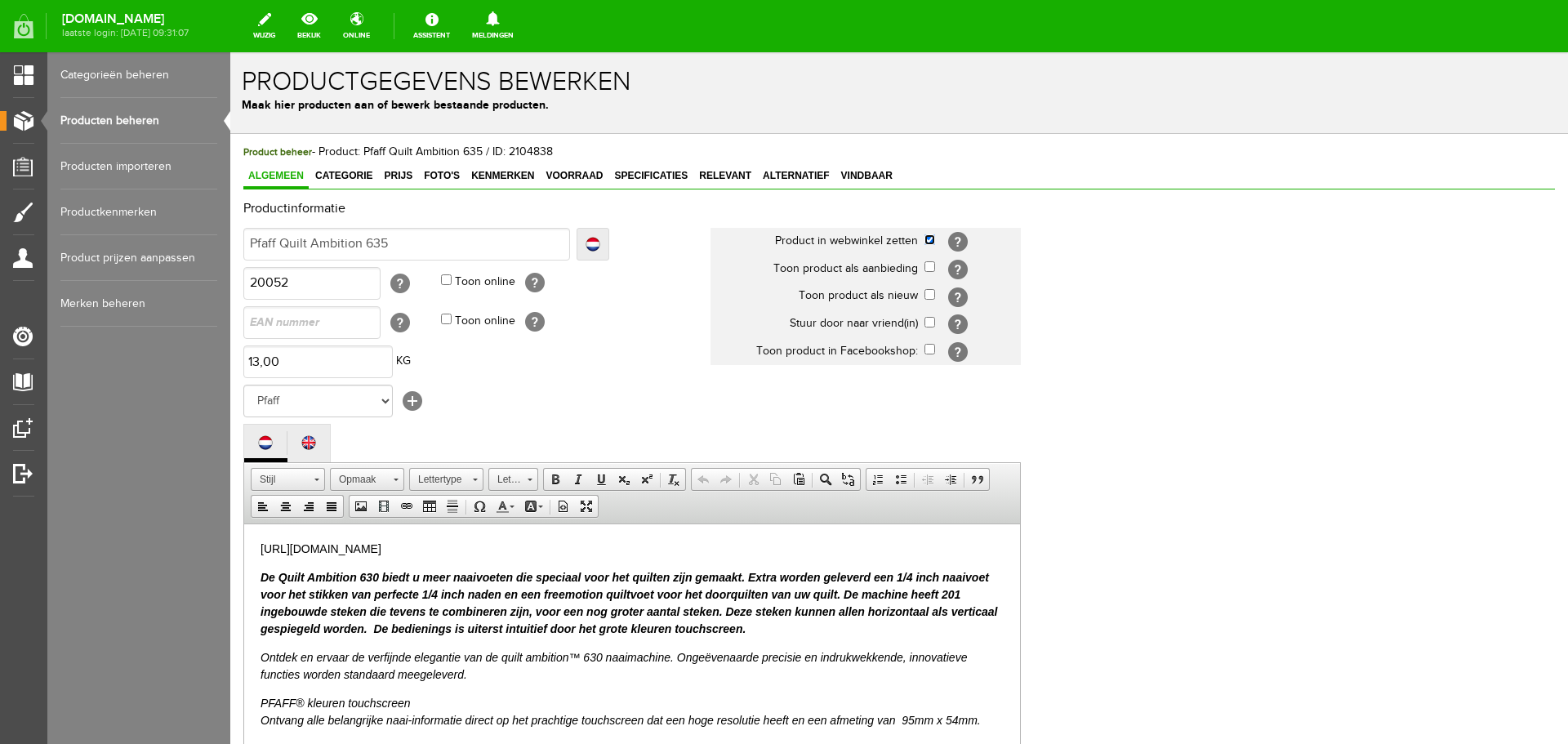
click at [929, 241] on input "checkbox" at bounding box center [929, 239] width 10 height 10
checkbox input "false"
click at [728, 170] on span "Relevant" at bounding box center [726, 176] width 62 height 11
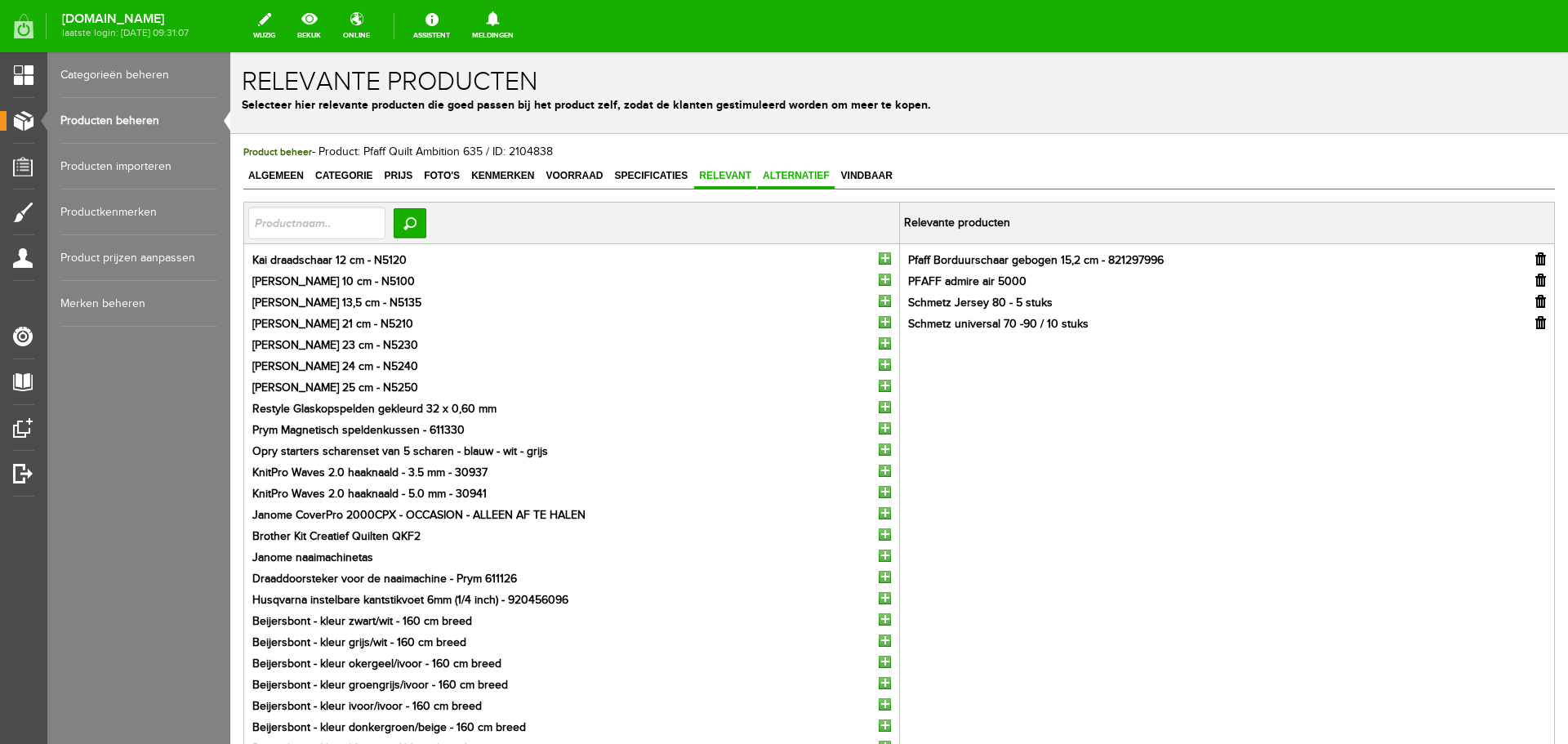
click at [790, 172] on span "Alternatief" at bounding box center [797, 176] width 77 height 11
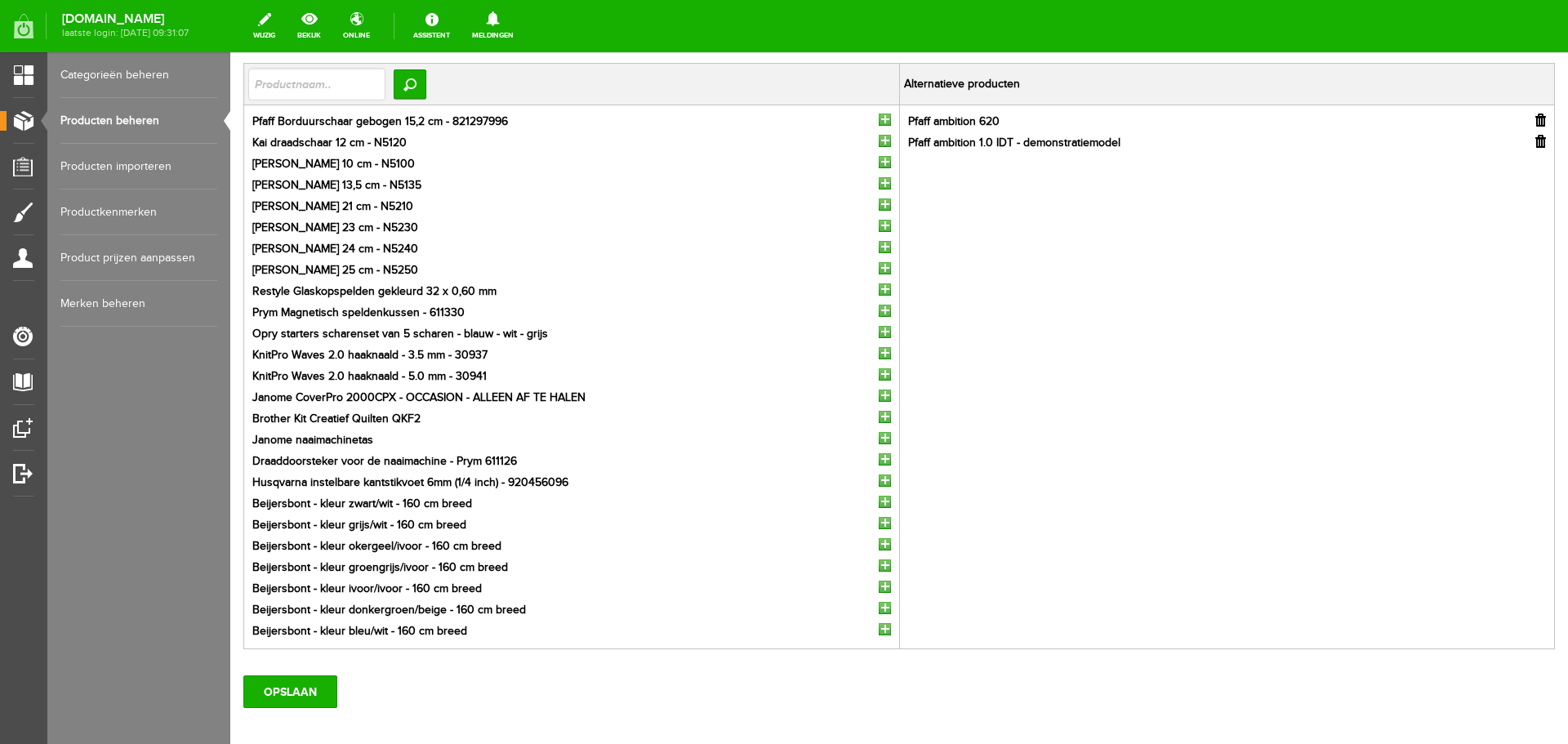
scroll to position [223, 0]
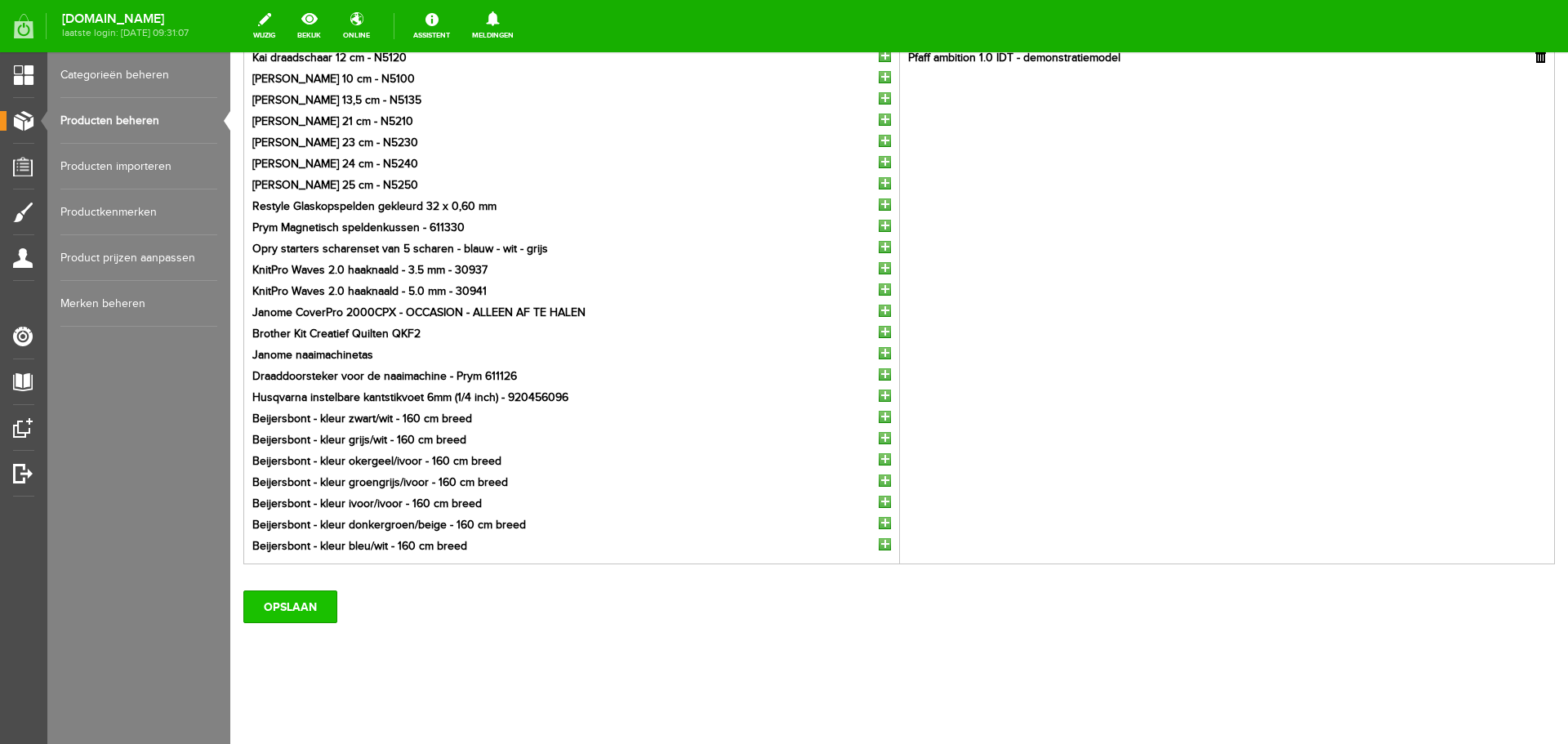
click at [281, 608] on input "OPSLAAN" at bounding box center [290, 607] width 94 height 33
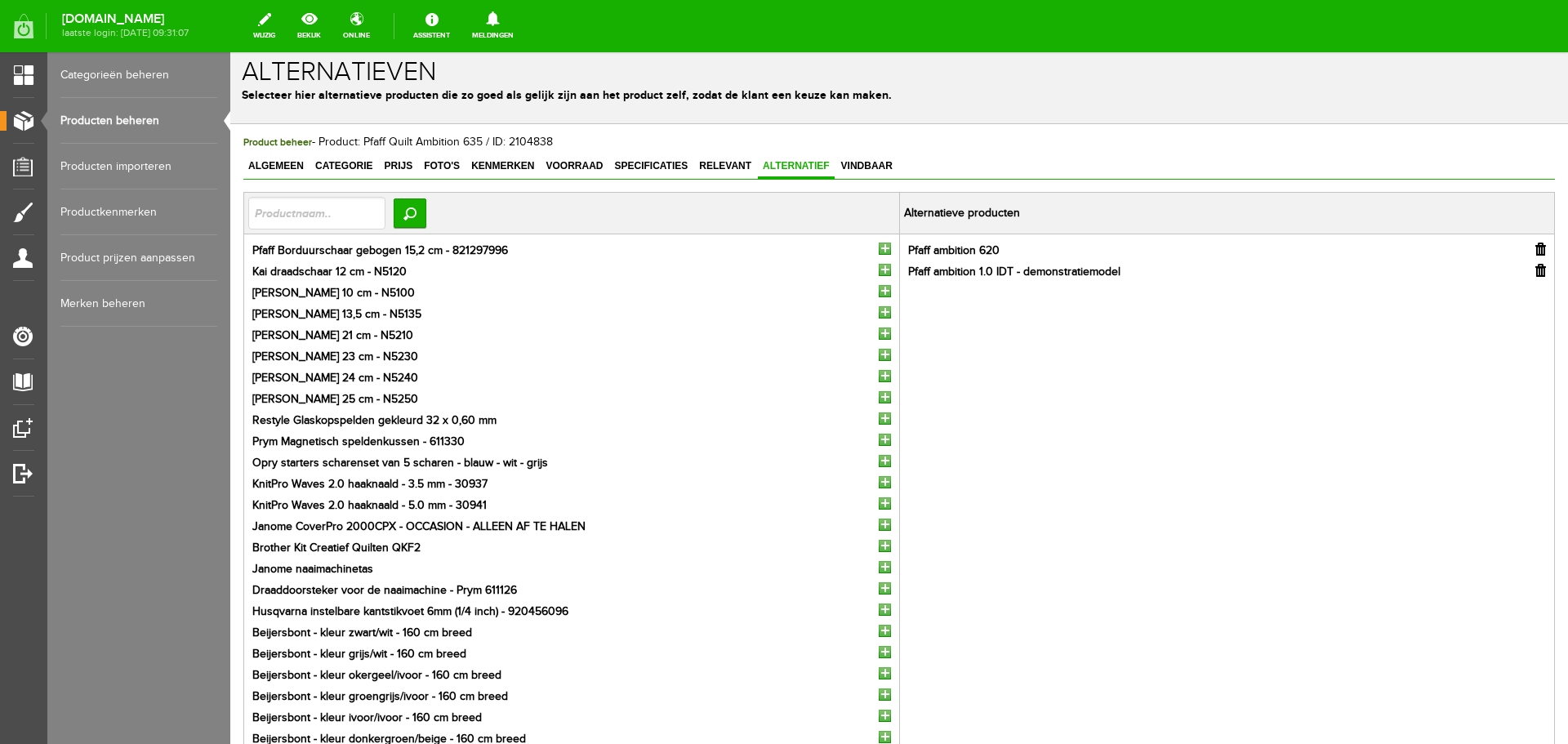
scroll to position [0, 0]
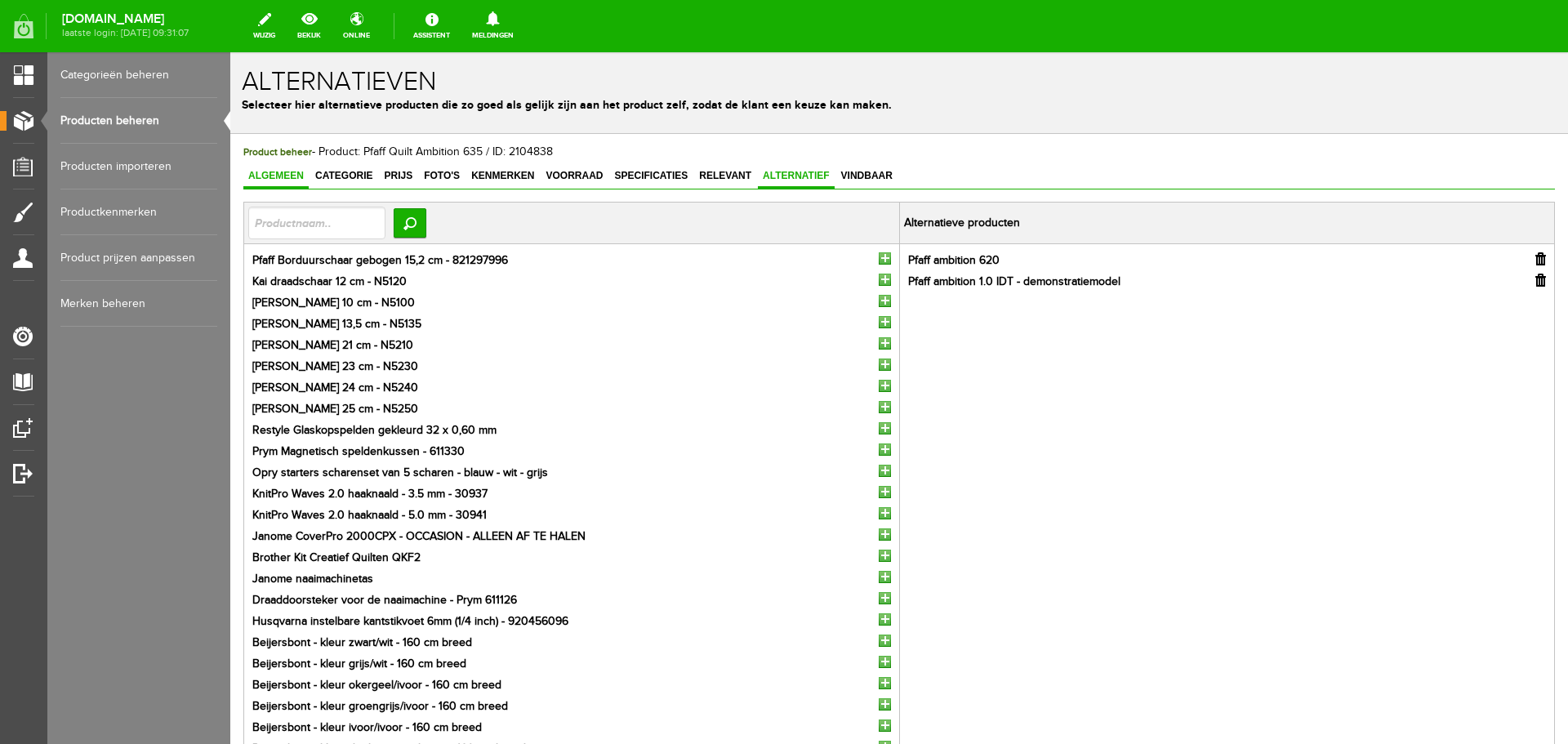
click at [254, 171] on span "Algemeen" at bounding box center [276, 176] width 65 height 11
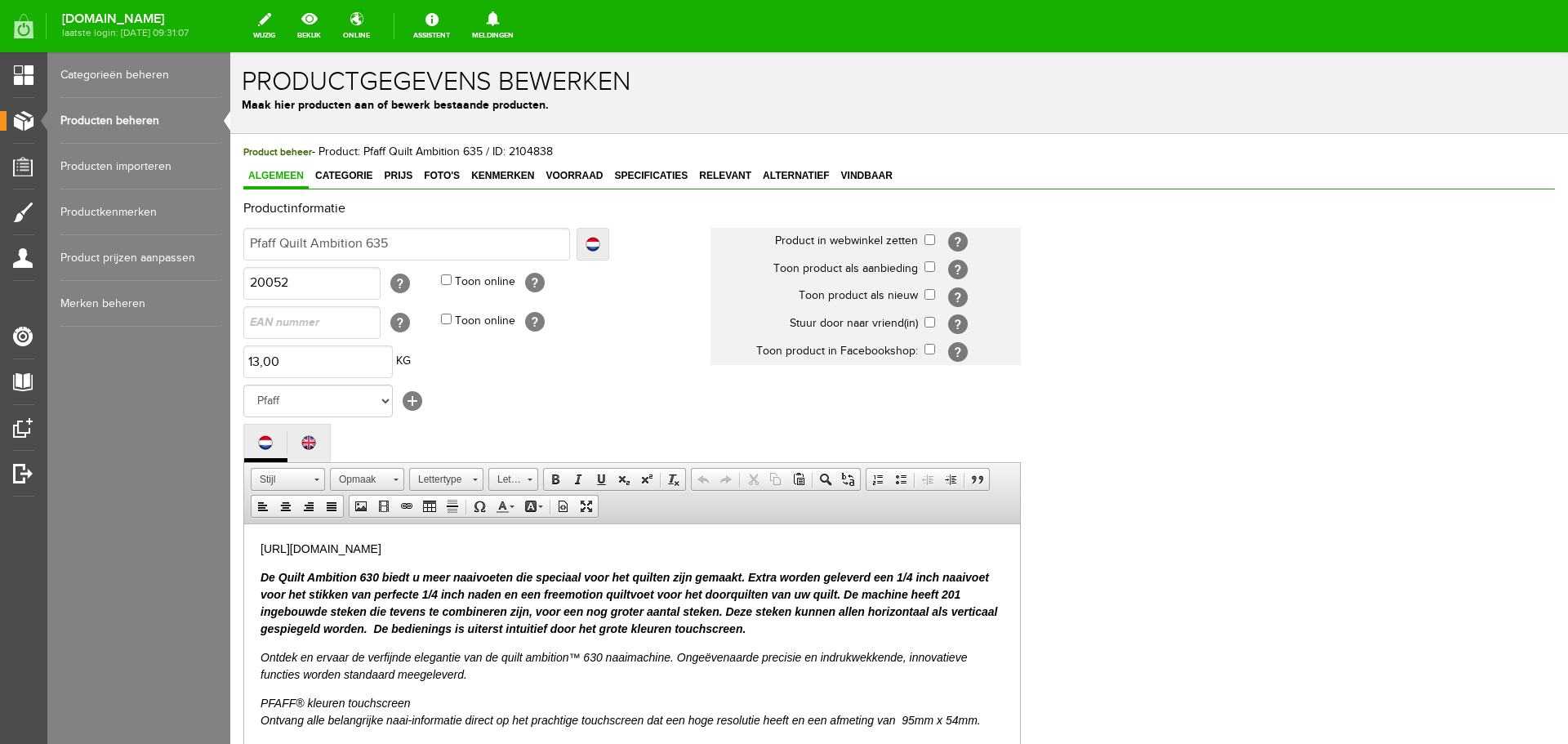
scroll to position [360, 0]
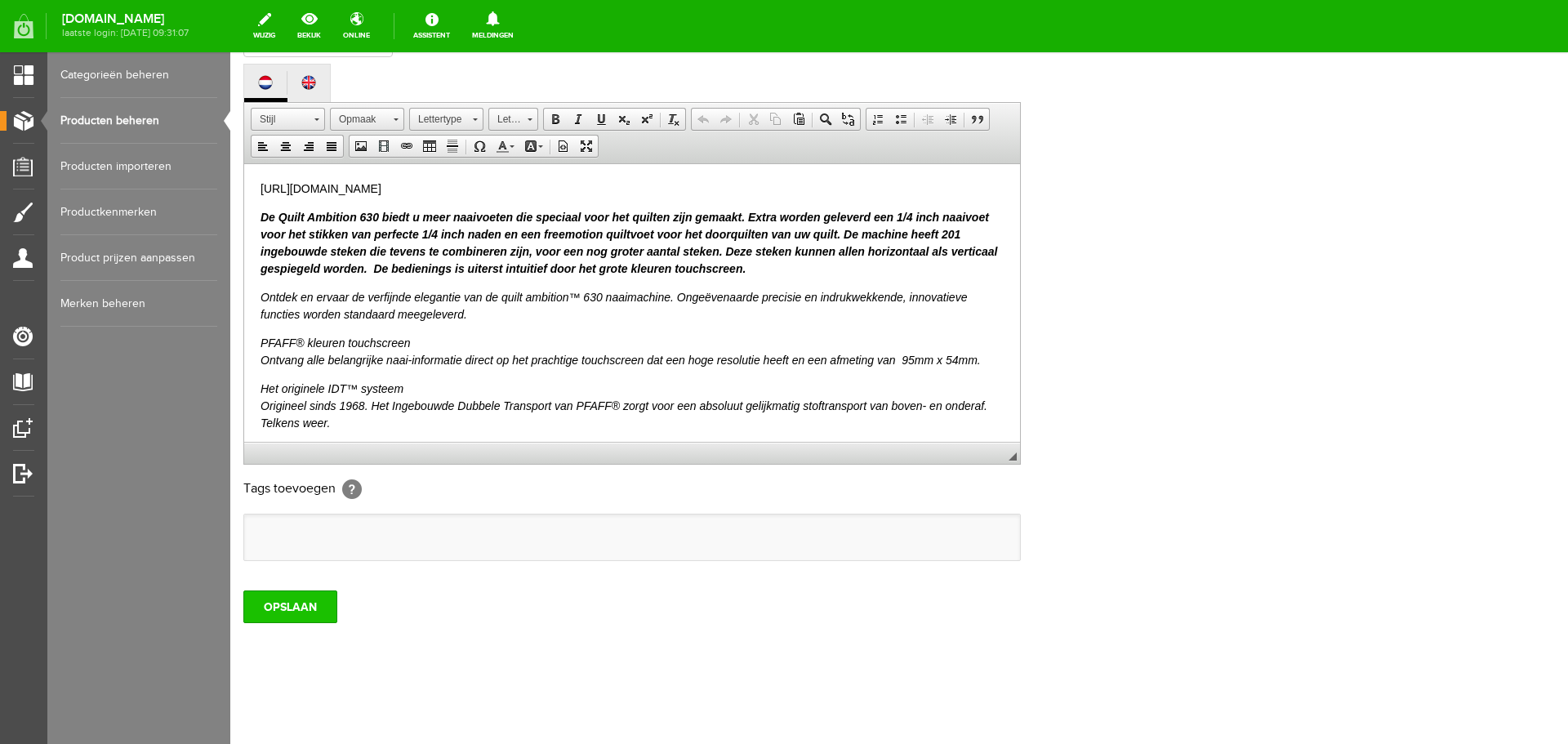
click at [306, 604] on input "OPSLAAN" at bounding box center [290, 607] width 94 height 33
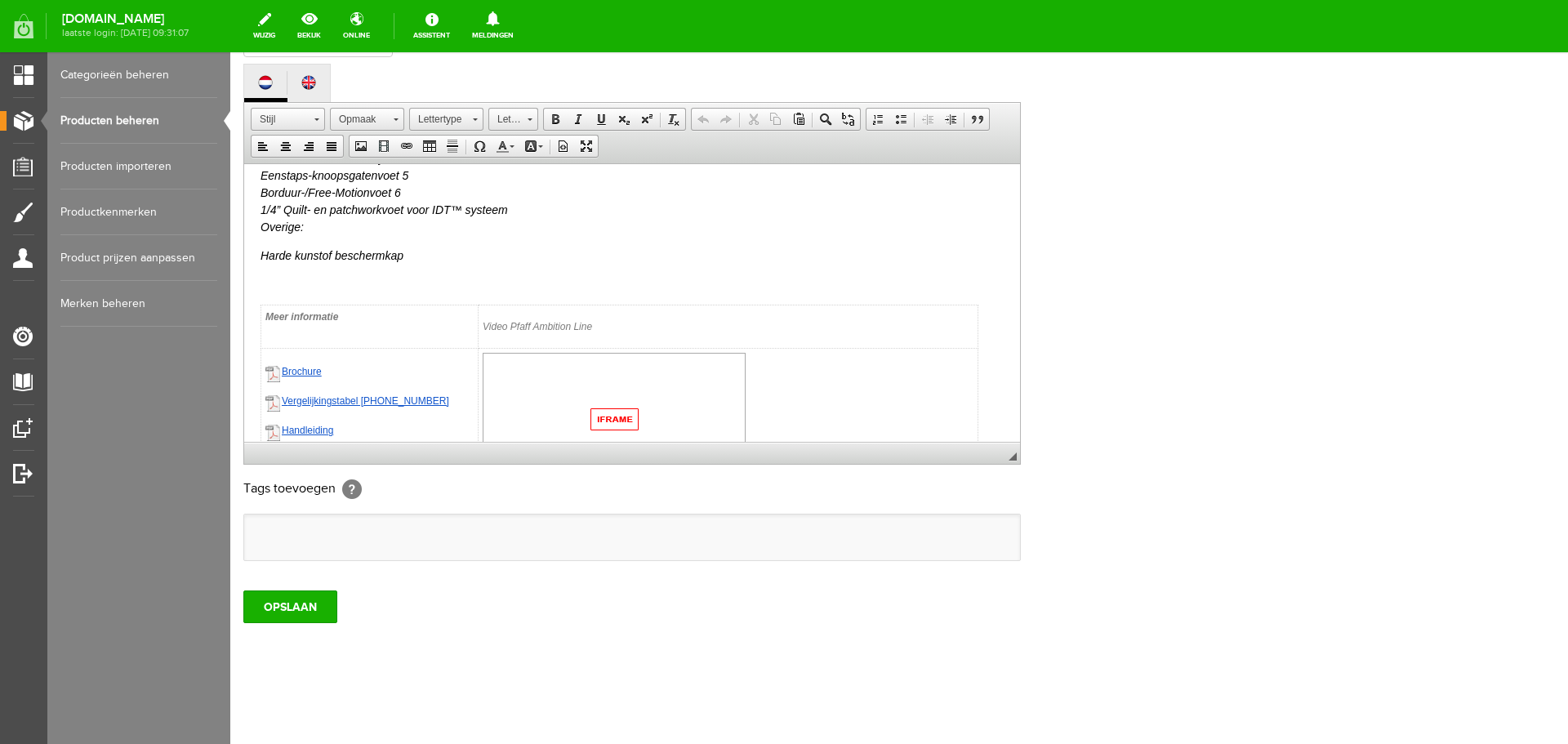
scroll to position [1126, 0]
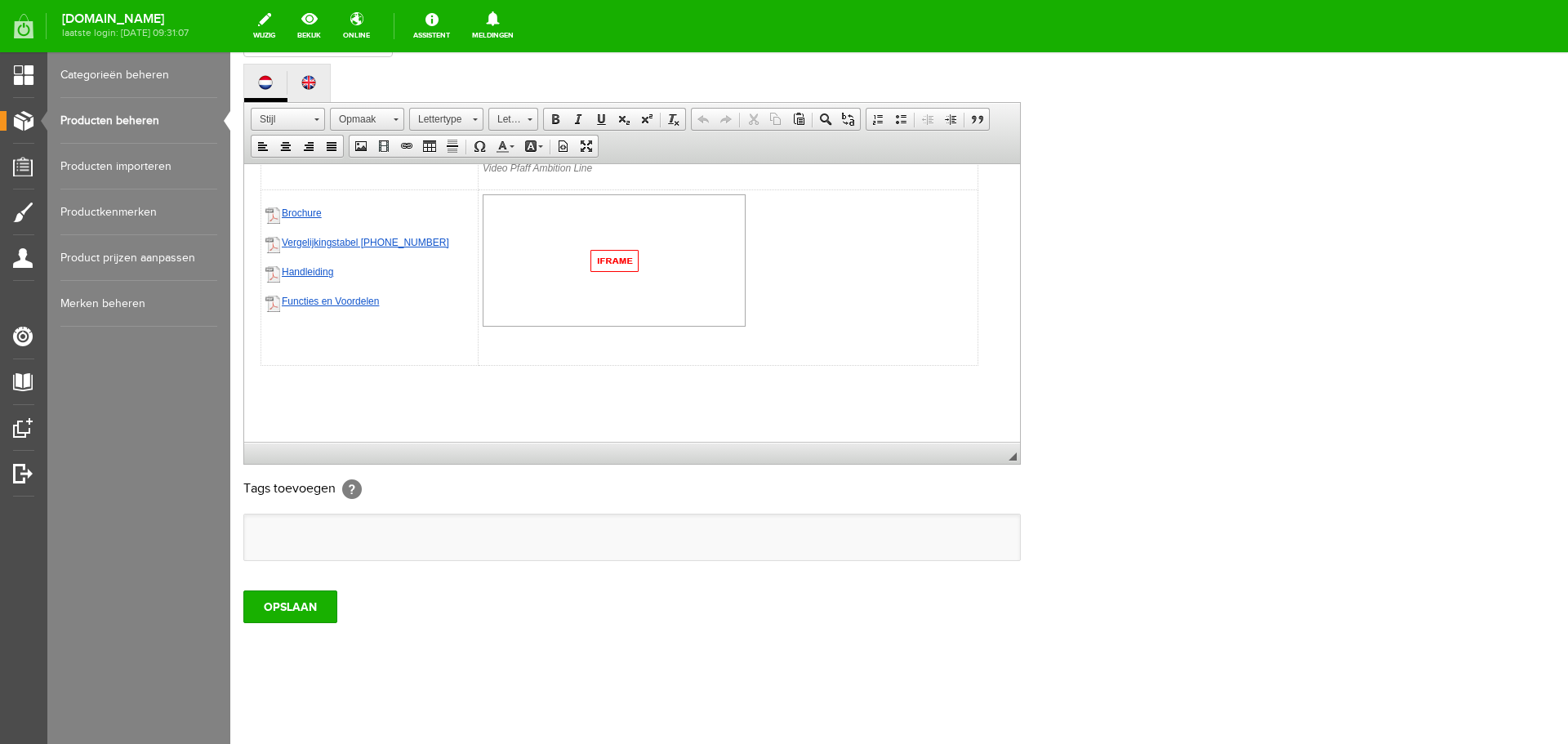
click at [276, 389] on div at bounding box center [632, 389] width 743 height 15
click at [267, 391] on div at bounding box center [632, 389] width 743 height 15
paste body
click at [265, 604] on input "OPSLAAN" at bounding box center [290, 607] width 94 height 33
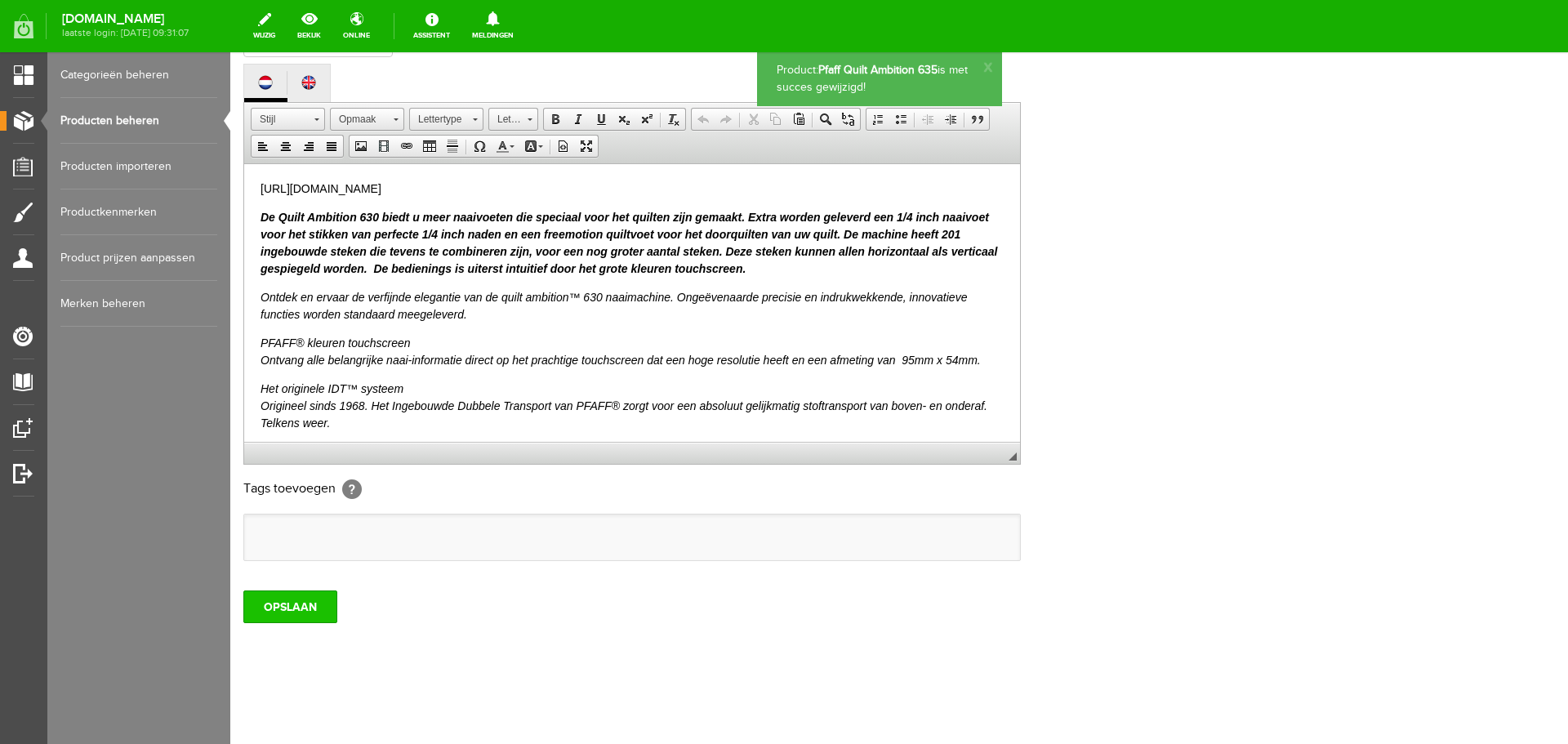
scroll to position [0, 0]
